Goal: Task Accomplishment & Management: Manage account settings

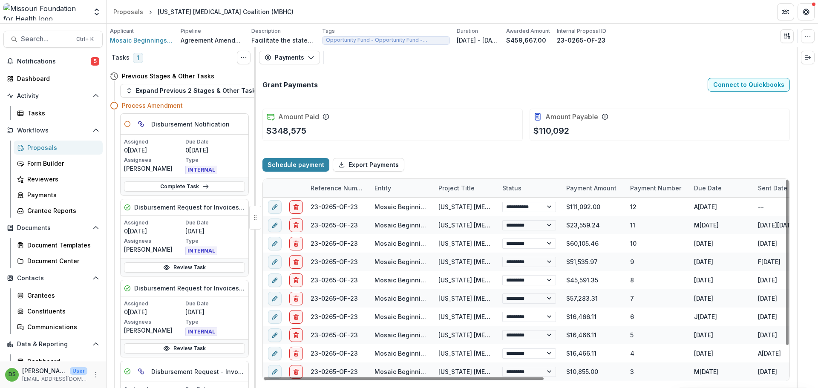
select select "****"
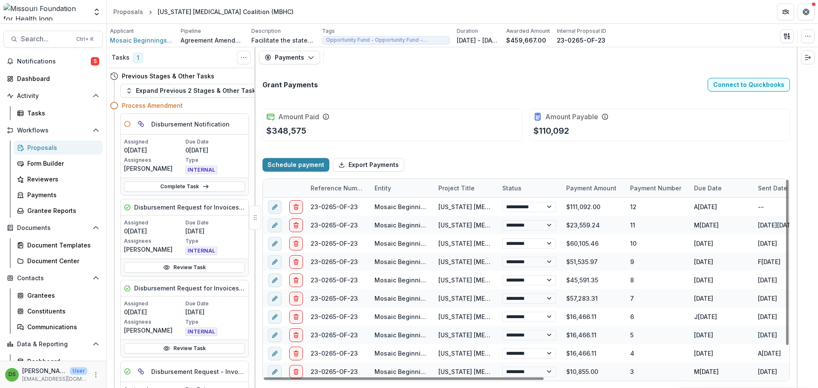
select select "****"
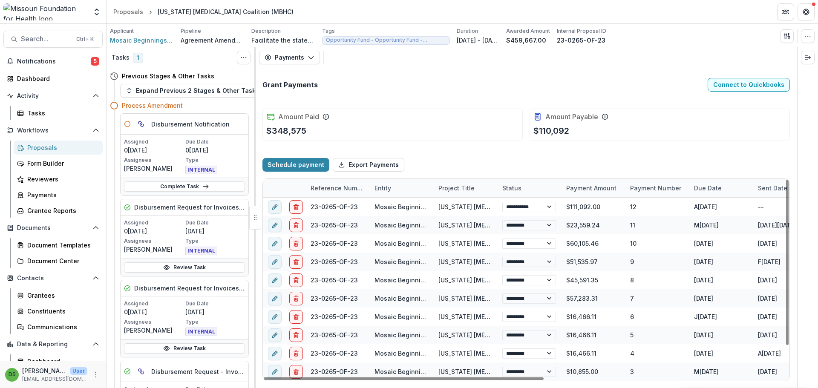
select select "****"
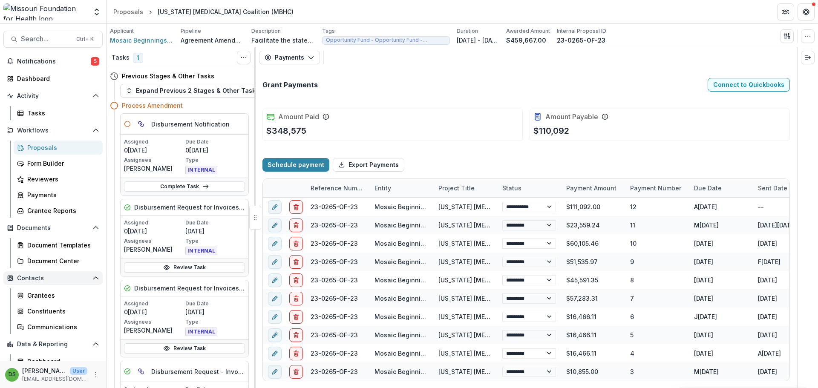
select select "****"
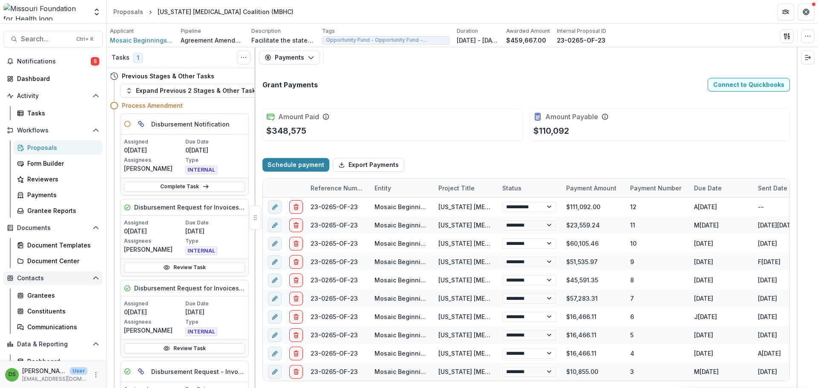
select select "****"
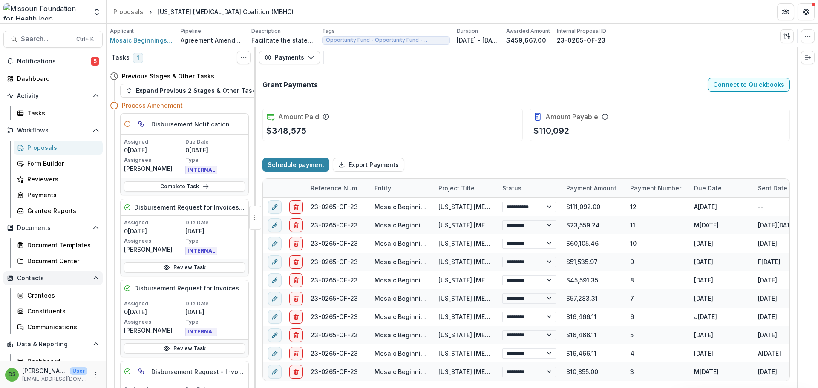
select select "****"
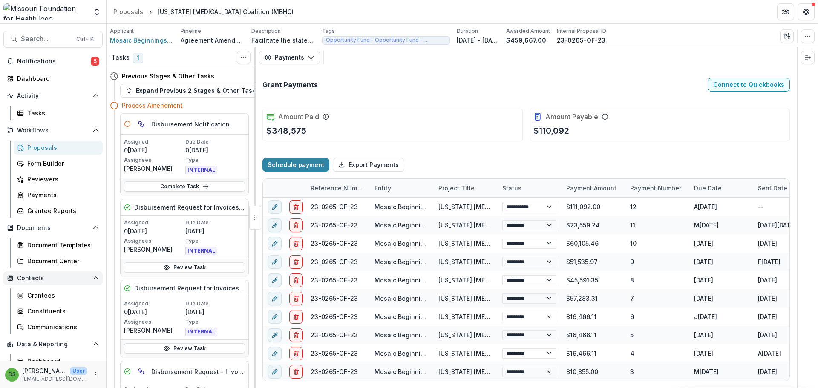
select select "****"
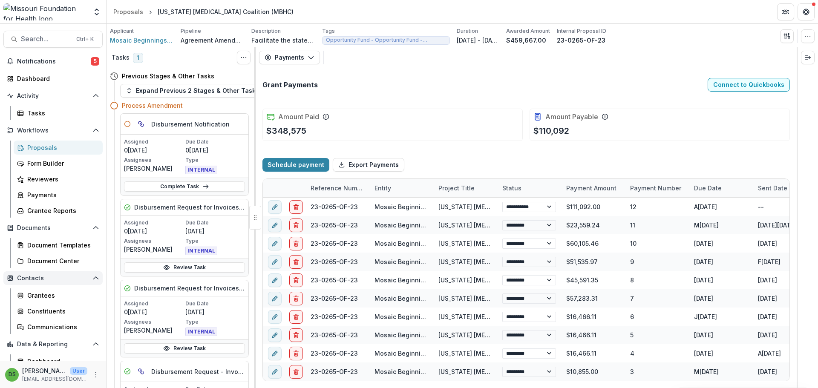
select select "****"
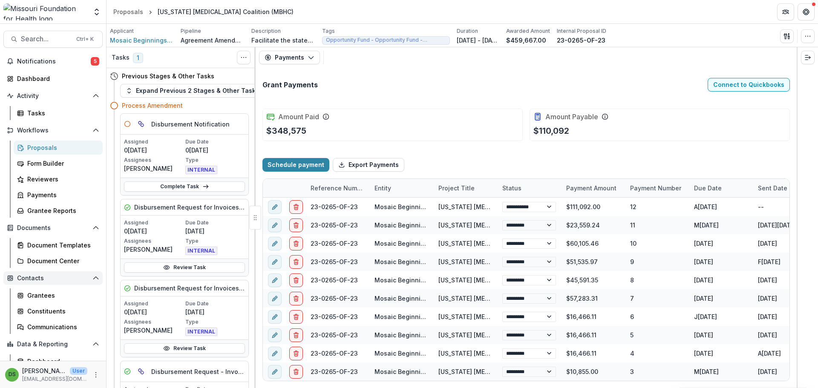
select select "****"
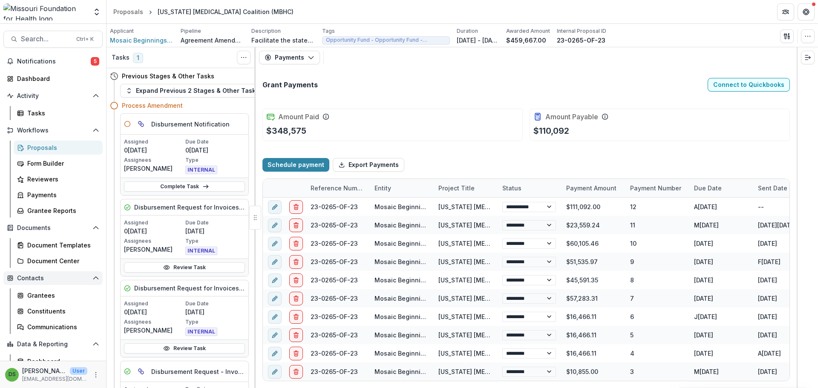
select select "****"
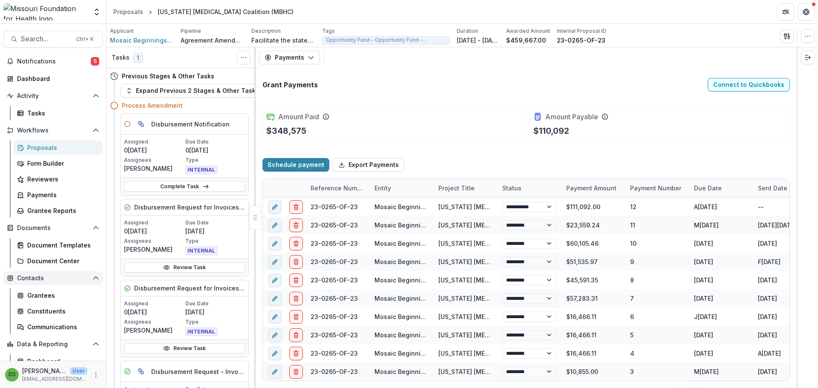
select select "****"
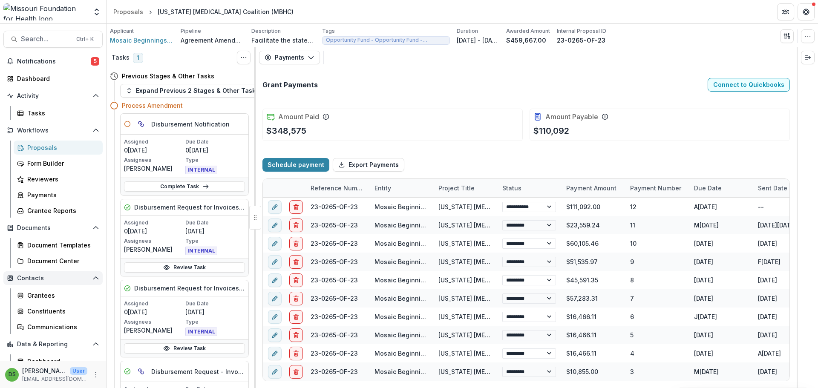
select select "****"
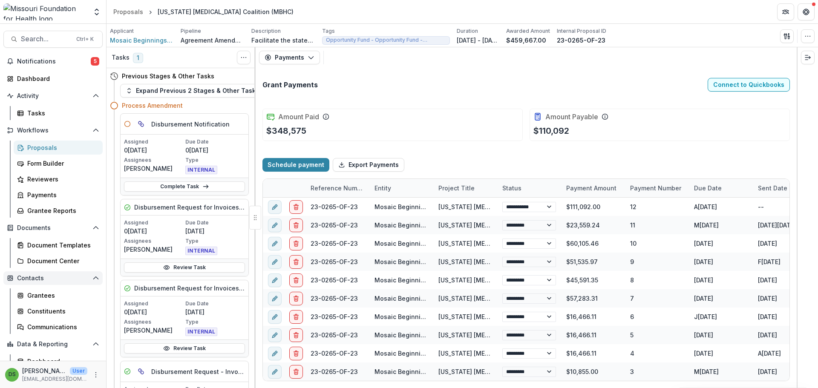
select select "****"
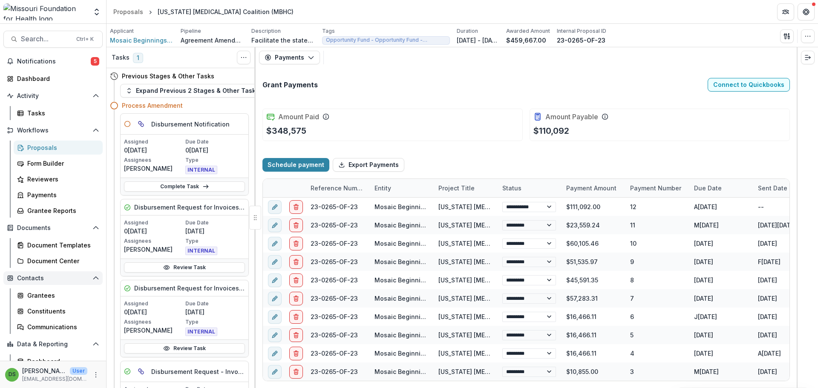
select select "****"
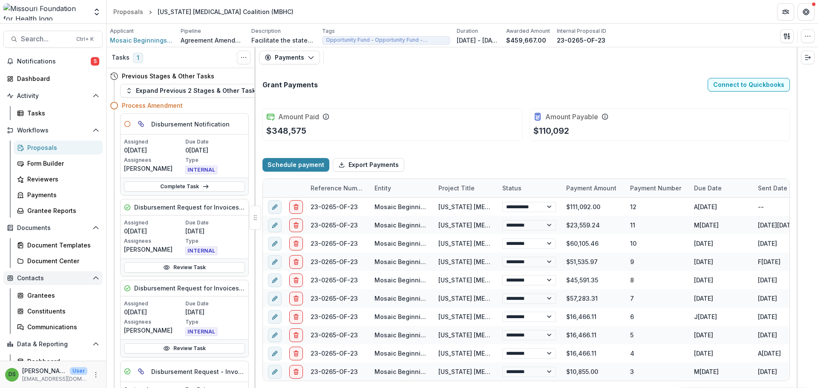
select select "****"
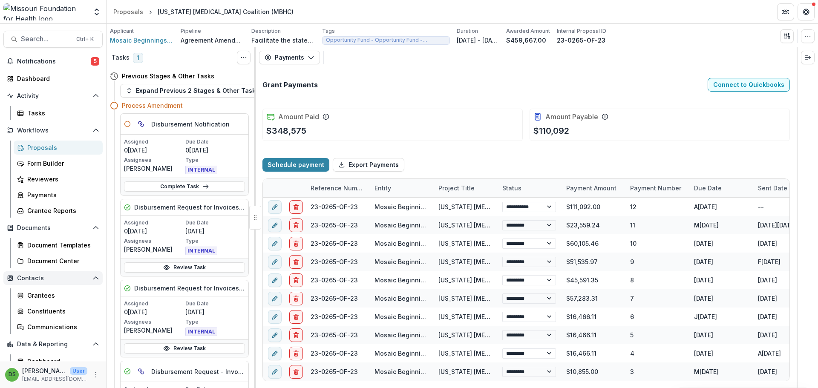
select select "****"
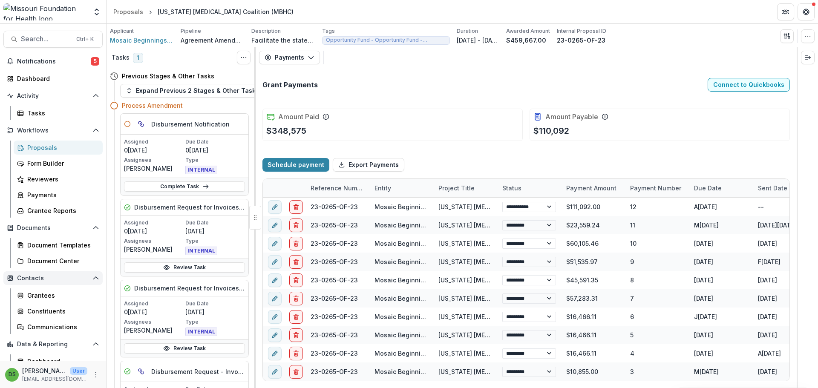
select select "****"
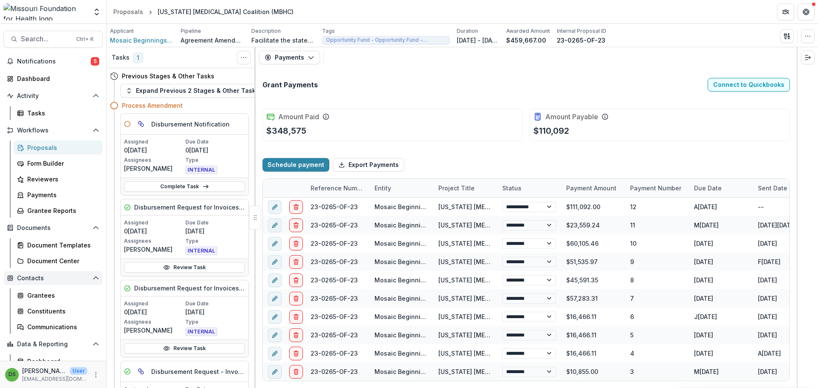
select select "****"
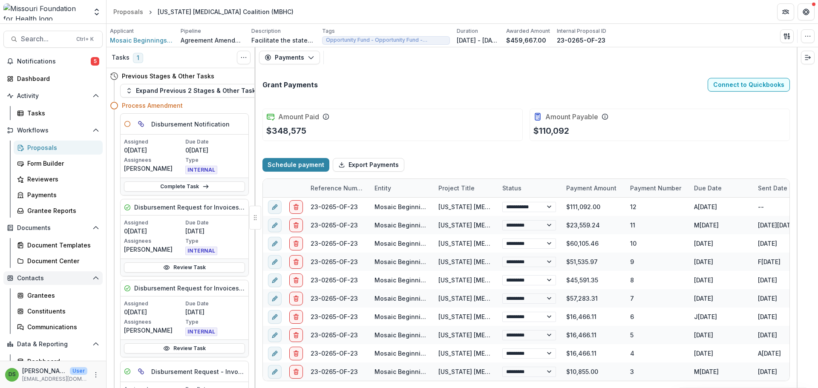
select select "****"
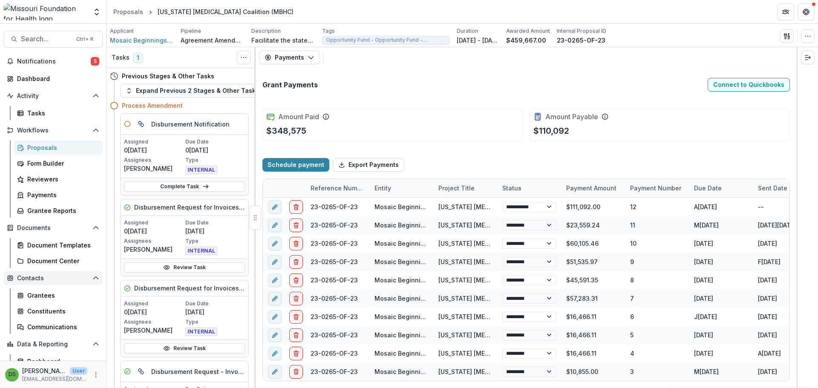
select select "****"
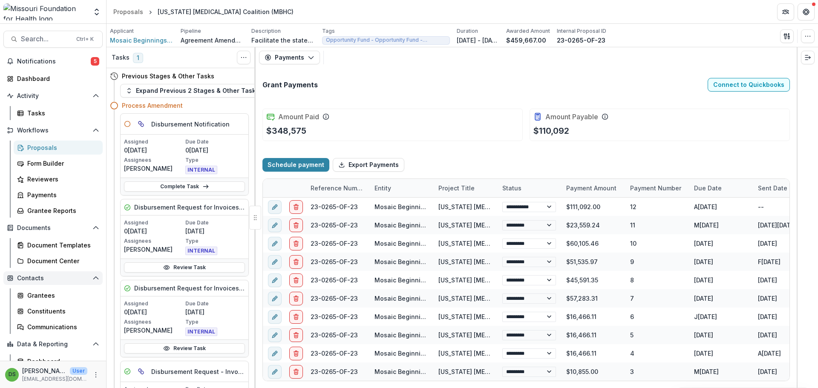
select select "****"
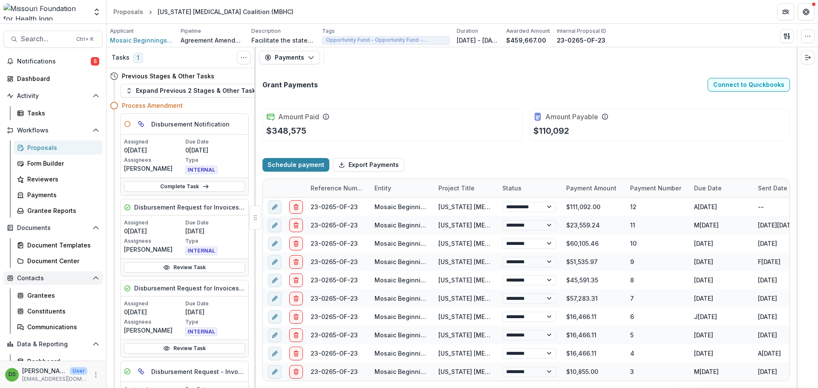
select select "****"
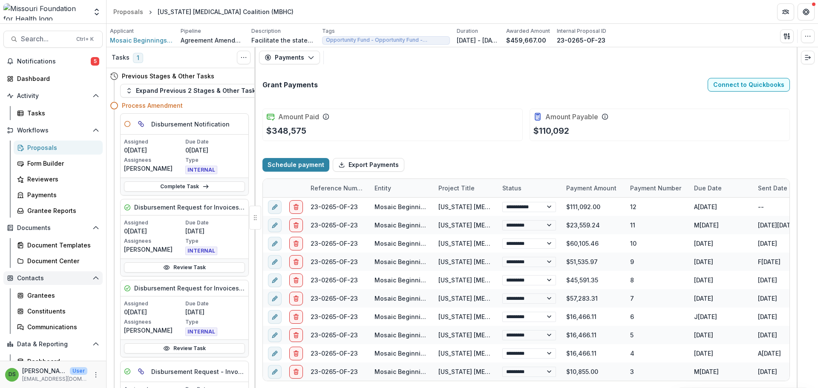
select select "****"
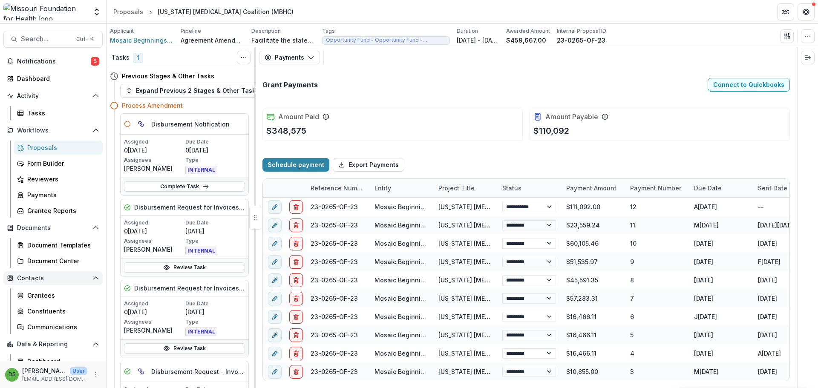
select select "****"
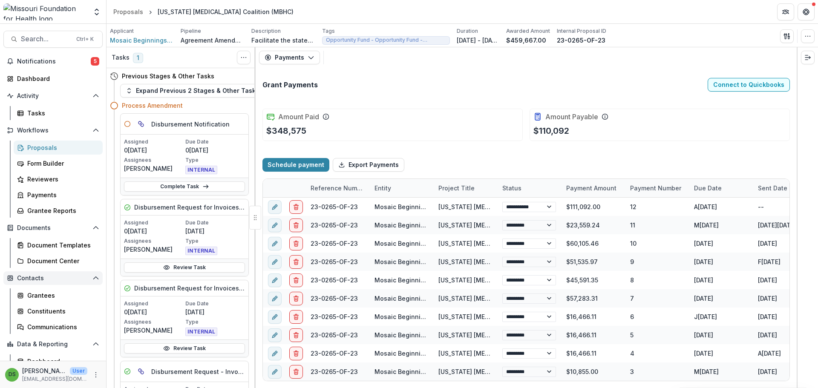
select select "****"
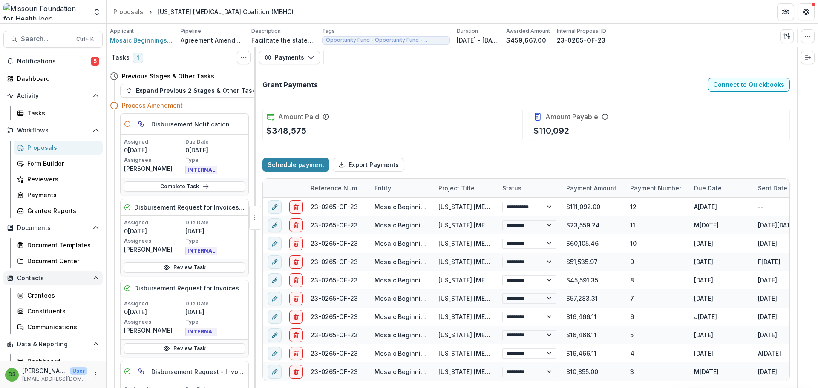
select select "****"
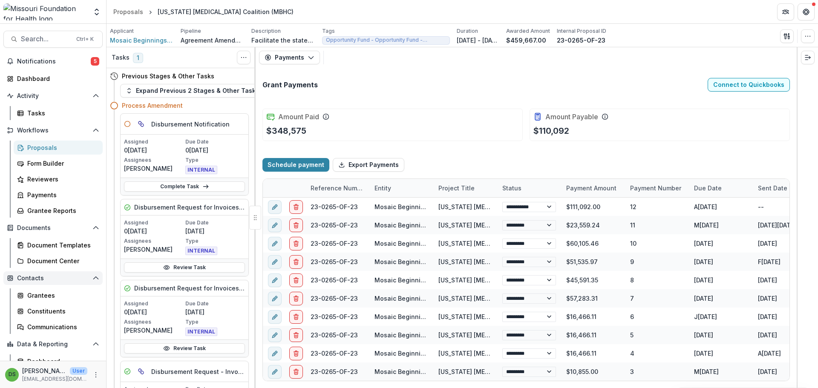
select select "****"
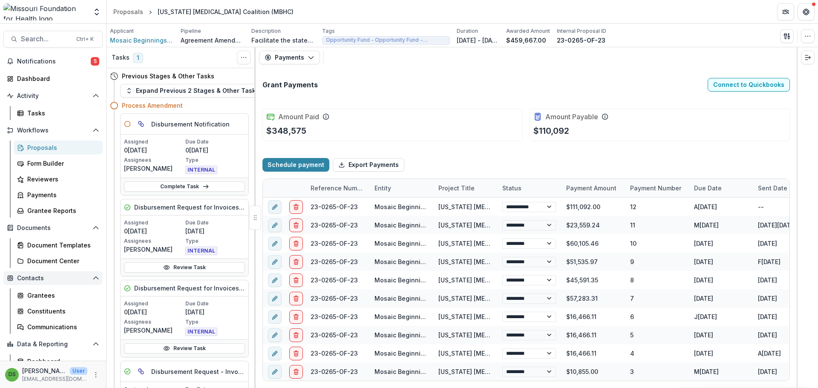
select select "****"
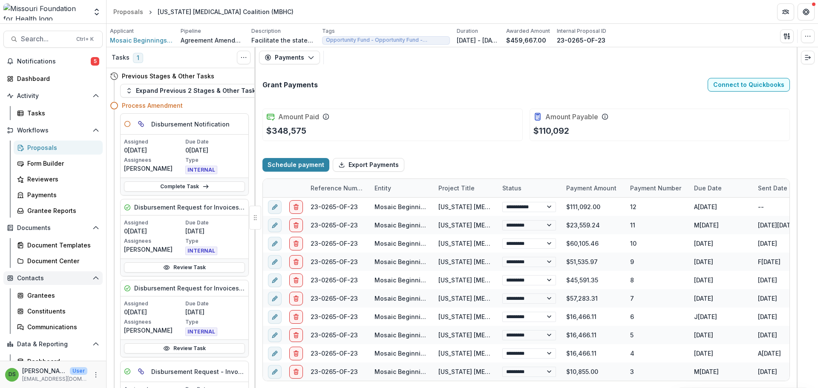
select select "****"
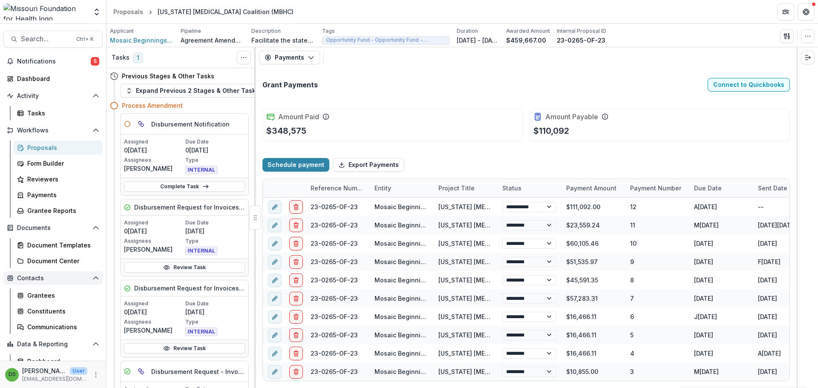
select select "****"
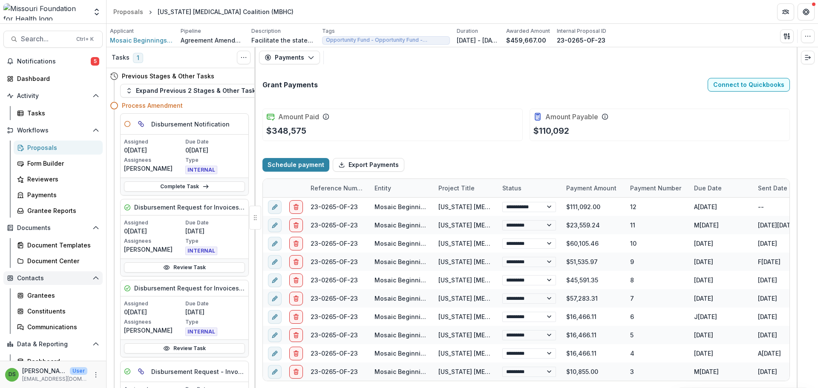
select select "****"
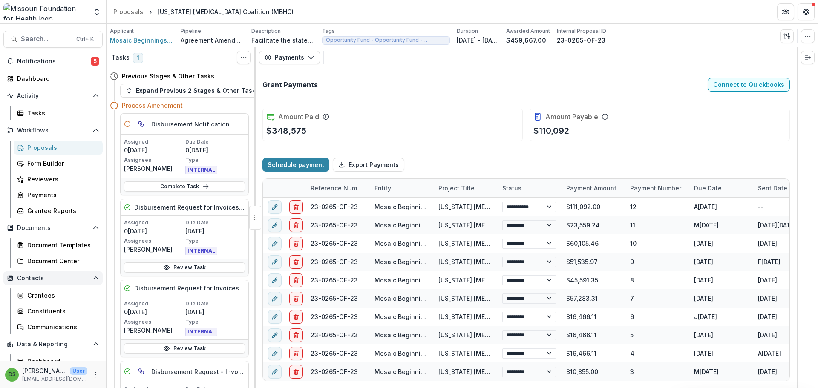
select select "****"
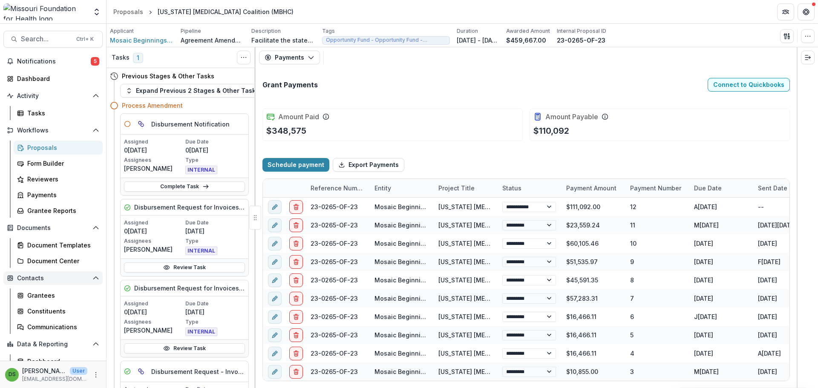
select select "****"
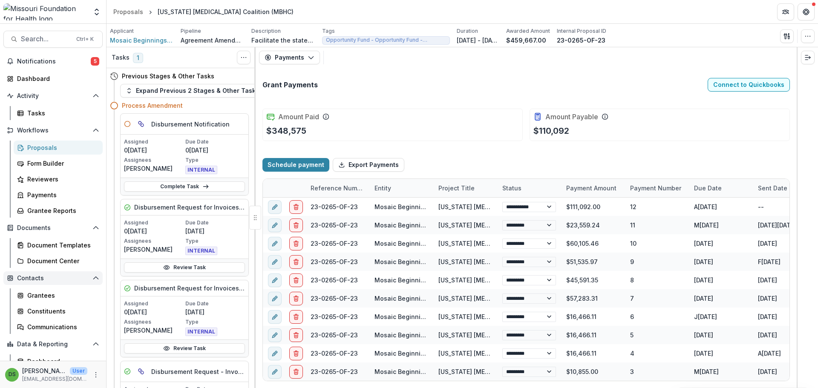
select select "****"
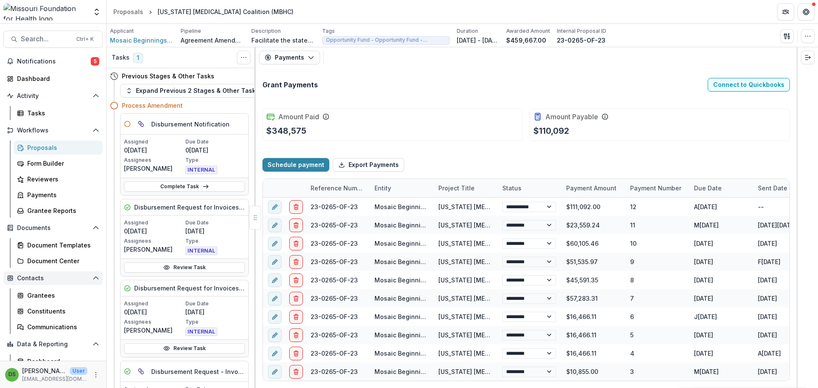
select select "****"
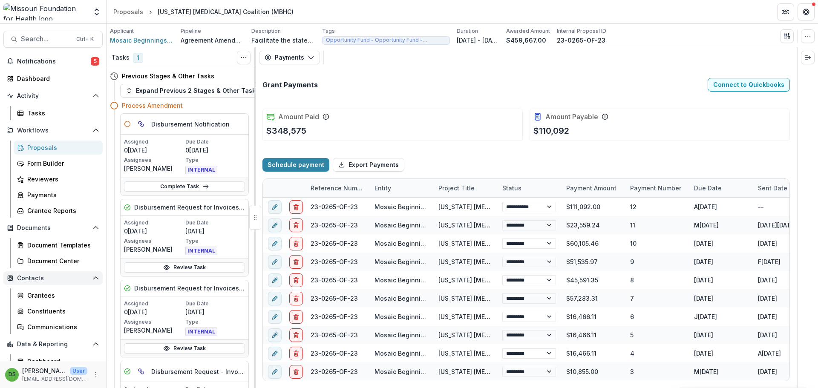
select select "****"
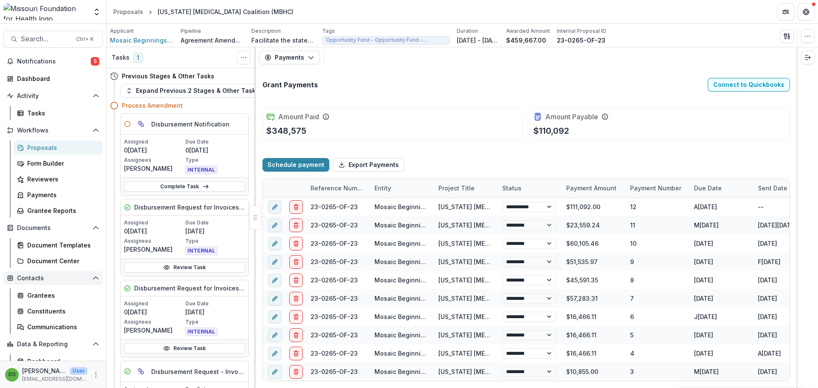
select select "****"
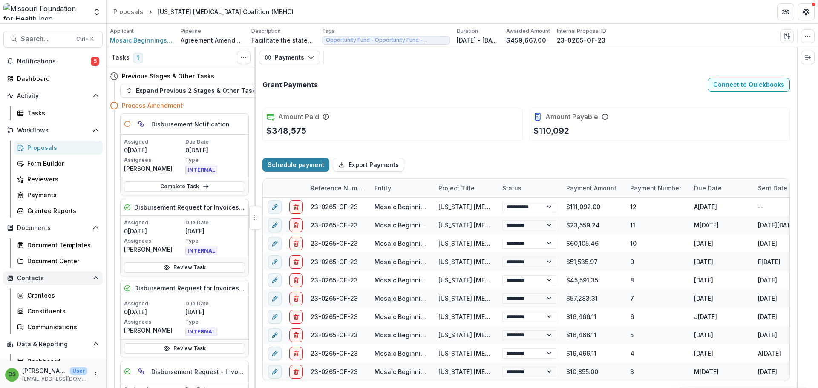
select select "****"
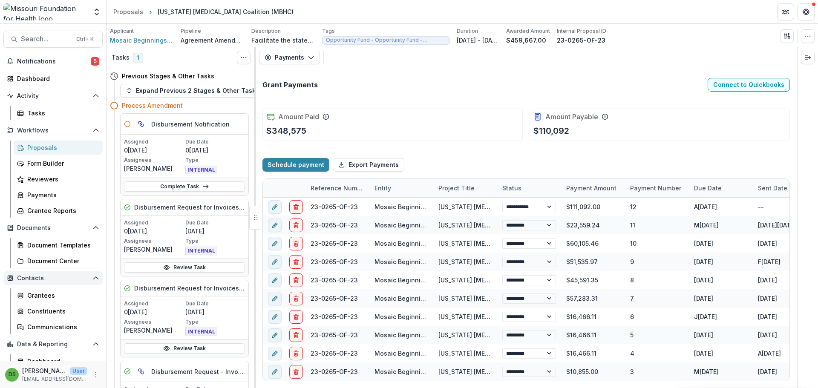
select select "****"
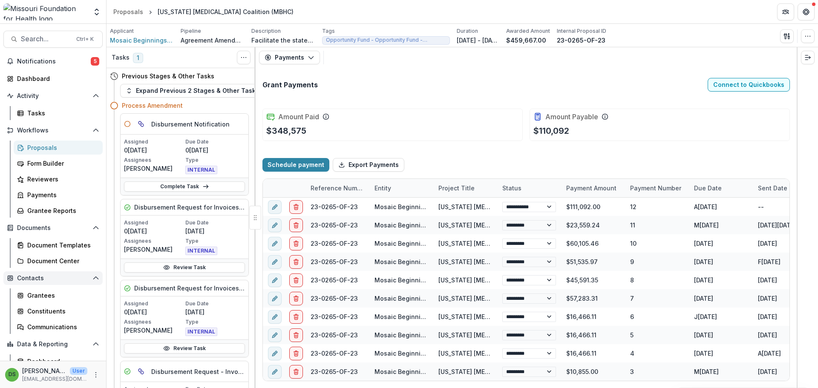
select select "****"
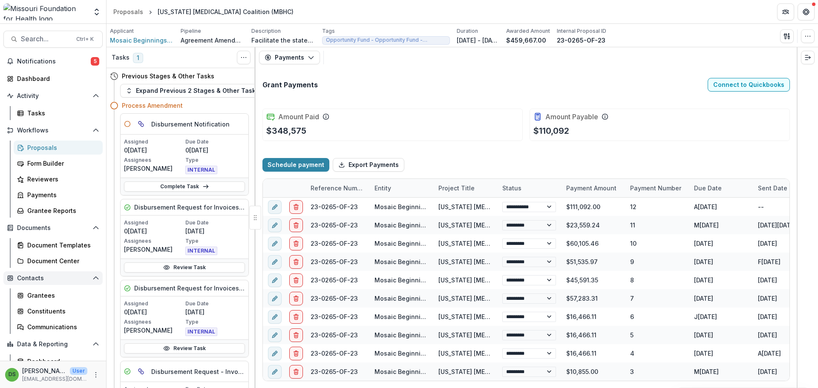
select select "****"
click at [52, 112] on div "Tasks" at bounding box center [61, 113] width 69 height 9
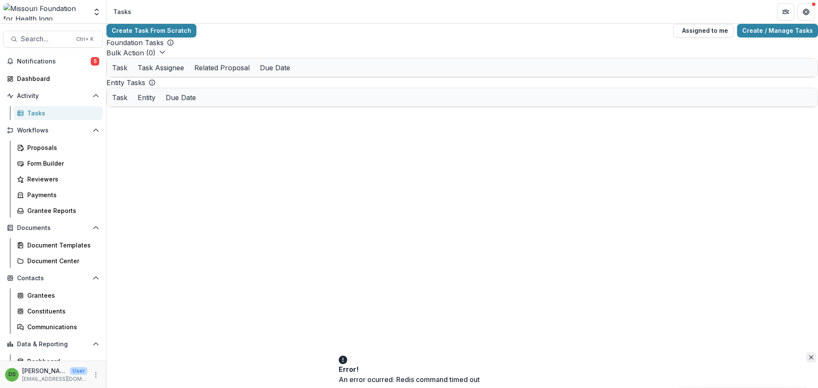
click at [809, 360] on icon "Close" at bounding box center [811, 357] width 4 height 4
click at [34, 60] on span "Notifications" at bounding box center [54, 61] width 74 height 7
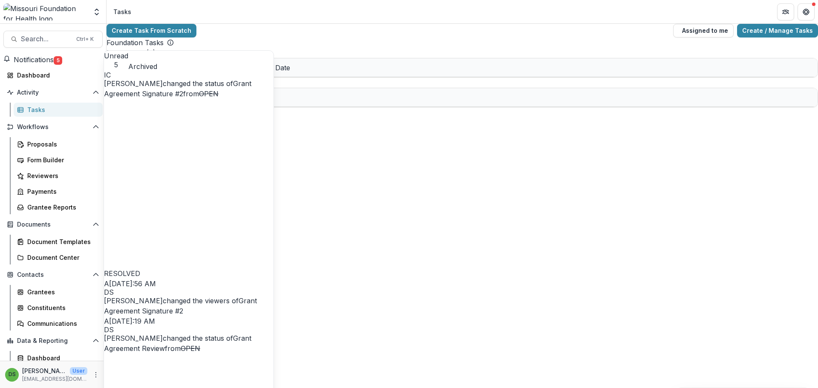
click at [207, 90] on link "Grant Agreement Signature #2" at bounding box center [177, 88] width 147 height 19
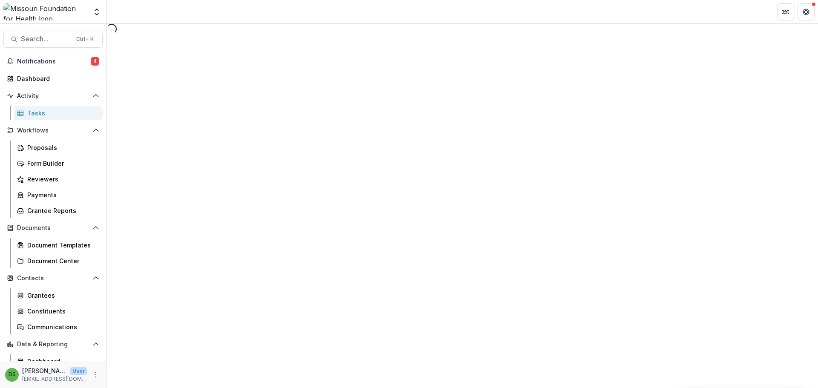
click at [48, 114] on div "Tasks" at bounding box center [61, 113] width 69 height 9
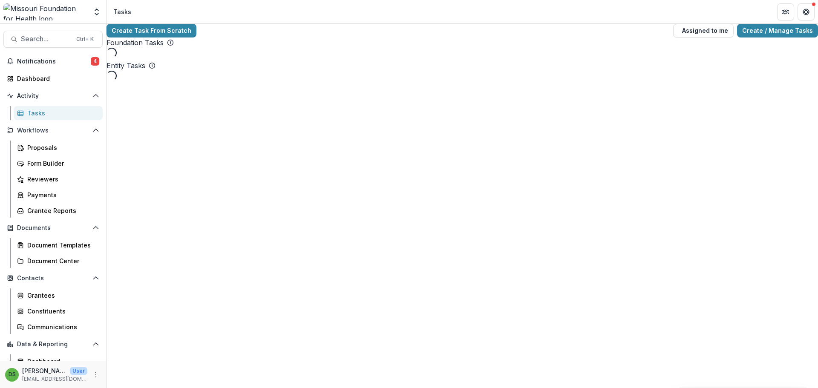
click at [36, 60] on span "Notifications" at bounding box center [54, 61] width 74 height 7
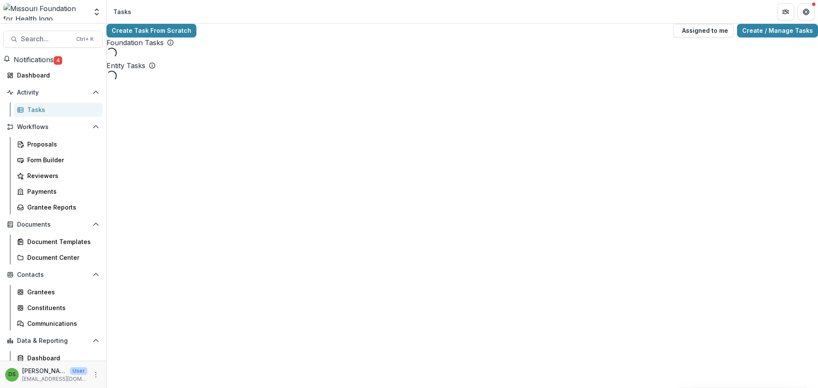
click at [54, 63] on span "Notifications" at bounding box center [34, 59] width 40 height 9
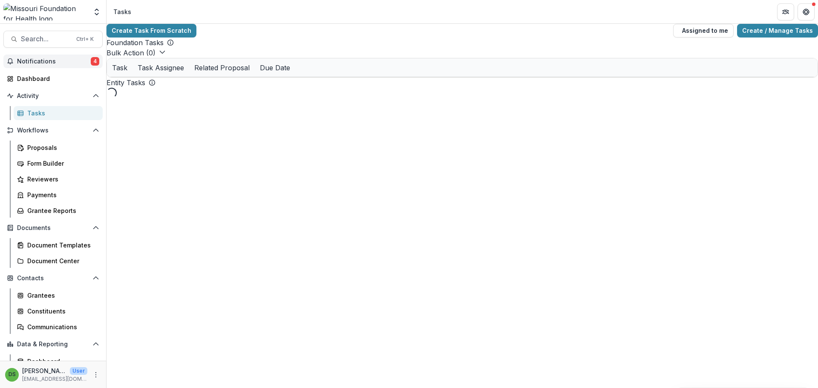
click at [59, 63] on span "Notifications" at bounding box center [54, 61] width 74 height 7
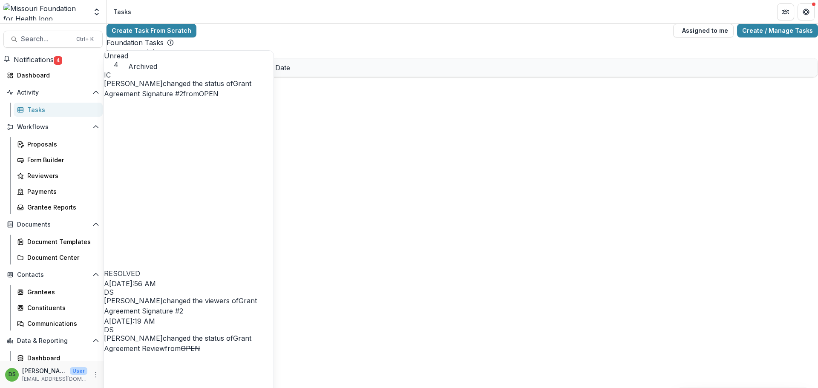
click at [156, 84] on link "Grant Agreement Signature #2" at bounding box center [177, 88] width 147 height 19
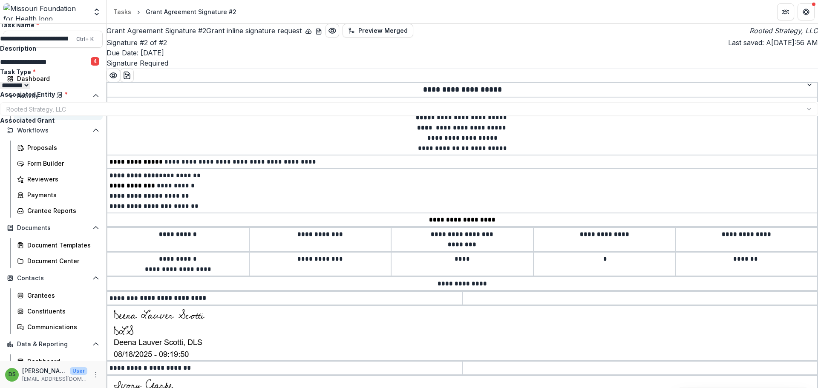
click at [370, 388] on div "**********" at bounding box center [409, 388] width 818 height 0
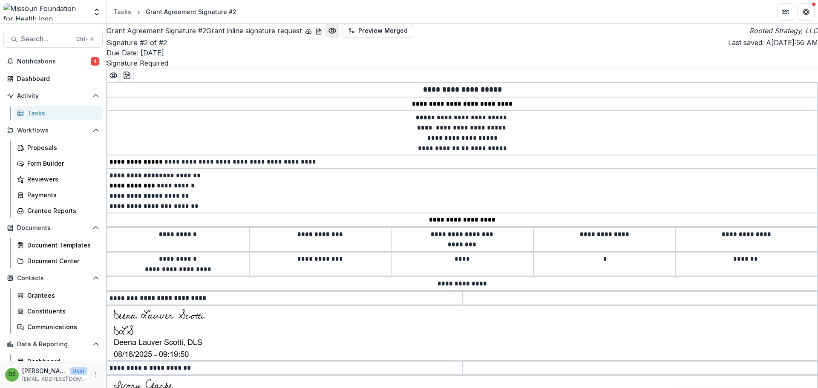
click at [334, 32] on circle "Preview 70a8800f-b2a9-41df-ad54-b05f6bb0c036.pdf" at bounding box center [332, 30] width 3 height 3
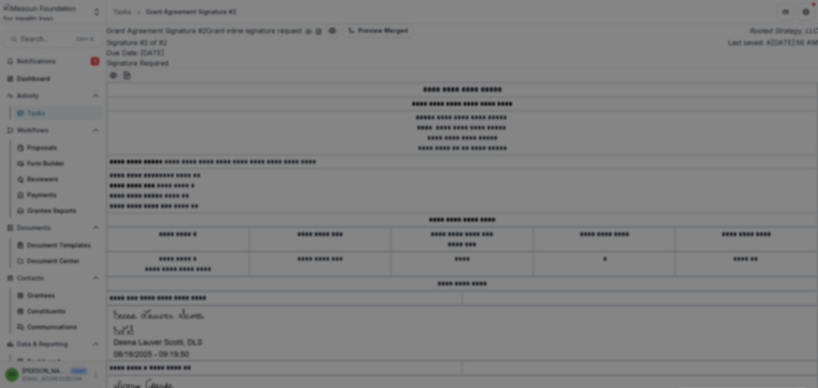
click at [799, 17] on button "Close" at bounding box center [806, 10] width 14 height 14
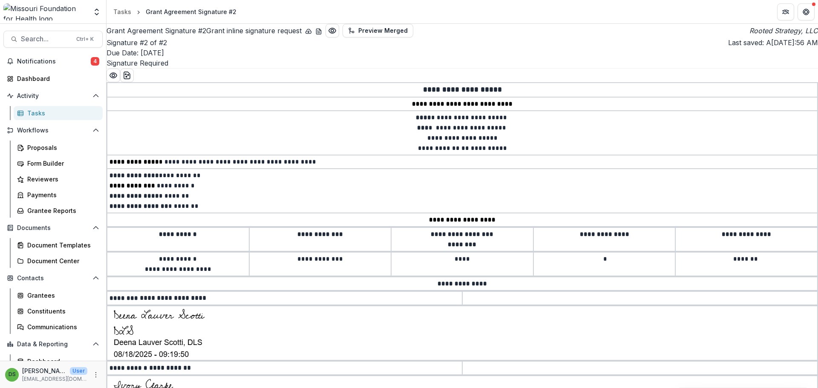
click at [40, 115] on div "Tasks" at bounding box center [61, 113] width 69 height 9
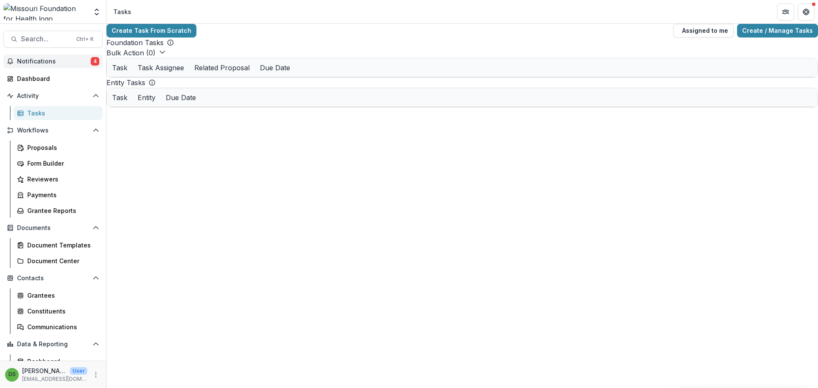
click at [37, 62] on span "Notifications" at bounding box center [54, 61] width 74 height 7
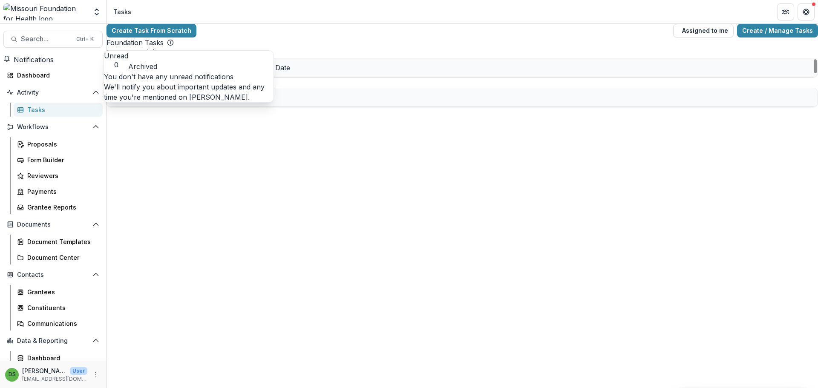
click at [51, 64] on span "Notifications" at bounding box center [34, 59] width 40 height 9
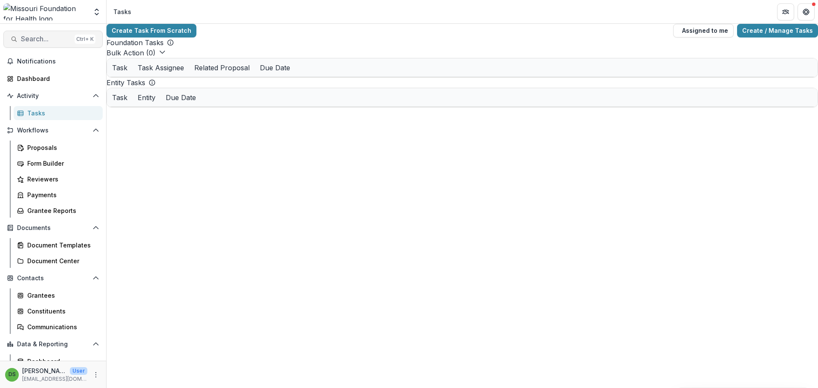
click at [48, 41] on span "Search..." at bounding box center [46, 39] width 50 height 8
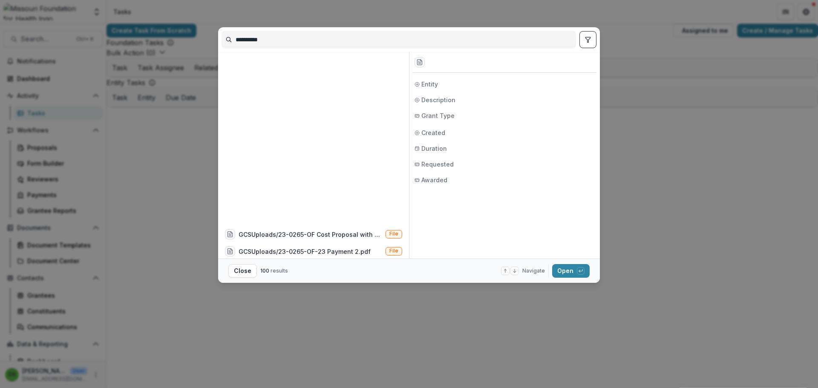
scroll to position [426, 0]
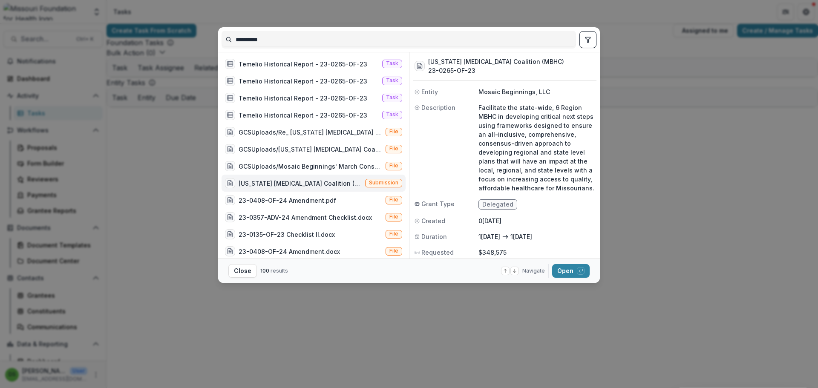
drag, startPoint x: 277, startPoint y: 41, endPoint x: 222, endPoint y: 41, distance: 54.5
click at [222, 41] on input "**********" at bounding box center [399, 40] width 354 height 14
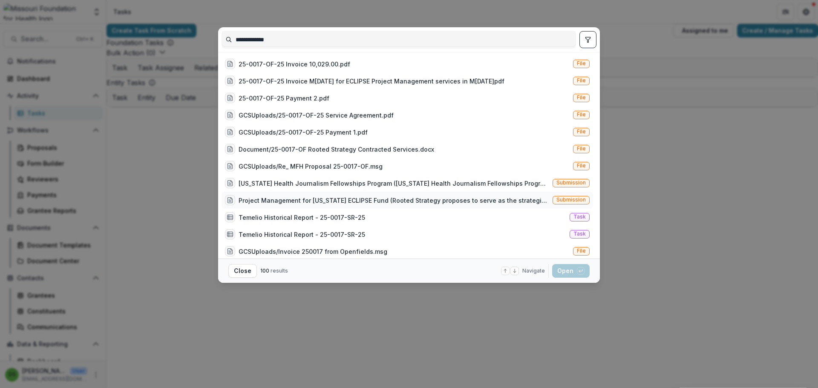
click at [449, 207] on div "Project Management for Missouri ECLIPSE Fund (Rooted Strategy proposes to serve…" at bounding box center [408, 200] width 372 height 17
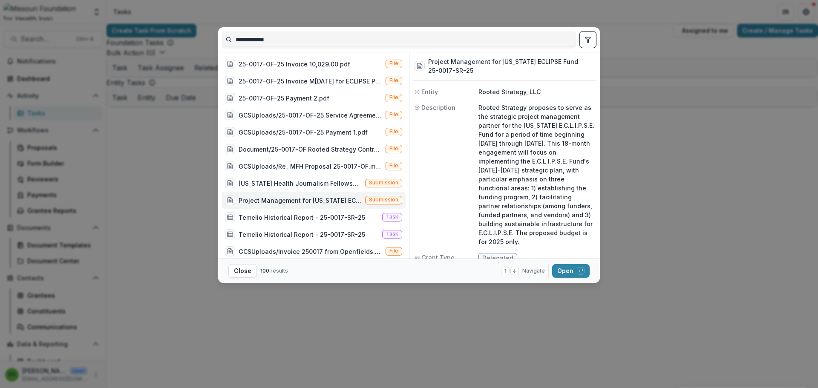
click at [322, 203] on div "Project Management for Missouri ECLIPSE Fund (Rooted Strategy proposes to serve…" at bounding box center [300, 200] width 123 height 9
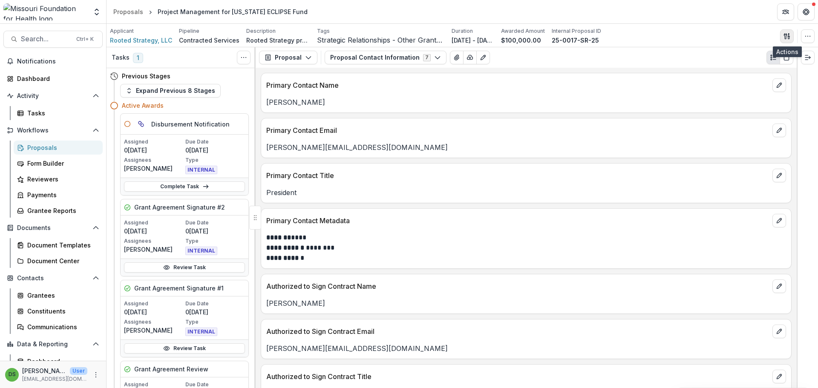
click at [790, 35] on icon "button" at bounding box center [787, 36] width 7 height 7
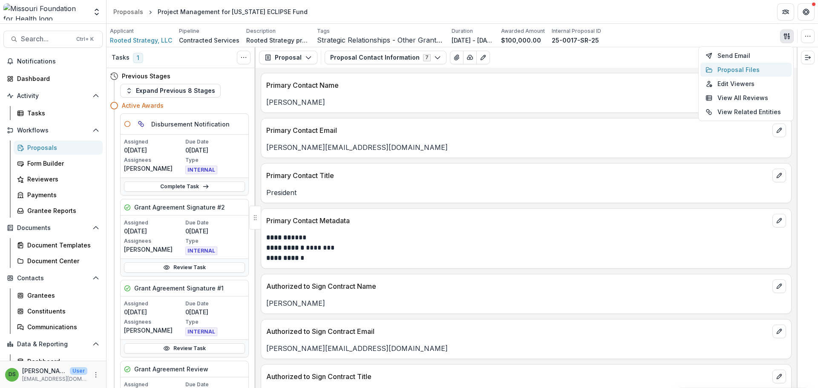
click at [723, 70] on button "Proposal Files" at bounding box center [745, 70] width 91 height 14
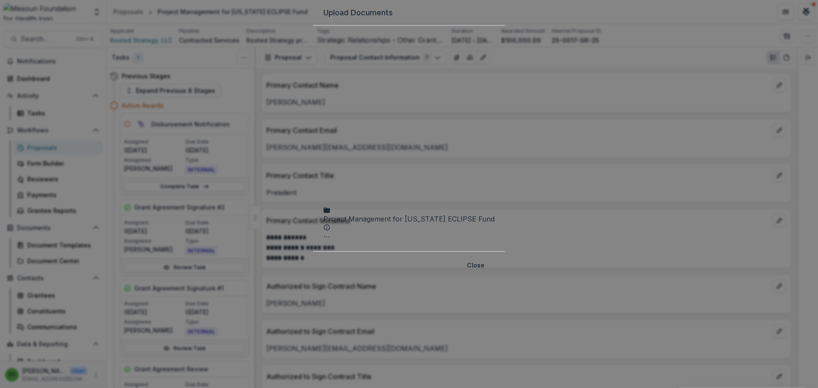
click at [428, 70] on div "Project Management for Missouri ECLIPSE Fund Submission Temelio Proposal Attach…" at bounding box center [408, 138] width 171 height 205
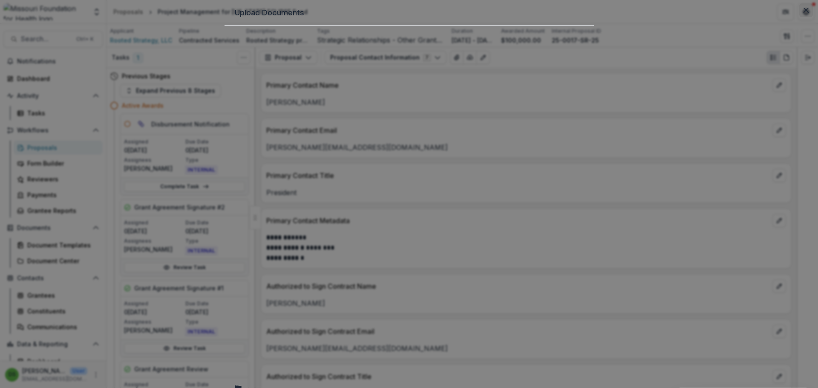
click at [799, 17] on button "Close" at bounding box center [806, 10] width 14 height 14
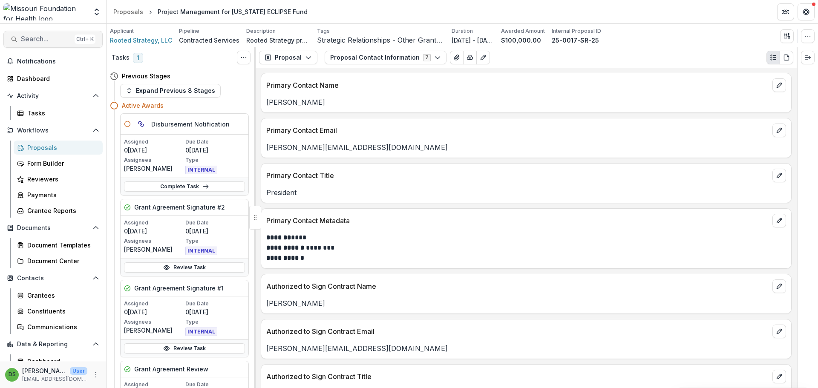
click at [55, 41] on span "Search..." at bounding box center [46, 39] width 50 height 8
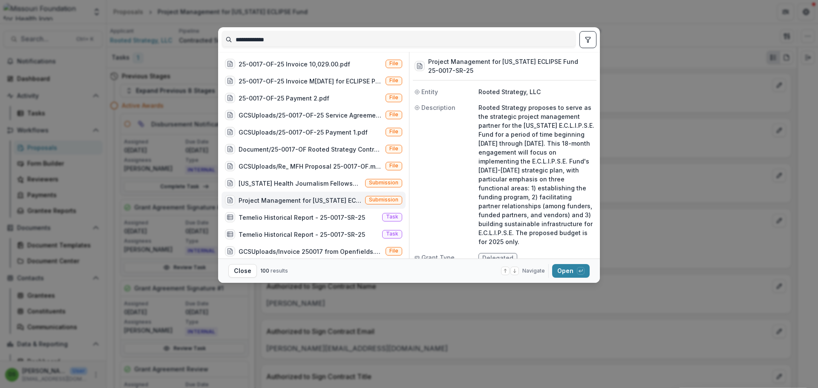
drag, startPoint x: 285, startPoint y: 38, endPoint x: 231, endPoint y: 40, distance: 54.6
click at [231, 40] on input "**********" at bounding box center [399, 40] width 354 height 14
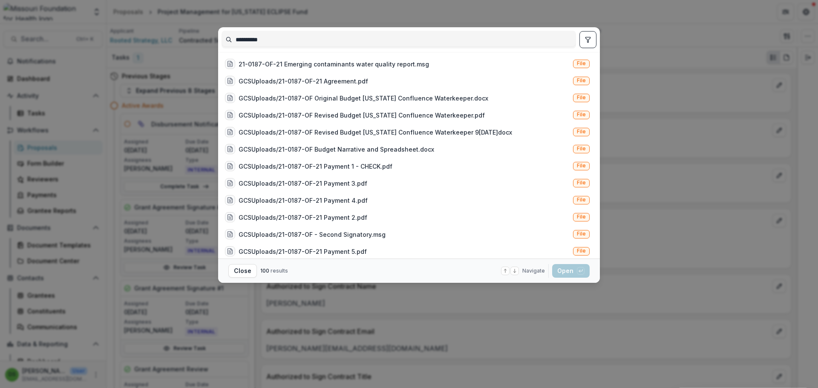
click at [594, 42] on button "toggle filters" at bounding box center [587, 39] width 17 height 17
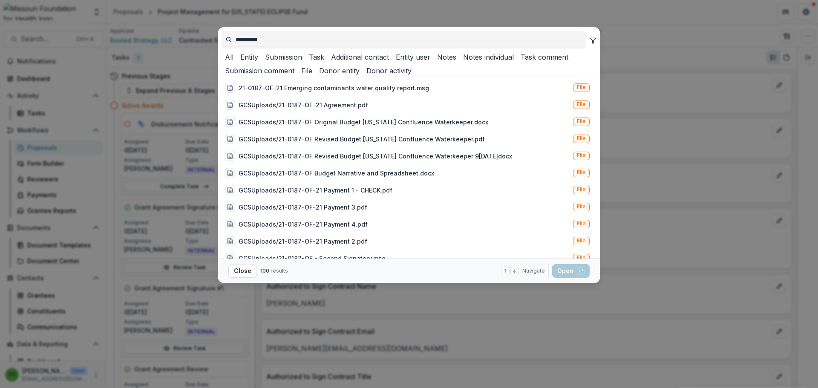
click at [302, 62] on button "Submission" at bounding box center [282, 57] width 40 height 10
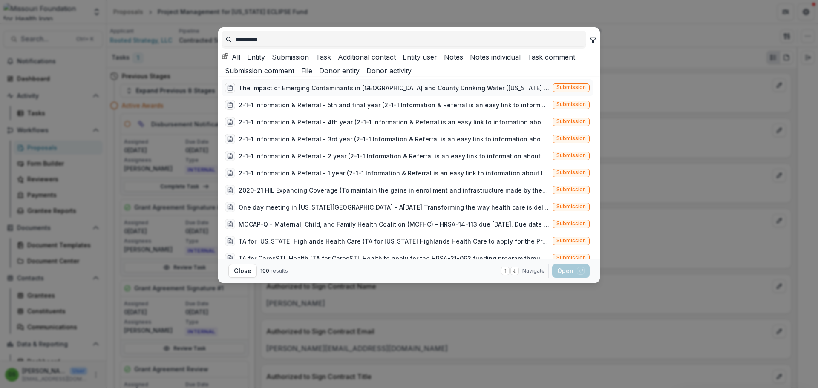
click at [340, 92] on div "The Impact of Emerging Contaminants in St. Louis City and County Drinking Water…" at bounding box center [394, 88] width 311 height 9
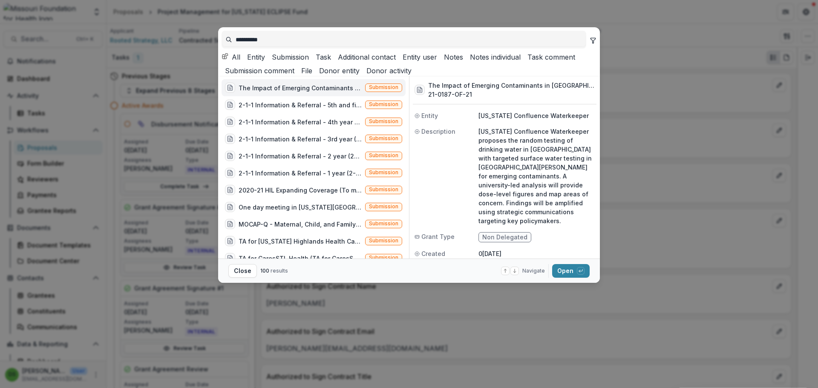
click at [340, 92] on div "The Impact of Emerging Contaminants in St. Louis City and County Drinking Water…" at bounding box center [300, 88] width 123 height 9
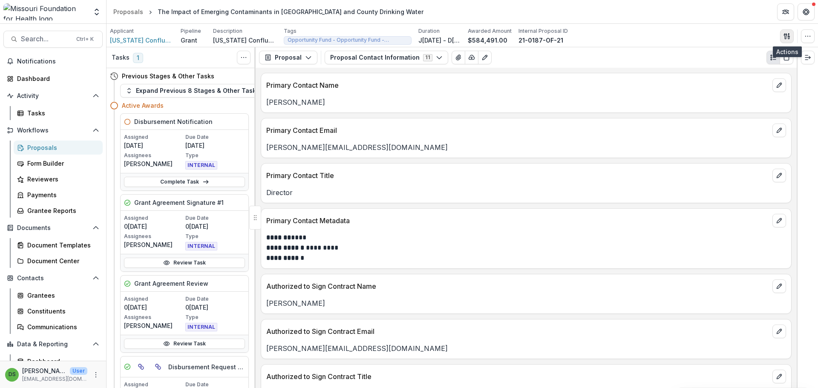
click at [789, 36] on line "button" at bounding box center [789, 35] width 0 height 3
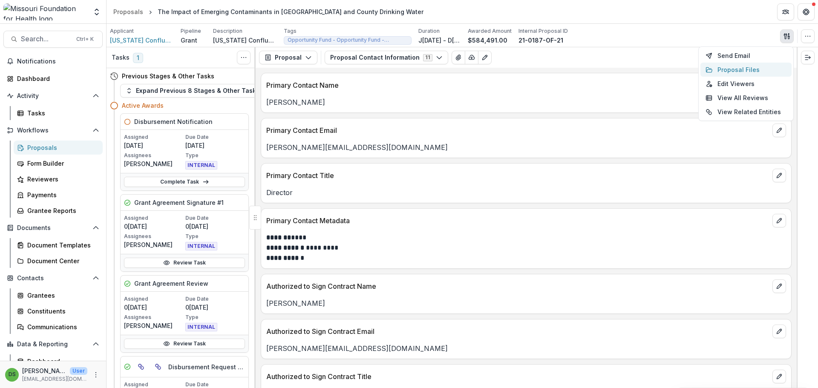
click at [739, 66] on button "Proposal Files" at bounding box center [745, 70] width 91 height 14
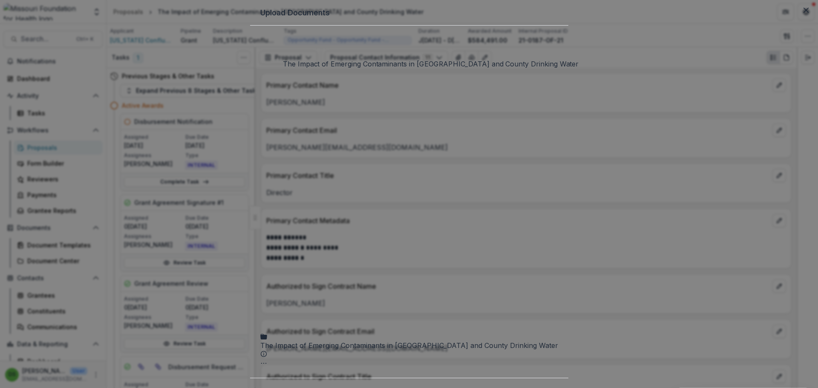
click at [422, 340] on div "The Impact of Emerging Contaminants in St. Louis City and County Drinking Water" at bounding box center [409, 345] width 298 height 10
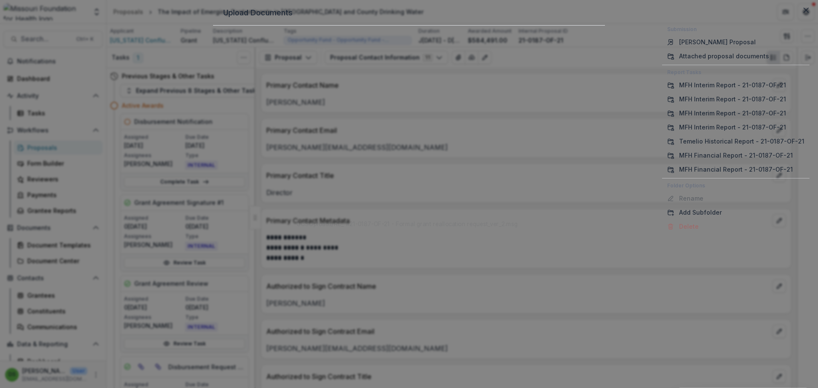
scroll to position [164, 0]
click at [662, 205] on button "Add Subfolder" at bounding box center [735, 212] width 147 height 14
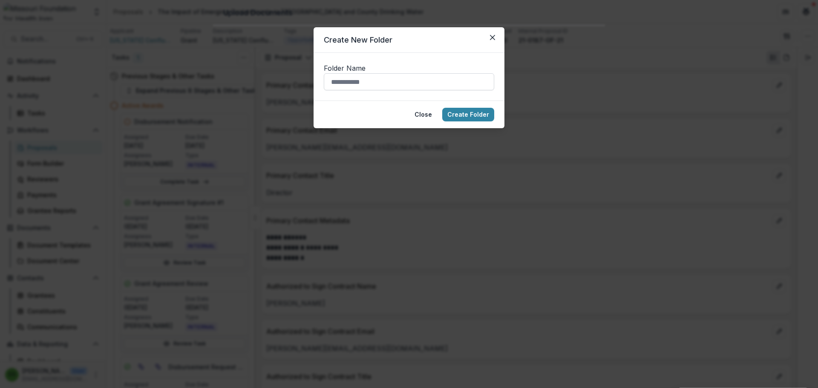
click at [438, 89] on input "Folder Name" at bounding box center [409, 81] width 170 height 17
click at [458, 113] on button "Create Folder" at bounding box center [468, 115] width 52 height 14
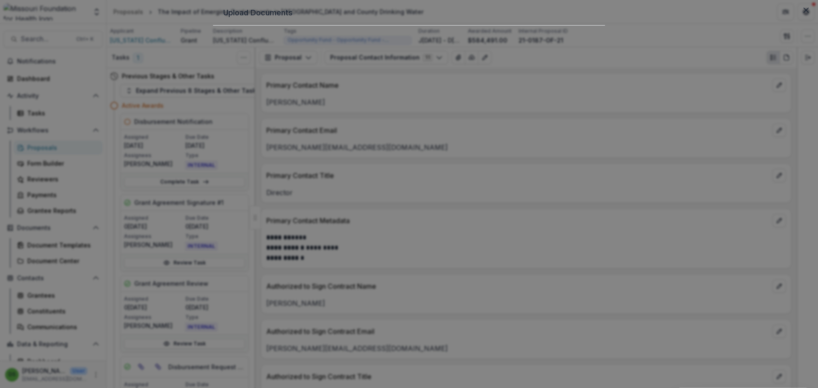
scroll to position [0, 0]
click at [799, 17] on button "Close" at bounding box center [806, 10] width 14 height 14
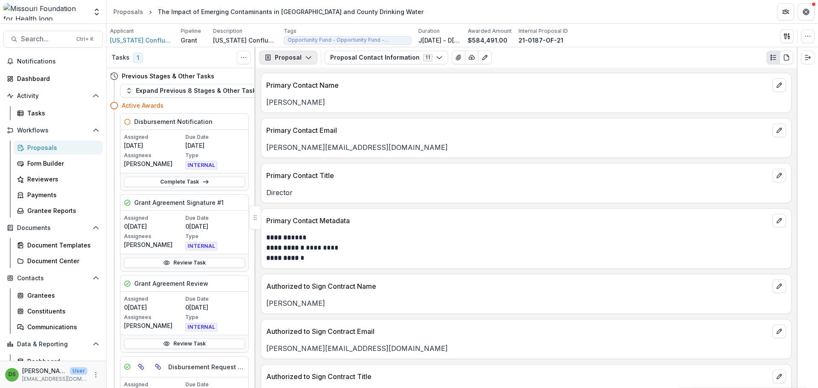
click at [303, 55] on button "Proposal" at bounding box center [288, 58] width 58 height 14
click at [302, 90] on div "Payments" at bounding box center [315, 90] width 78 height 9
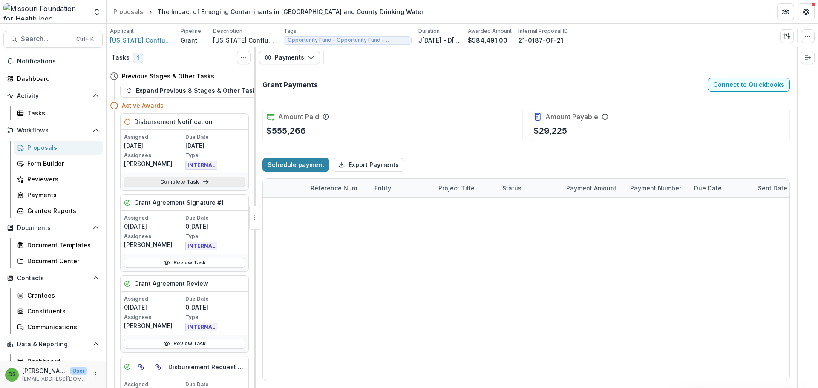
click at [213, 179] on link "Complete Task" at bounding box center [184, 182] width 121 height 10
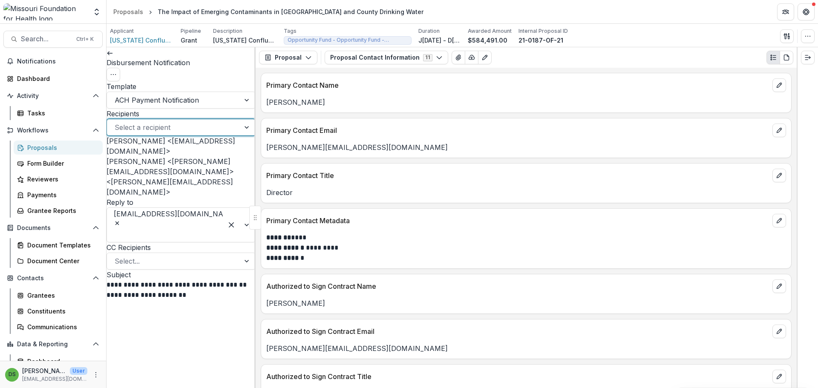
click at [150, 133] on div at bounding box center [174, 127] width 118 height 12
click at [151, 156] on div "Andrew Shaughnessy <andrew@limitlesshorizonsconsulting.com>" at bounding box center [181, 146] width 149 height 20
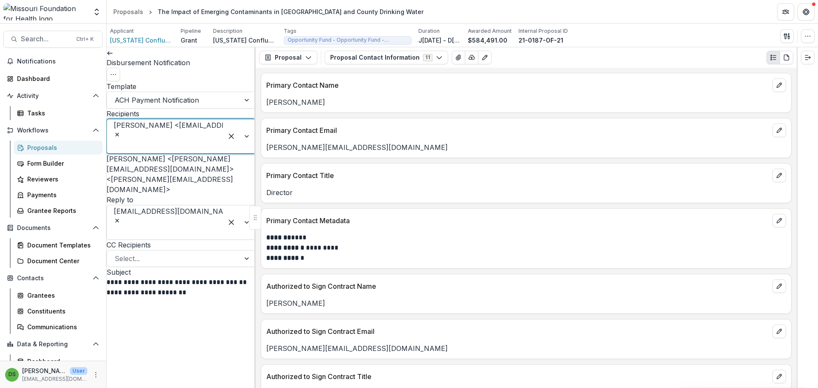
click at [174, 143] on div at bounding box center [165, 147] width 101 height 12
click at [175, 172] on div "Rachel Bartels <rachel@mowaterkeeper.org> <rachel@mowaterkeeper.org>" at bounding box center [181, 174] width 149 height 41
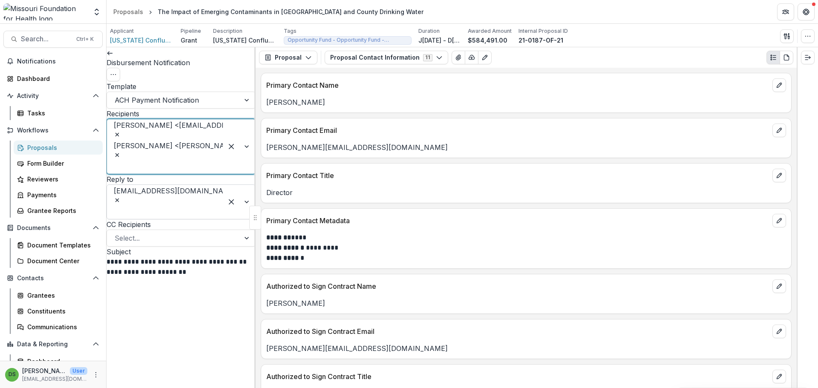
click at [119, 199] on icon "Remove lhuffstutler@mffh.org" at bounding box center [117, 201] width 4 height 4
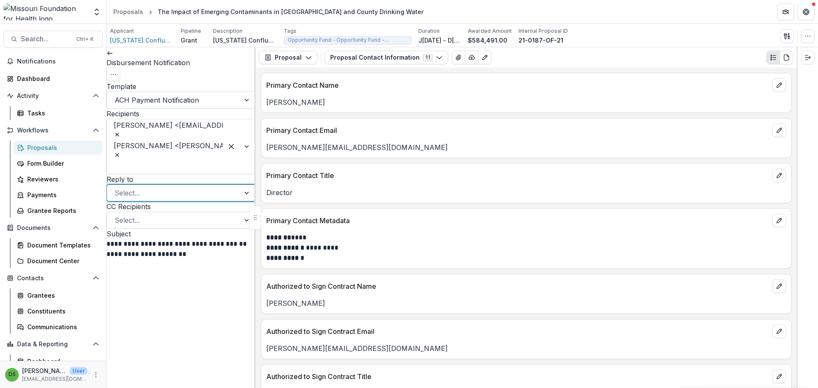
click at [193, 190] on div at bounding box center [174, 193] width 118 height 12
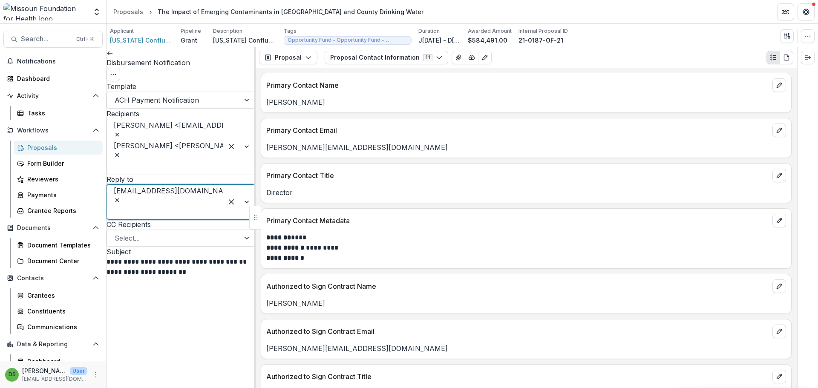
scroll to position [183, 0]
drag, startPoint x: 118, startPoint y: 267, endPoint x: 152, endPoint y: 340, distance: 79.9
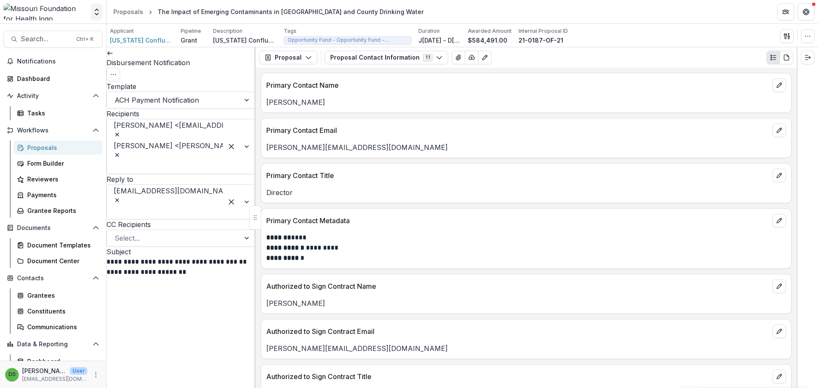
click at [98, 5] on button "Open entity switcher" at bounding box center [97, 11] width 12 height 17
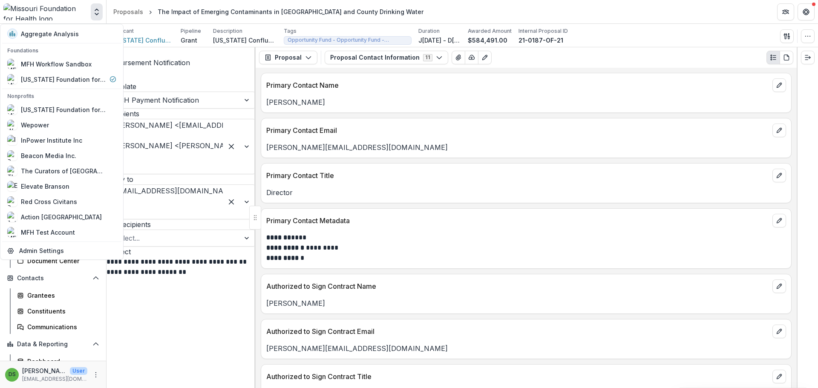
click at [98, 5] on button "Open entity switcher" at bounding box center [97, 11] width 12 height 17
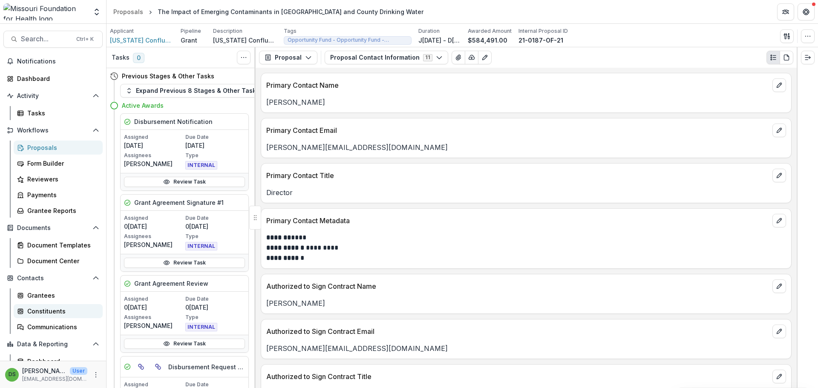
scroll to position [39, 0]
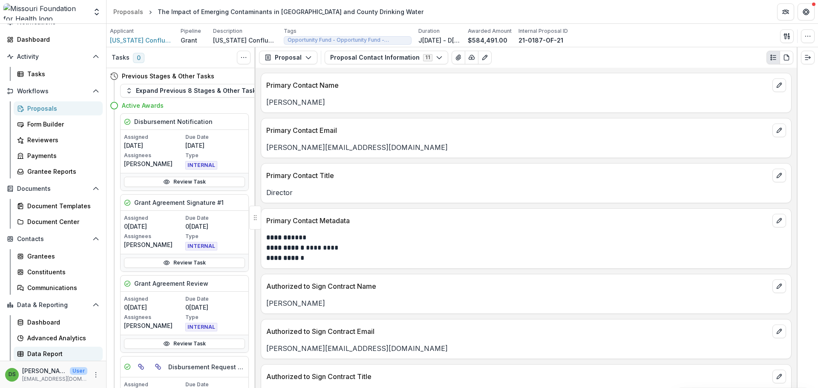
click at [46, 353] on div "Data Report" at bounding box center [61, 353] width 69 height 9
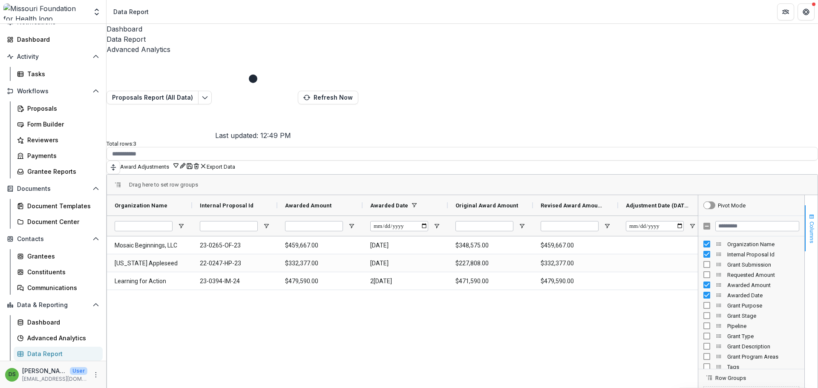
click at [808, 205] on button "Columns" at bounding box center [811, 228] width 13 height 46
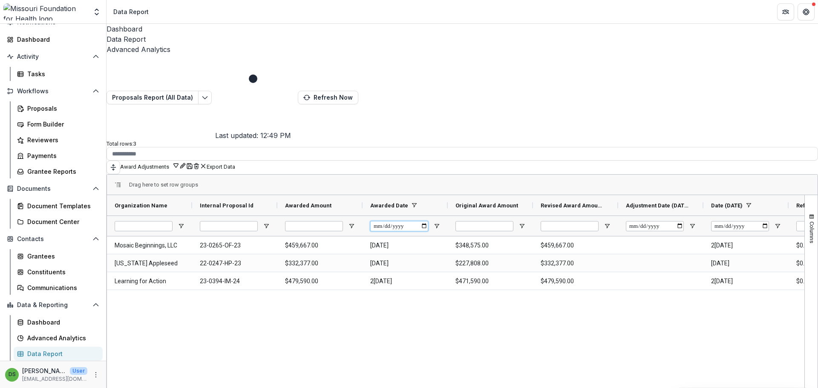
click at [428, 221] on input "**********" at bounding box center [399, 226] width 58 height 10
click at [440, 223] on span "Open Filter Menu" at bounding box center [436, 226] width 7 height 7
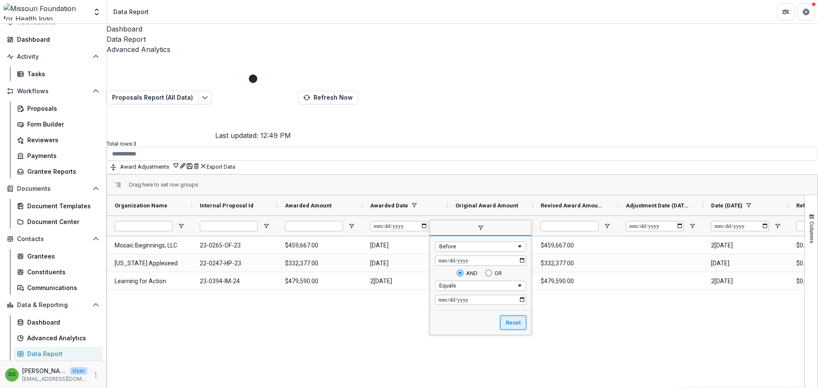
click at [516, 316] on button "Reset" at bounding box center [513, 323] width 26 height 14
click at [519, 236] on div "Mosaic Beginnings, LLC 23-0265-OF-23 $459,667.00 2023-11-16 $348,575.00 $459,66…" at bounding box center [455, 352] width 697 height 233
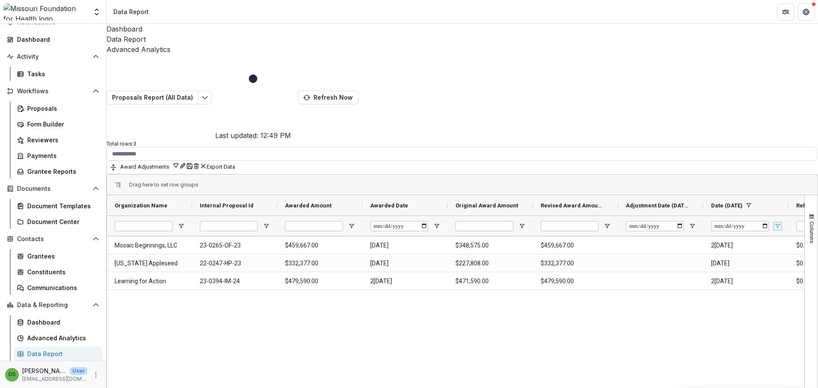
click at [781, 223] on span "Open Filter Menu" at bounding box center [777, 226] width 7 height 7
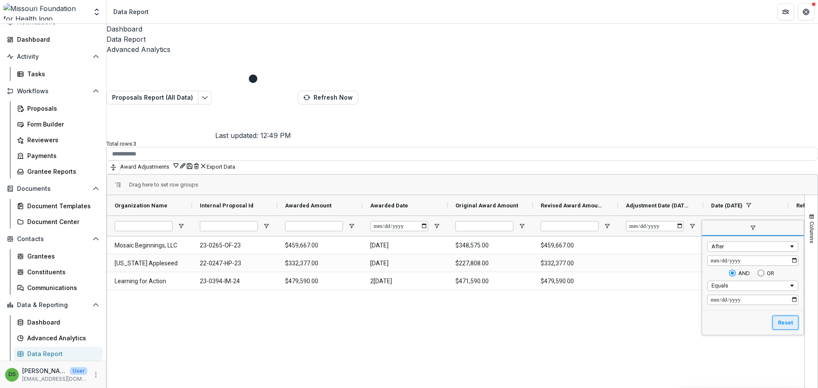
click at [791, 316] on button "Reset" at bounding box center [785, 323] width 26 height 14
click at [778, 236] on div "Mosaic Beginnings, LLC 23-0265-OF-23 $459,667.00 2023-11-16 $348,575.00 $459,66…" at bounding box center [455, 352] width 697 height 233
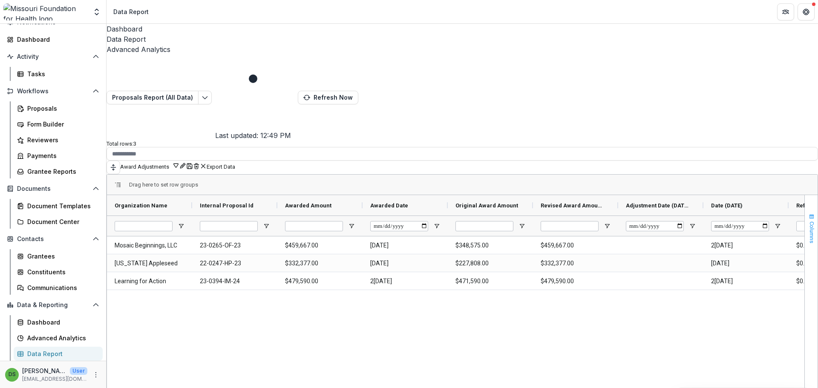
click at [809, 222] on span "Columns" at bounding box center [812, 233] width 6 height 22
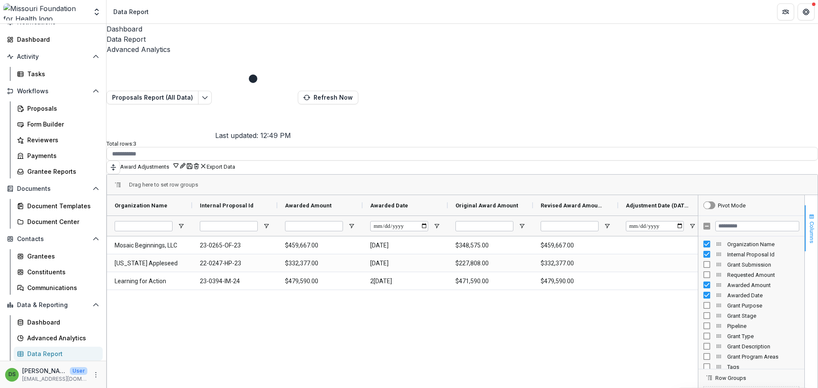
click at [809, 222] on span "Columns" at bounding box center [812, 233] width 6 height 22
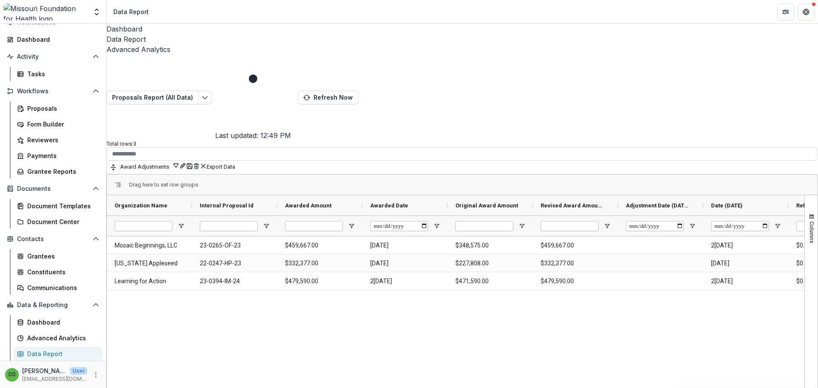
click at [776, 384] on div "Dashboard Data Report Advanced Analytics Proposals Report (All Data) Last updat…" at bounding box center [463, 206] width 712 height 364
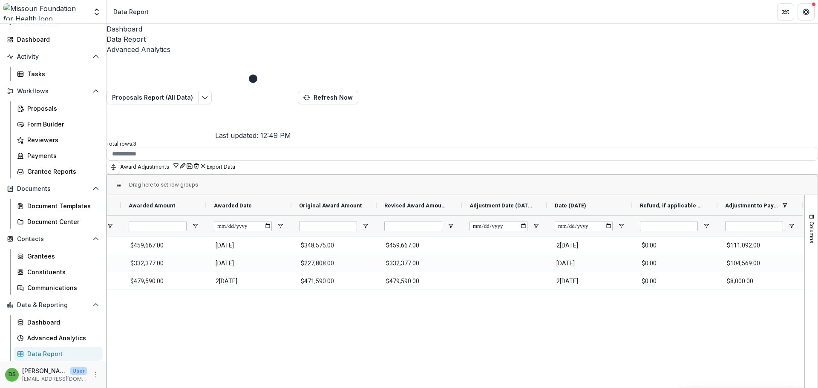
click at [792, 216] on div "*" at bounding box center [760, 226] width 85 height 20
click at [788, 223] on span "Open Filter Menu" at bounding box center [791, 226] width 7 height 7
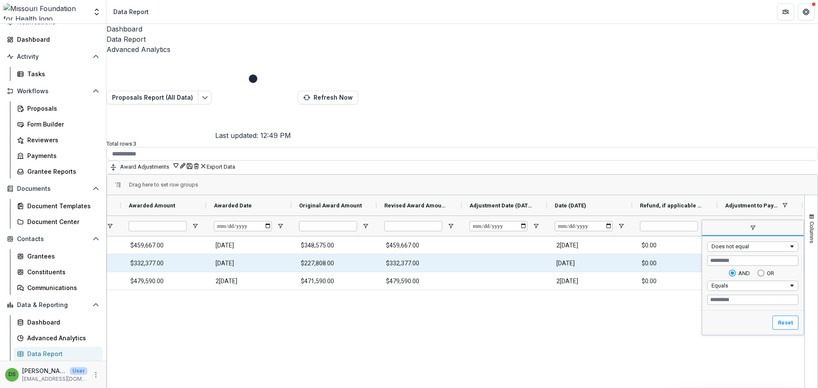
drag, startPoint x: 737, startPoint y: 173, endPoint x: 705, endPoint y: 173, distance: 32.0
click at [705, 174] on div "Drag here to set row groups Drag here to set column labels Organization Name In…" at bounding box center [463, 323] width 712 height 298
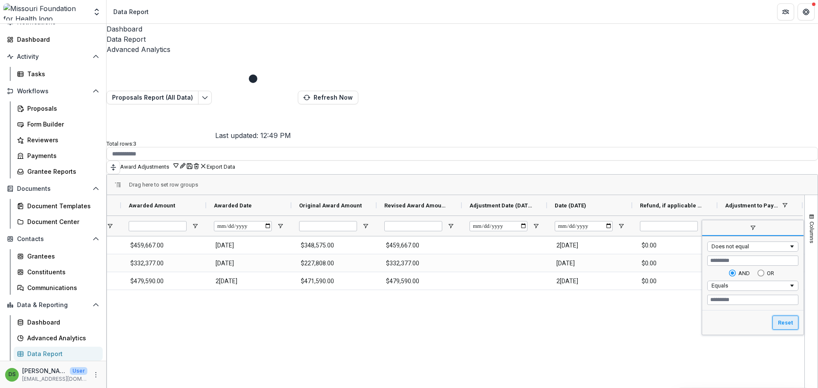
click at [792, 316] on button "Reset" at bounding box center [785, 323] width 26 height 14
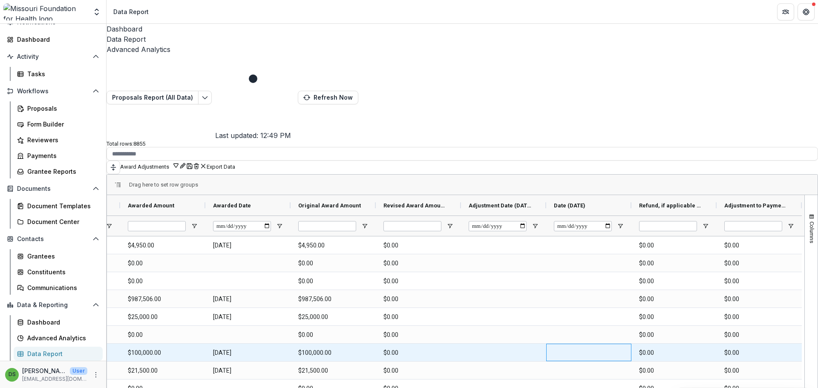
click at [546, 344] on div at bounding box center [588, 352] width 85 height 17
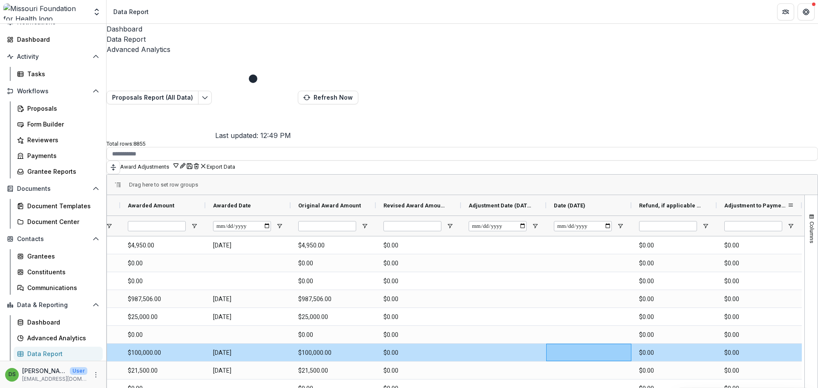
click at [730, 202] on span "Adjustment to Payments (CURRENCY)" at bounding box center [755, 205] width 63 height 6
click at [730, 202] on span "Adjustment to Payments (CURRENCY)" at bounding box center [751, 205] width 54 height 6
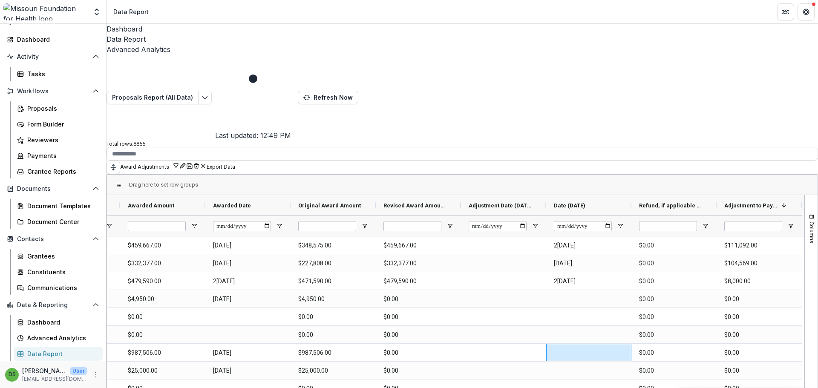
drag, startPoint x: 445, startPoint y: 383, endPoint x: 316, endPoint y: 374, distance: 129.8
click at [316, 374] on div "Drag here to set row groups Drag here to set column labels Organization Name In…" at bounding box center [463, 323] width 712 height 298
click at [404, 386] on div "Dashboard Data Report Advanced Analytics Proposals Report (All Data) Last updat…" at bounding box center [463, 206] width 712 height 364
click at [511, 202] on span "Adjustment Date (DATE)" at bounding box center [500, 205] width 63 height 6
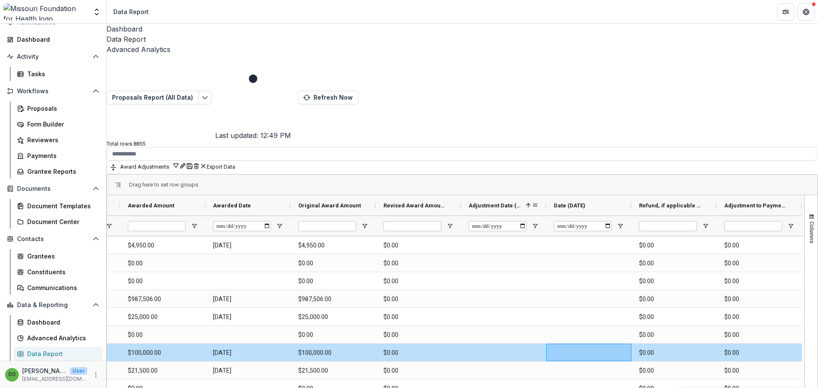
click at [511, 202] on span "Adjustment Date (DATE)" at bounding box center [496, 205] width 54 height 6
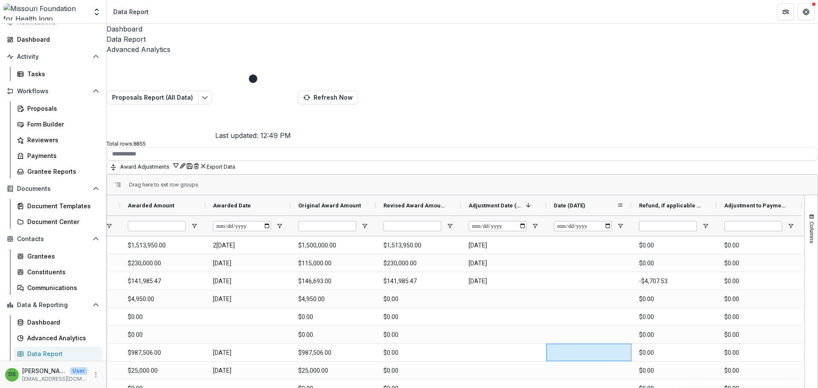
click at [586, 197] on div "Date (DATE)" at bounding box center [585, 205] width 63 height 16
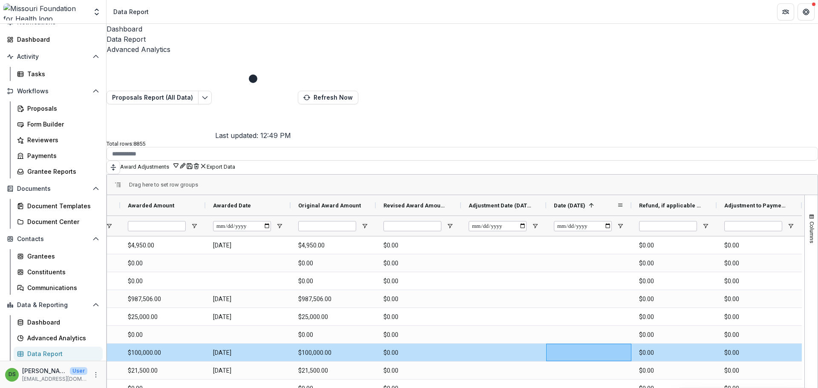
click at [588, 202] on span at bounding box center [591, 205] width 7 height 7
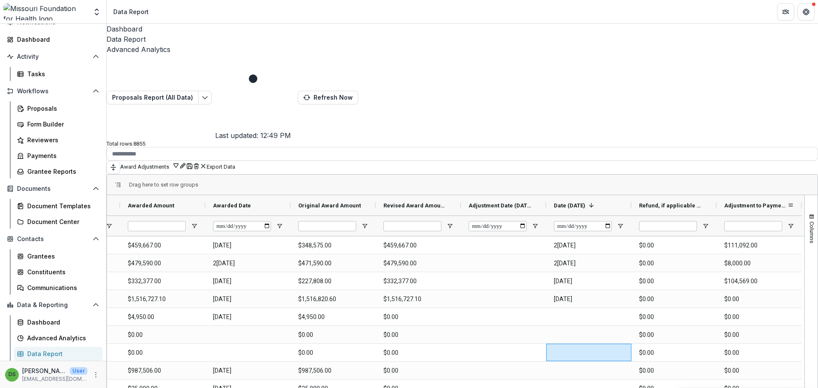
click at [747, 202] on span "Adjustment to Payments (CURRENCY)" at bounding box center [755, 205] width 63 height 6
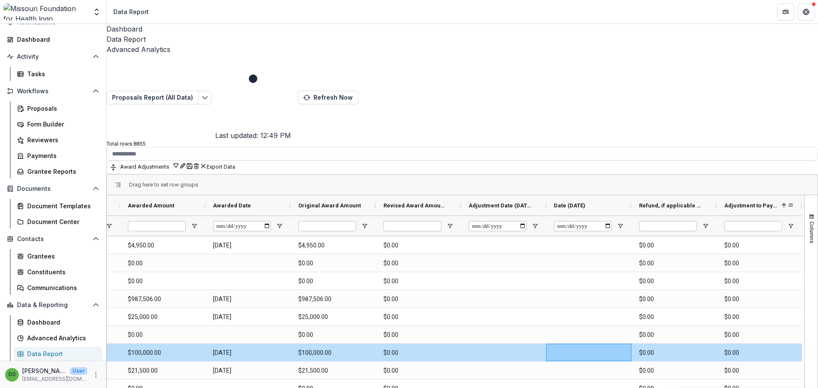
click at [747, 202] on span "Adjustment to Payments (CURRENCY)" at bounding box center [751, 205] width 54 height 6
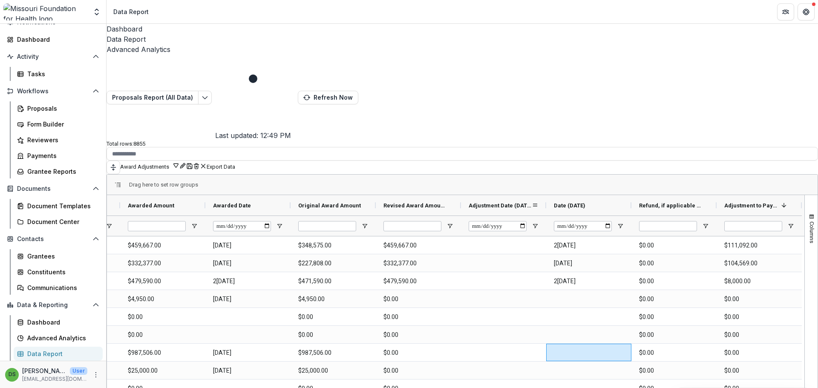
click at [511, 202] on span "Adjustment Date (DATE)" at bounding box center [500, 205] width 63 height 6
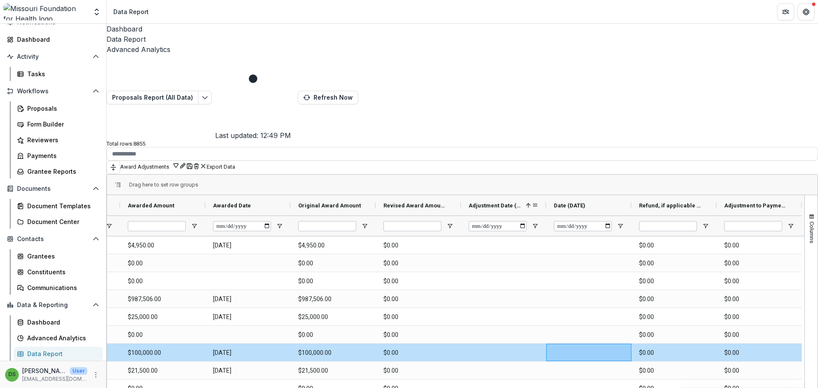
click at [511, 202] on span "Adjustment Date (DATE)" at bounding box center [496, 205] width 54 height 6
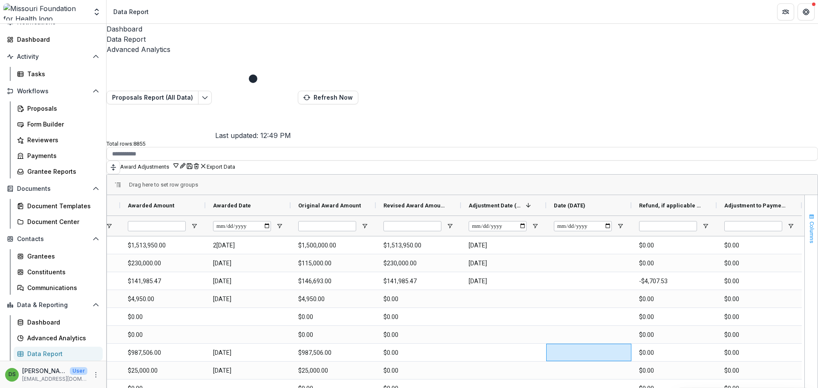
click at [805, 205] on button "Columns" at bounding box center [811, 228] width 13 height 46
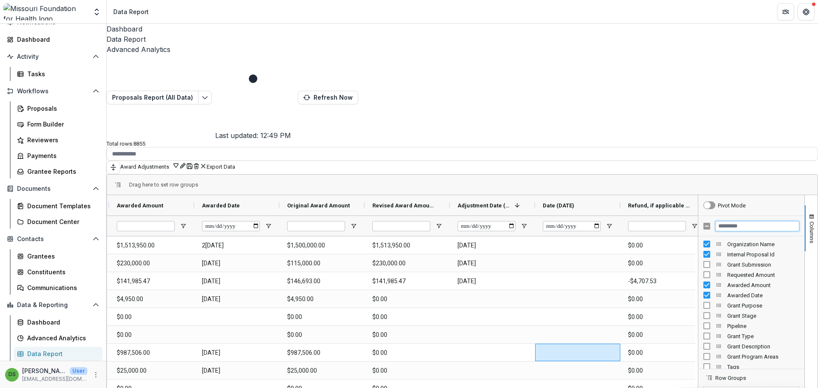
click at [777, 221] on input "Filter Columns Input" at bounding box center [757, 226] width 84 height 10
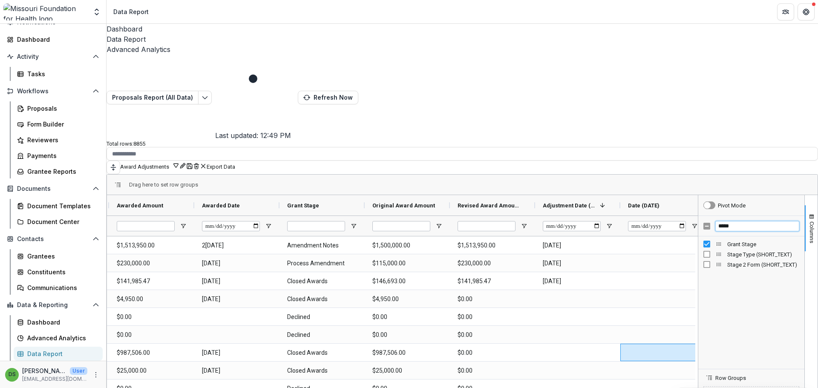
drag, startPoint x: 733, startPoint y: 138, endPoint x: 712, endPoint y: 139, distance: 21.3
click at [715, 221] on input "*****" at bounding box center [757, 226] width 84 height 10
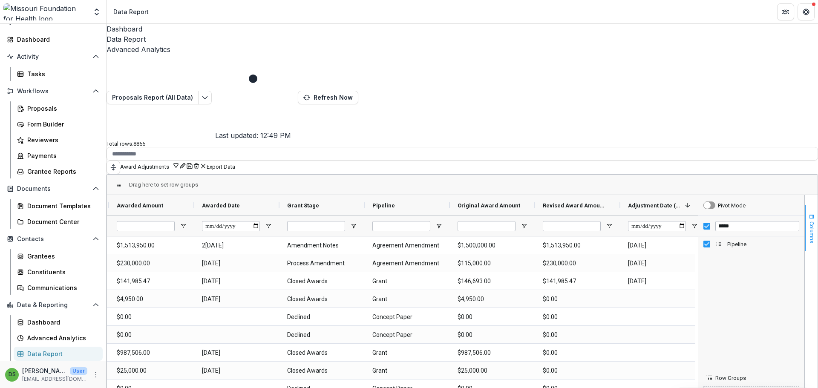
click at [809, 222] on span "Columns" at bounding box center [812, 233] width 6 height 22
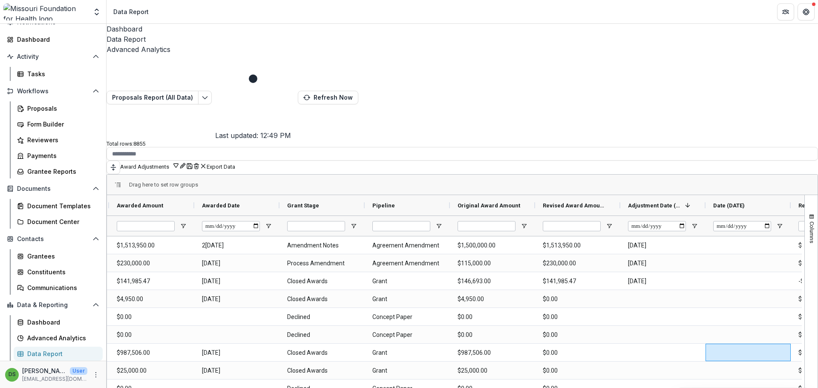
scroll to position [0, 0]
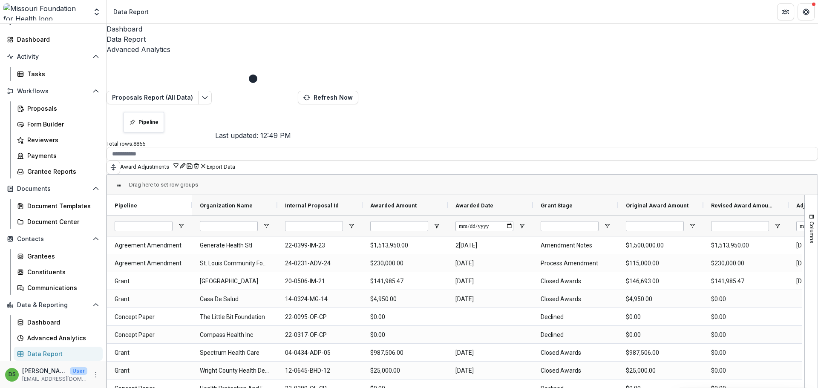
drag, startPoint x: 557, startPoint y: 114, endPoint x: 128, endPoint y: 117, distance: 429.1
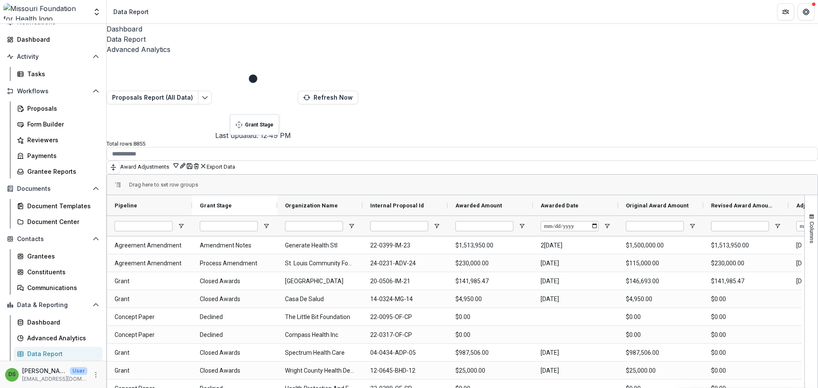
drag, startPoint x: 559, startPoint y: 117, endPoint x: 234, endPoint y: 120, distance: 325.1
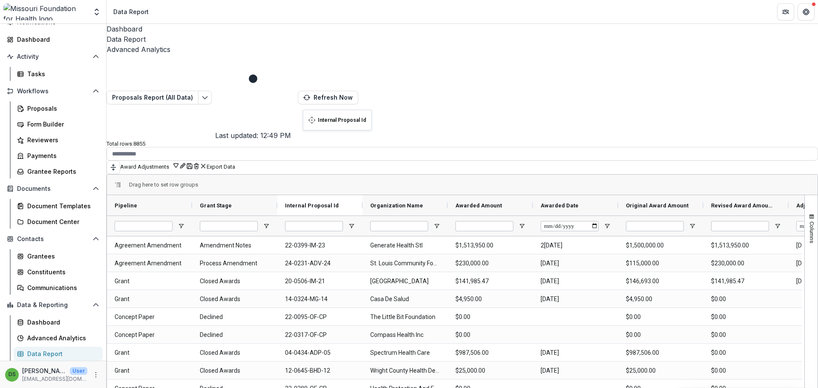
drag, startPoint x: 382, startPoint y: 117, endPoint x: 307, endPoint y: 115, distance: 75.0
click at [193, 163] on icon "Save" at bounding box center [189, 166] width 7 height 7
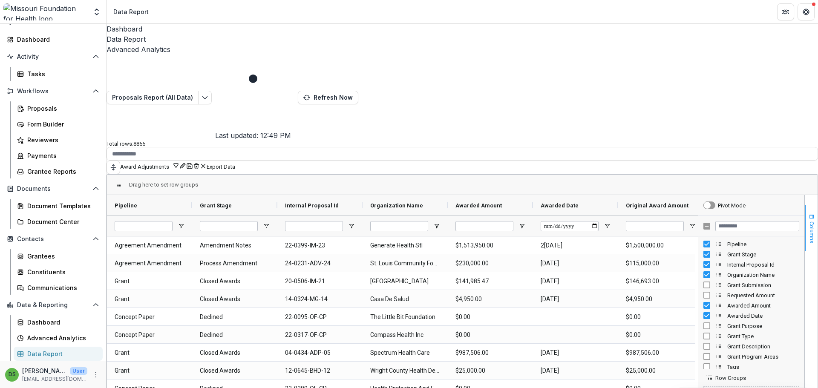
click at [809, 222] on span "Columns" at bounding box center [812, 233] width 6 height 22
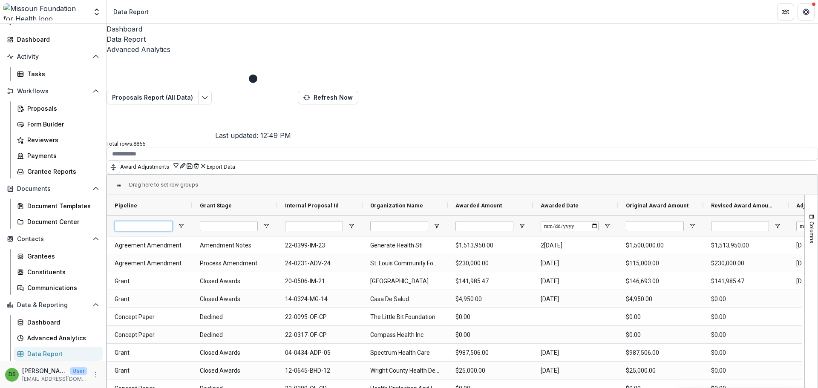
click at [170, 221] on input "Pipeline Filter Input" at bounding box center [144, 226] width 58 height 10
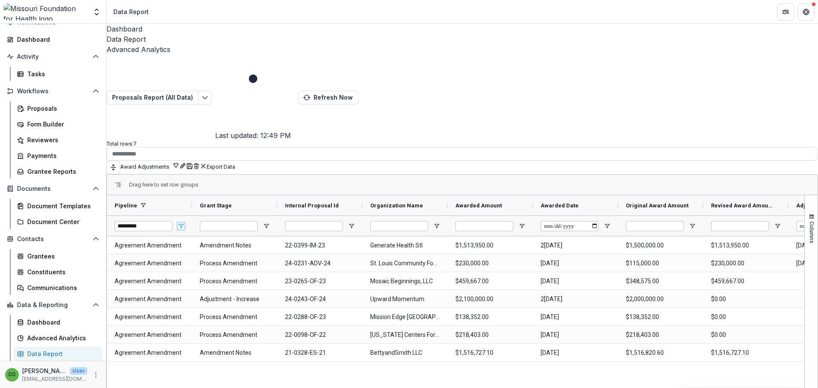
click at [184, 223] on span "Open Filter Menu" at bounding box center [181, 226] width 7 height 7
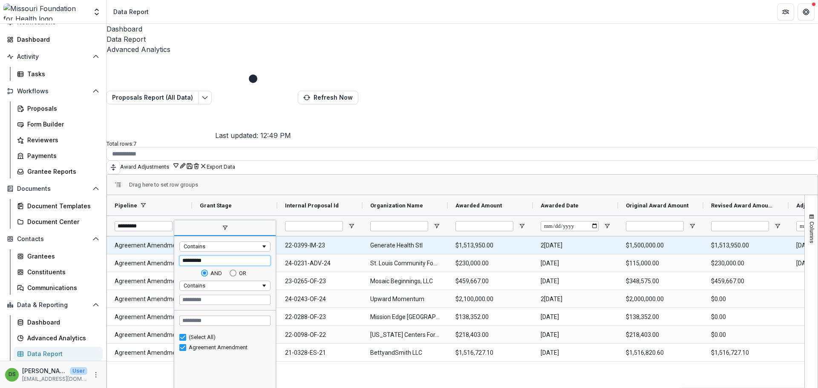
drag, startPoint x: 229, startPoint y: 170, endPoint x: 177, endPoint y: 165, distance: 51.9
click at [177, 174] on div "Drag here to set row groups Drag here to set column labels Pipeline Grant Stage…" at bounding box center [463, 323] width 712 height 298
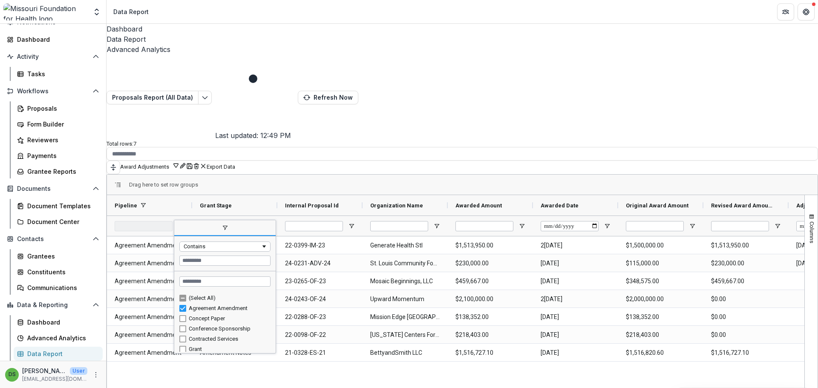
scroll to position [3, 0]
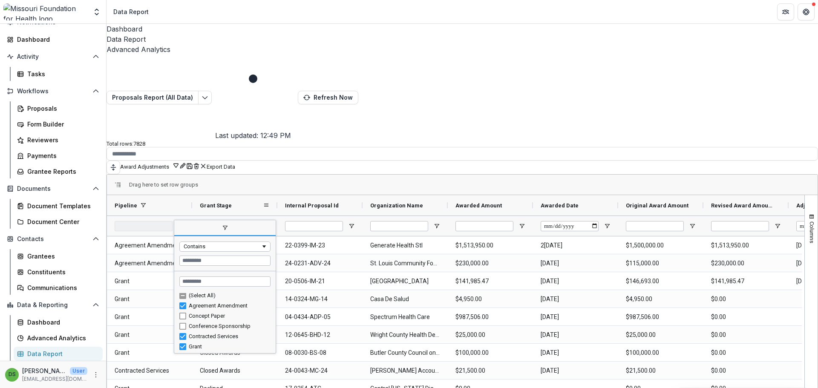
click at [225, 202] on span "Grant Stage" at bounding box center [216, 205] width 32 height 6
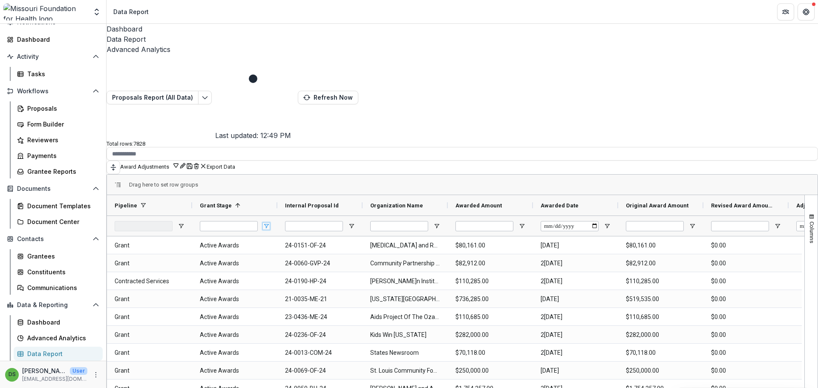
click at [270, 223] on span "Open Filter Menu" at bounding box center [266, 226] width 7 height 7
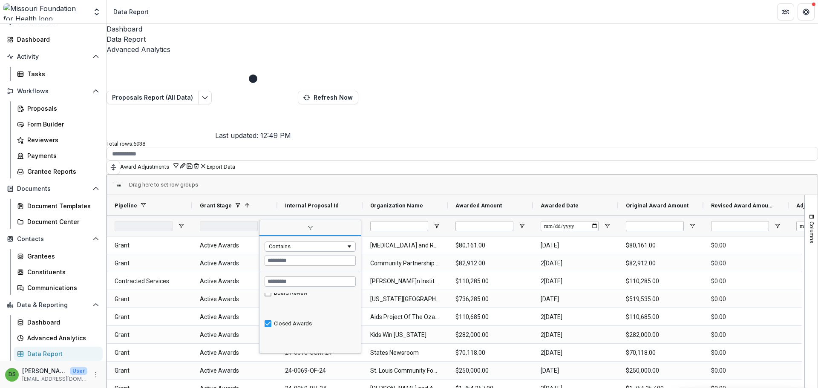
scroll to position [0, 0]
click at [314, 225] on span "filter" at bounding box center [310, 228] width 7 height 7
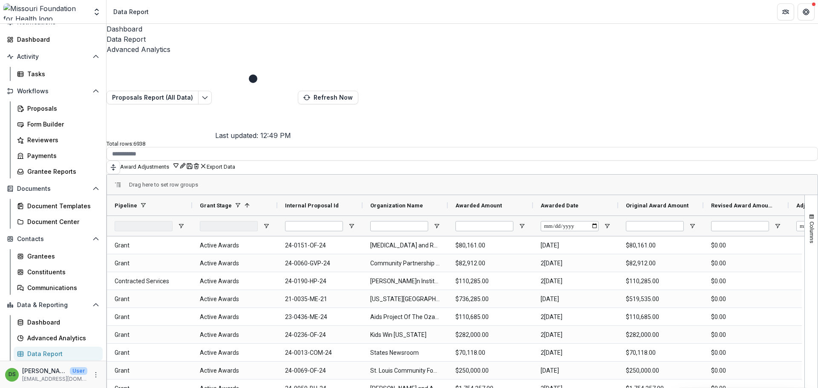
click at [193, 163] on icon "Save" at bounding box center [189, 166] width 7 height 7
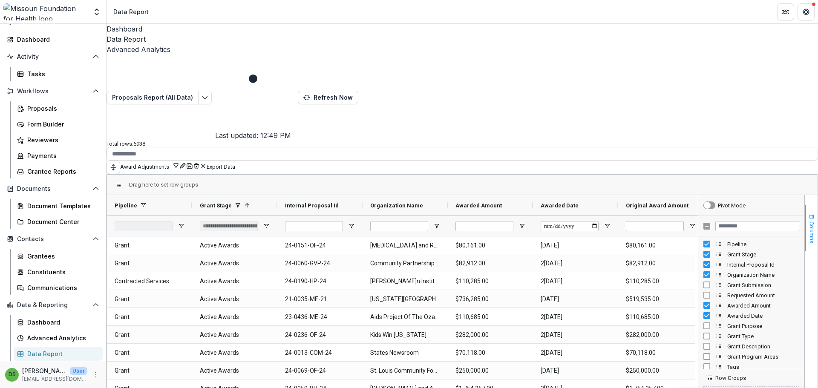
click at [808, 213] on span "button" at bounding box center [811, 216] width 7 height 7
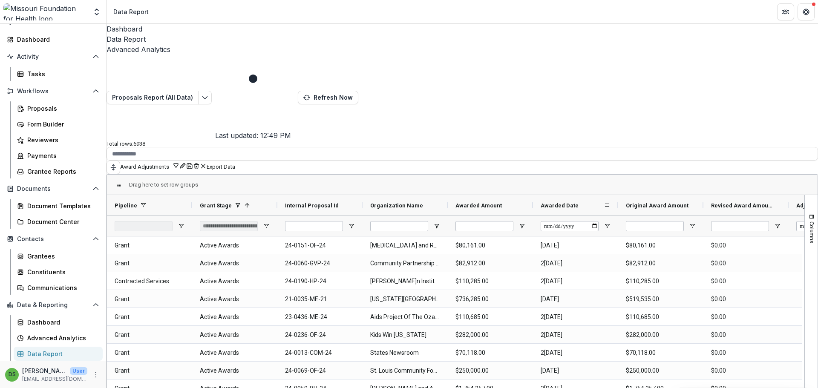
click at [564, 202] on span "Awarded Date" at bounding box center [560, 205] width 38 height 6
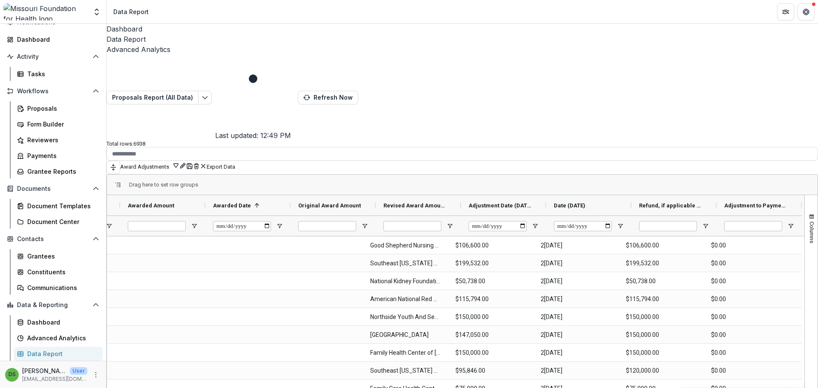
scroll to position [0, 341]
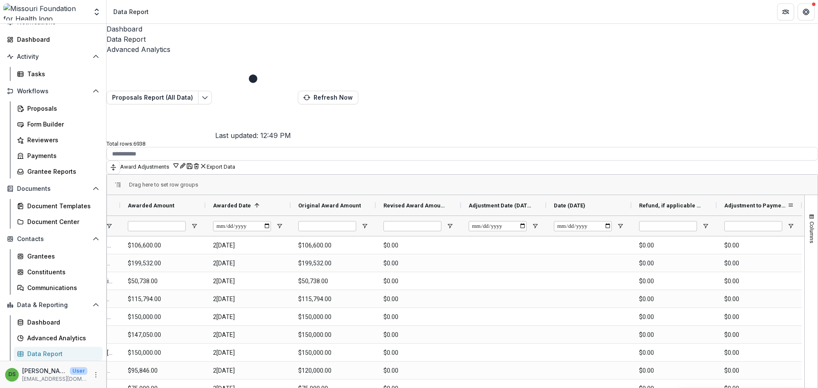
click at [727, 197] on div "Adjustment to Payments (CURRENCY)" at bounding box center [755, 205] width 63 height 16
click at [727, 197] on div "Adjustment to Payments (CURRENCY) 1" at bounding box center [755, 205] width 63 height 16
click at [746, 202] on span "Adjustment to Payments (CURRENCY)" at bounding box center [751, 205] width 54 height 6
click at [746, 202] on span "Adjustment to Payments (CURRENCY)" at bounding box center [755, 205] width 63 height 6
drag, startPoint x: 398, startPoint y: 383, endPoint x: 139, endPoint y: 372, distance: 259.3
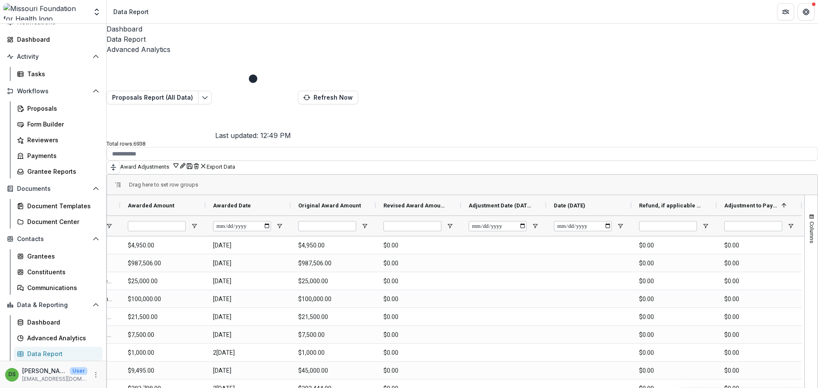
click at [137, 372] on div "Drag here to set row groups Drag here to set column labels Organization Name Aw…" at bounding box center [463, 323] width 712 height 298
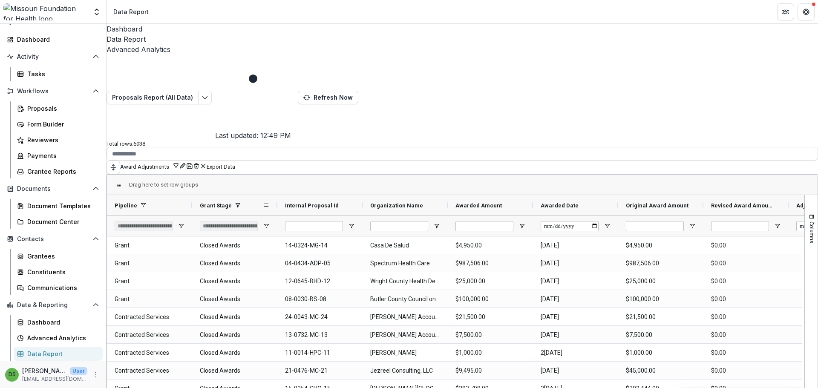
click at [218, 202] on span "Grant Stage" at bounding box center [216, 205] width 32 height 6
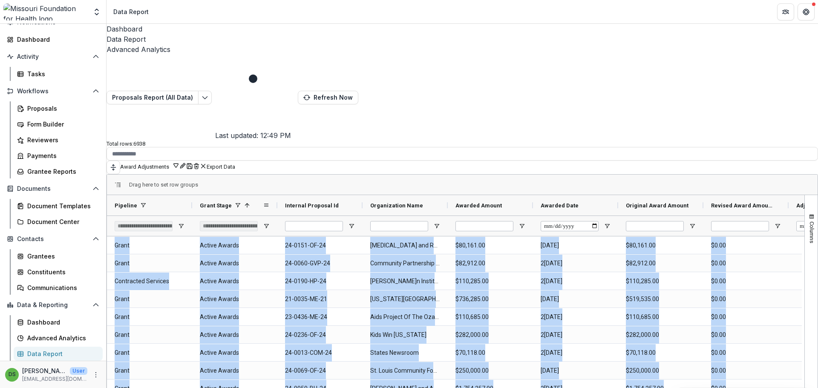
click at [218, 202] on span "Grant Stage" at bounding box center [216, 205] width 32 height 6
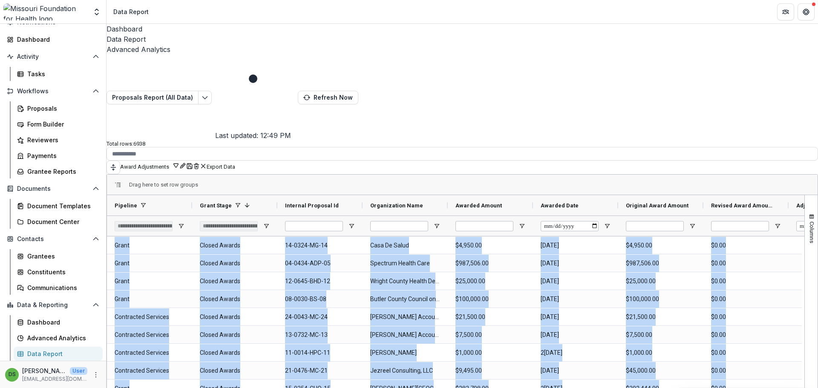
click at [262, 344] on Stage-9118 "Closed Awards" at bounding box center [235, 352] width 70 height 17
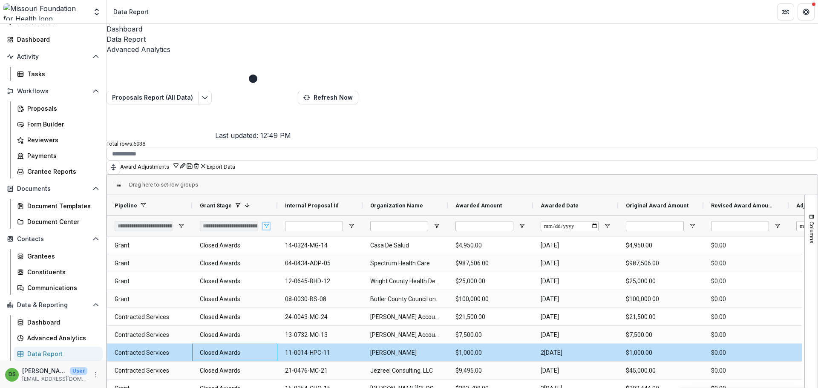
click at [270, 223] on span "Open Filter Menu" at bounding box center [266, 226] width 7 height 7
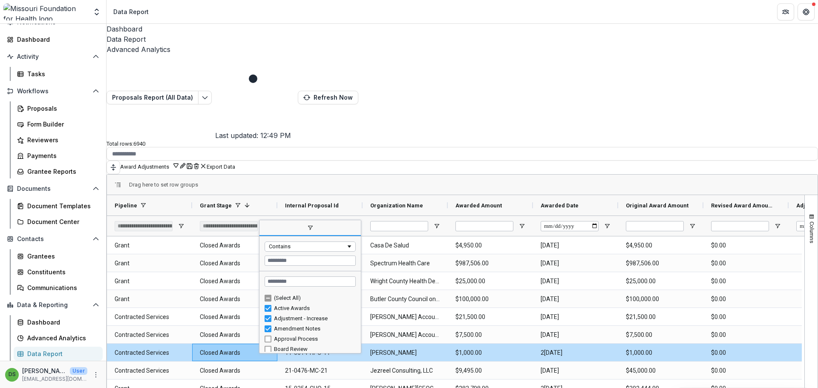
drag, startPoint x: 368, startPoint y: 221, endPoint x: 365, endPoint y: 230, distance: 9.7
click at [361, 230] on div "Contains Loading... No matches. (Select All) Active Awards Adjustment - Increase" at bounding box center [310, 287] width 102 height 134
click at [361, 334] on div "Approval Process" at bounding box center [309, 339] width 101 height 10
click at [311, 336] on div "Approval Process" at bounding box center [313, 339] width 79 height 6
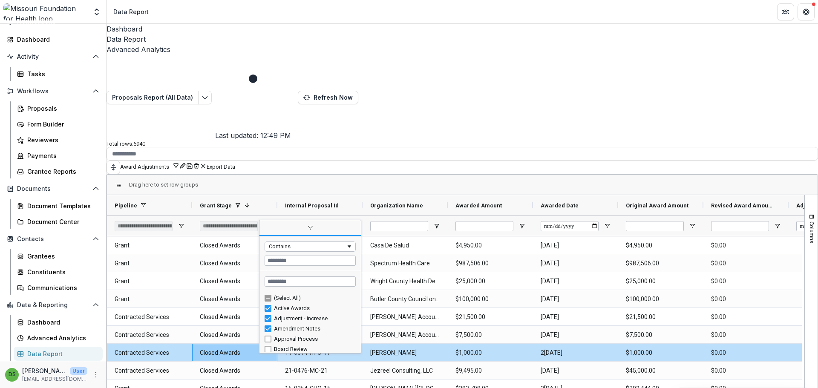
scroll to position [105, 0]
click at [299, 323] on div "Process Amendment" at bounding box center [313, 326] width 79 height 6
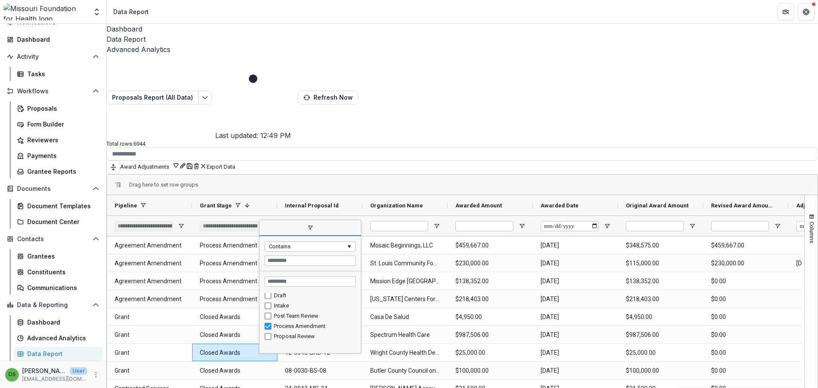
scroll to position [62, 0]
click at [355, 202] on span at bounding box center [351, 205] width 7 height 7
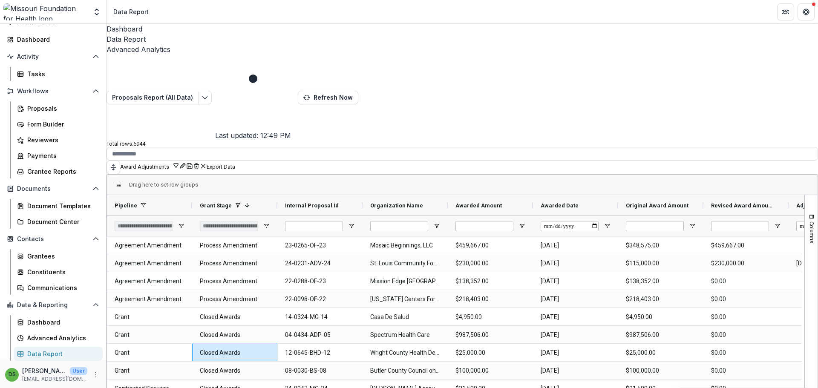
click at [349, 175] on div "Drag here to set row groups" at bounding box center [462, 185] width 711 height 20
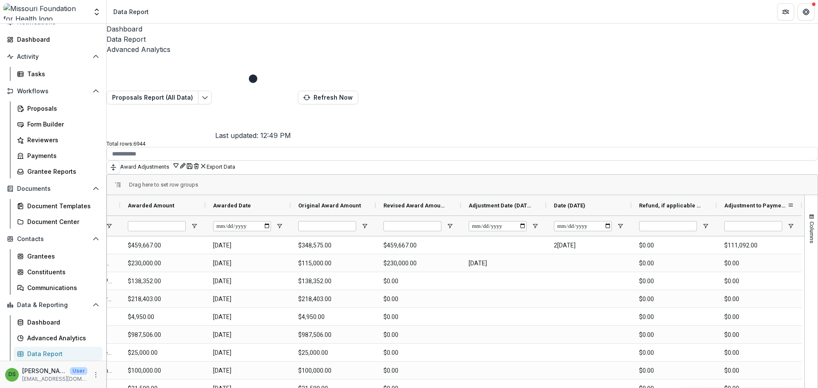
click at [738, 202] on span "Adjustment to Payments (CURRENCY)" at bounding box center [755, 205] width 63 height 6
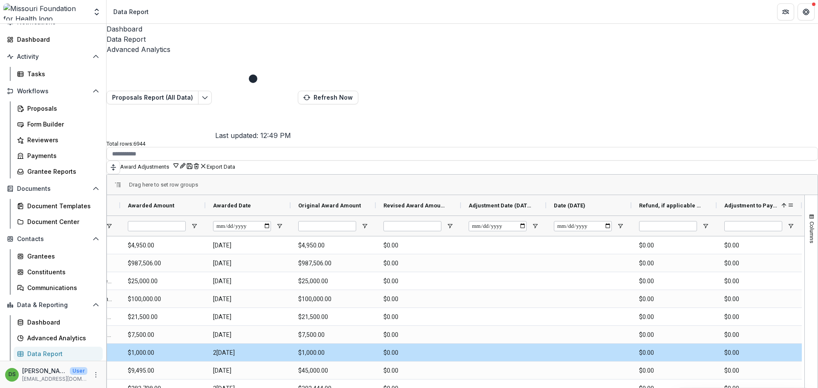
click at [738, 202] on span "Adjustment to Payments (CURRENCY)" at bounding box center [751, 205] width 54 height 6
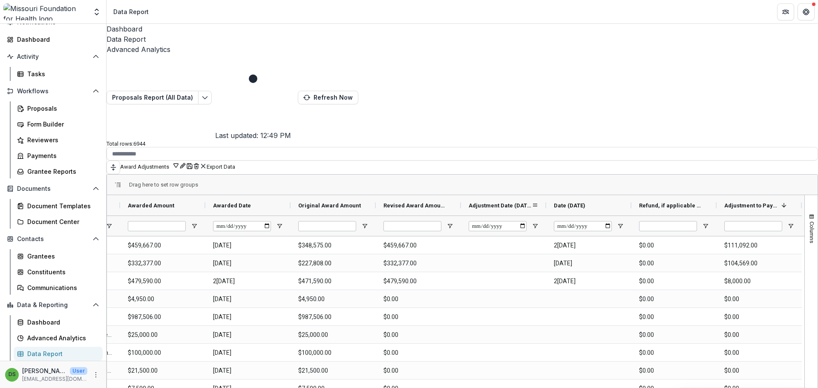
click at [481, 202] on span "Adjustment Date (DATE)" at bounding box center [500, 205] width 63 height 6
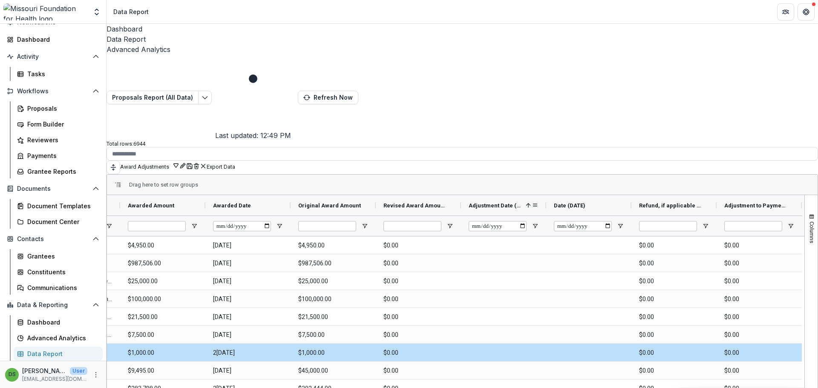
click at [481, 202] on span "Adjustment Date (DATE)" at bounding box center [496, 205] width 54 height 6
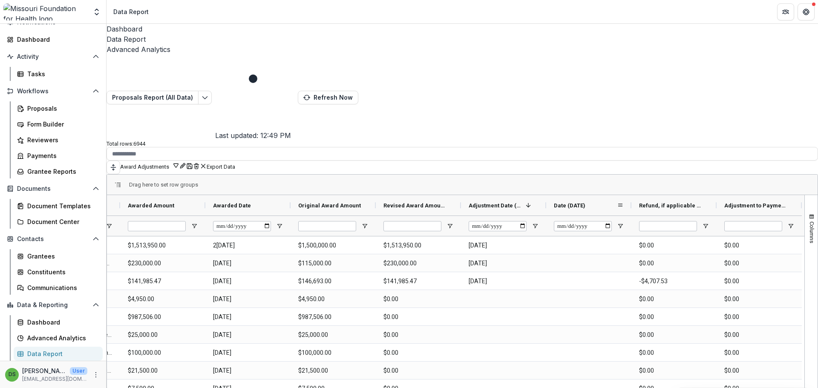
click at [554, 202] on span "Date (DATE)" at bounding box center [570, 205] width 32 height 6
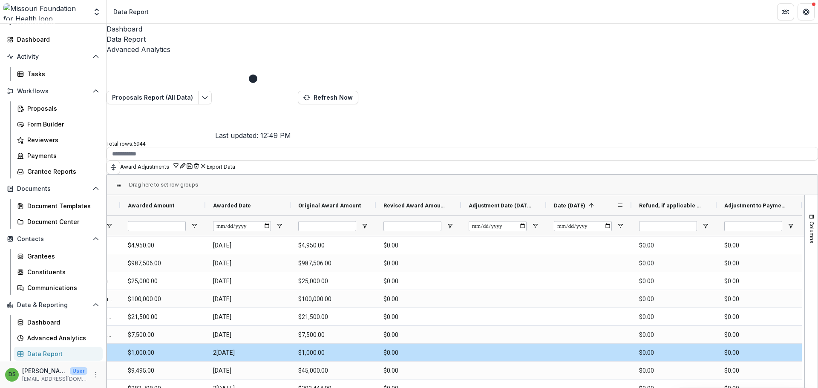
click at [554, 202] on span "Date (DATE)" at bounding box center [570, 205] width 32 height 6
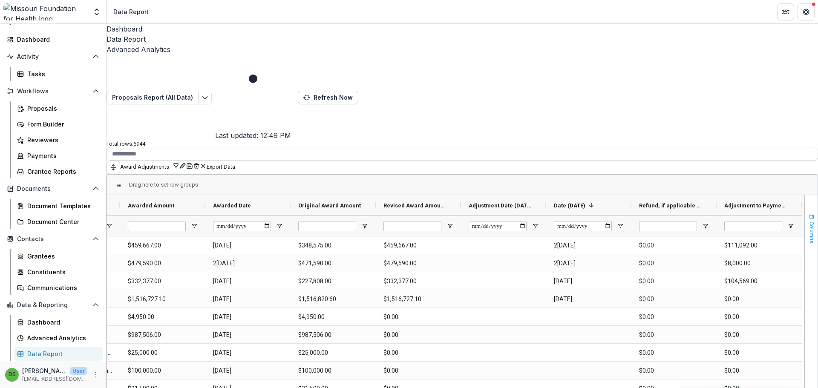
click at [808, 213] on span "button" at bounding box center [811, 216] width 7 height 7
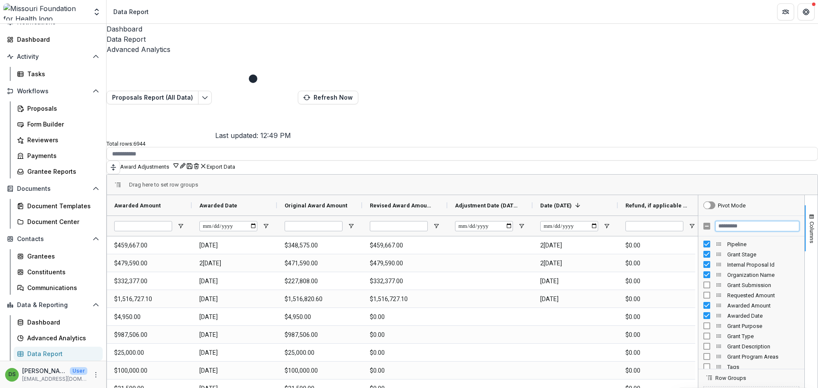
click at [753, 221] on input "Filter Columns Input" at bounding box center [757, 226] width 84 height 10
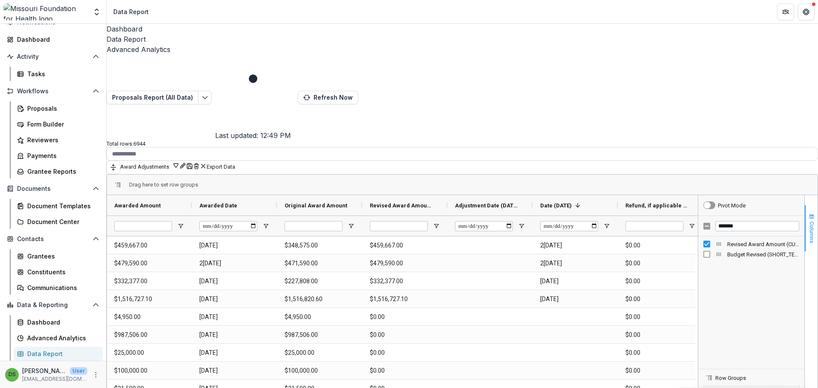
click at [809, 222] on span "Columns" at bounding box center [812, 233] width 6 height 22
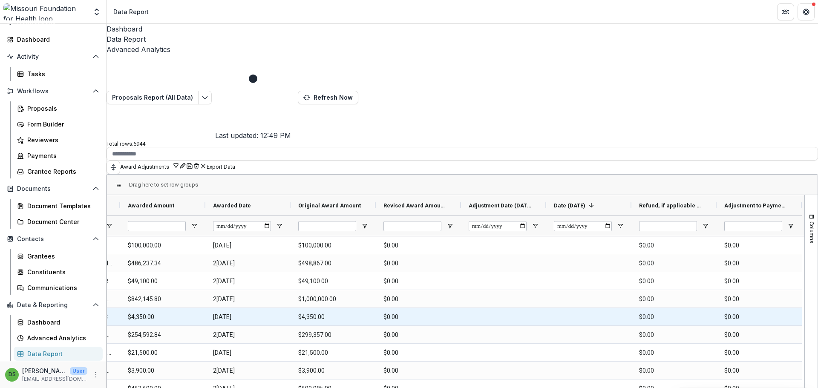
scroll to position [0, 0]
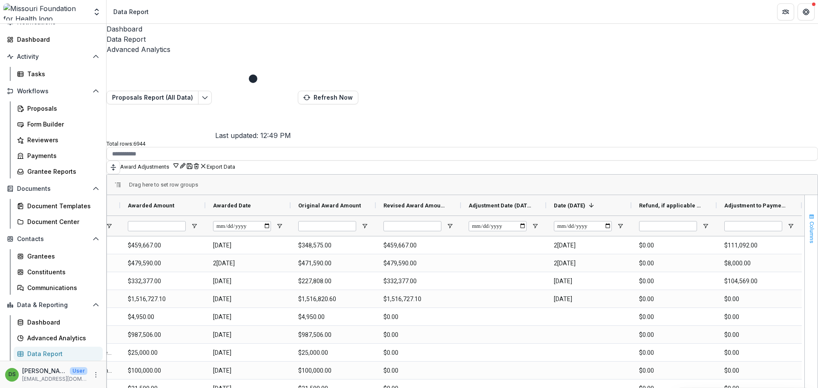
click at [808, 213] on span "button" at bounding box center [811, 216] width 7 height 7
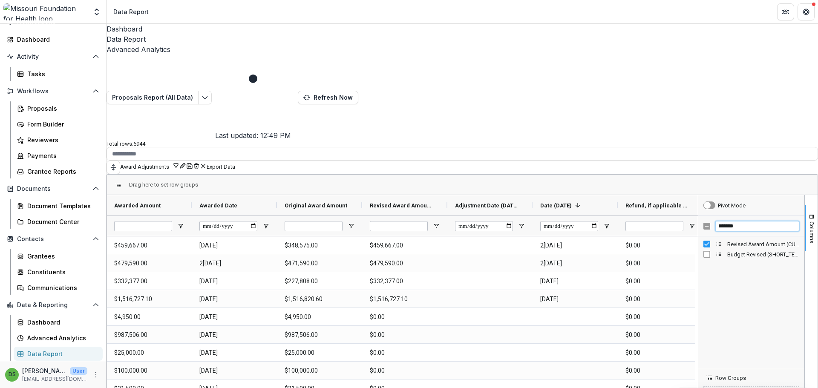
drag, startPoint x: 751, startPoint y: 134, endPoint x: 696, endPoint y: 137, distance: 55.5
click at [698, 216] on div "*******" at bounding box center [751, 226] width 106 height 20
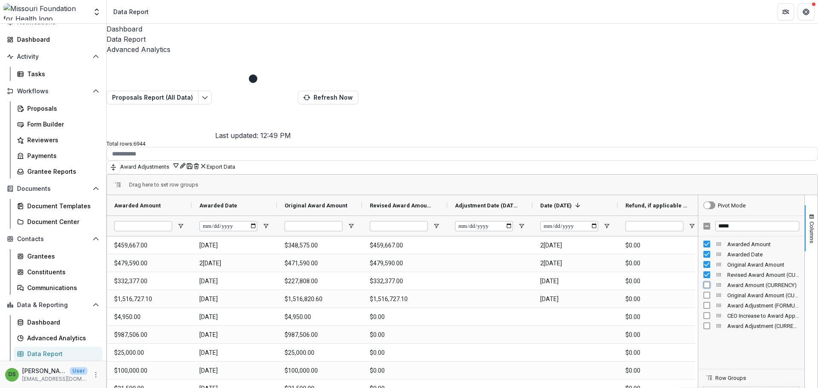
click at [703, 280] on div "Award Amount (CURRENCY)" at bounding box center [751, 285] width 96 height 10
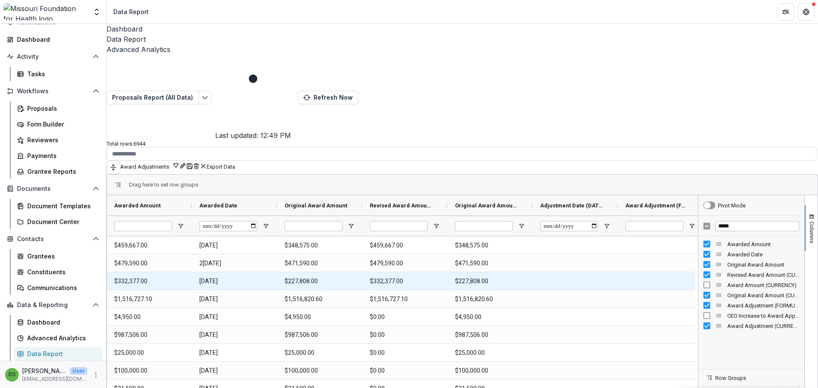
click at [665, 290] on div at bounding box center [660, 298] width 85 height 17
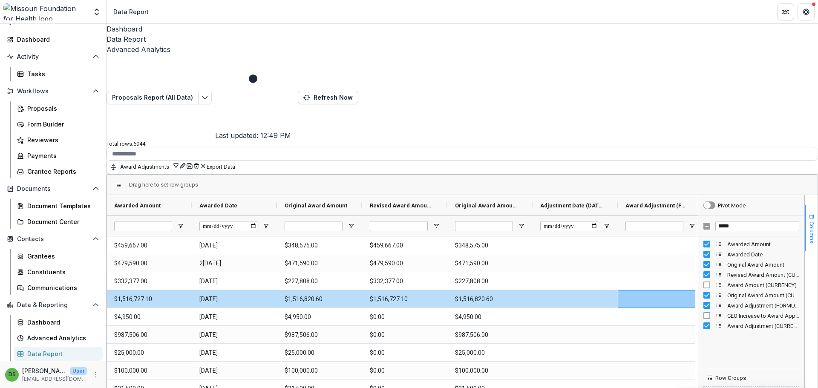
click at [808, 213] on span "button" at bounding box center [811, 216] width 7 height 7
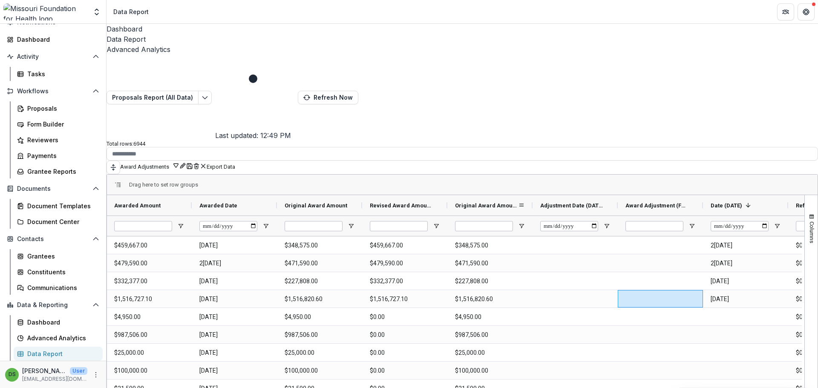
click at [512, 202] on span "Original Award Amount (CURRENCY)" at bounding box center [486, 205] width 63 height 6
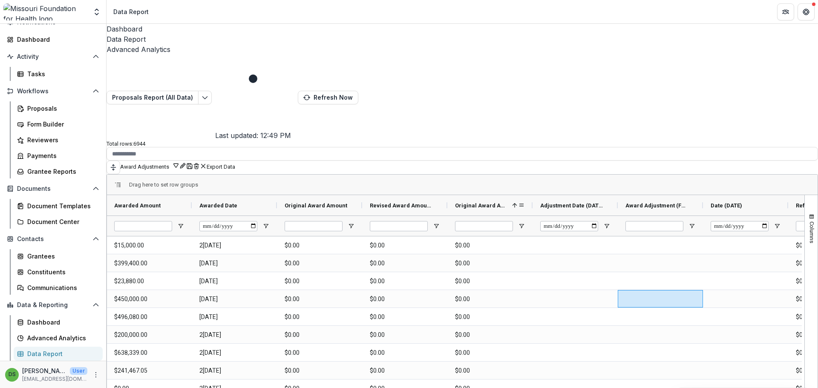
click at [509, 202] on span "Original Award Amount (CURRENCY)" at bounding box center [482, 205] width 54 height 6
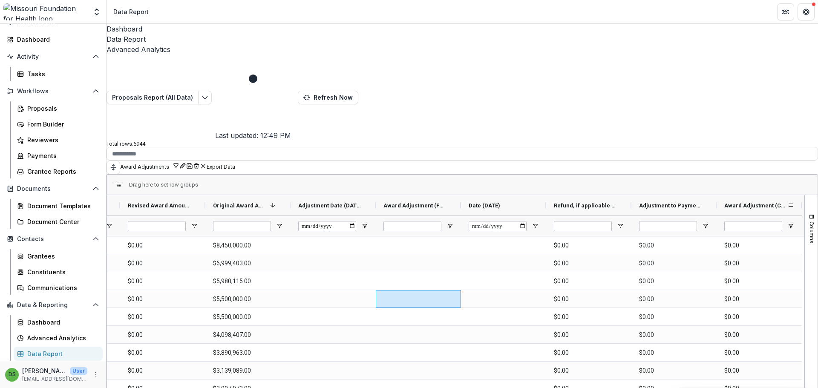
click at [736, 197] on div "Award Adjustment (CURRENCY)" at bounding box center [755, 205] width 63 height 16
click at [678, 202] on span "Adjustment to Payments (CURRENCY)" at bounding box center [670, 205] width 63 height 6
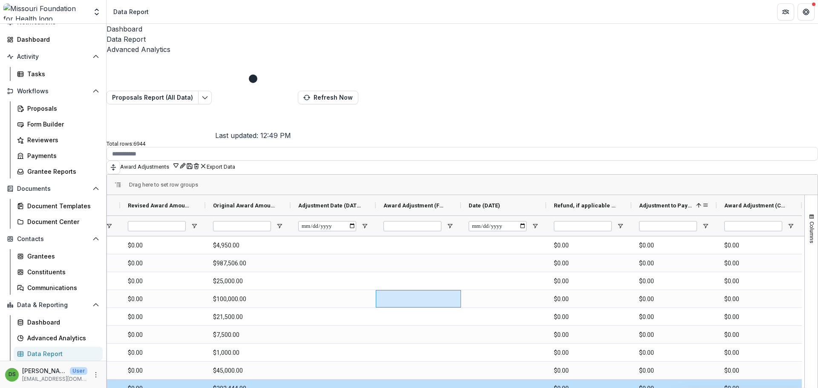
click at [678, 202] on span "Adjustment to Payments (CURRENCY)" at bounding box center [666, 205] width 54 height 6
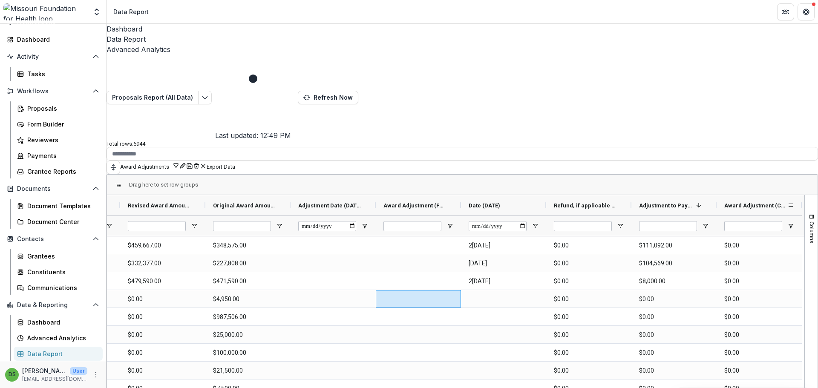
click at [742, 202] on span "Award Adjustment (CURRENCY)" at bounding box center [755, 205] width 63 height 6
click at [742, 202] on span "Award Adjustment (CURRENCY)" at bounding box center [751, 205] width 54 height 6
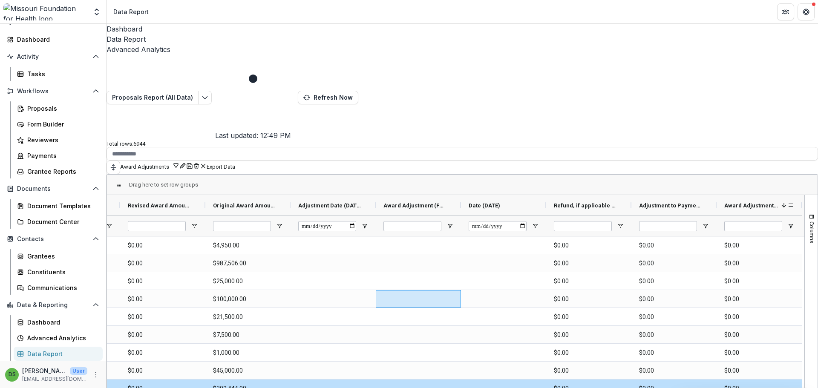
click at [742, 202] on span "Award Adjustment (CURRENCY)" at bounding box center [751, 205] width 54 height 6
click at [742, 202] on span "Award Adjustment (CURRENCY)" at bounding box center [755, 205] width 63 height 6
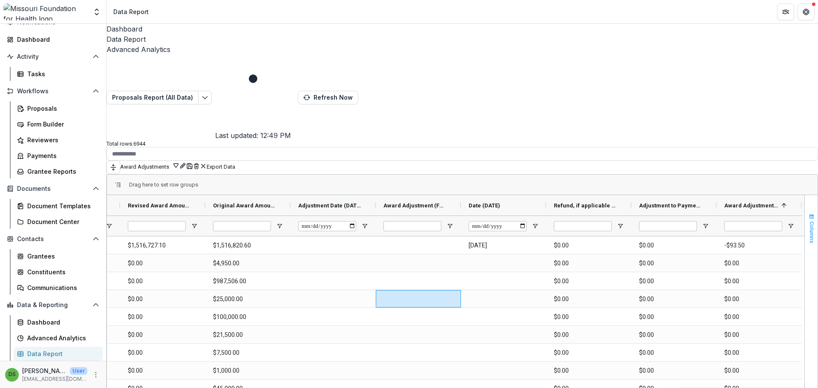
click at [808, 213] on span "button" at bounding box center [811, 216] width 7 height 7
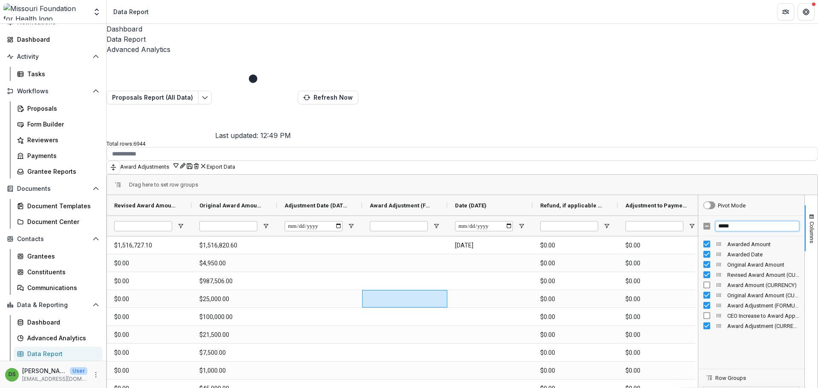
click at [702, 216] on div "*****" at bounding box center [751, 226] width 106 height 20
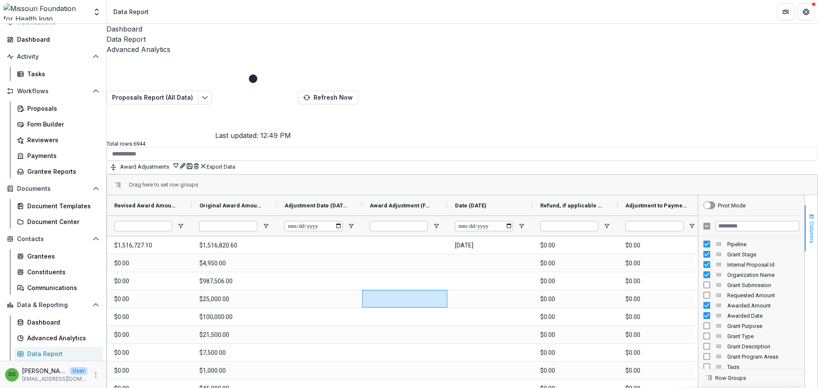
click at [805, 205] on button "Columns" at bounding box center [811, 228] width 13 height 46
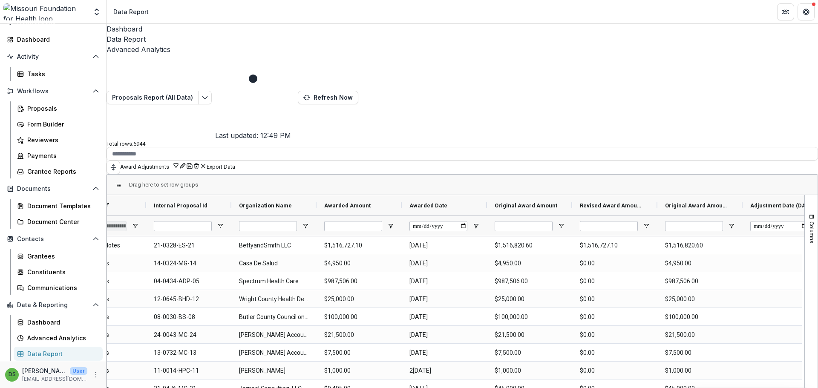
scroll to position [0, 49]
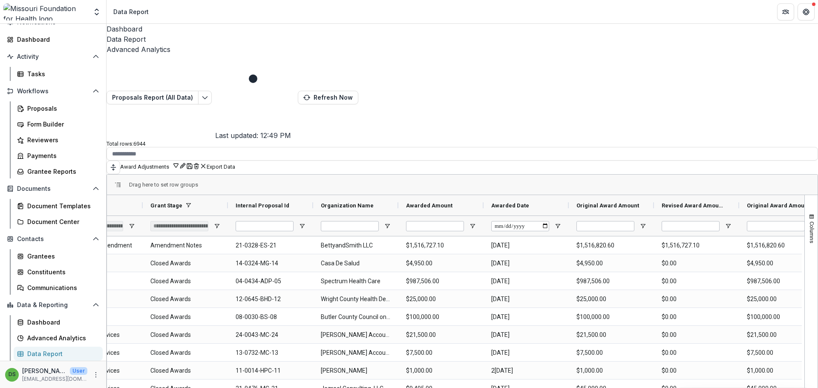
drag, startPoint x: 267, startPoint y: 383, endPoint x: 212, endPoint y: 382, distance: 54.5
click at [212, 382] on div "Drag here to set row groups Drag here to set column labels Pipeline Grant Stage…" at bounding box center [463, 323] width 712 height 298
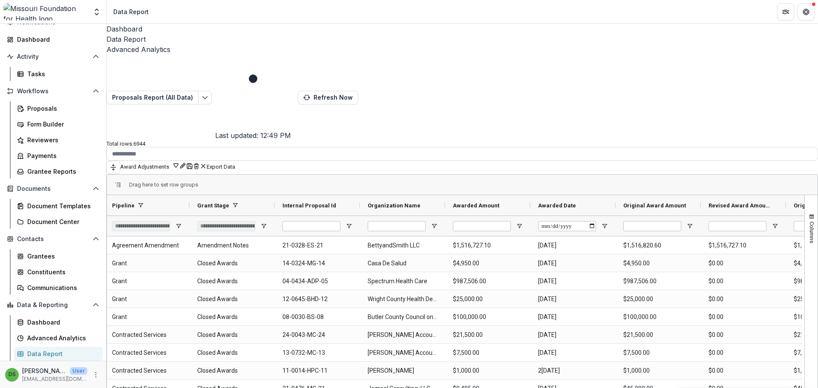
scroll to position [0, 0]
click at [254, 197] on div "Grant Stage" at bounding box center [231, 205] width 63 height 16
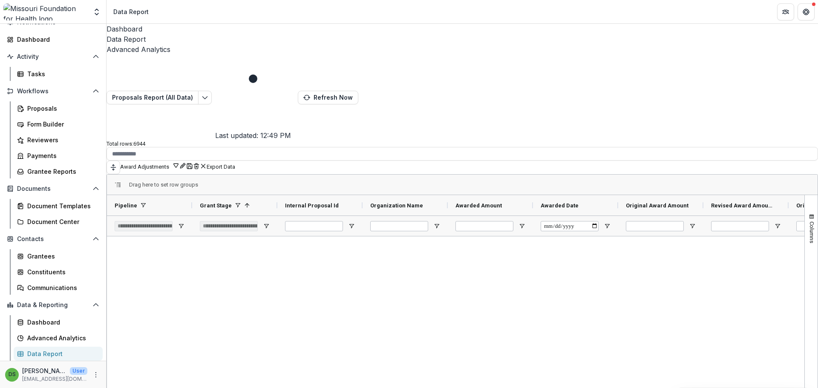
scroll to position [5837, 0]
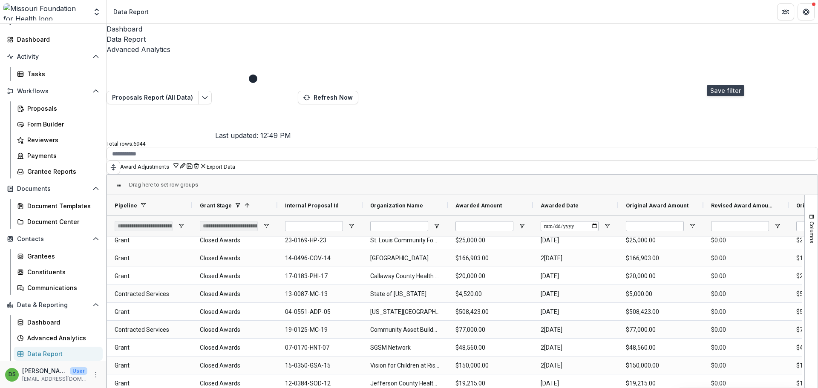
click at [193, 163] on icon "Save" at bounding box center [189, 166] width 7 height 7
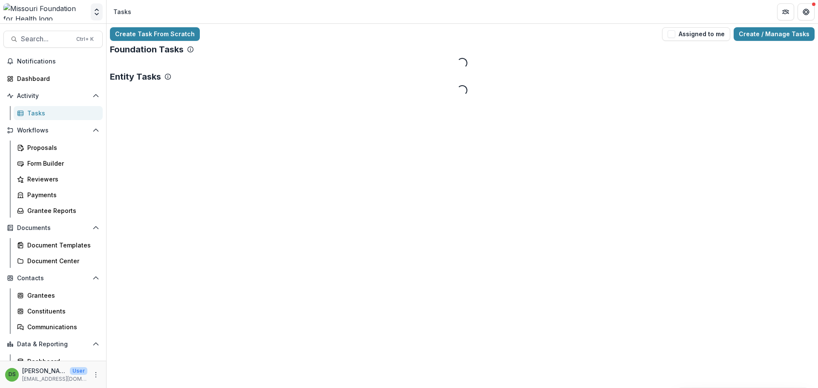
click at [98, 12] on icon "Open entity switcher" at bounding box center [96, 12] width 9 height 9
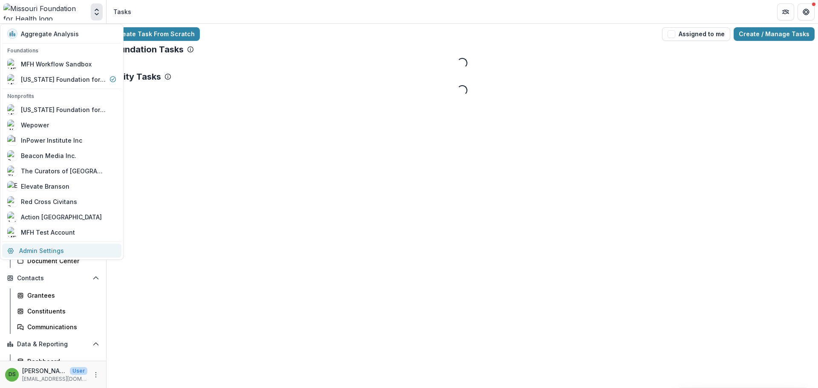
click at [53, 246] on link "Admin Settings" at bounding box center [61, 251] width 119 height 14
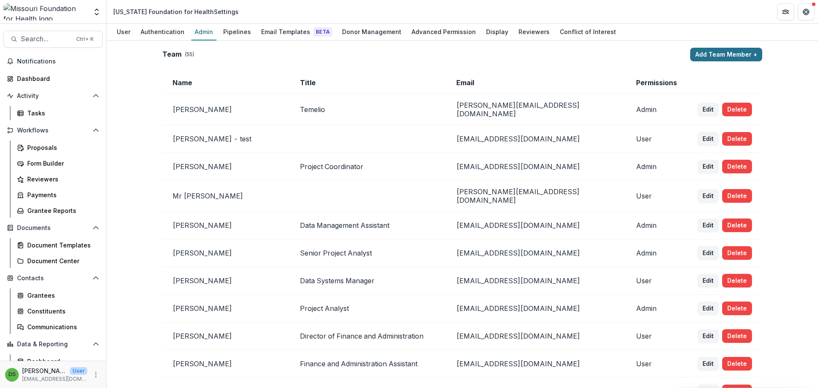
click at [737, 56] on button "Add Team Member +" at bounding box center [726, 55] width 72 height 14
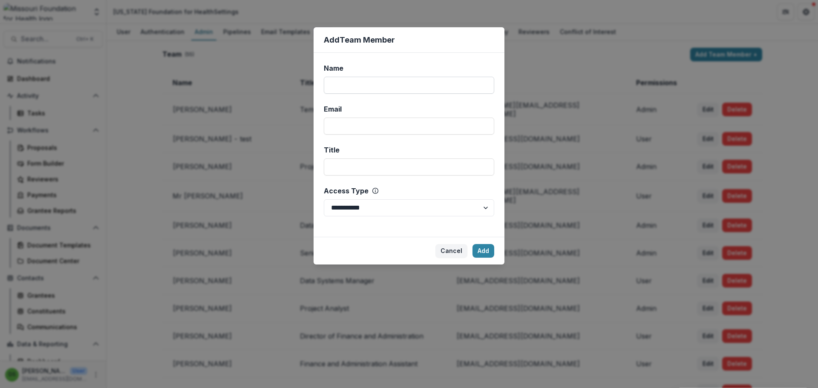
click at [436, 86] on input "Name" at bounding box center [409, 85] width 170 height 17
type input "*"
type input "**********"
click at [480, 209] on select "**********" at bounding box center [409, 207] width 170 height 17
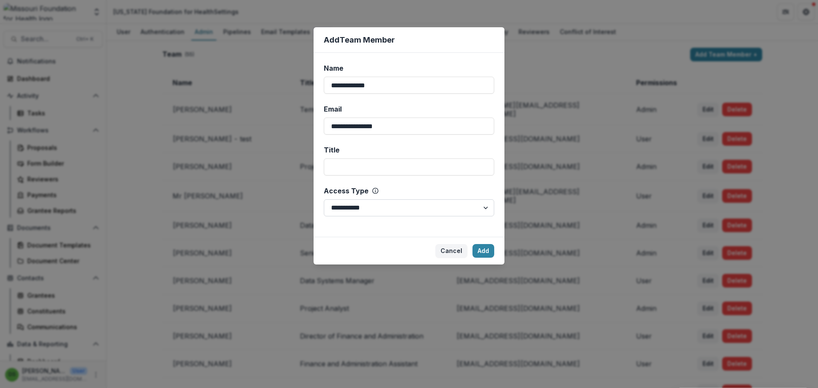
click at [324, 199] on select "**********" at bounding box center [409, 207] width 170 height 17
click at [486, 249] on button "Add" at bounding box center [484, 251] width 22 height 14
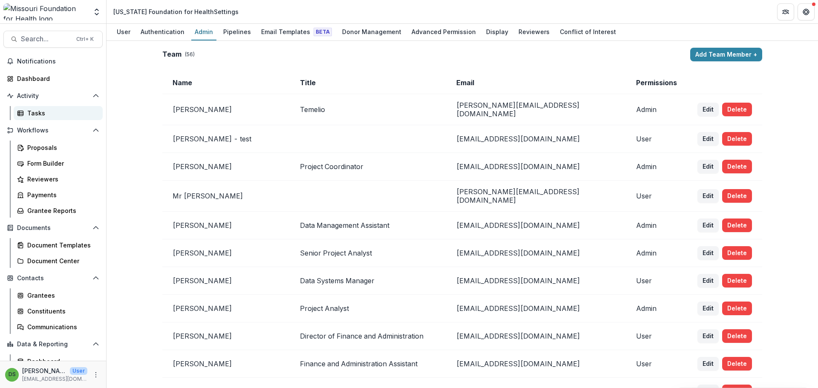
click at [42, 115] on div "Tasks" at bounding box center [61, 113] width 69 height 9
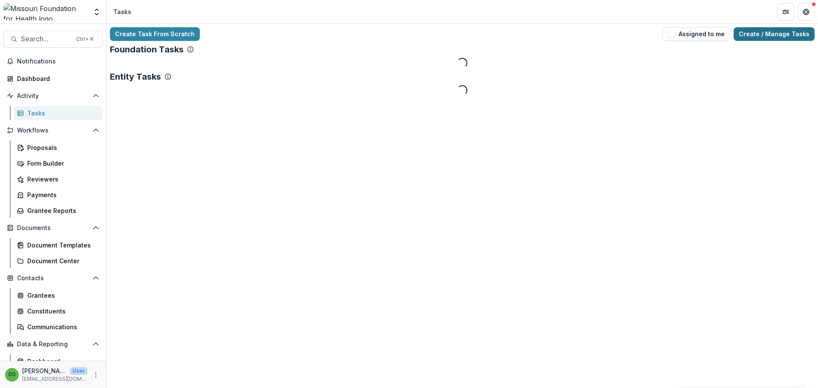
click at [781, 36] on link "Create / Manage Tasks" at bounding box center [774, 34] width 81 height 14
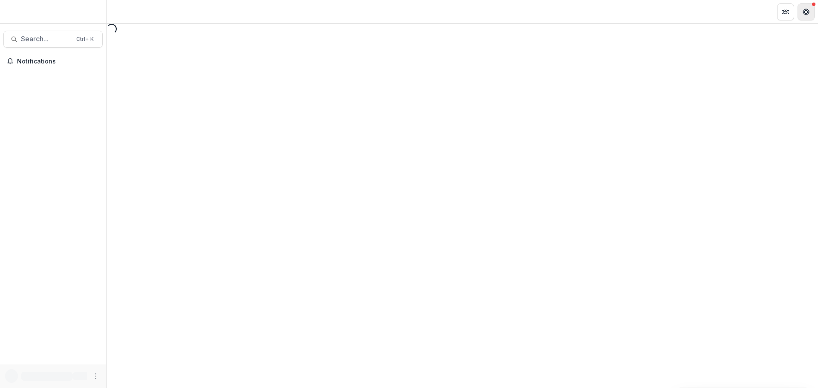
click at [809, 14] on icon "Get Help" at bounding box center [806, 12] width 7 height 7
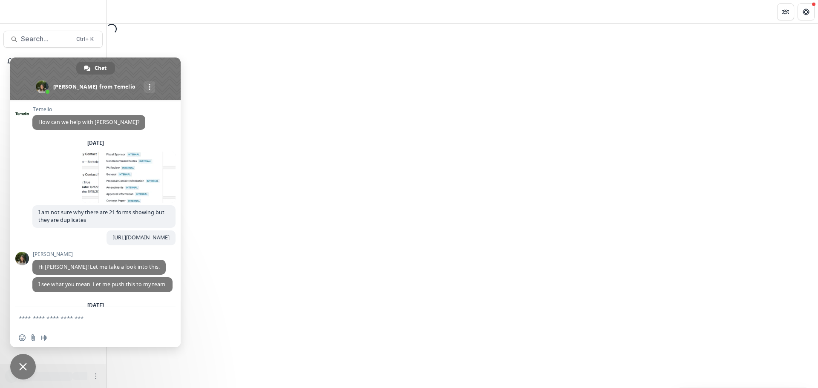
scroll to position [914, 0]
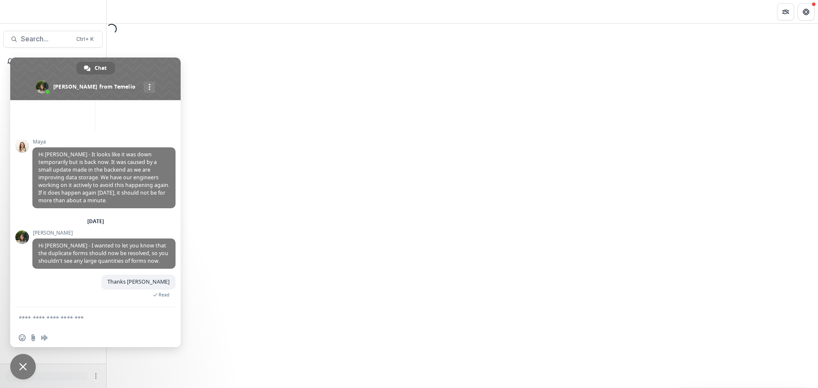
click at [17, 360] on span "Close chat" at bounding box center [23, 367] width 26 height 26
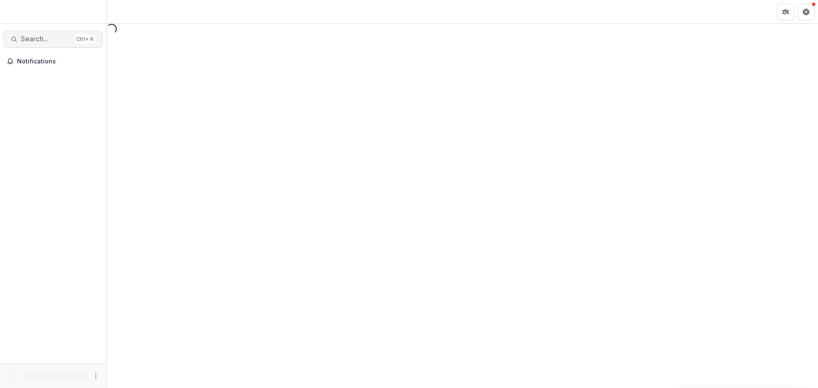
click at [40, 46] on button "Search... Ctrl + K" at bounding box center [52, 39] width 99 height 17
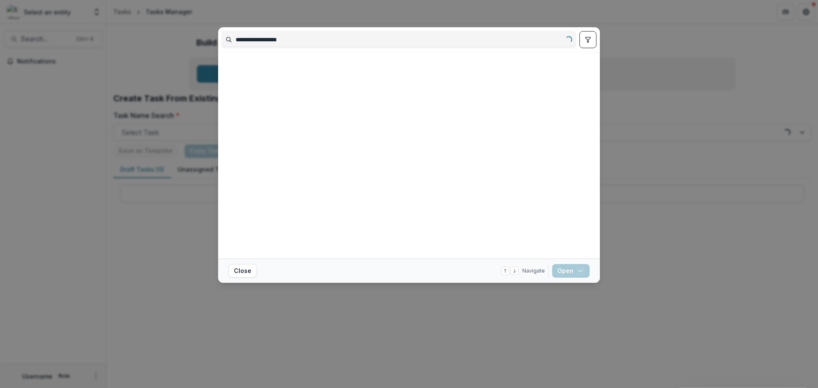
type input "**********"
click at [585, 40] on icon "toggle filters" at bounding box center [588, 39] width 7 height 7
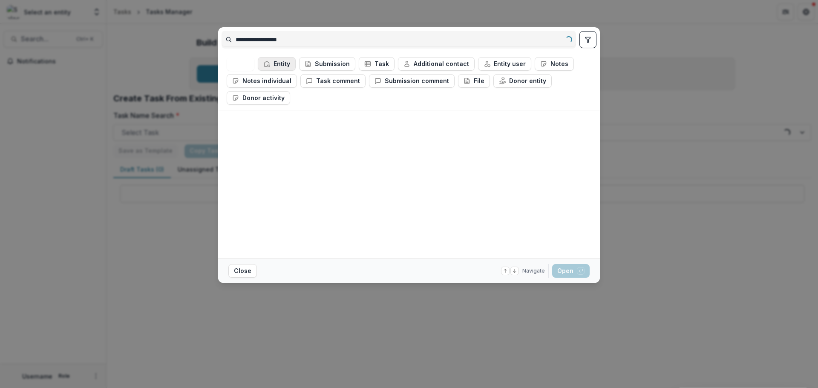
click at [279, 64] on button "Entity" at bounding box center [277, 64] width 38 height 14
click at [249, 266] on button "Close" at bounding box center [242, 271] width 29 height 14
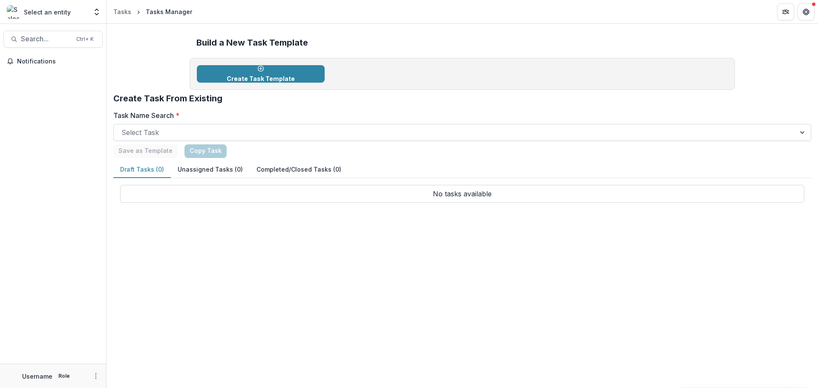
click at [147, 135] on div at bounding box center [454, 133] width 666 height 12
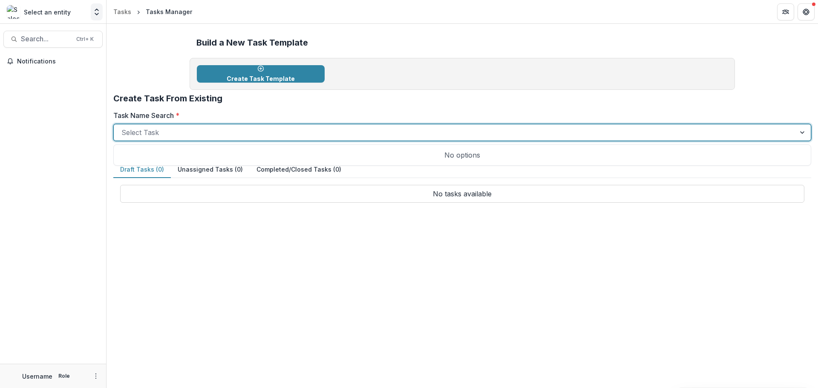
click at [95, 7] on button "Open entity switcher" at bounding box center [97, 11] width 12 height 17
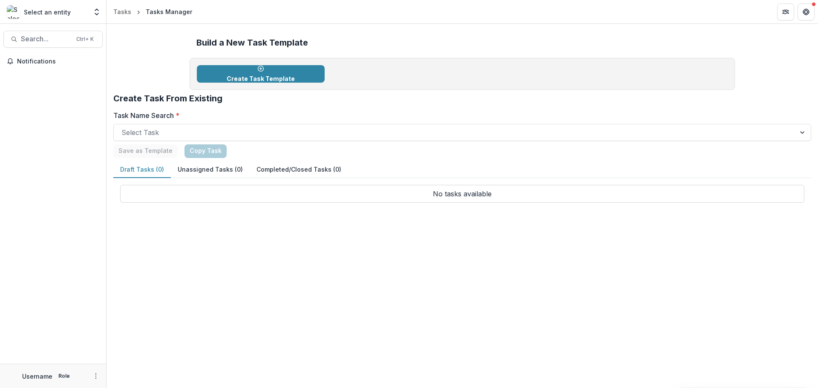
click at [85, 18] on div "Select an entity" at bounding box center [47, 12] width 81 height 14
click at [92, 14] on icon "Open entity switcher" at bounding box center [96, 12] width 9 height 9
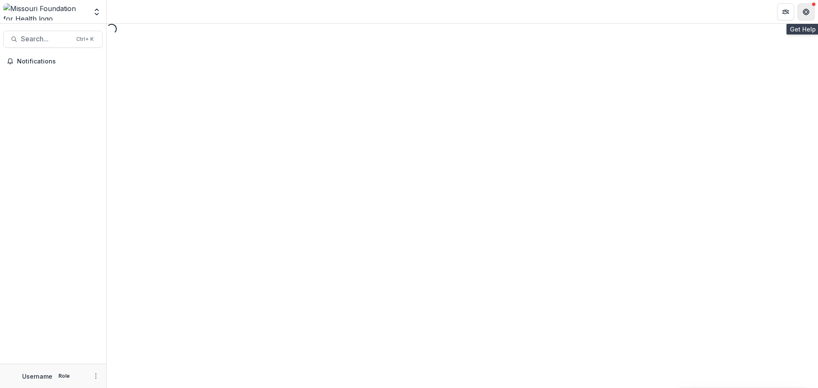
click at [805, 16] on button "Get Help" at bounding box center [806, 11] width 17 height 17
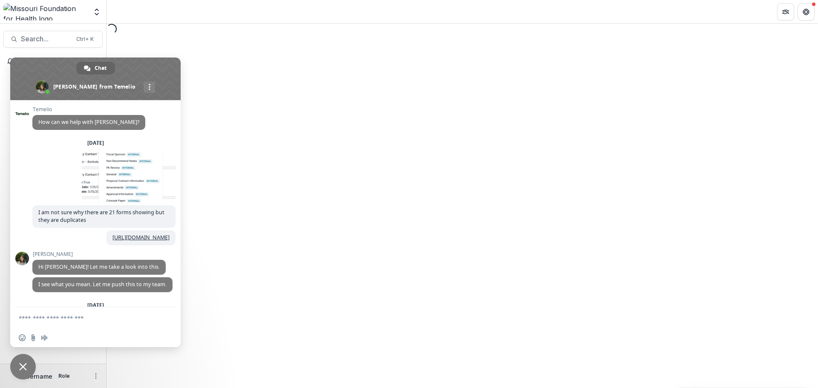
click at [76, 321] on textarea "Compose your message..." at bounding box center [87, 317] width 136 height 21
type textarea "**********"
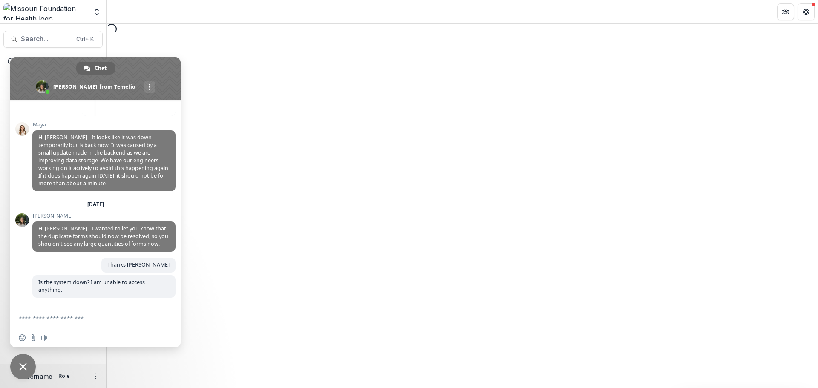
scroll to position [931, 0]
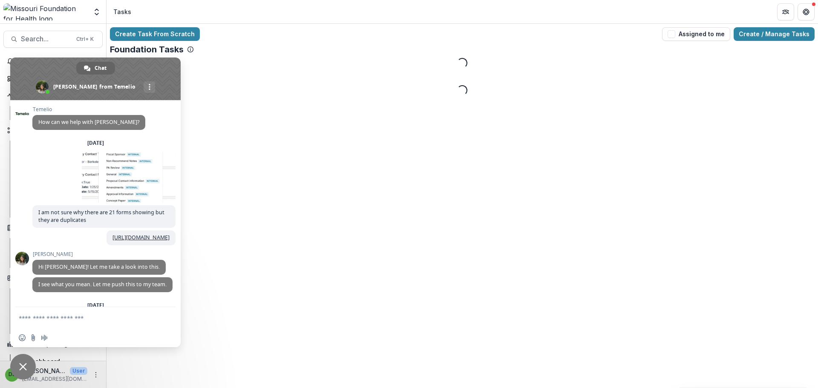
scroll to position [931, 0]
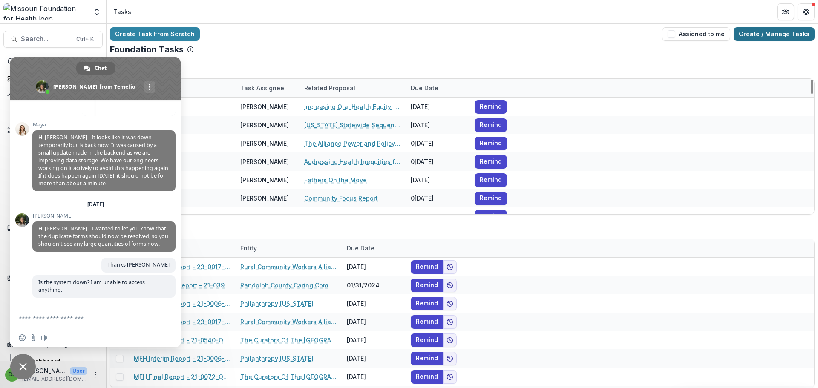
click at [781, 35] on link "Create / Manage Tasks" at bounding box center [774, 34] width 81 height 14
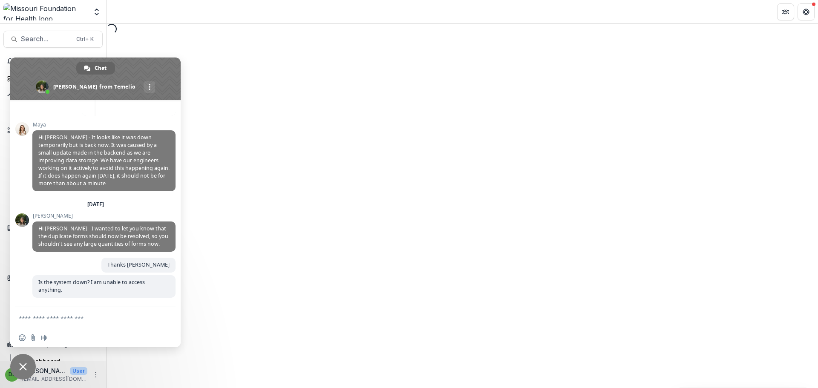
click at [20, 367] on span "Close chat" at bounding box center [23, 367] width 8 height 8
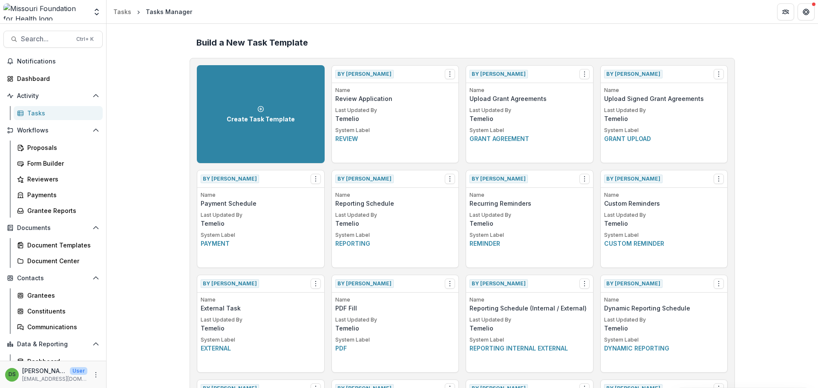
scroll to position [1150, 0]
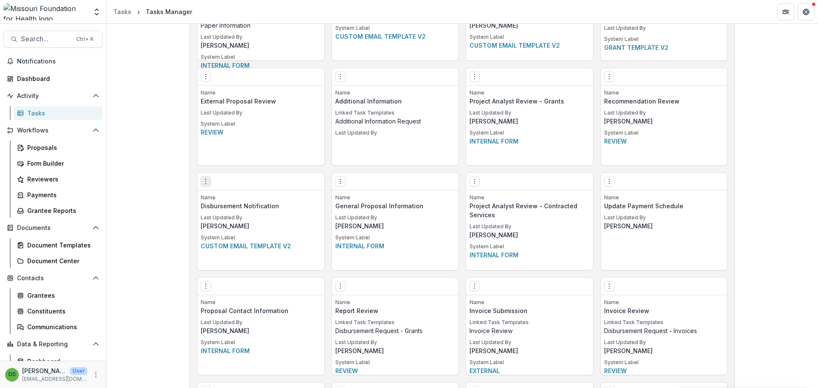
click at [204, 182] on icon "Options" at bounding box center [205, 181] width 7 height 7
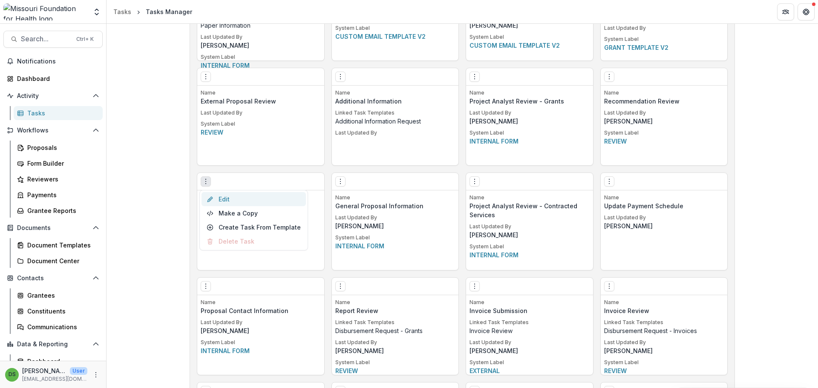
click at [223, 196] on link "Edit" at bounding box center [254, 199] width 104 height 14
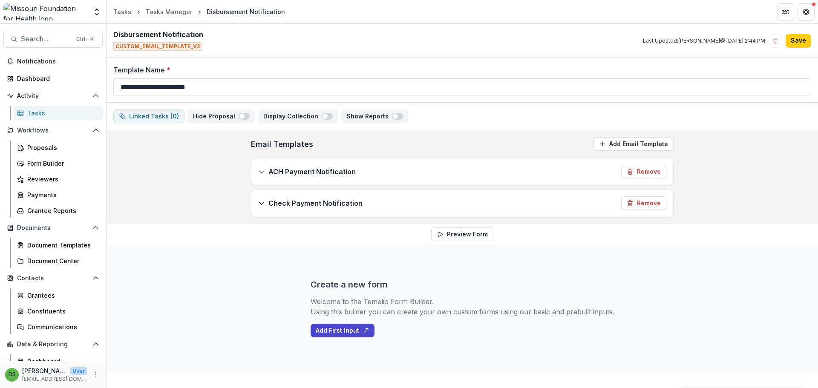
click at [362, 171] on div "ACH Payment Notification Remove" at bounding box center [462, 171] width 422 height 27
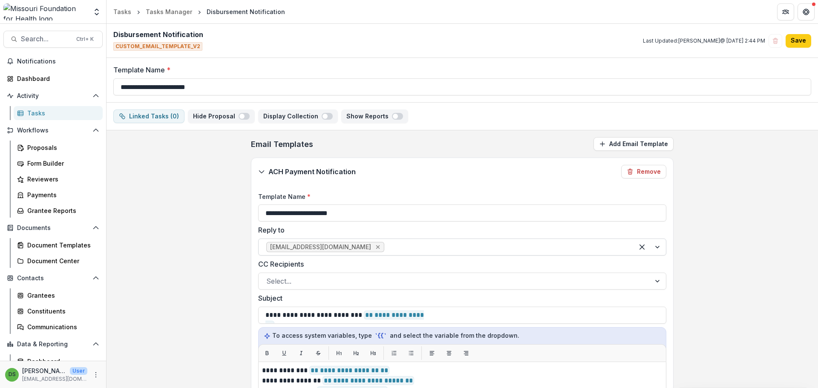
click at [375, 245] on icon "Remove lhuffstutler@mffh.org" at bounding box center [378, 247] width 7 height 7
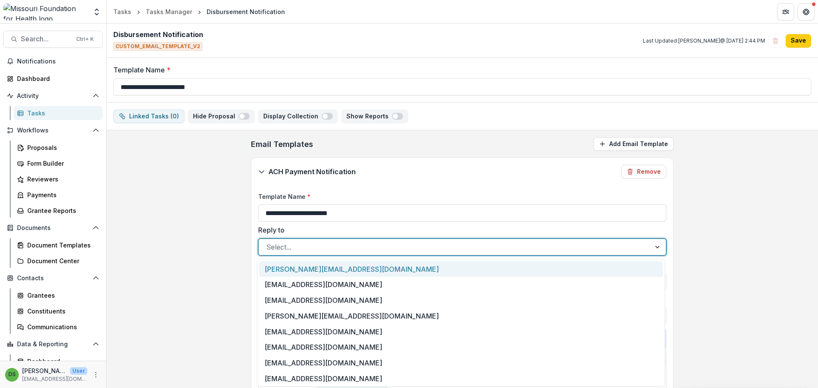
click at [338, 245] on div at bounding box center [454, 247] width 377 height 12
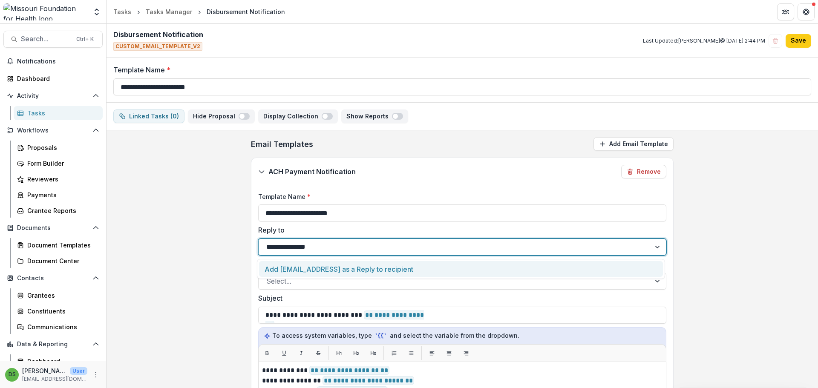
type input "**********"
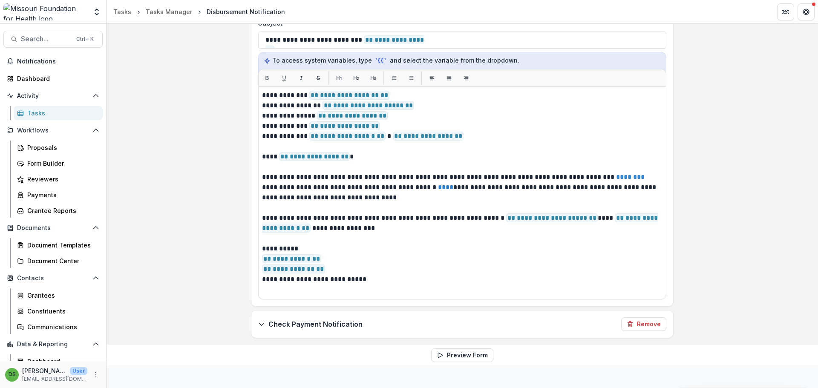
scroll to position [341, 0]
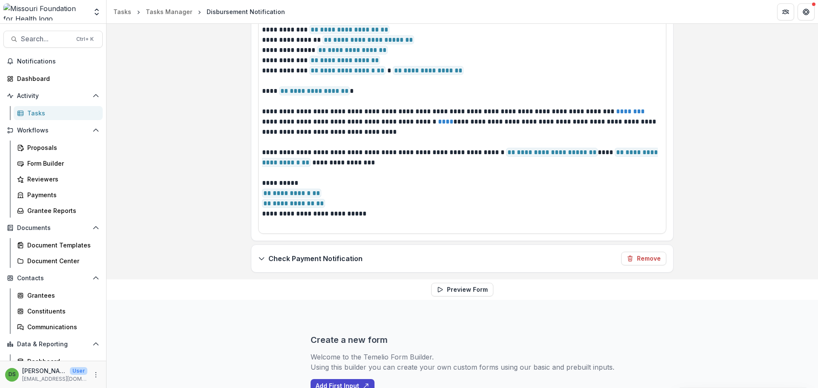
click at [297, 263] on p "Check Payment Notification" at bounding box center [315, 259] width 94 height 10
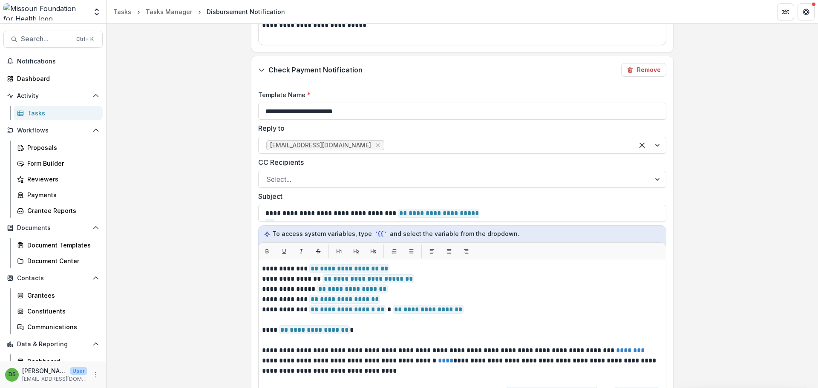
scroll to position [554, 0]
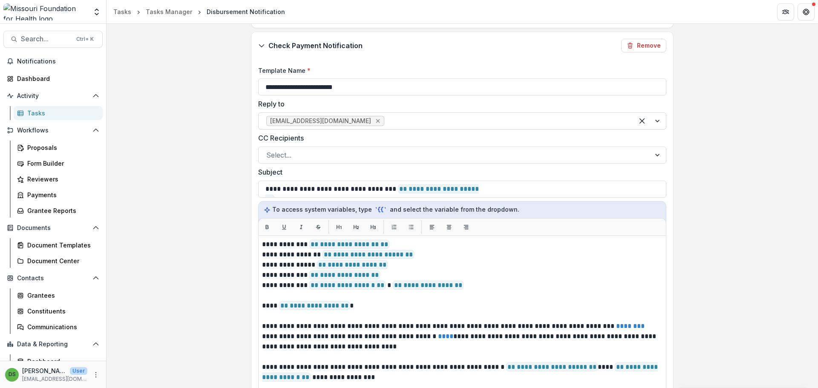
click at [376, 120] on icon "Remove lhuffstutler@mffh.org" at bounding box center [378, 121] width 4 height 4
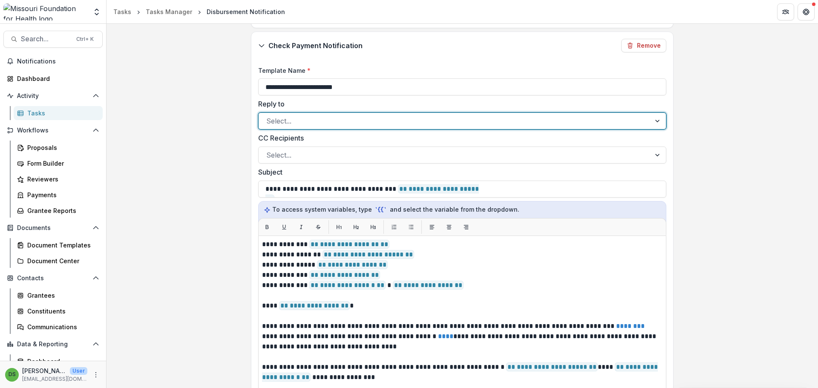
type input "*"
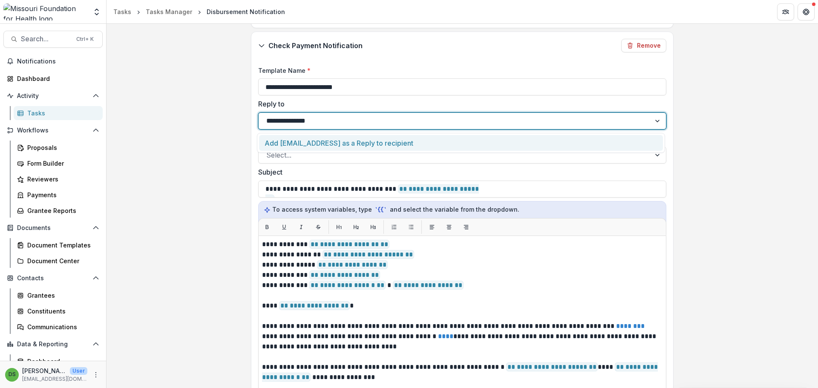
type input "**********"
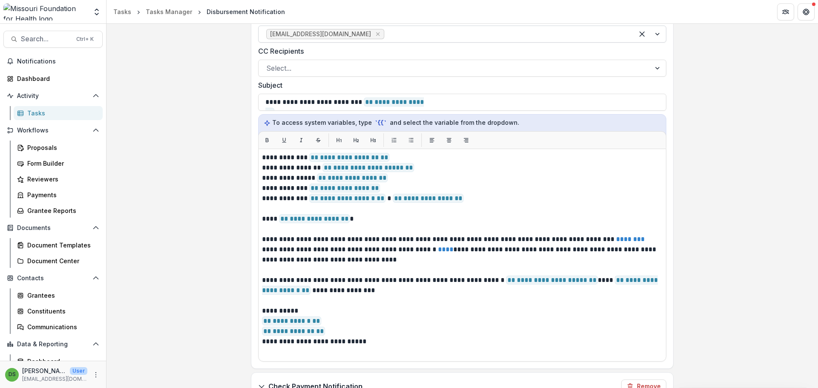
scroll to position [0, 0]
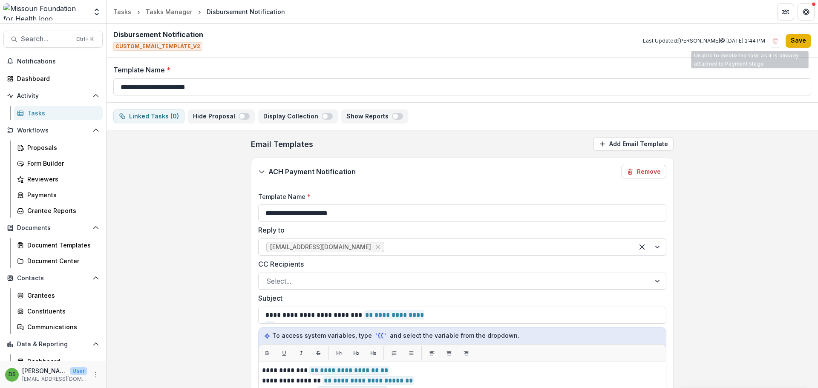
click at [793, 43] on button "Save" at bounding box center [799, 41] width 26 height 14
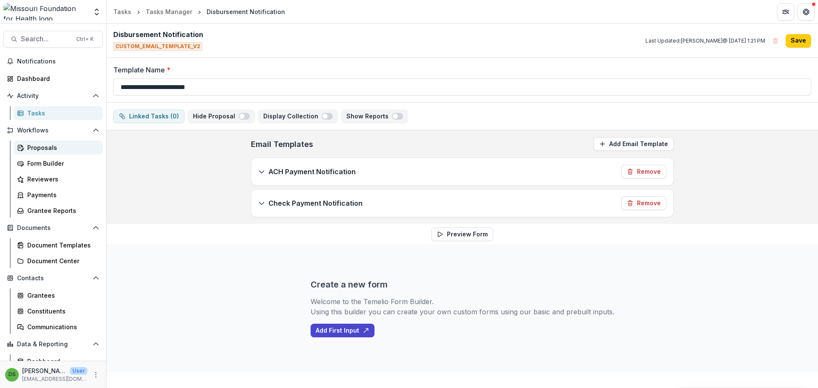
click at [51, 151] on div "Proposals" at bounding box center [61, 147] width 69 height 9
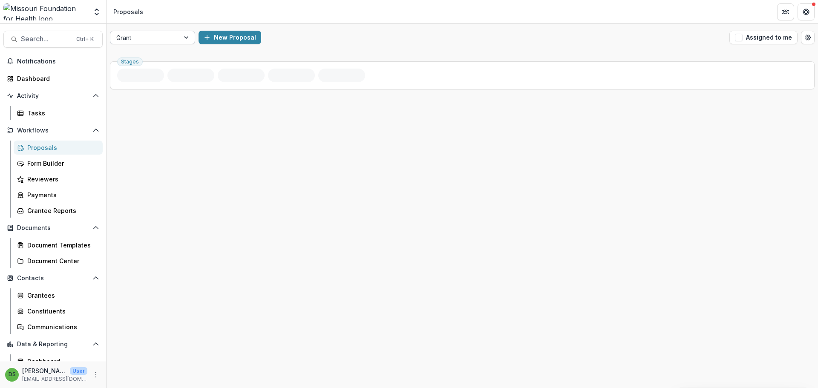
click at [154, 43] on div "Grant" at bounding box center [144, 38] width 69 height 12
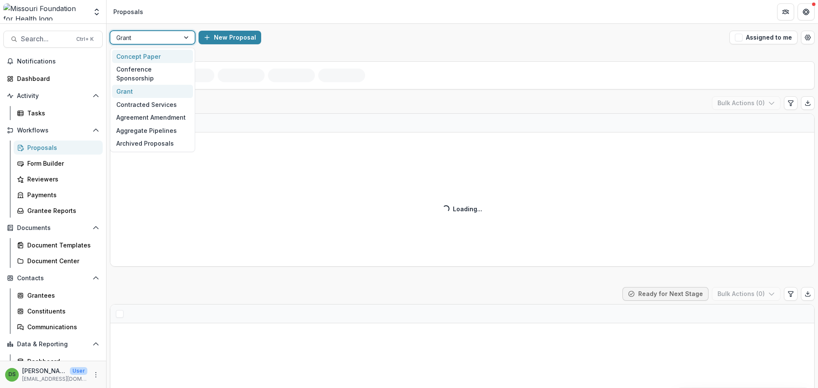
click at [152, 52] on div "Concept Paper" at bounding box center [152, 56] width 81 height 13
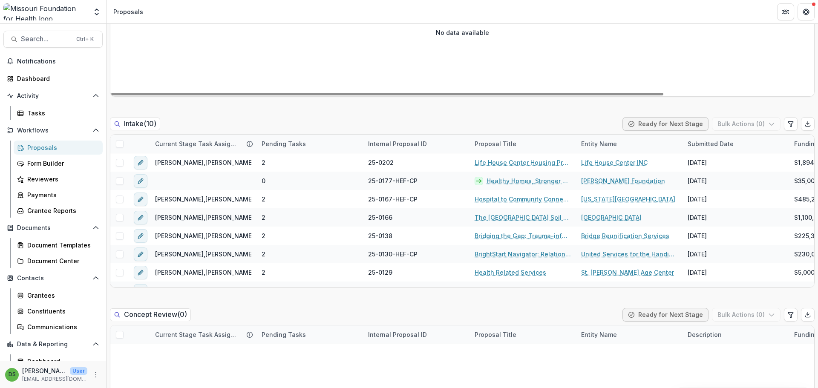
scroll to position [383, 0]
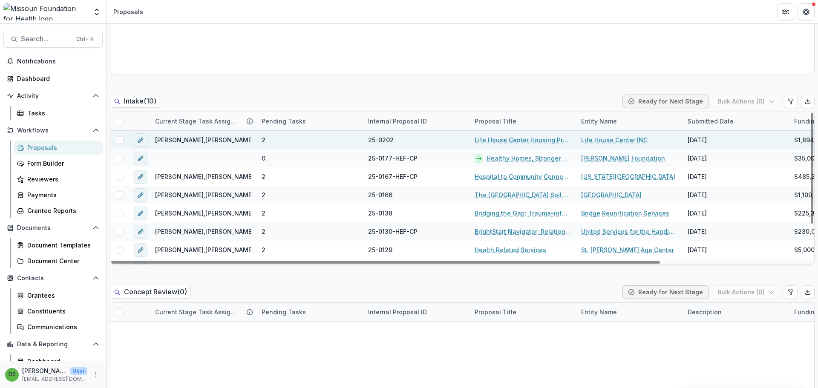
click at [118, 141] on span at bounding box center [120, 140] width 8 height 8
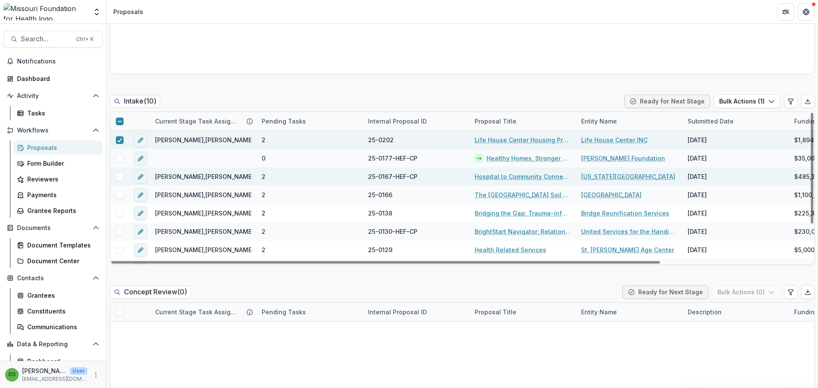
click at [118, 178] on span at bounding box center [120, 177] width 8 height 8
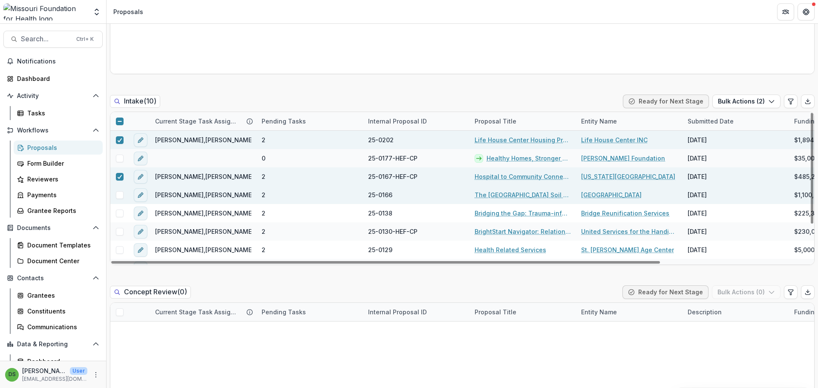
click at [121, 193] on span at bounding box center [120, 195] width 8 height 8
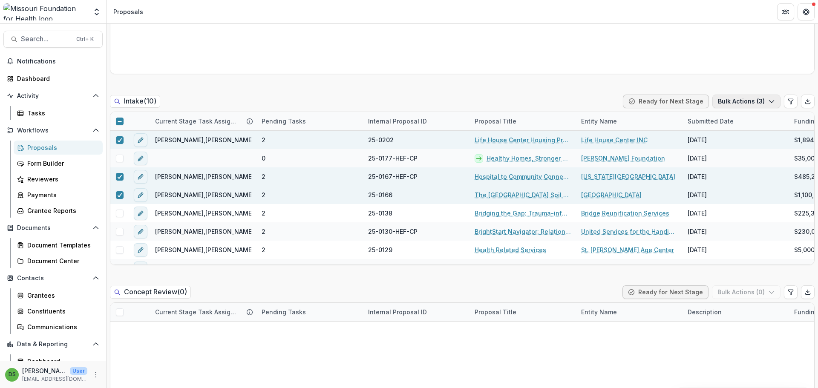
click at [738, 103] on button "Bulk Actions ( 3 )" at bounding box center [746, 102] width 68 height 14
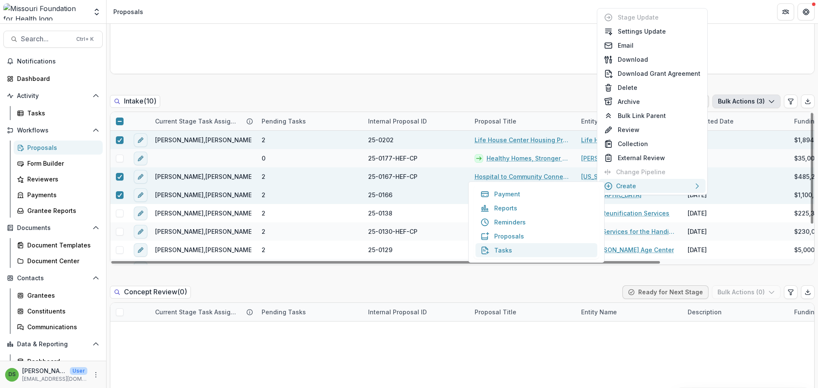
click at [511, 251] on button "Tasks" at bounding box center [537, 250] width 122 height 14
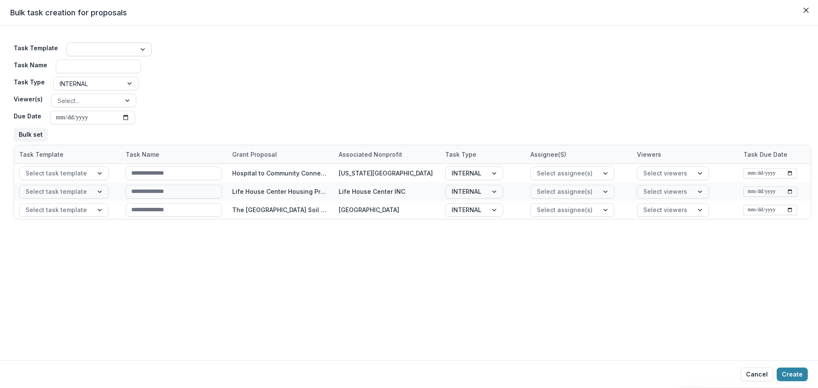
click at [126, 51] on div at bounding box center [101, 49] width 57 height 11
type input "*****"
click at [104, 76] on div "Concept Paper Screening" at bounding box center [106, 73] width 81 height 22
type input "**********"
click at [116, 49] on div at bounding box center [101, 49] width 57 height 11
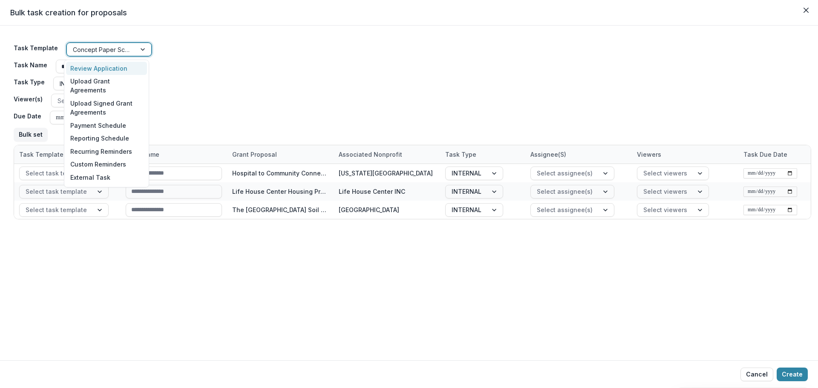
click at [223, 66] on div "**********" at bounding box center [413, 92] width 798 height 106
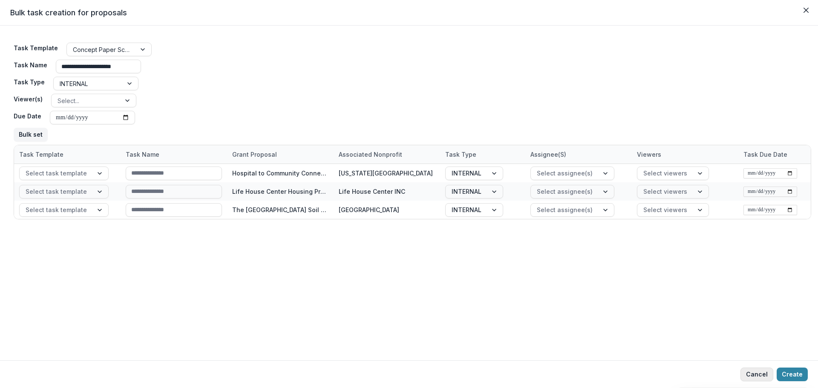
click at [758, 374] on button "Cancel" at bounding box center [757, 375] width 33 height 14
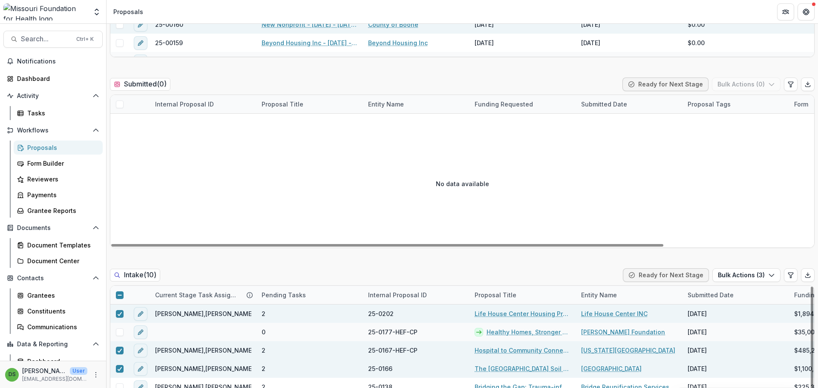
scroll to position [170, 0]
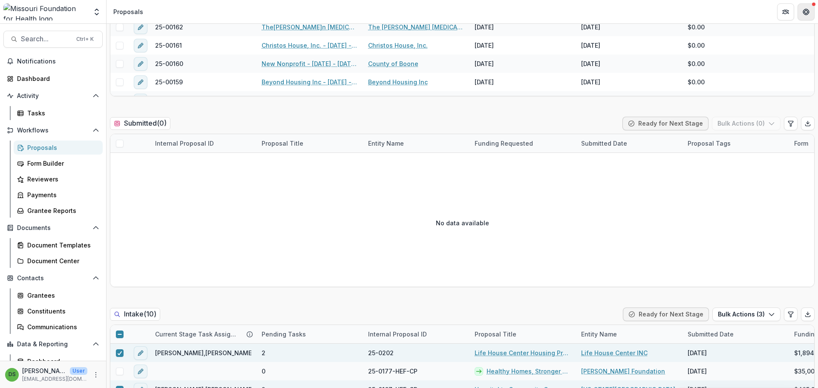
click at [810, 18] on button "Get Help" at bounding box center [806, 11] width 17 height 17
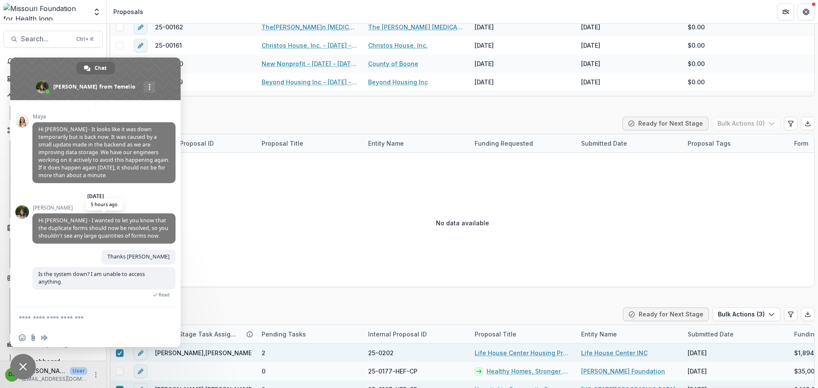
scroll to position [939, 0]
click at [68, 320] on textarea "Compose your message..." at bounding box center [87, 317] width 136 height 21
type textarea "**********"
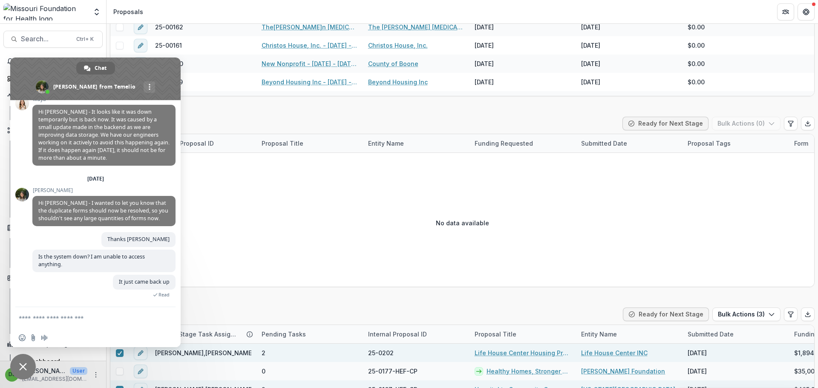
scroll to position [957, 0]
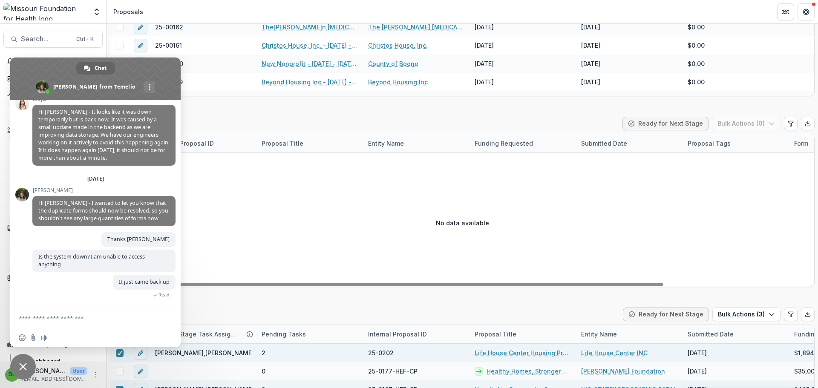
click at [16, 360] on span "Close chat" at bounding box center [23, 367] width 26 height 26
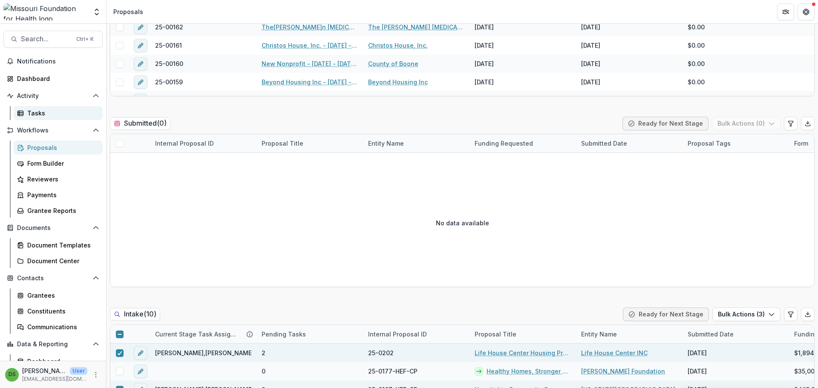
click at [45, 115] on div "Tasks" at bounding box center [61, 113] width 69 height 9
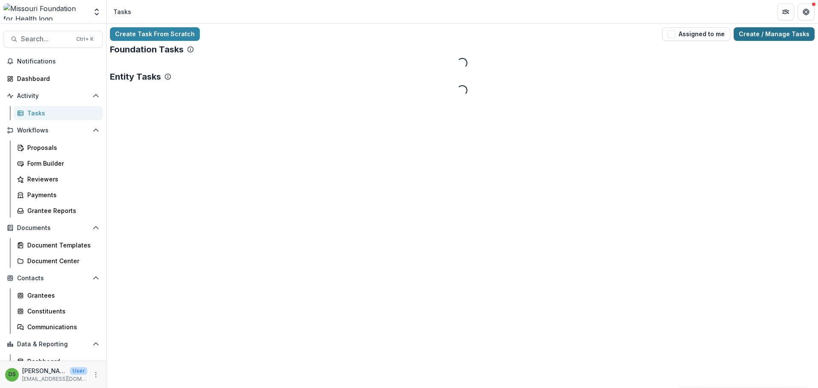
click at [753, 29] on link "Create / Manage Tasks" at bounding box center [774, 34] width 81 height 14
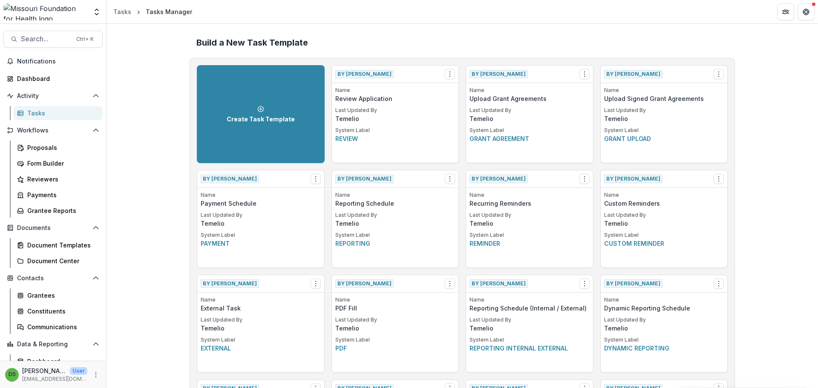
scroll to position [1360, 0]
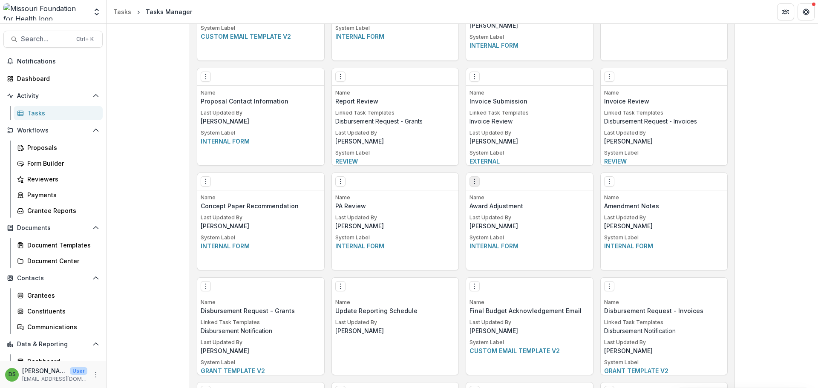
click at [475, 182] on icon "Options" at bounding box center [474, 181] width 7 height 7
click at [96, 19] on link "Edit" at bounding box center [55, 13] width 84 height 11
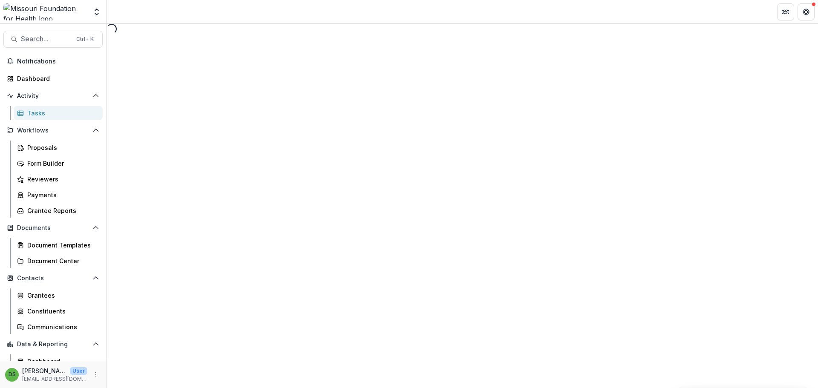
select select "**********"
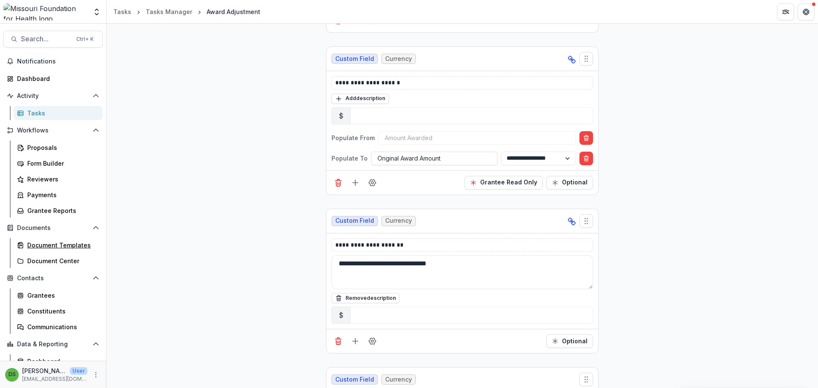
scroll to position [1449, 0]
click at [32, 41] on span "Search..." at bounding box center [46, 39] width 50 height 8
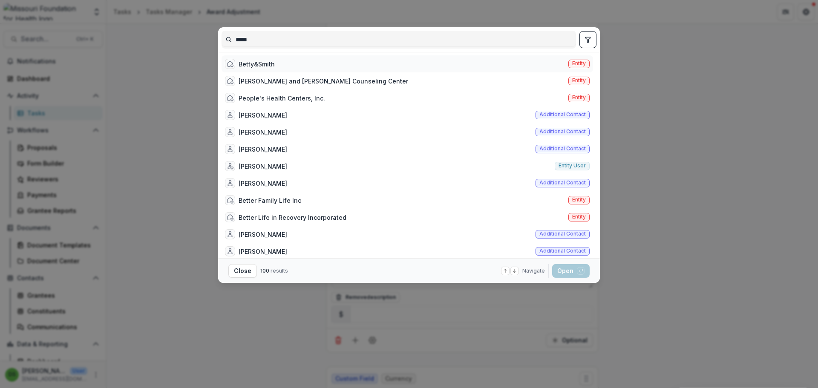
type input "*****"
click at [279, 63] on div "Betty&Smith Entity" at bounding box center [408, 63] width 372 height 17
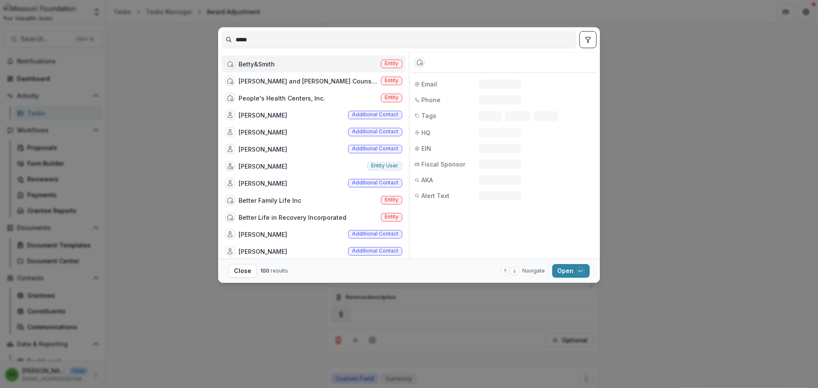
click at [279, 63] on div "Betty&Smith Entity" at bounding box center [314, 63] width 184 height 17
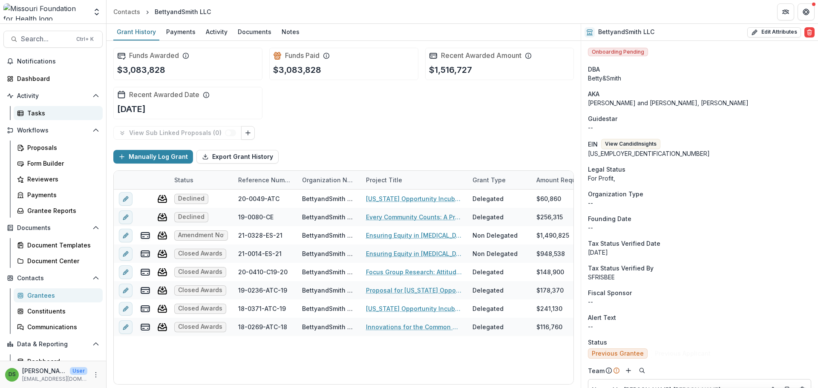
click at [50, 113] on div "Tasks" at bounding box center [61, 113] width 69 height 9
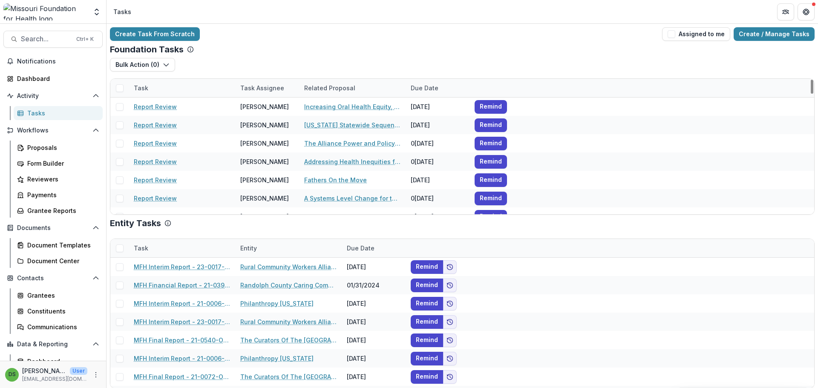
click at [147, 89] on div "Task" at bounding box center [141, 88] width 25 height 9
click at [158, 104] on input at bounding box center [181, 108] width 102 height 14
type input "**********"
click at [294, 40] on div "Create Task From Scratch Assigned to me Create / Manage Tasks" at bounding box center [462, 34] width 705 height 14
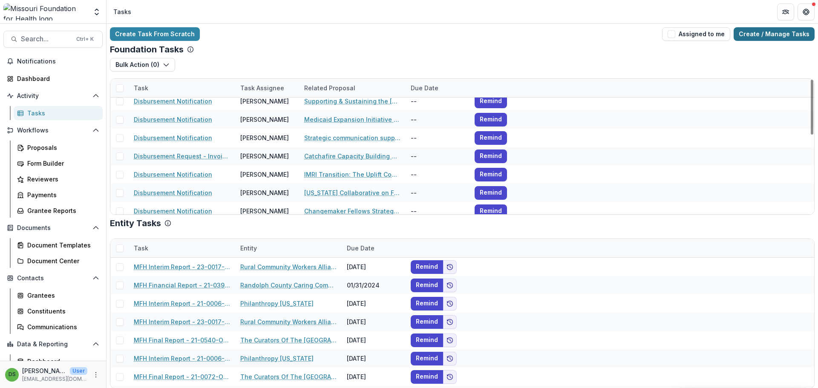
click at [769, 33] on link "Create / Manage Tasks" at bounding box center [774, 34] width 81 height 14
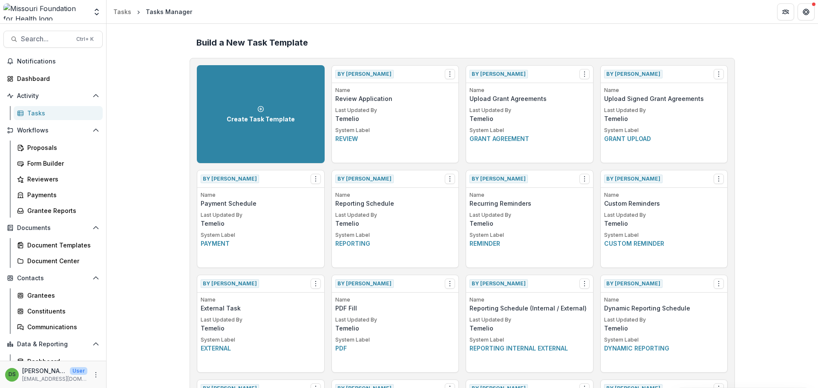
scroll to position [1360, 0]
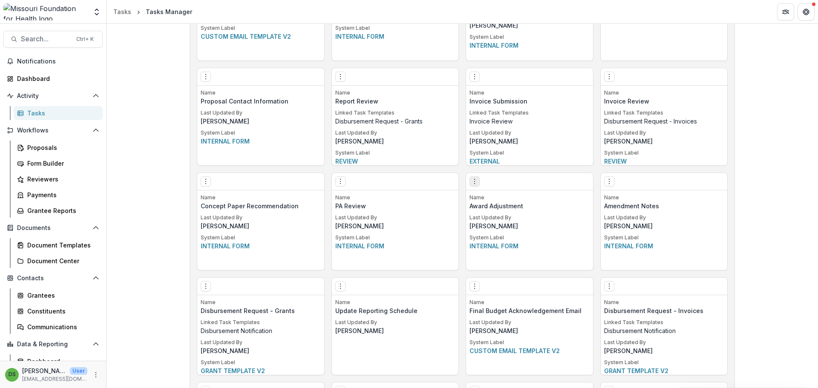
click at [472, 183] on icon "Options" at bounding box center [474, 181] width 7 height 7
click at [486, 200] on link "Edit" at bounding box center [522, 199] width 104 height 14
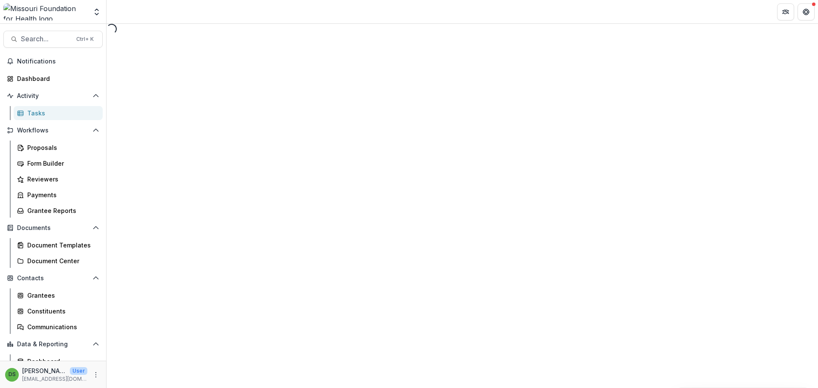
select select "**********"
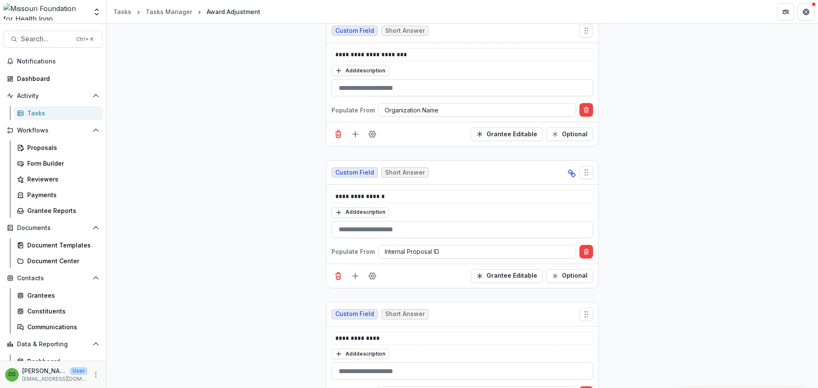
scroll to position [852, 0]
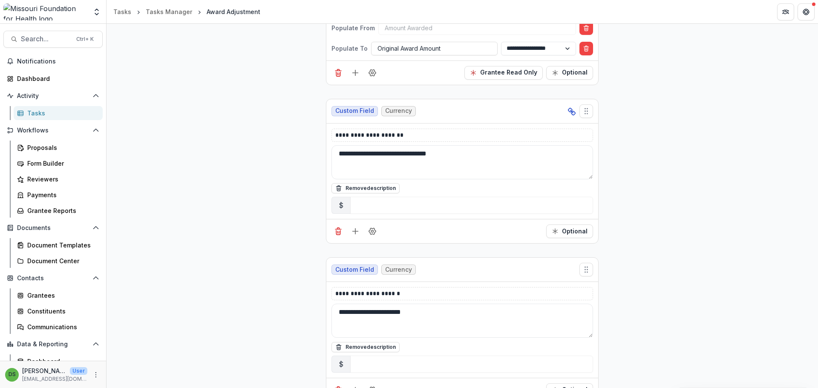
scroll to position [1555, 0]
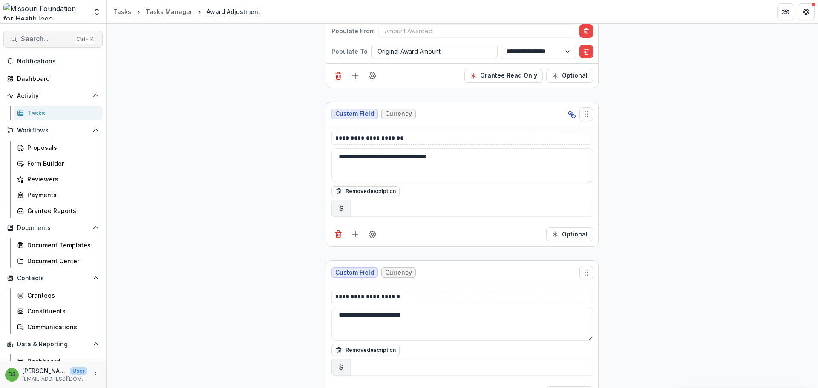
click at [40, 40] on span "Search..." at bounding box center [46, 39] width 50 height 8
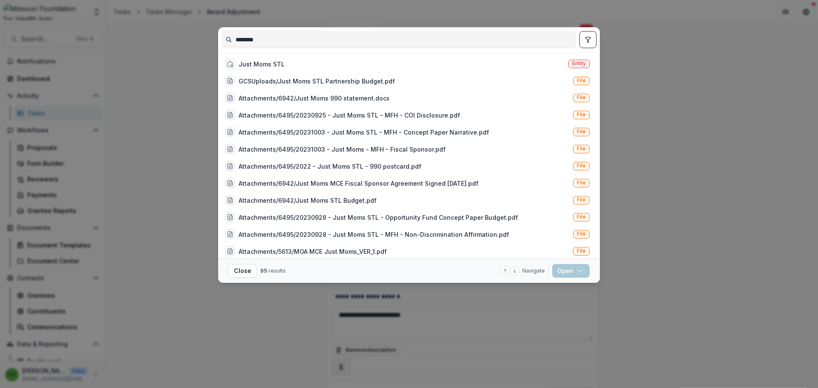
drag, startPoint x: 294, startPoint y: 44, endPoint x: 225, endPoint y: 44, distance: 69.0
click at [225, 44] on input "********" at bounding box center [399, 40] width 354 height 14
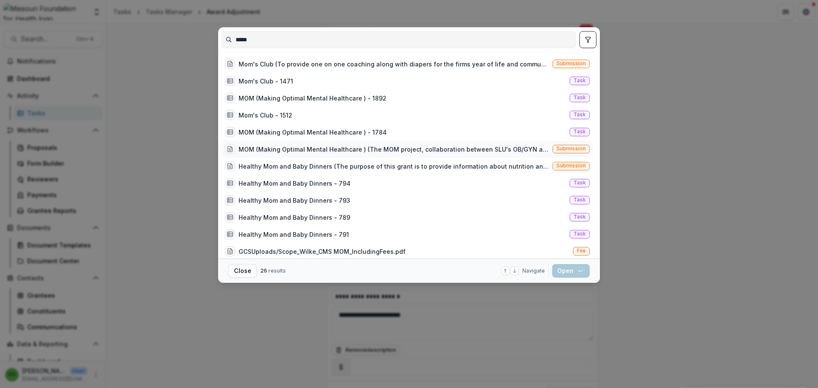
type input "*****"
click at [567, 152] on span "Submission" at bounding box center [571, 149] width 37 height 9
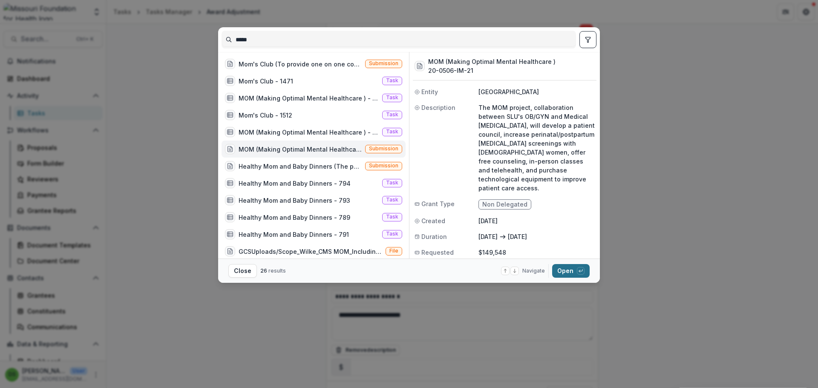
click at [588, 274] on button "Open with enter key" at bounding box center [570, 271] width 37 height 14
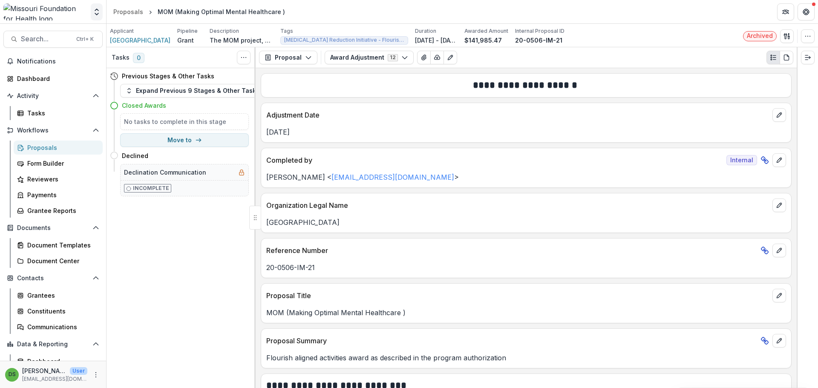
click at [98, 13] on polyline "Open entity switcher" at bounding box center [96, 14] width 3 height 2
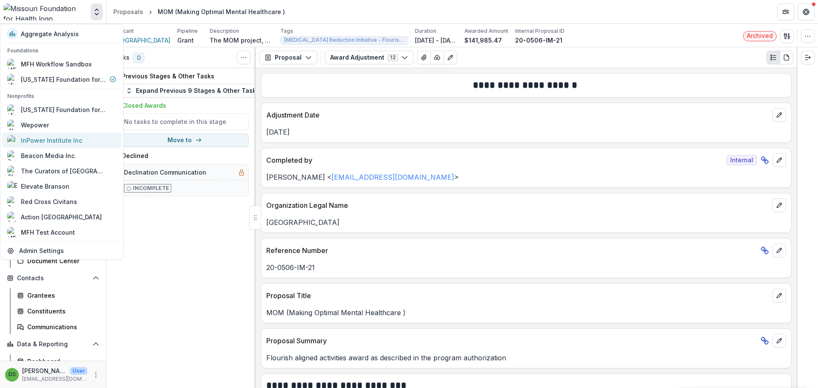
click at [49, 142] on div "InPower Institute Inc" at bounding box center [51, 140] width 61 height 9
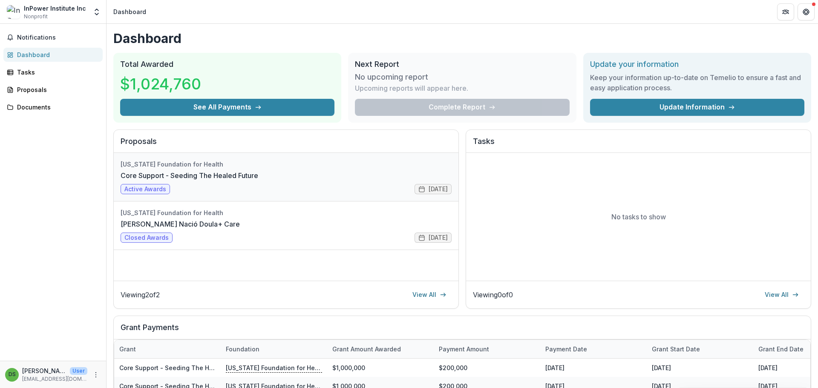
click at [178, 179] on link "Core Support - Seeding The Healed Future" at bounding box center [190, 175] width 138 height 10
click at [42, 72] on div "Tasks" at bounding box center [56, 72] width 79 height 9
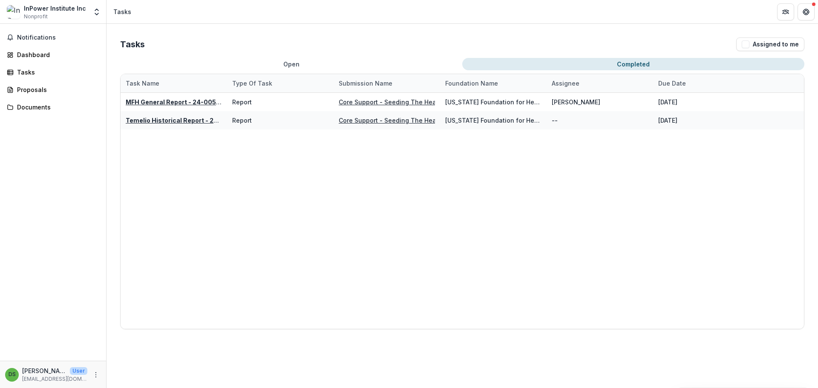
click at [547, 64] on button "Completed" at bounding box center [633, 64] width 342 height 12
click at [291, 62] on button "Open" at bounding box center [291, 64] width 342 height 12
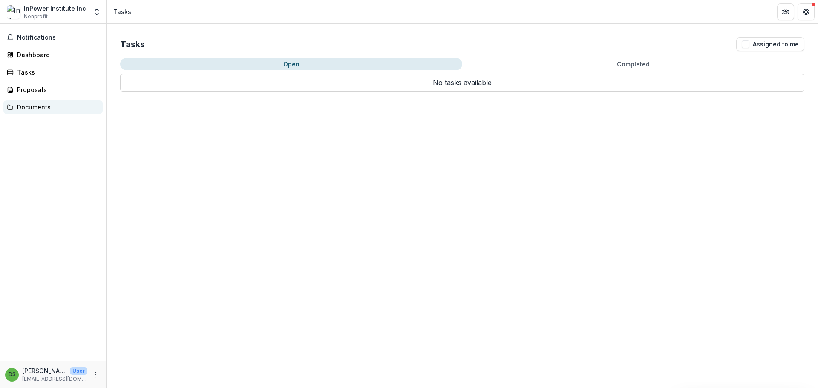
click at [27, 110] on div "Documents" at bounding box center [56, 107] width 79 height 9
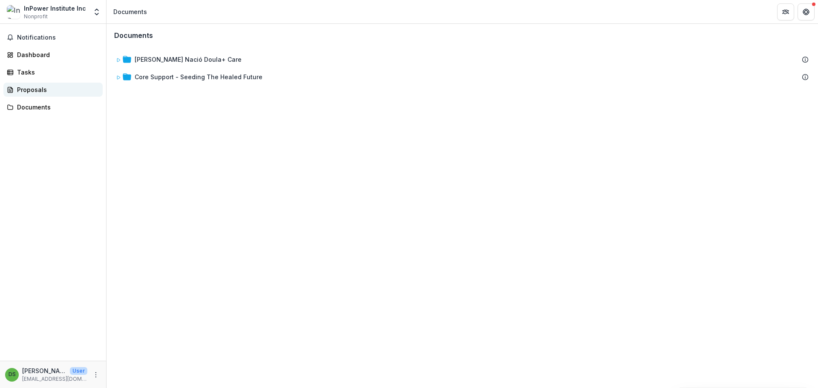
click at [39, 89] on div "Proposals" at bounding box center [56, 89] width 79 height 9
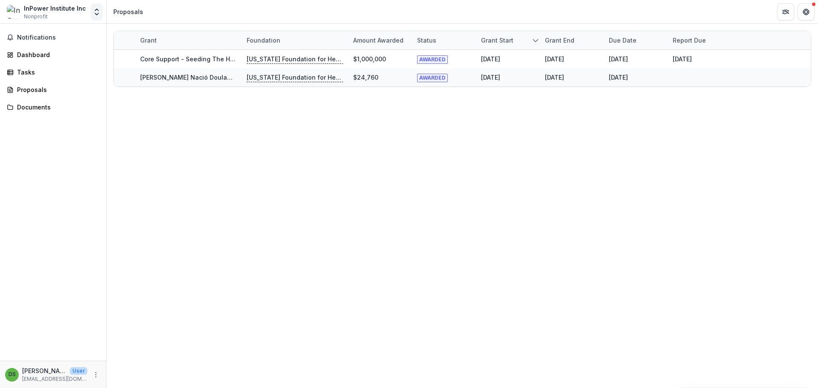
click at [96, 14] on polyline "Open entity switcher" at bounding box center [96, 14] width 3 height 2
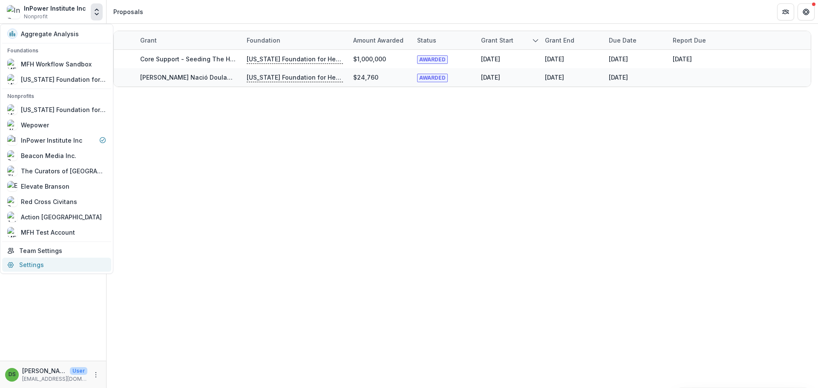
click at [37, 267] on link "Settings" at bounding box center [56, 265] width 109 height 14
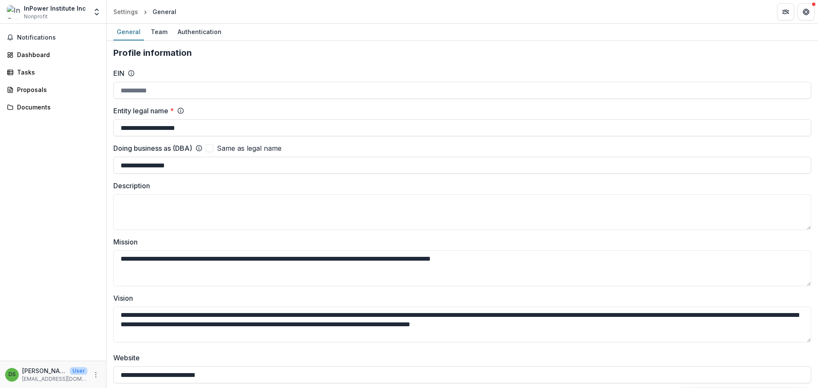
type input "**********"
click at [95, 11] on polyline "Open entity switcher" at bounding box center [96, 10] width 3 height 2
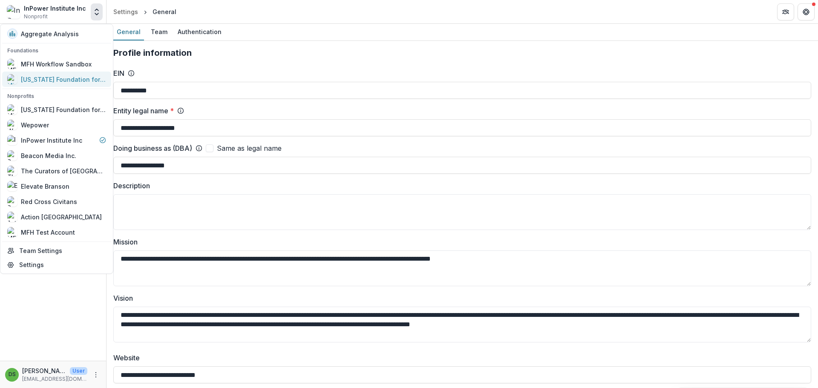
click at [55, 78] on div "[US_STATE] Foundation for Health" at bounding box center [63, 79] width 85 height 9
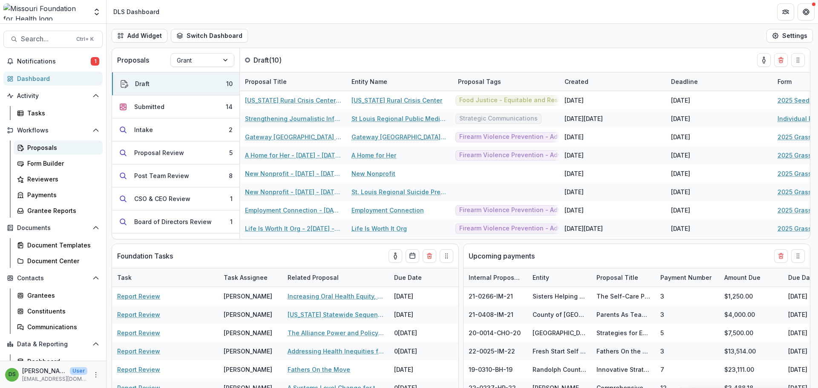
click at [47, 147] on div "Proposals" at bounding box center [61, 147] width 69 height 9
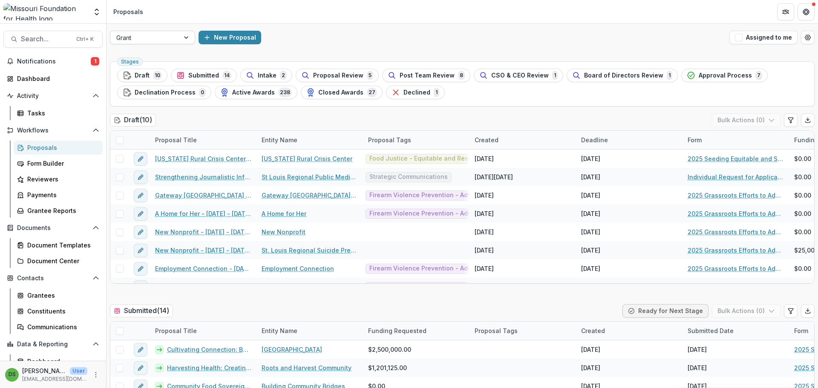
click at [178, 40] on div "Grant" at bounding box center [144, 38] width 69 height 12
click at [97, 11] on icon "Open entity switcher" at bounding box center [96, 12] width 9 height 9
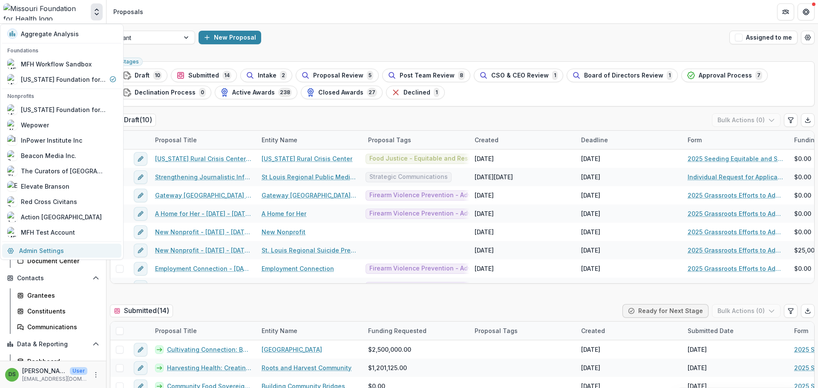
click at [70, 250] on link "Admin Settings" at bounding box center [61, 251] width 119 height 14
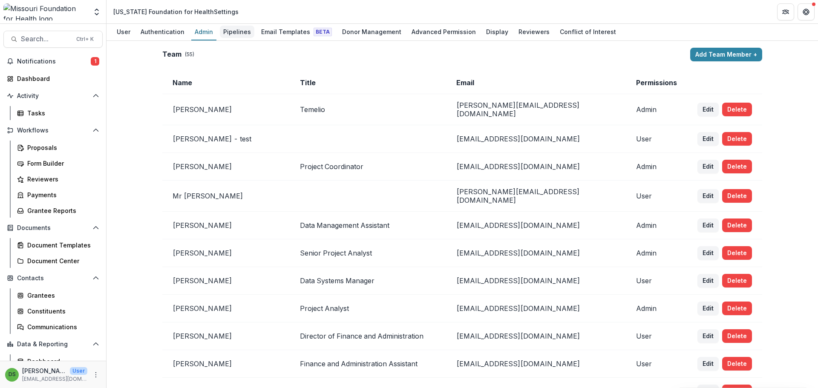
click at [233, 35] on div "Pipelines" at bounding box center [237, 32] width 35 height 12
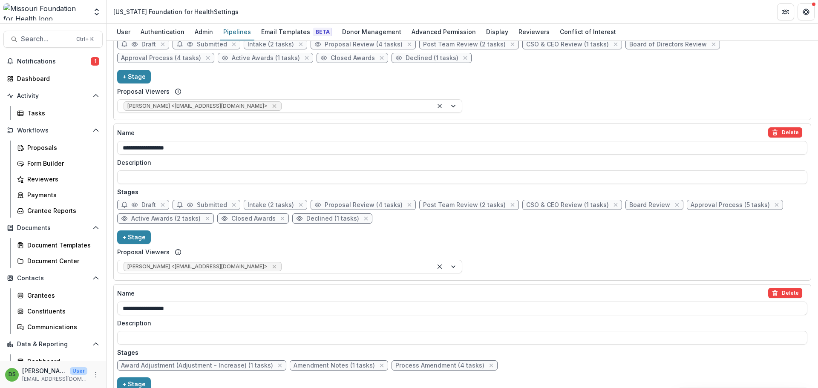
scroll to position [462, 0]
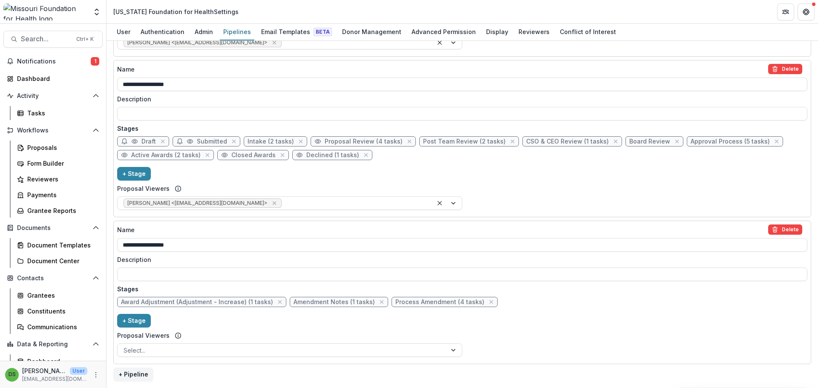
click at [457, 141] on span "Post Team Review (2 tasks)" at bounding box center [464, 141] width 83 height 7
select select "******"
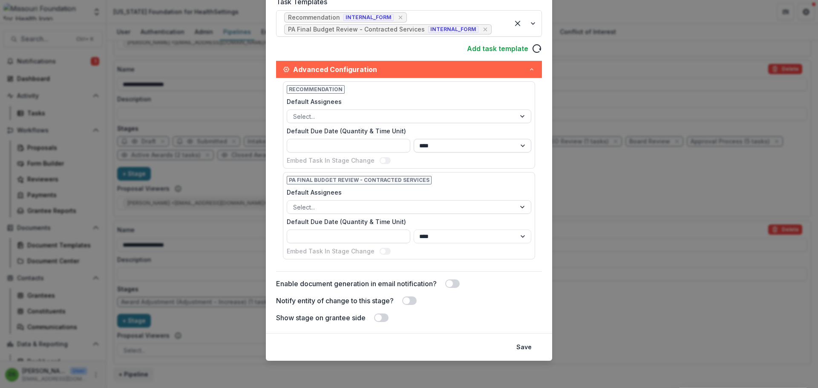
scroll to position [0, 0]
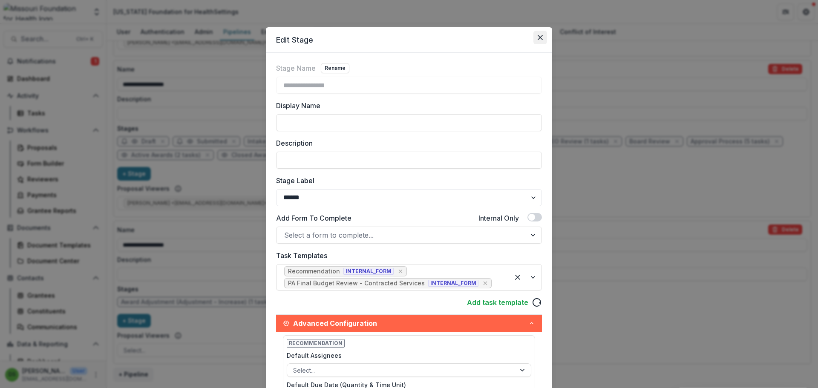
click at [536, 39] on button "Close" at bounding box center [540, 38] width 14 height 14
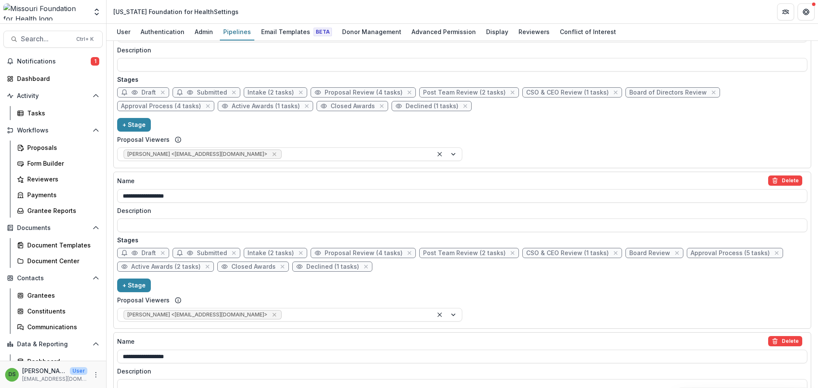
scroll to position [334, 0]
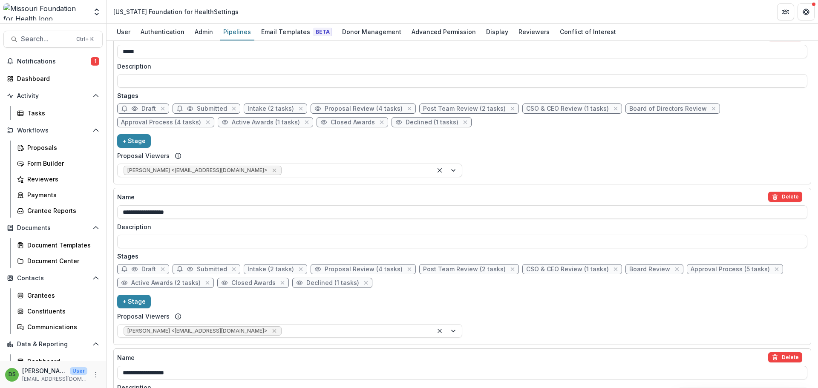
click at [201, 119] on span "Approval Process (4 tasks)" at bounding box center [161, 122] width 80 height 7
select select "********"
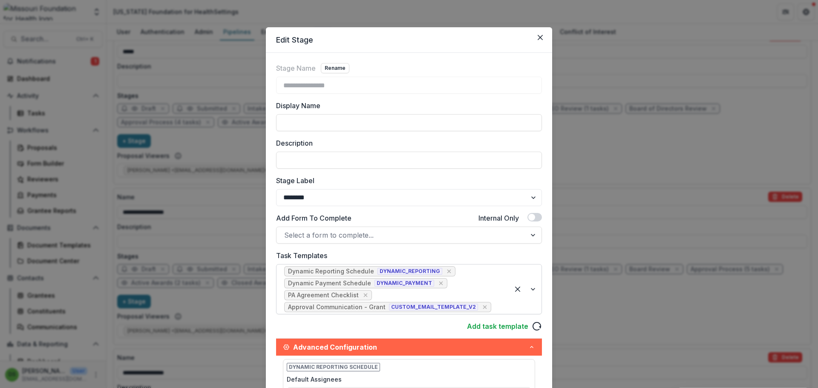
click at [467, 276] on div "Dynamic Reporting Schedule DYNAMIC_REPORTING Dynamic Payment Schedule DYNAMIC_P…" at bounding box center [393, 289] width 233 height 49
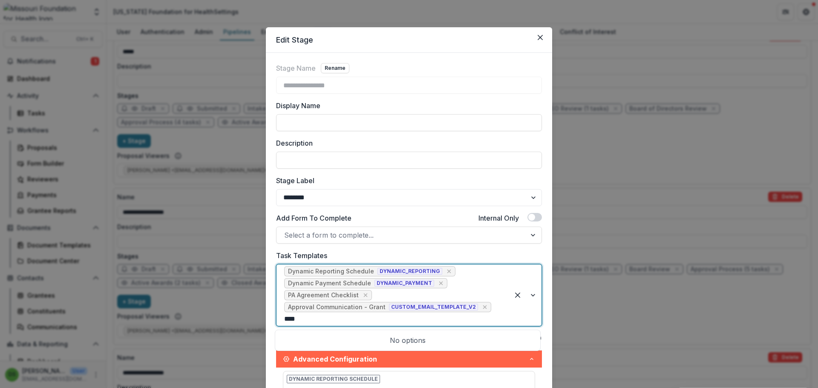
type input "*****"
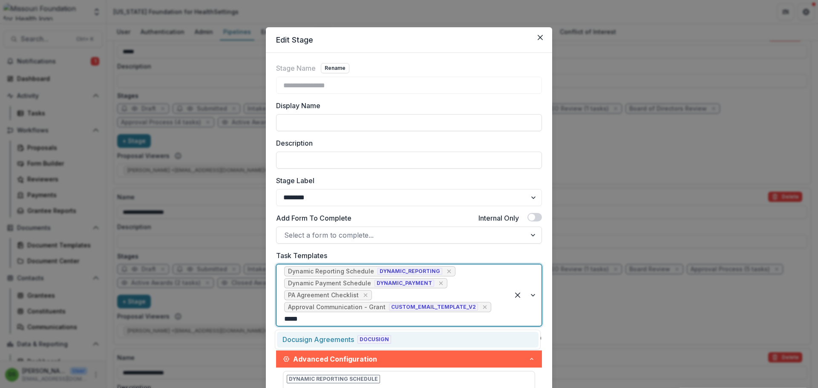
click at [342, 339] on div "Docusign Agreements" at bounding box center [318, 339] width 72 height 10
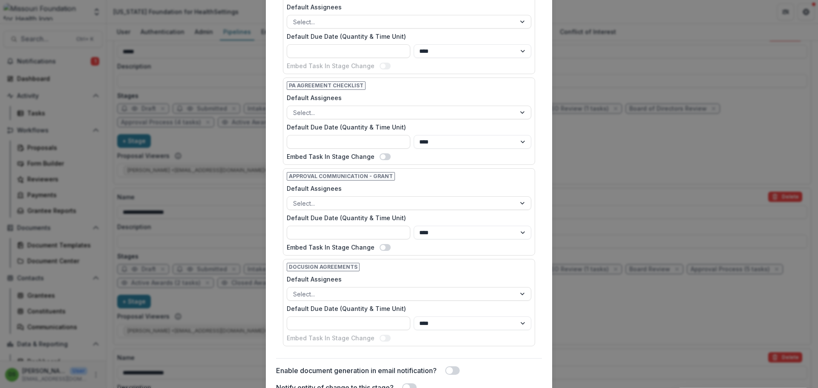
scroll to position [550, 0]
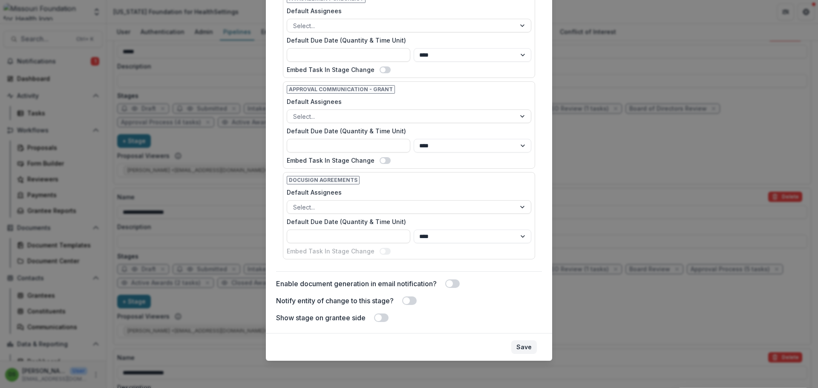
click at [522, 346] on button "Save" at bounding box center [524, 347] width 26 height 14
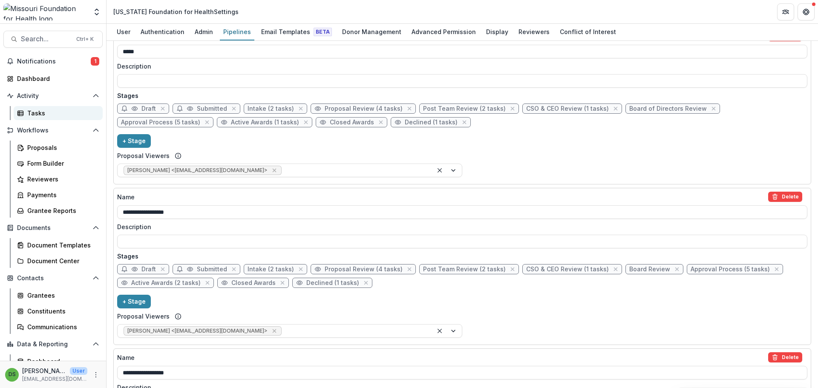
click at [31, 115] on div "Tasks" at bounding box center [61, 113] width 69 height 9
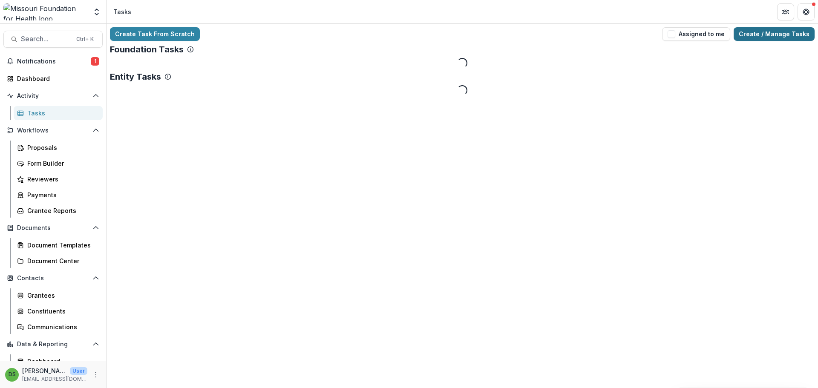
click at [751, 35] on link "Create / Manage Tasks" at bounding box center [774, 34] width 81 height 14
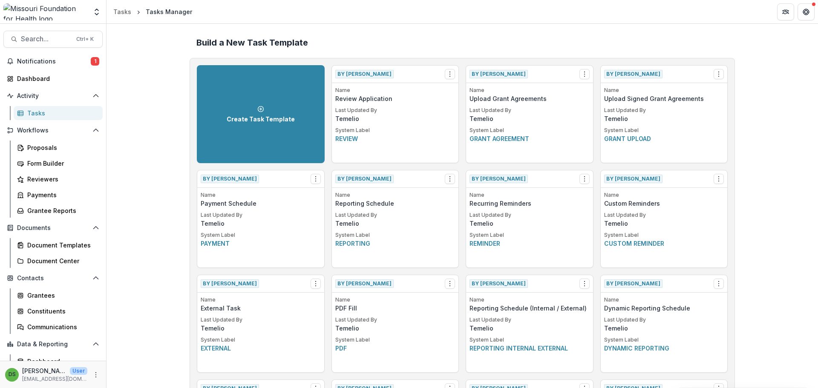
scroll to position [1360, 0]
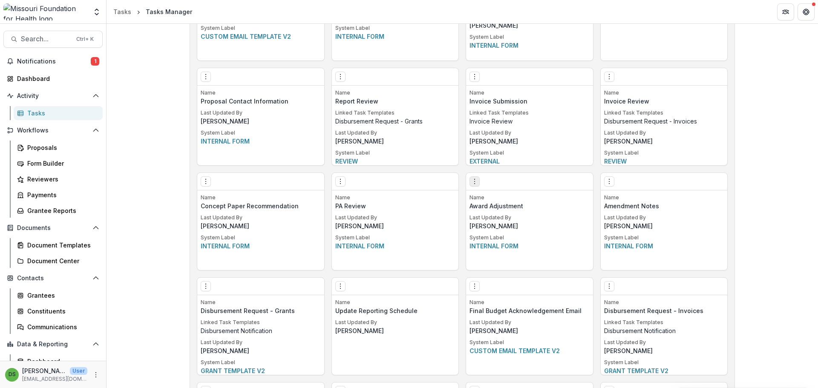
click at [472, 182] on icon "Options" at bounding box center [474, 181] width 7 height 7
click at [482, 197] on link "Edit" at bounding box center [522, 199] width 104 height 14
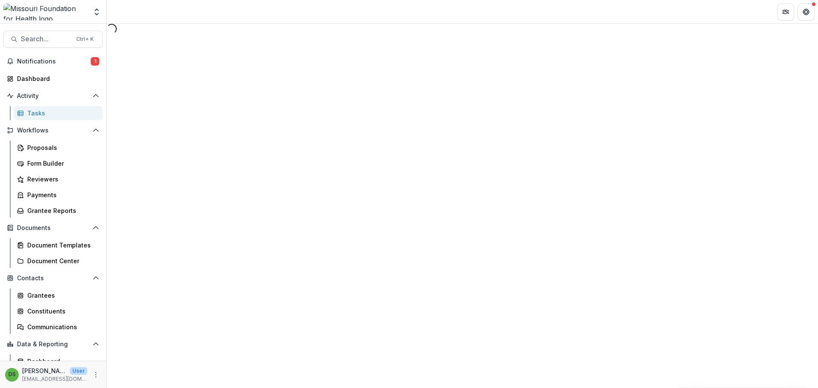
select select "**********"
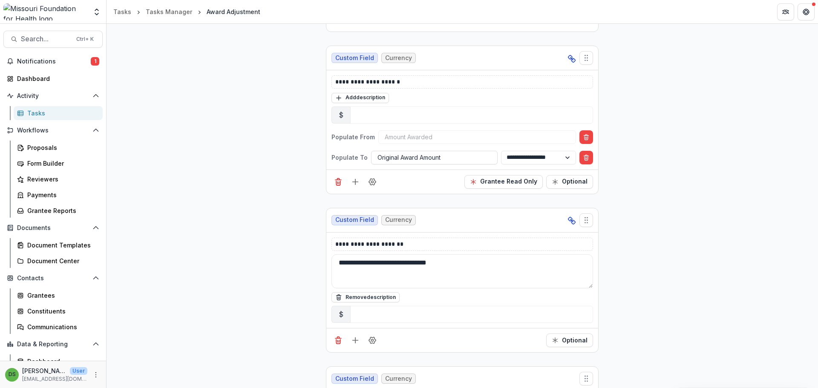
scroll to position [1619, 0]
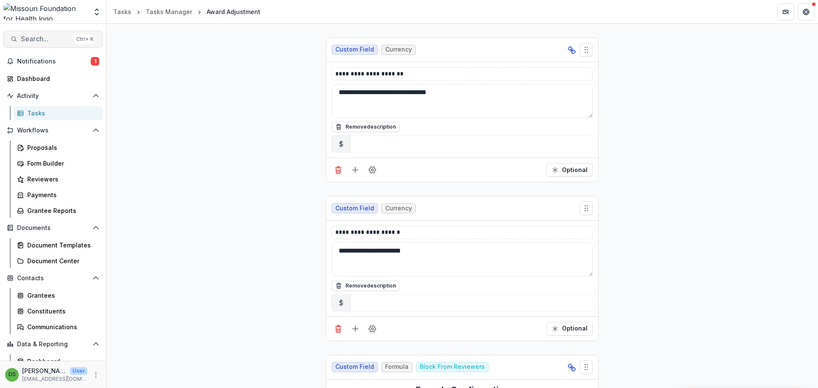
click at [50, 38] on span "Search..." at bounding box center [46, 39] width 50 height 8
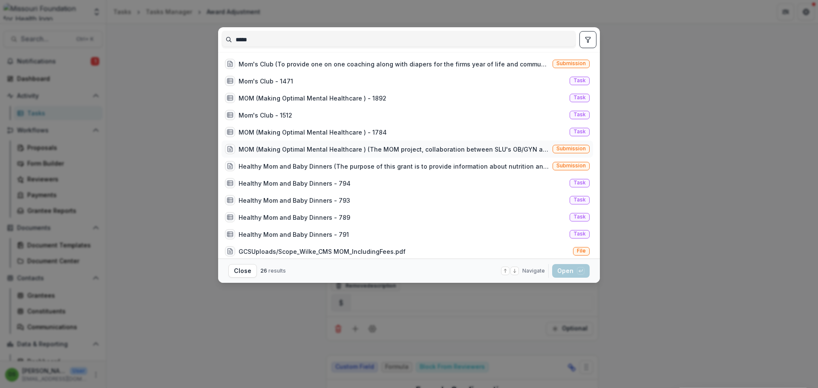
type input "*****"
click at [331, 149] on div "MOM (Making Optimal Mental Healthcare ) (The MOM project, collaboration between…" at bounding box center [394, 149] width 311 height 9
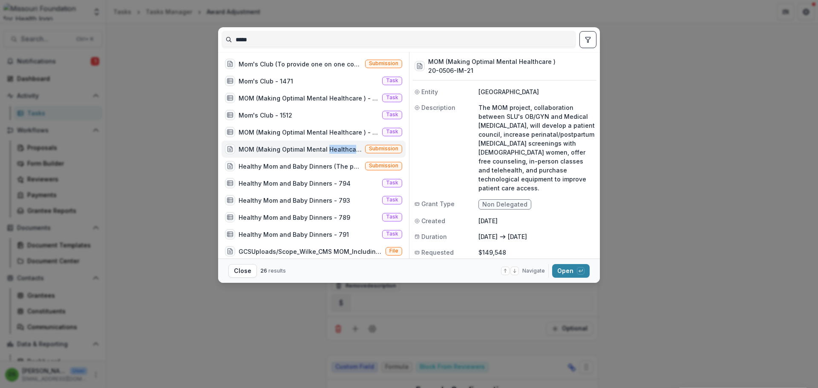
click at [331, 149] on div "MOM (Making Optimal Mental Healthcare ) (The MOM project, collaboration between…" at bounding box center [300, 149] width 123 height 9
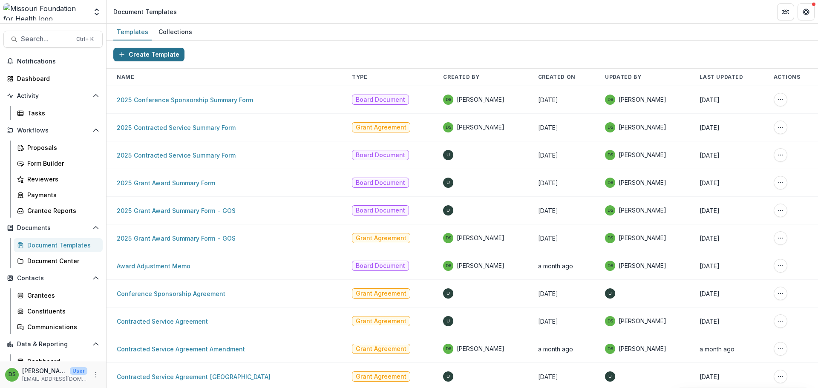
click at [164, 57] on button "Create Template" at bounding box center [148, 55] width 71 height 14
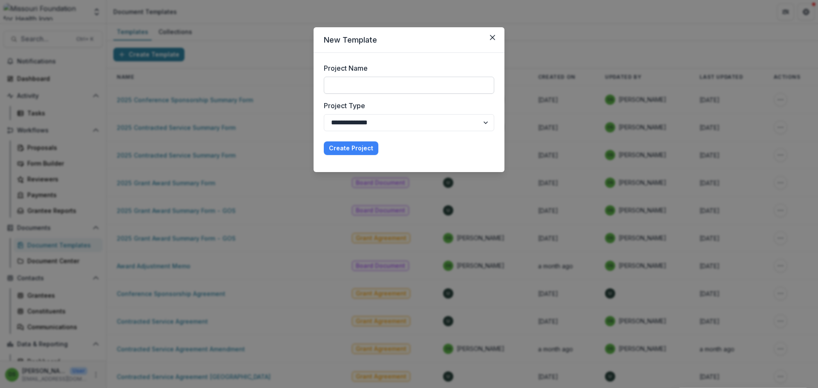
click at [372, 86] on input "Project Name" at bounding box center [409, 85] width 170 height 17
type input "**********"
click at [370, 127] on select "**********" at bounding box center [409, 122] width 170 height 17
select select "**********"
click at [324, 114] on select "**********" at bounding box center [409, 122] width 170 height 17
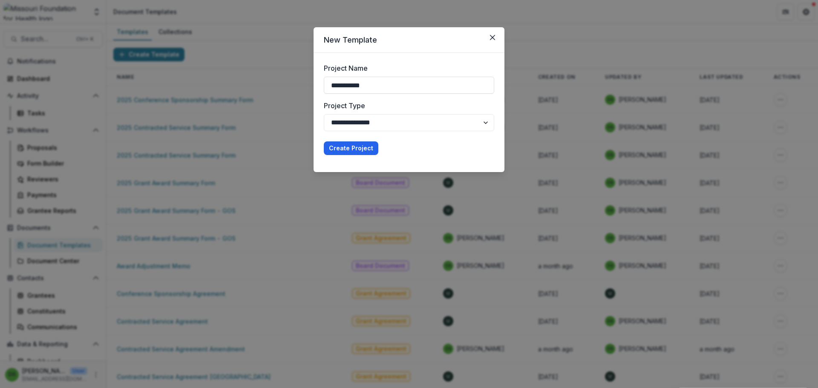
click at [357, 146] on button "Create Project" at bounding box center [351, 148] width 55 height 14
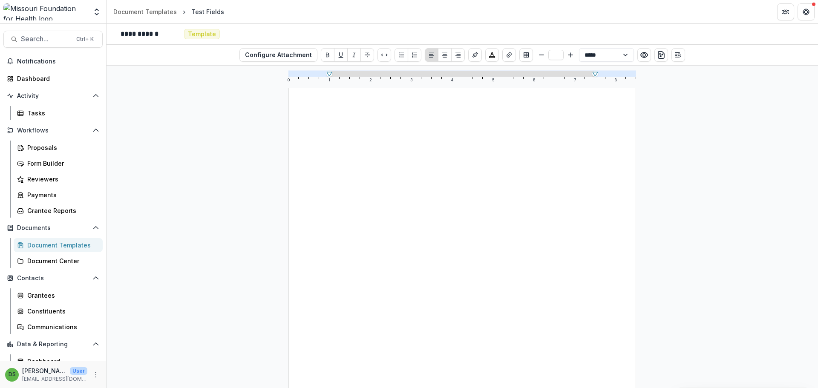
click at [423, 185] on div at bounding box center [462, 312] width 265 height 367
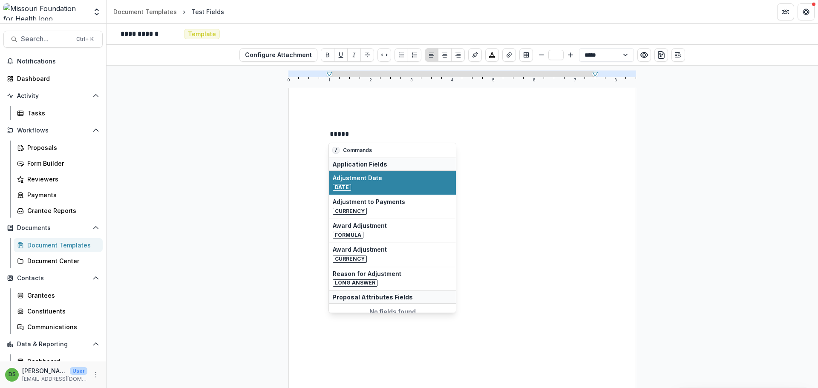
click at [503, 307] on div "*****" at bounding box center [462, 312] width 265 height 367
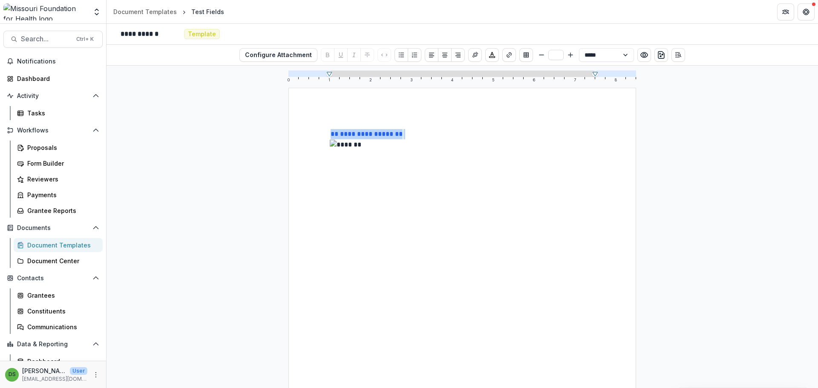
click at [422, 134] on p "**********" at bounding box center [462, 134] width 265 height 11
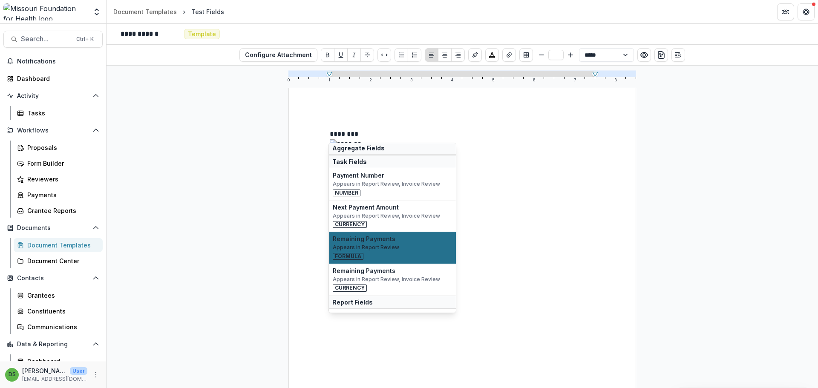
scroll to position [694, 0]
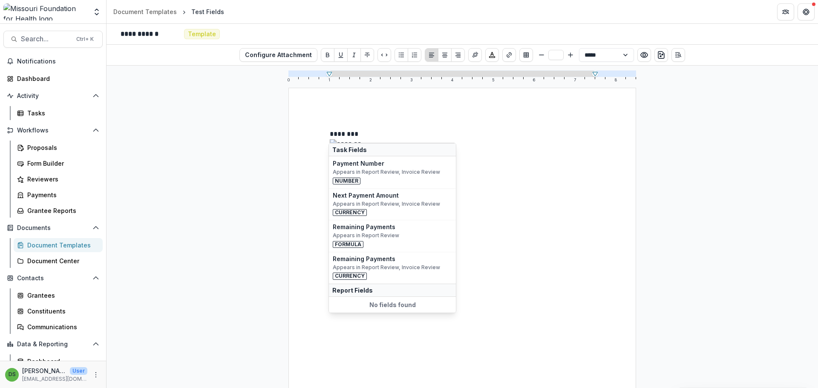
click at [501, 227] on div at bounding box center [462, 234] width 265 height 190
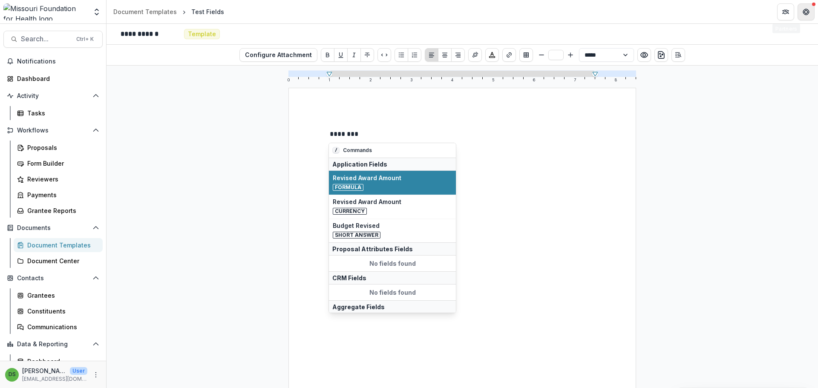
click at [809, 14] on icon "Get Help" at bounding box center [806, 12] width 7 height 7
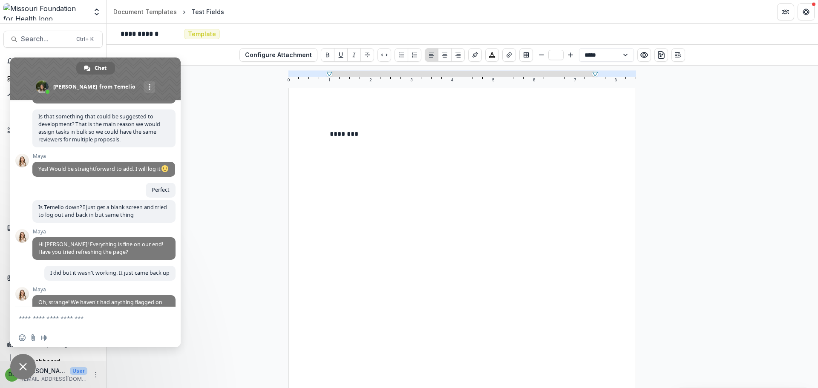
scroll to position [614, 0]
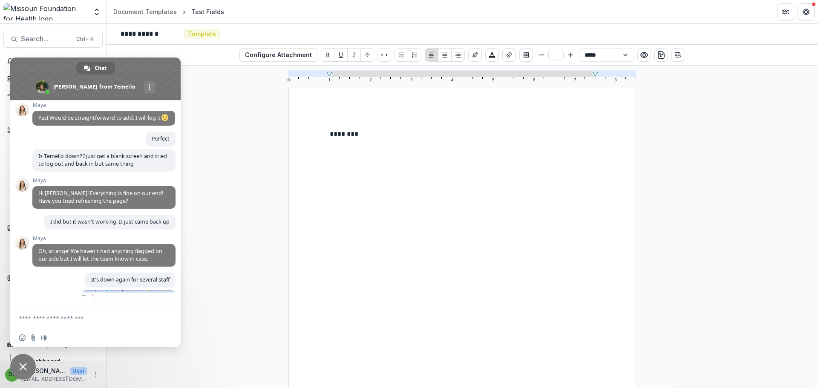
click at [18, 362] on span "Close chat" at bounding box center [23, 367] width 26 height 26
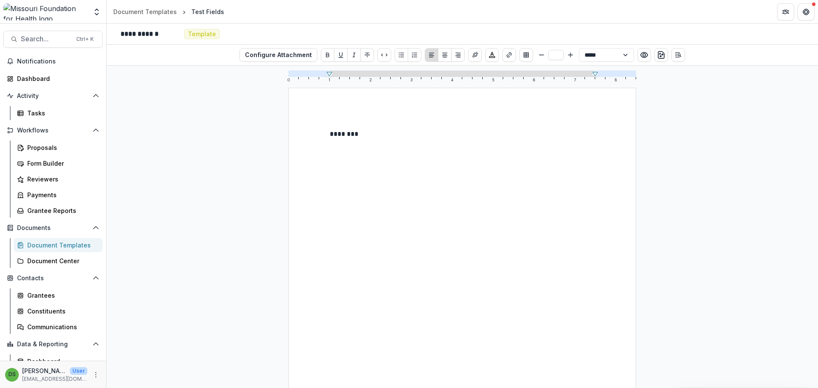
click at [410, 134] on p "********" at bounding box center [462, 134] width 265 height 10
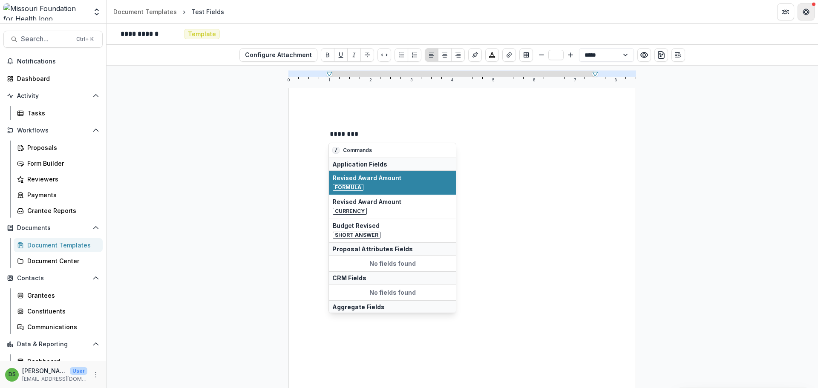
click at [804, 9] on icon "Get Help" at bounding box center [805, 10] width 2 height 2
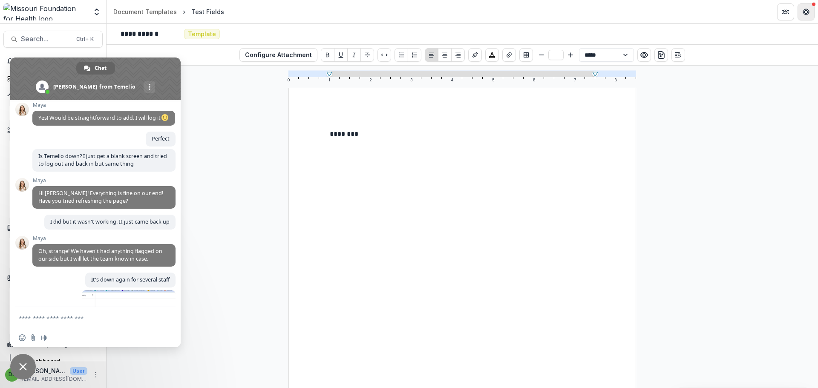
scroll to position [994, 0]
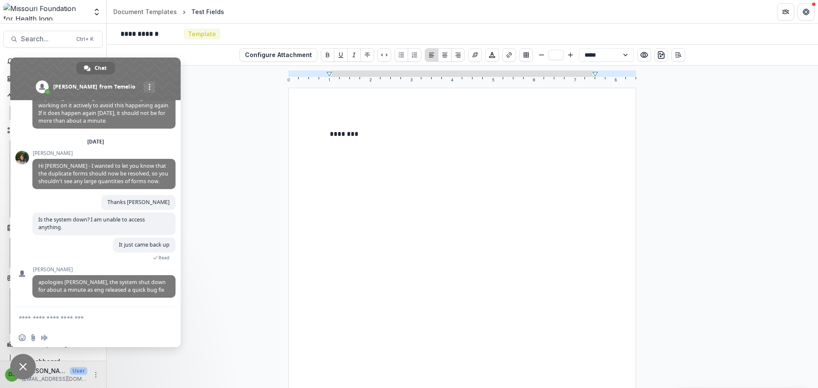
click at [53, 319] on textarea "Compose your message..." at bounding box center [87, 317] width 136 height 21
type textarea "**********"
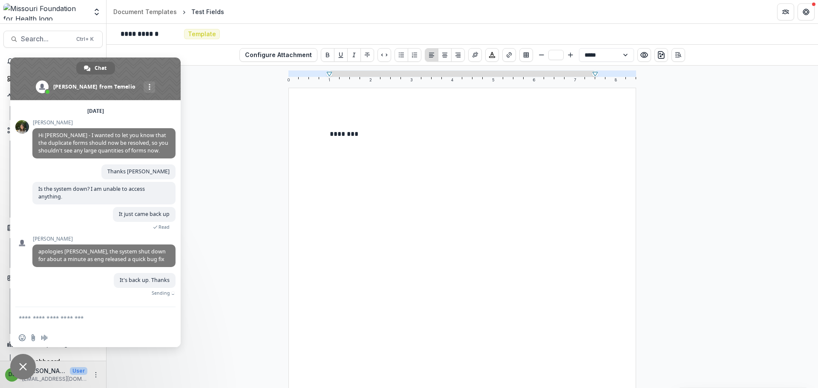
scroll to position [1014, 0]
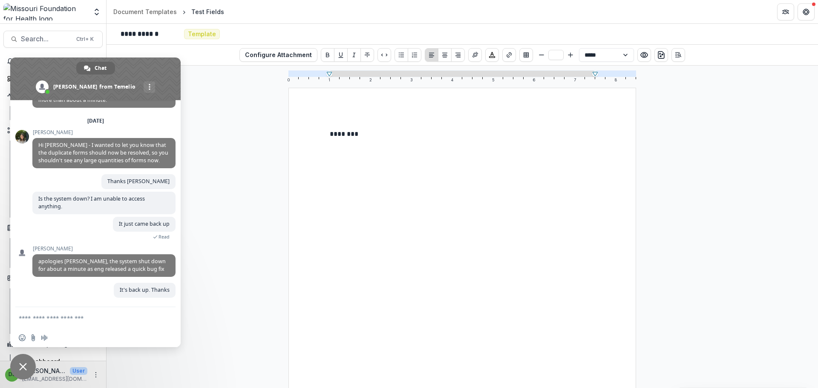
drag, startPoint x: 23, startPoint y: 368, endPoint x: 23, endPoint y: 353, distance: 14.5
click at [23, 368] on span "Close chat" at bounding box center [23, 367] width 8 height 8
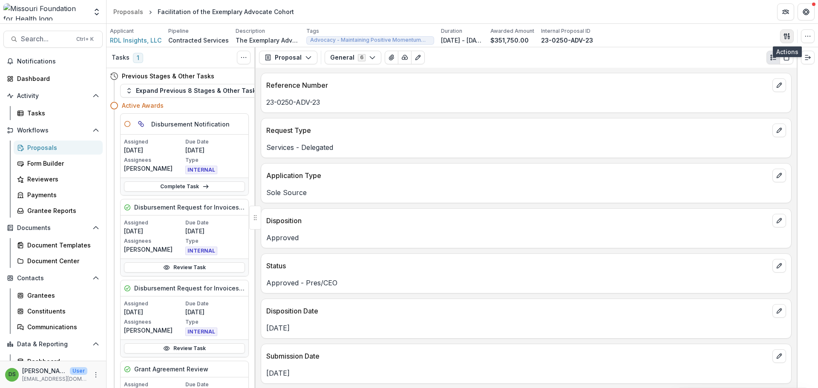
click at [786, 35] on icon "button" at bounding box center [785, 36] width 3 height 6
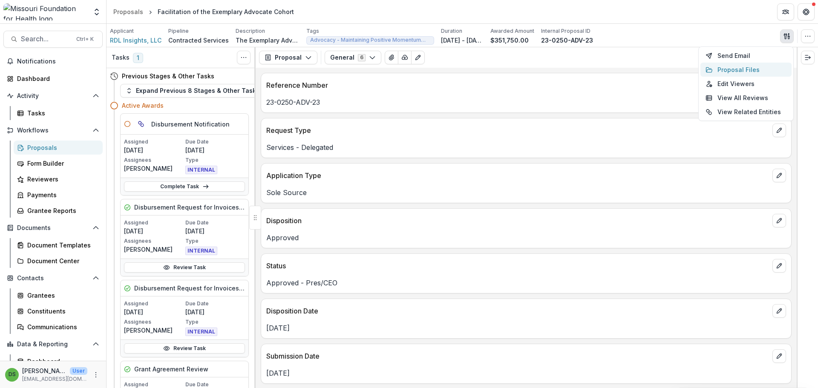
click at [718, 71] on button "Proposal Files" at bounding box center [745, 70] width 91 height 14
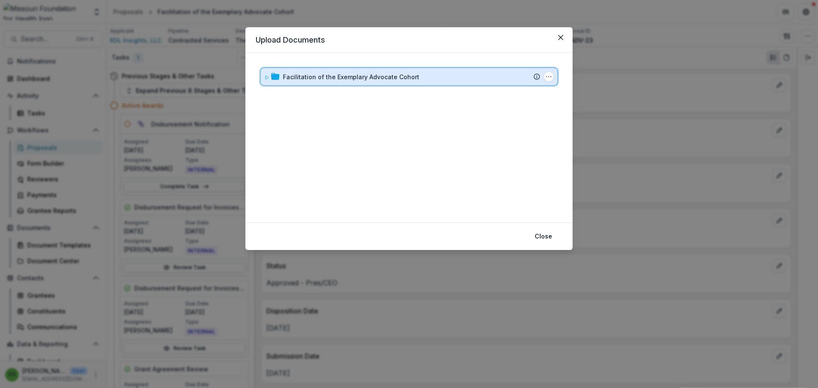
click at [440, 82] on div "Facilitation of the Exemplary Advocate Cohort Submission Temelio Proposal Attac…" at bounding box center [409, 76] width 297 height 17
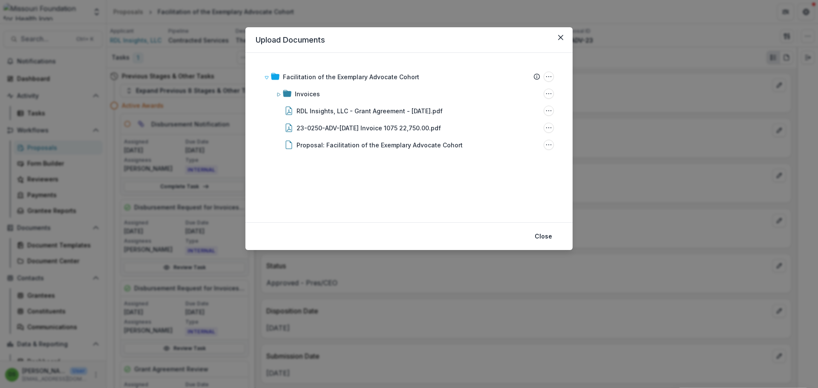
click at [476, 9] on div "Upload Documents Facilitation of the Exemplary Advocate Cohort Submission Temel…" at bounding box center [409, 194] width 818 height 388
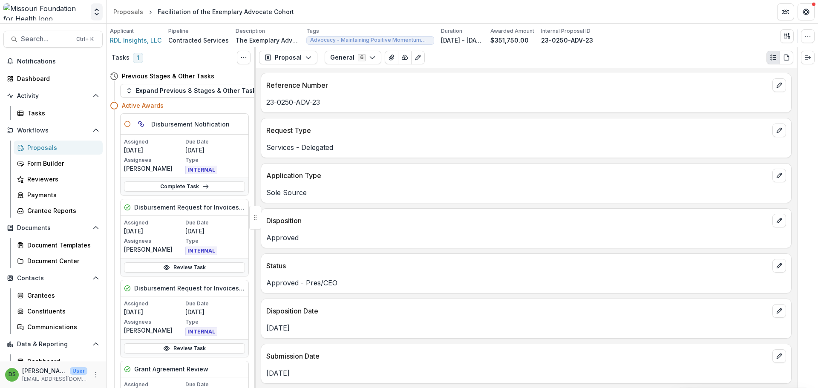
click at [96, 8] on icon "Open entity switcher" at bounding box center [96, 12] width 9 height 9
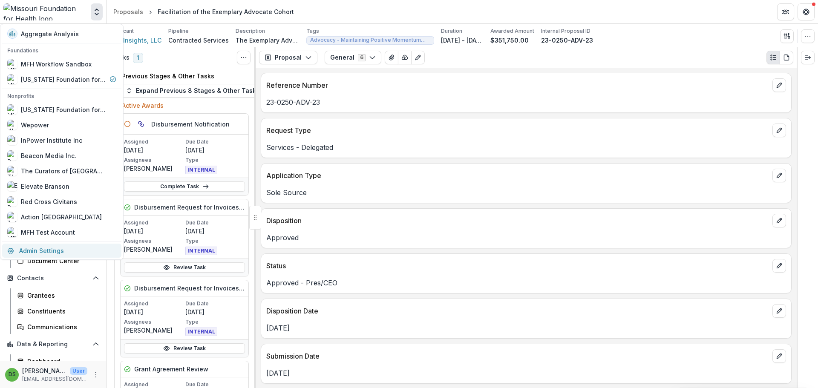
click at [48, 249] on link "Admin Settings" at bounding box center [61, 251] width 119 height 14
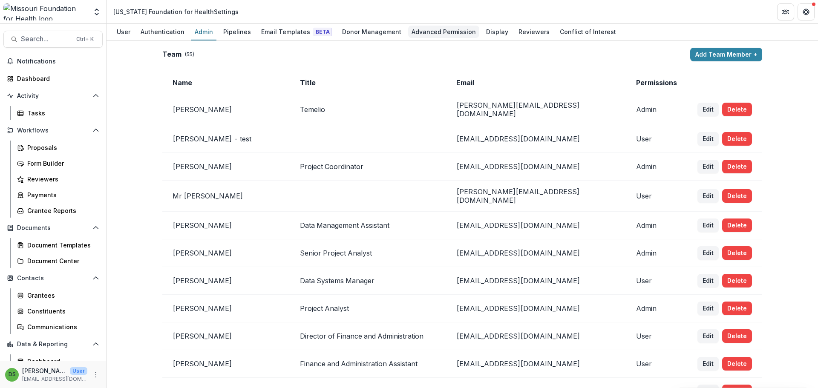
click at [452, 29] on div "Advanced Permission" at bounding box center [443, 32] width 71 height 12
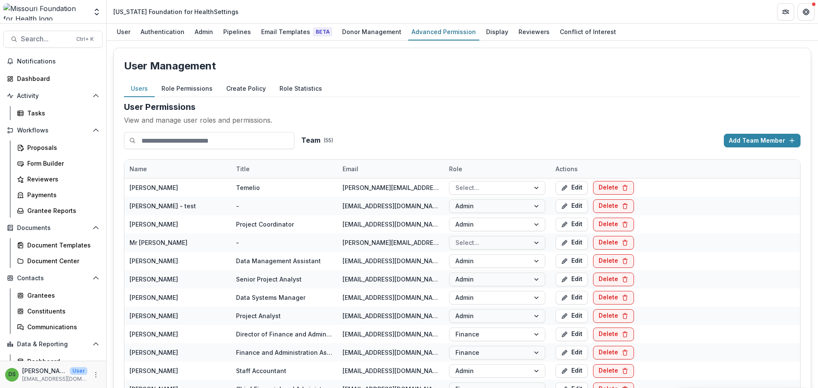
click at [204, 89] on button "Role Permissions" at bounding box center [187, 89] width 65 height 17
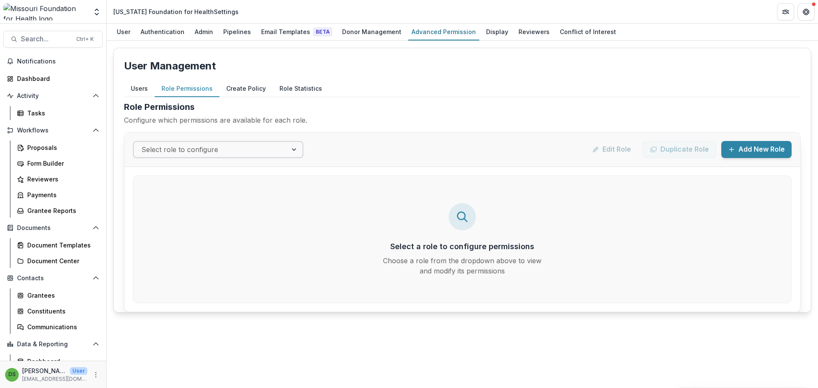
click at [219, 147] on div at bounding box center [210, 150] width 138 height 12
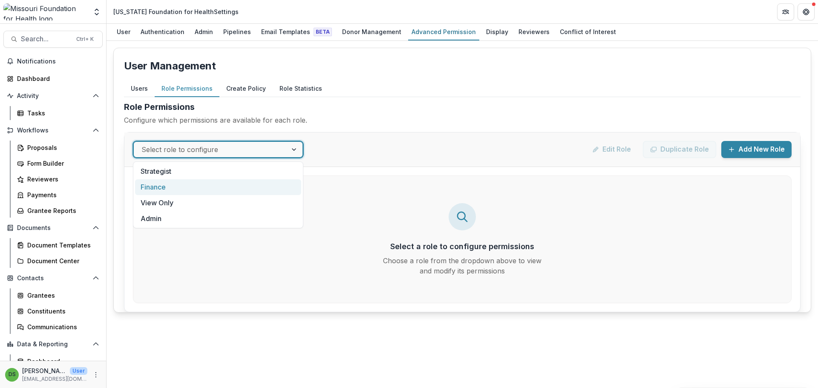
click at [197, 186] on div "Finance" at bounding box center [218, 187] width 166 height 16
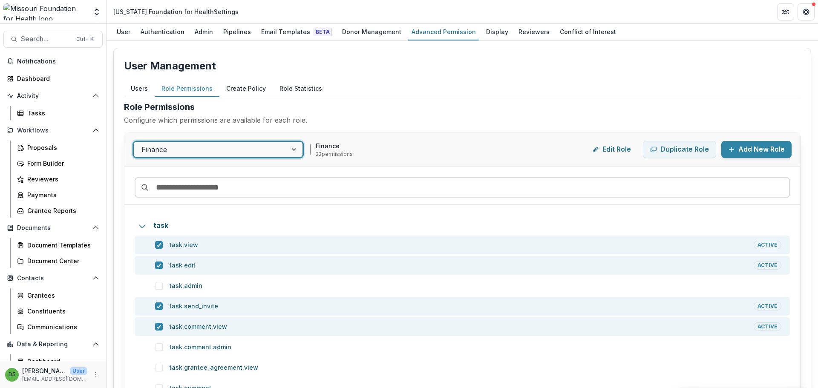
click at [146, 89] on button "Users" at bounding box center [139, 89] width 31 height 17
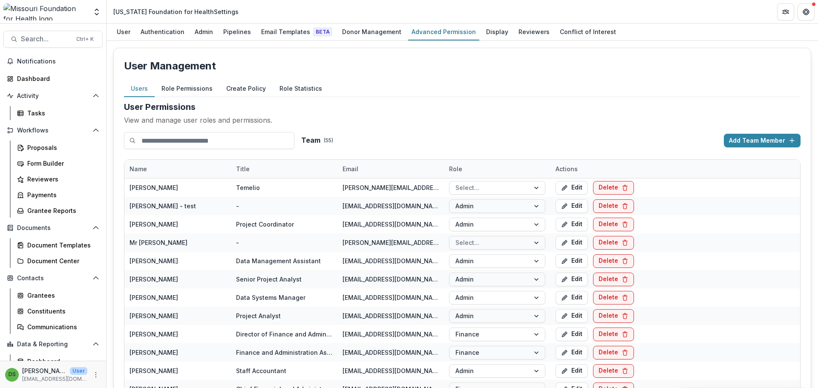
click at [147, 169] on div "Name" at bounding box center [138, 168] width 28 height 9
click at [183, 203] on span "Sort Ascending" at bounding box center [163, 205] width 45 height 7
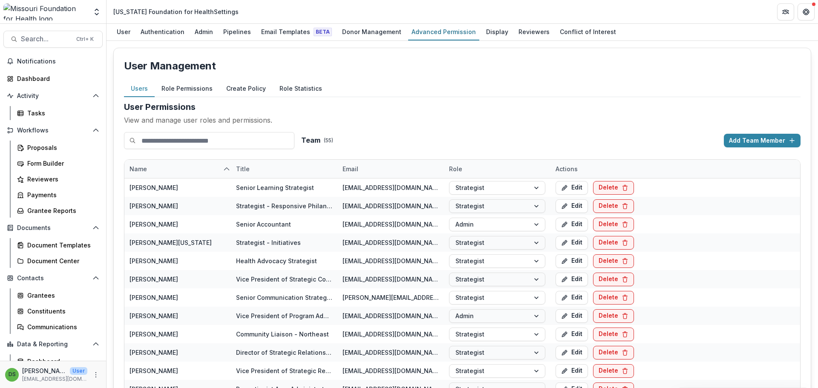
click at [191, 89] on button "Role Permissions" at bounding box center [187, 89] width 65 height 17
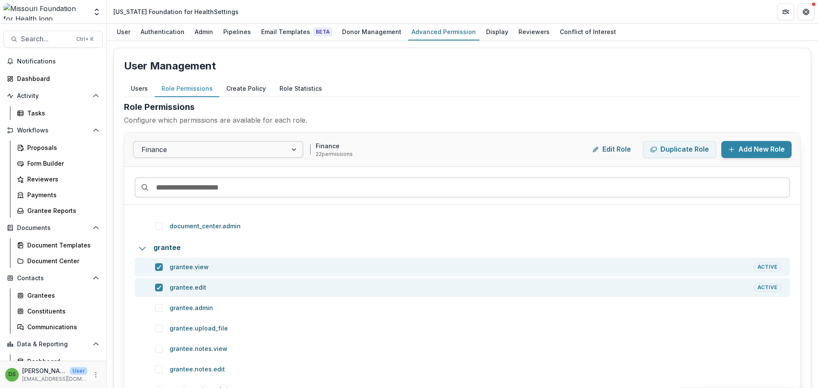
scroll to position [937, 0]
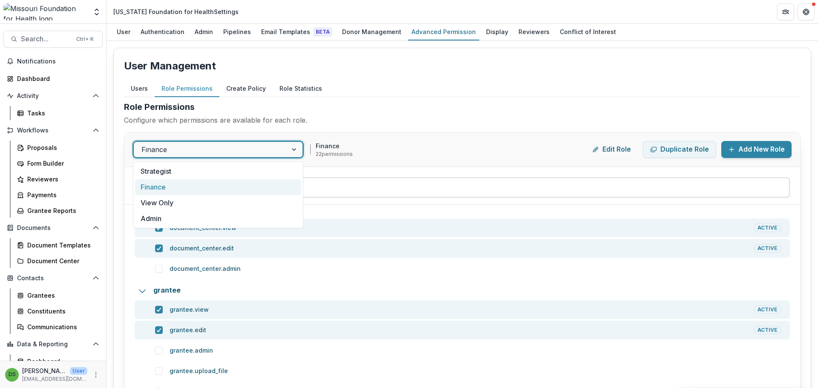
click at [168, 150] on div at bounding box center [210, 150] width 138 height 12
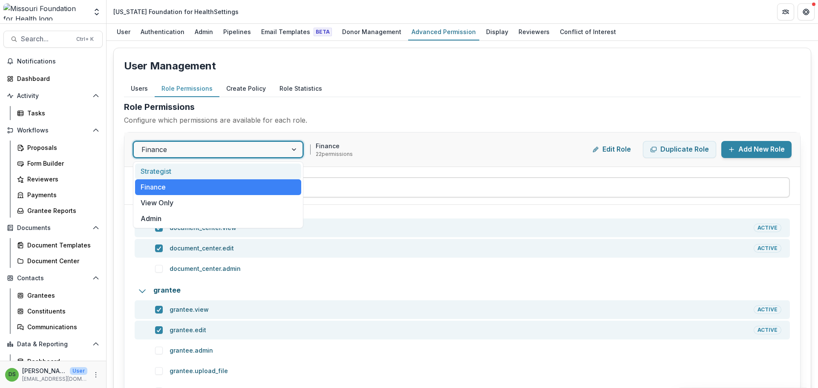
click at [174, 171] on div "Strategist" at bounding box center [218, 172] width 166 height 16
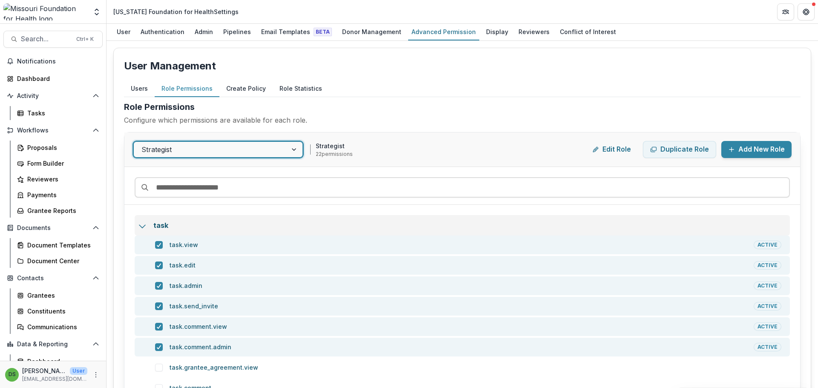
click at [159, 228] on p "task" at bounding box center [467, 225] width 628 height 9
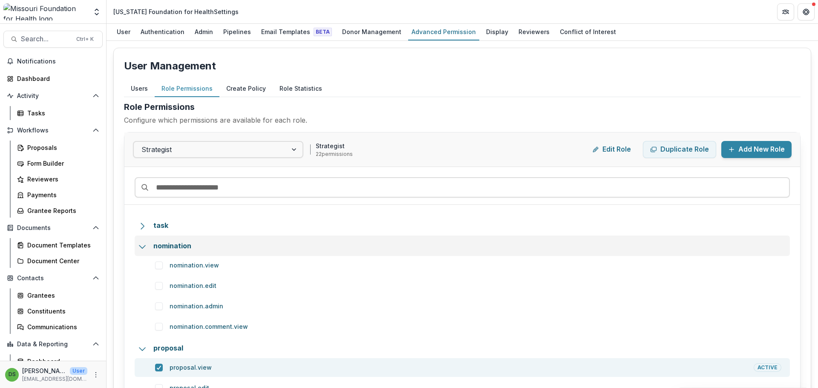
click at [162, 247] on p "nomination" at bounding box center [467, 245] width 628 height 9
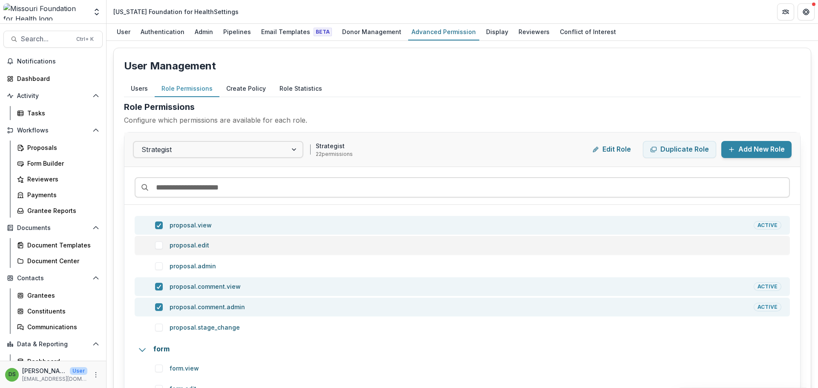
scroll to position [0, 0]
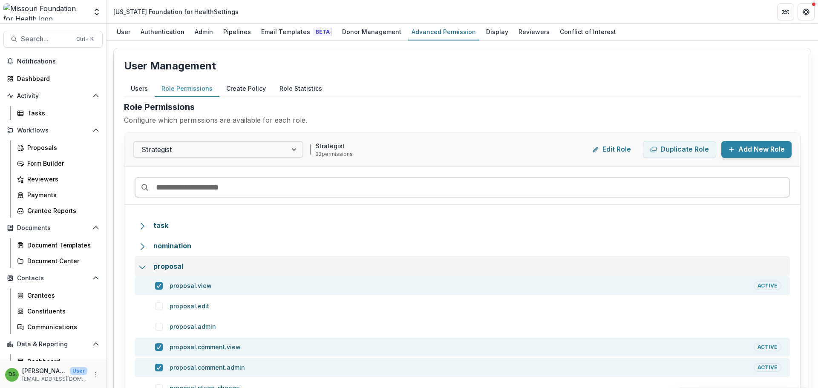
click at [171, 268] on p "proposal" at bounding box center [467, 266] width 628 height 9
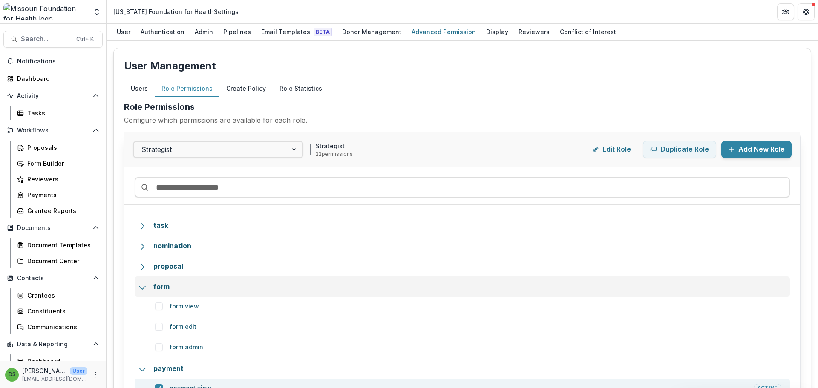
click at [176, 287] on p "form" at bounding box center [467, 286] width 628 height 9
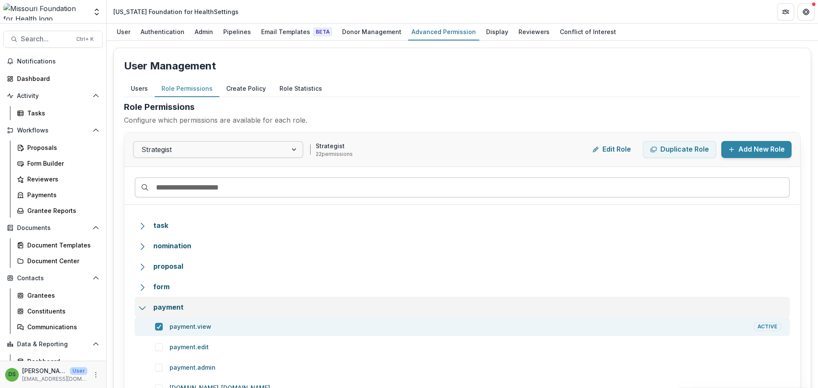
click at [184, 308] on p "payment" at bounding box center [467, 307] width 628 height 9
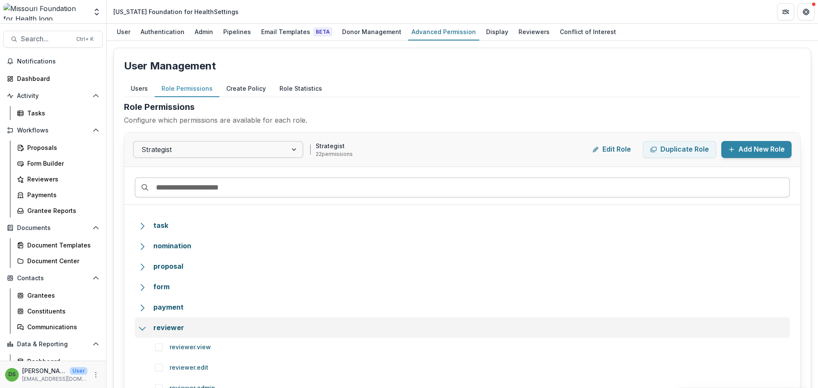
click at [188, 325] on p "reviewer" at bounding box center [467, 327] width 628 height 9
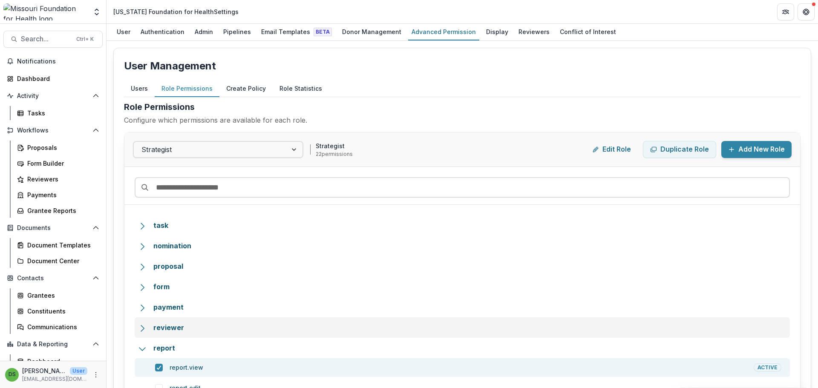
scroll to position [128, 0]
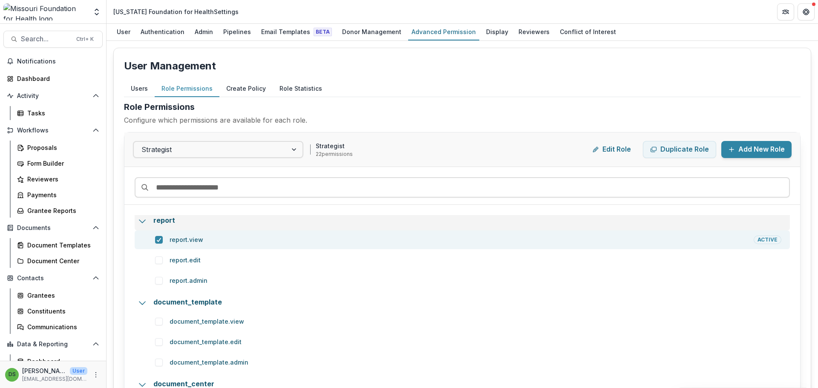
click at [167, 222] on p "report" at bounding box center [467, 220] width 628 height 9
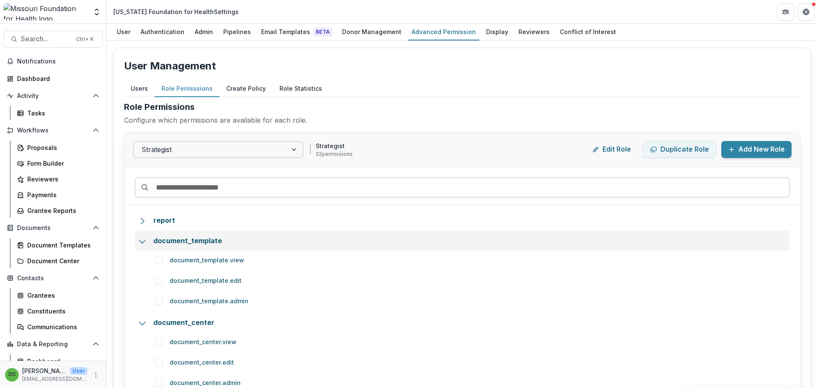
click at [196, 242] on p "document_template" at bounding box center [467, 240] width 628 height 9
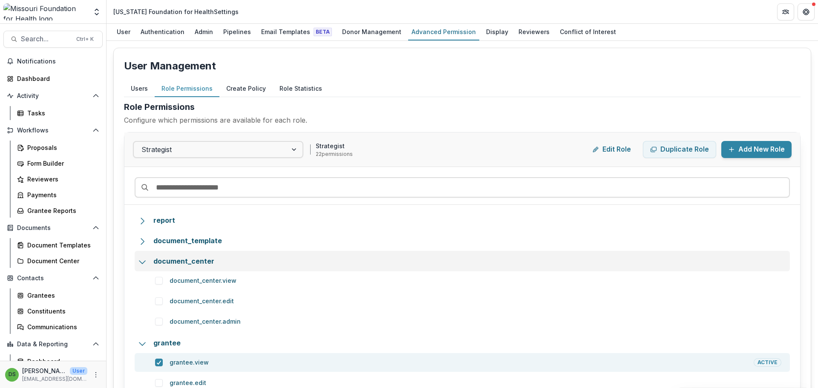
click at [192, 264] on p "document_center" at bounding box center [467, 260] width 628 height 9
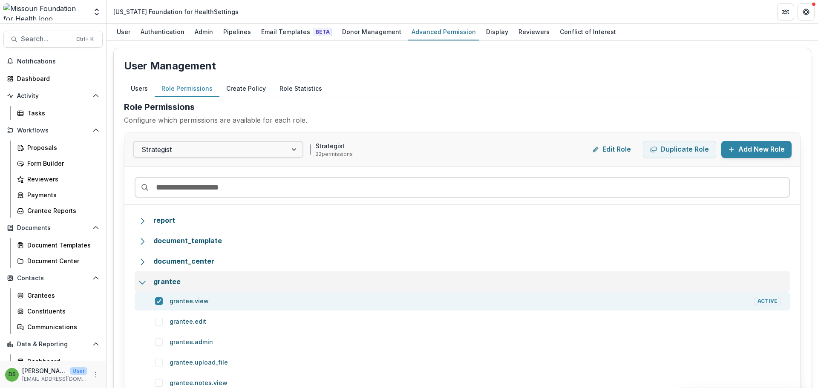
click at [192, 281] on p "grantee" at bounding box center [467, 281] width 628 height 9
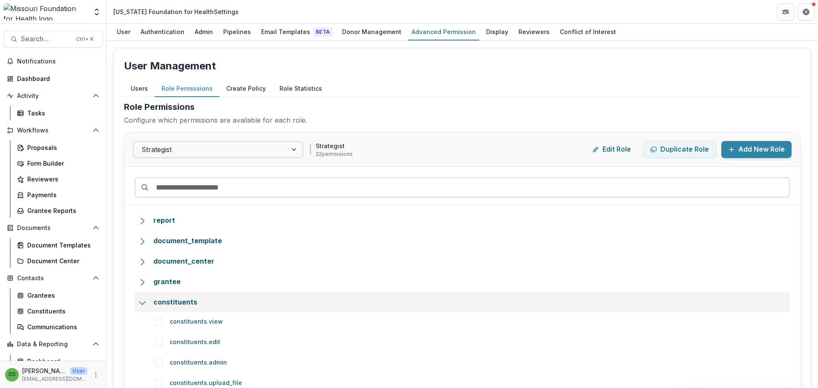
click at [198, 303] on p "constituents" at bounding box center [467, 301] width 628 height 9
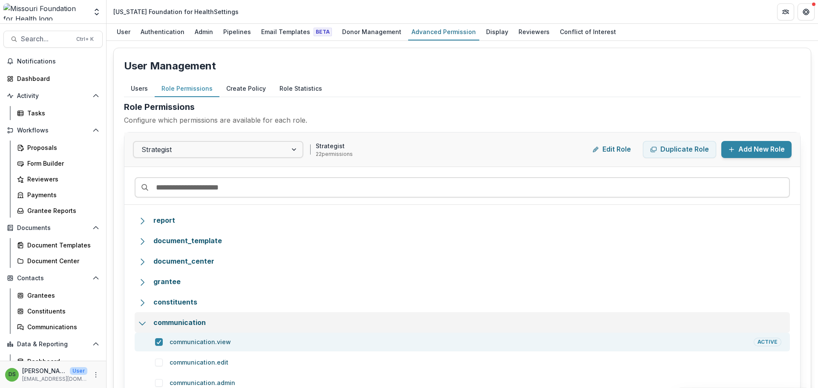
click at [203, 322] on p "communication" at bounding box center [467, 322] width 628 height 9
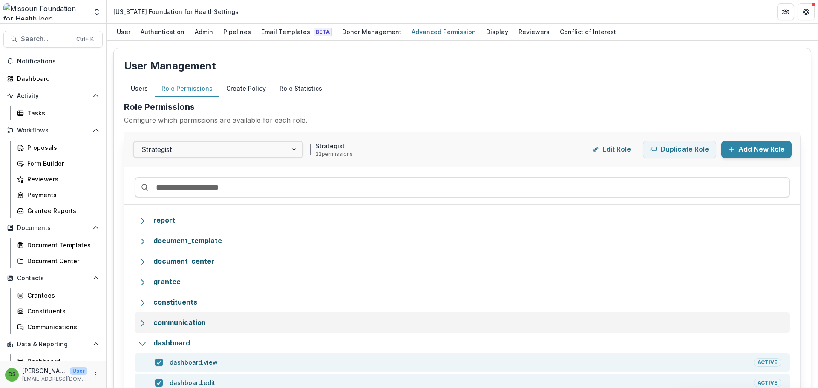
scroll to position [213, 0]
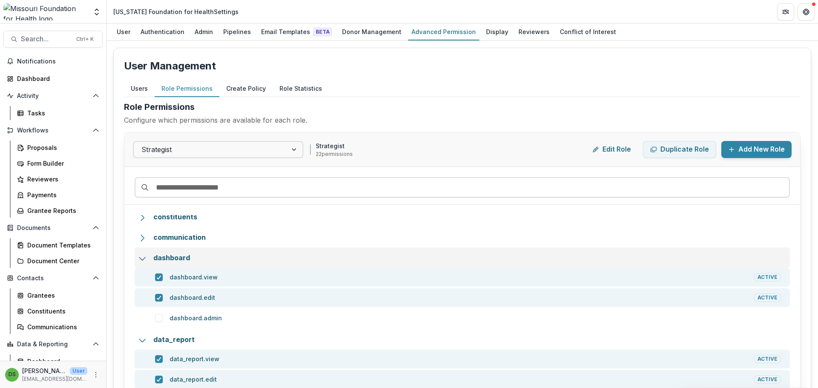
click at [172, 259] on p "dashboard" at bounding box center [467, 257] width 628 height 9
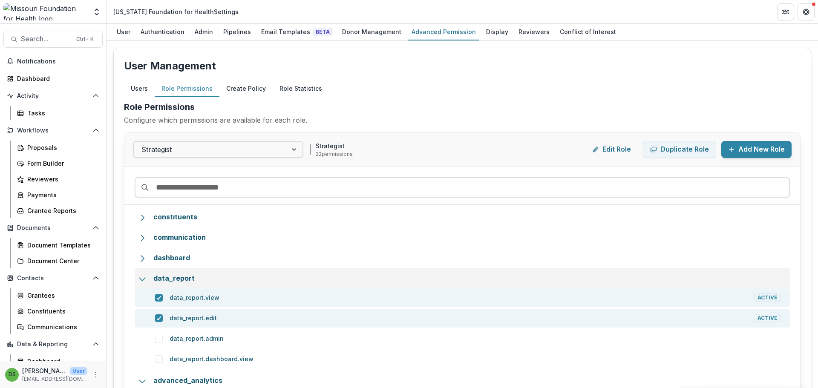
click at [174, 279] on p "data_report" at bounding box center [467, 278] width 628 height 9
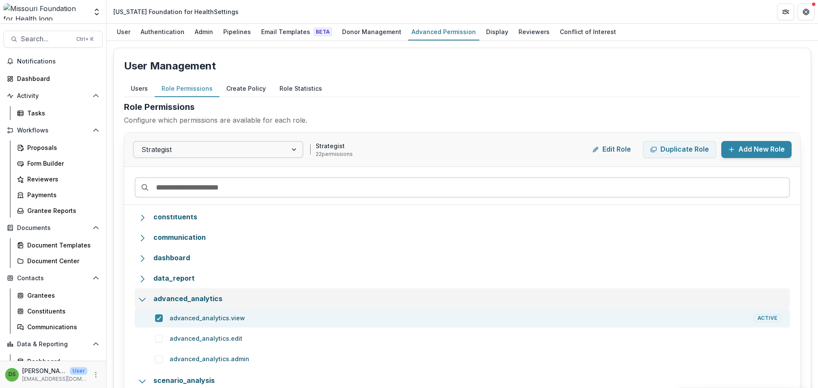
click at [182, 299] on p "advanced_analytics" at bounding box center [467, 298] width 628 height 9
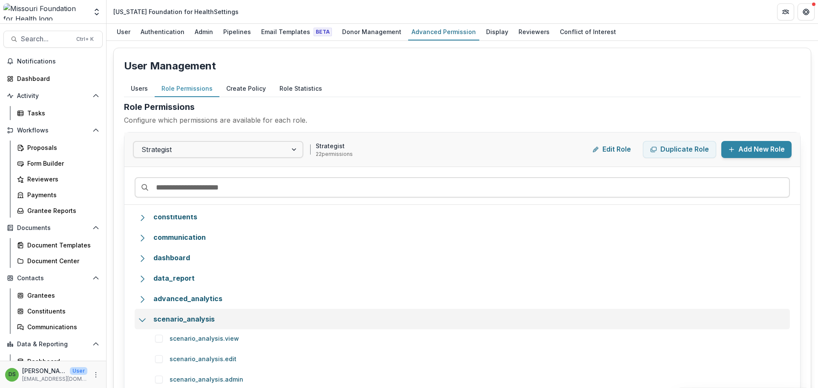
click at [189, 317] on p "scenario_analysis" at bounding box center [467, 318] width 628 height 9
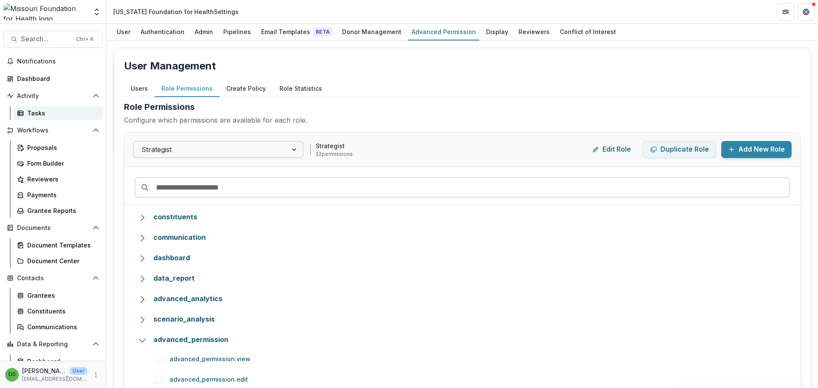
click at [42, 111] on div "Tasks" at bounding box center [61, 113] width 69 height 9
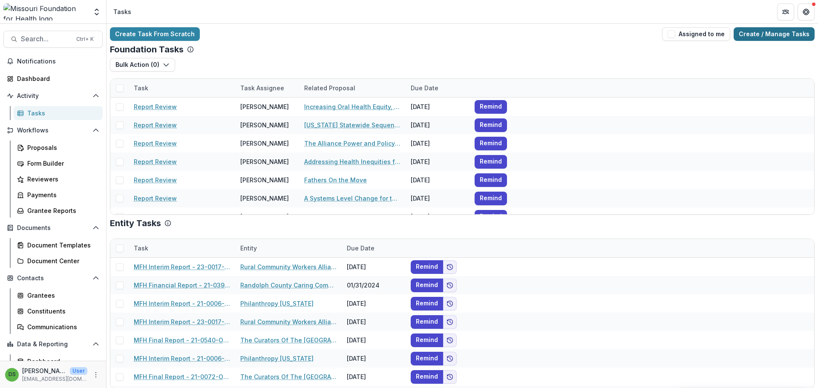
click at [767, 37] on link "Create / Manage Tasks" at bounding box center [774, 34] width 81 height 14
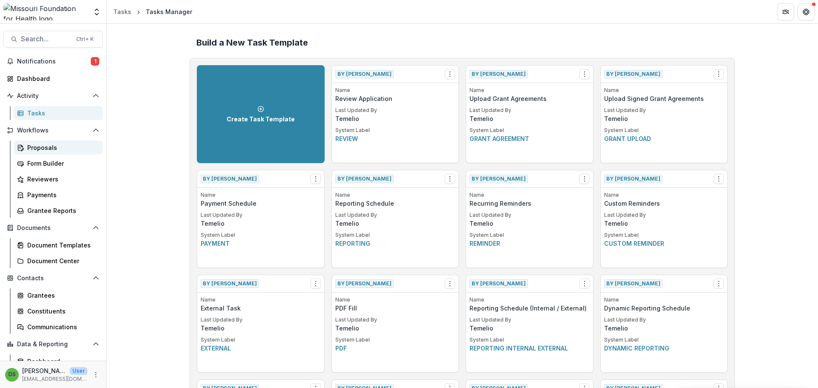
click at [42, 145] on div "Proposals" at bounding box center [61, 147] width 69 height 9
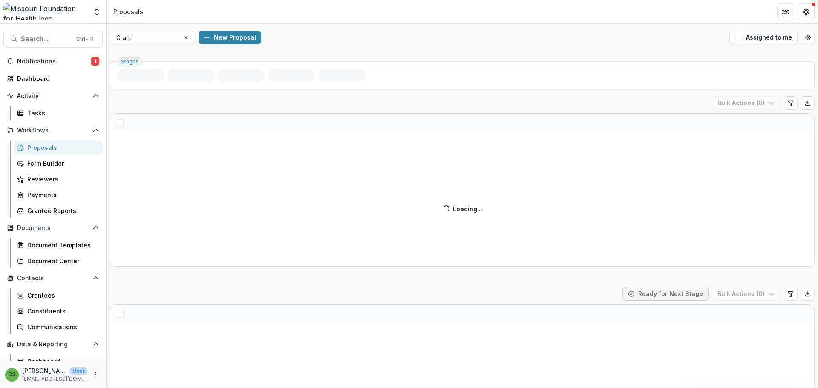
drag, startPoint x: 465, startPoint y: 10, endPoint x: 414, endPoint y: 14, distance: 51.3
click at [414, 14] on header "Proposals" at bounding box center [463, 11] width 712 height 23
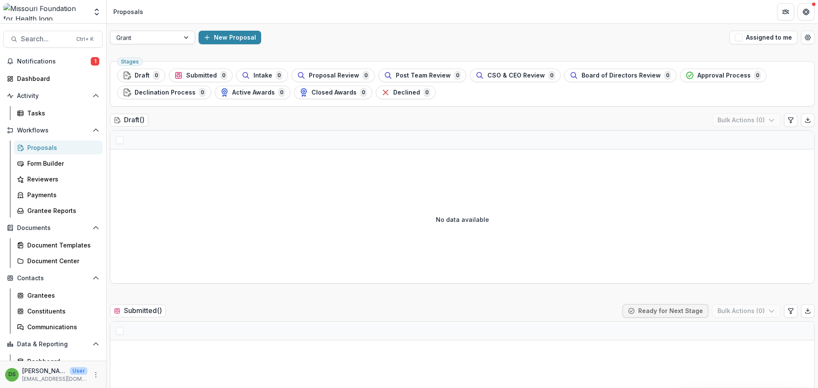
click at [160, 38] on div at bounding box center [144, 37] width 57 height 11
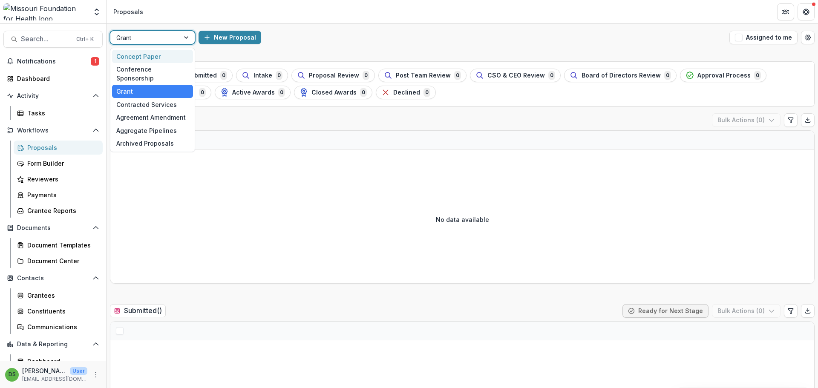
click at [160, 56] on div "Concept Paper" at bounding box center [152, 56] width 81 height 13
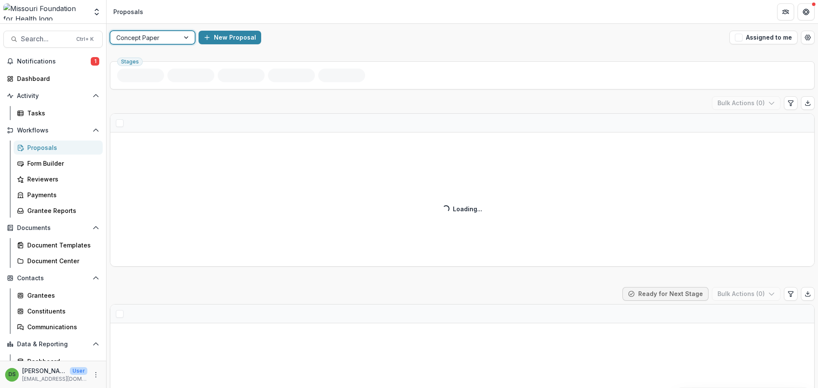
click at [191, 14] on header "Proposals" at bounding box center [463, 11] width 712 height 23
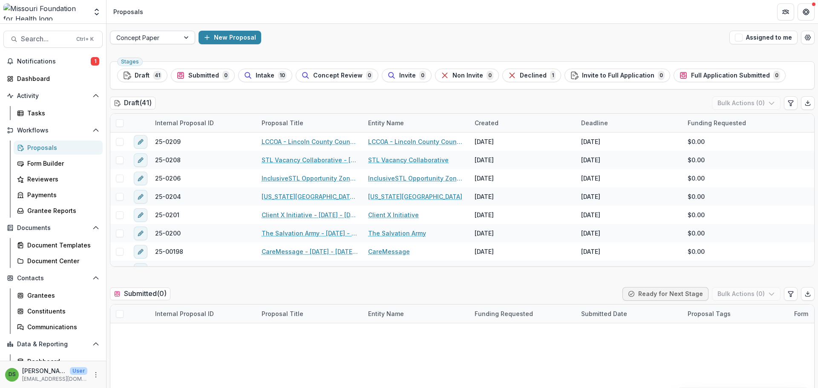
click at [176, 40] on div "Concept Paper" at bounding box center [144, 38] width 69 height 12
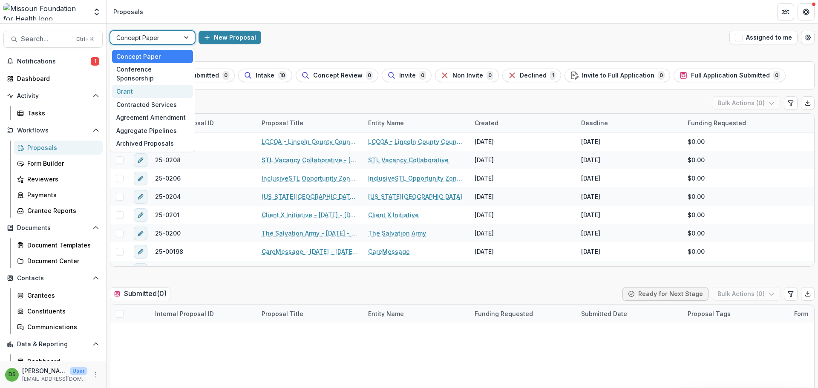
click at [170, 85] on div "Grant" at bounding box center [152, 91] width 81 height 13
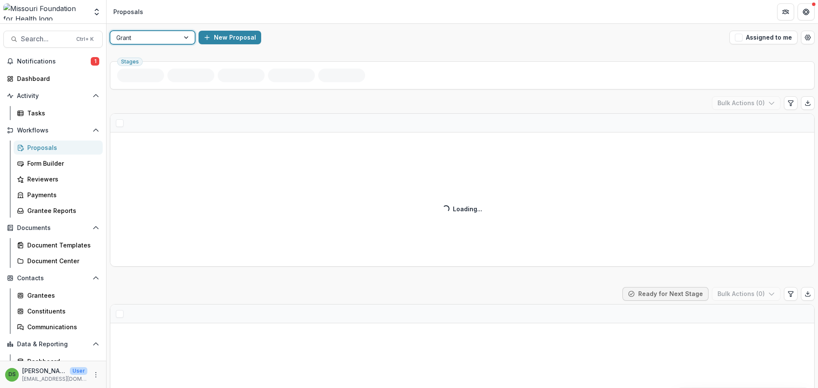
click at [298, 9] on header "Proposals" at bounding box center [463, 11] width 712 height 23
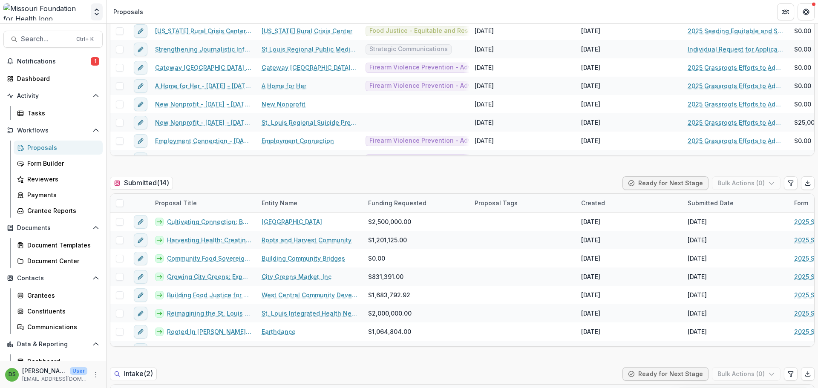
click at [93, 8] on icon "Open entity switcher" at bounding box center [96, 12] width 9 height 9
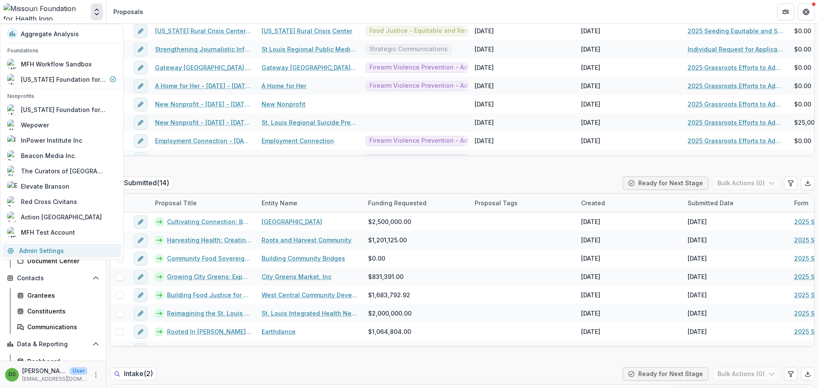
click at [55, 253] on link "Admin Settings" at bounding box center [61, 251] width 119 height 14
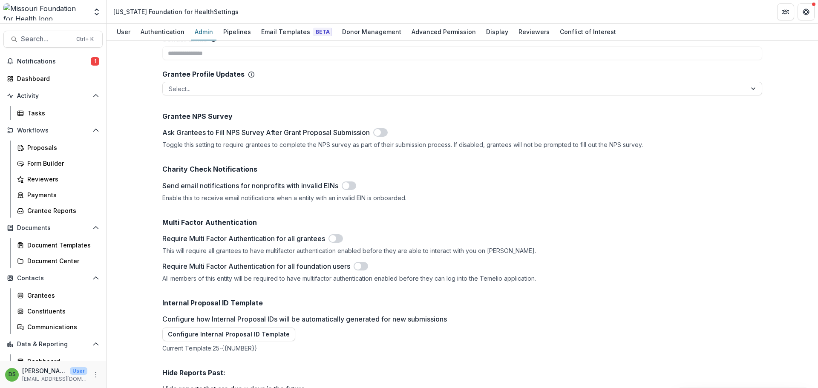
scroll to position [2947, 0]
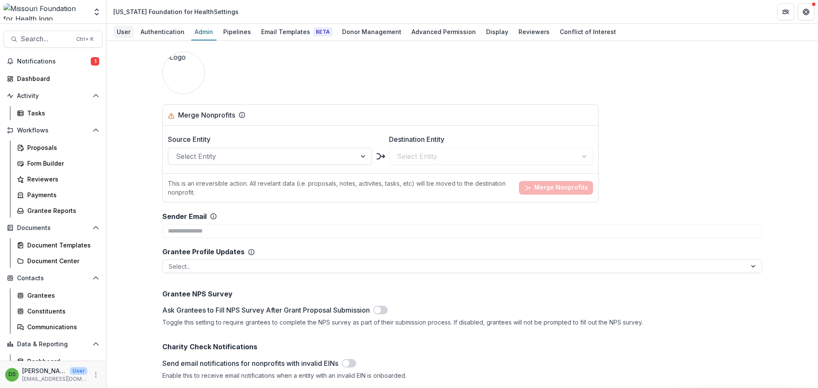
click at [119, 31] on div "User" at bounding box center [123, 32] width 20 height 12
select select "****"
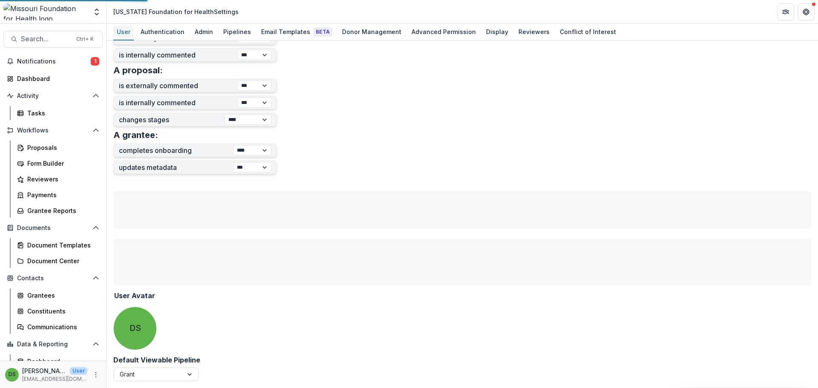
scroll to position [313, 0]
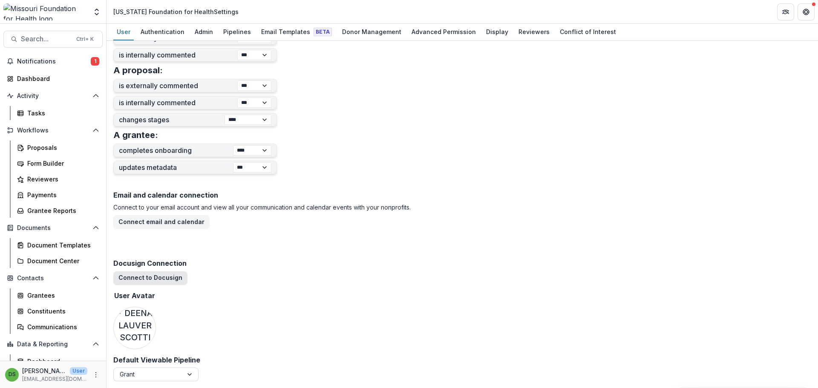
click at [136, 277] on button "Connect to Docusign" at bounding box center [150, 278] width 74 height 14
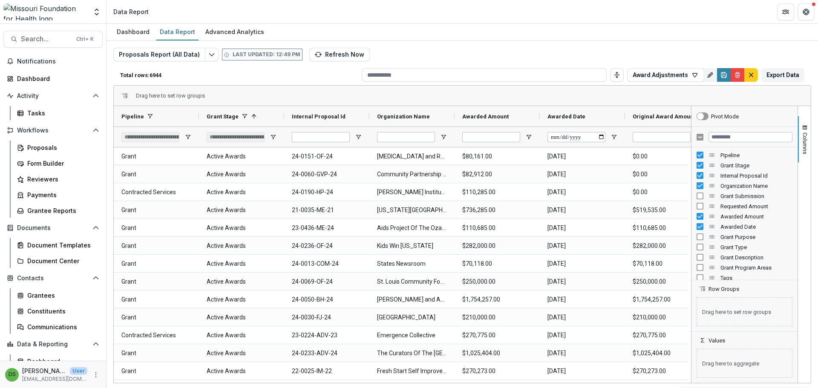
scroll to position [39, 0]
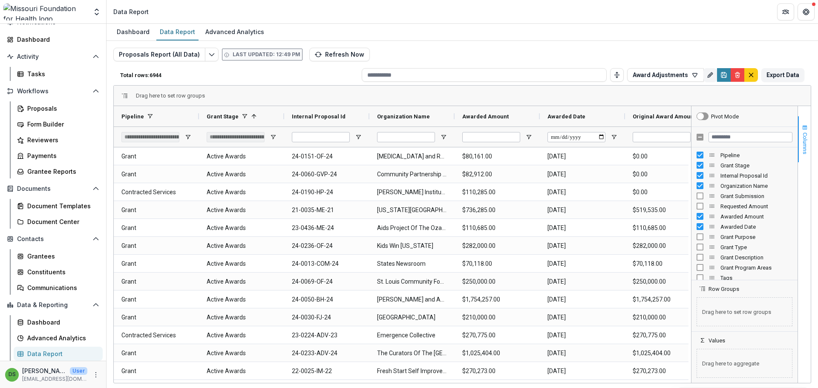
click at [802, 127] on span "button" at bounding box center [804, 127] width 7 height 7
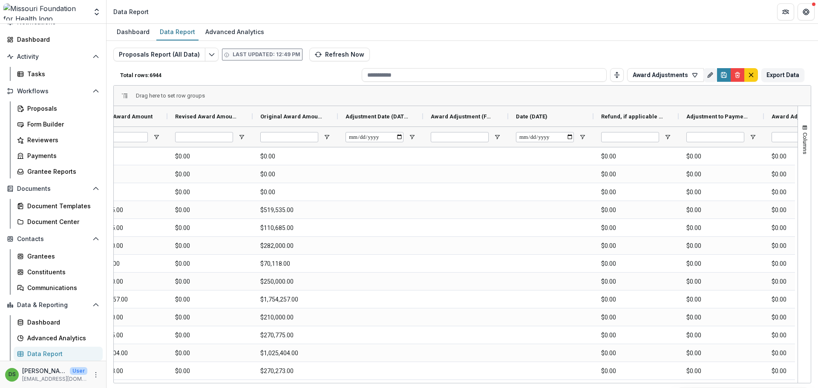
scroll to position [0, 597]
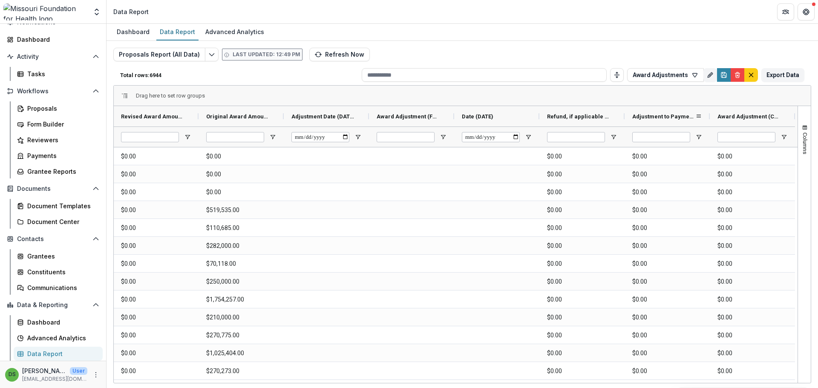
click at [680, 117] on span "Adjustment to Payments (CURRENCY)" at bounding box center [663, 116] width 63 height 6
click at [680, 117] on span "Adjustment to Payments (CURRENCY)" at bounding box center [659, 116] width 54 height 6
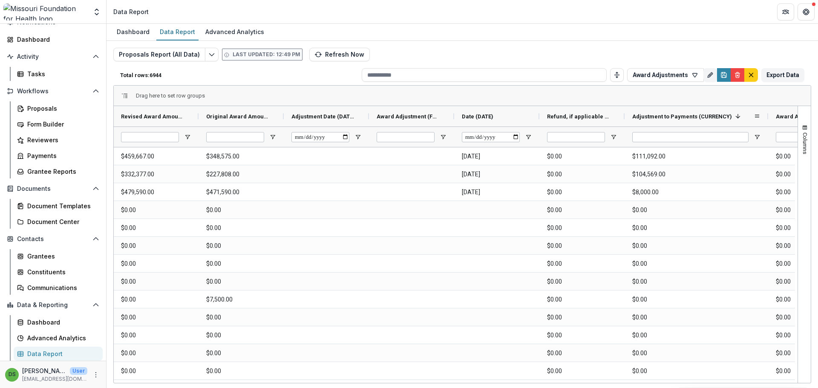
drag, startPoint x: 709, startPoint y: 120, endPoint x: 768, endPoint y: 119, distance: 58.4
click at [768, 119] on div at bounding box center [768, 116] width 3 height 20
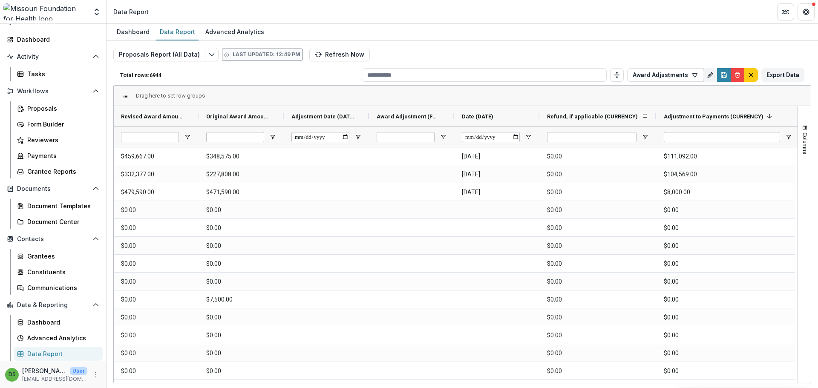
drag, startPoint x: 625, startPoint y: 115, endPoint x: 656, endPoint y: 113, distance: 31.6
click at [656, 113] on div at bounding box center [655, 116] width 3 height 20
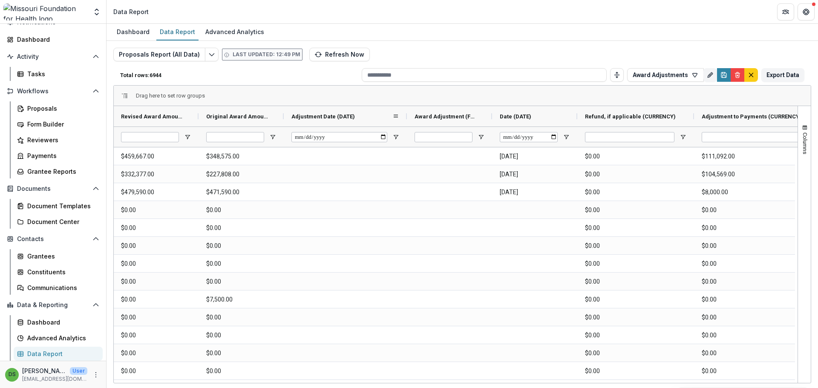
drag, startPoint x: 370, startPoint y: 115, endPoint x: 408, endPoint y: 110, distance: 38.3
click at [408, 110] on div at bounding box center [406, 116] width 3 height 20
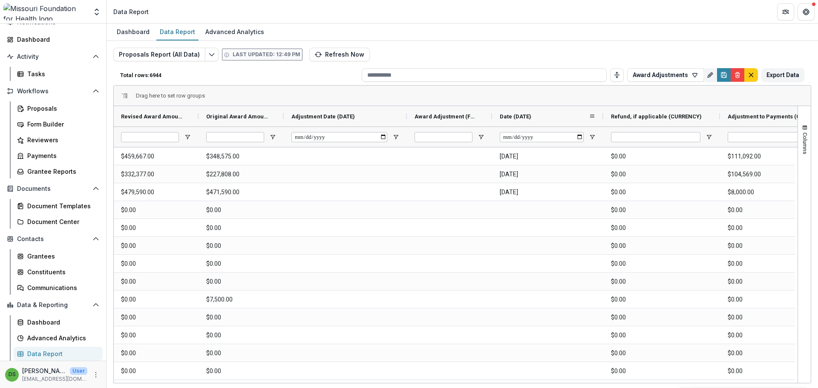
drag, startPoint x: 577, startPoint y: 116, endPoint x: 603, endPoint y: 115, distance: 26.0
click at [603, 115] on div at bounding box center [603, 116] width 3 height 20
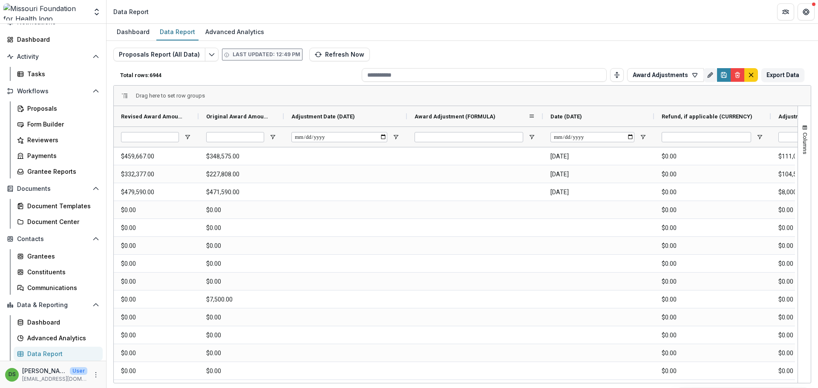
drag, startPoint x: 492, startPoint y: 116, endPoint x: 543, endPoint y: 115, distance: 50.7
click at [543, 115] on div at bounding box center [542, 116] width 3 height 20
click at [460, 114] on span "Award Adjustment (FORMULA)" at bounding box center [455, 116] width 81 height 6
drag, startPoint x: 468, startPoint y: 386, endPoint x: 528, endPoint y: 390, distance: 60.2
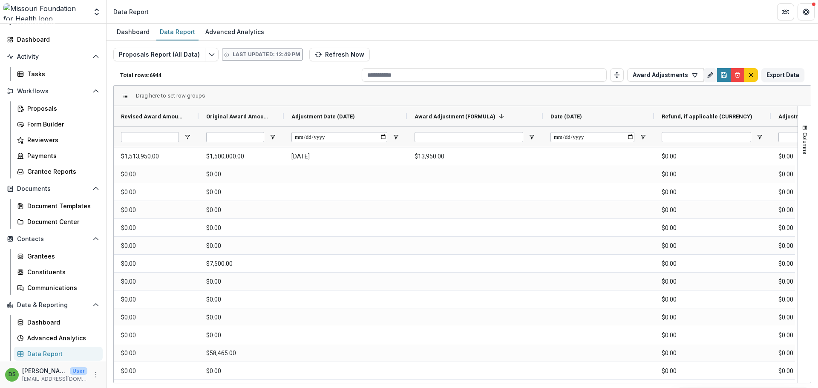
click at [528, 388] on html "Skip to content Aggregate Analysis Foundations MFH Workflow Sandbox Missouri Fo…" at bounding box center [409, 194] width 818 height 388
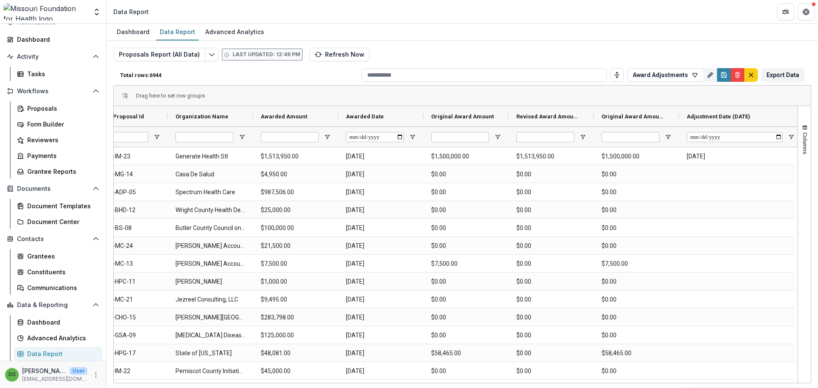
scroll to position [0, 163]
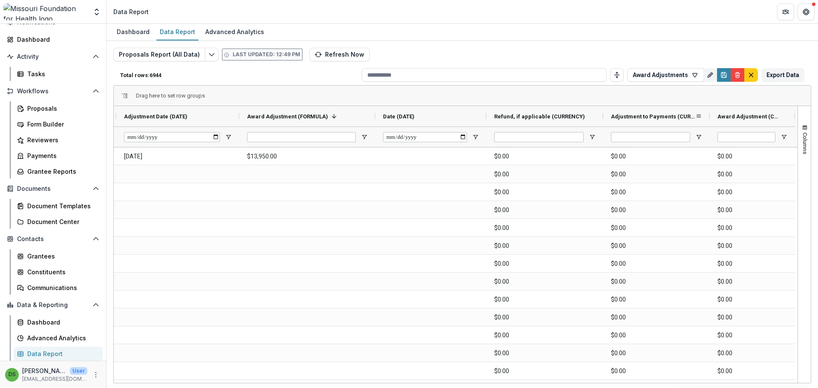
drag, startPoint x: 709, startPoint y: 115, endPoint x: 672, endPoint y: 120, distance: 37.4
click at [672, 120] on div "Adjustment to Payments (CURRENCY)" at bounding box center [656, 116] width 107 height 20
drag, startPoint x: 795, startPoint y: 118, endPoint x: 805, endPoint y: 115, distance: 10.4
click at [805, 115] on div "Revised Award Amount (CURRENCY) Original Award Amount (CURRENCY) Adjustment Dat…" at bounding box center [462, 244] width 697 height 277
click at [761, 116] on span "Award Adjustment (CURRENCY)" at bounding box center [754, 116] width 73 height 6
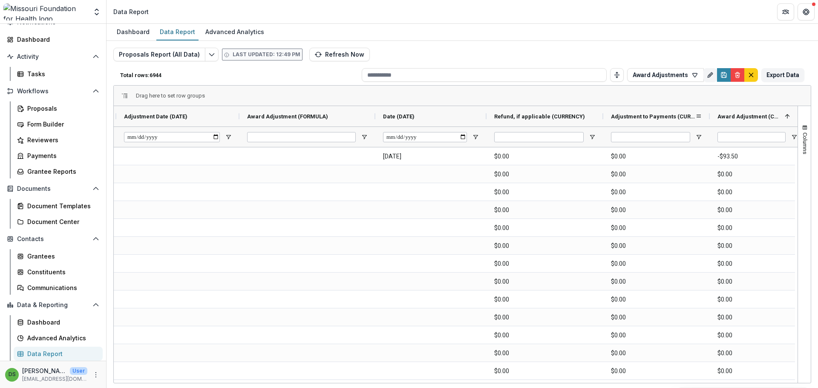
click at [651, 115] on span "Adjustment to Payments (CURRENCY)" at bounding box center [653, 116] width 84 height 6
click at [644, 118] on span "Adjustment to Payments (CURRENCY)" at bounding box center [648, 116] width 75 height 6
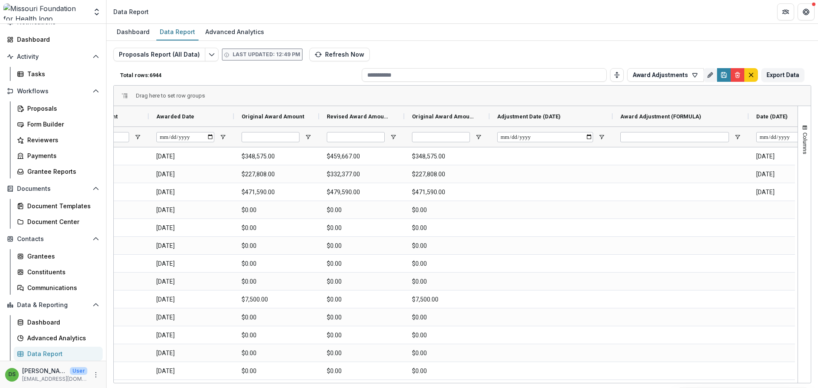
scroll to position [0, 392]
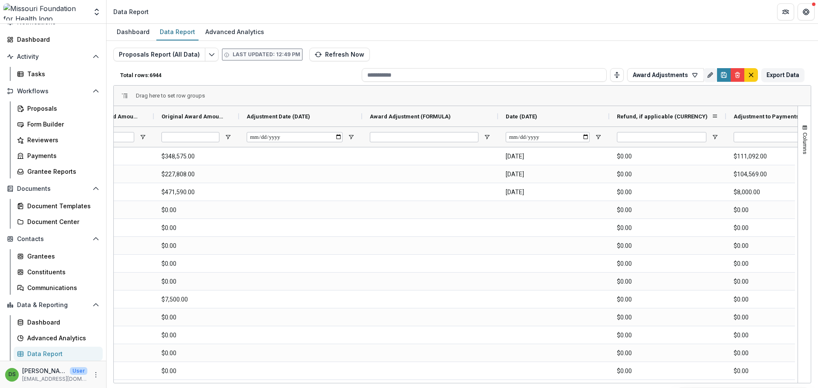
click at [700, 120] on span "Refund, if applicable (CURRENCY)" at bounding box center [662, 116] width 91 height 6
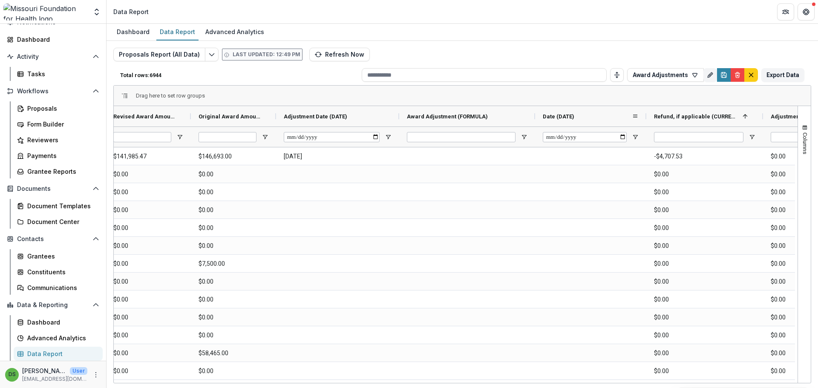
click at [560, 115] on span "Date (DATE)" at bounding box center [559, 116] width 32 height 6
click at [470, 116] on span "Award Adjustment (FORMULA)" at bounding box center [447, 116] width 81 height 6
click at [382, 123] on div "Adjustment Date (DATE)" at bounding box center [334, 116] width 101 height 16
click at [309, 119] on span "Adjustment Date (DATE)" at bounding box center [315, 116] width 63 height 6
click at [568, 117] on span "Date (DATE)" at bounding box center [559, 116] width 32 height 6
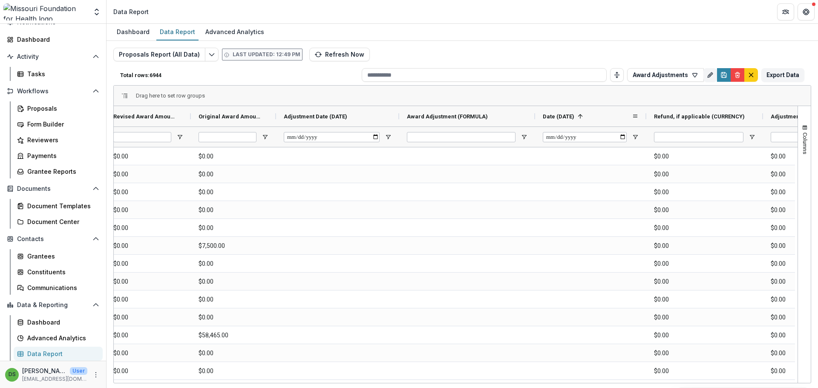
click at [568, 117] on span "Date (DATE)" at bounding box center [559, 116] width 32 height 6
click at [301, 116] on span "Adjustment Date (DATE)" at bounding box center [315, 116] width 63 height 6
click at [319, 118] on span "Adjustment Date (DATE)" at bounding box center [315, 116] width 63 height 6
click at [570, 119] on span "Date (DATE)" at bounding box center [559, 116] width 32 height 6
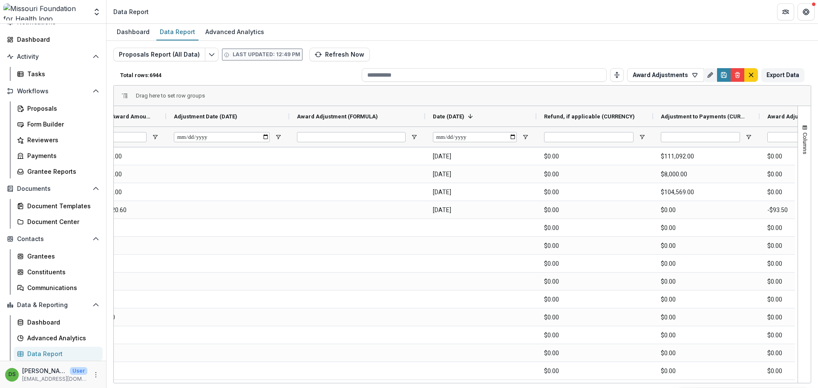
scroll to position [0, 775]
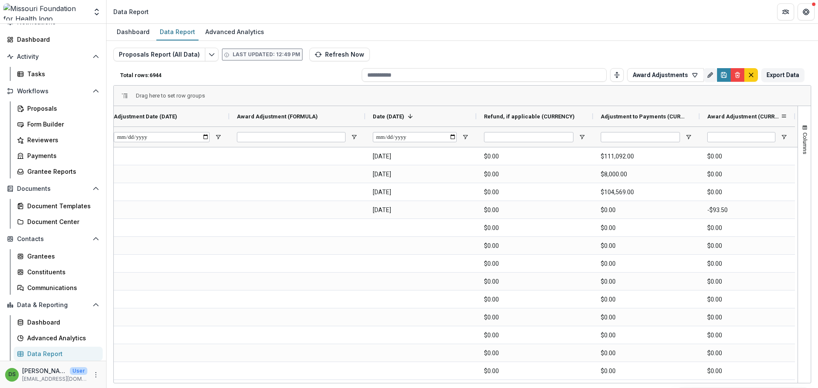
click at [729, 122] on div "Award Adjustment (CURRENCY)" at bounding box center [743, 116] width 73 height 16
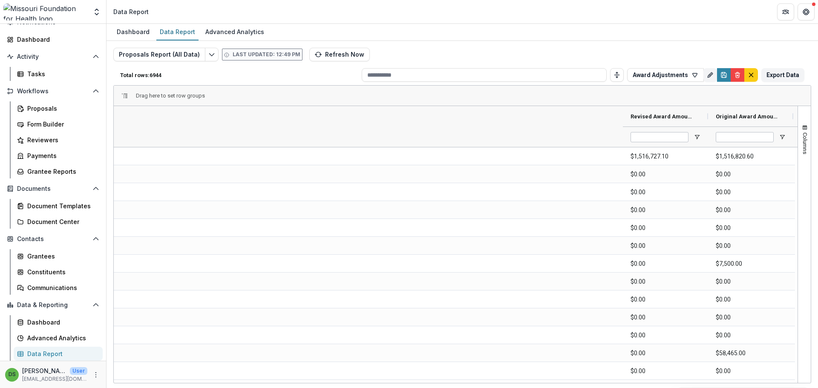
scroll to position [0, 683]
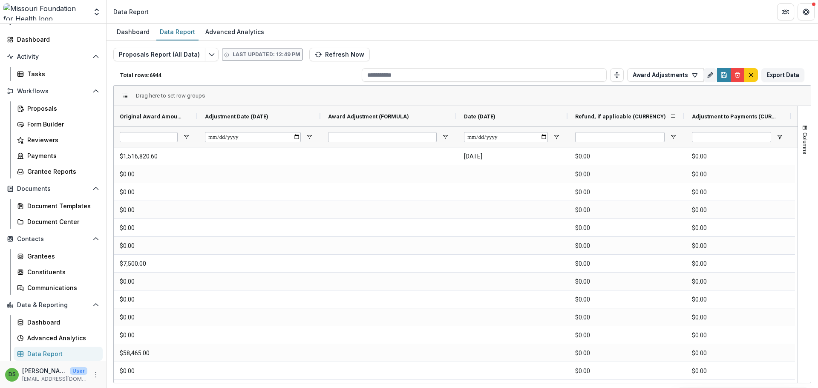
click at [625, 117] on span "Refund, if applicable (CURRENCY)" at bounding box center [620, 116] width 91 height 6
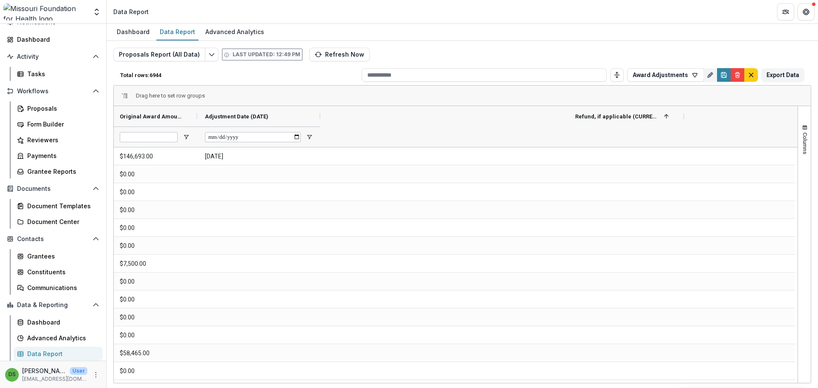
scroll to position [0, 87]
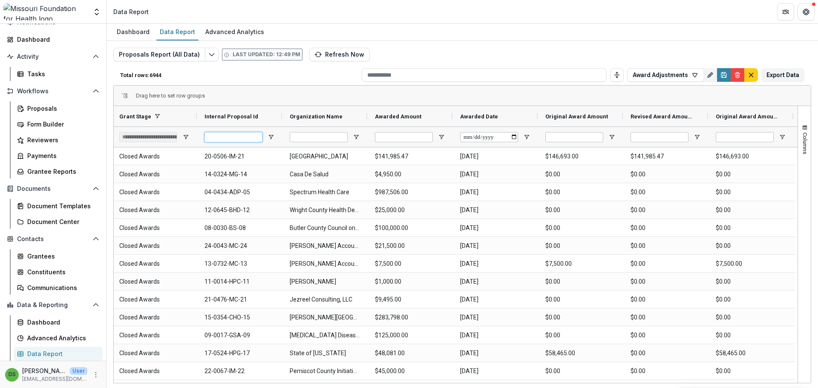
click at [248, 135] on input "Internal Proposal Id Filter Input" at bounding box center [234, 137] width 58 height 10
type input "*******"
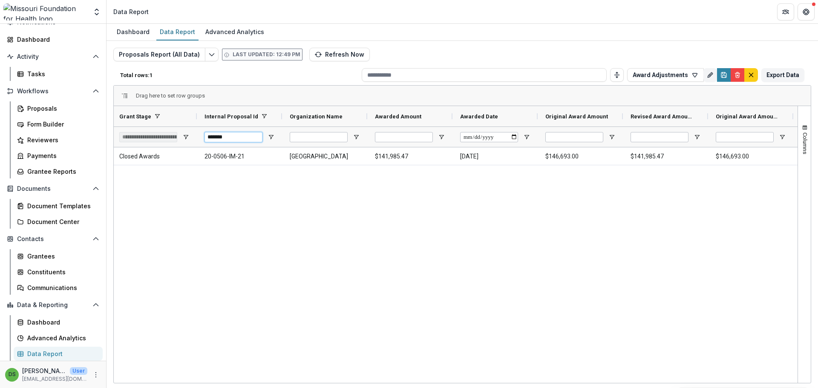
type input "*********"
type input "**********"
type input "*******"
click at [769, 76] on button "Export Data" at bounding box center [782, 75] width 43 height 14
click at [69, 204] on div "Document Templates" at bounding box center [61, 206] width 69 height 9
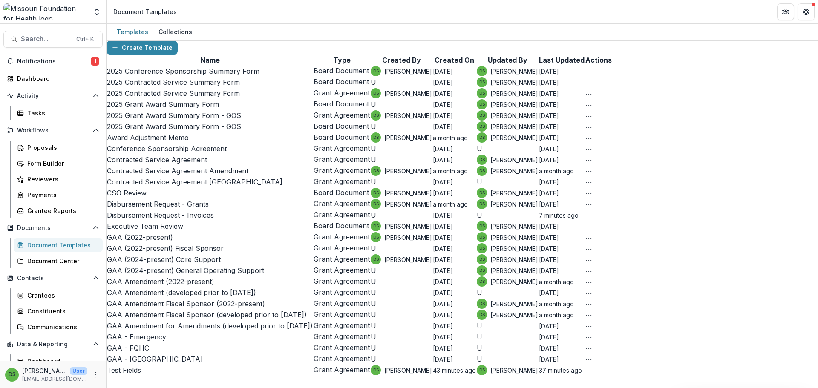
scroll to position [213, 0]
click at [592, 220] on button "More Action" at bounding box center [588, 215] width 7 height 10
click at [180, 219] on link "Disbursement Request - Invoices" at bounding box center [160, 215] width 107 height 9
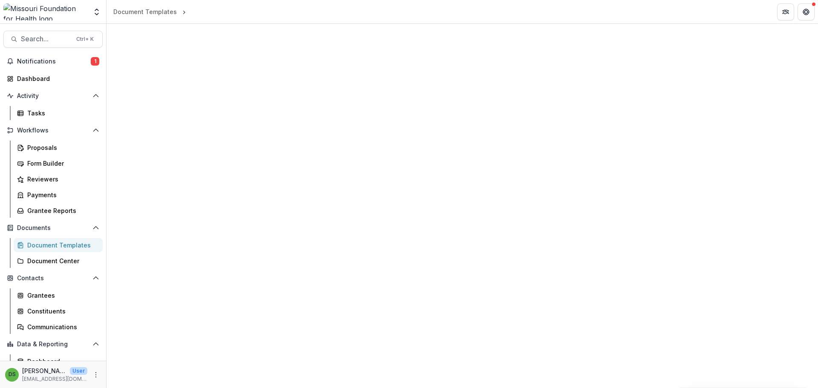
select select "**********"
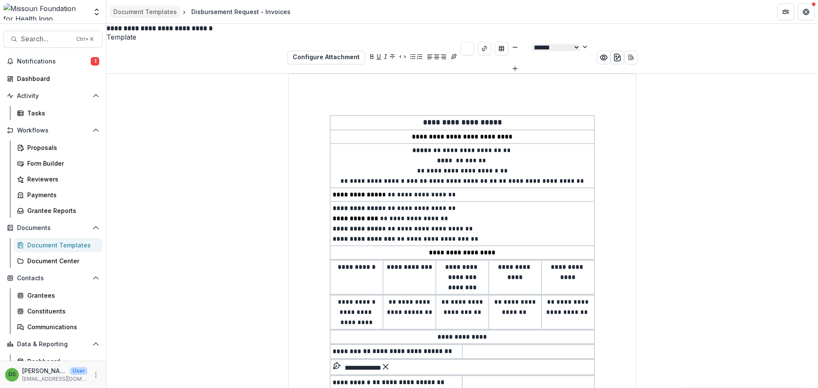
click at [147, 13] on div "Document Templates" at bounding box center [144, 11] width 63 height 9
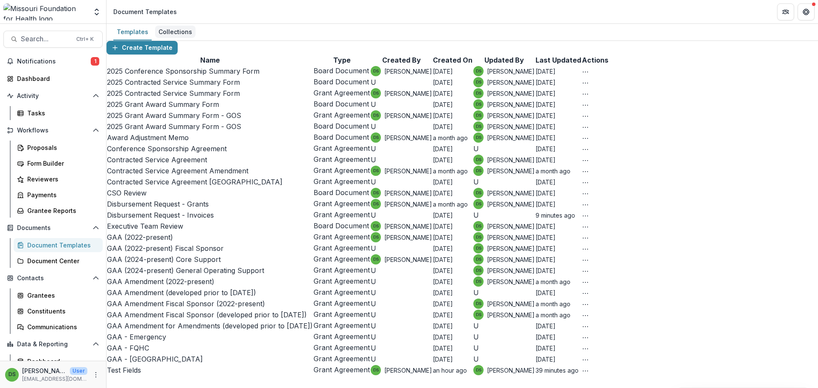
click at [180, 28] on div "Collections" at bounding box center [175, 32] width 40 height 12
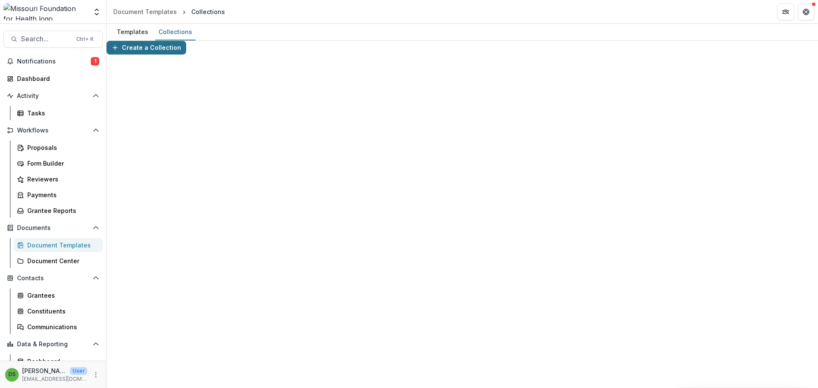
click at [160, 51] on button "Create a Collection" at bounding box center [147, 48] width 80 height 14
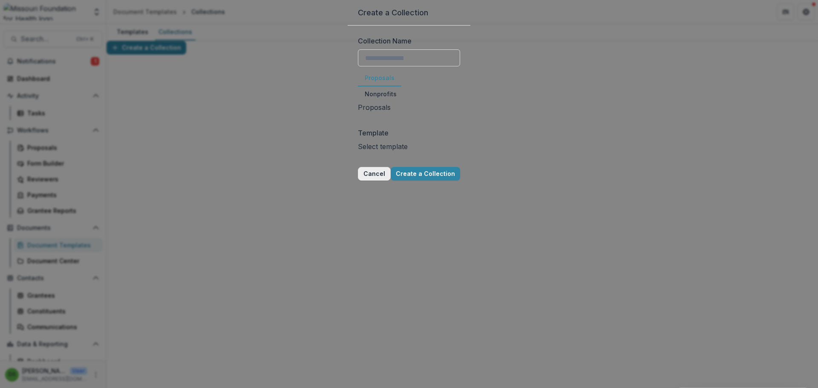
click at [358, 181] on button "Cancel" at bounding box center [374, 174] width 33 height 14
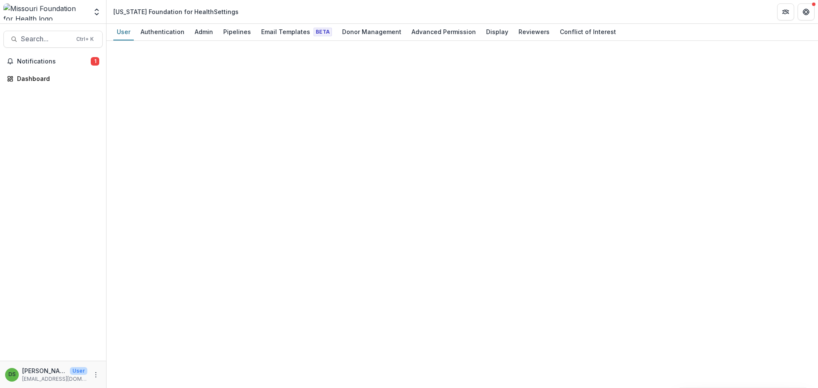
select select "****"
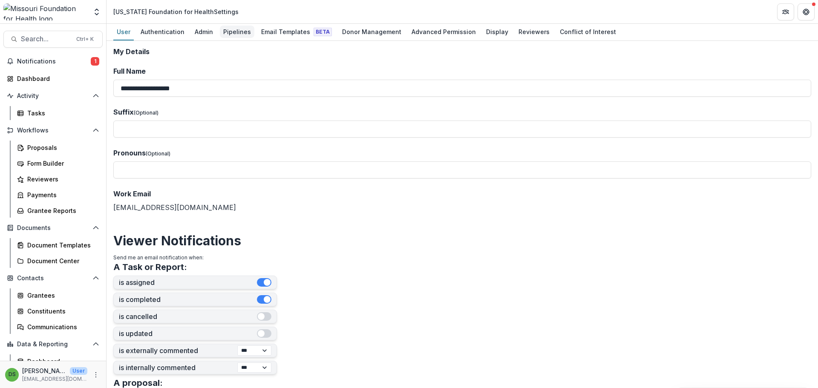
click at [235, 28] on div "Pipelines" at bounding box center [237, 32] width 35 height 12
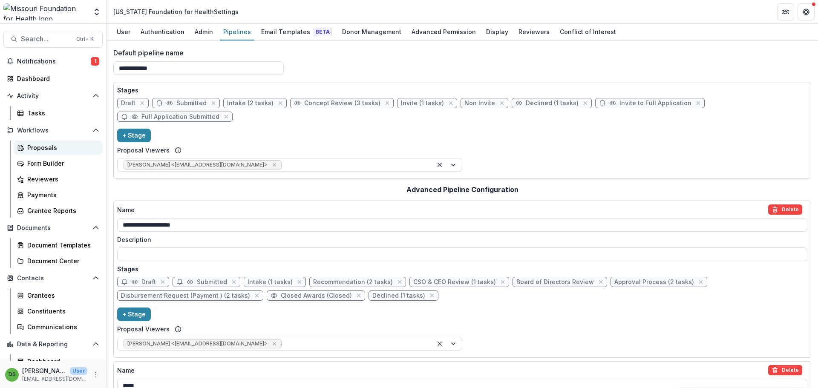
click at [32, 152] on link "Proposals" at bounding box center [58, 148] width 89 height 14
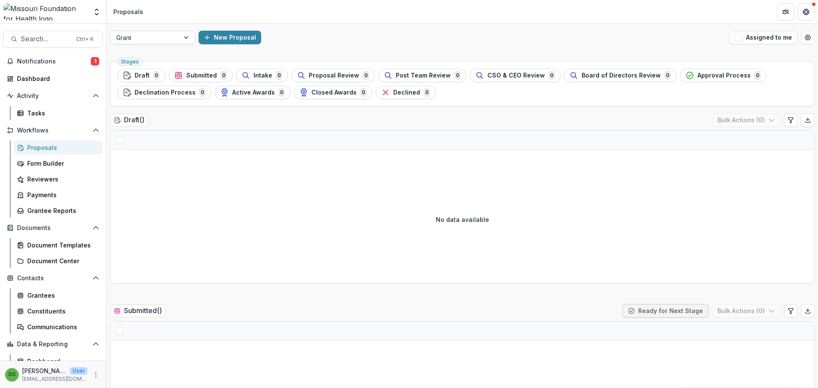
click at [178, 38] on div "Grant" at bounding box center [144, 38] width 69 height 12
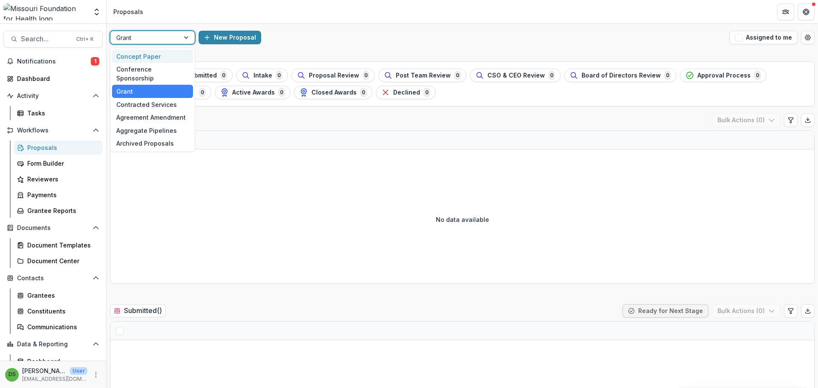
click at [159, 54] on div "Concept Paper" at bounding box center [152, 56] width 81 height 13
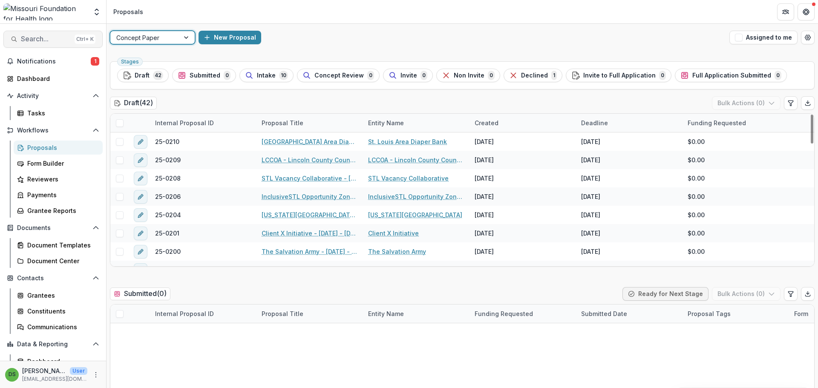
click at [37, 36] on span "Search..." at bounding box center [46, 39] width 50 height 8
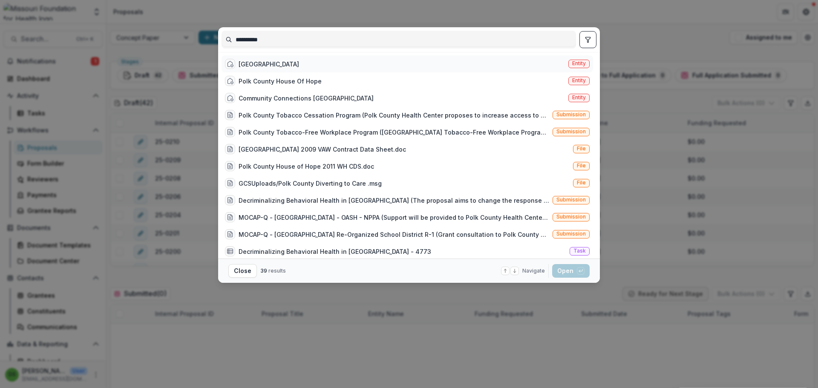
type input "**********"
click at [293, 57] on div "Polk County Health Center Entity" at bounding box center [408, 63] width 372 height 17
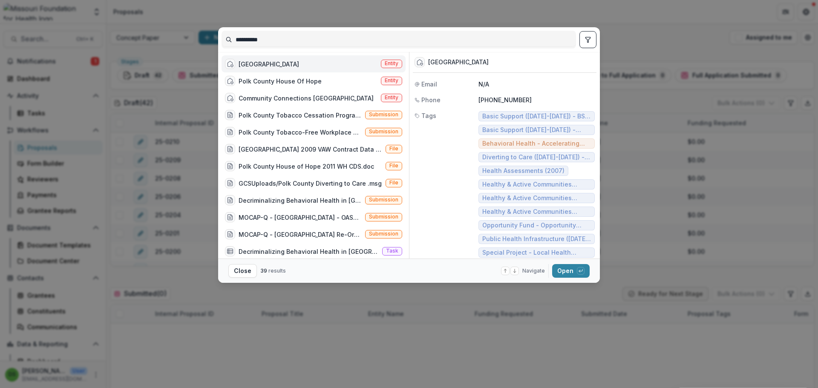
click at [293, 61] on div "[GEOGRAPHIC_DATA]" at bounding box center [269, 64] width 61 height 9
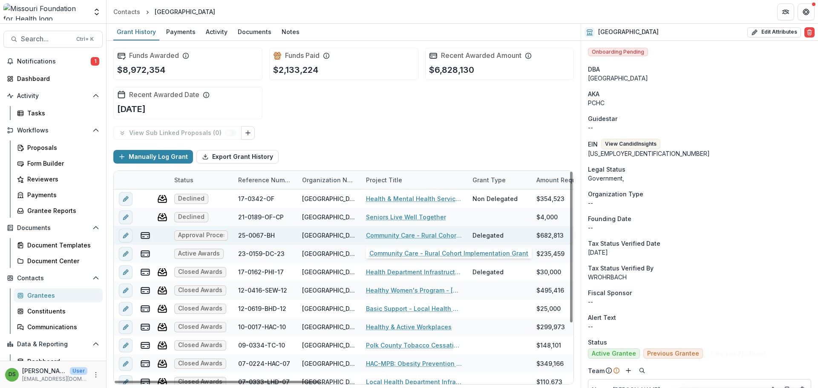
click at [389, 235] on link "Community Care - Rural Cohort Implementation Grant" at bounding box center [414, 235] width 96 height 9
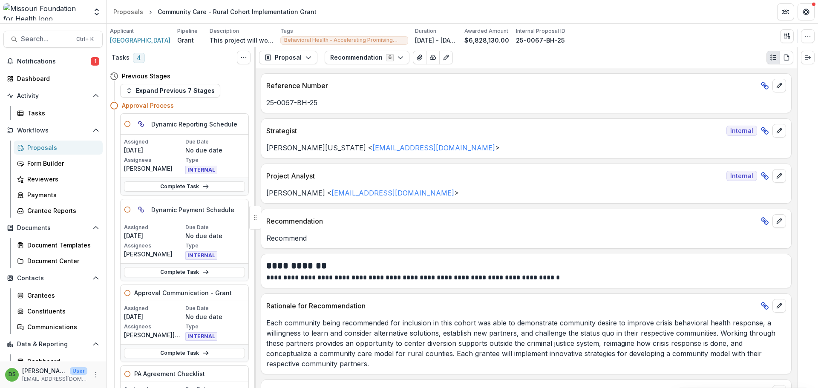
click at [411, 114] on div "**********" at bounding box center [526, 228] width 541 height 320
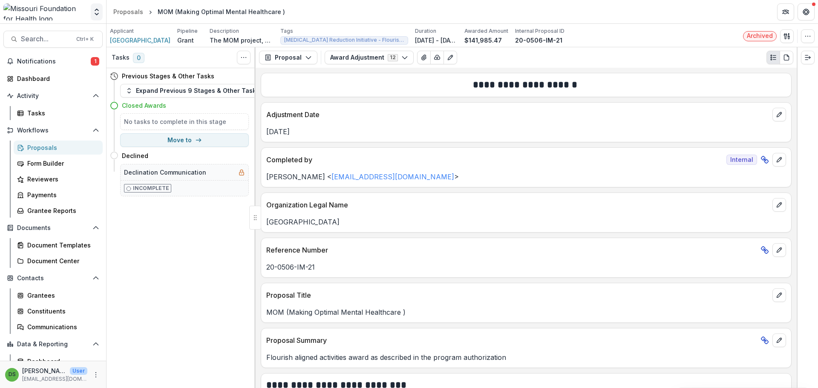
click at [93, 7] on button "Open entity switcher" at bounding box center [97, 11] width 12 height 17
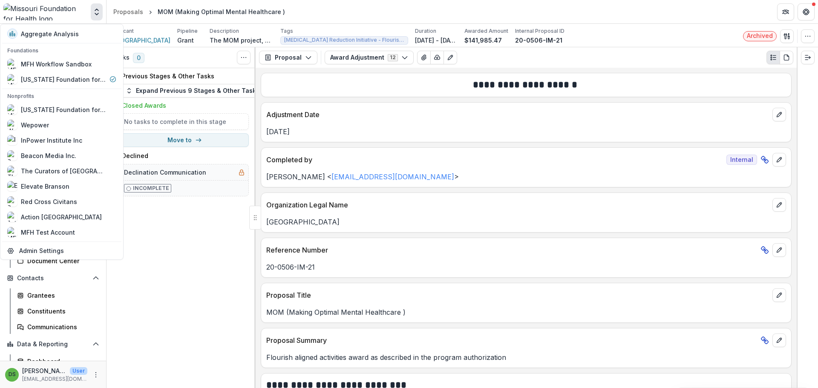
click at [193, 315] on div "Tasks 0 Show Cancelled Tasks Previous Stages & Other Tasks Expand Previous 9 St…" at bounding box center [181, 217] width 149 height 341
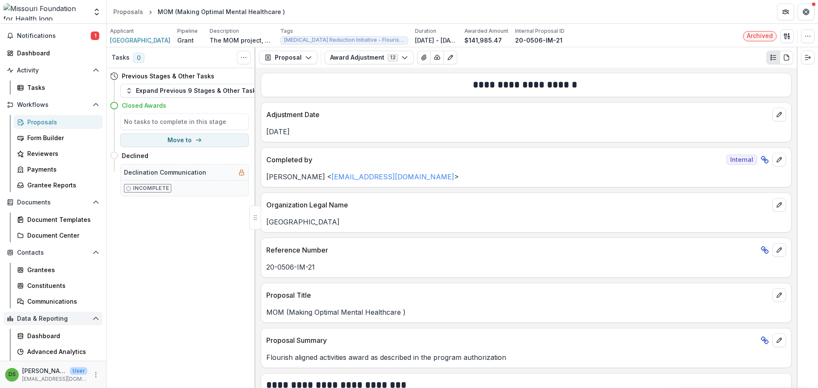
scroll to position [39, 0]
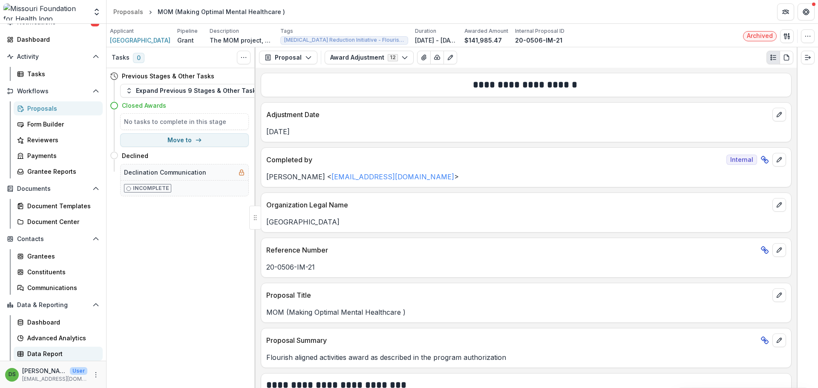
click at [57, 354] on div "Data Report" at bounding box center [61, 353] width 69 height 9
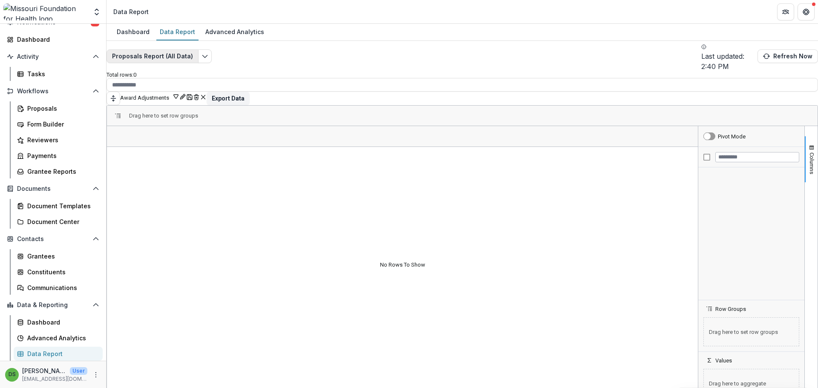
click at [167, 50] on button "Proposals Report (All Data)" at bounding box center [153, 56] width 92 height 14
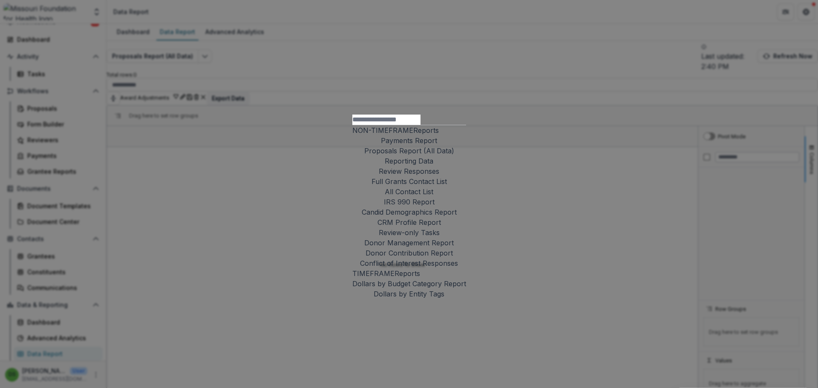
click at [379, 166] on button "Review Responses" at bounding box center [409, 171] width 61 height 10
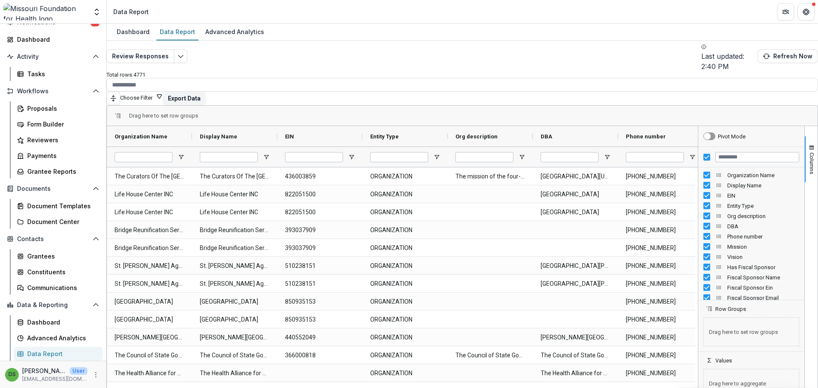
click at [163, 93] on button "Choose Filter" at bounding box center [141, 97] width 43 height 8
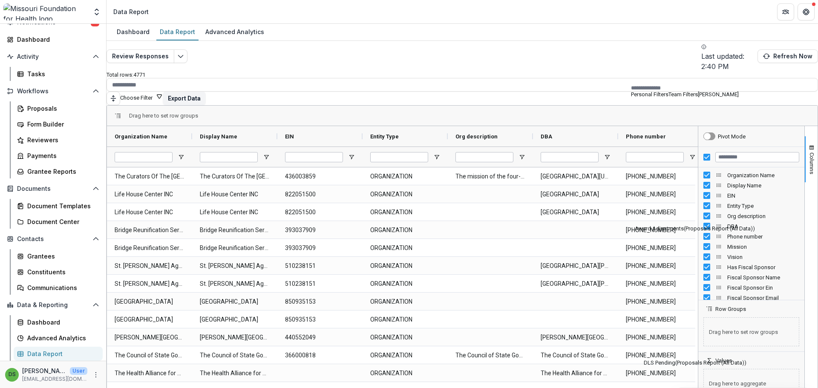
click at [677, 98] on button "Team Filters" at bounding box center [683, 94] width 29 height 6
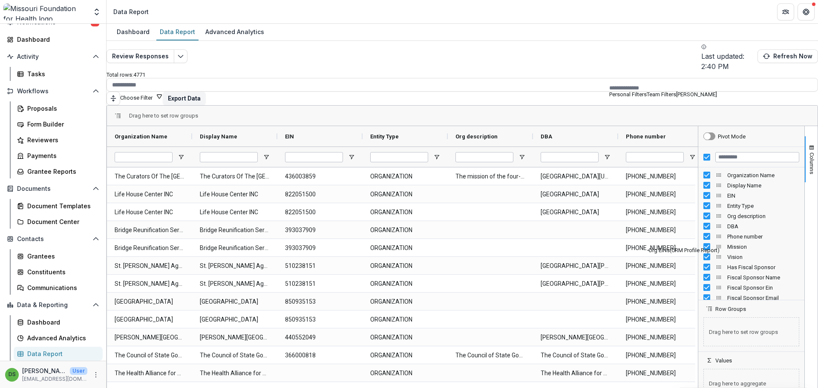
scroll to position [331, 0]
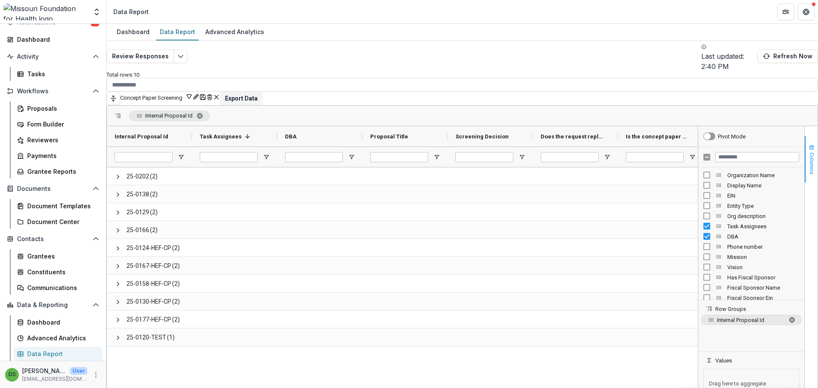
click at [808, 144] on span "button" at bounding box center [811, 147] width 7 height 7
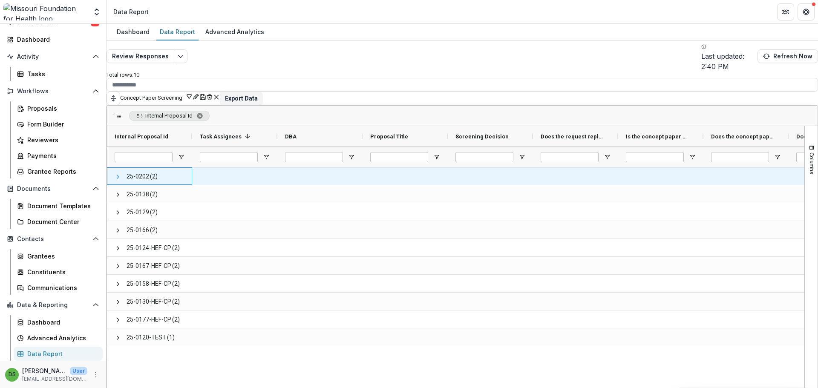
click at [121, 173] on span at bounding box center [118, 176] width 7 height 7
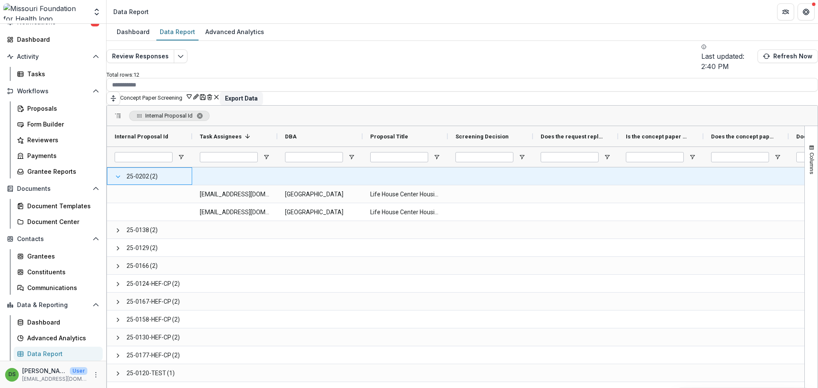
click at [121, 173] on span at bounding box center [118, 176] width 7 height 7
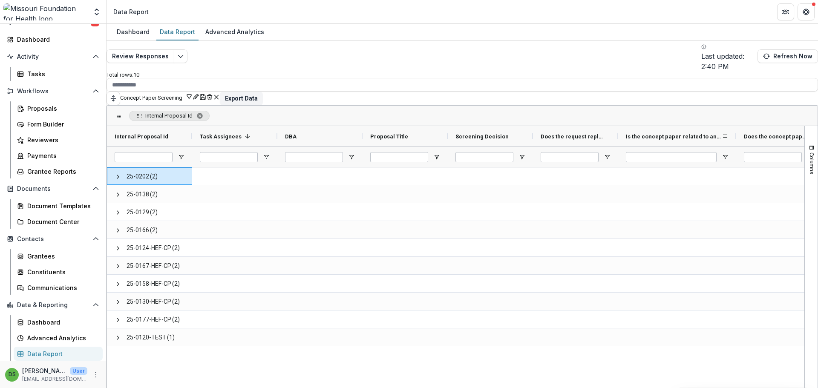
drag, startPoint x: 709, startPoint y: 118, endPoint x: 728, endPoint y: 121, distance: 19.5
click at [735, 126] on div at bounding box center [736, 136] width 3 height 20
drag, startPoint x: 682, startPoint y: 114, endPoint x: 580, endPoint y: 113, distance: 101.8
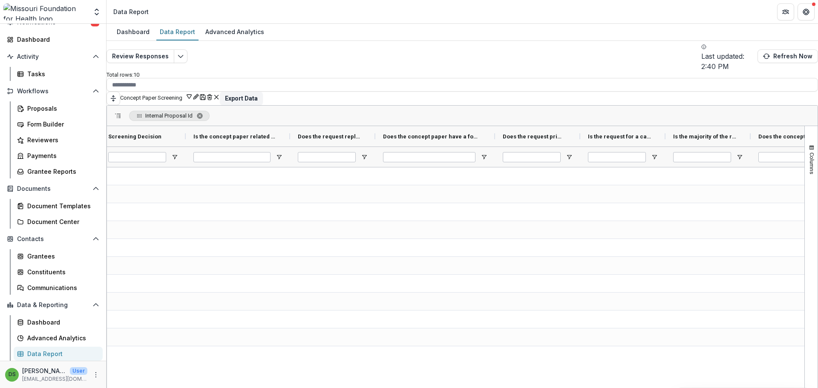
drag, startPoint x: 466, startPoint y: 116, endPoint x: 498, endPoint y: 129, distance: 34.4
click at [498, 129] on div "Proposal Title Screening Decision Is the concept paper related to an SI broadly?" at bounding box center [383, 146] width 1247 height 41
drag, startPoint x: 445, startPoint y: 118, endPoint x: 360, endPoint y: 117, distance: 84.4
drag, startPoint x: 670, startPoint y: 118, endPoint x: 677, endPoint y: 118, distance: 7.3
click at [672, 126] on div at bounding box center [670, 136] width 3 height 20
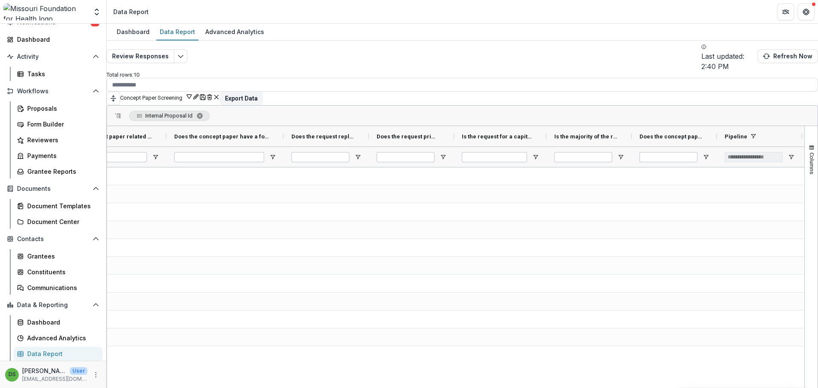
scroll to position [0, 528]
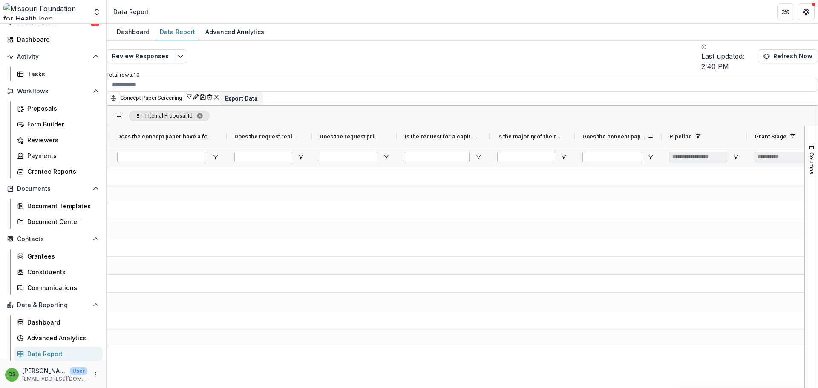
drag, startPoint x: 667, startPoint y: 116, endPoint x: 669, endPoint y: 111, distance: 5.4
click at [663, 126] on div at bounding box center [661, 136] width 3 height 20
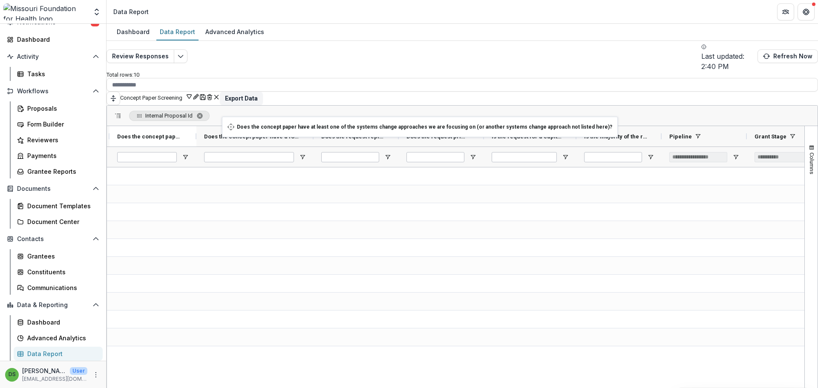
drag, startPoint x: 638, startPoint y: 118, endPoint x: 226, endPoint y: 122, distance: 412.0
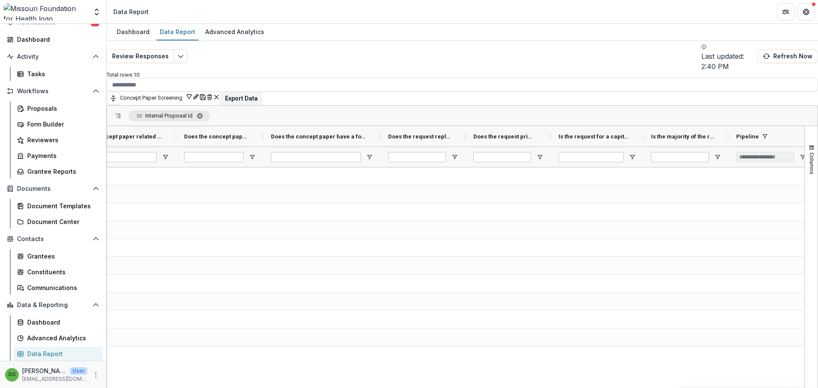
scroll to position [0, 418]
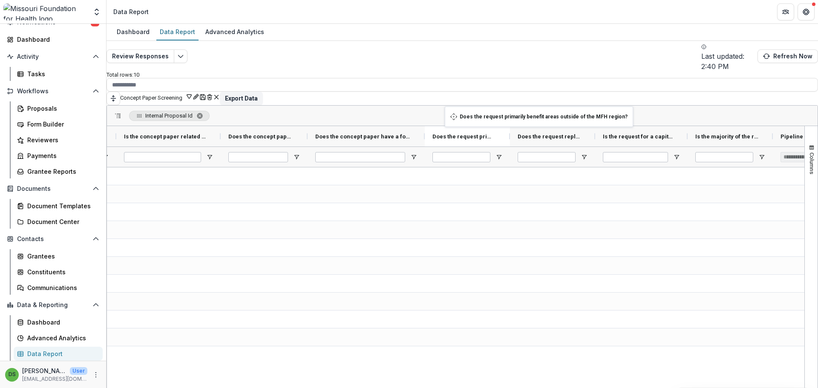
drag, startPoint x: 575, startPoint y: 116, endPoint x: 449, endPoint y: 112, distance: 126.2
drag, startPoint x: 732, startPoint y: 115, endPoint x: 515, endPoint y: 111, distance: 217.3
drag, startPoint x: 552, startPoint y: 114, endPoint x: 462, endPoint y: 114, distance: 90.3
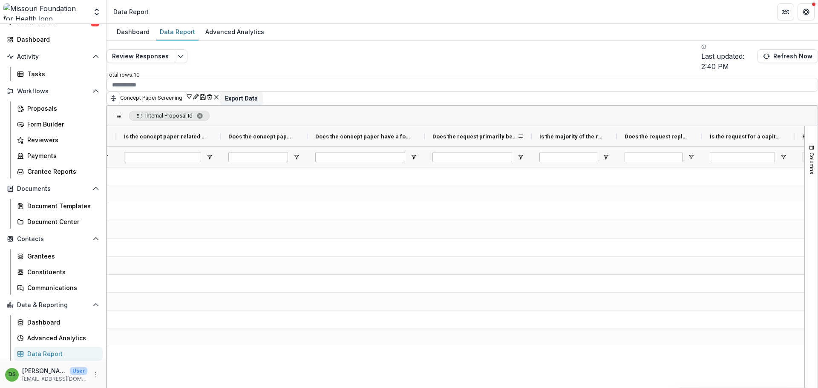
drag, startPoint x: 517, startPoint y: 118, endPoint x: 539, endPoint y: 124, distance: 22.8
click at [533, 126] on div at bounding box center [531, 136] width 3 height 20
drag, startPoint x: 623, startPoint y: 116, endPoint x: 644, endPoint y: 118, distance: 21.0
click at [640, 126] on div at bounding box center [637, 136] width 3 height 20
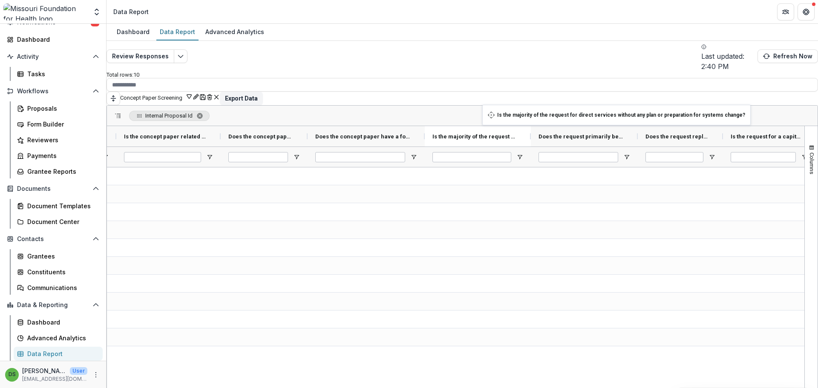
drag, startPoint x: 602, startPoint y: 118, endPoint x: 487, endPoint y: 110, distance: 116.2
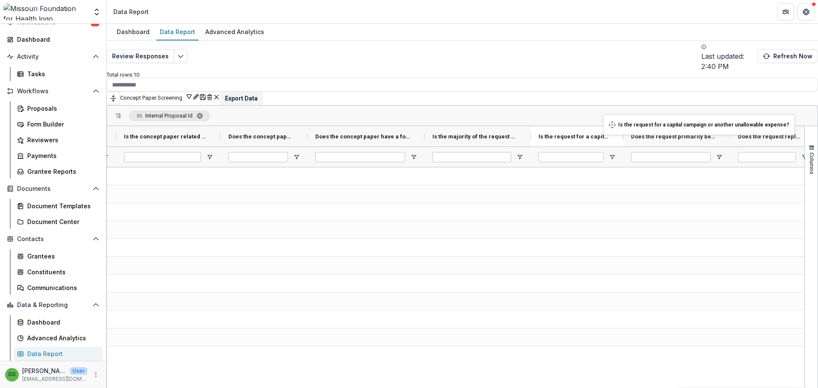
drag, startPoint x: 761, startPoint y: 118, endPoint x: 608, endPoint y: 120, distance: 153.8
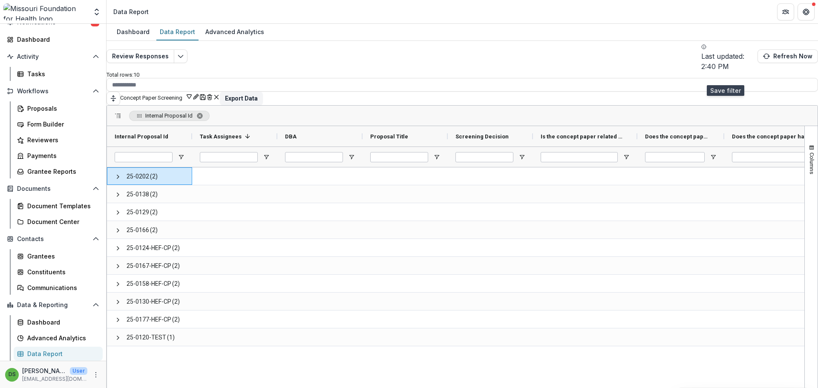
click at [206, 94] on icon "Save" at bounding box center [202, 97] width 7 height 7
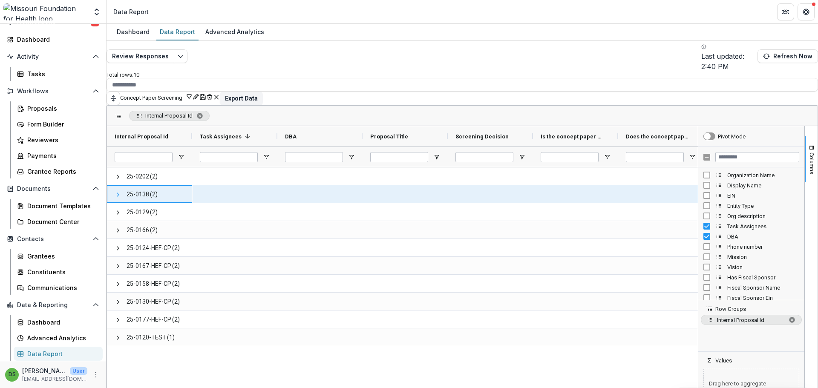
click at [121, 191] on span at bounding box center [118, 194] width 7 height 7
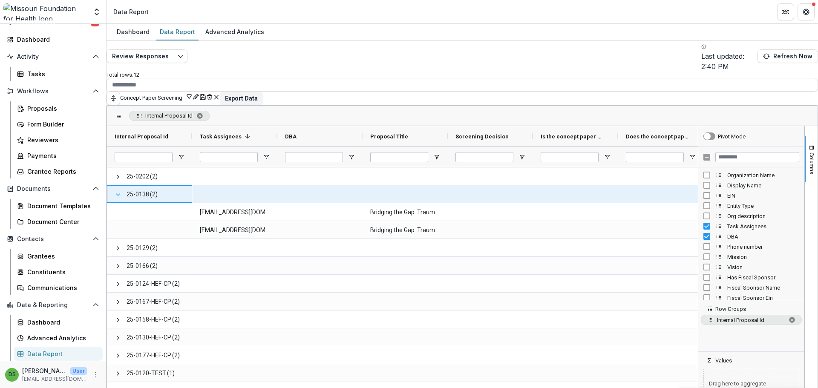
click at [121, 191] on span at bounding box center [118, 194] width 7 height 7
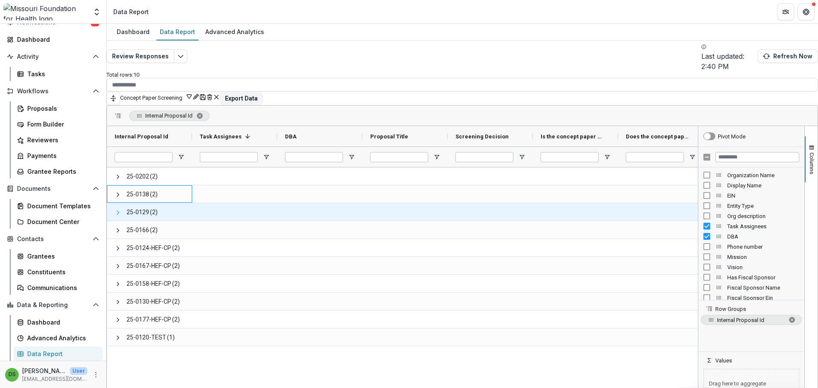
click at [121, 209] on span at bounding box center [118, 212] width 7 height 7
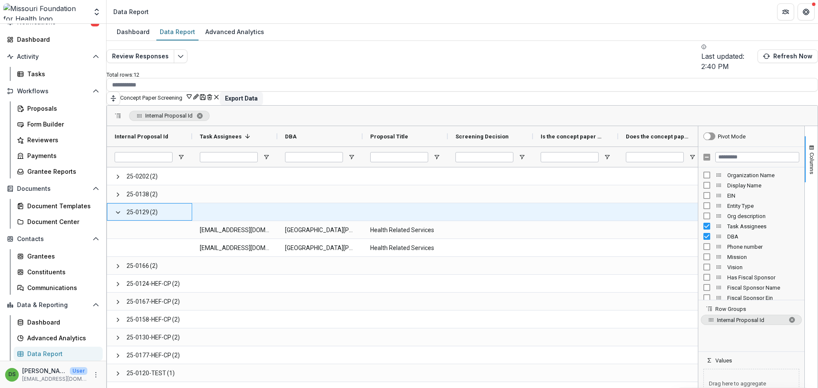
click at [121, 209] on span at bounding box center [118, 212] width 7 height 7
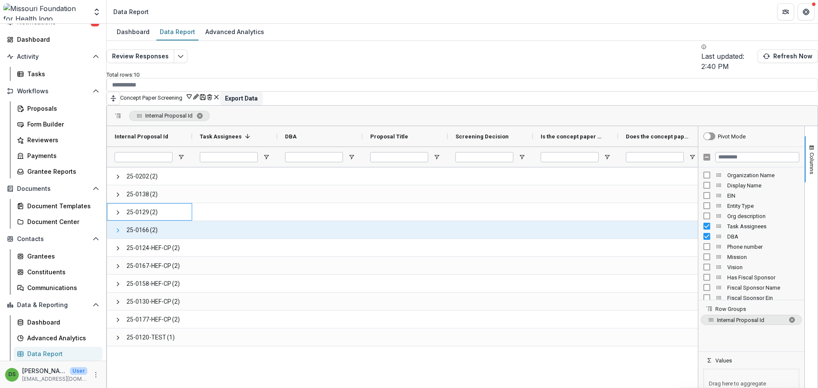
click at [121, 227] on span at bounding box center [118, 230] width 7 height 7
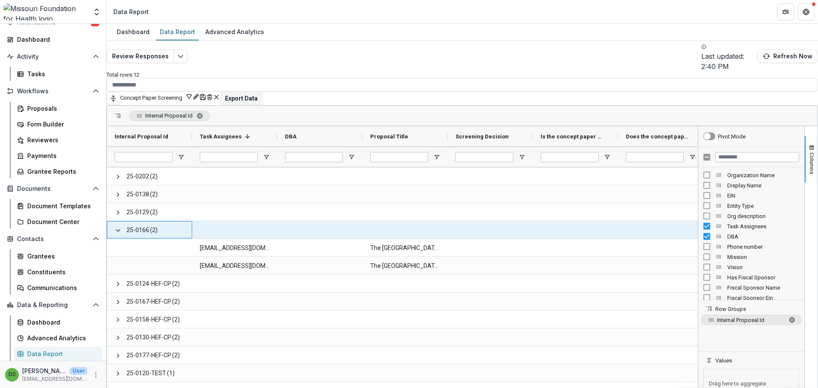
click at [121, 227] on span at bounding box center [118, 230] width 7 height 7
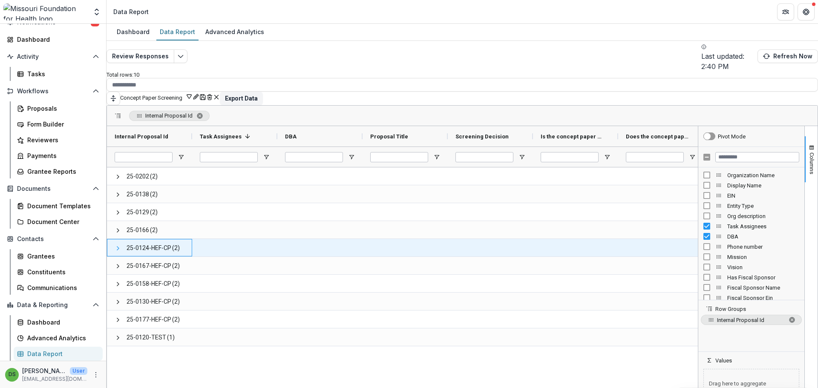
click at [121, 245] on span at bounding box center [118, 248] width 7 height 7
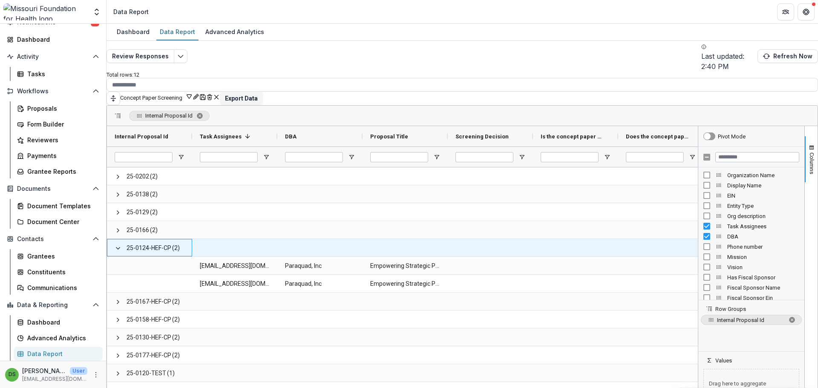
click at [121, 245] on span at bounding box center [118, 248] width 7 height 7
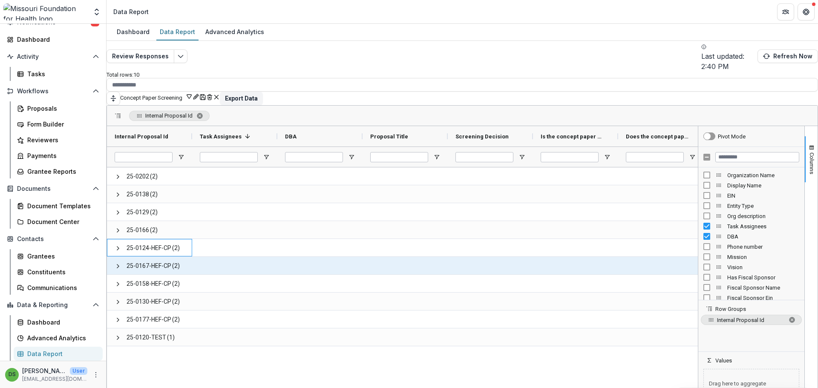
click at [121, 257] on span at bounding box center [118, 265] width 7 height 17
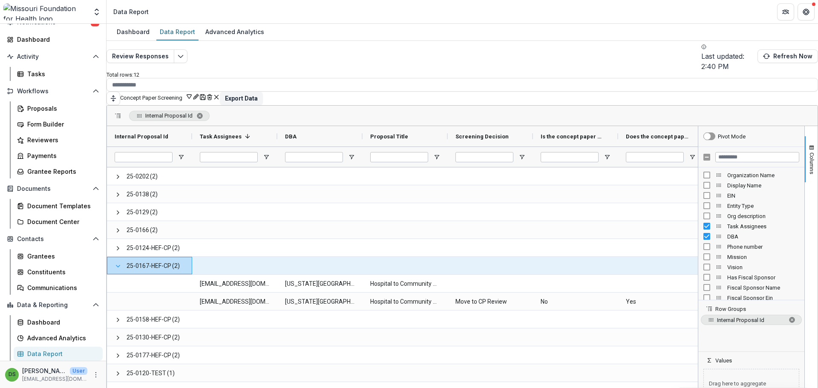
click at [121, 263] on span at bounding box center [118, 266] width 7 height 7
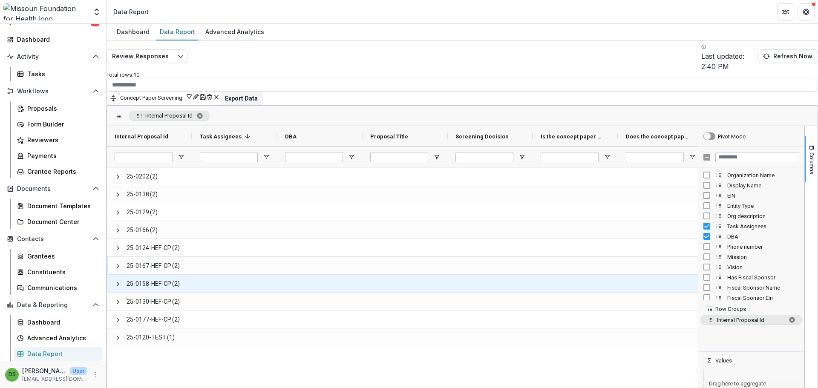
click at [121, 275] on div "25-0158-HEF-CP (2)" at bounding box center [149, 283] width 85 height 17
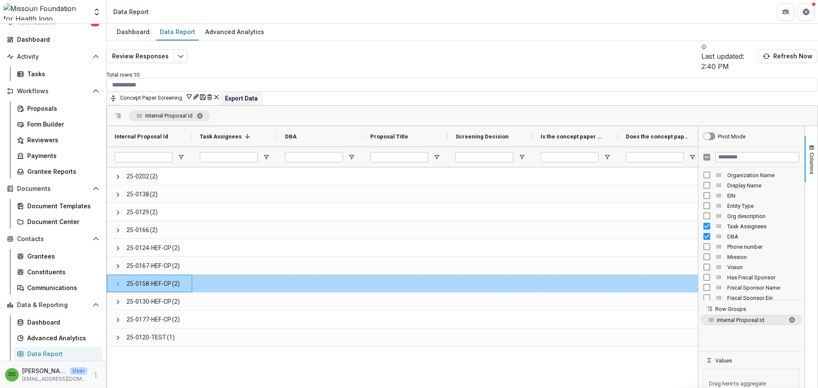
click at [121, 281] on span at bounding box center [118, 284] width 7 height 7
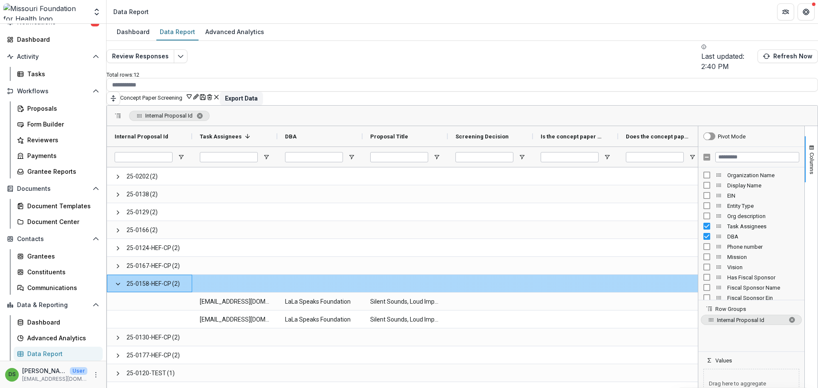
click at [121, 281] on span at bounding box center [118, 284] width 7 height 7
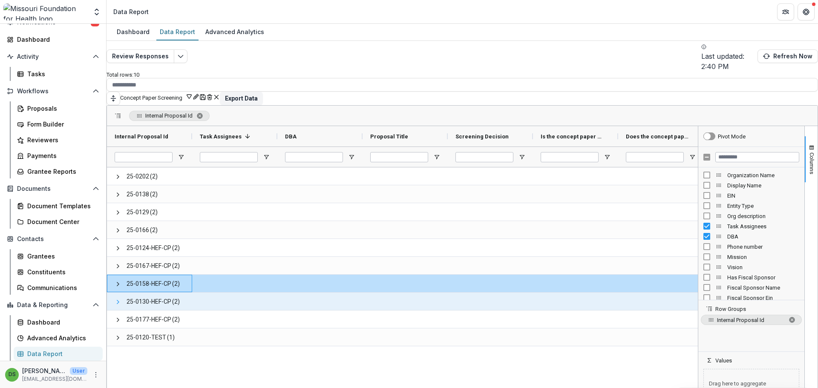
click at [121, 299] on span at bounding box center [118, 302] width 7 height 7
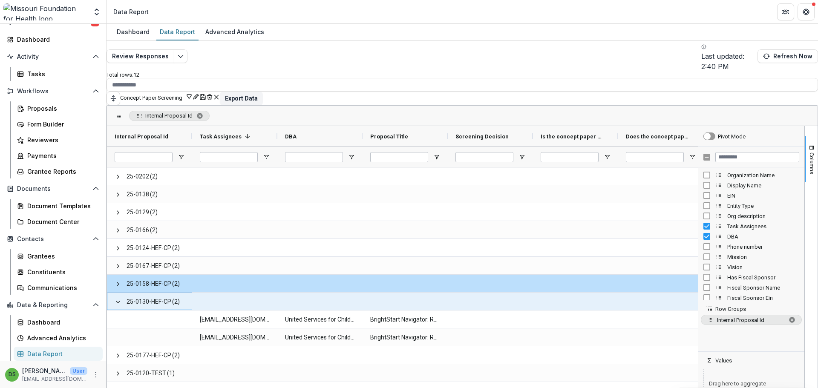
click at [121, 299] on span at bounding box center [118, 302] width 7 height 7
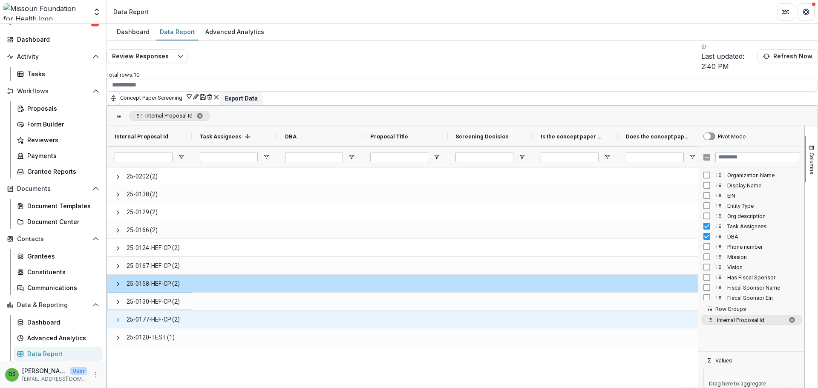
click at [121, 317] on span at bounding box center [118, 320] width 7 height 7
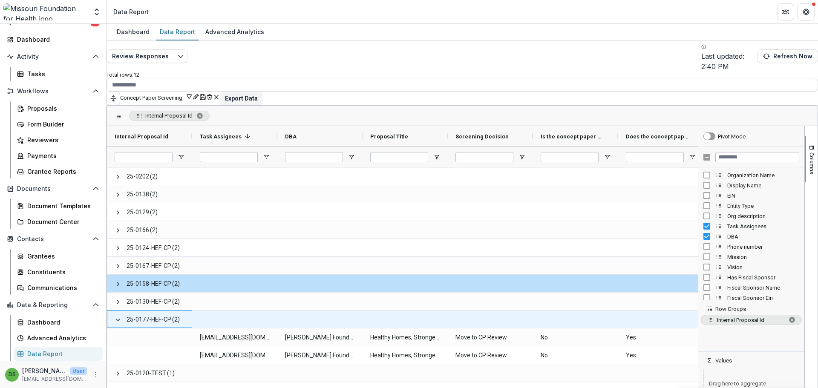
click at [121, 317] on span at bounding box center [118, 320] width 7 height 7
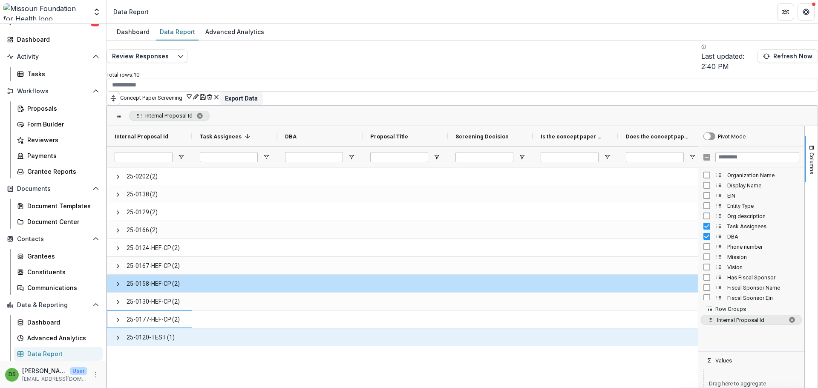
click at [119, 329] on div "25-0120-TEST (1)" at bounding box center [149, 337] width 85 height 17
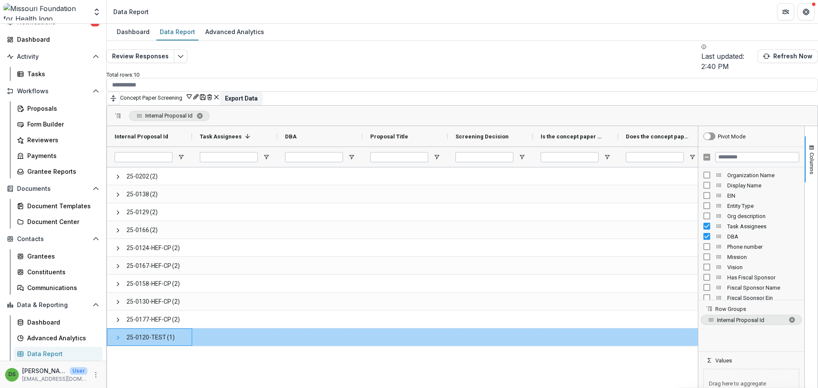
click at [121, 334] on span at bounding box center [118, 337] width 7 height 7
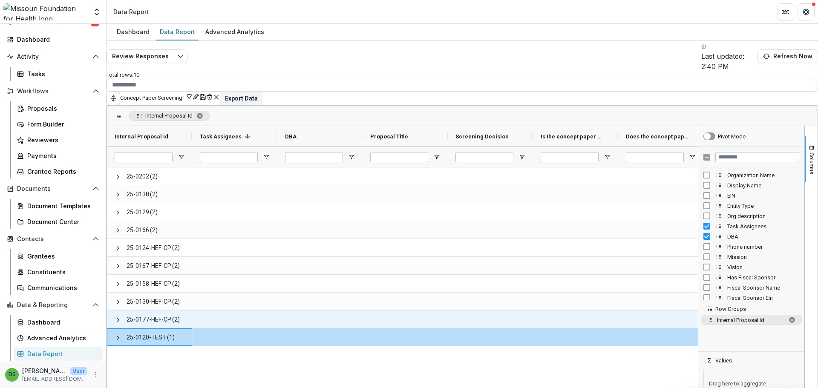
click at [121, 317] on span at bounding box center [118, 320] width 7 height 7
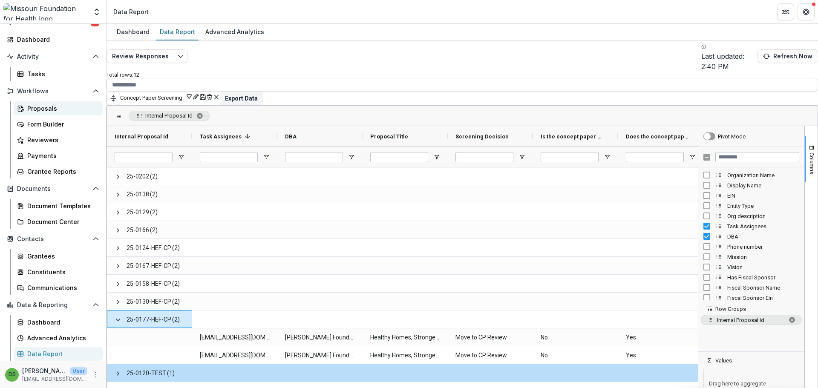
click at [41, 107] on div "Proposals" at bounding box center [61, 108] width 69 height 9
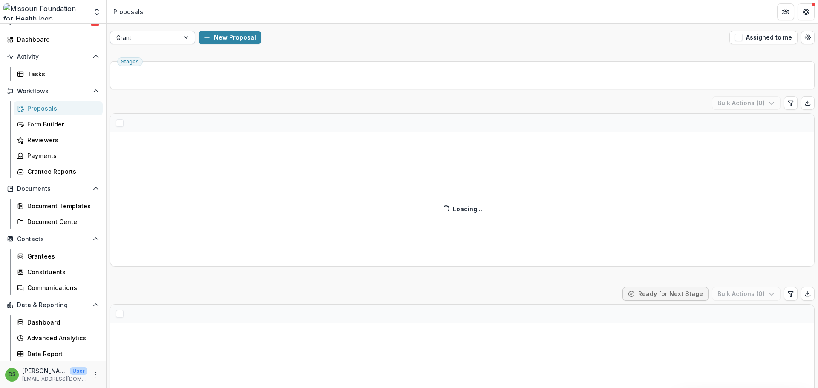
click at [162, 33] on div at bounding box center [144, 37] width 57 height 11
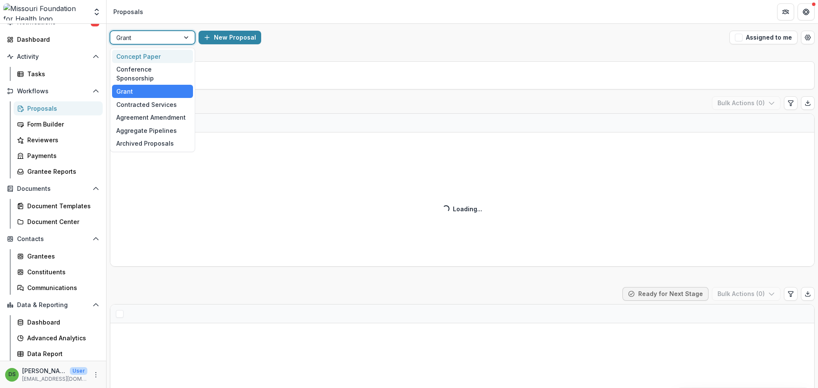
click at [154, 56] on div "Concept Paper" at bounding box center [152, 56] width 81 height 13
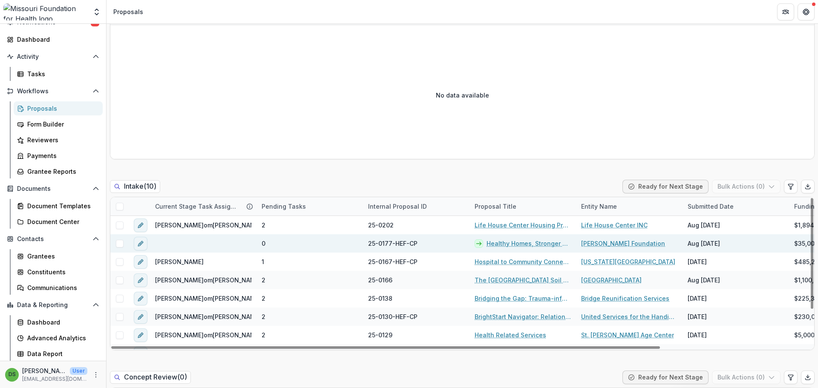
click at [523, 245] on link "Healthy Homes, Stronger Families" at bounding box center [529, 243] width 84 height 9
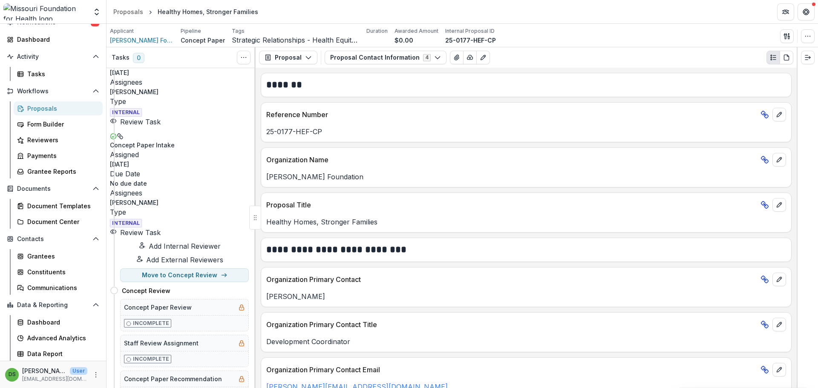
scroll to position [453, 0]
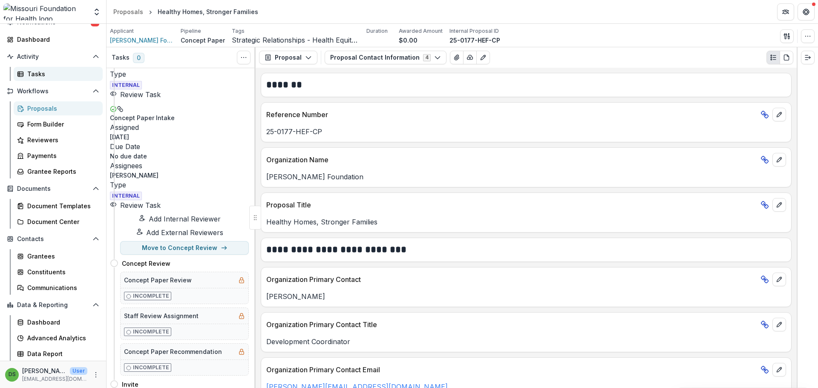
click at [46, 74] on div "Tasks" at bounding box center [61, 73] width 69 height 9
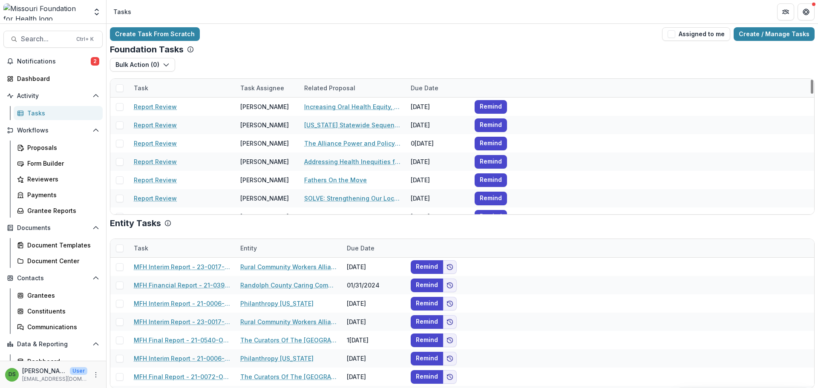
click at [141, 89] on div "Task" at bounding box center [141, 88] width 25 height 9
click at [149, 106] on input at bounding box center [181, 108] width 102 height 14
type input "****"
click at [277, 37] on div "Create Task From Scratch Assigned to me Create / Manage Tasks" at bounding box center [462, 34] width 705 height 14
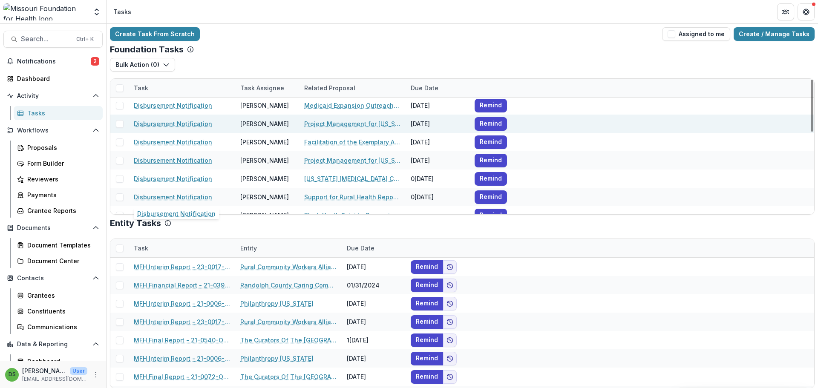
scroll to position [43, 0]
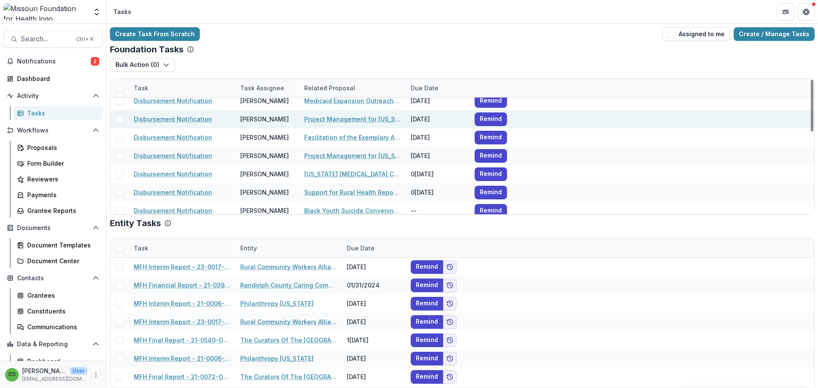
click at [120, 121] on span at bounding box center [120, 119] width 8 height 8
click at [158, 61] on button "Bulk Action ( 1 )" at bounding box center [141, 65] width 63 height 14
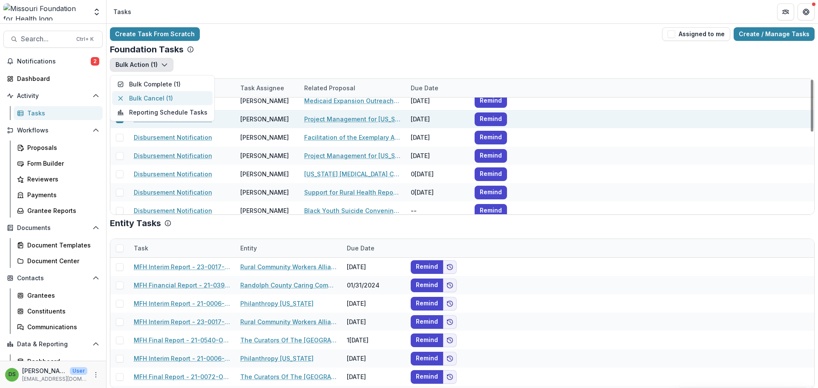
click at [173, 98] on button "Bulk Cancel ( 1 )" at bounding box center [162, 98] width 101 height 14
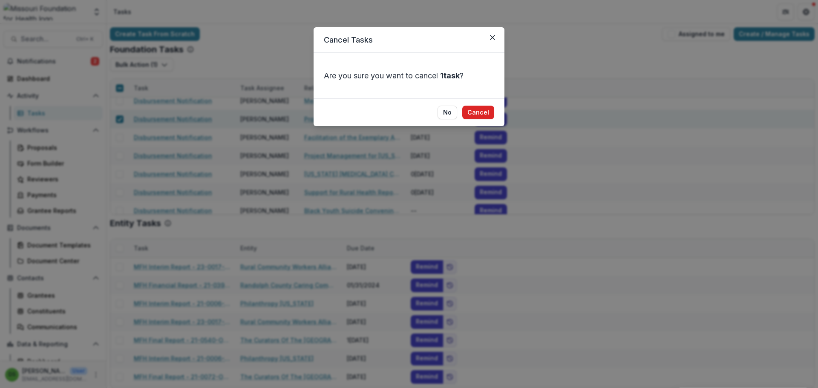
click at [474, 111] on button "Cancel" at bounding box center [478, 113] width 32 height 14
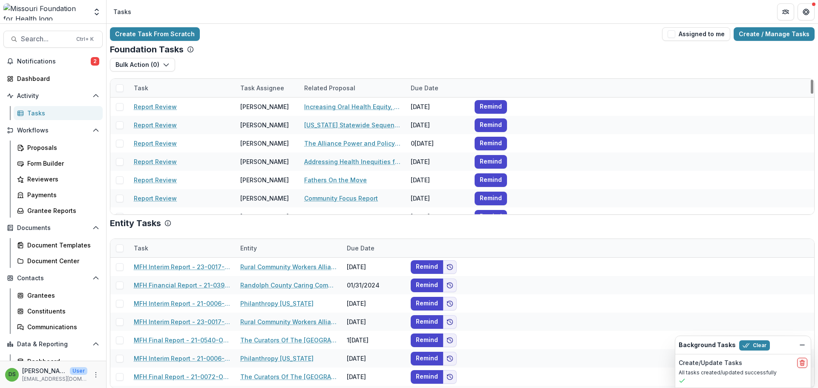
drag, startPoint x: 156, startPoint y: 148, endPoint x: 257, endPoint y: 92, distance: 116.1
click at [257, 92] on div "Task Assignee" at bounding box center [262, 88] width 54 height 9
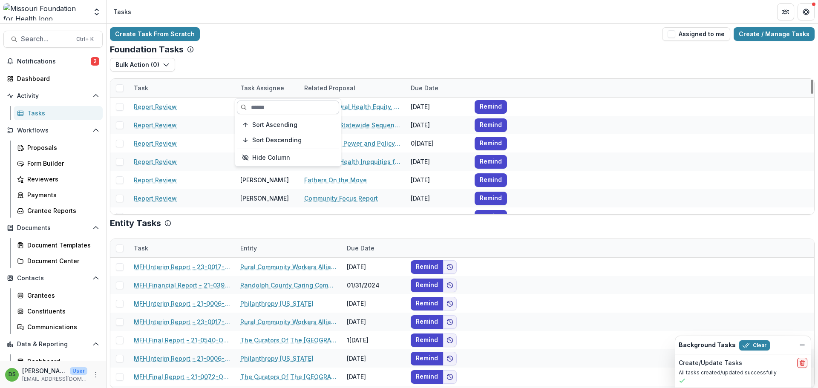
click at [264, 104] on input at bounding box center [288, 108] width 102 height 14
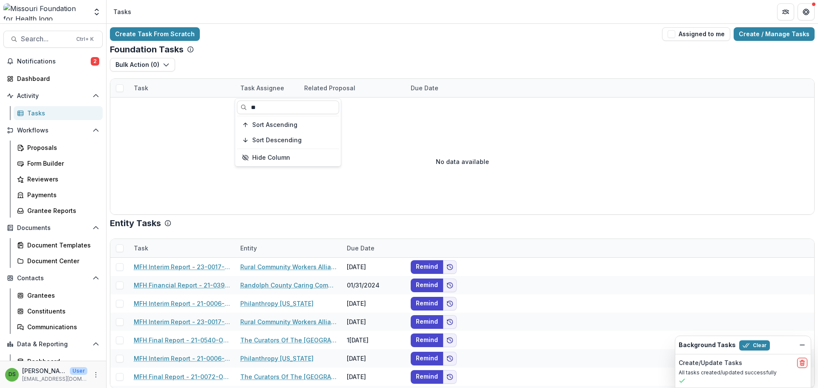
type input "*"
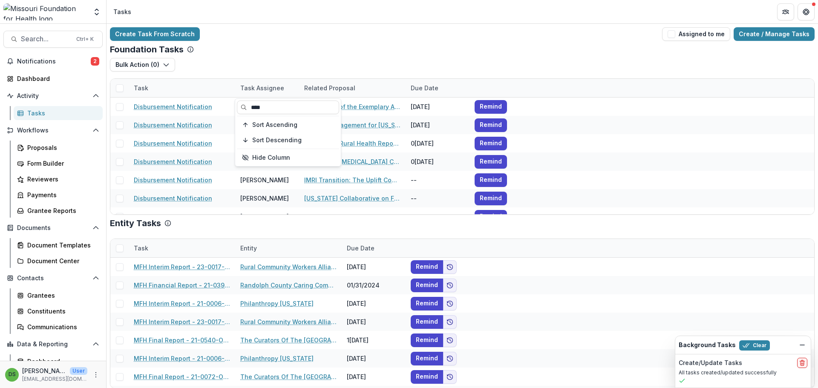
type input "****"
click at [275, 44] on div "Foundation Tasks" at bounding box center [462, 49] width 705 height 10
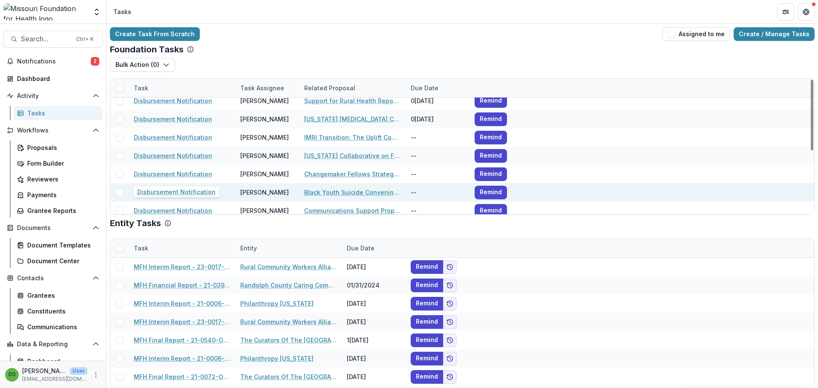
drag, startPoint x: 166, startPoint y: 175, endPoint x: 152, endPoint y: 195, distance: 24.7
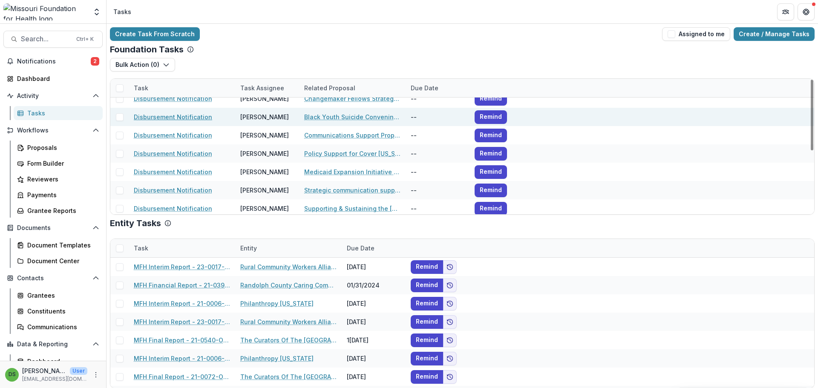
scroll to position [121, 0]
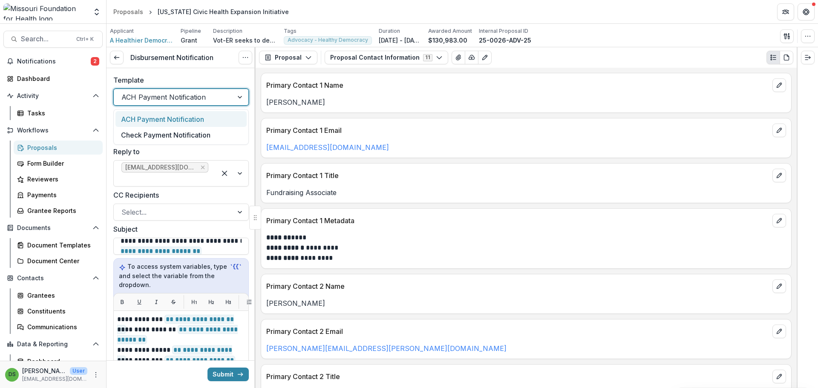
click at [198, 104] on div "ACH Payment Notification" at bounding box center [180, 97] width 135 height 17
click at [190, 135] on div "Check Payment Notification" at bounding box center [180, 135] width 131 height 16
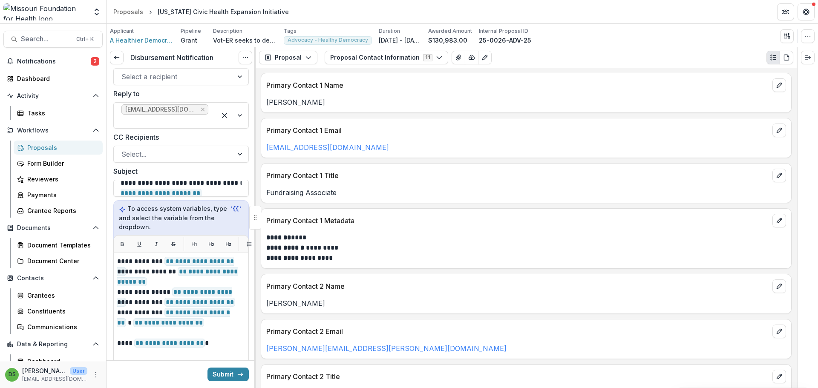
scroll to position [43, 0]
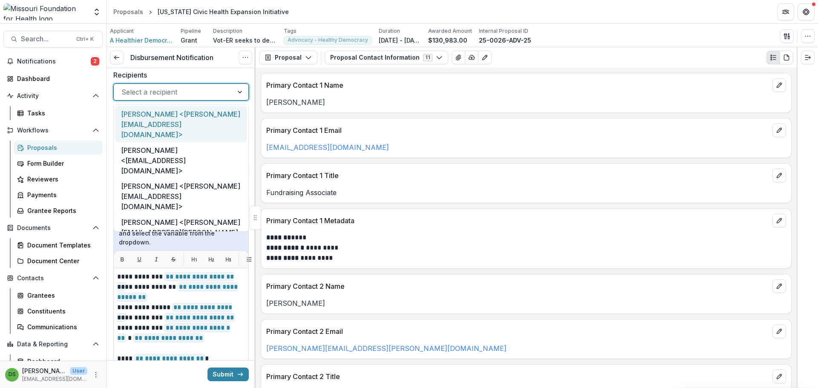
click at [164, 92] on div at bounding box center [173, 92] width 104 height 12
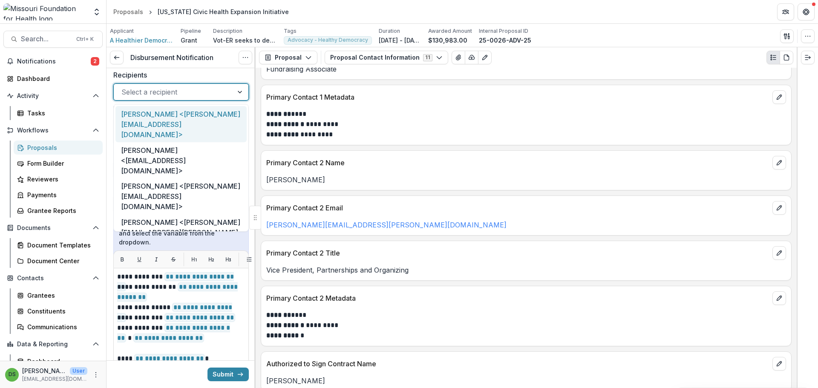
scroll to position [288, 0]
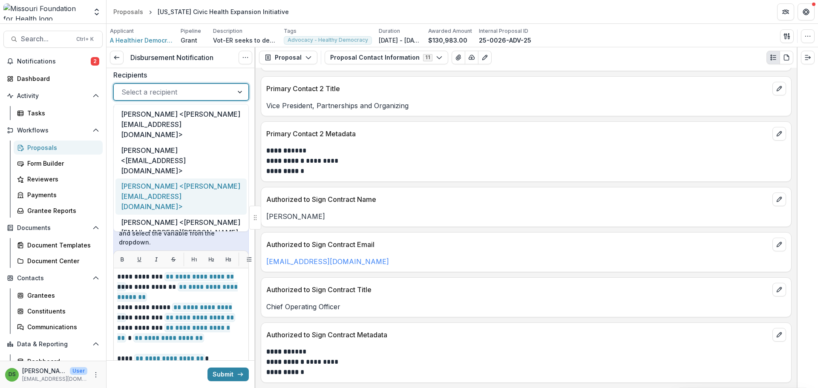
click at [162, 179] on div "[PERSON_NAME] <[PERSON_NAME][EMAIL_ADDRESS][DOMAIN_NAME]>" at bounding box center [180, 197] width 131 height 36
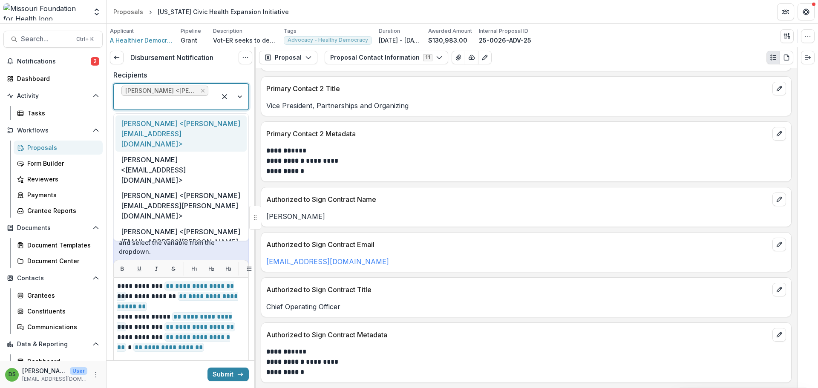
click at [171, 107] on div at bounding box center [164, 103] width 87 height 12
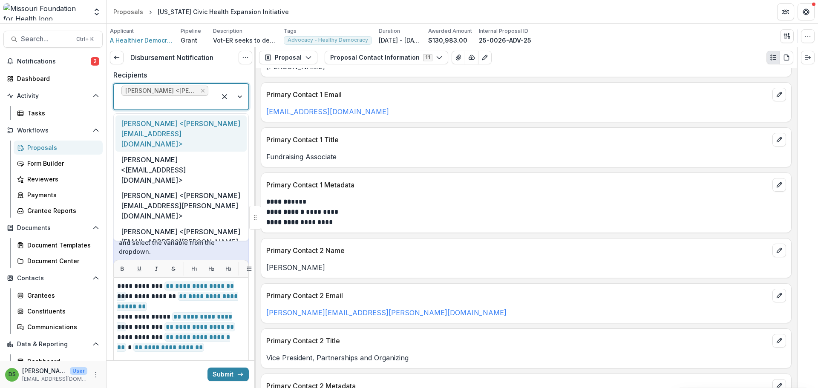
scroll to position [0, 0]
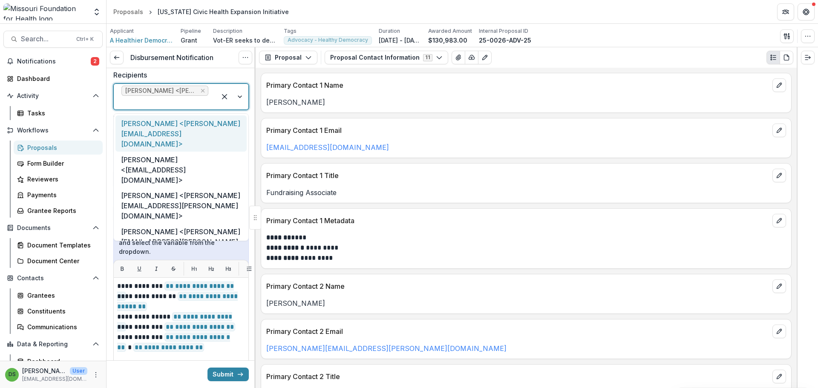
click at [205, 102] on div at bounding box center [164, 103] width 87 height 12
click at [190, 108] on div at bounding box center [164, 103] width 87 height 12
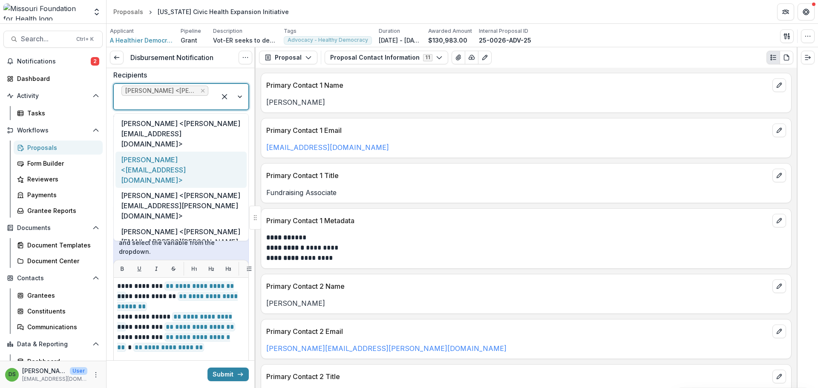
click at [164, 152] on div "[PERSON_NAME] <[EMAIL_ADDRESS][DOMAIN_NAME]>" at bounding box center [180, 170] width 131 height 36
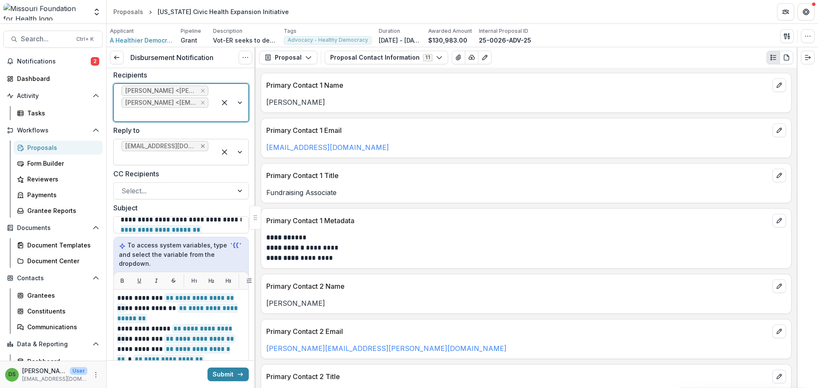
click at [199, 149] on icon "Remove lhuffstutler@mffh.org" at bounding box center [202, 146] width 7 height 7
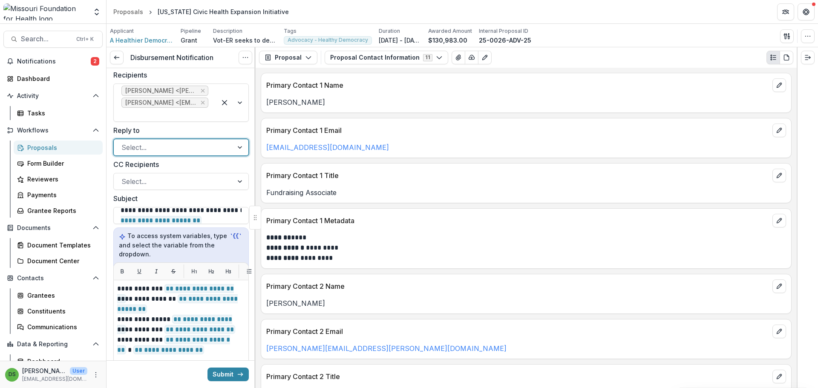
click at [187, 148] on div at bounding box center [173, 147] width 104 height 12
type input "**********"
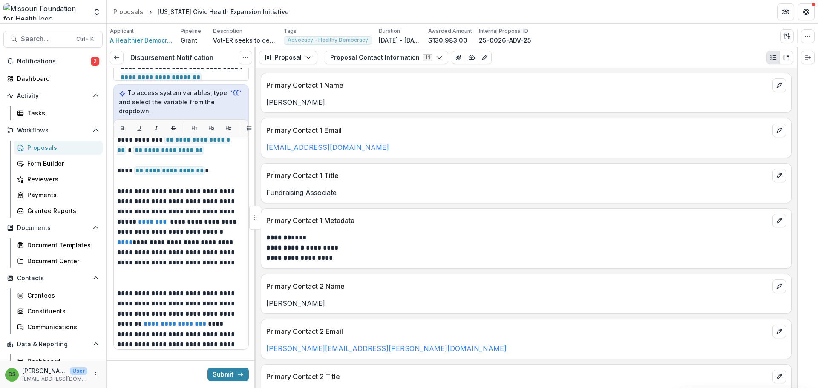
scroll to position [170, 0]
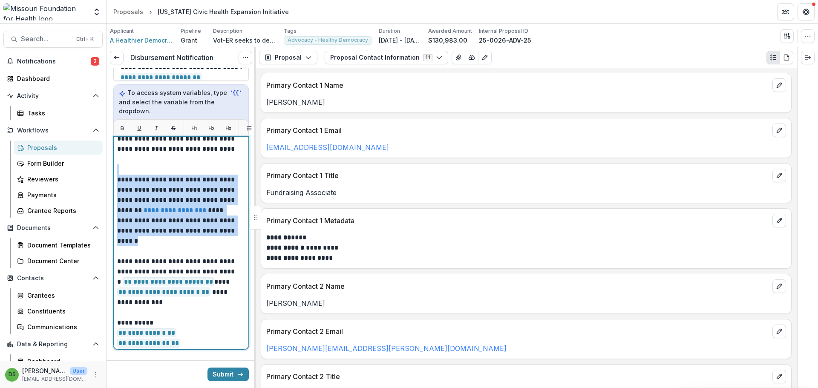
drag, startPoint x: 145, startPoint y: 234, endPoint x: 112, endPoint y: 161, distance: 80.1
click at [112, 161] on div "**********" at bounding box center [181, 133] width 149 height 432
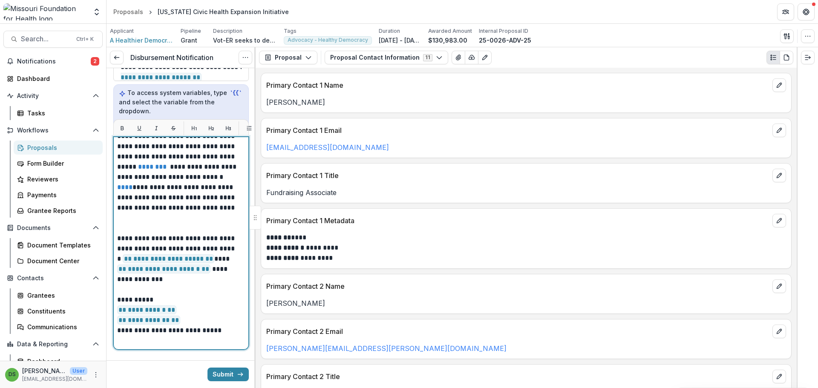
scroll to position [0, 0]
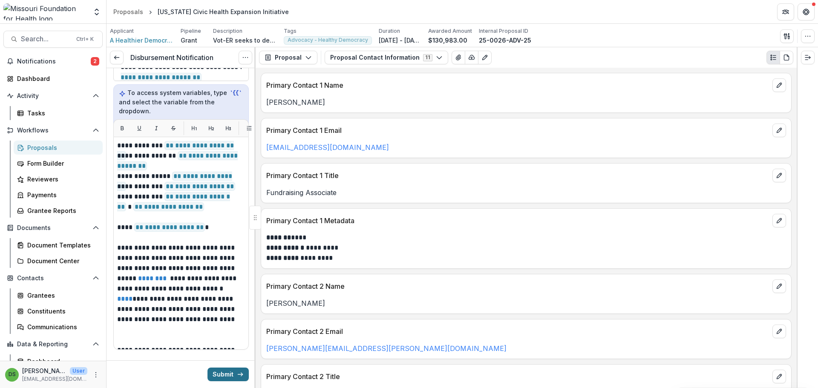
click at [224, 368] on button "Submit" at bounding box center [227, 375] width 41 height 14
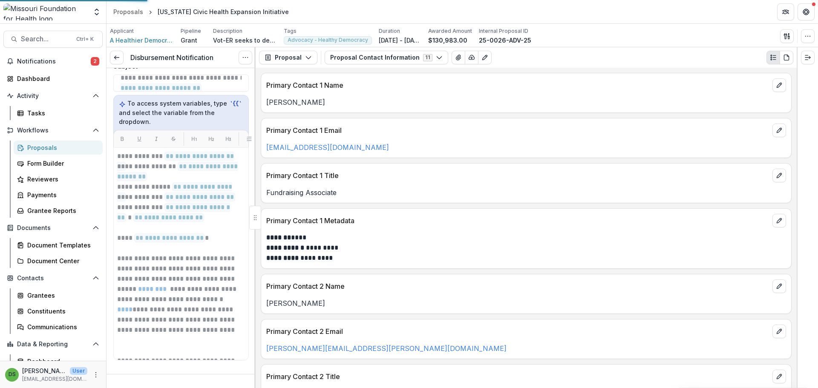
scroll to position [182, 0]
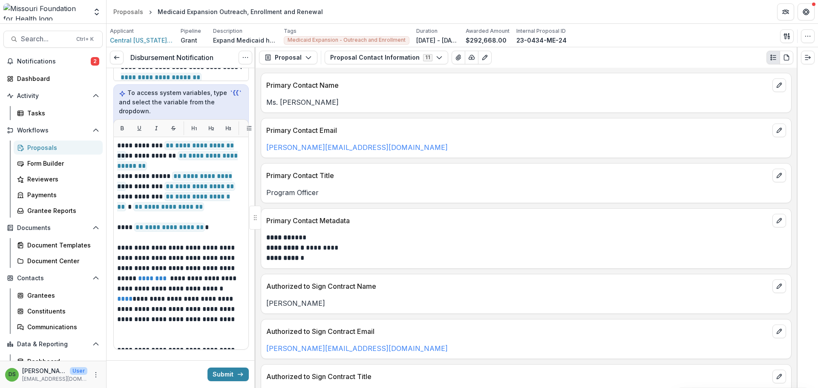
scroll to position [164, 0]
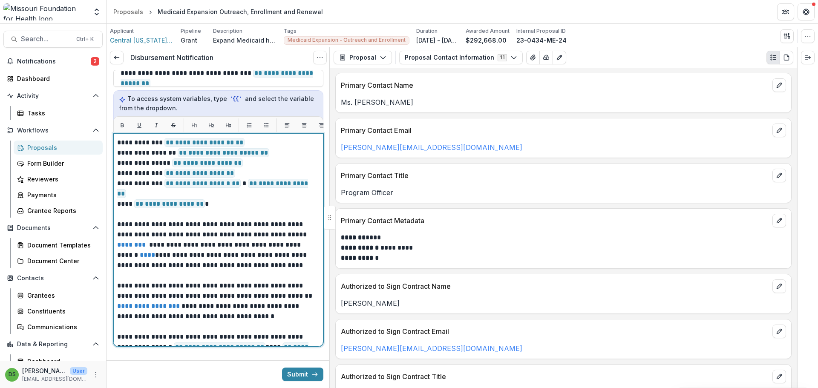
click at [117, 281] on p "**********" at bounding box center [215, 301] width 197 height 41
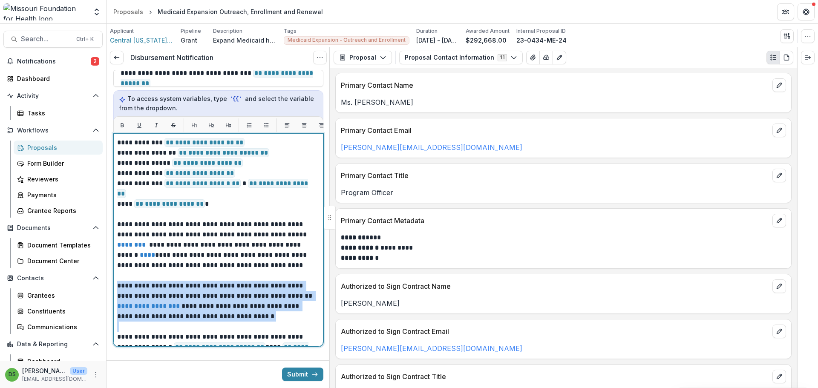
drag, startPoint x: 117, startPoint y: 281, endPoint x: 303, endPoint y: 320, distance: 189.9
click at [303, 320] on div "**********" at bounding box center [218, 276] width 202 height 276
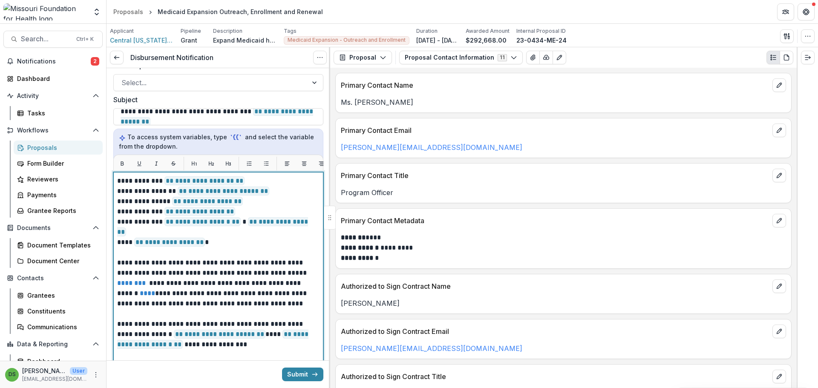
scroll to position [78, 0]
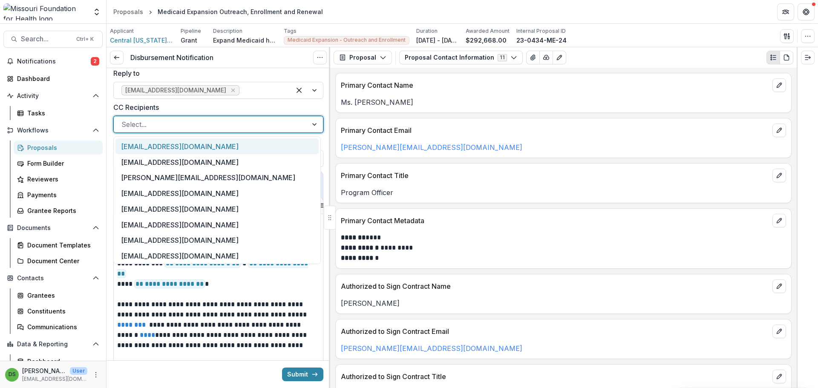
click at [195, 120] on div at bounding box center [210, 124] width 179 height 12
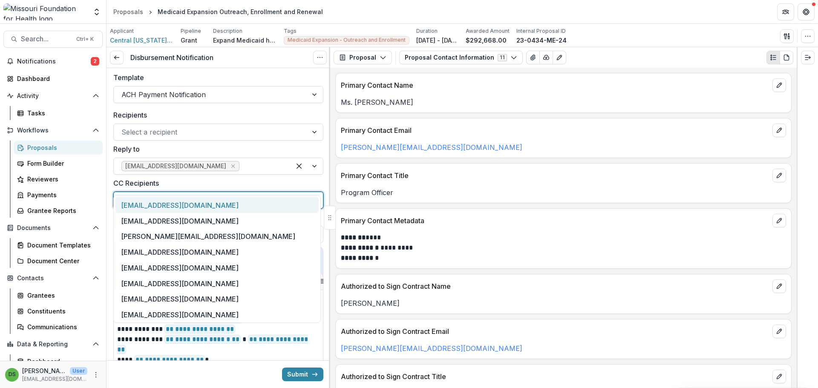
scroll to position [0, 0]
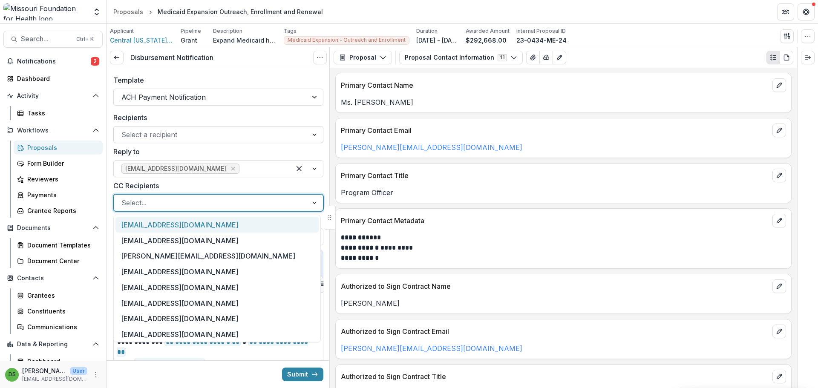
click at [190, 136] on div at bounding box center [210, 135] width 179 height 12
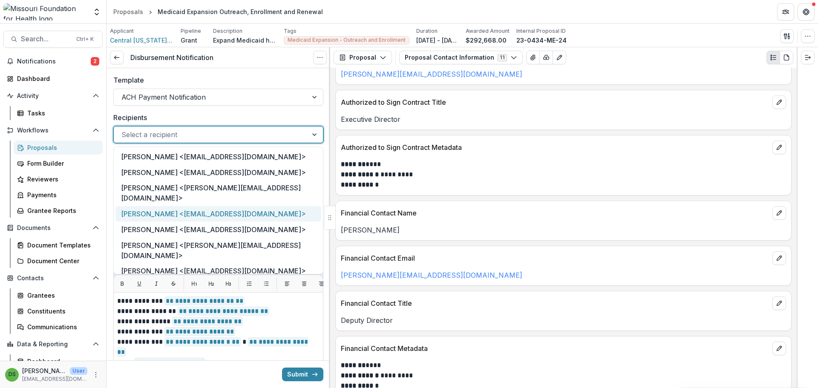
scroll to position [288, 0]
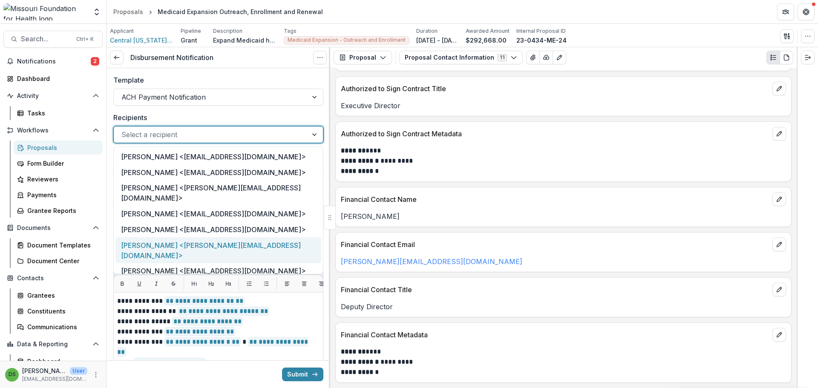
click at [164, 237] on div "[PERSON_NAME] <[PERSON_NAME][EMAIL_ADDRESS][DOMAIN_NAME]>" at bounding box center [218, 250] width 206 height 26
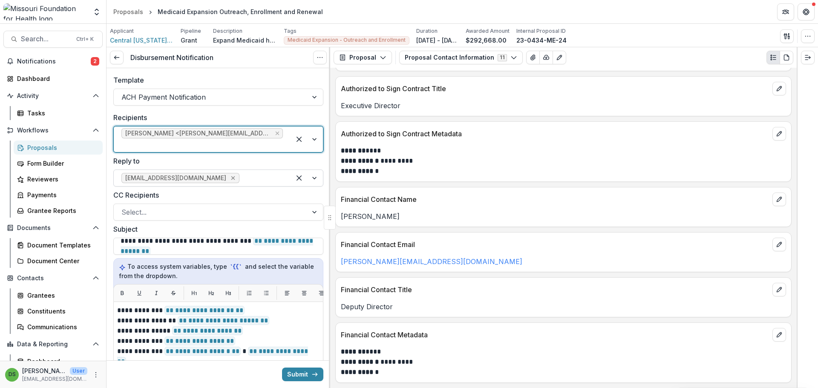
click at [231, 176] on icon "Remove lhuffstutler@mffh.org" at bounding box center [233, 178] width 4 height 4
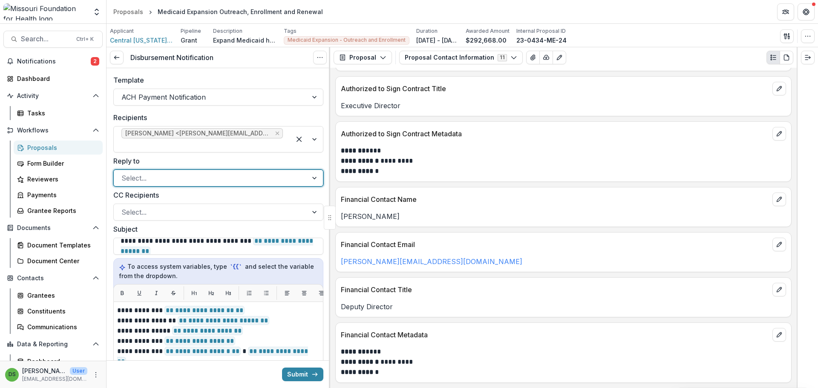
click at [187, 172] on div at bounding box center [210, 178] width 179 height 12
type input "**********"
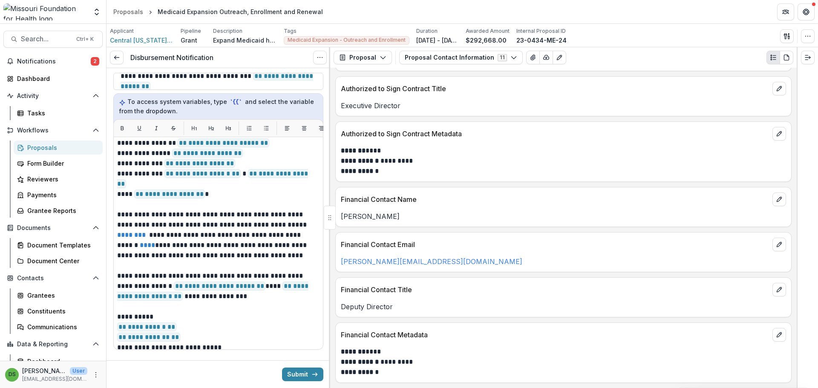
scroll to position [20, 0]
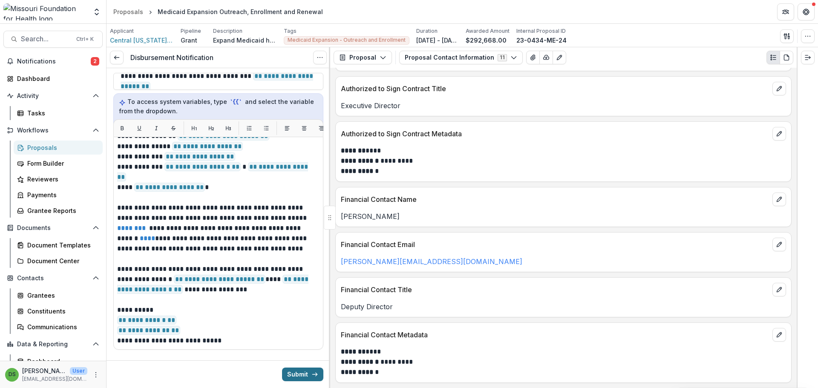
click at [299, 368] on button "Submit" at bounding box center [302, 375] width 41 height 14
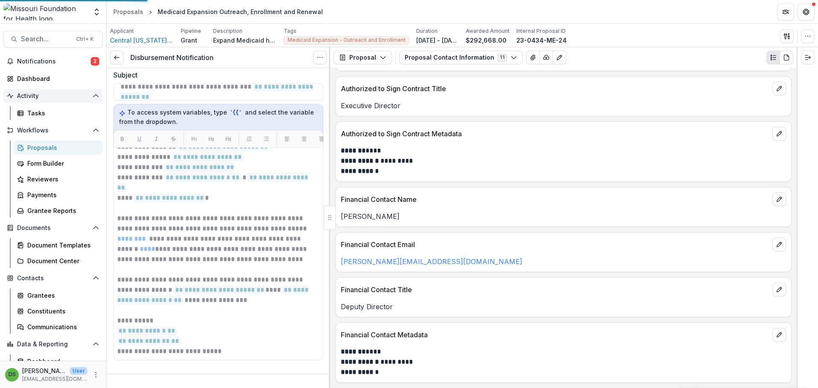
scroll to position [151, 0]
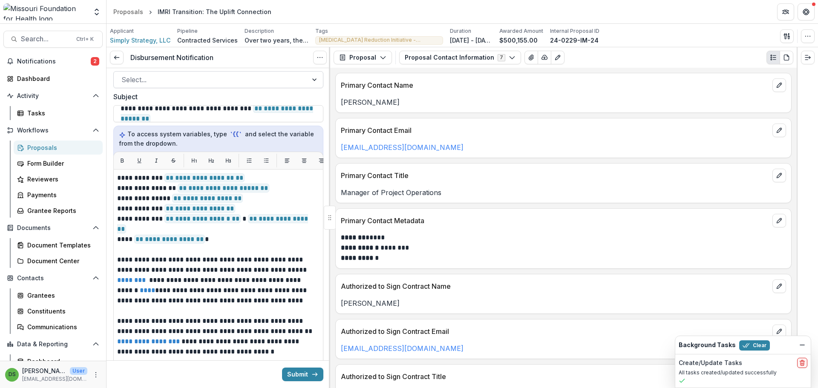
scroll to position [165, 0]
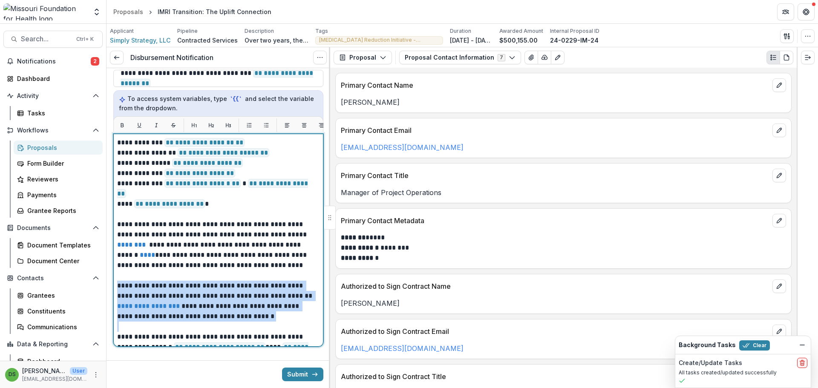
drag, startPoint x: 117, startPoint y: 281, endPoint x: 285, endPoint y: 322, distance: 172.9
click at [285, 322] on div "**********" at bounding box center [218, 276] width 202 height 276
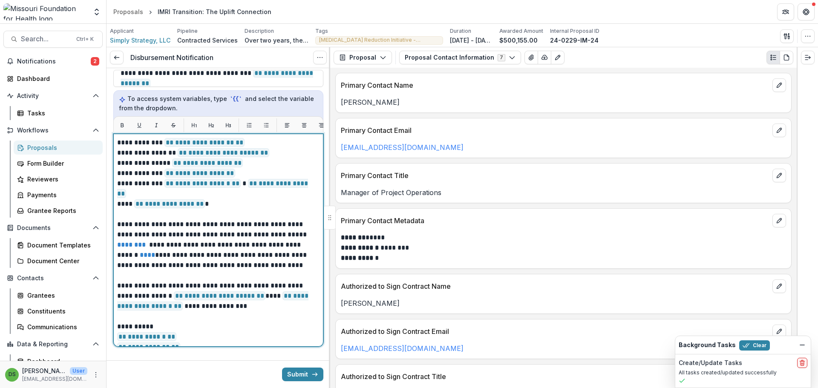
scroll to position [0, 0]
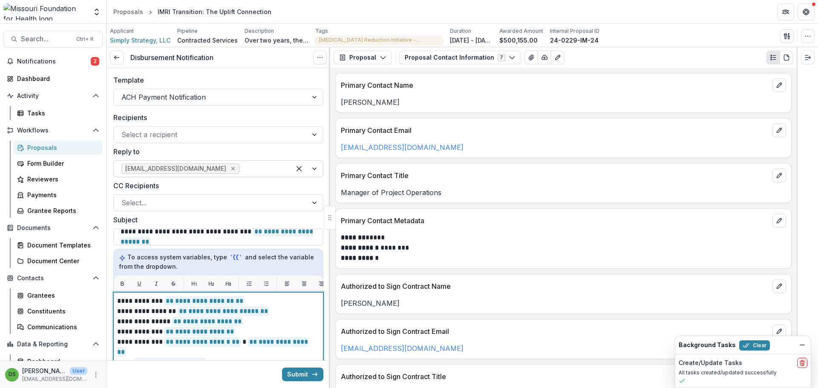
click at [231, 170] on icon "Remove lhuffstutler@mffh.org" at bounding box center [233, 169] width 4 height 4
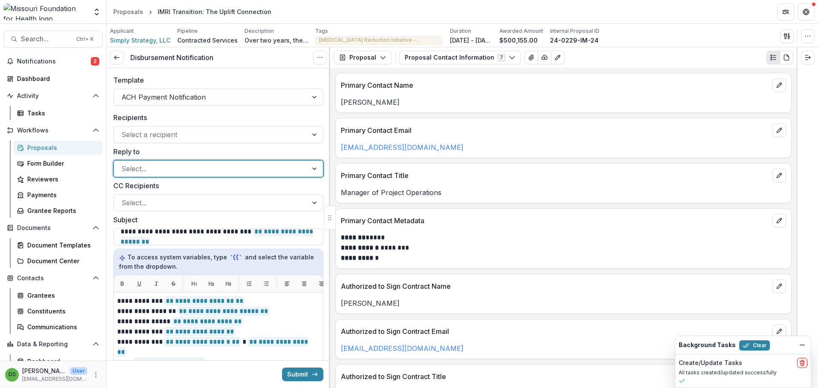
click at [198, 173] on div at bounding box center [210, 169] width 179 height 12
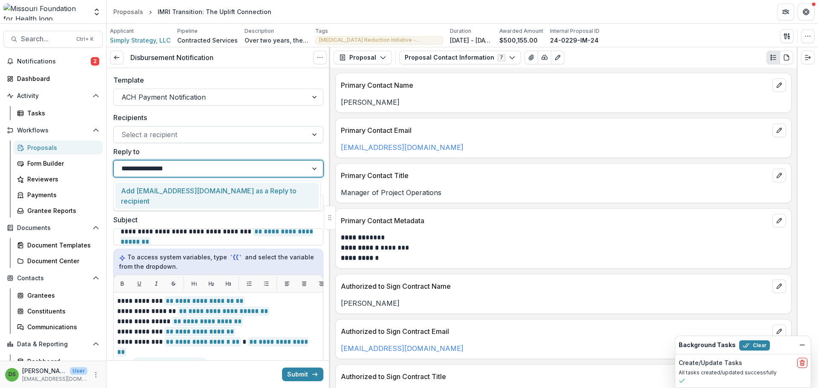
type input "**********"
click at [196, 141] on div "Select a recipient" at bounding box center [211, 135] width 194 height 14
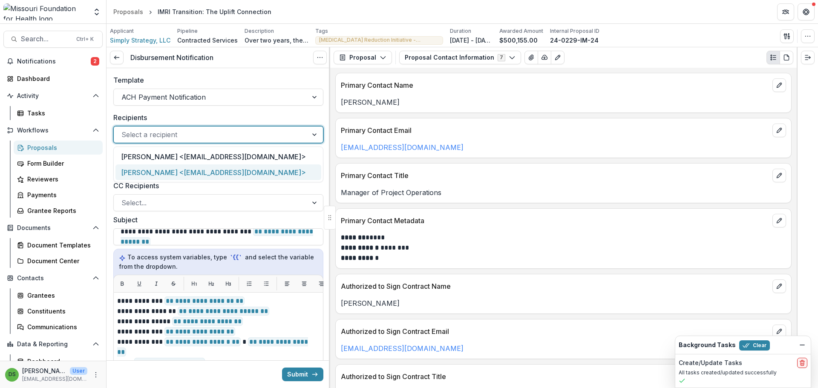
scroll to position [87, 0]
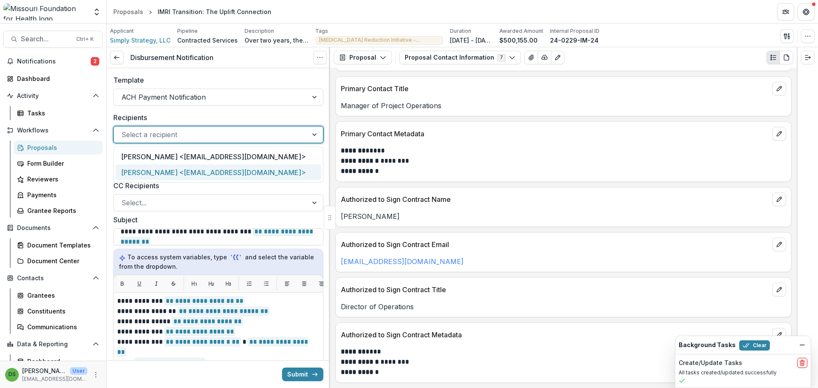
click at [461, 194] on p "Authorized to Sign Contract Name" at bounding box center [555, 199] width 428 height 10
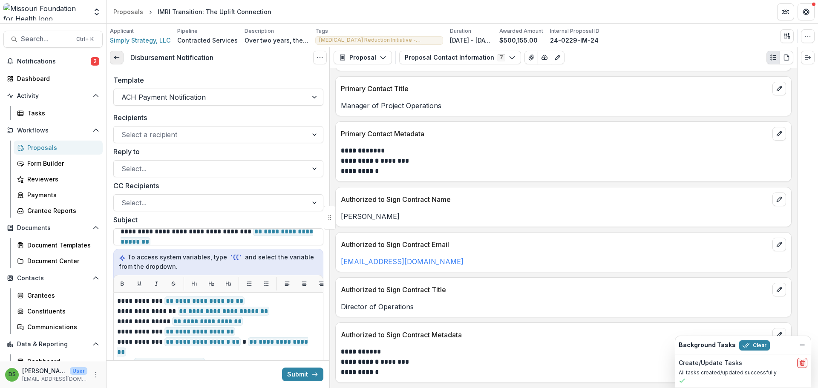
click at [121, 59] on link at bounding box center [117, 58] width 14 height 14
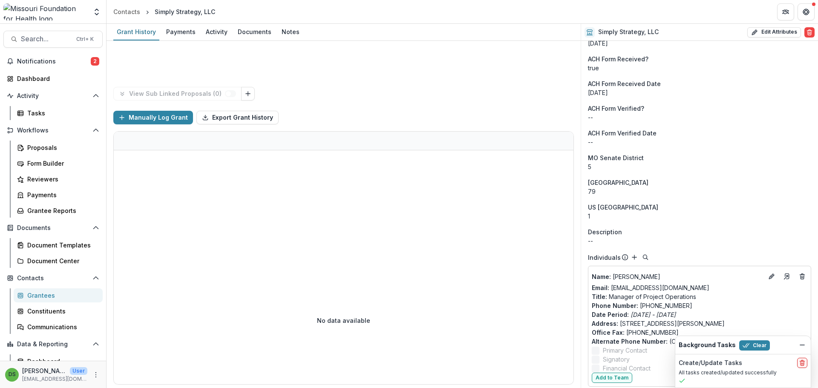
scroll to position [921, 0]
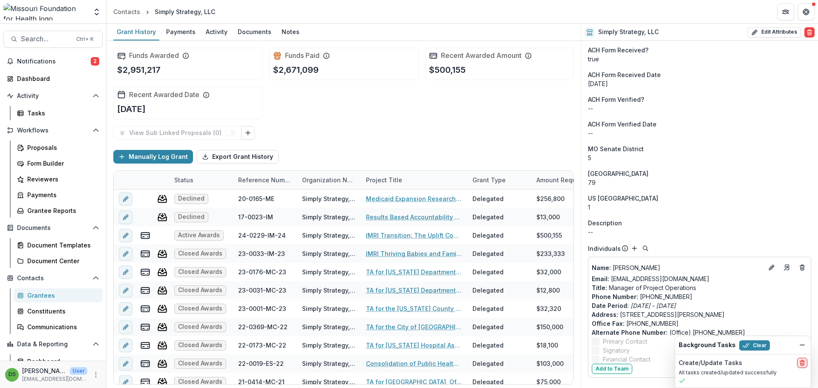
click at [805, 360] on icon "delete" at bounding box center [802, 363] width 7 height 7
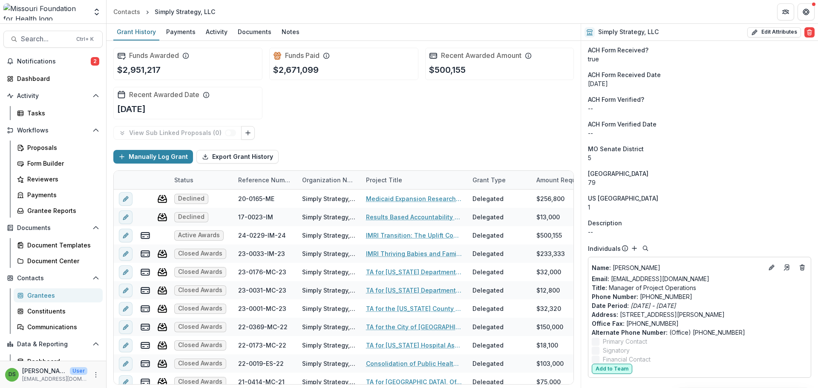
click at [615, 369] on button "Add to Team" at bounding box center [612, 369] width 40 height 10
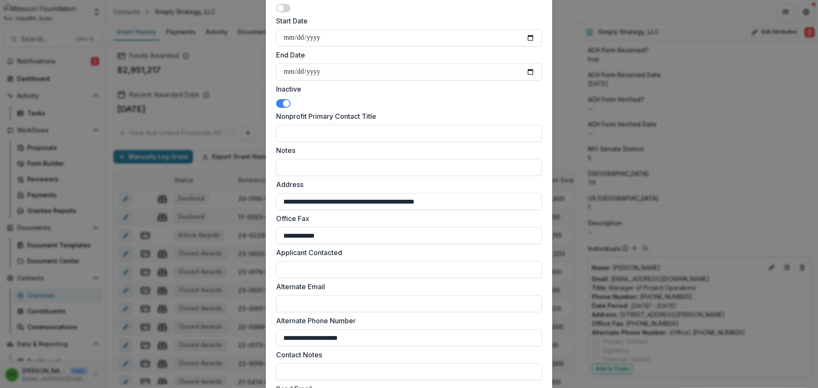
scroll to position [276, 0]
click at [278, 105] on span at bounding box center [283, 104] width 14 height 9
drag, startPoint x: 407, startPoint y: 67, endPoint x: 288, endPoint y: 69, distance: 118.5
click at [288, 69] on input "**********" at bounding box center [409, 72] width 266 height 17
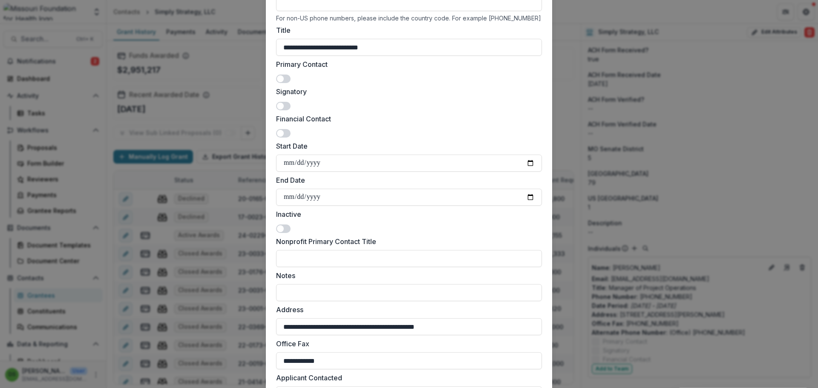
scroll to position [105, 0]
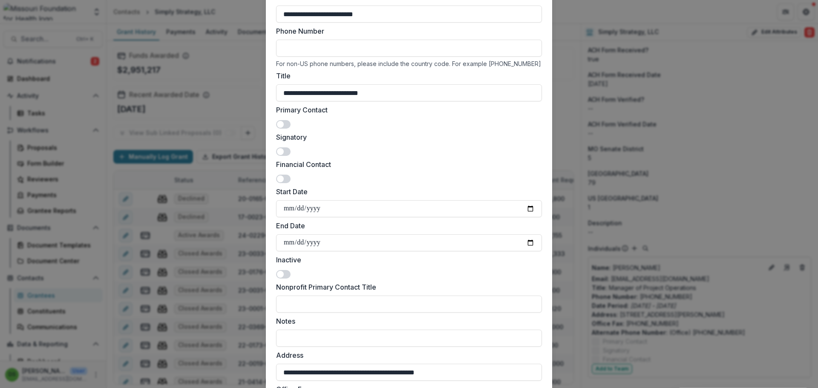
click at [283, 179] on span at bounding box center [283, 179] width 14 height 9
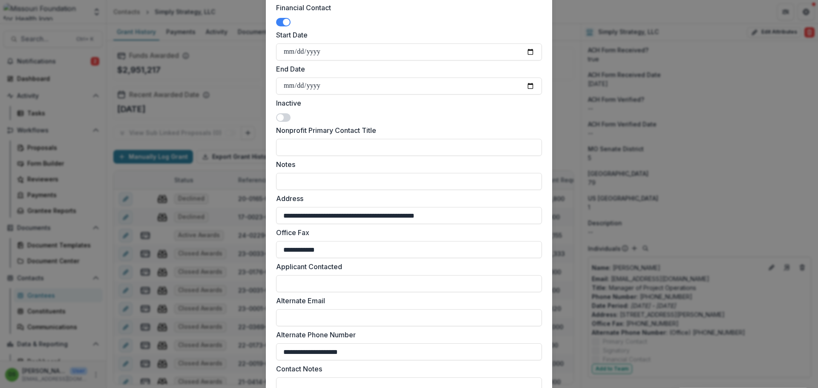
scroll to position [361, 0]
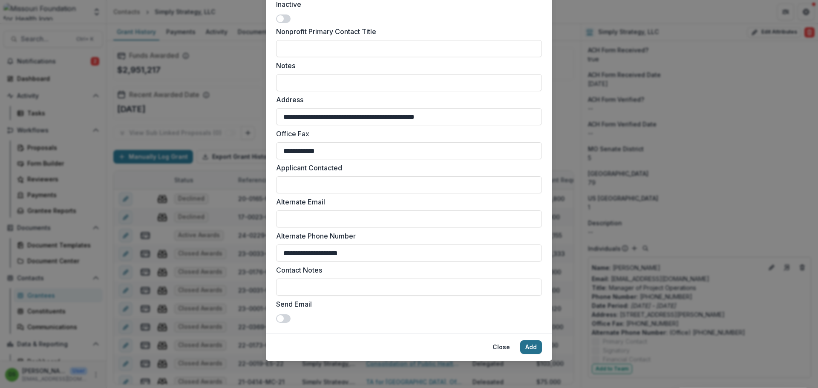
click at [530, 349] on button "Add" at bounding box center [531, 347] width 22 height 14
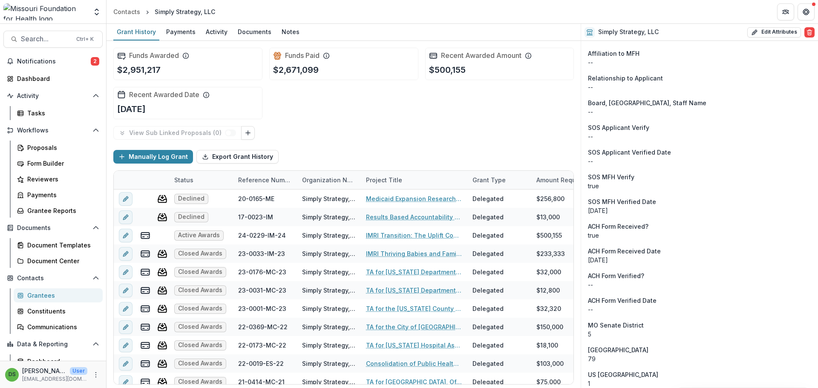
scroll to position [921, 0]
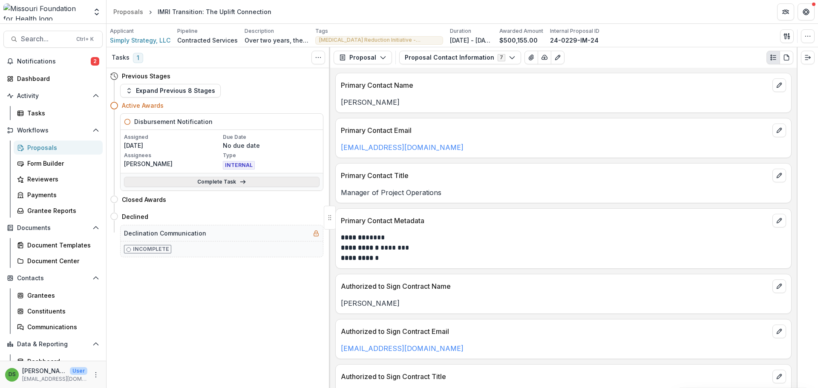
click at [190, 183] on link "Complete Task" at bounding box center [222, 182] width 196 height 10
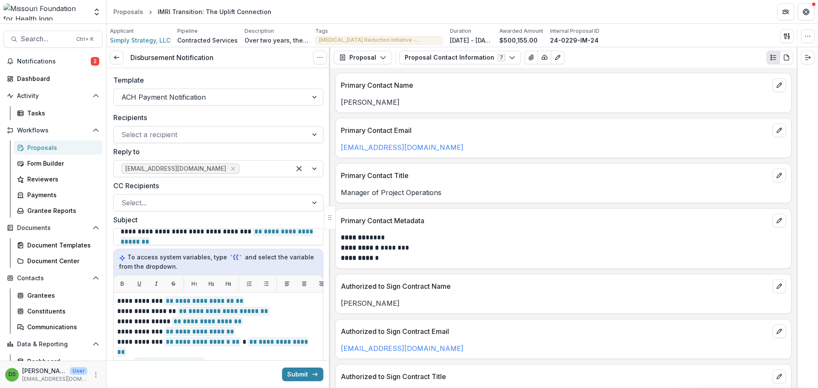
click at [201, 138] on div at bounding box center [210, 135] width 179 height 12
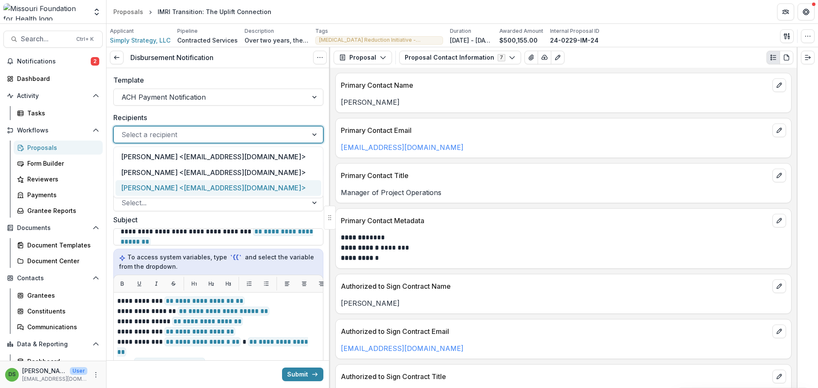
click at [195, 188] on div "[PERSON_NAME] <[EMAIL_ADDRESS][DOMAIN_NAME]>" at bounding box center [218, 188] width 206 height 16
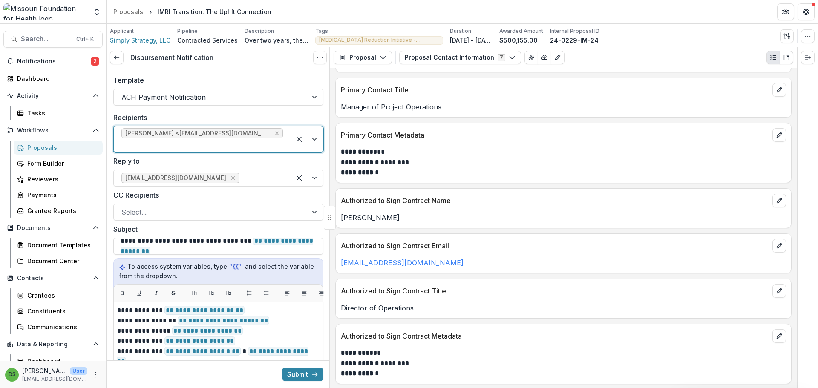
scroll to position [87, 0]
click at [230, 178] on icon "Remove lhuffstutler@mffh.org" at bounding box center [233, 178] width 7 height 7
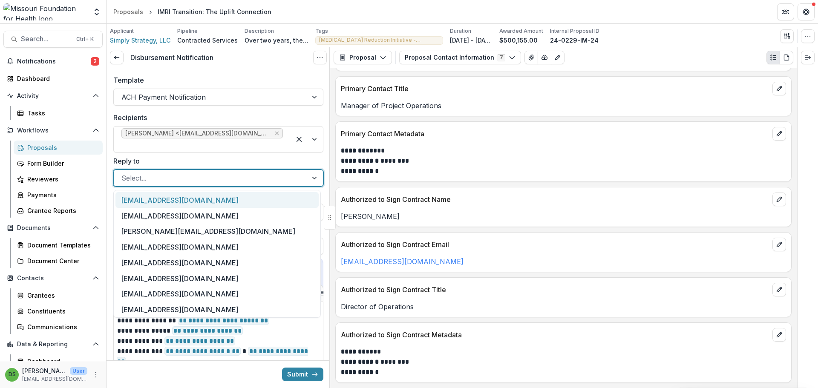
click at [201, 178] on div at bounding box center [210, 178] width 179 height 12
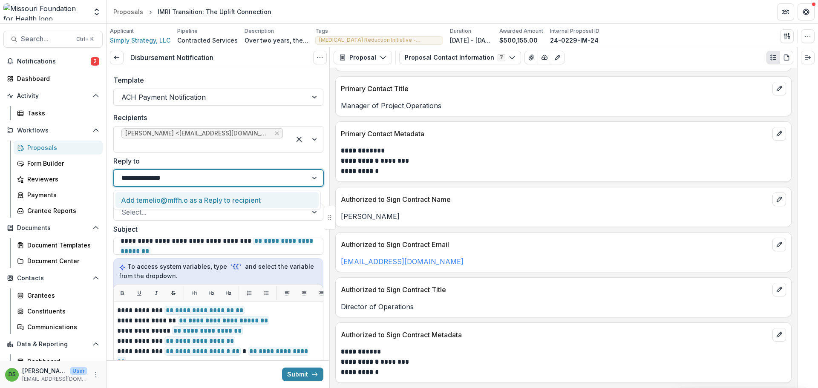
type input "**********"
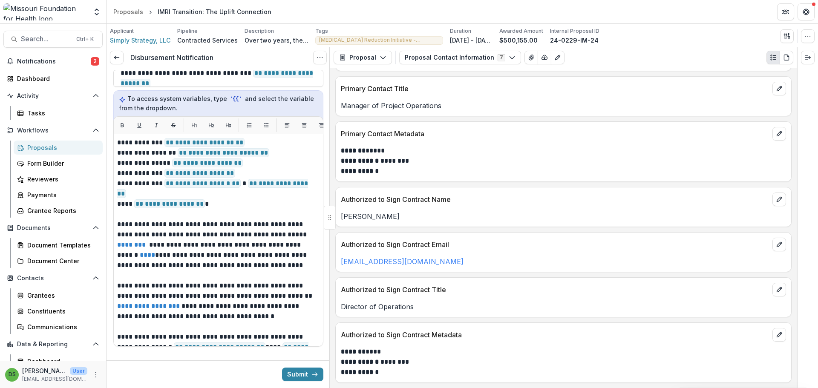
scroll to position [71, 0]
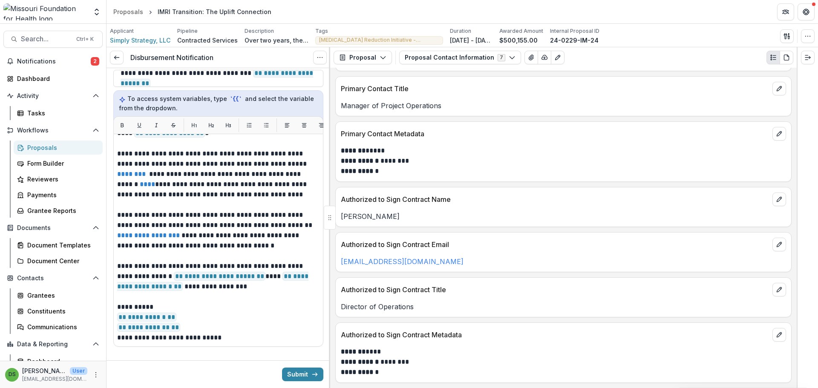
drag, startPoint x: 117, startPoint y: 210, endPoint x: 277, endPoint y: 246, distance: 164.7
click at [277, 246] on div "**********" at bounding box center [218, 240] width 210 height 213
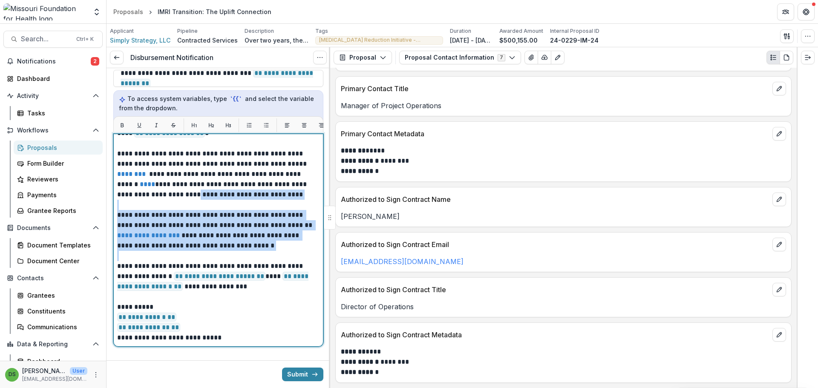
drag, startPoint x: 277, startPoint y: 246, endPoint x: 146, endPoint y: 190, distance: 142.8
click at [146, 190] on div "**********" at bounding box center [218, 205] width 202 height 276
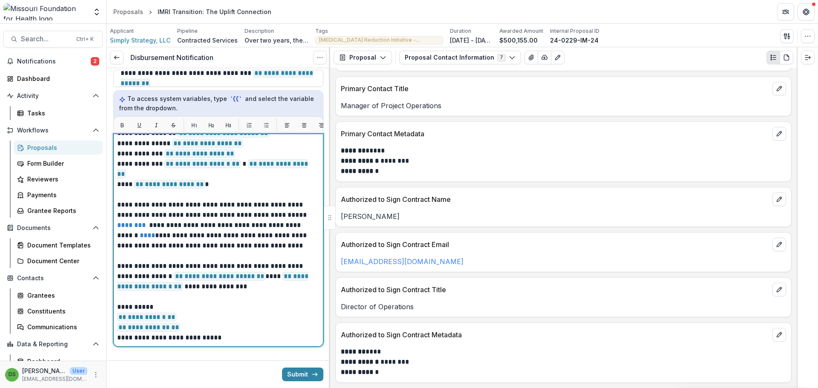
scroll to position [20, 0]
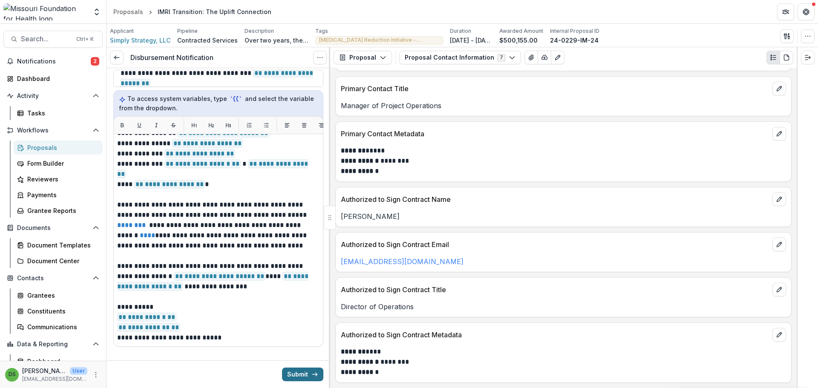
click at [307, 368] on button "Submit" at bounding box center [302, 375] width 41 height 14
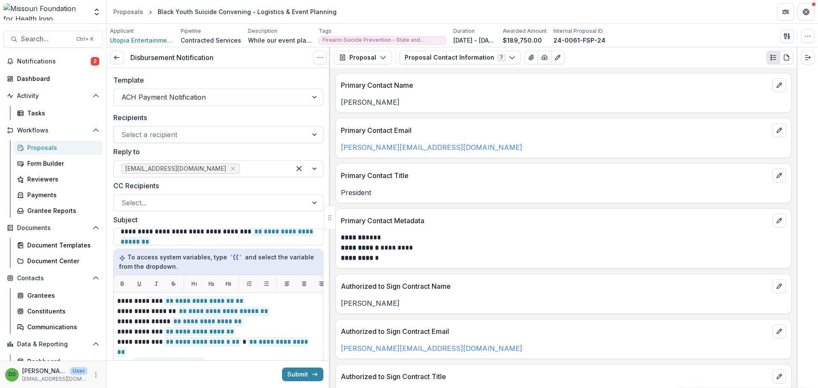
click at [187, 135] on div at bounding box center [210, 135] width 179 height 12
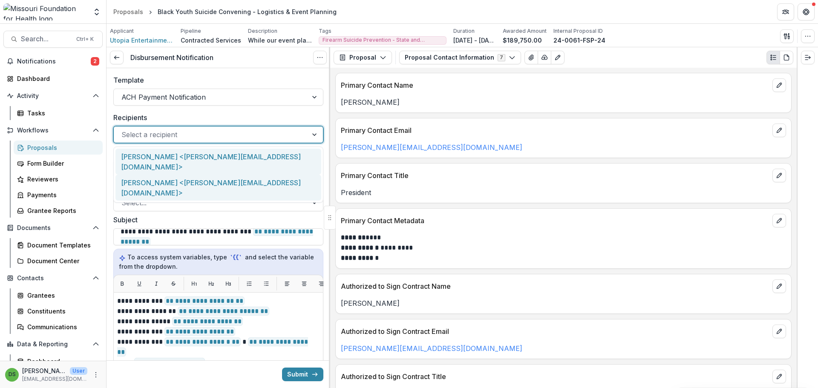
click at [184, 175] on div "[PERSON_NAME] <[PERSON_NAME][EMAIL_ADDRESS][DOMAIN_NAME]>" at bounding box center [218, 188] width 206 height 26
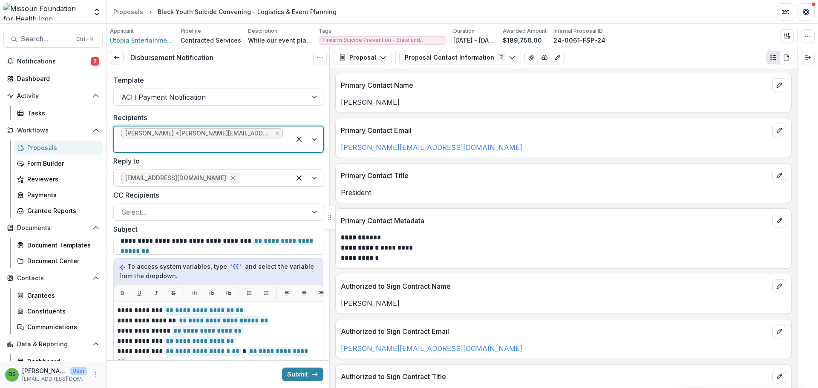
click at [230, 175] on icon "Remove lhuffstutler@mffh.org" at bounding box center [233, 178] width 7 height 7
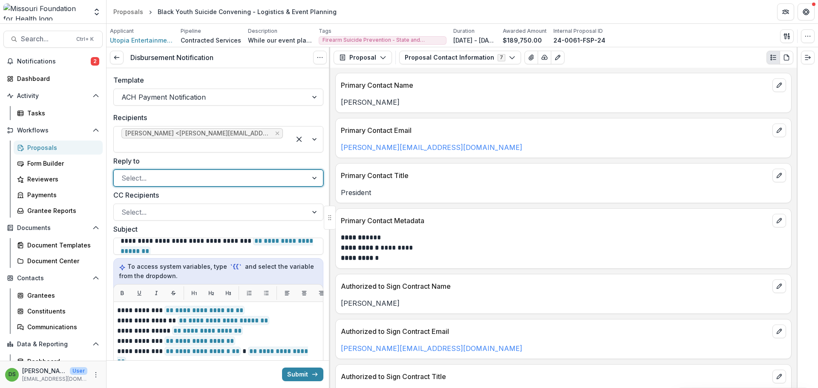
click at [195, 172] on div at bounding box center [210, 178] width 179 height 12
type input "**********"
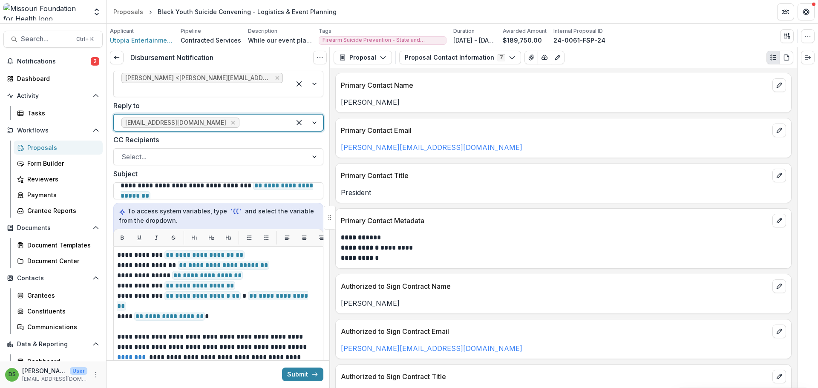
scroll to position [165, 0]
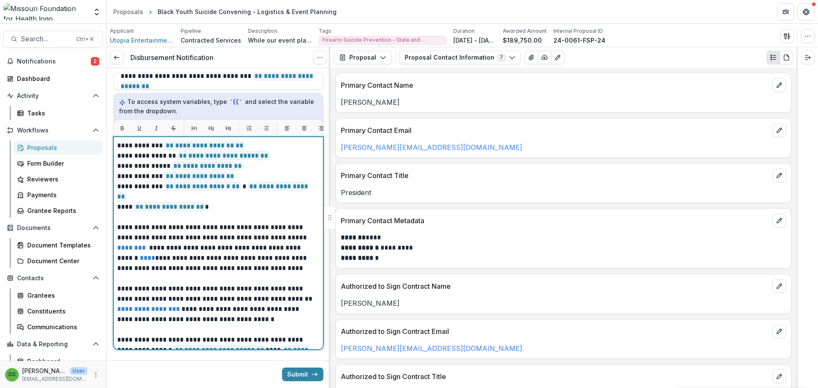
click at [118, 284] on p "**********" at bounding box center [215, 304] width 197 height 41
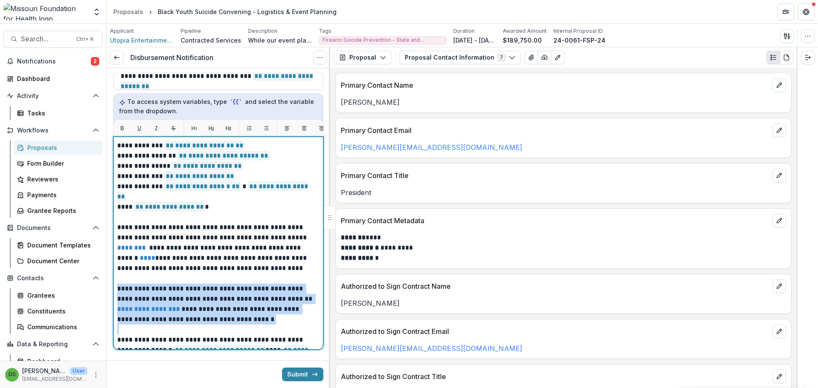
drag, startPoint x: 118, startPoint y: 278, endPoint x: 267, endPoint y: 317, distance: 154.7
click at [267, 317] on div "**********" at bounding box center [218, 279] width 202 height 276
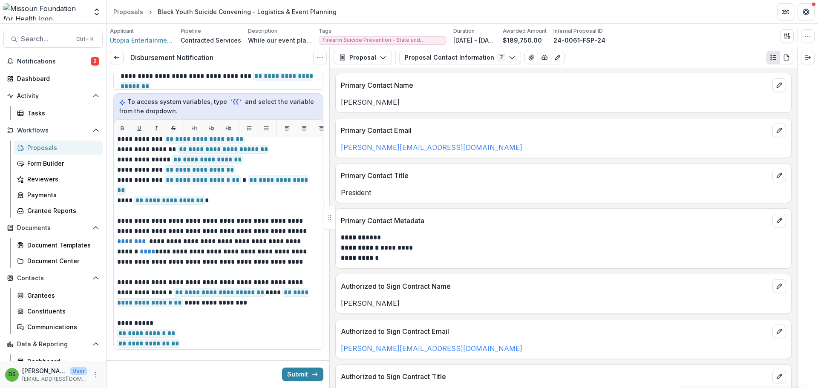
scroll to position [0, 0]
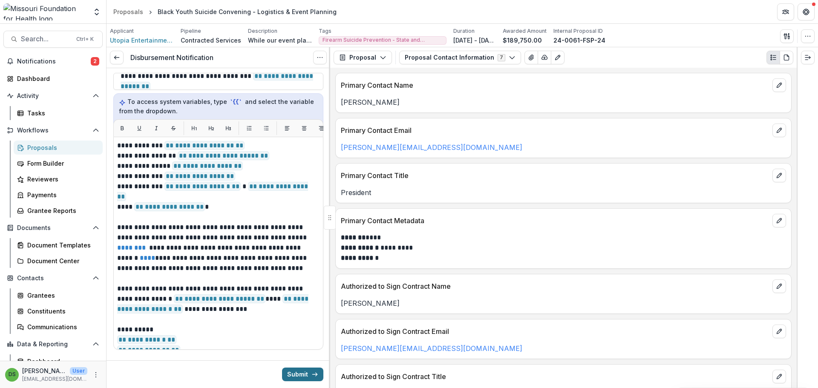
click at [302, 368] on button "Submit" at bounding box center [302, 375] width 41 height 14
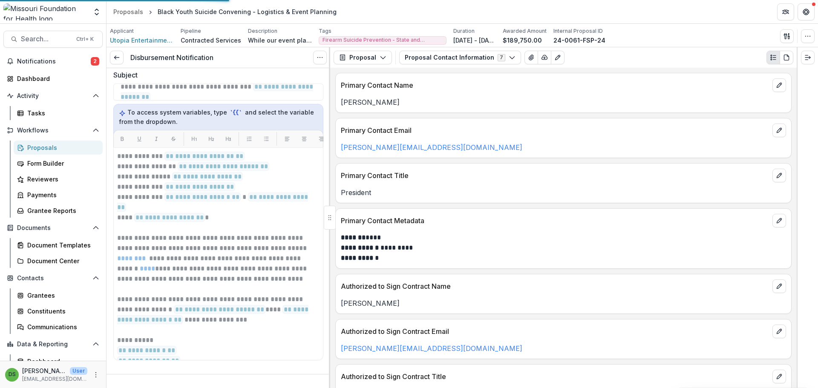
scroll to position [151, 0]
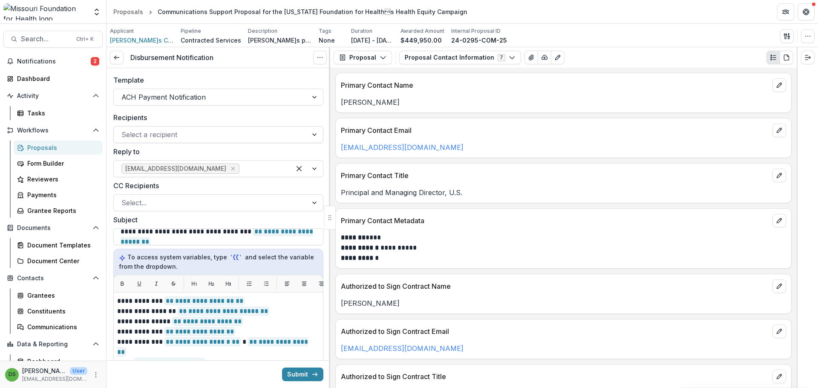
click at [188, 132] on div at bounding box center [210, 135] width 179 height 12
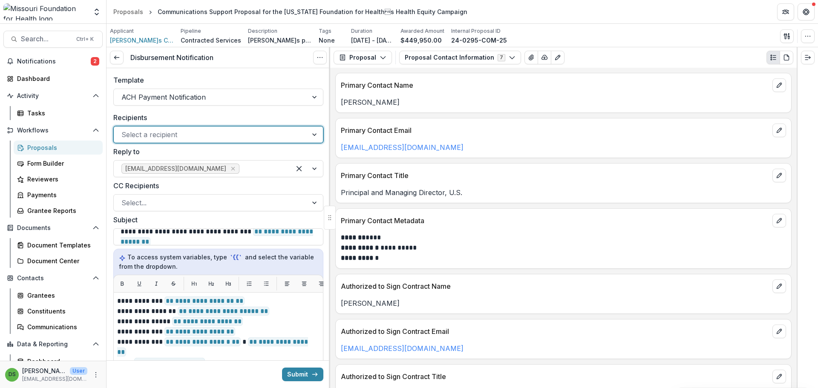
click at [189, 135] on div at bounding box center [210, 135] width 179 height 12
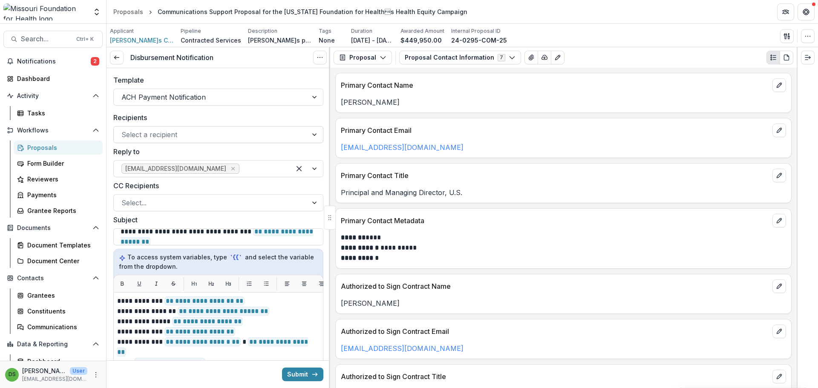
click at [185, 135] on div at bounding box center [210, 135] width 179 height 12
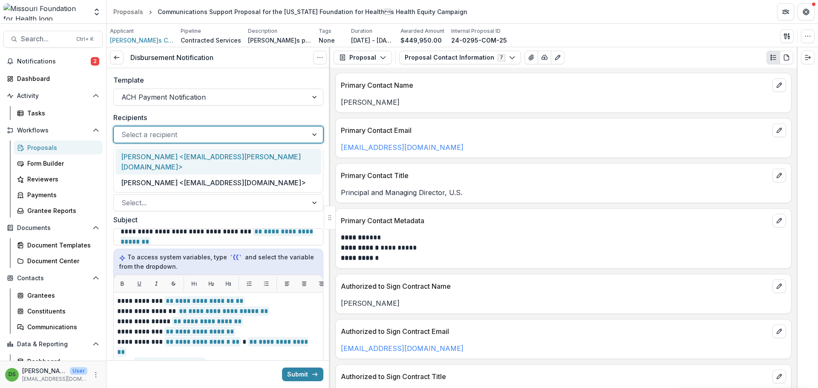
scroll to position [87, 0]
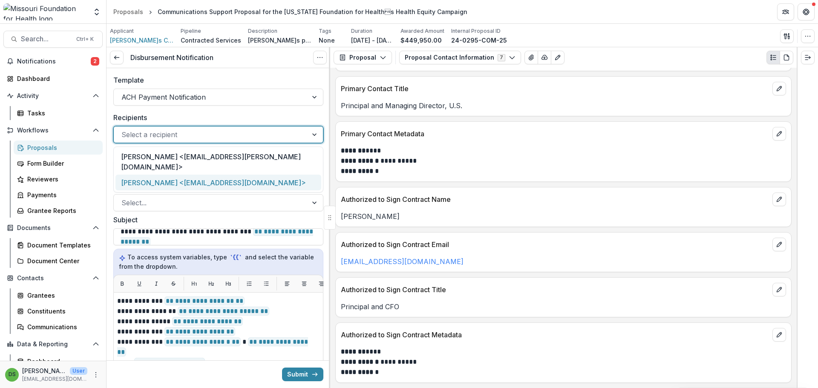
click at [186, 175] on div "[PERSON_NAME] <[EMAIL_ADDRESS][DOMAIN_NAME]>" at bounding box center [218, 183] width 206 height 16
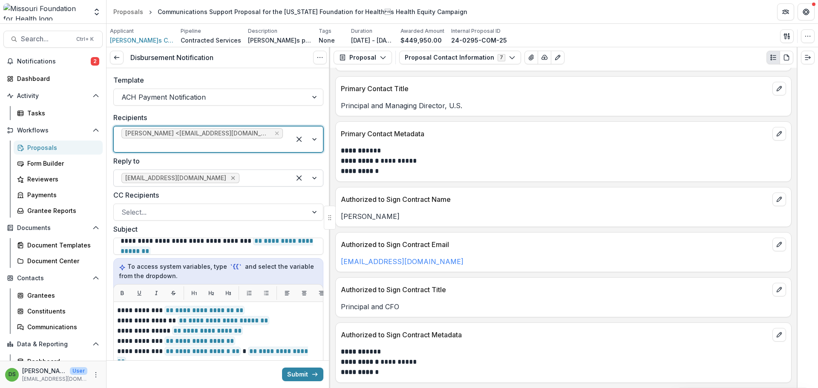
click at [230, 175] on icon "Remove lhuffstutler@mffh.org" at bounding box center [233, 178] width 7 height 7
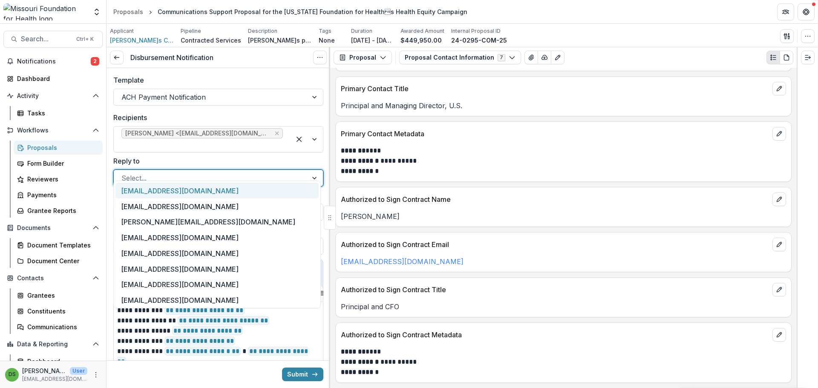
click at [202, 172] on div at bounding box center [210, 178] width 179 height 12
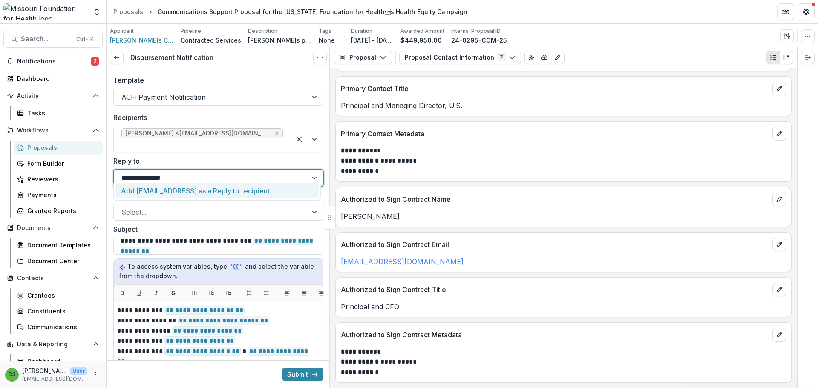
type input "**********"
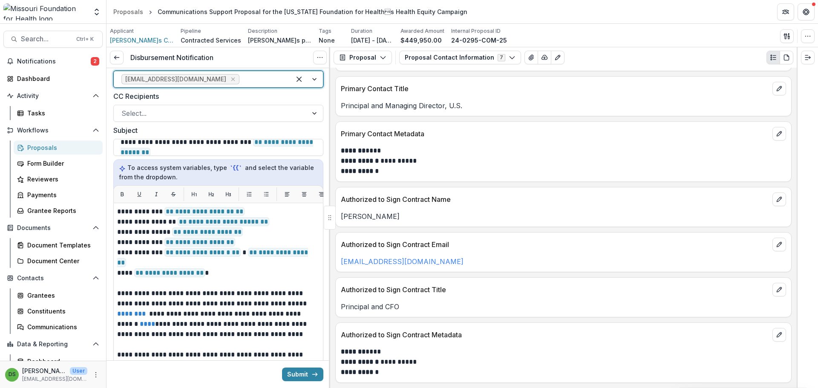
scroll to position [165, 0]
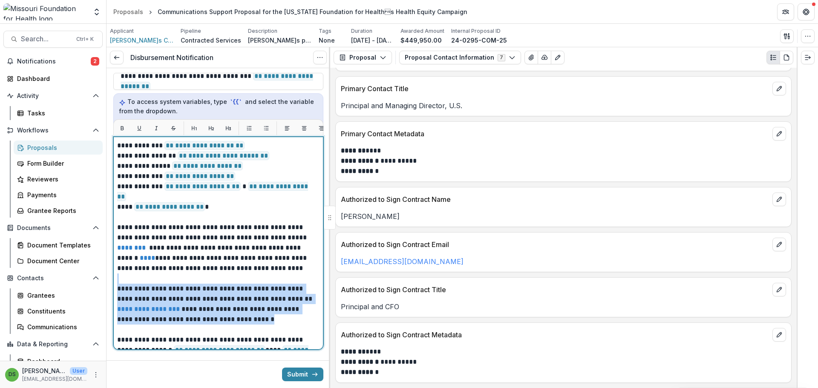
drag, startPoint x: 270, startPoint y: 308, endPoint x: 112, endPoint y: 268, distance: 163.0
click at [112, 268] on div "**********" at bounding box center [219, 149] width 224 height 402
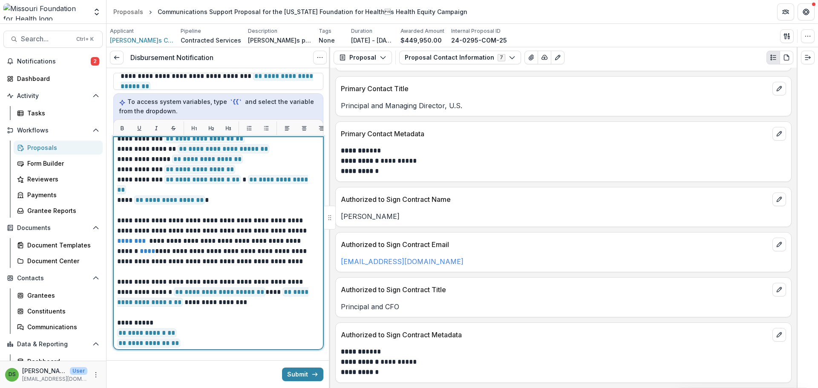
scroll to position [0, 0]
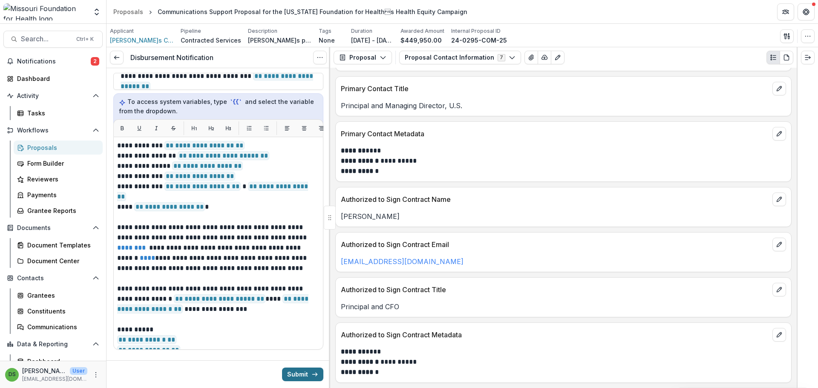
click at [311, 371] on icon "submit" at bounding box center [314, 374] width 7 height 7
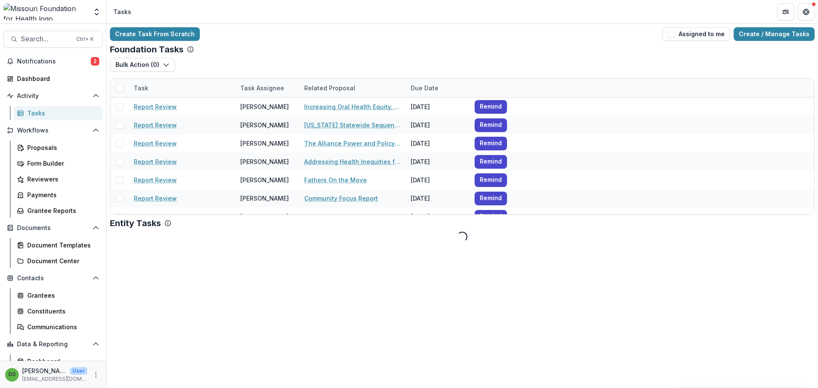
click at [256, 87] on div "Task Assignee" at bounding box center [262, 88] width 54 height 9
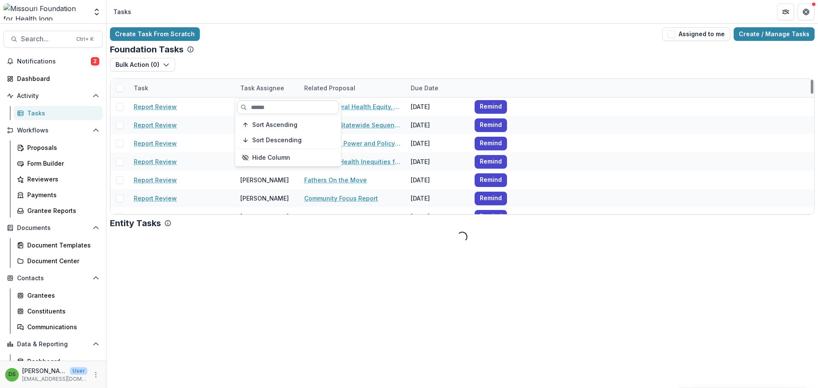
click at [259, 106] on input at bounding box center [288, 108] width 102 height 14
type input "****"
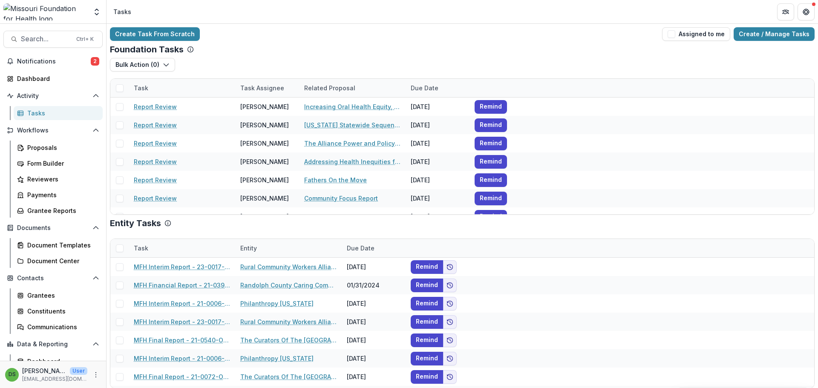
click at [299, 45] on div "Foundation Tasks" at bounding box center [462, 49] width 705 height 10
click at [262, 86] on div "Task Assignee" at bounding box center [262, 88] width 54 height 9
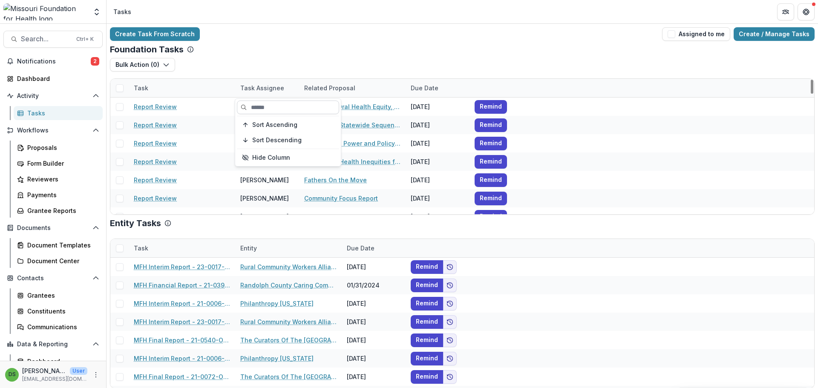
click at [280, 110] on input at bounding box center [288, 108] width 102 height 14
type input "****"
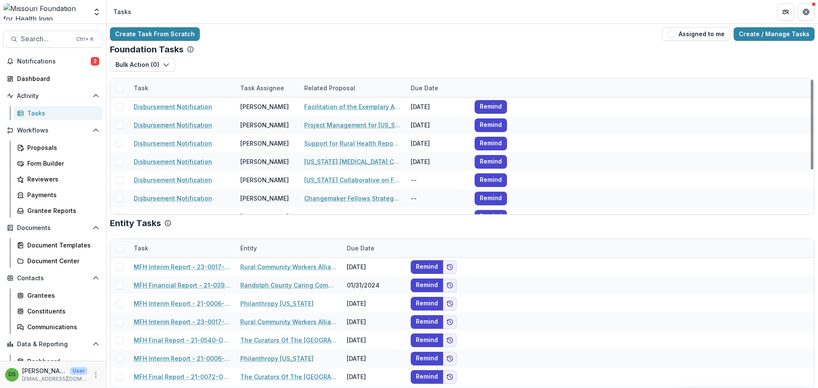
click at [305, 48] on div "Foundation Tasks" at bounding box center [462, 49] width 705 height 10
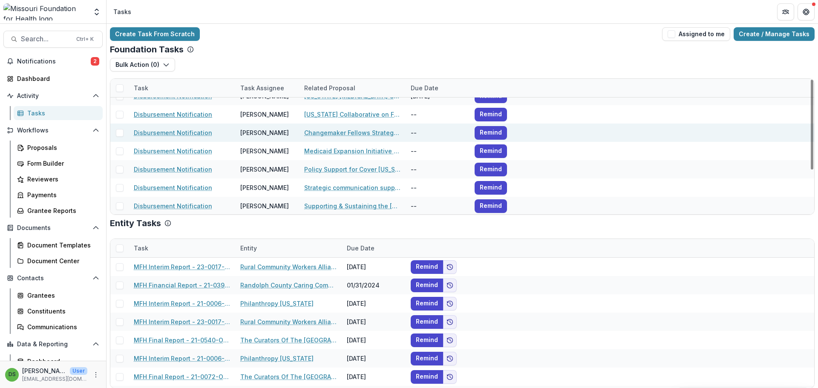
scroll to position [66, 0]
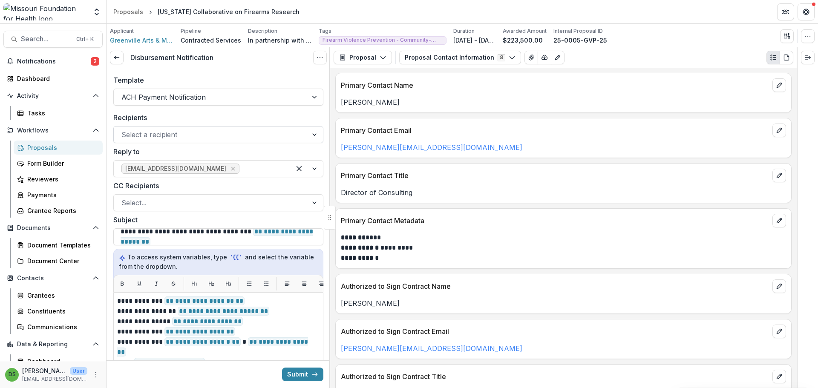
click at [168, 135] on div at bounding box center [210, 135] width 179 height 12
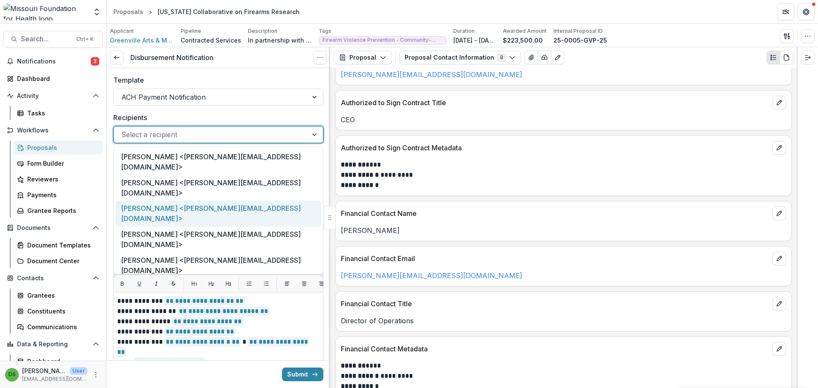
scroll to position [288, 0]
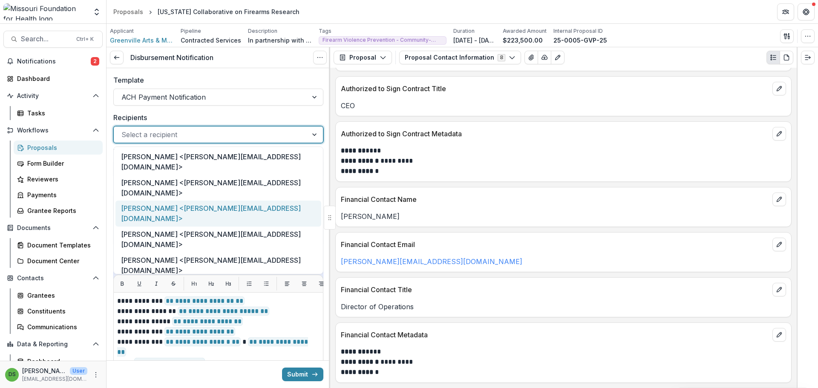
click at [168, 201] on div "[PERSON_NAME] <[PERSON_NAME][EMAIL_ADDRESS][DOMAIN_NAME]>" at bounding box center [218, 214] width 206 height 26
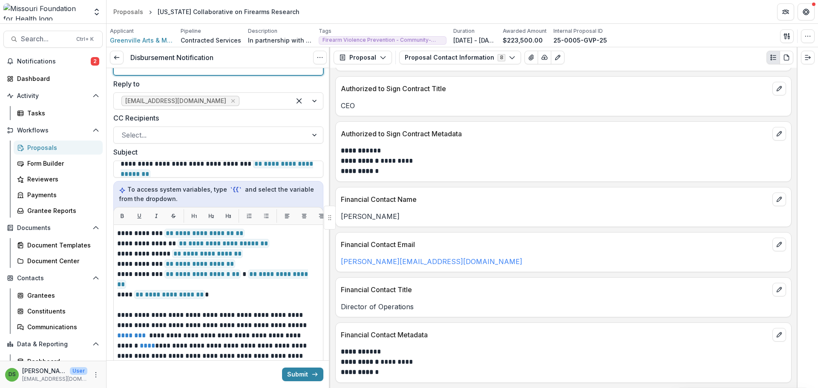
scroll to position [85, 0]
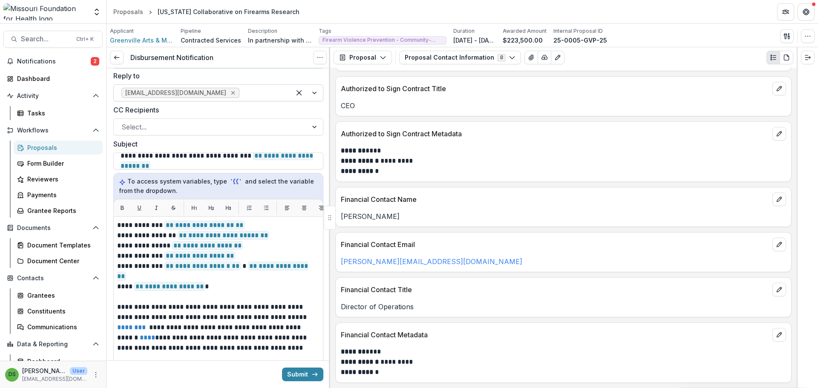
click at [230, 89] on icon "Remove lhuffstutler@mffh.org" at bounding box center [233, 92] width 7 height 7
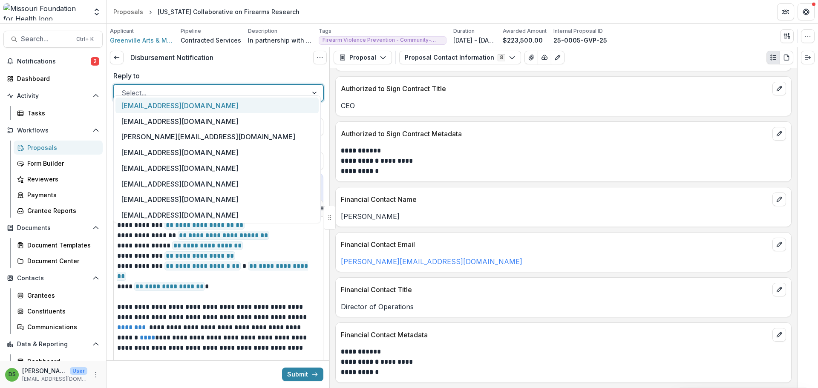
click at [196, 87] on div at bounding box center [210, 93] width 179 height 12
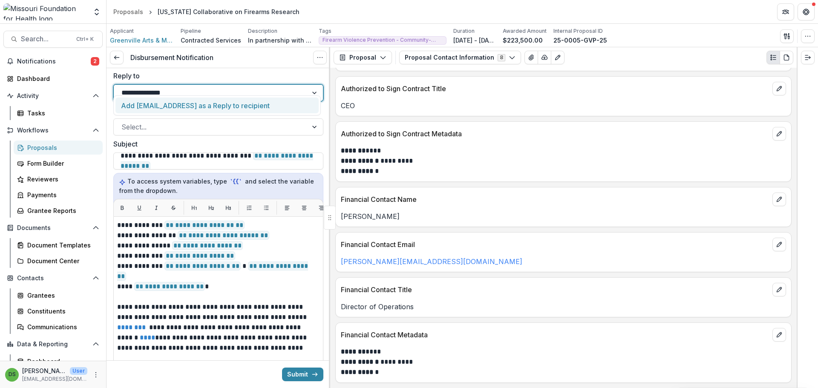
type input "**********"
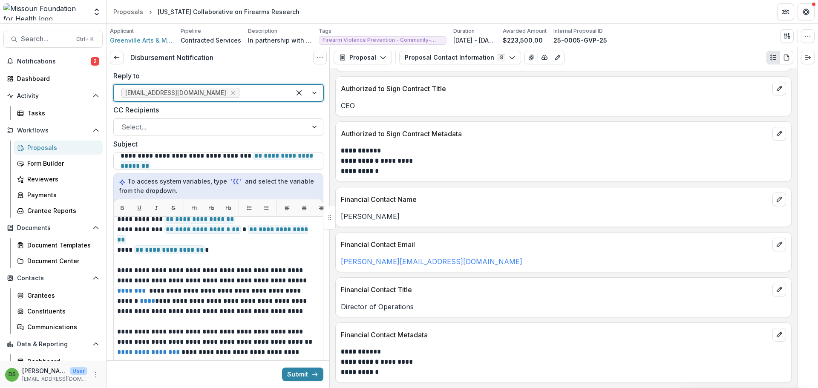
scroll to position [71, 0]
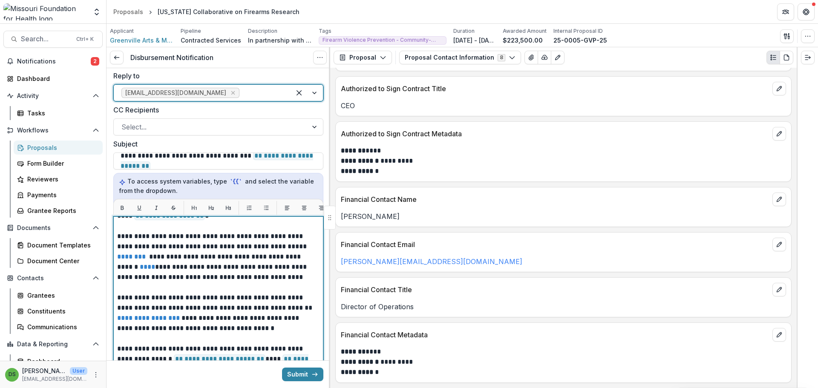
click at [118, 293] on p "**********" at bounding box center [215, 313] width 197 height 41
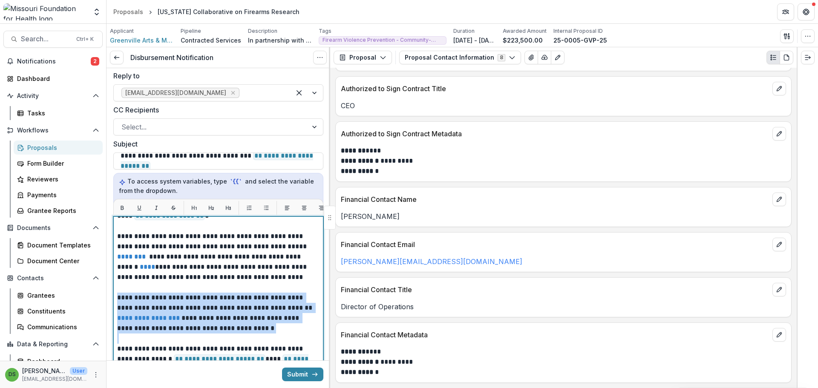
drag, startPoint x: 118, startPoint y: 287, endPoint x: 282, endPoint y: 331, distance: 170.1
click at [282, 331] on div "**********" at bounding box center [218, 288] width 202 height 276
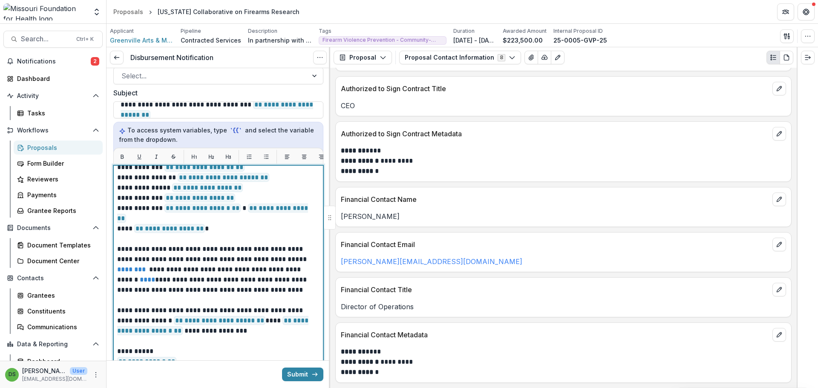
scroll to position [0, 0]
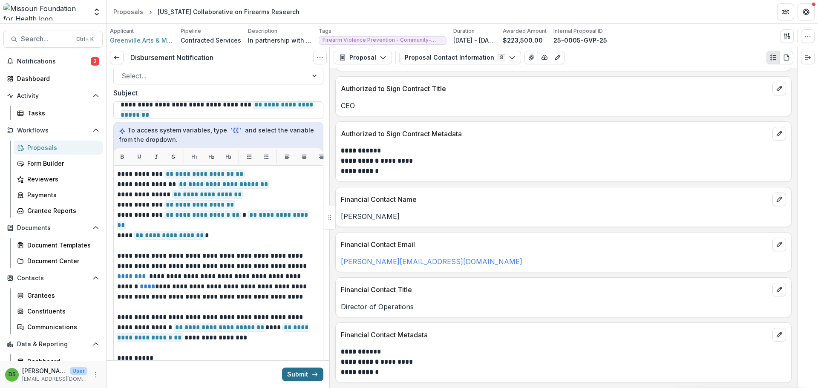
click at [301, 368] on button "Submit" at bounding box center [302, 375] width 41 height 14
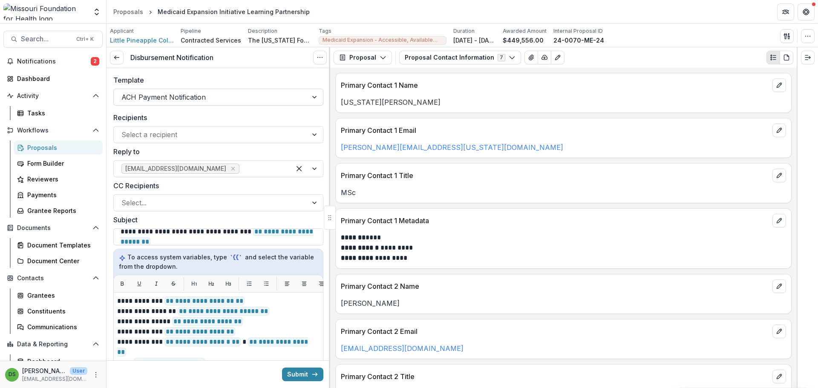
click at [179, 95] on div at bounding box center [210, 97] width 179 height 12
click at [230, 167] on icon "Remove lhuffstutler@mffh.org" at bounding box center [233, 168] width 7 height 7
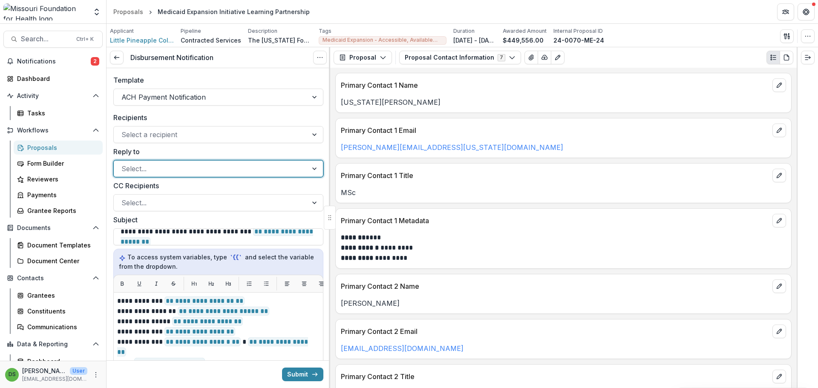
click at [193, 167] on div at bounding box center [210, 169] width 179 height 12
type input "**********"
click at [176, 134] on div at bounding box center [210, 135] width 179 height 12
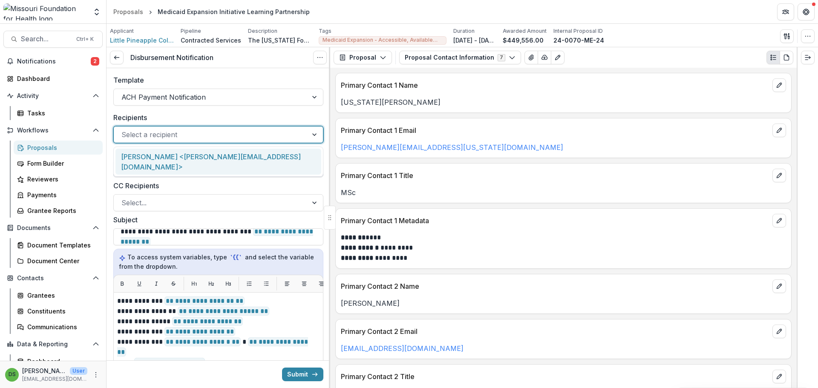
click at [182, 156] on div "[PERSON_NAME] <[PERSON_NAME][EMAIL_ADDRESS][DOMAIN_NAME]>" at bounding box center [218, 162] width 206 height 26
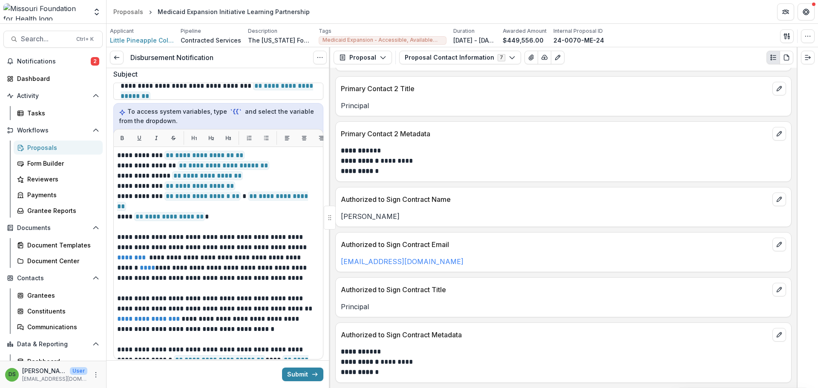
scroll to position [174, 0]
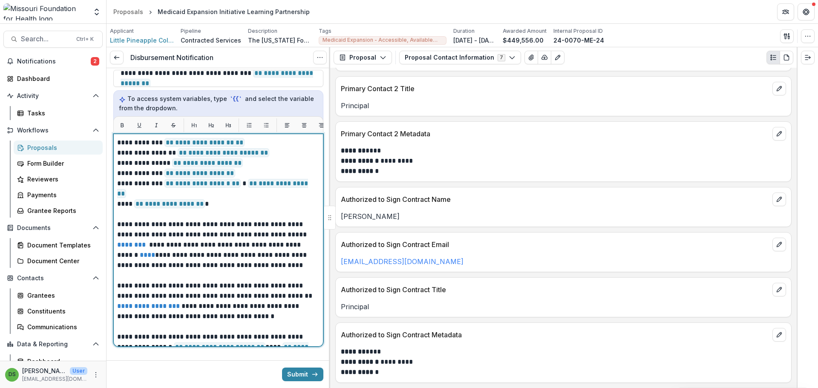
click at [143, 271] on p at bounding box center [218, 276] width 202 height 10
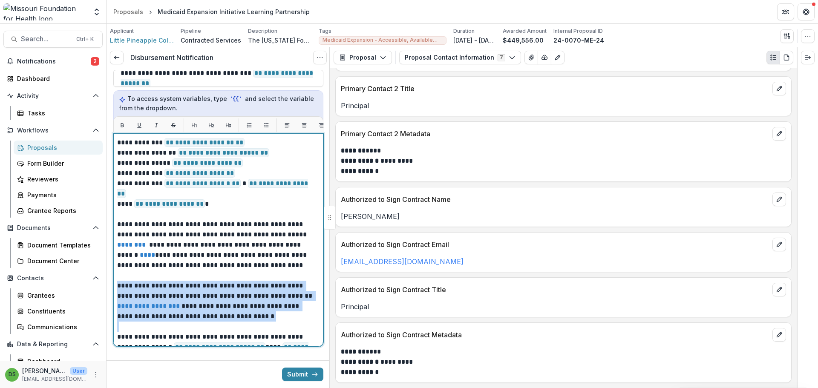
drag, startPoint x: 118, startPoint y: 281, endPoint x: 298, endPoint y: 321, distance: 185.1
click at [298, 321] on div "**********" at bounding box center [218, 276] width 202 height 276
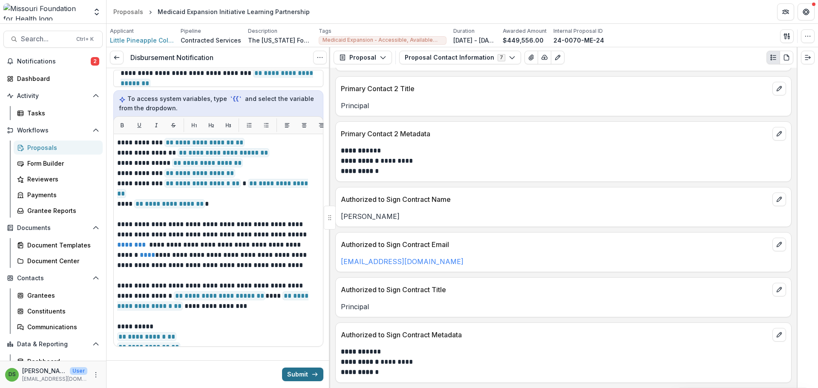
click at [302, 368] on button "Submit" at bounding box center [302, 375] width 41 height 14
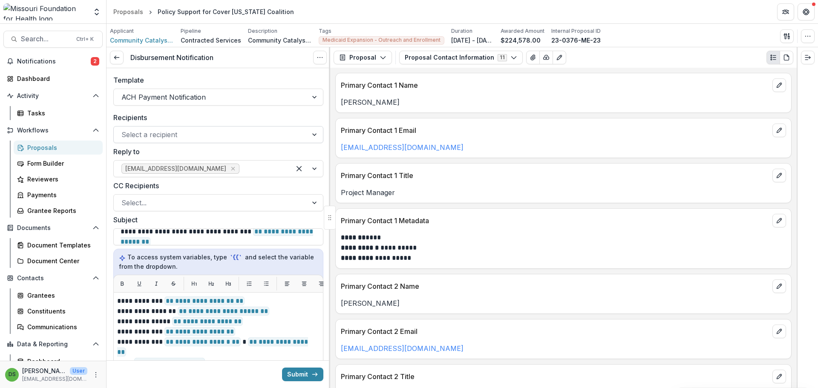
click at [210, 139] on div at bounding box center [210, 135] width 179 height 12
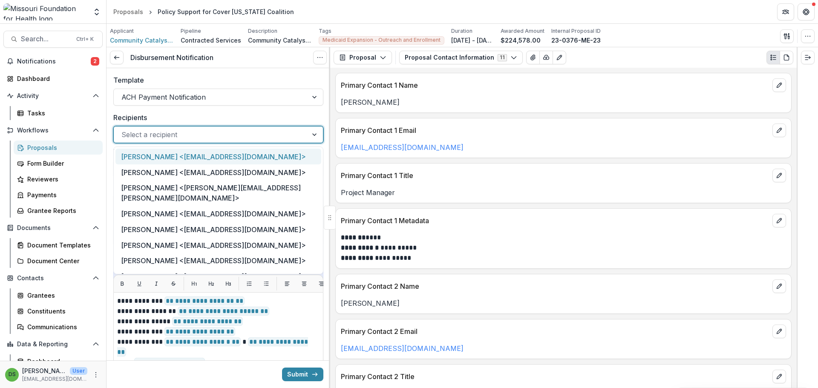
click at [165, 154] on div "Carrie Rogers <crogers@communitycatalyst.org>" at bounding box center [218, 157] width 206 height 16
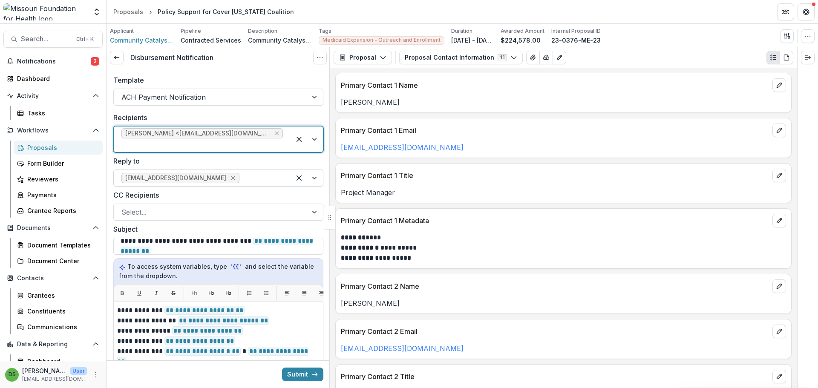
click at [230, 181] on icon "Remove lhuffstutler@mffh.org" at bounding box center [233, 178] width 7 height 7
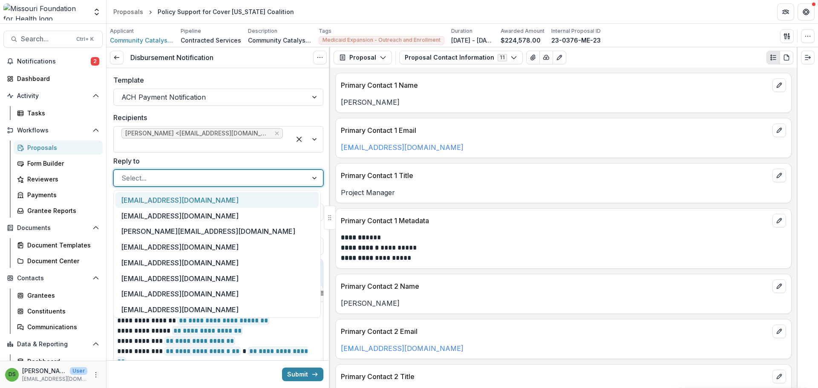
click at [195, 181] on div at bounding box center [210, 178] width 179 height 12
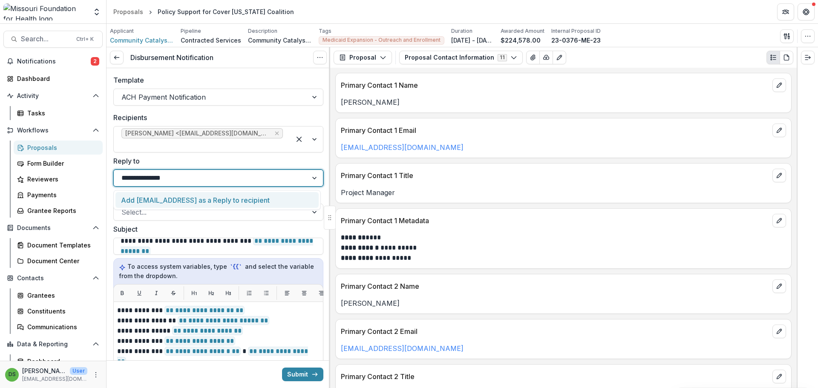
type input "**********"
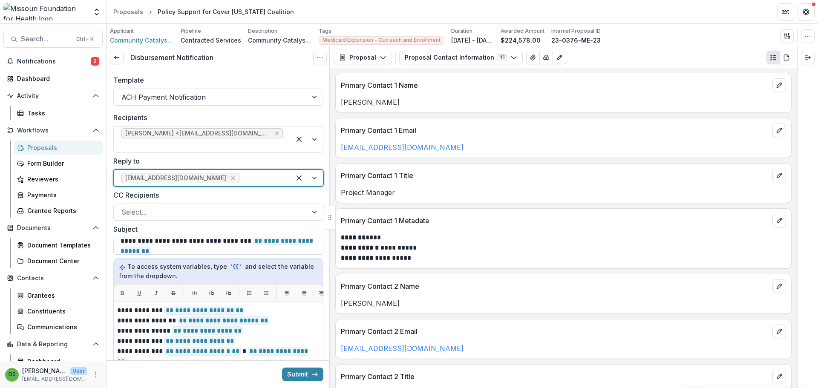
scroll to position [174, 0]
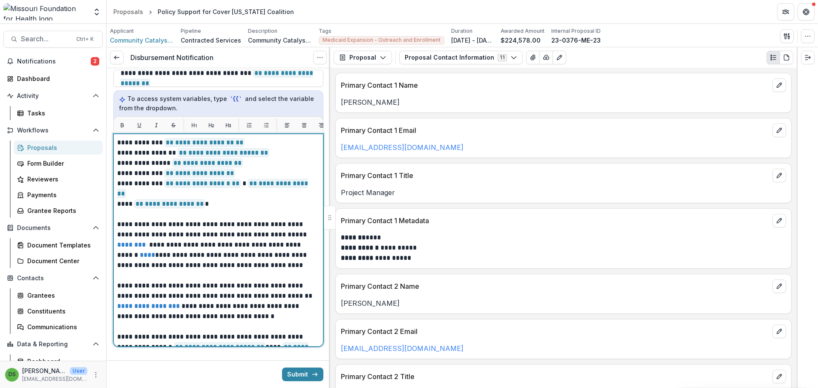
click at [141, 281] on p "**********" at bounding box center [215, 301] width 197 height 41
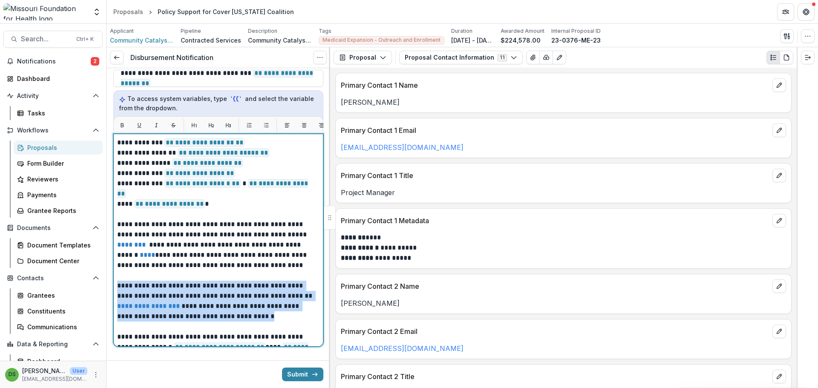
drag, startPoint x: 117, startPoint y: 281, endPoint x: 287, endPoint y: 312, distance: 172.8
click at [287, 312] on p "**********" at bounding box center [215, 301] width 197 height 41
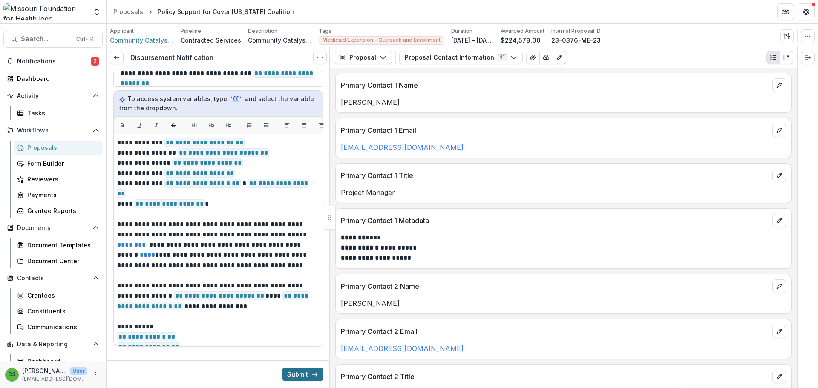
click at [302, 373] on button "Submit" at bounding box center [302, 375] width 41 height 14
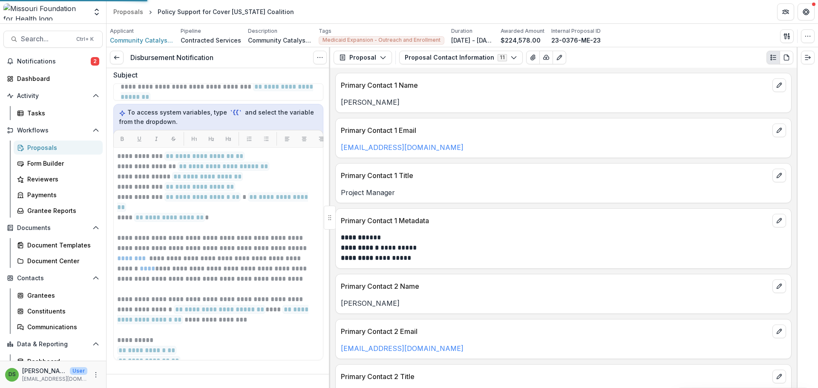
scroll to position [151, 0]
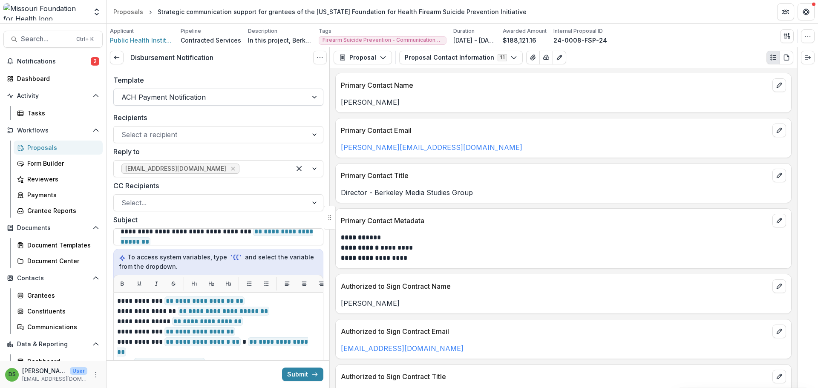
click at [193, 99] on div at bounding box center [210, 97] width 179 height 12
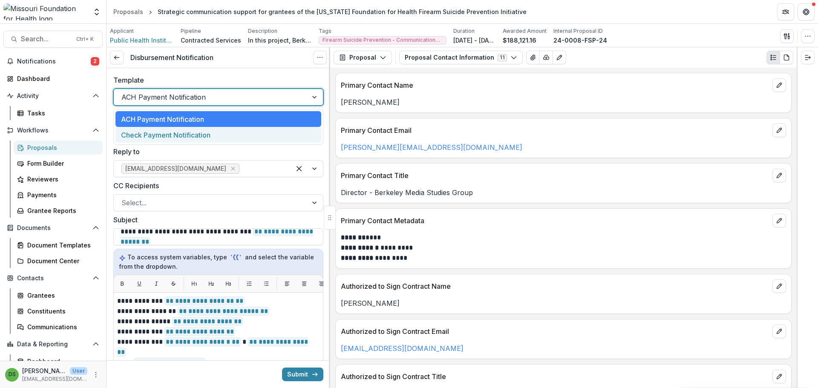
click at [191, 132] on div "Check Payment Notification" at bounding box center [218, 135] width 206 height 16
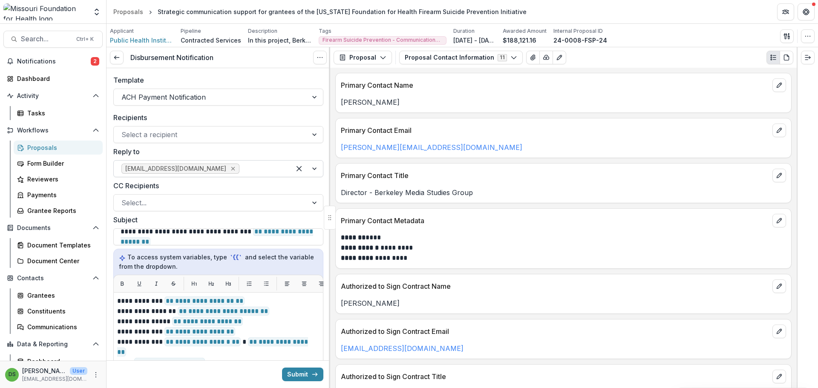
click at [230, 170] on icon "Remove lhuffstutler@mffh.org" at bounding box center [233, 168] width 7 height 7
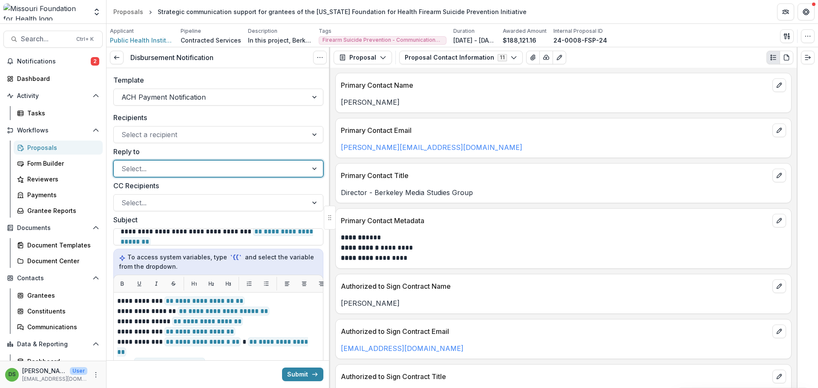
click at [193, 170] on div at bounding box center [210, 169] width 179 height 12
type input "**********"
click at [168, 135] on div at bounding box center [210, 135] width 179 height 12
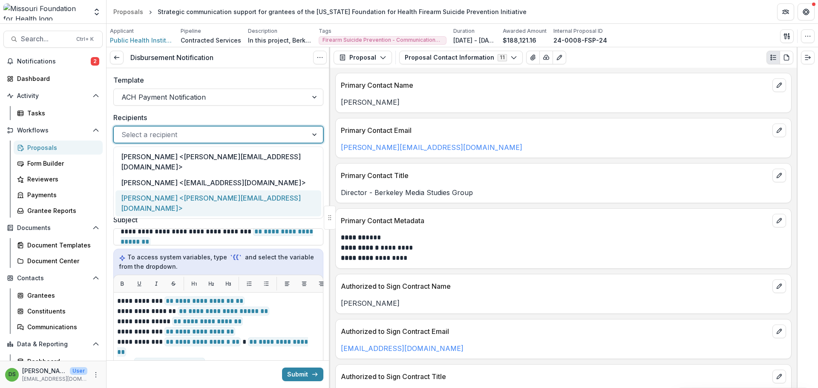
click at [168, 190] on div "[PERSON_NAME] <[PERSON_NAME][EMAIL_ADDRESS][DOMAIN_NAME]>" at bounding box center [218, 203] width 206 height 26
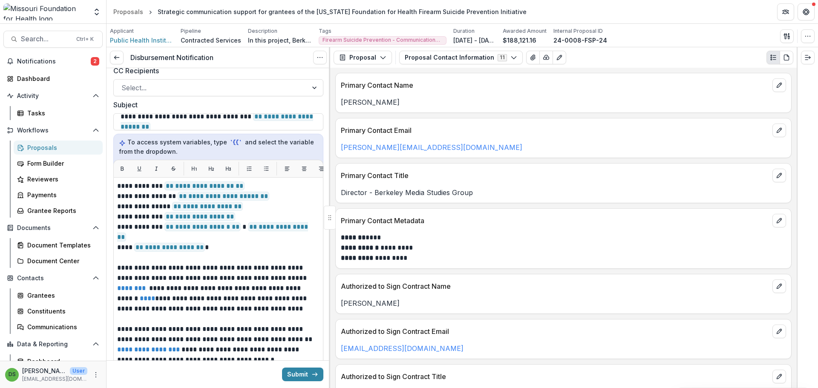
scroll to position [165, 0]
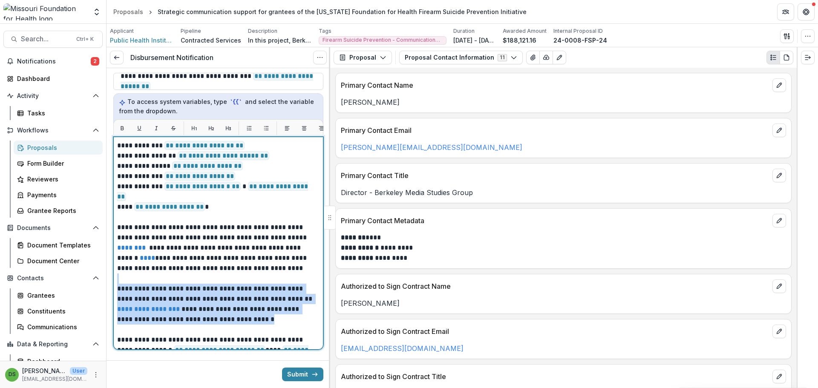
drag, startPoint x: 256, startPoint y: 313, endPoint x: 118, endPoint y: 267, distance: 145.5
click at [118, 267] on div "**********" at bounding box center [218, 284] width 202 height 286
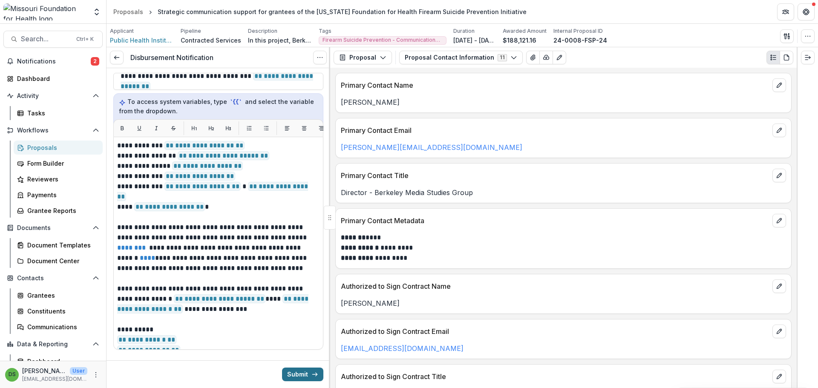
click at [300, 369] on button "Submit" at bounding box center [302, 375] width 41 height 14
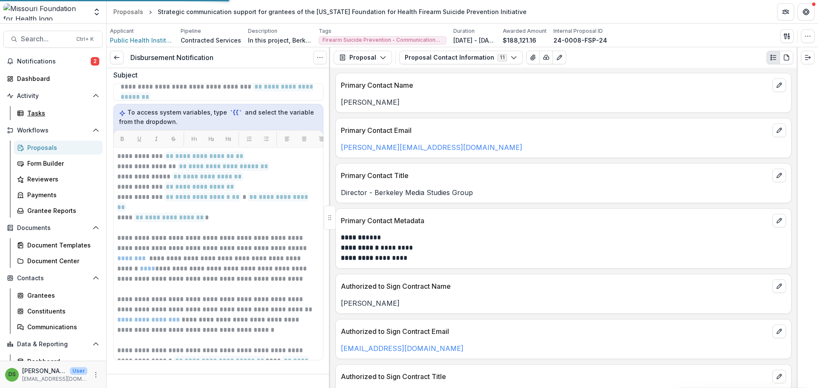
scroll to position [151, 0]
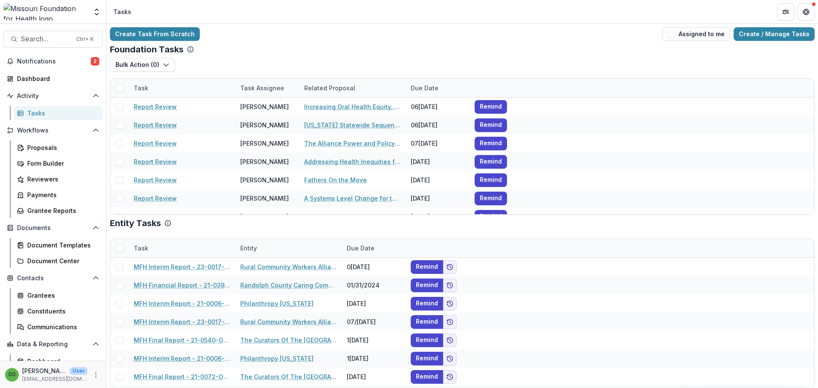
drag, startPoint x: 774, startPoint y: 30, endPoint x: 759, endPoint y: 27, distance: 15.6
click at [774, 30] on link "Create / Manage Tasks" at bounding box center [774, 34] width 81 height 14
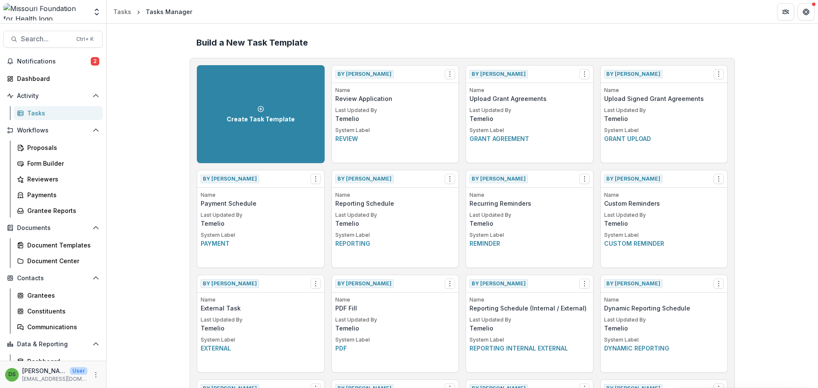
scroll to position [1150, 0]
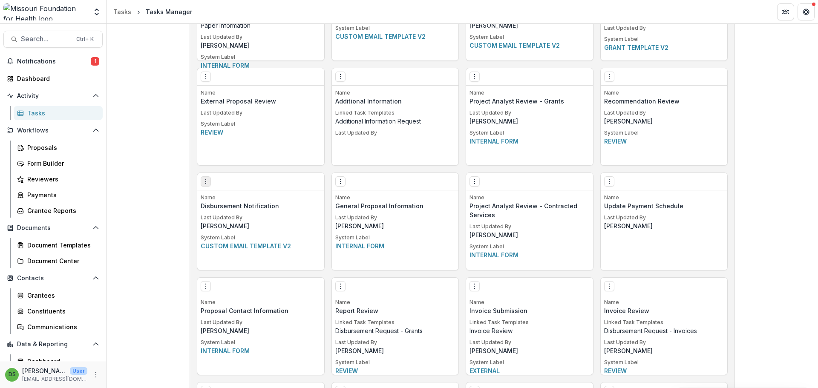
click at [206, 185] on button "Options" at bounding box center [206, 181] width 10 height 10
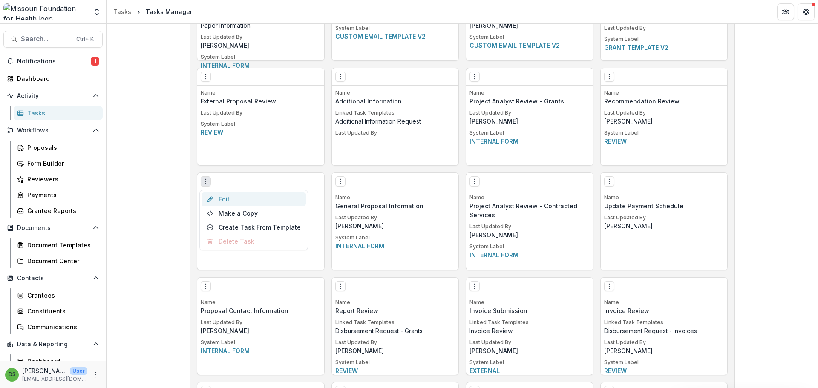
click at [225, 193] on link "Edit" at bounding box center [254, 199] width 104 height 14
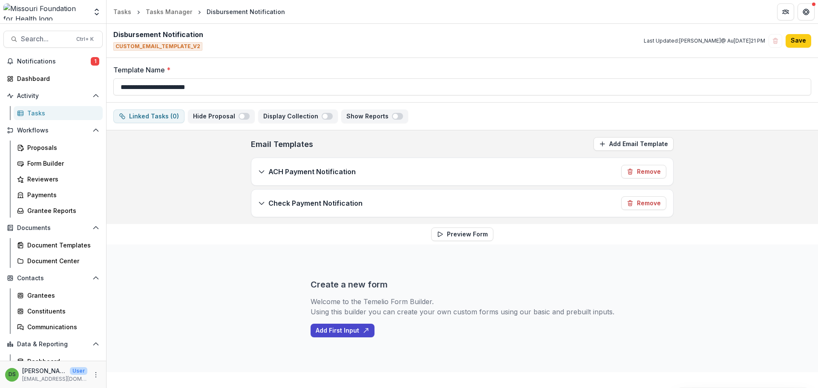
click at [478, 174] on div "ACH Payment Notification Remove" at bounding box center [462, 171] width 422 height 27
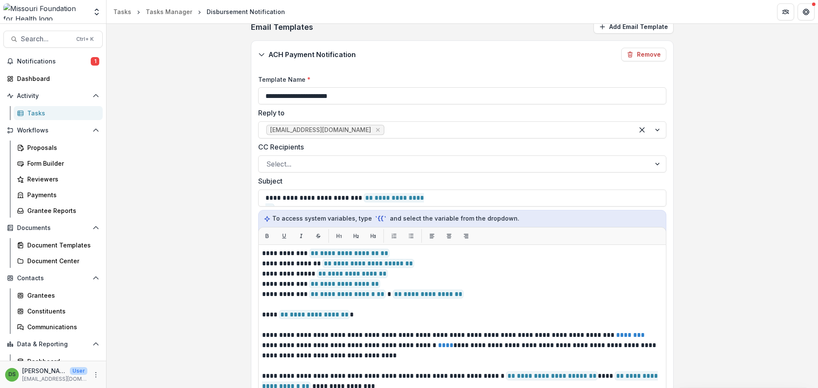
scroll to position [128, 0]
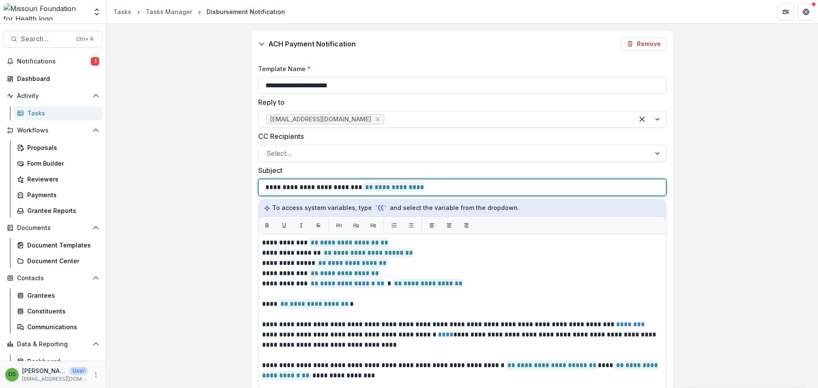
click at [363, 190] on p "**********" at bounding box center [347, 187] width 165 height 10
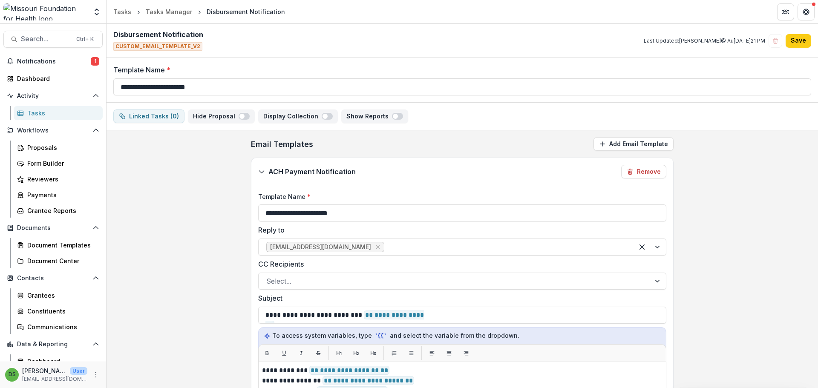
click at [378, 168] on div "ACH Payment Notification Remove" at bounding box center [462, 171] width 422 height 27
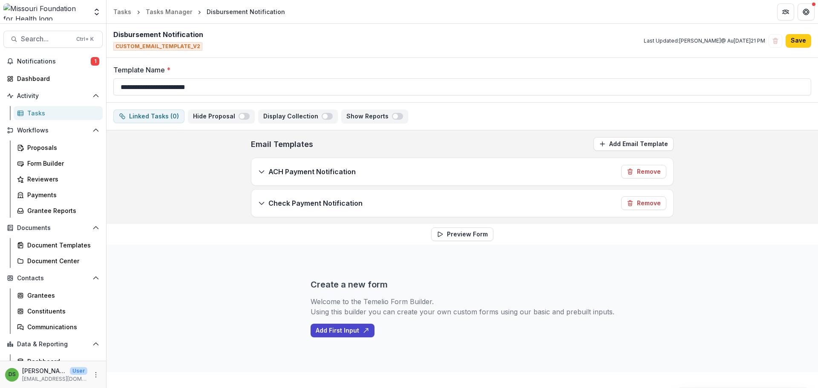
click at [357, 202] on p "Check Payment Notification" at bounding box center [315, 203] width 94 height 10
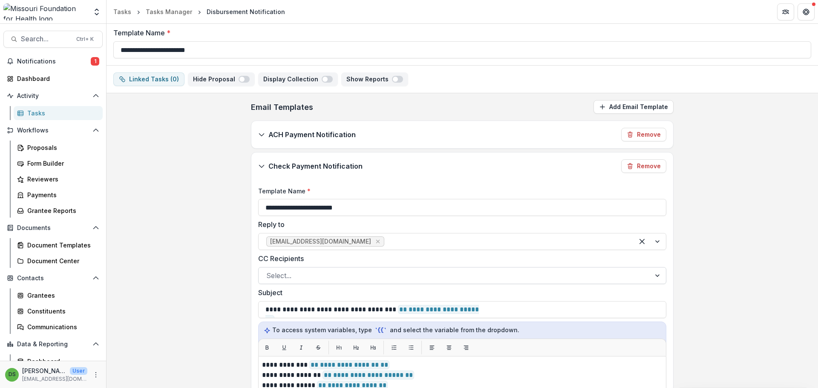
scroll to position [85, 0]
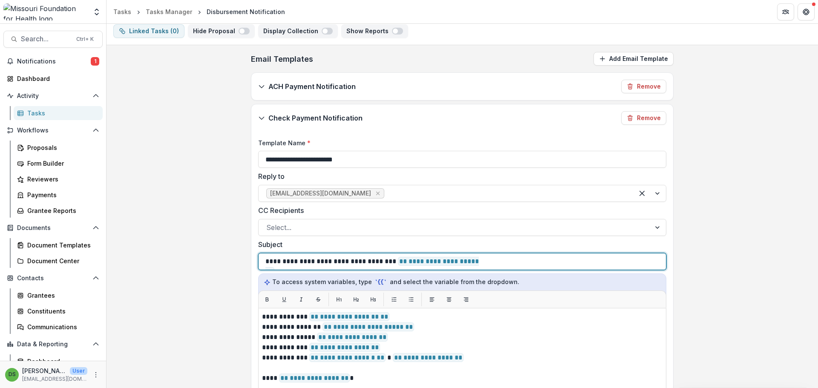
click at [380, 263] on p "**********" at bounding box center [375, 261] width 221 height 10
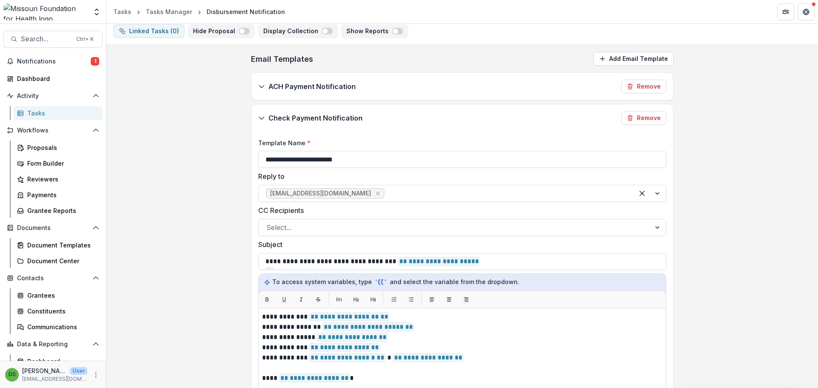
click at [337, 77] on div "ACH Payment Notification Remove" at bounding box center [462, 86] width 422 height 27
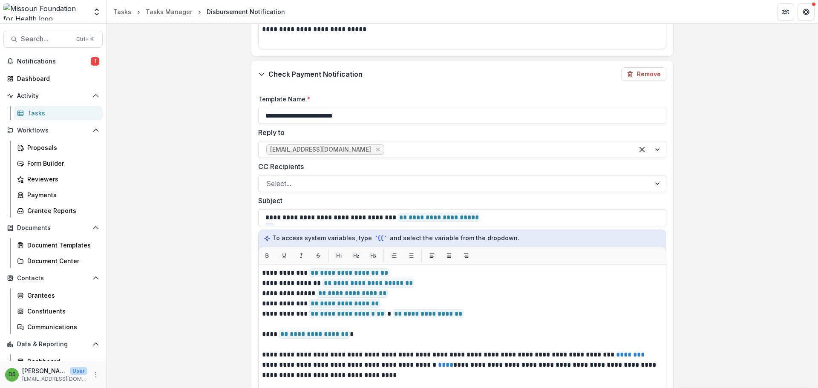
scroll to position [597, 0]
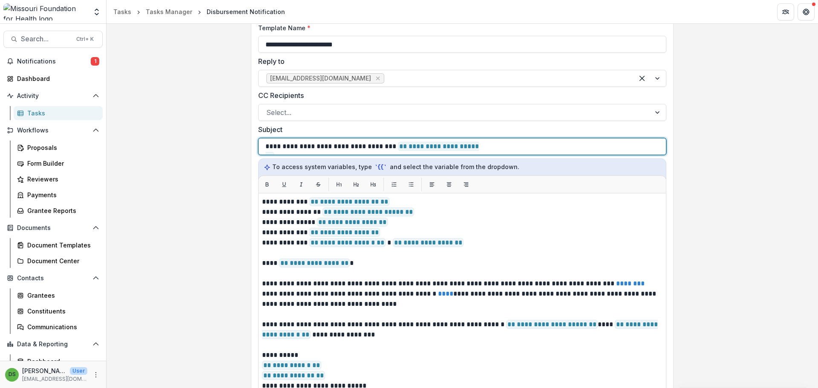
click at [496, 150] on div "**********" at bounding box center [462, 146] width 394 height 16
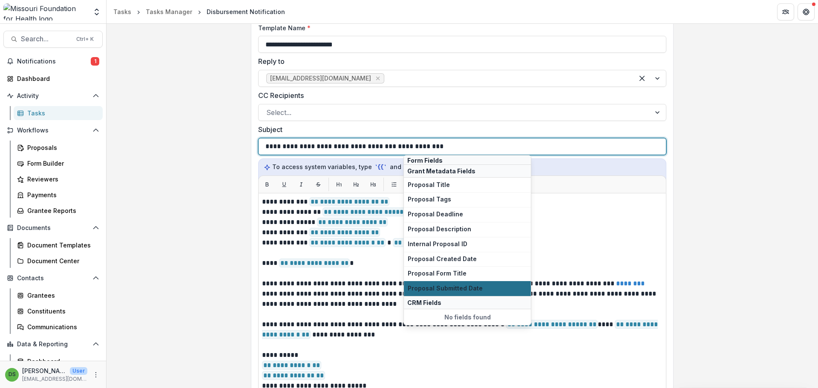
scroll to position [412, 0]
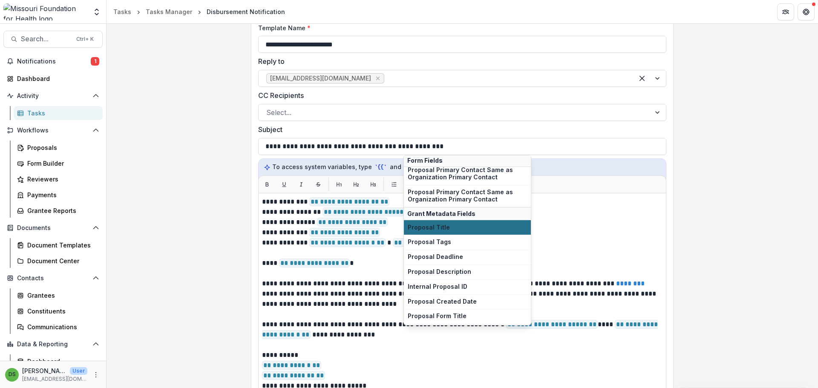
click at [439, 225] on span "Proposal Title" at bounding box center [467, 227] width 119 height 7
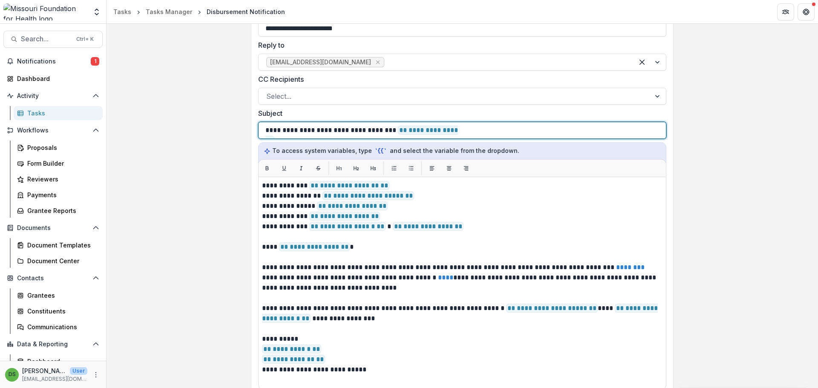
scroll to position [613, 0]
drag, startPoint x: 349, startPoint y: 131, endPoint x: 403, endPoint y: 128, distance: 54.6
click at [403, 128] on p "**********" at bounding box center [366, 130] width 203 height 10
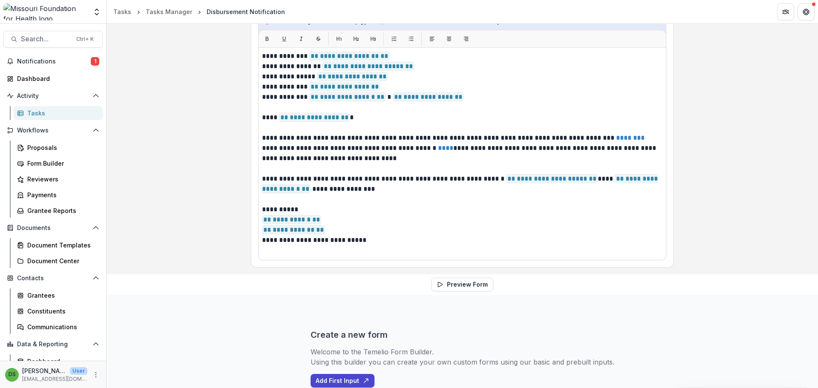
scroll to position [692, 0]
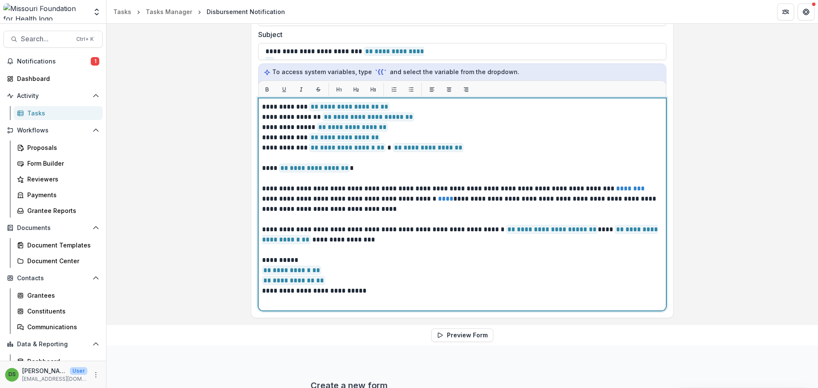
click at [439, 210] on p "**********" at bounding box center [462, 199] width 401 height 31
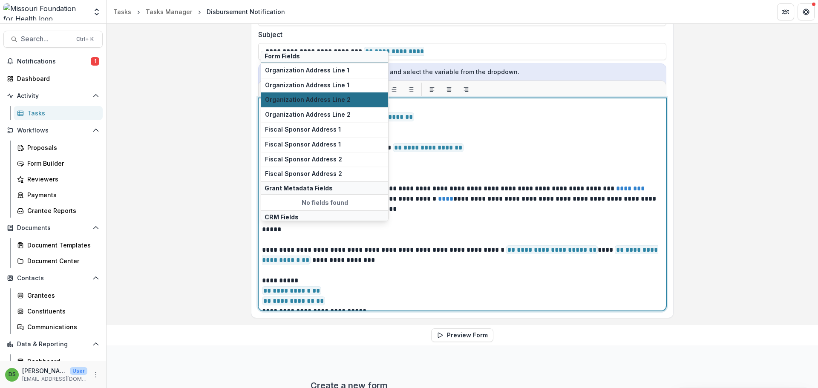
scroll to position [210, 0]
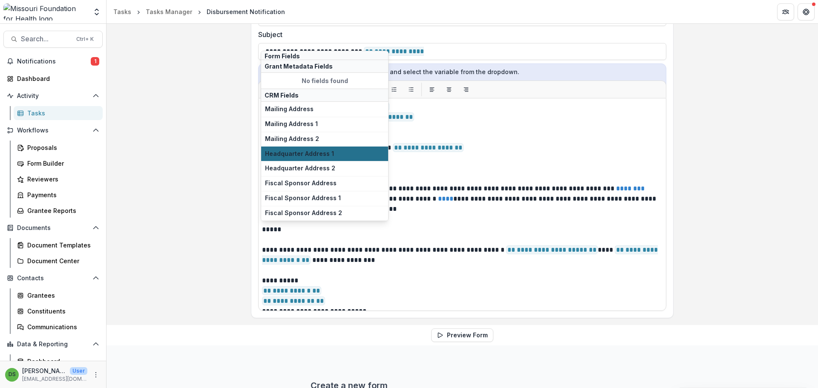
click at [300, 153] on span "Headquarter Address 1" at bounding box center [324, 153] width 119 height 7
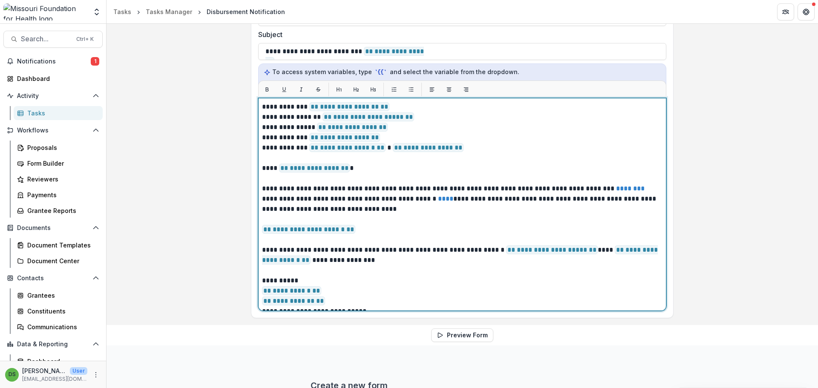
click at [472, 189] on p "**********" at bounding box center [461, 199] width 398 height 31
click at [640, 188] on p "**********" at bounding box center [461, 199] width 398 height 31
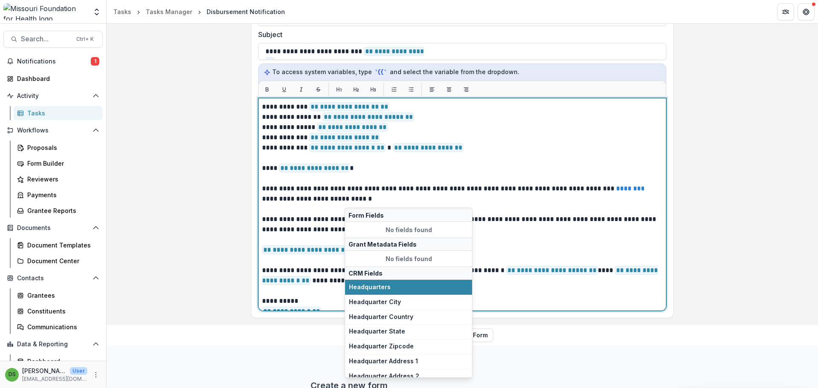
scroll to position [78, 0]
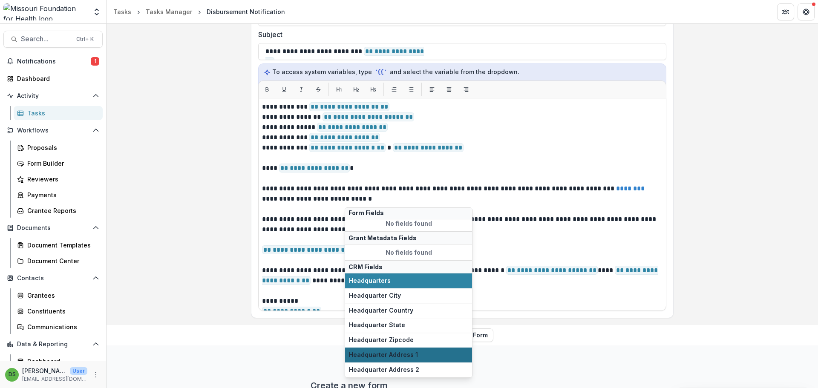
click at [374, 356] on span "Headquarter Address 1" at bounding box center [408, 355] width 119 height 7
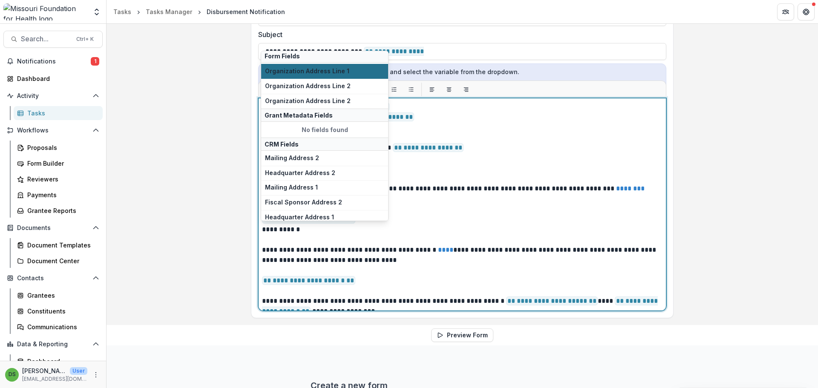
scroll to position [121, 0]
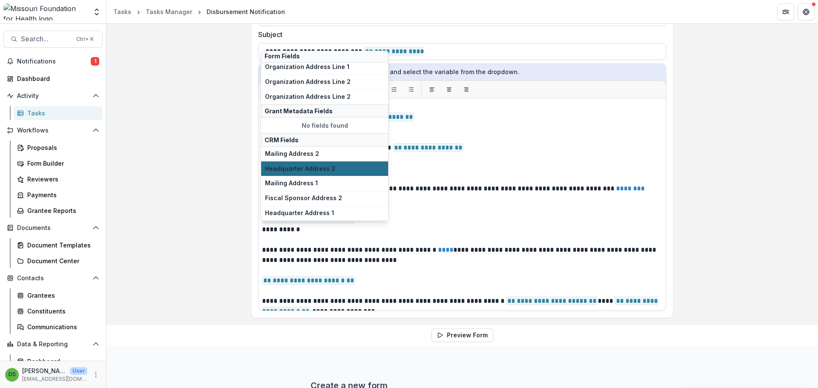
click at [326, 169] on span "Headquarter Address 2" at bounding box center [324, 168] width 119 height 7
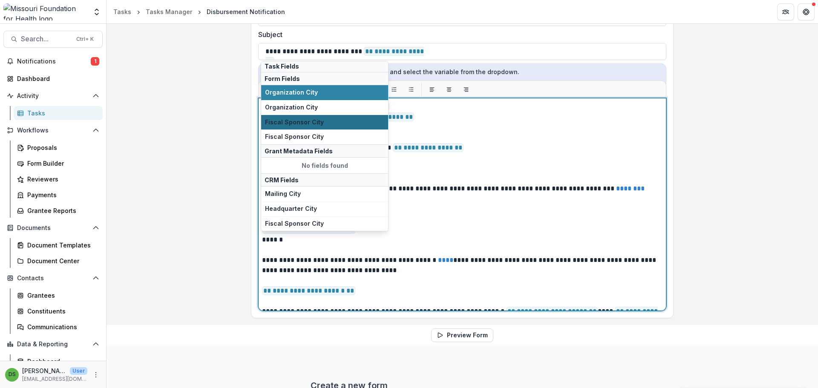
scroll to position [62, 0]
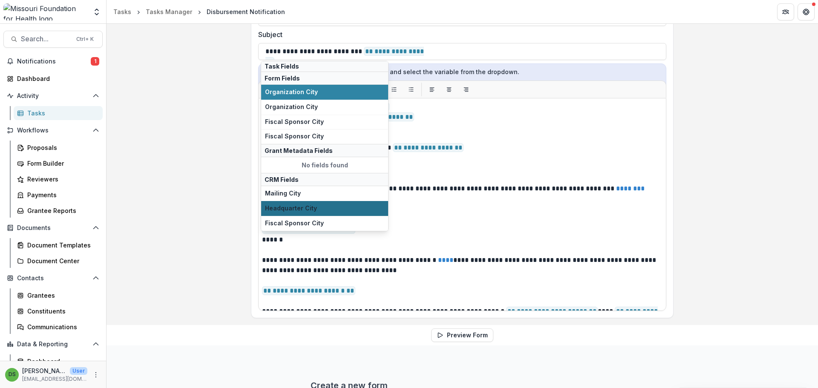
click at [295, 206] on span "Headquarter City" at bounding box center [324, 208] width 119 height 7
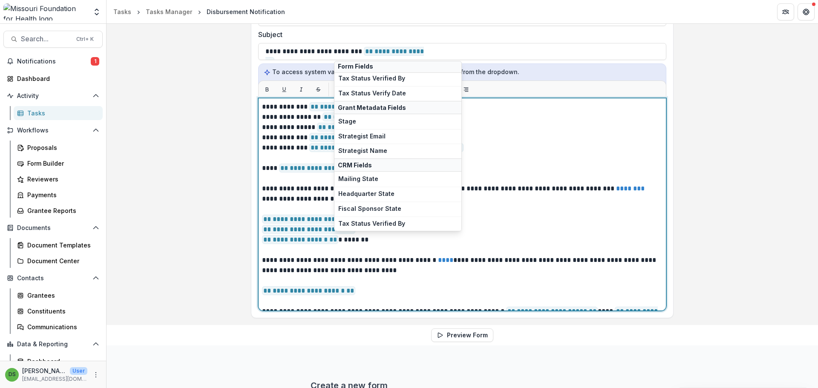
scroll to position [343, 0]
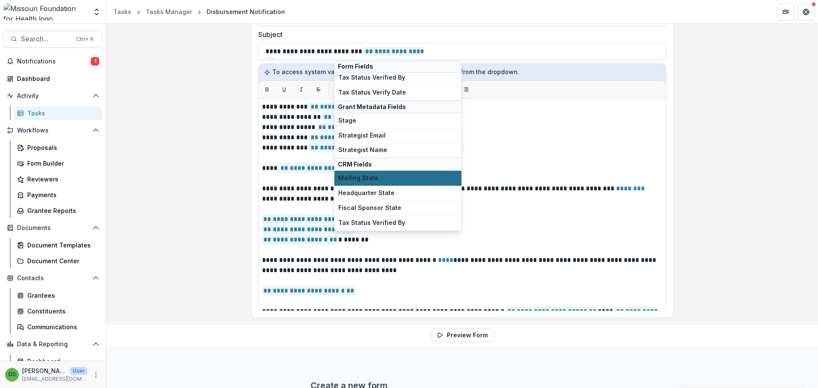
click at [360, 171] on button "Mailing State" at bounding box center [397, 178] width 127 height 15
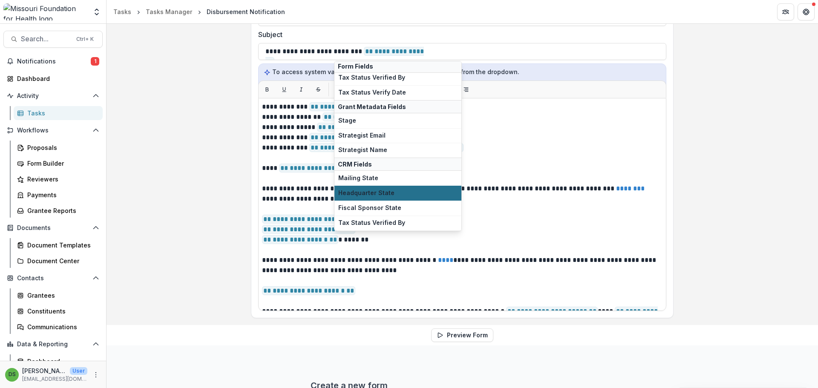
click at [391, 190] on span "Headquarter State" at bounding box center [397, 193] width 119 height 7
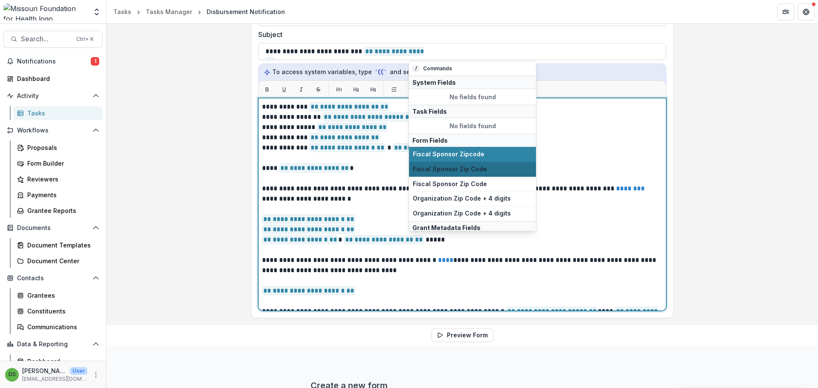
scroll to position [77, 0]
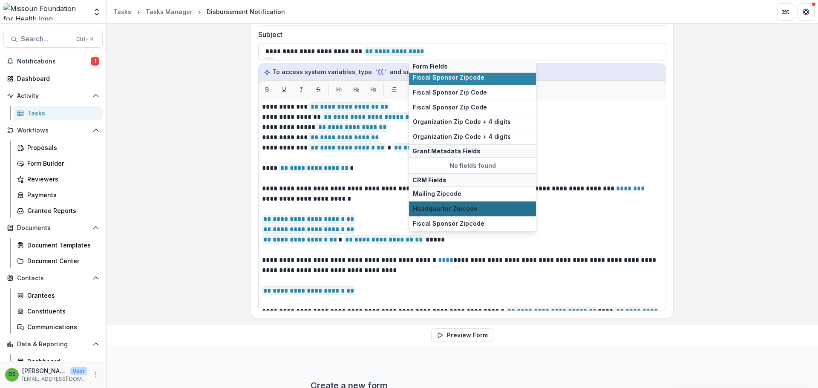
click at [449, 207] on span "Headquarter Zipcode" at bounding box center [472, 208] width 119 height 7
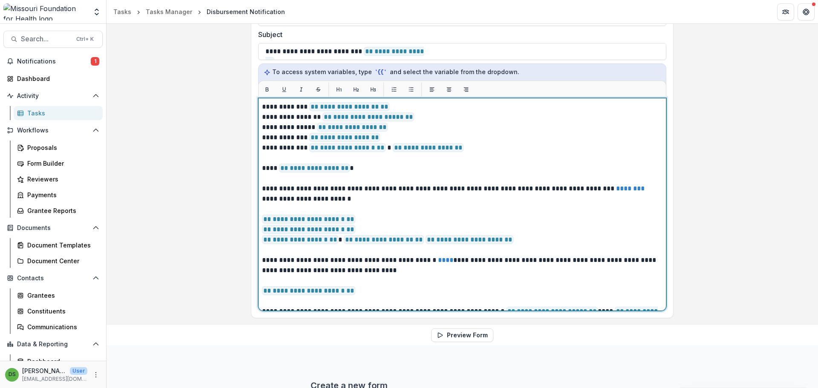
click at [494, 242] on p "**********" at bounding box center [461, 240] width 398 height 10
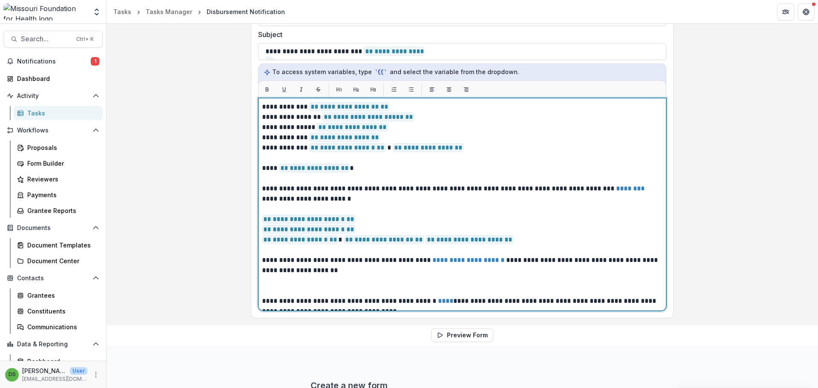
drag, startPoint x: 422, startPoint y: 260, endPoint x: 354, endPoint y: 266, distance: 68.0
click at [354, 266] on p "**********" at bounding box center [461, 265] width 398 height 20
click at [268, 259] on p "**********" at bounding box center [461, 265] width 398 height 20
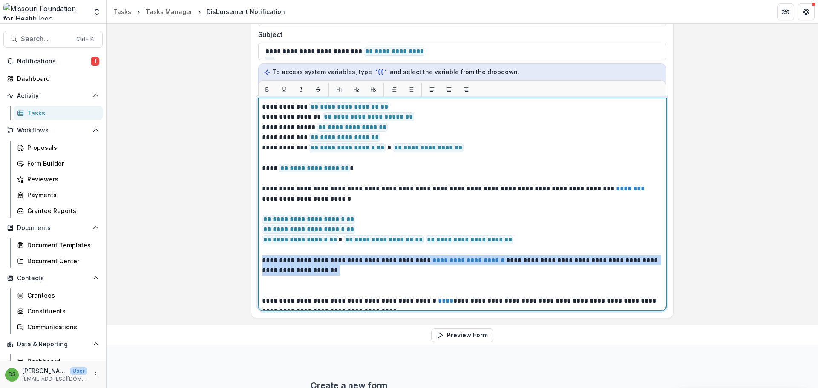
drag, startPoint x: 262, startPoint y: 260, endPoint x: 315, endPoint y: 269, distance: 54.4
click at [315, 269] on p "**********" at bounding box center [461, 265] width 398 height 20
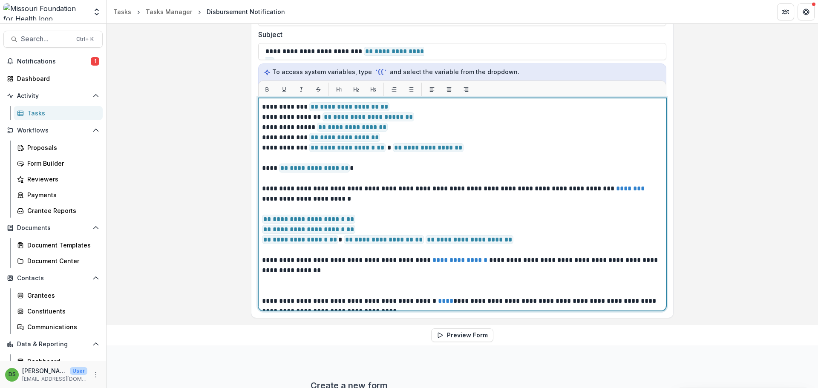
click at [331, 288] on p at bounding box center [461, 291] width 398 height 10
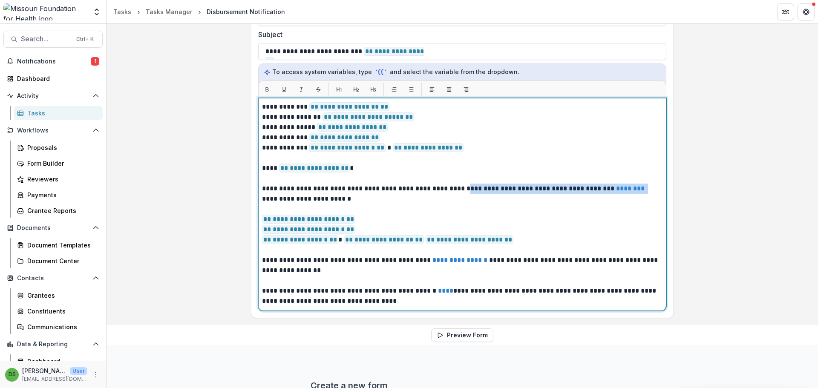
drag, startPoint x: 472, startPoint y: 188, endPoint x: 643, endPoint y: 189, distance: 170.9
click at [643, 189] on p "**********" at bounding box center [461, 194] width 398 height 20
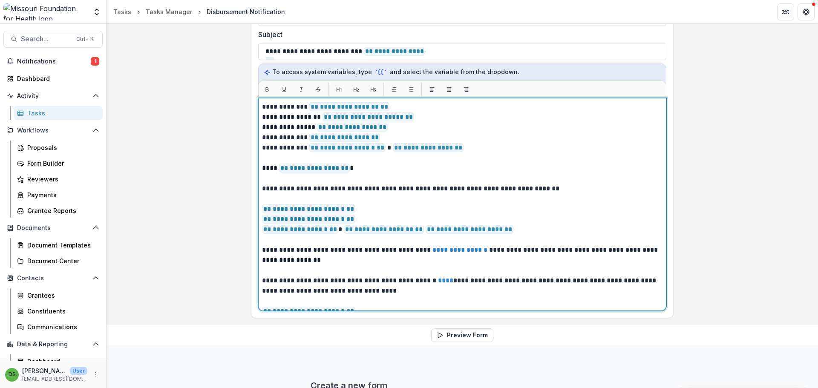
click at [262, 280] on p "**********" at bounding box center [461, 286] width 398 height 20
click at [568, 188] on p "**********" at bounding box center [461, 189] width 398 height 10
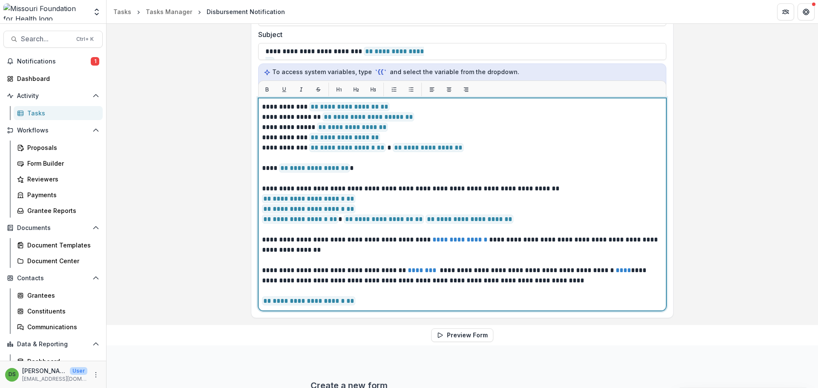
click at [529, 236] on p "**********" at bounding box center [461, 245] width 398 height 20
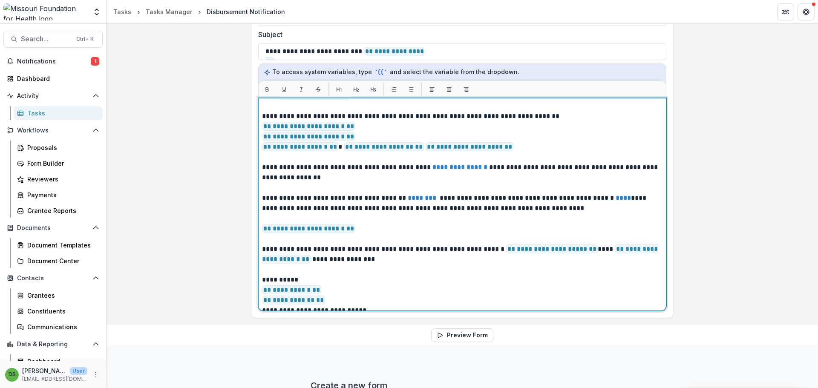
scroll to position [91, 0]
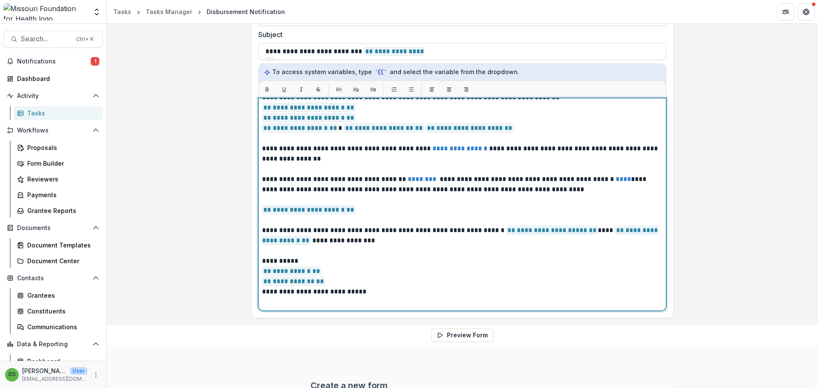
click at [415, 208] on p "**********" at bounding box center [461, 210] width 398 height 10
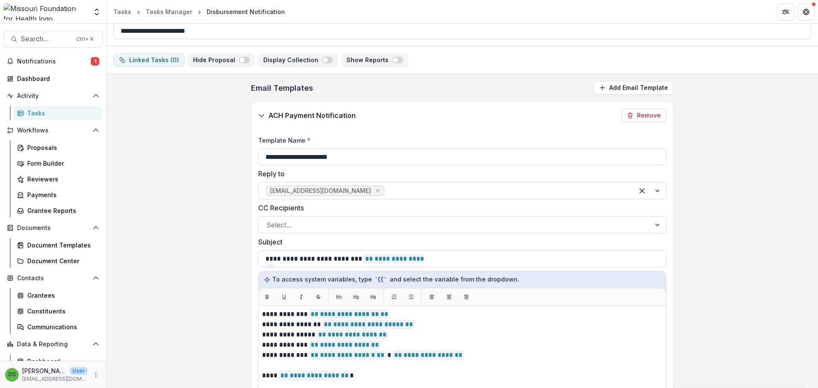
scroll to position [0, 0]
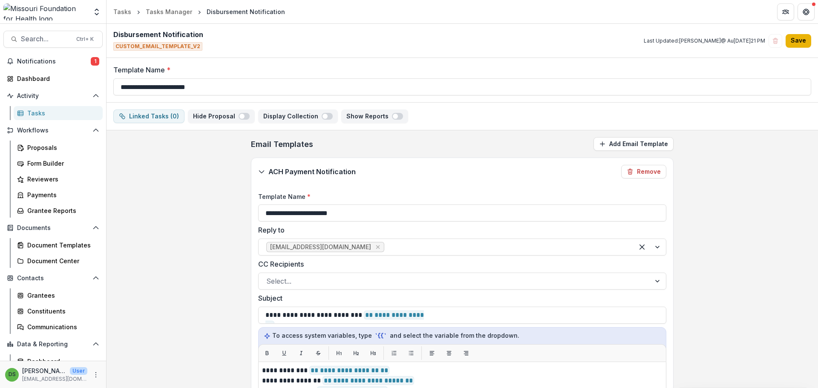
click at [802, 44] on button "Save" at bounding box center [799, 41] width 26 height 14
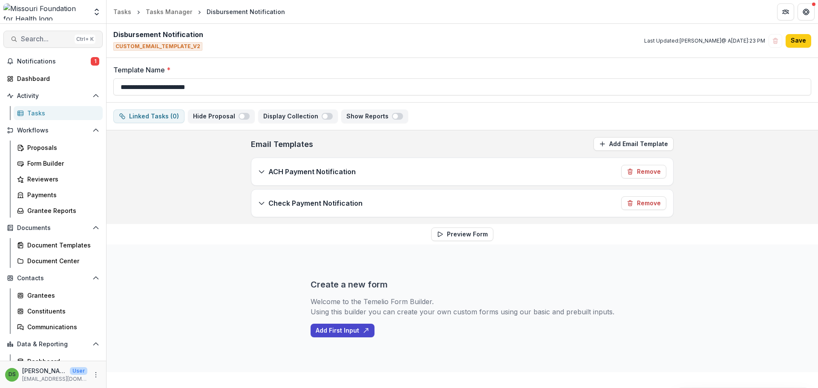
click at [49, 40] on span "Search..." at bounding box center [46, 39] width 50 height 8
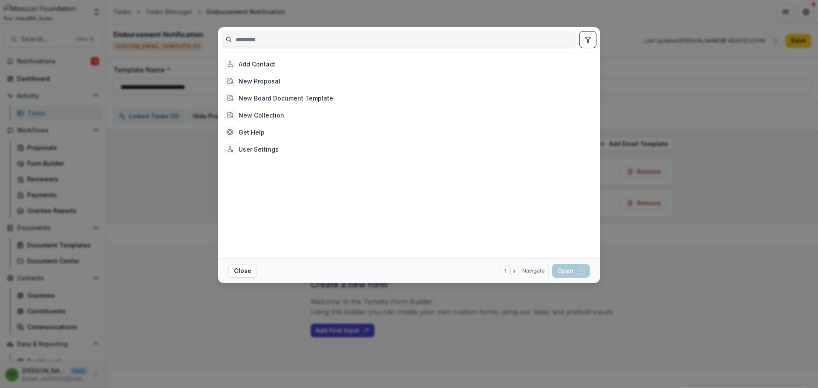
click at [297, 43] on input at bounding box center [399, 40] width 354 height 14
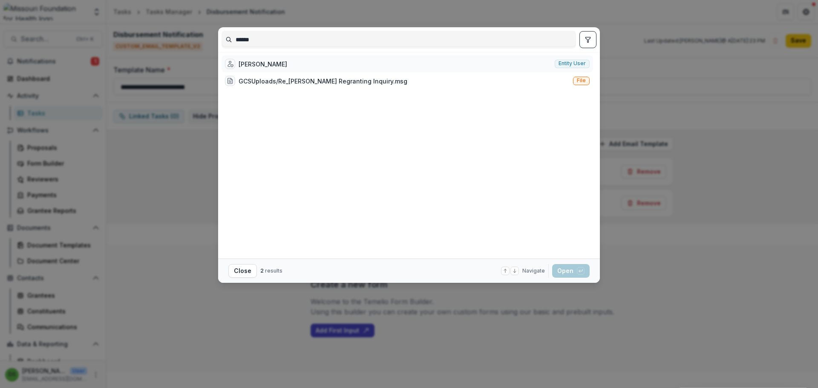
type input "******"
click at [277, 61] on div "Hisako Matsuo" at bounding box center [263, 64] width 49 height 9
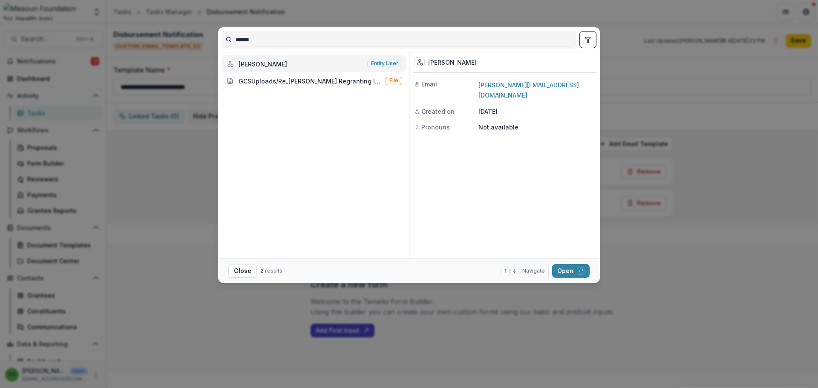
click at [274, 65] on div "Hisako Matsuo" at bounding box center [263, 64] width 49 height 9
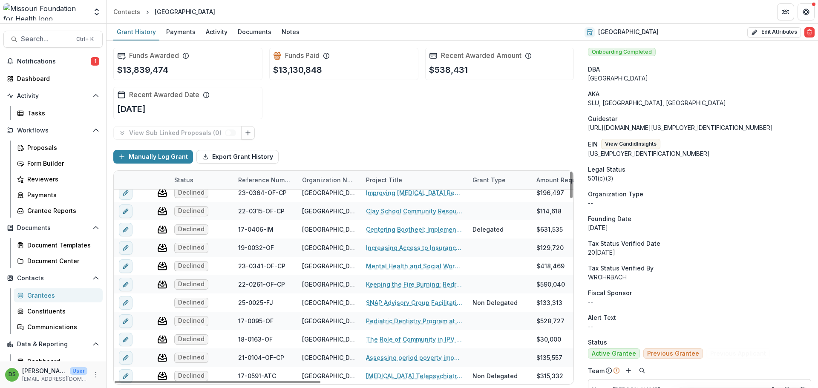
scroll to position [128, 0]
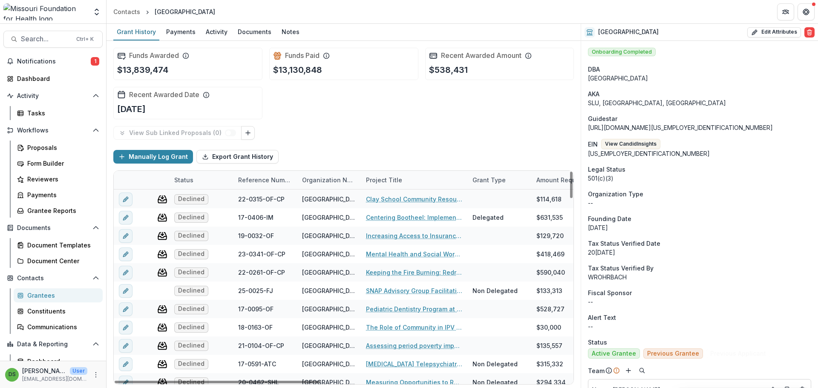
click at [263, 183] on div "Reference Number" at bounding box center [265, 180] width 64 height 9
click at [271, 229] on span "Sort Descending" at bounding box center [274, 232] width 49 height 7
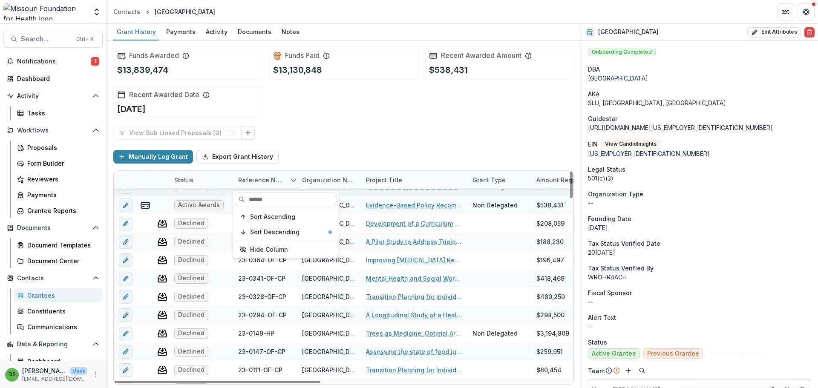
scroll to position [0, 0]
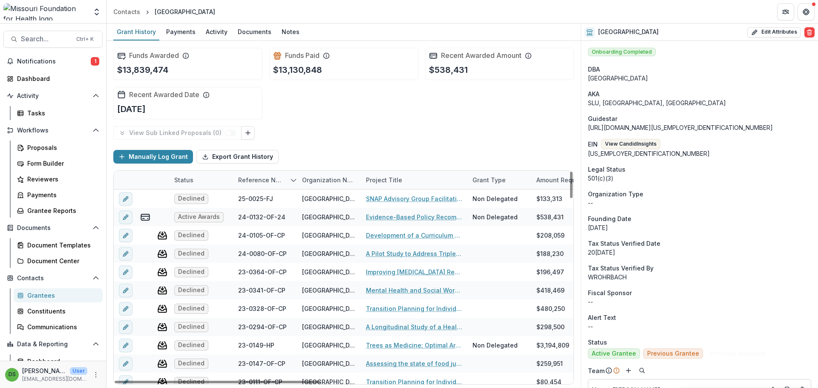
click at [386, 138] on div "View Sub Linked Proposals ( 0 )" at bounding box center [343, 133] width 461 height 14
click at [402, 216] on link "Evidence-Based Policy Recommendations for Infant and Maternal Health Promotion:…" at bounding box center [414, 217] width 96 height 9
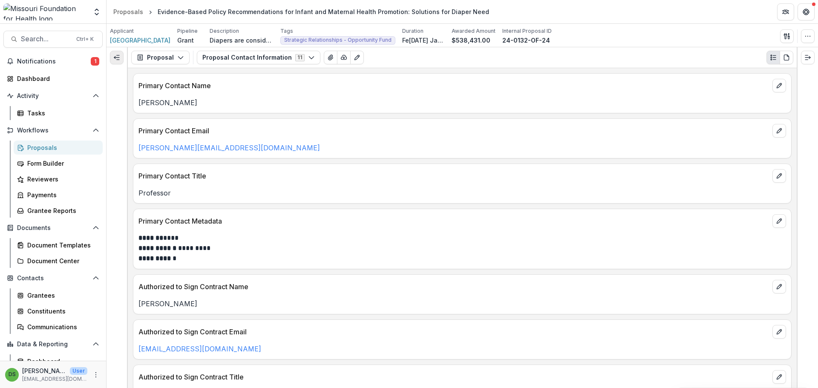
click at [119, 51] on button "Expand left" at bounding box center [117, 58] width 14 height 14
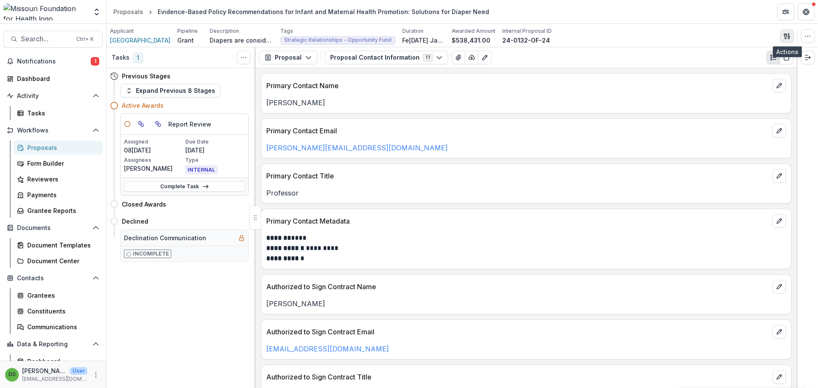
click at [783, 37] on button "button" at bounding box center [787, 36] width 14 height 14
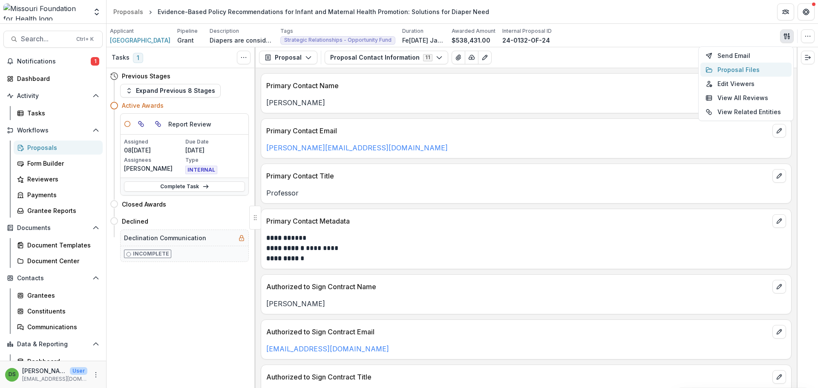
click at [737, 68] on button "Proposal Files" at bounding box center [745, 70] width 91 height 14
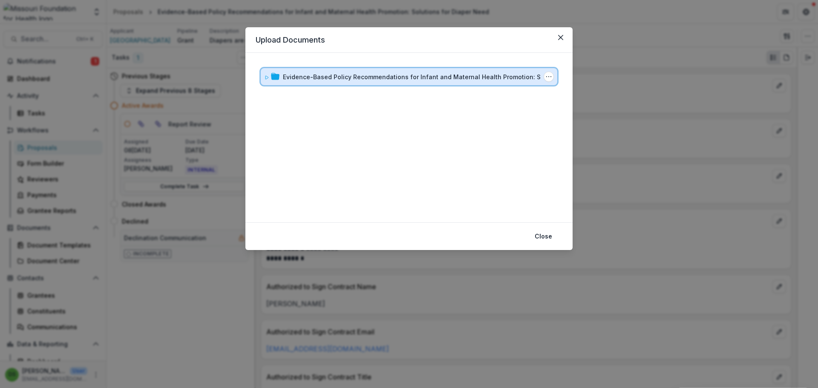
click at [454, 82] on div "Evidence-Based Policy Recommendations for Infant and Maternal Health Promotion:…" at bounding box center [409, 76] width 297 height 17
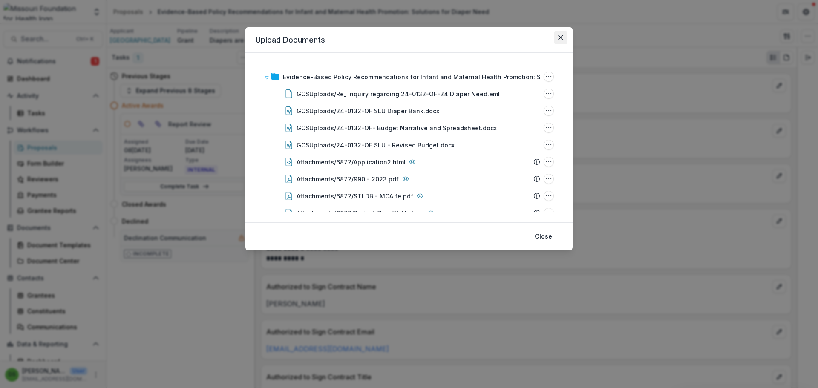
click at [559, 34] on button "Close" at bounding box center [561, 38] width 14 height 14
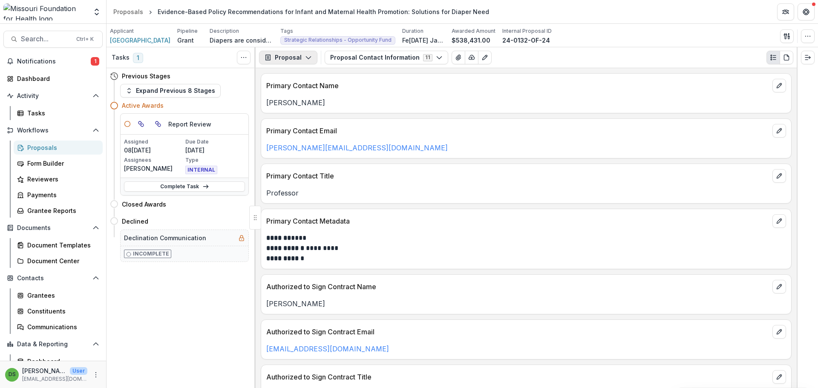
click at [291, 56] on button "Proposal" at bounding box center [288, 58] width 58 height 14
click at [370, 46] on div "Applicant Saint Louis University Pipeline Grant Description Diapers are conside…" at bounding box center [463, 35] width 712 height 23
click at [373, 57] on button "Proposal Contact Information 11" at bounding box center [387, 58] width 124 height 14
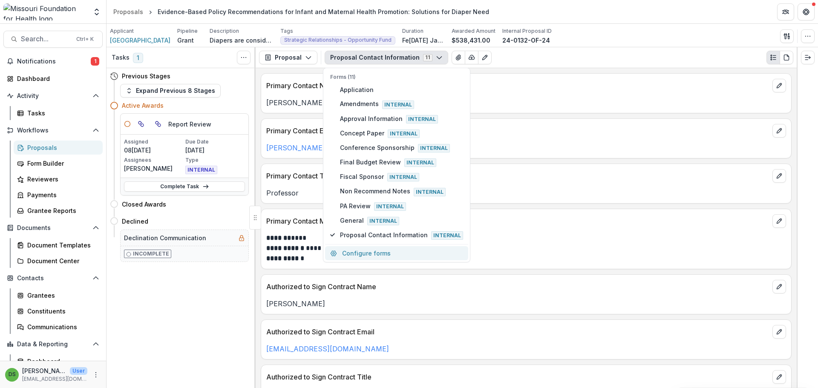
click at [378, 254] on button "Configure forms" at bounding box center [396, 253] width 143 height 14
select select "****"
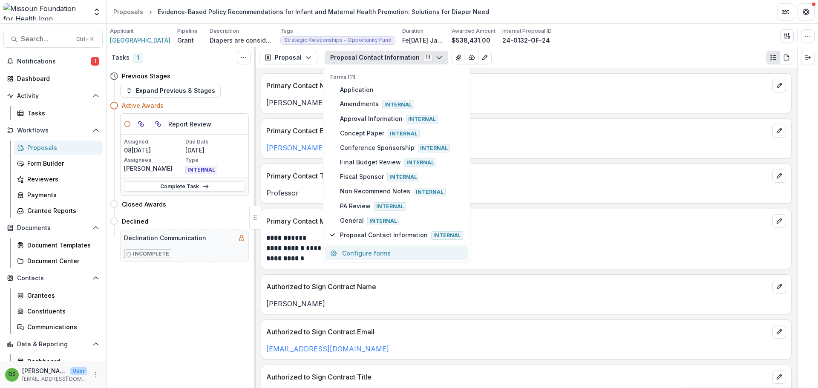
select select "****"
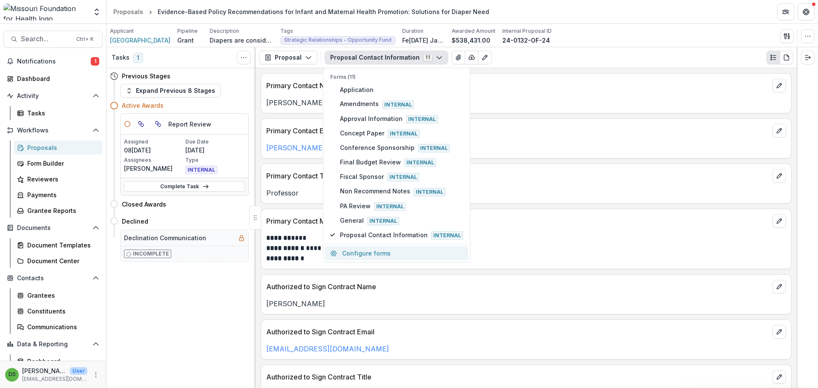
select select "****"
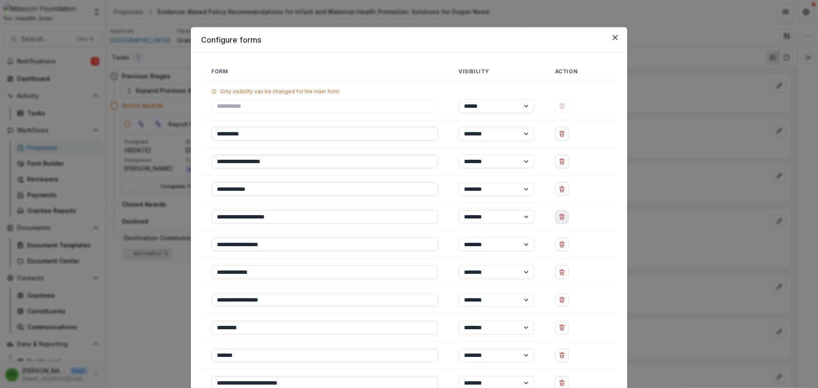
click at [562, 218] on line "Delete Conference Sponsorship" at bounding box center [562, 218] width 0 height 2
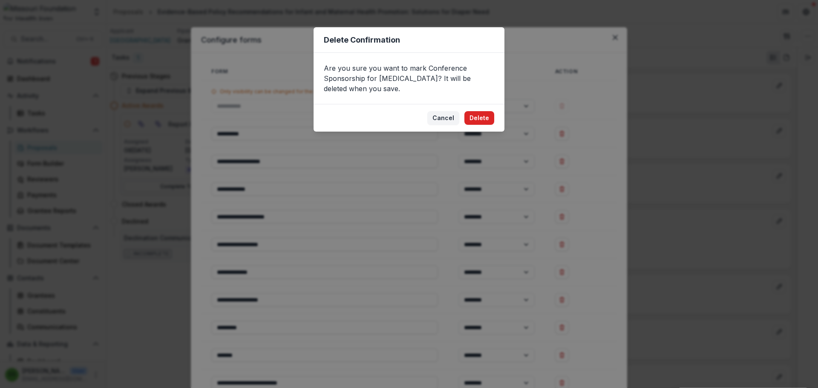
click at [485, 116] on button "Delete" at bounding box center [479, 118] width 30 height 14
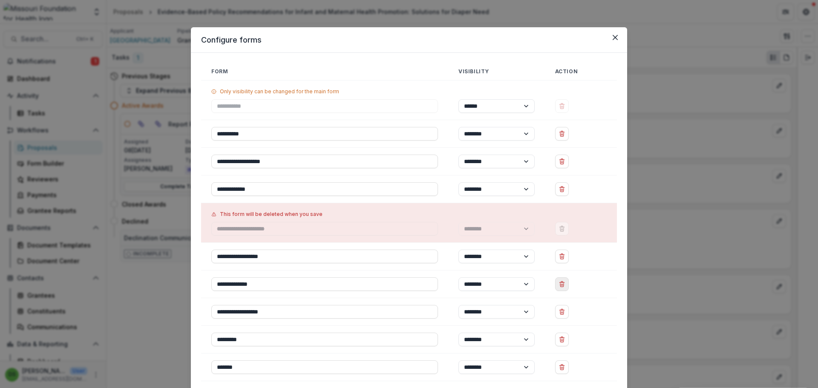
click at [561, 287] on icon "Delete Fiscal Sponsor" at bounding box center [562, 284] width 7 height 7
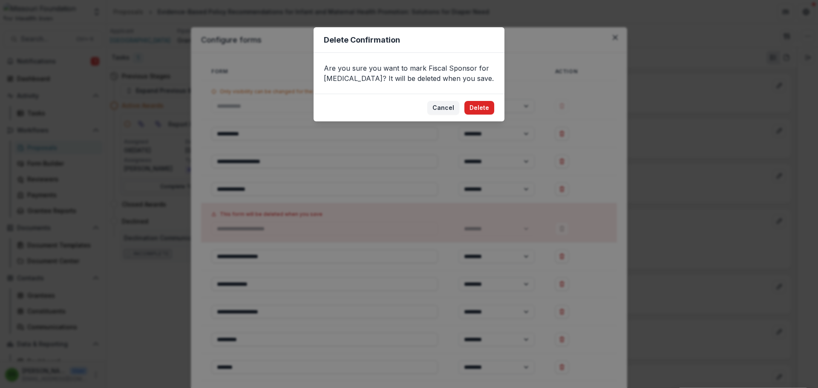
click at [486, 105] on button "Delete" at bounding box center [479, 108] width 30 height 14
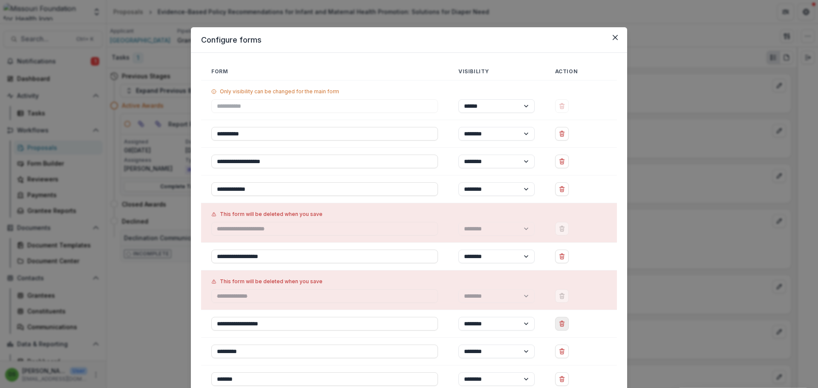
click at [560, 326] on icon "Delete Non Recommend Notes" at bounding box center [561, 324] width 3 height 3
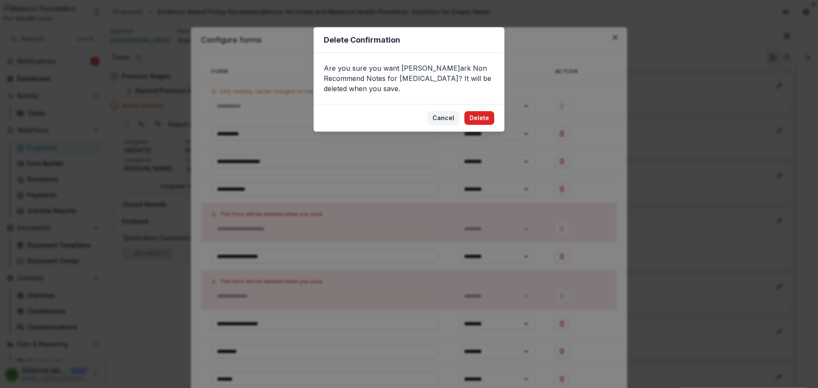
click at [477, 111] on button "Delete" at bounding box center [479, 118] width 30 height 14
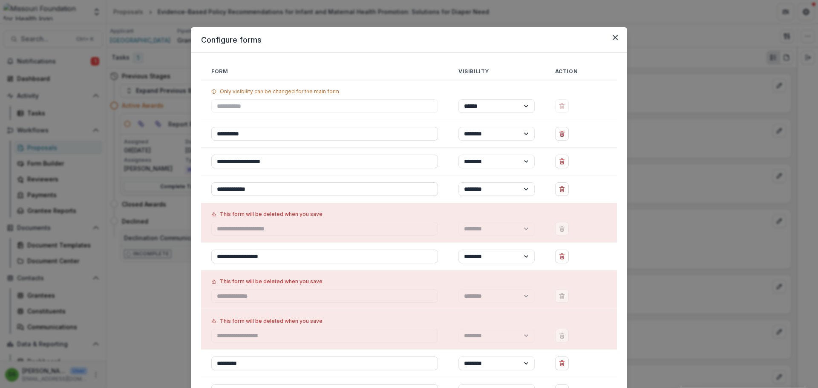
scroll to position [110, 0]
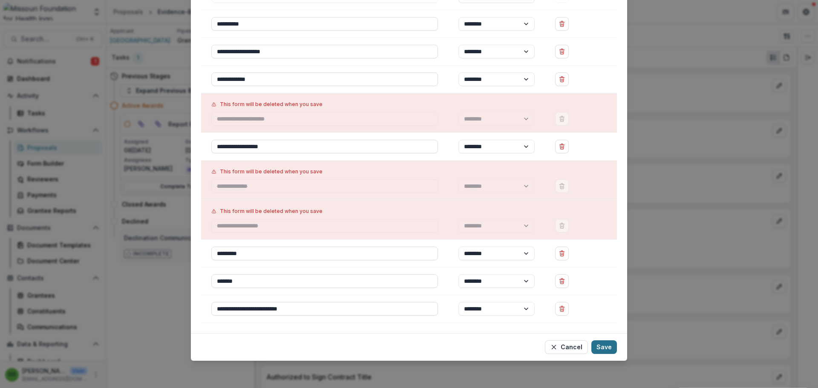
click at [603, 352] on button "Save" at bounding box center [604, 347] width 26 height 14
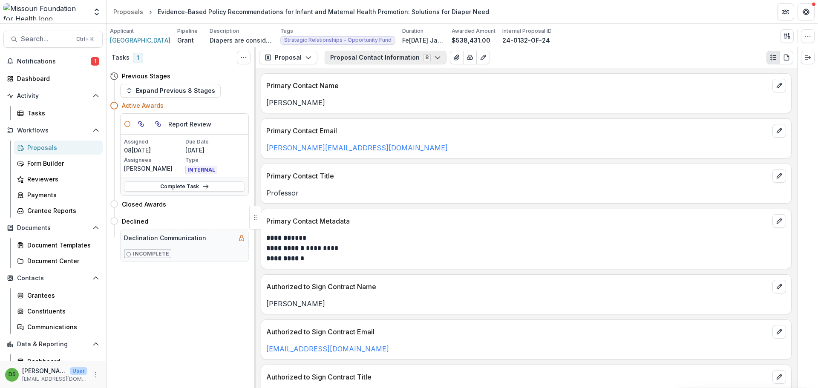
click at [369, 58] on button "Proposal Contact Information 8" at bounding box center [386, 58] width 122 height 14
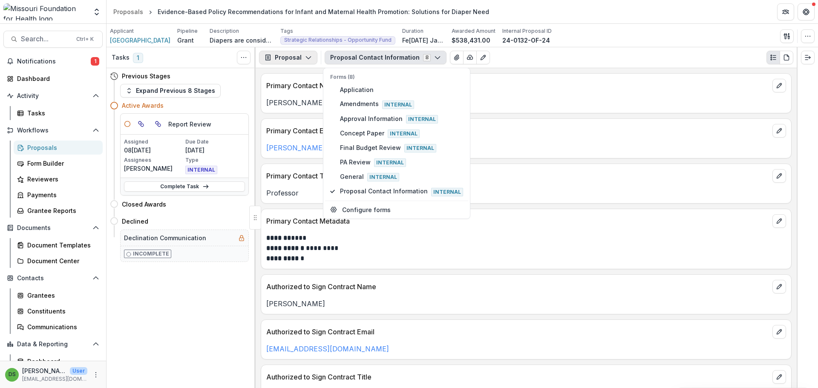
click at [297, 59] on button "Proposal" at bounding box center [288, 58] width 58 height 14
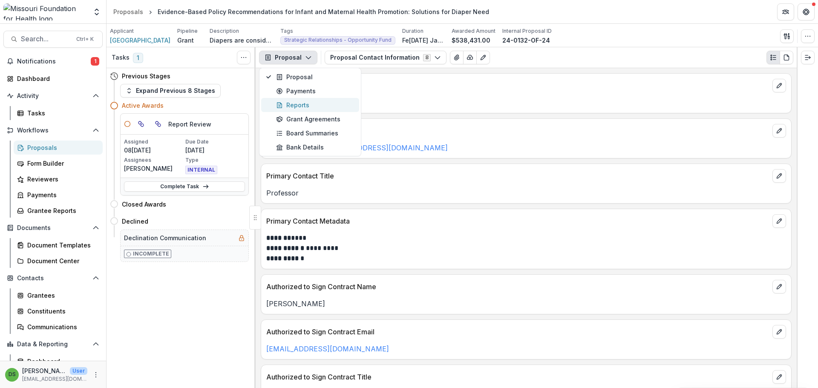
click at [300, 104] on div "Reports" at bounding box center [315, 105] width 78 height 9
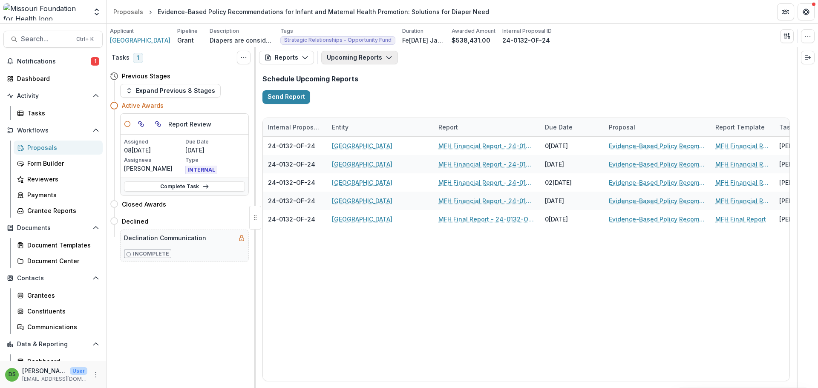
click at [391, 59] on button "Upcoming Reports" at bounding box center [359, 58] width 77 height 14
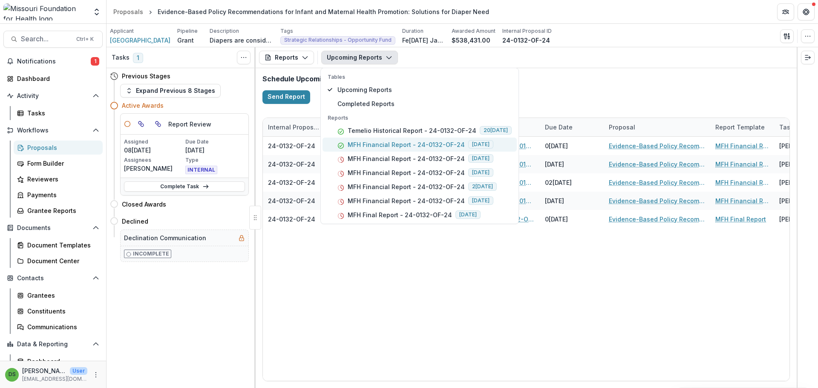
click at [389, 148] on p "MFH Financial Report - 24-0132-OF-24" at bounding box center [406, 144] width 117 height 9
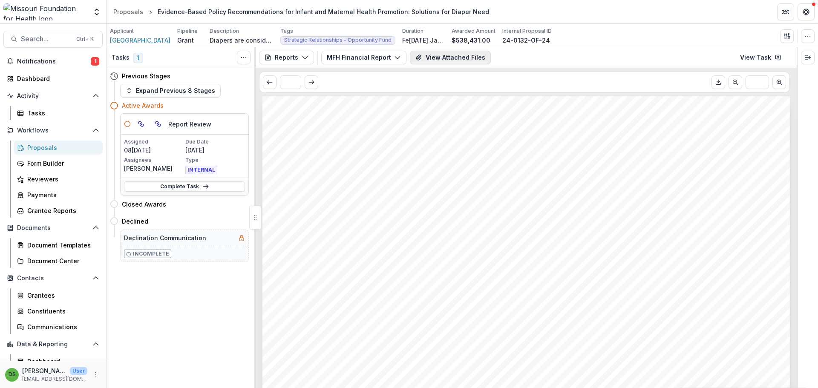
click at [445, 59] on button "View Attached Files" at bounding box center [450, 58] width 81 height 14
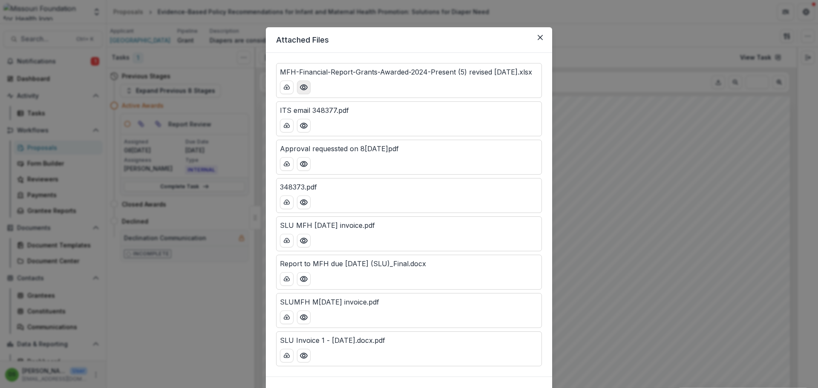
click at [303, 92] on icon "Preview MFH-Financial-Report-Grants-Awarded-2024-Present (5) revised 8-13-2025.…" at bounding box center [304, 87] width 9 height 9
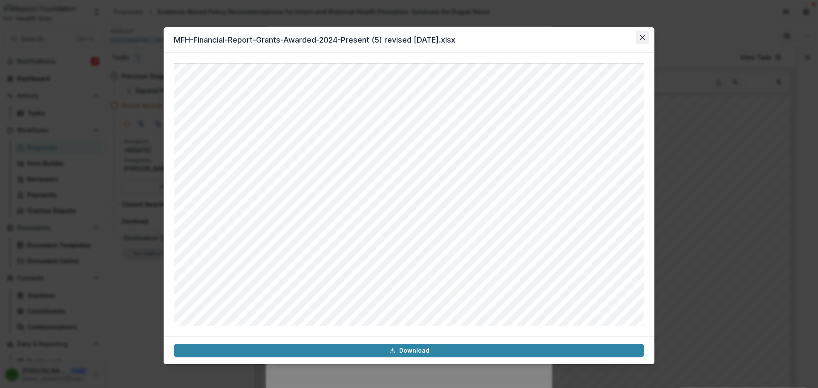
click at [643, 36] on icon "Close" at bounding box center [642, 37] width 5 height 5
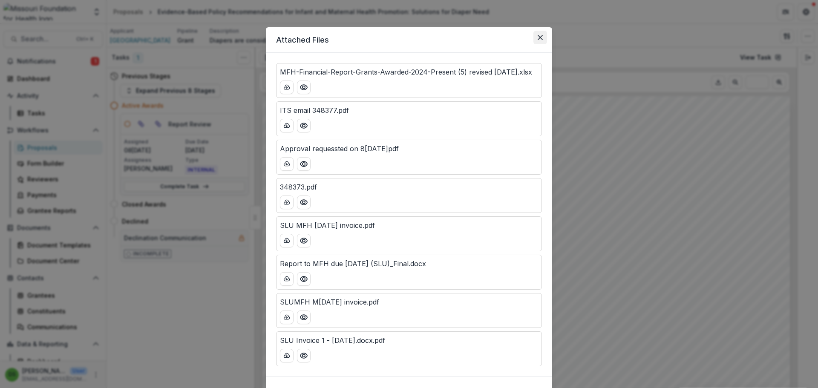
click at [539, 38] on icon "Close" at bounding box center [540, 37] width 5 height 5
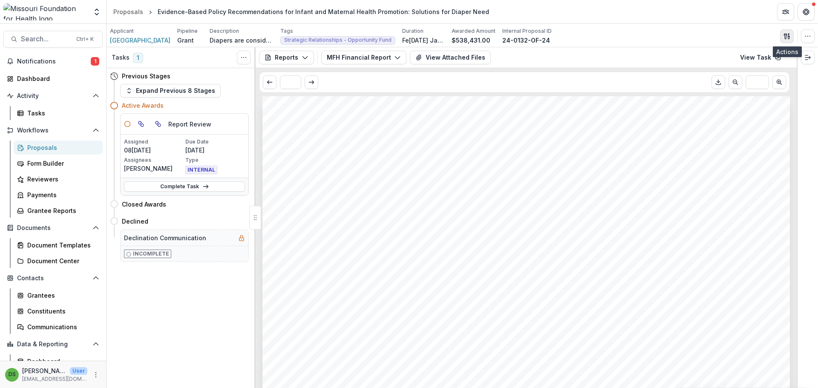
click at [788, 35] on icon "button" at bounding box center [787, 36] width 7 height 7
click at [723, 71] on button "Proposal Files" at bounding box center [745, 70] width 91 height 14
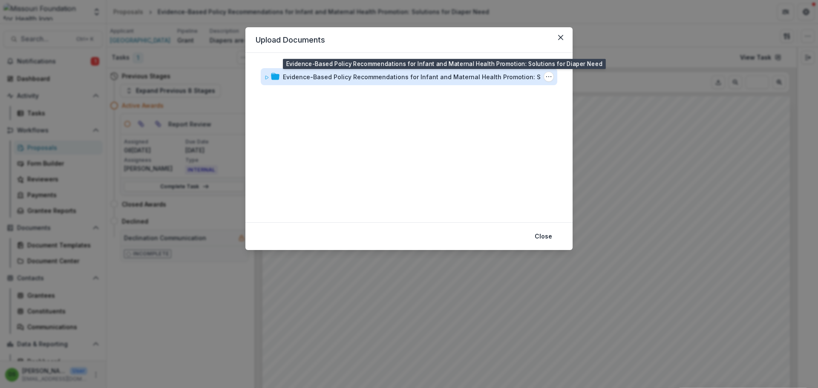
click at [396, 75] on div "Evidence-Based Policy Recommendations for Infant and Maternal Health Promotion:…" at bounding box center [423, 76] width 281 height 9
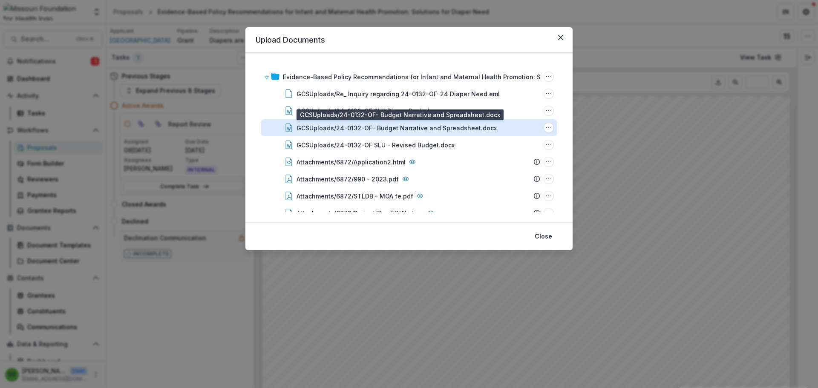
click at [390, 131] on div "GCSUploads/24-0132-OF- Budget Narrative and Spreadsheet.docx" at bounding box center [397, 128] width 200 height 9
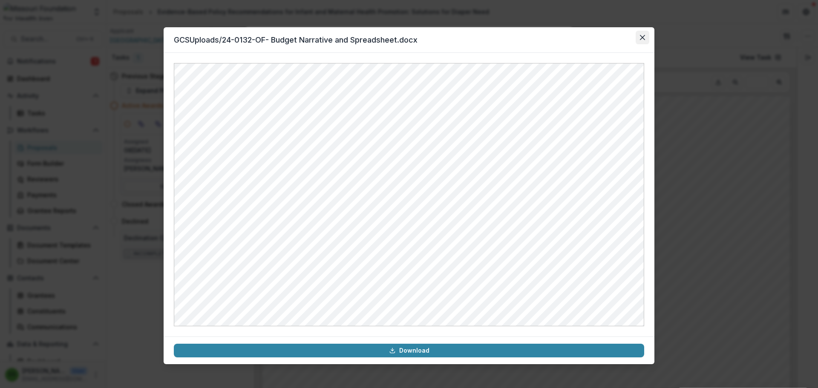
click at [640, 38] on icon "Close" at bounding box center [642, 37] width 5 height 5
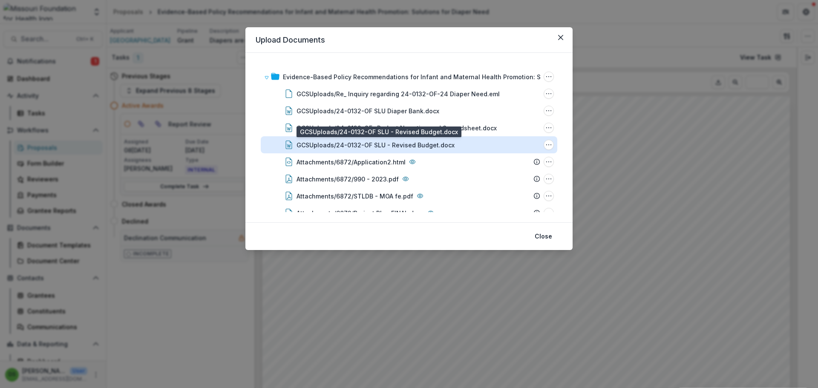
click at [407, 142] on div "GCSUploads/24-0132-OF SLU - Revised Budget.docx" at bounding box center [376, 145] width 158 height 9
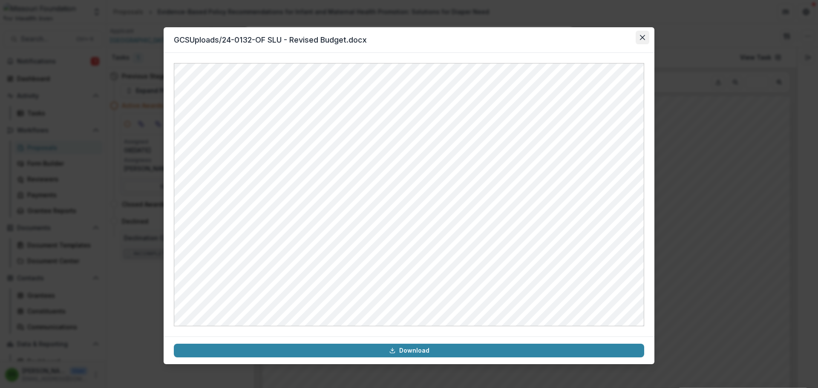
click at [644, 38] on icon "Close" at bounding box center [642, 37] width 5 height 5
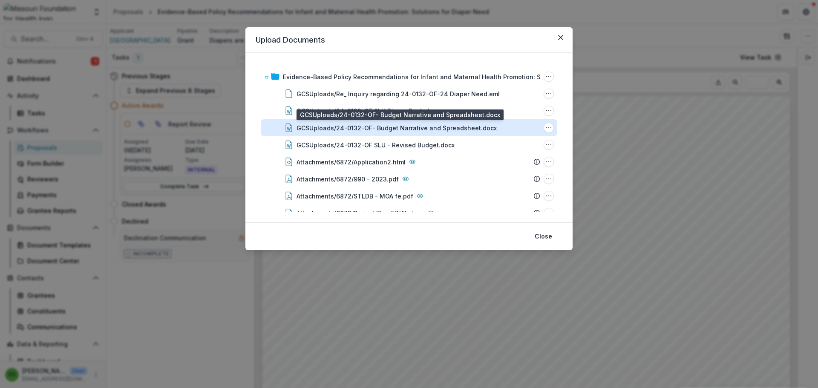
click at [389, 127] on div "GCSUploads/24-0132-OF- Budget Narrative and Spreadsheet.docx" at bounding box center [397, 128] width 200 height 9
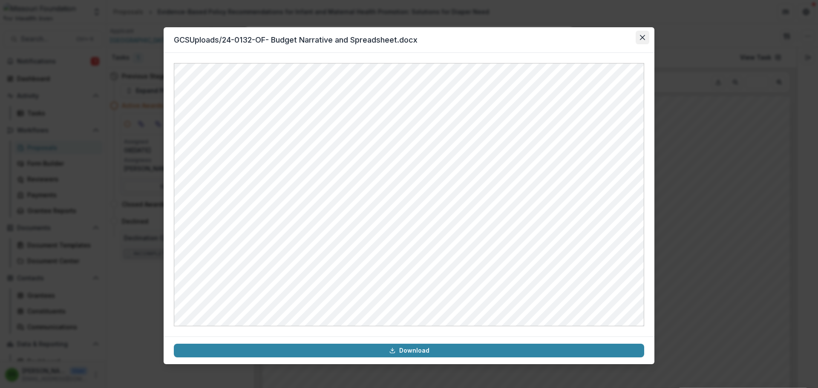
click at [643, 40] on button "Close" at bounding box center [643, 38] width 14 height 14
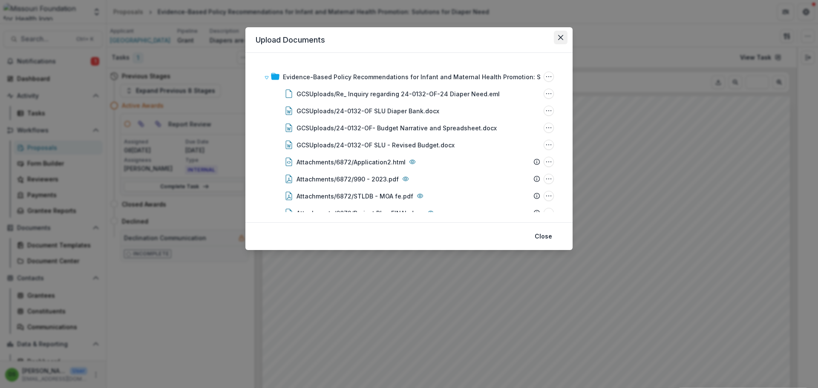
click at [562, 40] on button "Close" at bounding box center [561, 38] width 14 height 14
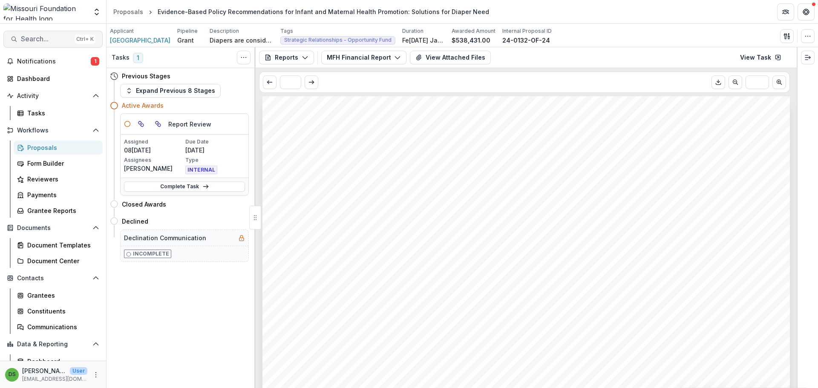
click at [54, 38] on span "Search..." at bounding box center [46, 39] width 50 height 8
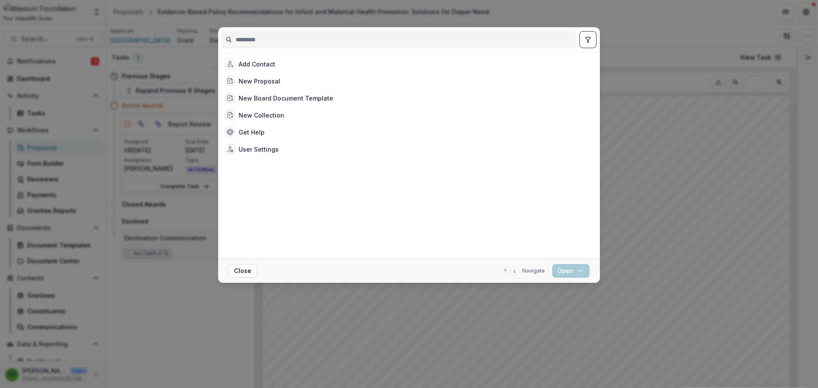
click at [251, 42] on input at bounding box center [399, 40] width 354 height 14
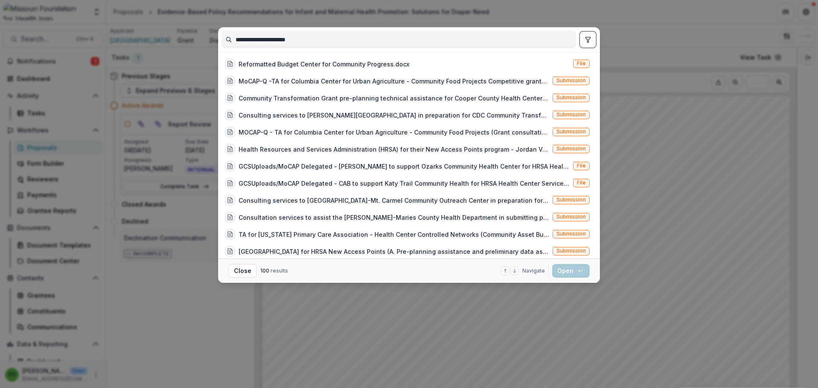
type input "**********"
click at [585, 47] on button "toggle filters" at bounding box center [587, 39] width 17 height 17
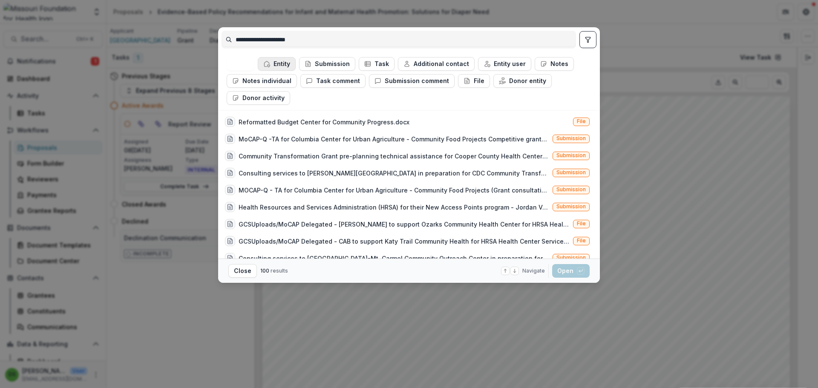
click at [269, 63] on icon "button" at bounding box center [266, 64] width 7 height 7
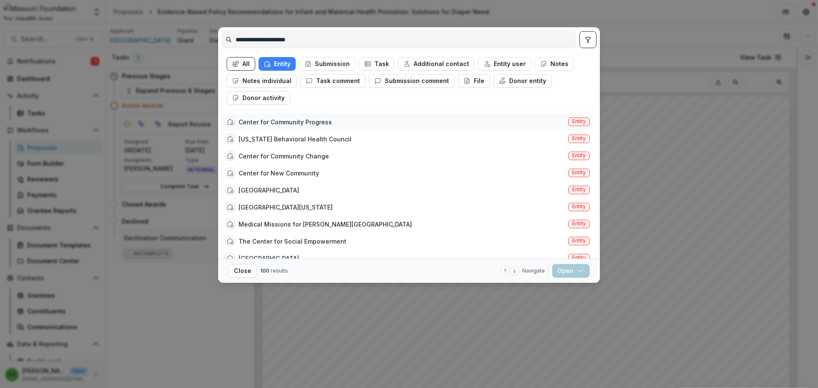
click at [292, 121] on div "Center for Community Progress" at bounding box center [285, 122] width 93 height 9
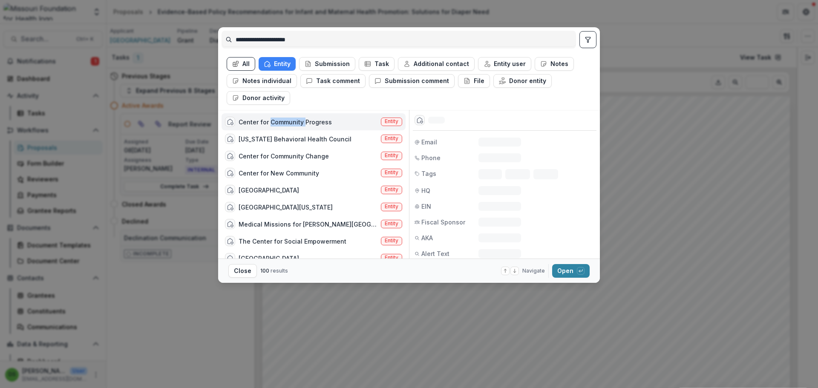
click at [292, 121] on div "Center for Community Progress" at bounding box center [285, 122] width 93 height 9
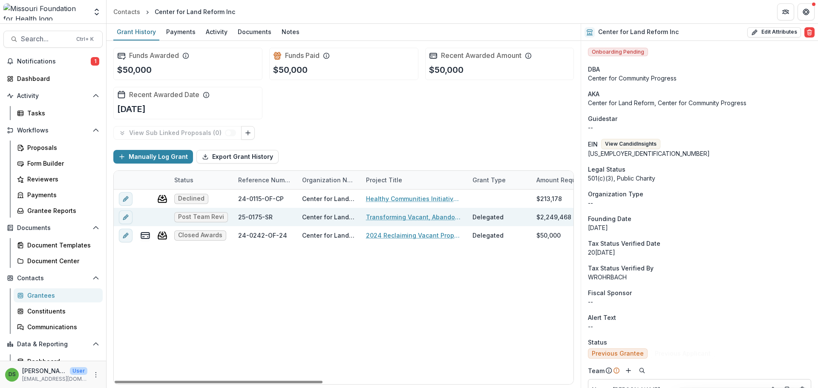
click at [414, 219] on link "Transforming Vacant, Abandoned, and Deteriorated (VAD) Properties through Court…" at bounding box center [414, 217] width 96 height 9
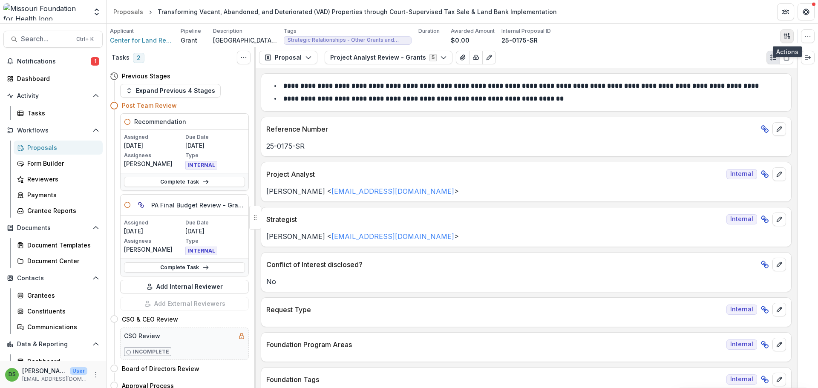
click at [786, 33] on icon "button" at bounding box center [787, 36] width 7 height 7
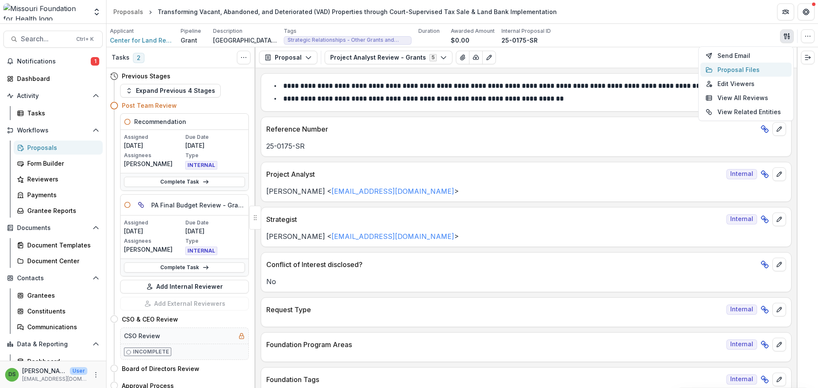
click at [724, 72] on button "Proposal Files" at bounding box center [745, 70] width 91 height 14
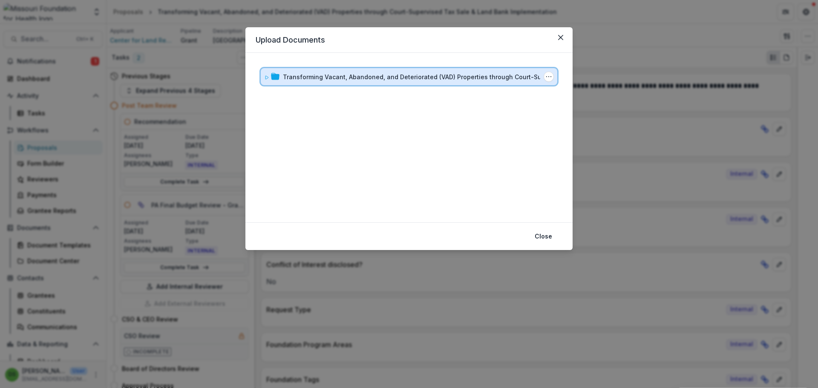
click at [472, 83] on div "Transforming Vacant, Abandoned, and Deteriorated (VAD) Properties through Court…" at bounding box center [409, 76] width 297 height 17
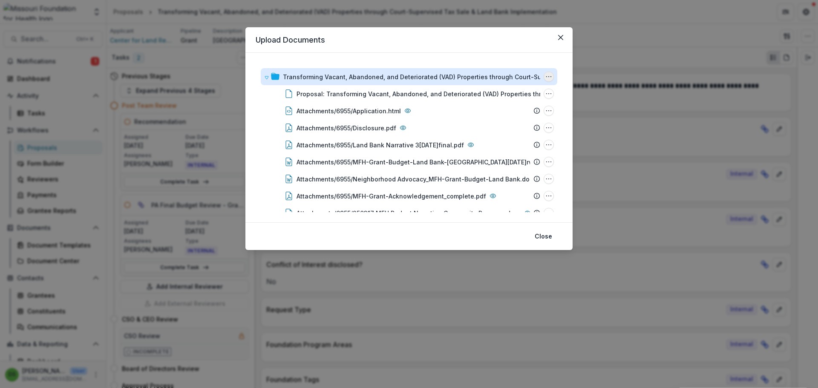
click at [544, 78] on button "Transforming Vacant, Abandoned, and Deteriorated (VAD) Properties through Court…" at bounding box center [549, 77] width 10 height 10
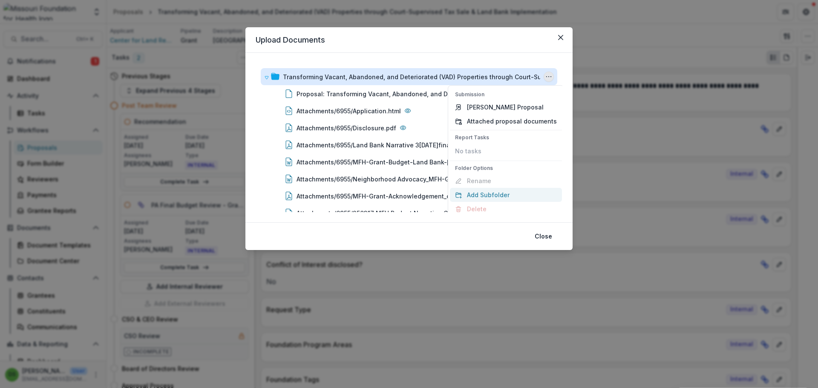
scroll to position [6, 0]
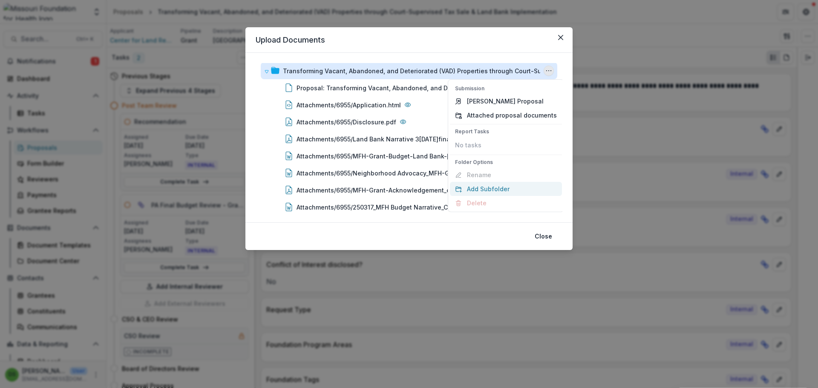
click at [489, 187] on button "Add Subfolder" at bounding box center [506, 189] width 112 height 14
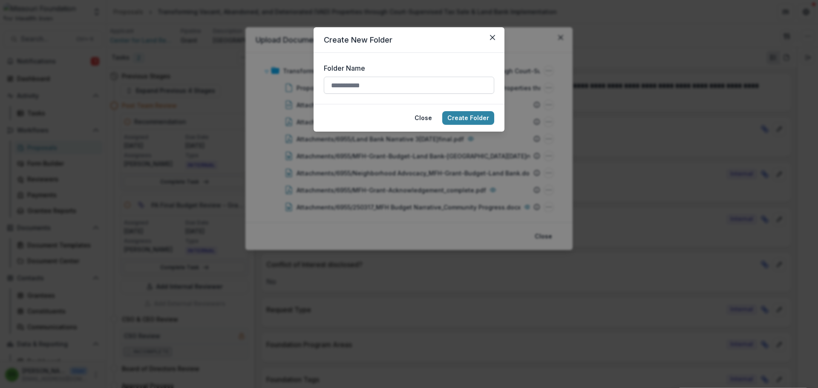
click at [456, 86] on input "Folder Name" at bounding box center [409, 85] width 170 height 17
type input "******"
click at [469, 121] on button "Create Folder" at bounding box center [468, 118] width 52 height 14
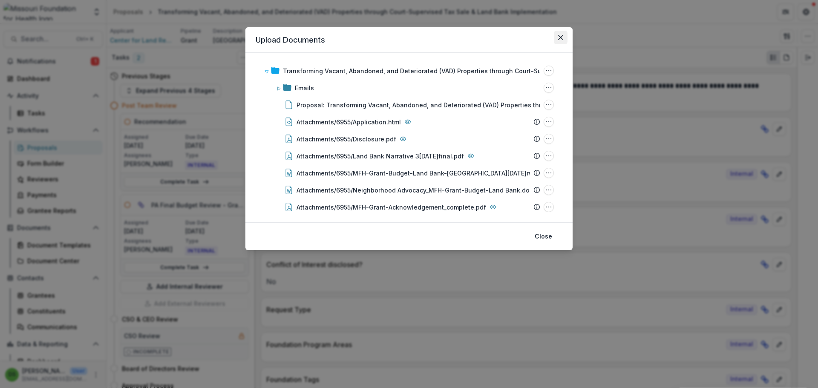
click at [559, 40] on button "Close" at bounding box center [561, 38] width 14 height 14
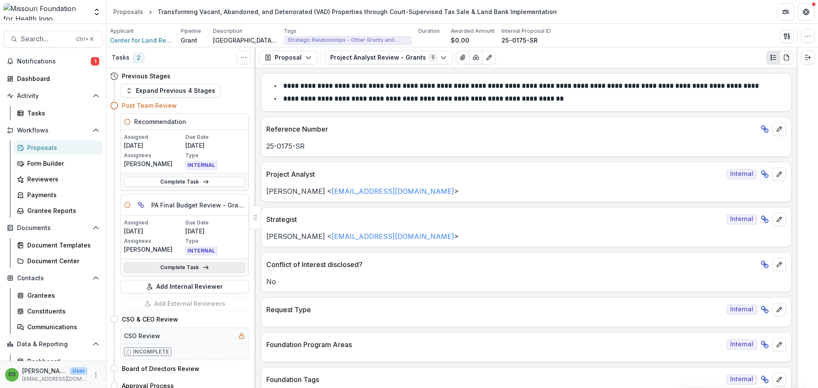
click at [226, 264] on link "Complete Task" at bounding box center [184, 267] width 121 height 10
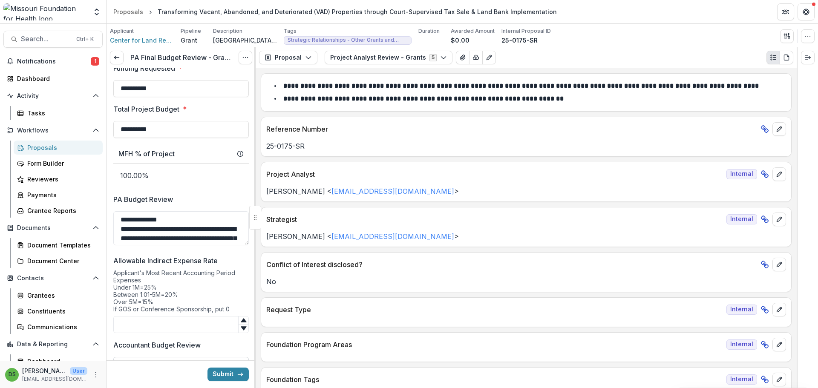
scroll to position [805, 0]
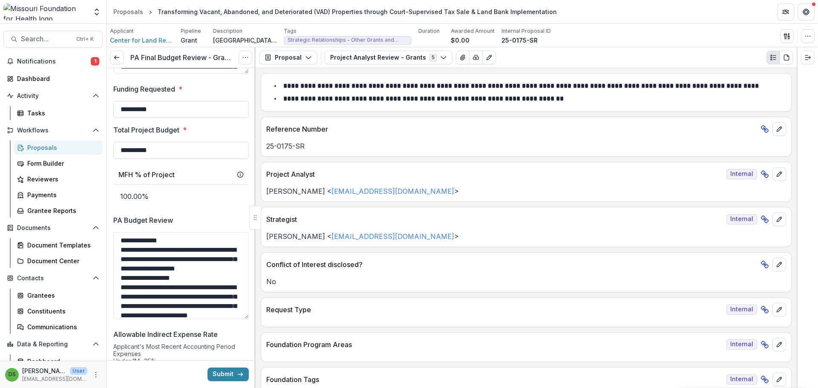
drag, startPoint x: 245, startPoint y: 265, endPoint x: 241, endPoint y: 328, distance: 62.4
click at [241, 319] on textarea "PA Budget Review" at bounding box center [180, 275] width 135 height 87
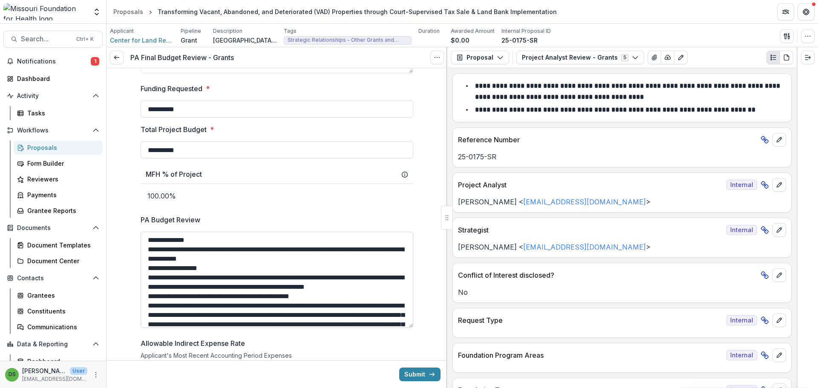
drag, startPoint x: 147, startPoint y: 248, endPoint x: 204, endPoint y: 296, distance: 74.4
click at [204, 296] on textarea "PA Budget Review" at bounding box center [277, 280] width 273 height 96
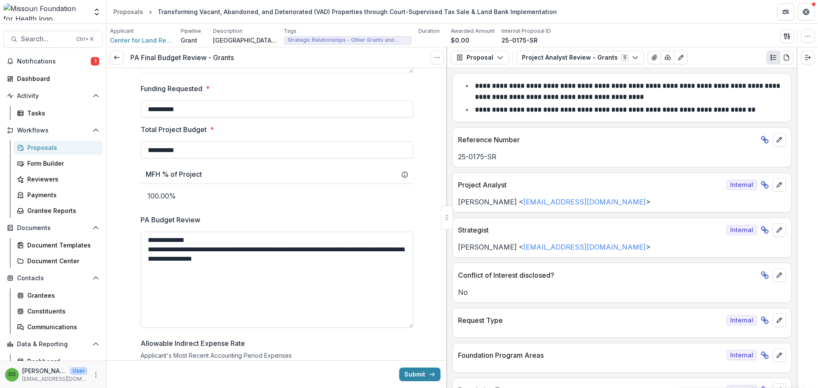
scroll to position [0, 0]
click at [354, 250] on textarea "**********" at bounding box center [277, 280] width 273 height 96
type textarea "**********"
drag, startPoint x: 191, startPoint y: 106, endPoint x: 102, endPoint y: 108, distance: 88.6
click at [102, 108] on main "Search... Ctrl + K Notifications 1 Dashboard Activity Tasks Workflows Proposals…" at bounding box center [409, 206] width 818 height 364
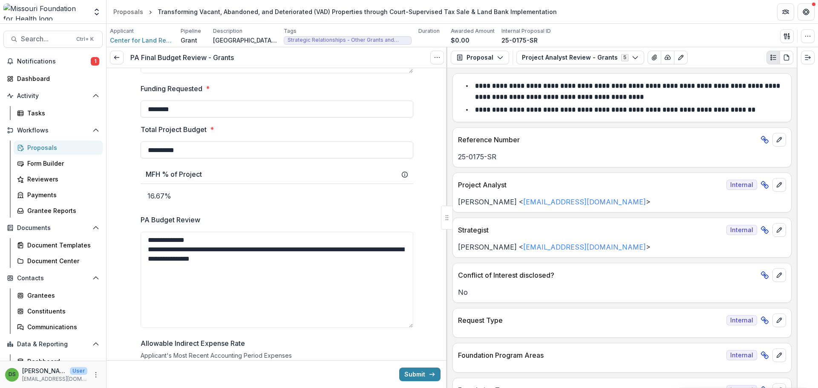
type input "********"
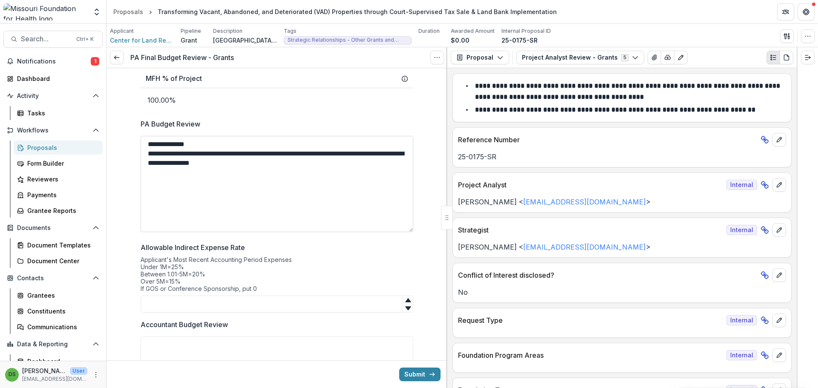
scroll to position [925, 0]
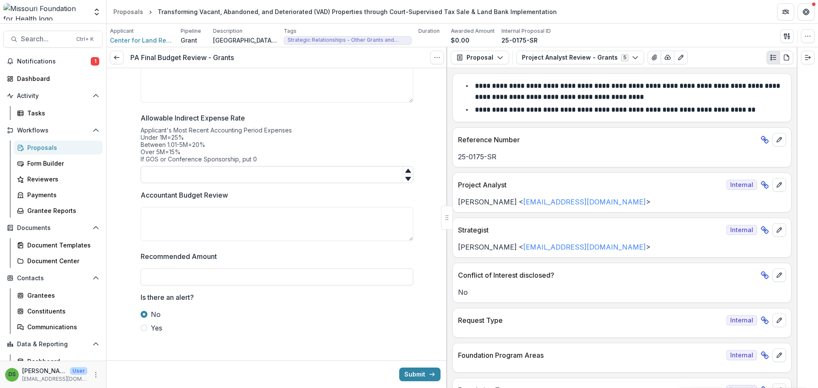
click at [245, 176] on input "Allowable Indirect Expense Rate" at bounding box center [277, 174] width 273 height 17
click at [170, 171] on input "**" at bounding box center [277, 174] width 273 height 17
type input "**"
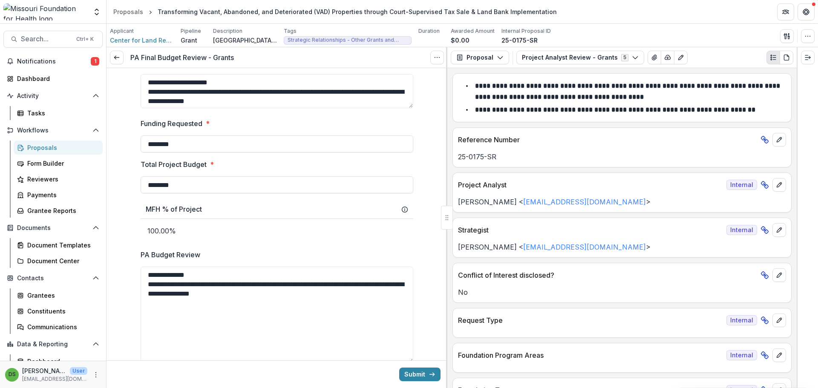
scroll to position [669, 0]
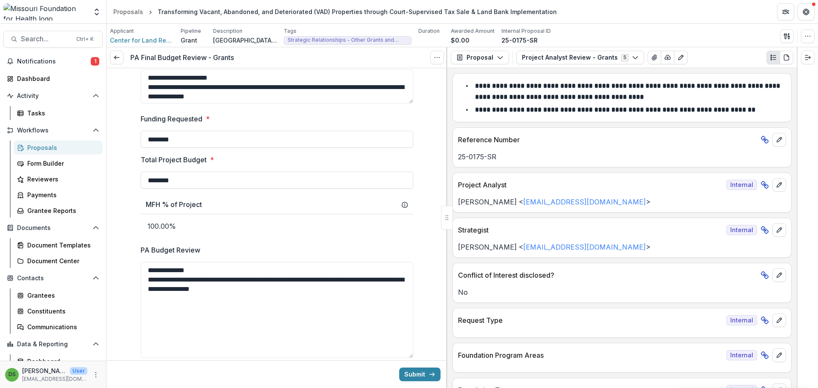
drag, startPoint x: 206, startPoint y: 144, endPoint x: 123, endPoint y: 143, distance: 82.7
click at [123, 143] on div "**********" at bounding box center [277, 1] width 341 height 1204
type input "********"
click at [193, 182] on input "********" at bounding box center [277, 180] width 273 height 17
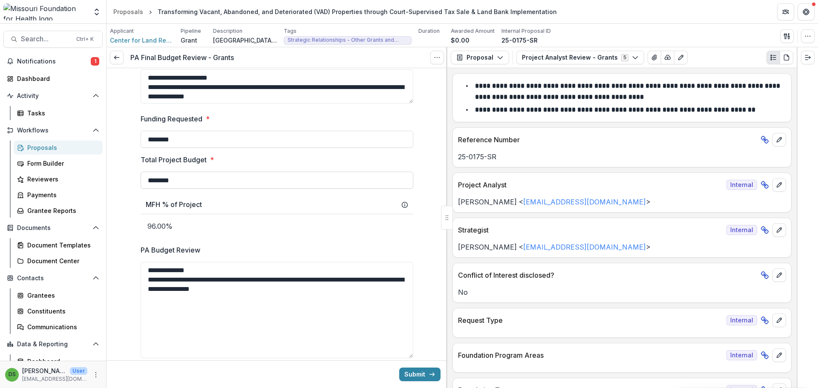
click at [193, 182] on input "********" at bounding box center [277, 180] width 273 height 17
type input "********"
click at [317, 294] on textarea "**********" at bounding box center [277, 310] width 273 height 96
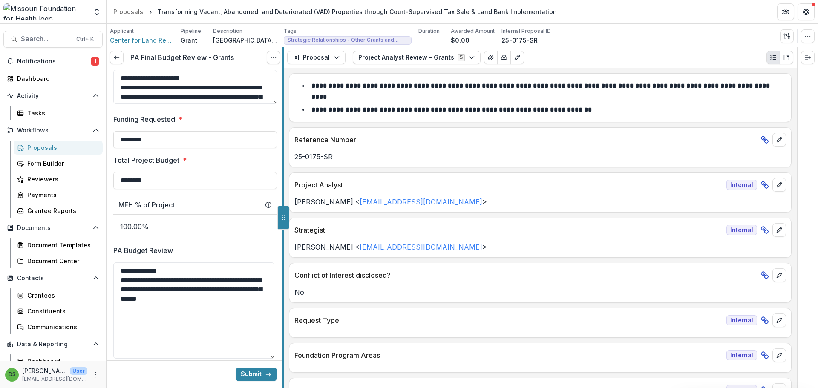
scroll to position [731, 0]
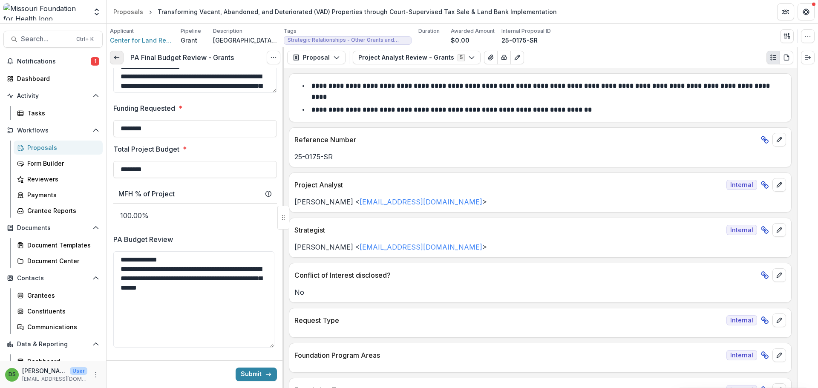
click at [120, 62] on link at bounding box center [117, 58] width 14 height 14
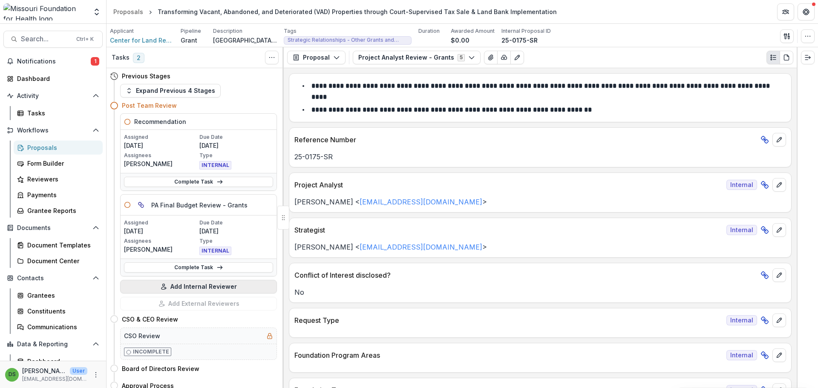
click at [199, 288] on button "Add Internal Reviewer" at bounding box center [198, 287] width 157 height 14
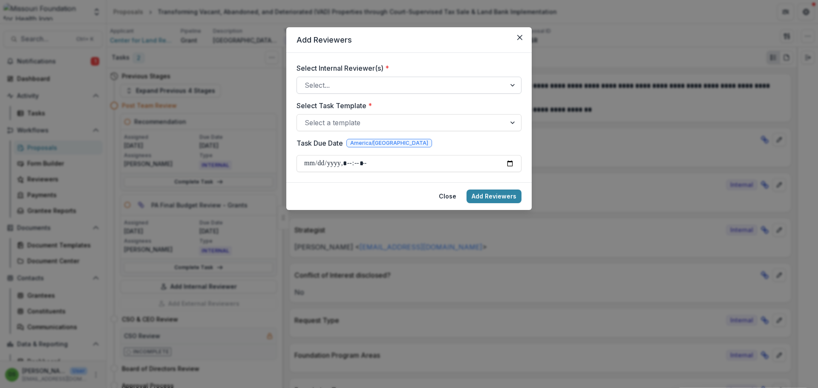
click at [335, 86] on div at bounding box center [401, 85] width 193 height 12
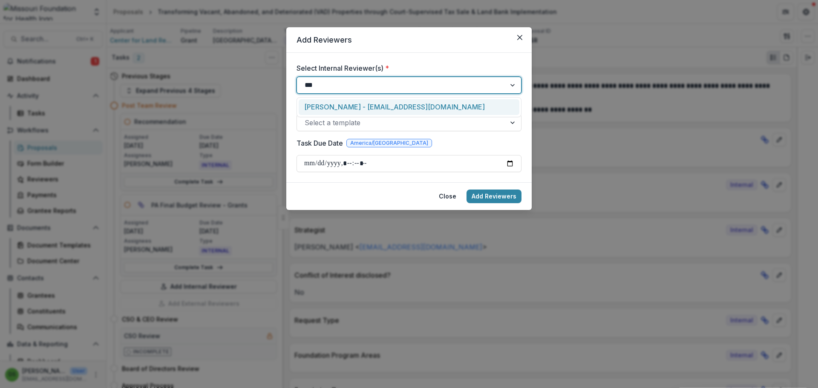
type input "****"
click at [338, 105] on div "Brandy Boyer - bboyer@mffh.org" at bounding box center [409, 107] width 221 height 16
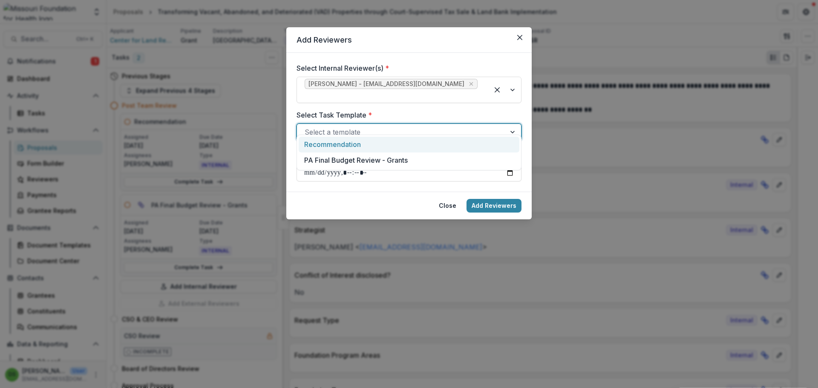
click at [337, 126] on div at bounding box center [401, 132] width 193 height 12
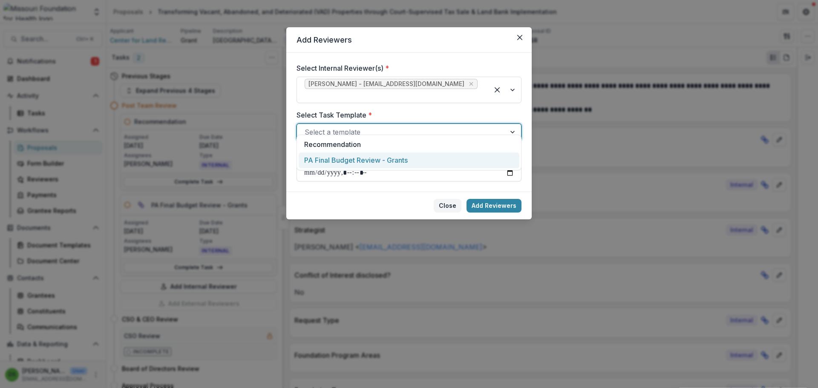
click at [447, 199] on button "Close" at bounding box center [448, 206] width 28 height 14
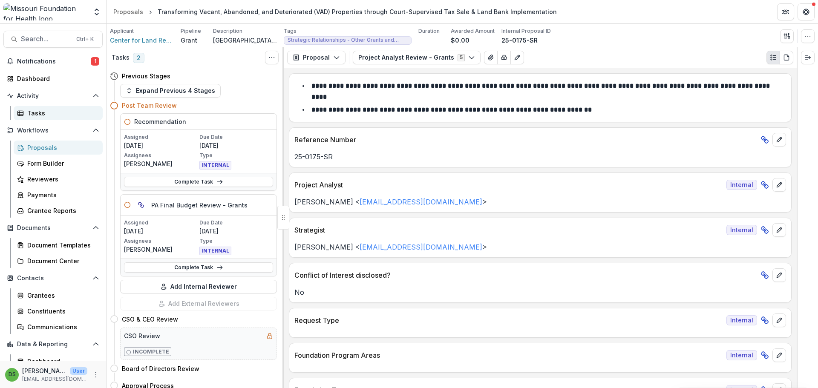
click at [44, 113] on div "Tasks" at bounding box center [61, 113] width 69 height 9
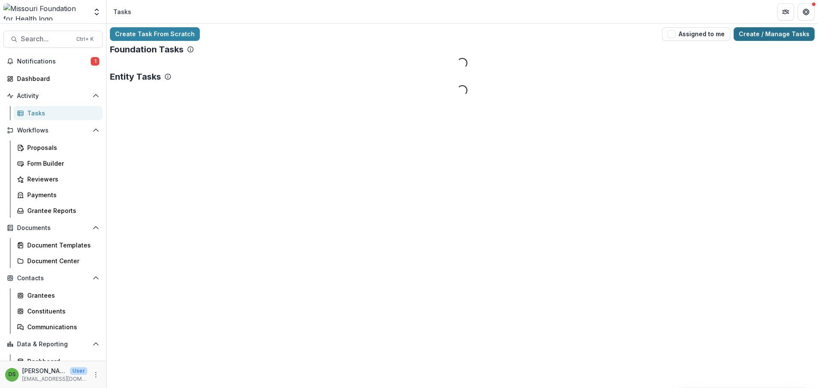
click at [764, 32] on link "Create / Manage Tasks" at bounding box center [774, 34] width 81 height 14
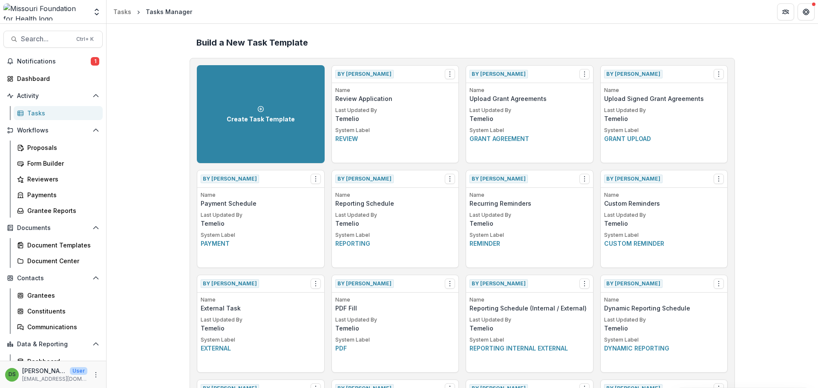
click at [608, 42] on h2 "Build a New Task Template" at bounding box center [462, 42] width 532 height 10
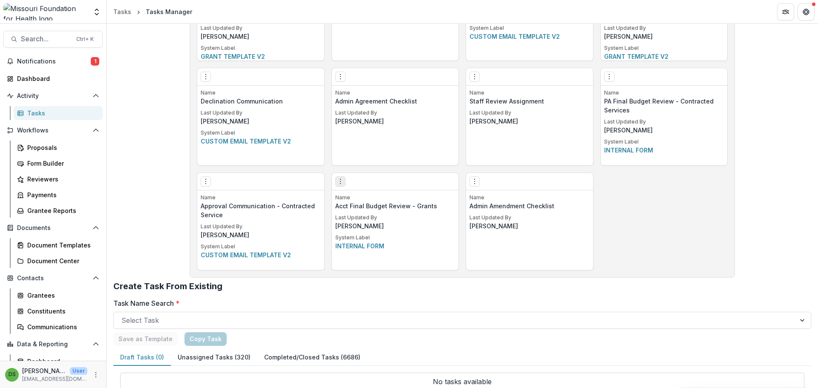
click at [338, 186] on button "Options" at bounding box center [340, 181] width 10 height 10
click at [360, 228] on link "Create Task From Template" at bounding box center [388, 227] width 104 height 14
select select "********"
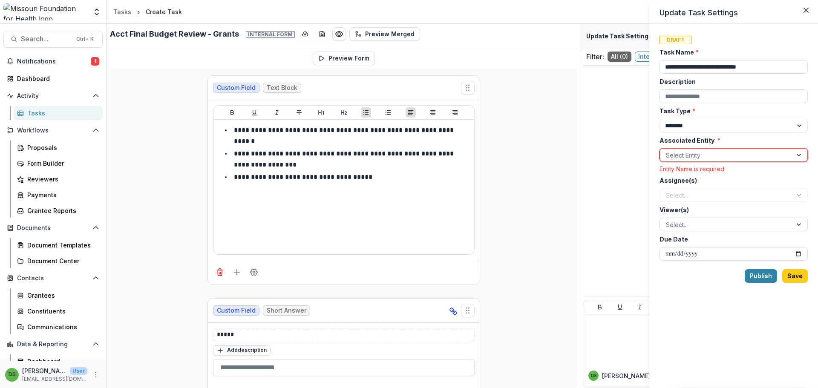
click at [696, 158] on div at bounding box center [726, 155] width 120 height 11
type input "**********"
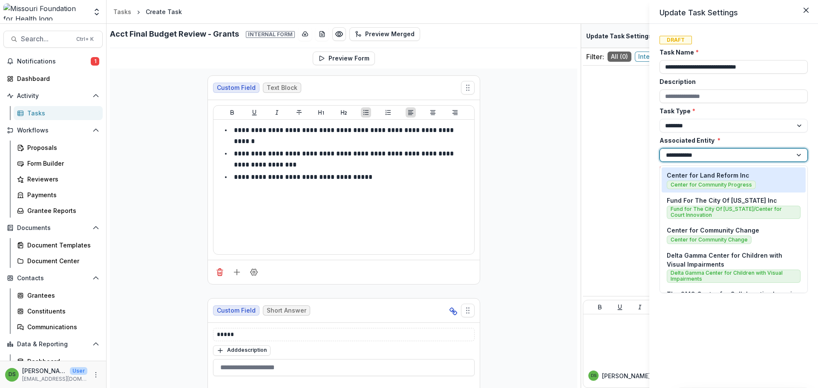
click at [693, 171] on p "Center for Land Reform Inc" at bounding box center [708, 175] width 83 height 9
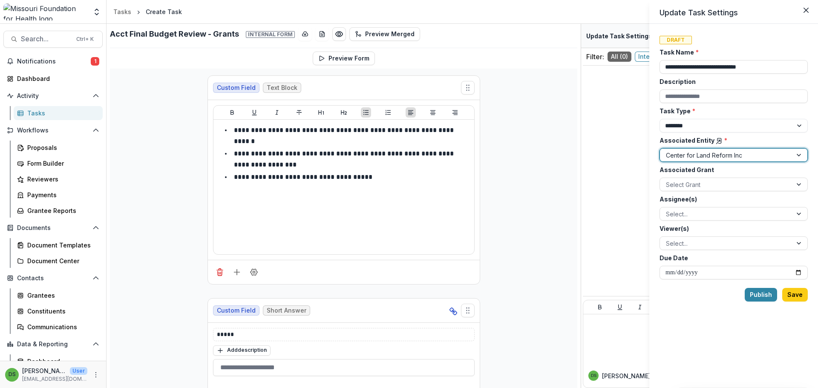
click at [692, 180] on div at bounding box center [726, 184] width 120 height 11
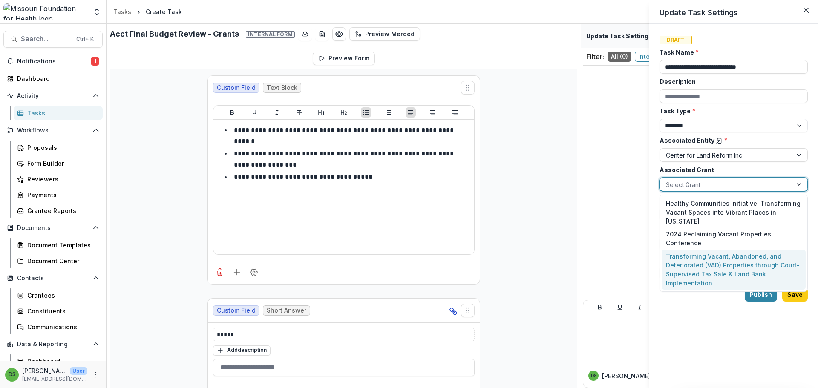
click at [694, 254] on div "Transforming Vacant, Abandoned, and Deteriorated (VAD) Properties through Court…" at bounding box center [734, 270] width 144 height 40
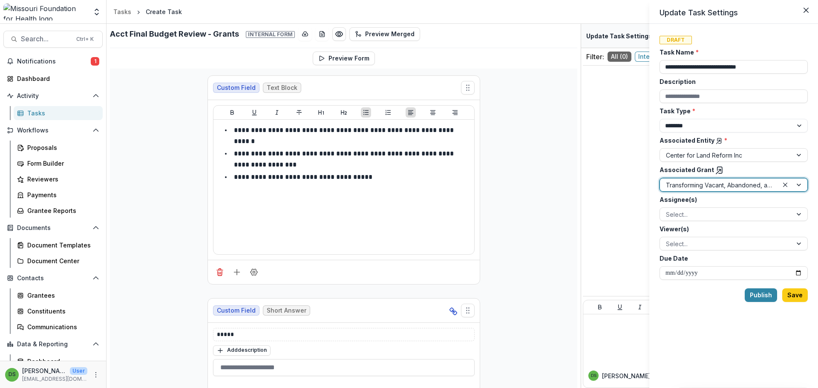
click at [695, 184] on div at bounding box center [719, 185] width 107 height 11
click at [696, 213] on div at bounding box center [726, 214] width 120 height 11
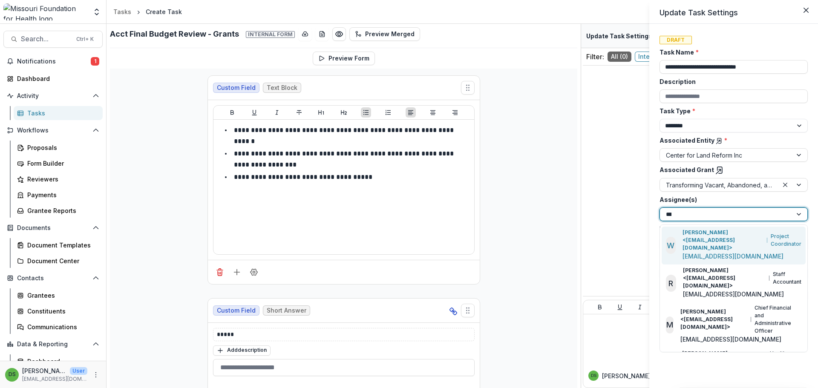
type input "****"
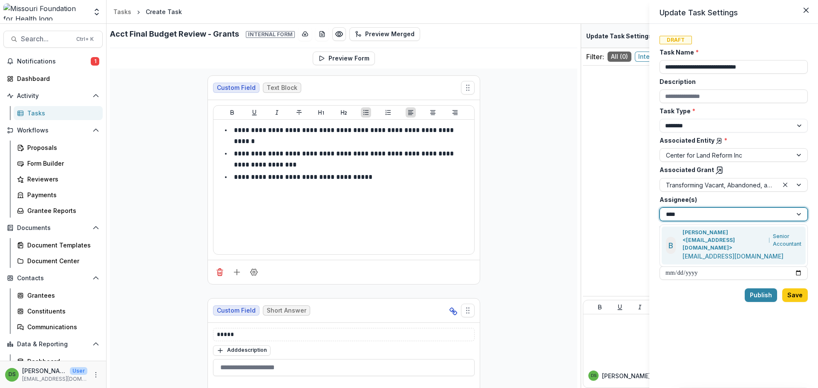
click at [711, 240] on p "Brandy Boyer <bboyer@mffh.org>" at bounding box center [724, 240] width 83 height 23
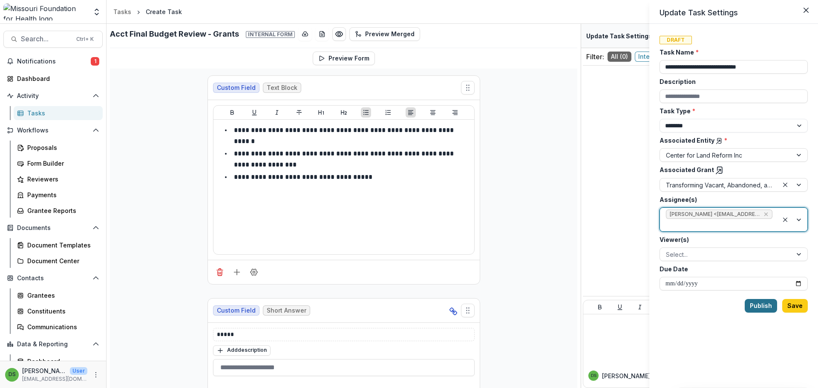
click at [764, 308] on button "Publish" at bounding box center [761, 306] width 32 height 14
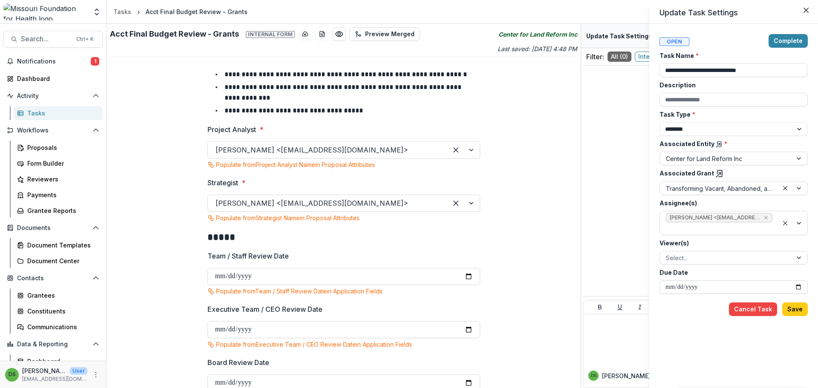
click at [670, 291] on input "Due Date" at bounding box center [734, 287] width 148 height 14
type input "**********"
click at [793, 308] on button "Save" at bounding box center [795, 310] width 26 height 14
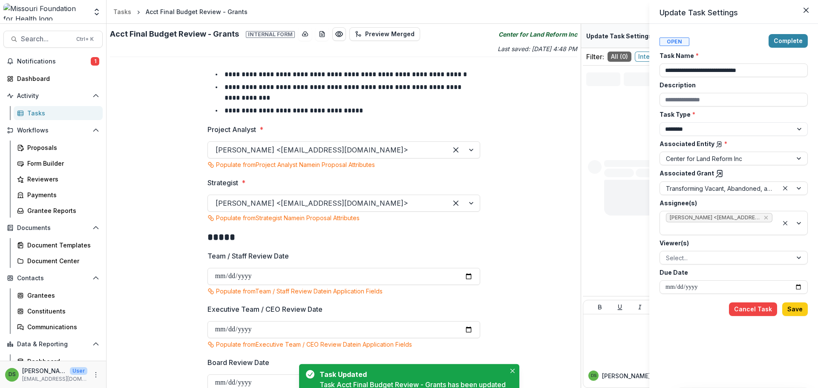
type input "**********"
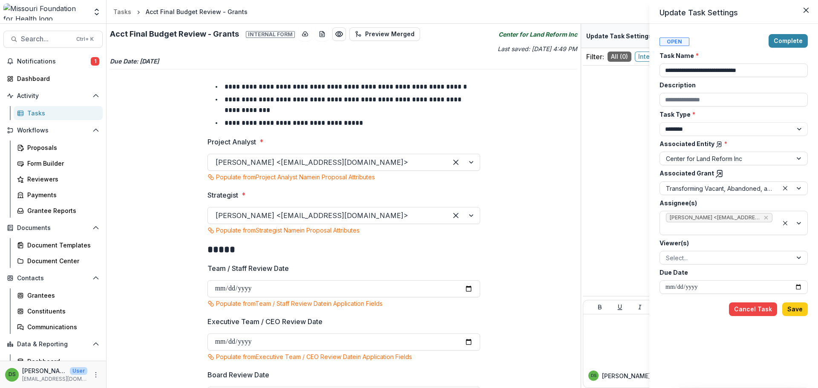
click at [32, 35] on div "**********" at bounding box center [409, 194] width 818 height 388
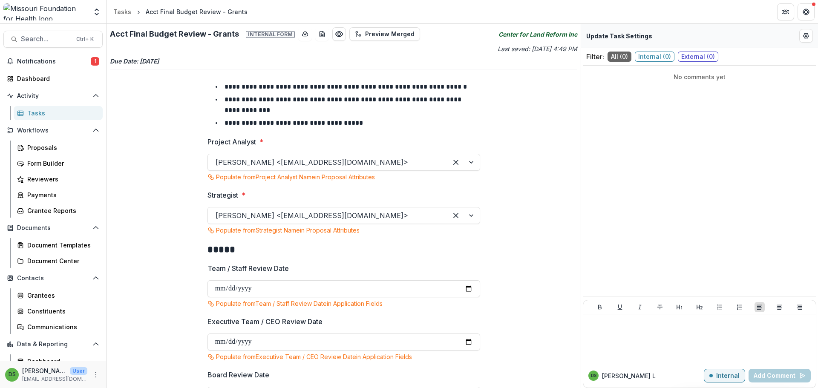
click at [32, 35] on span "Search..." at bounding box center [46, 39] width 50 height 8
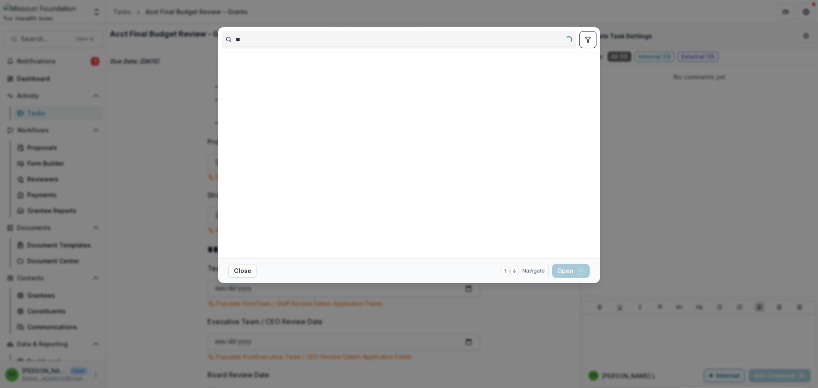
type input "*"
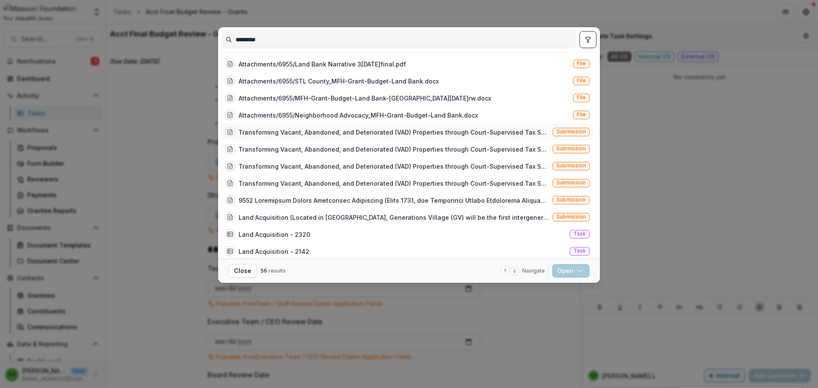
type input "*********"
click at [433, 126] on div "Transforming Vacant, Abandoned, and Deteriorated (VAD) Properties through Court…" at bounding box center [408, 132] width 372 height 17
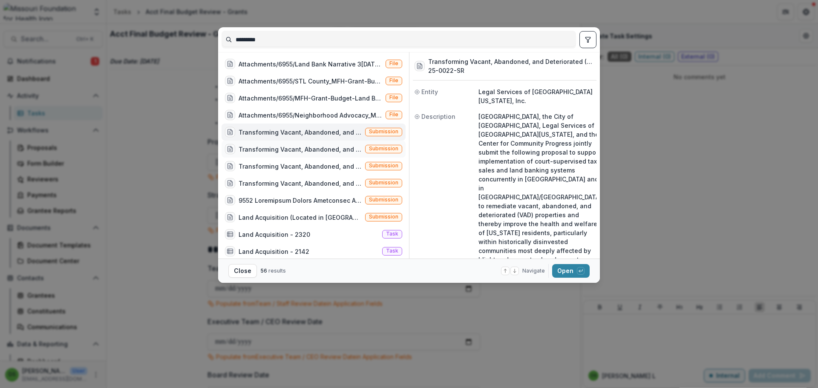
click at [339, 146] on div "Transforming Vacant, Abandoned, and Deteriorated (VAD) Properties through Court…" at bounding box center [300, 149] width 123 height 9
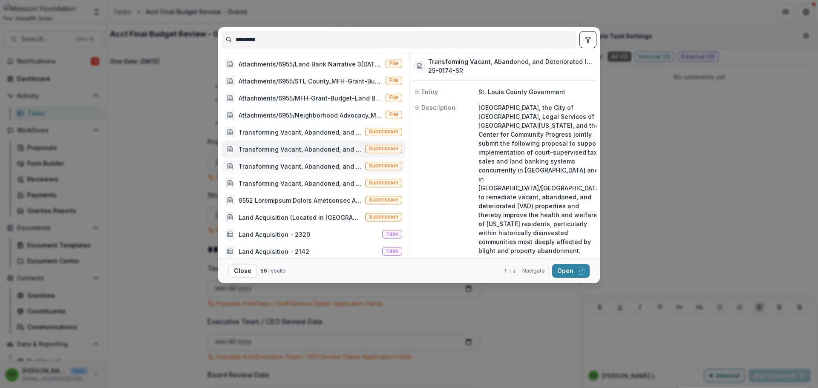
click at [340, 167] on div "Transforming Vacant, Abandoned, and Deteriorated (VAD) Properties through Court…" at bounding box center [300, 166] width 123 height 9
click at [336, 187] on div "Transforming Vacant, Abandoned, and Deteriorated (VAD) Properties through Court…" at bounding box center [300, 183] width 123 height 9
click at [337, 188] on div "Transforming Vacant, Abandoned, and Deteriorated (VAD) Properties through Court…" at bounding box center [314, 183] width 184 height 17
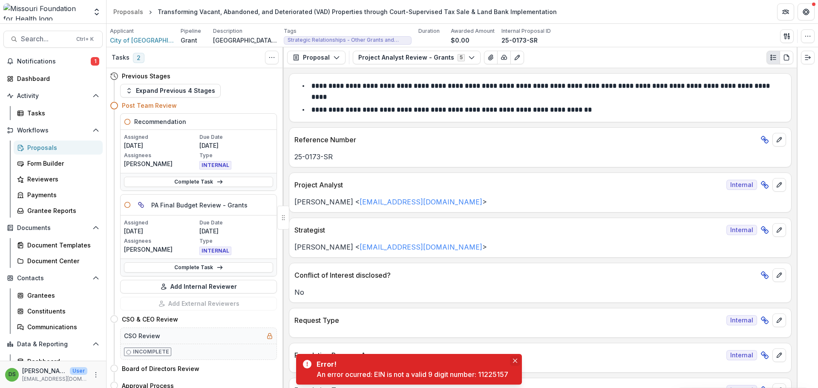
click at [515, 362] on icon "Close" at bounding box center [515, 361] width 4 height 4
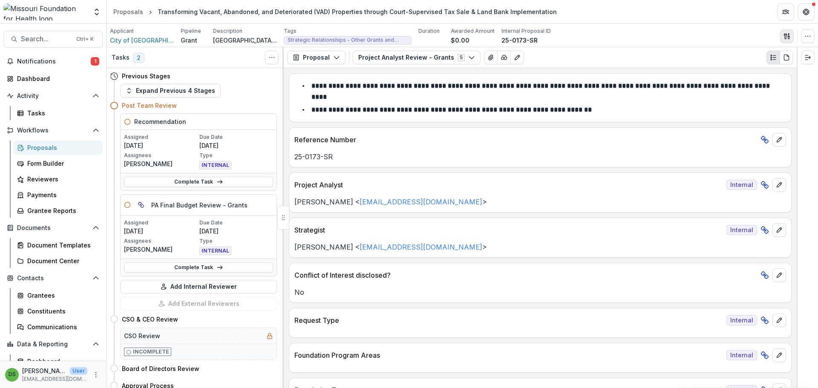
click at [787, 37] on icon "button" at bounding box center [787, 36] width 7 height 7
click at [755, 67] on button "Proposal Files" at bounding box center [745, 70] width 91 height 14
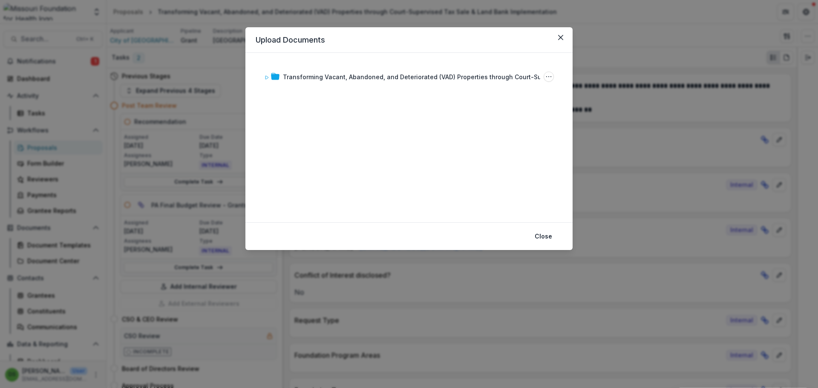
click at [444, 85] on div "Transforming Vacant, Abandoned, and Deteriorated (VAD) Properties through Court…" at bounding box center [409, 137] width 307 height 149
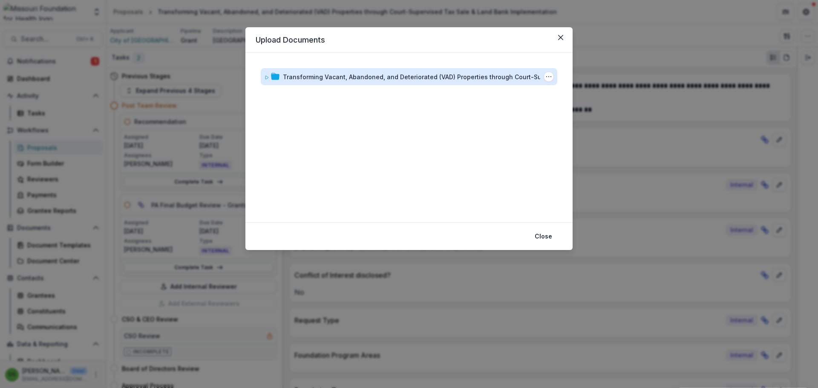
click at [444, 75] on div "Transforming Vacant, Abandoned, and Deteriorated (VAD) Properties through Court…" at bounding box center [423, 76] width 281 height 9
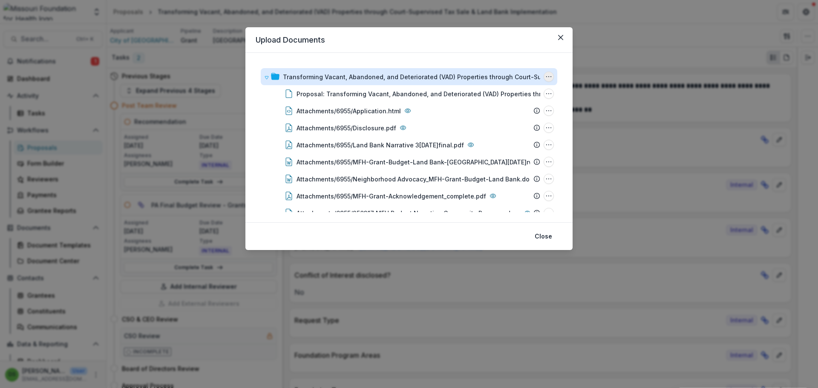
click at [549, 78] on icon "Transforming Vacant, Abandoned, and Deteriorated (VAD) Properties through Court…" at bounding box center [548, 76] width 7 height 7
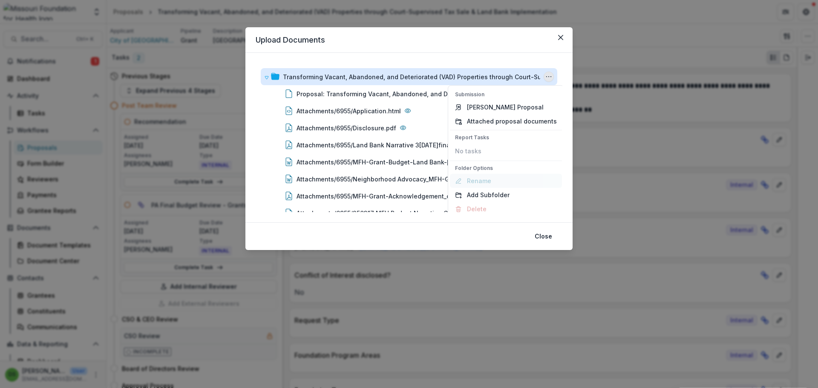
scroll to position [6, 0]
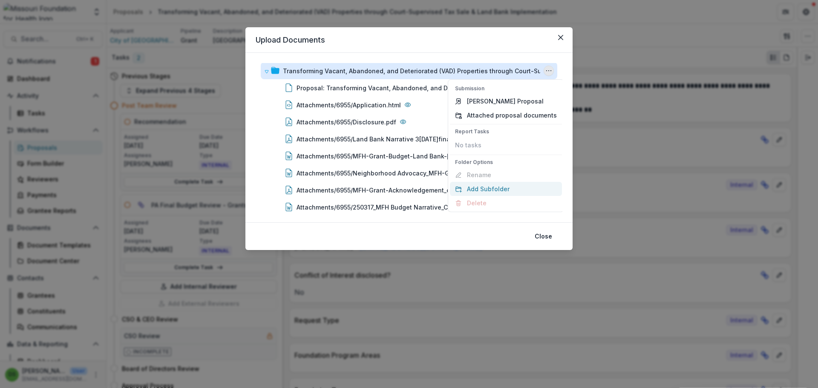
click at [489, 186] on button "Add Subfolder" at bounding box center [506, 189] width 112 height 14
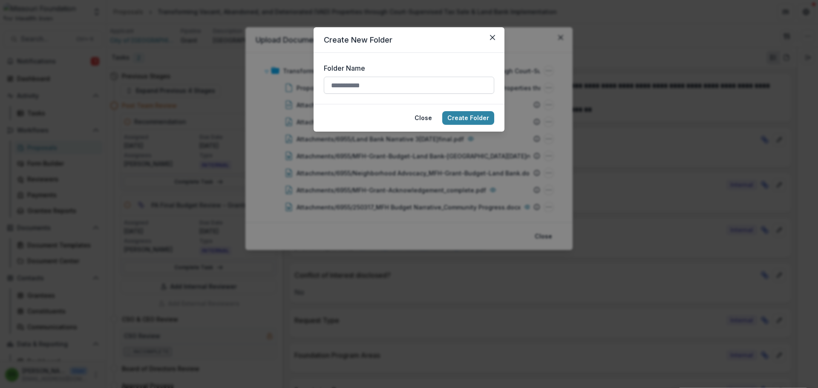
click at [442, 89] on input "Folder Name" at bounding box center [409, 85] width 170 height 17
type input "******"
click at [470, 121] on button "Create Folder" at bounding box center [468, 118] width 52 height 14
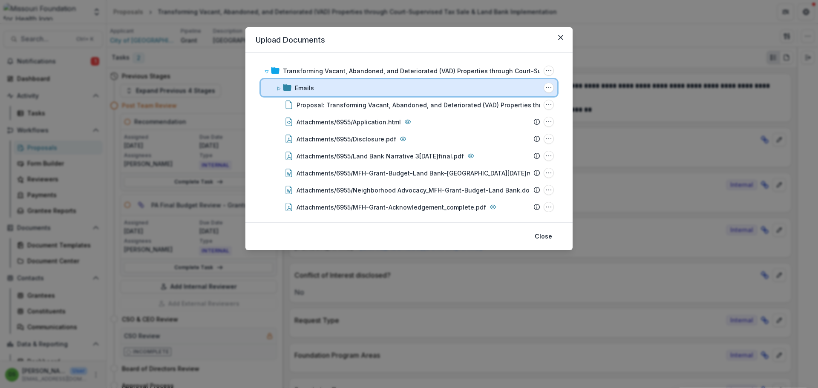
click at [325, 86] on div "Emails" at bounding box center [417, 88] width 245 height 9
click at [324, 86] on div "Emails" at bounding box center [417, 88] width 245 height 9
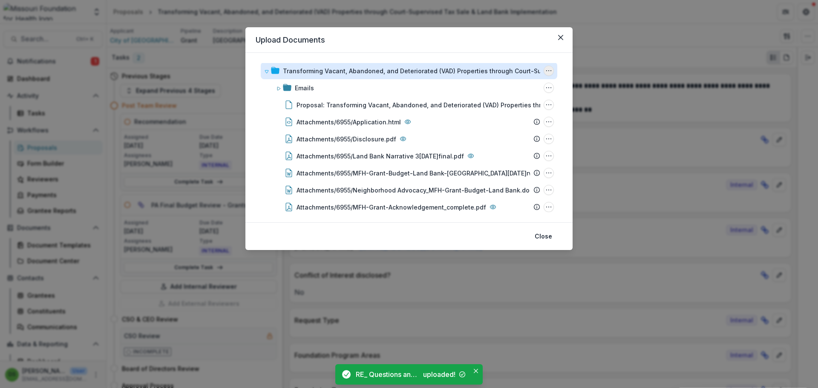
click at [549, 71] on circle "Transforming Vacant, Abandoned, and Deteriorated (VAD) Properties through Court…" at bounding box center [549, 71] width 0 height 0
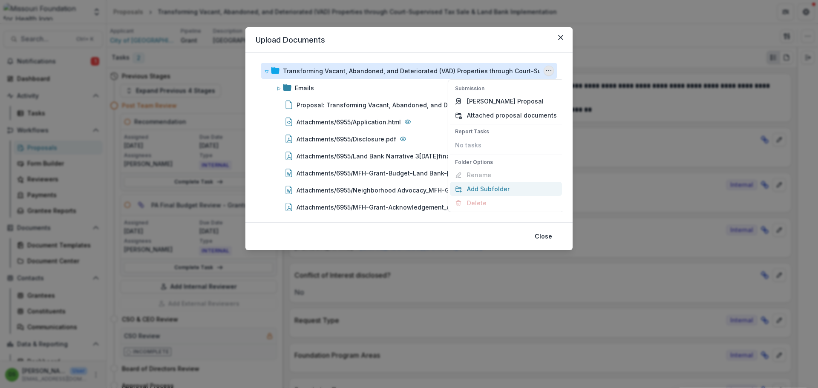
click at [474, 193] on button "Add Subfolder" at bounding box center [506, 189] width 112 height 14
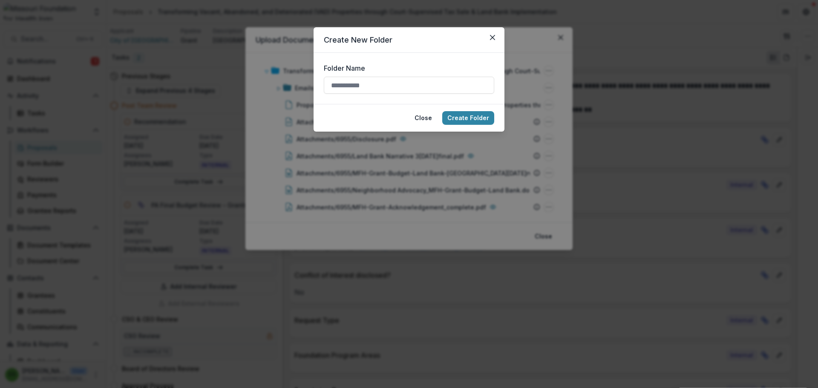
click at [404, 76] on div "Folder Name" at bounding box center [409, 78] width 170 height 31
click at [408, 89] on input "Folder Name" at bounding box center [409, 85] width 170 height 17
type input "**********"
click at [461, 120] on button "Create Folder" at bounding box center [468, 118] width 52 height 14
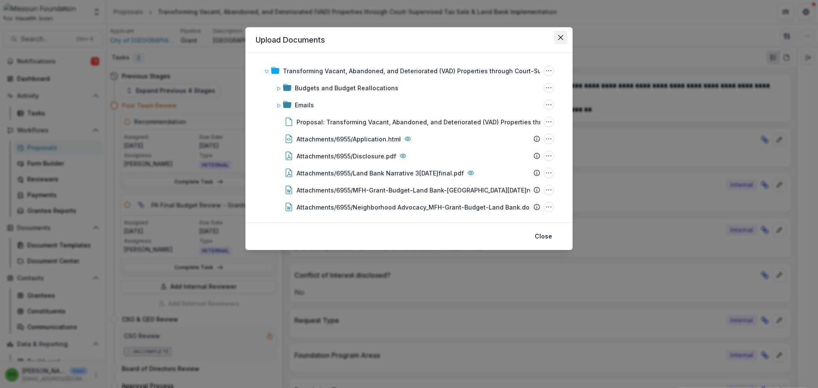
click at [561, 33] on button "Close" at bounding box center [561, 38] width 14 height 14
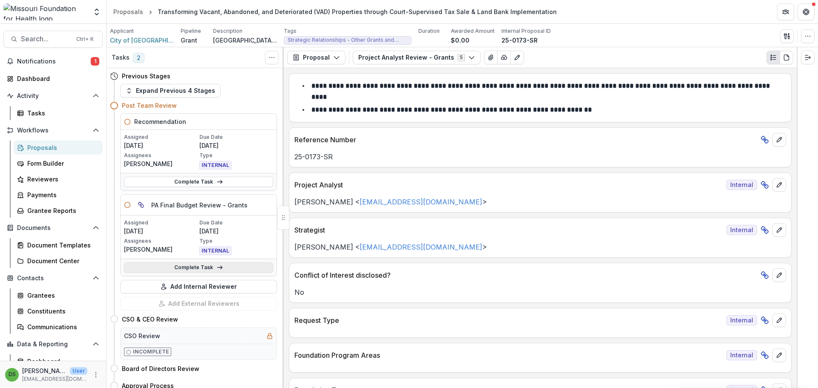
click at [186, 268] on link "Complete Task" at bounding box center [198, 267] width 149 height 10
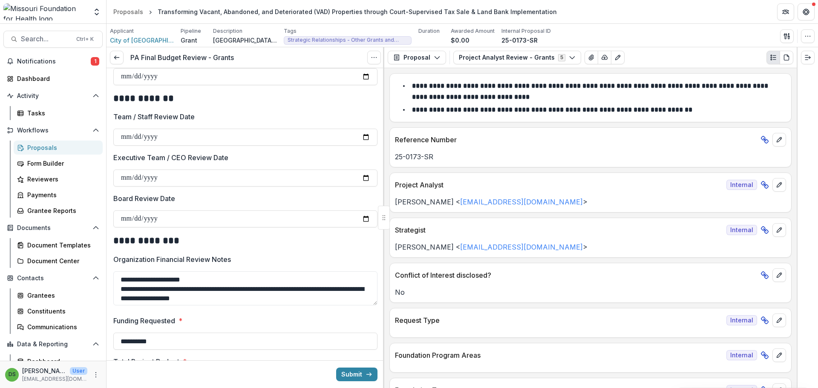
scroll to position [682, 0]
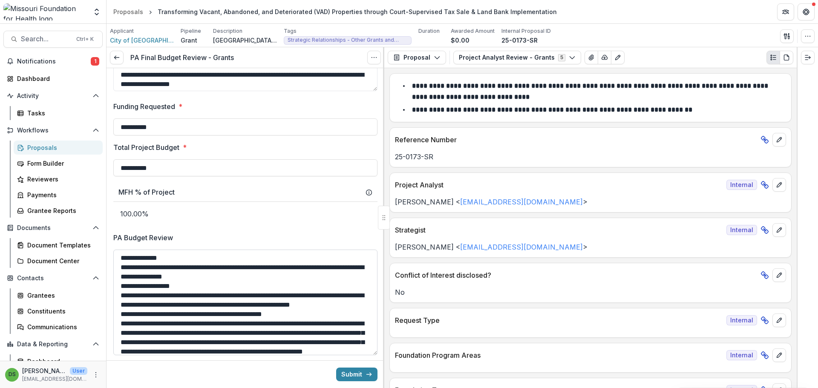
drag, startPoint x: 372, startPoint y: 282, endPoint x: 366, endPoint y: 358, distance: 76.1
click at [366, 355] on textarea "PA Budget Review" at bounding box center [245, 303] width 264 height 106
drag, startPoint x: 120, startPoint y: 267, endPoint x: 242, endPoint y: 289, distance: 123.9
click at [242, 289] on textarea "PA Budget Review" at bounding box center [245, 305] width 264 height 110
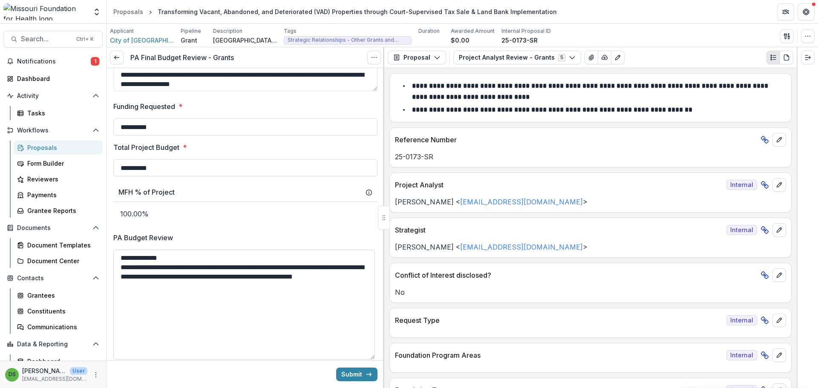
scroll to position [0, 0]
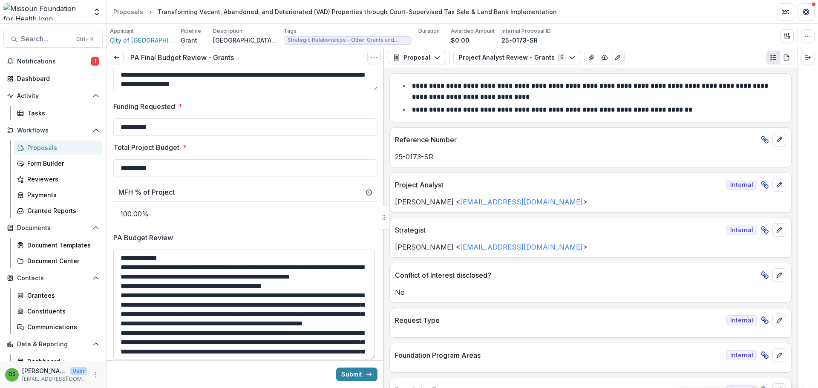
click at [174, 294] on textarea "PA Budget Review" at bounding box center [244, 305] width 262 height 110
drag, startPoint x: 119, startPoint y: 296, endPoint x: 345, endPoint y: 297, distance: 225.8
click at [345, 297] on textarea "PA Budget Review" at bounding box center [244, 305] width 262 height 110
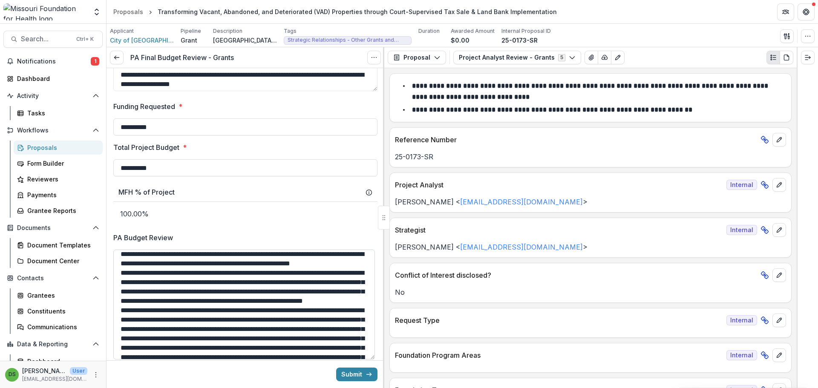
scroll to position [4, 0]
click at [282, 271] on textarea "PA Budget Review" at bounding box center [244, 305] width 262 height 110
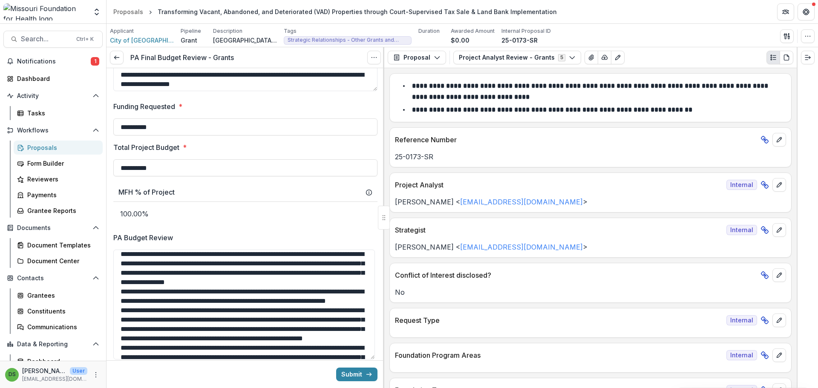
type textarea "**********"
click at [790, 31] on button "button" at bounding box center [787, 36] width 14 height 14
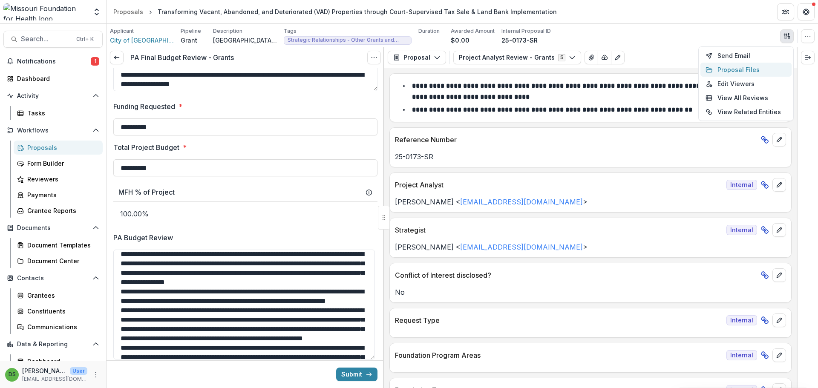
click at [758, 72] on button "Proposal Files" at bounding box center [745, 70] width 91 height 14
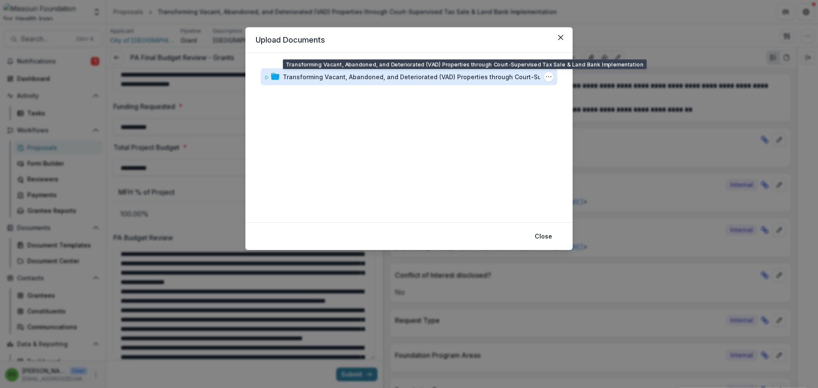
click at [493, 81] on div "Transforming Vacant, Abandoned, and Deteriorated (VAD) Properties through Court…" at bounding box center [423, 76] width 281 height 9
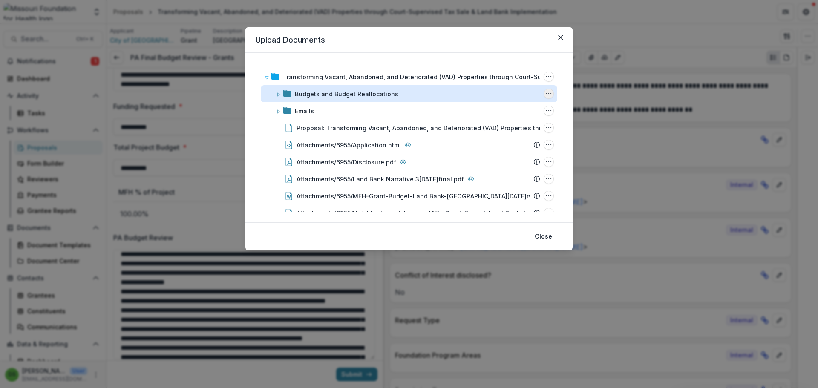
click at [546, 92] on icon "Budgets and Budget Reallocations Options" at bounding box center [548, 93] width 7 height 7
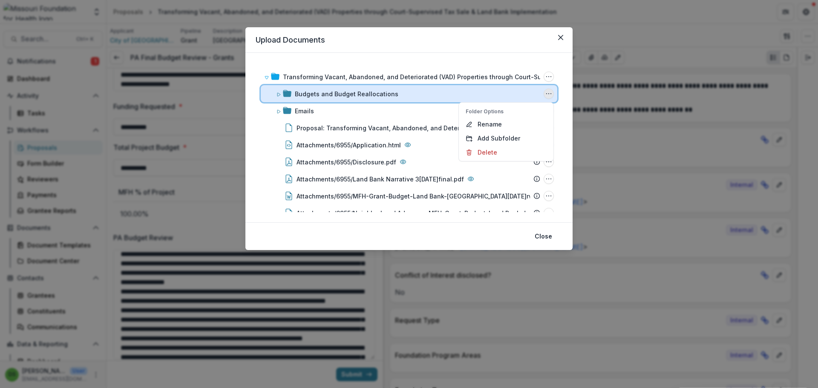
click at [521, 97] on div "Budgets and Budget Reallocations" at bounding box center [417, 93] width 245 height 9
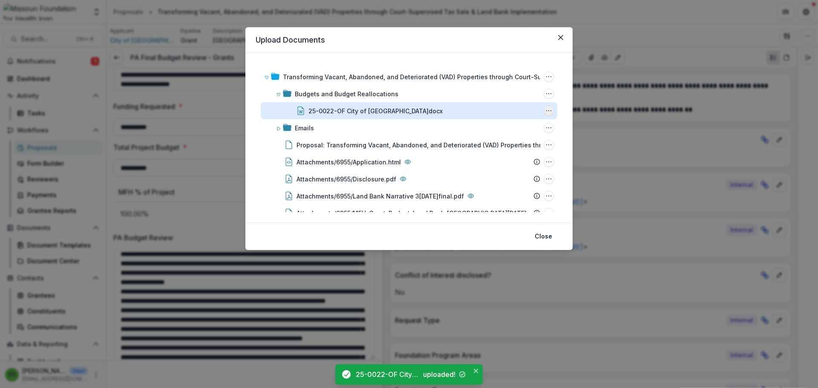
click at [546, 110] on icon "25-0022-OF City of Springfield.docx Options" at bounding box center [548, 110] width 7 height 7
click at [496, 154] on button "Rename" at bounding box center [506, 155] width 91 height 14
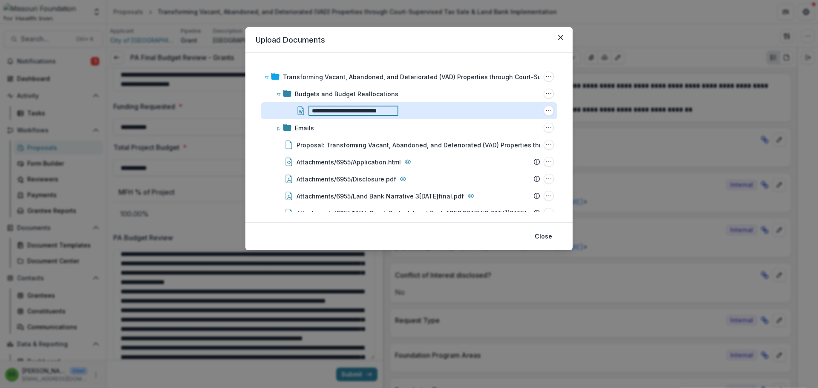
scroll to position [0, 0]
type input "**********"
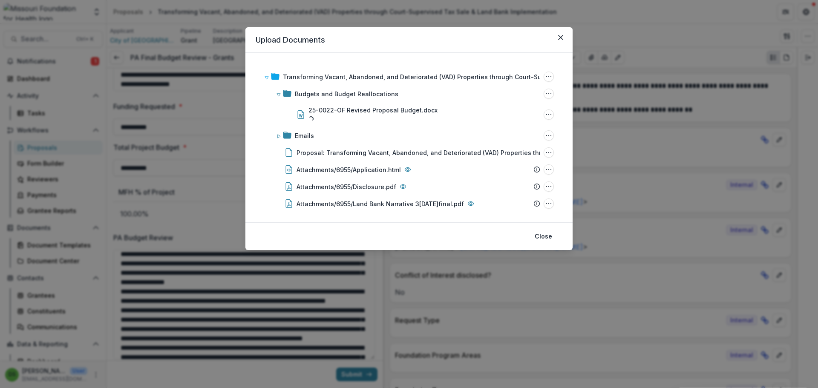
click at [369, 41] on header "Upload Documents" at bounding box center [408, 40] width 327 height 26
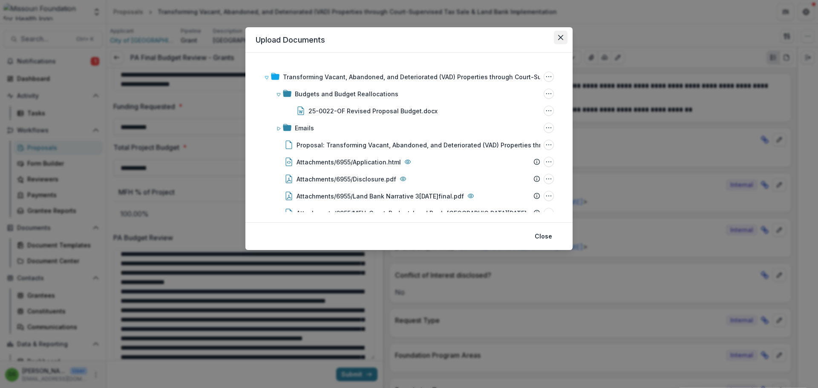
click at [559, 39] on icon "Close" at bounding box center [560, 37] width 5 height 5
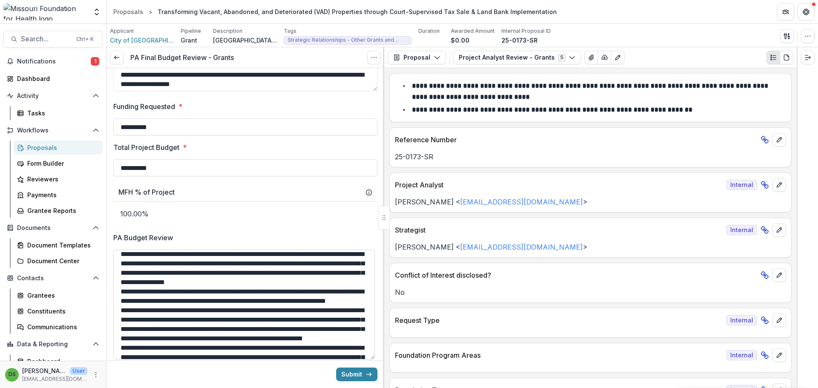
drag, startPoint x: 121, startPoint y: 264, endPoint x: 157, endPoint y: 292, distance: 45.8
click at [157, 292] on textarea "PA Budget Review" at bounding box center [244, 305] width 262 height 110
click at [53, 39] on span "Search..." at bounding box center [46, 39] width 50 height 8
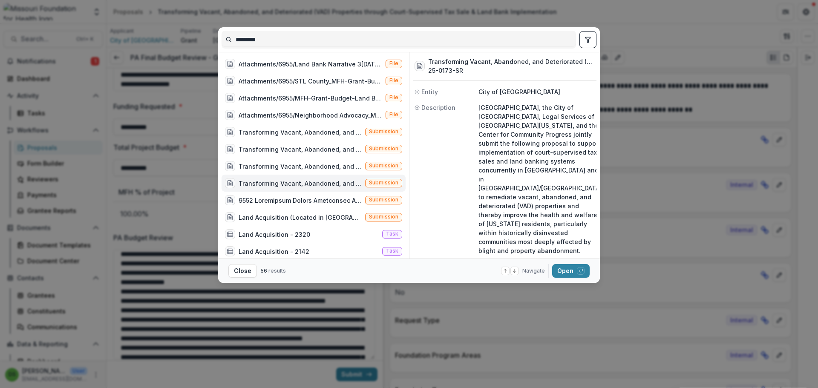
drag, startPoint x: 269, startPoint y: 40, endPoint x: 235, endPoint y: 44, distance: 34.8
click at [235, 44] on input "*********" at bounding box center [399, 40] width 354 height 14
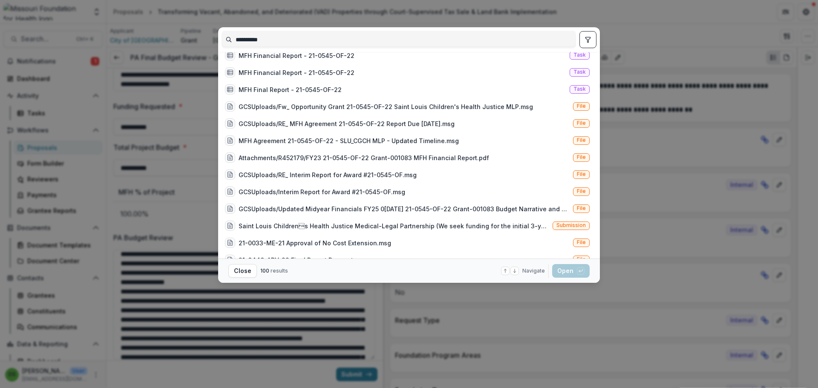
scroll to position [341, 0]
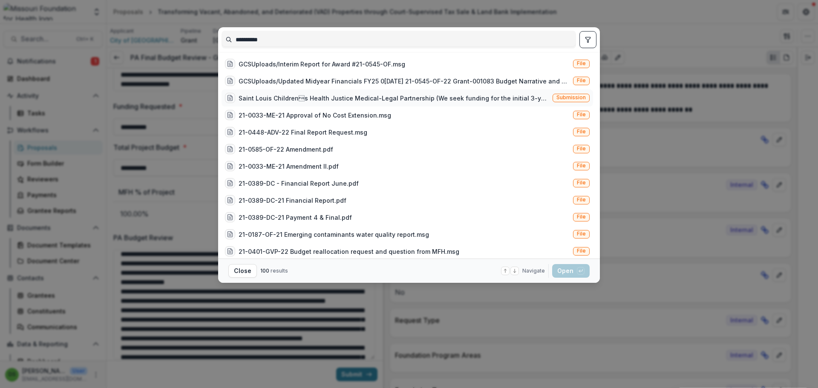
type input "**********"
click at [431, 98] on div "Saint Louis Childrens Health Justice Medical-Legal Partnership (We seek fundin…" at bounding box center [394, 98] width 311 height 9
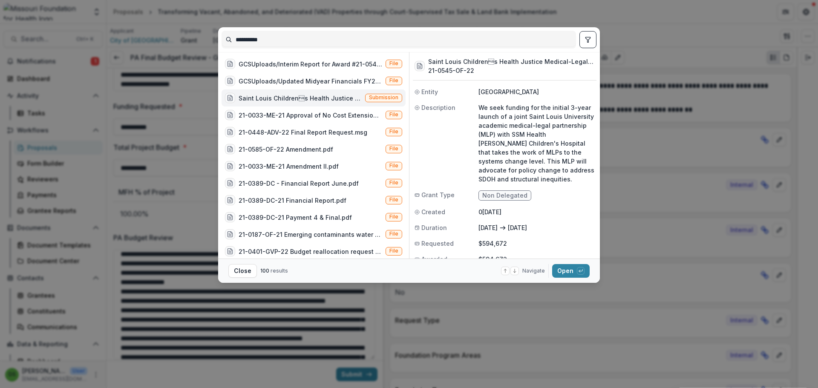
click at [343, 101] on div "Saint Louis Childrens Health Justice Medical-Legal Partnership (We seek fundin…" at bounding box center [300, 98] width 123 height 9
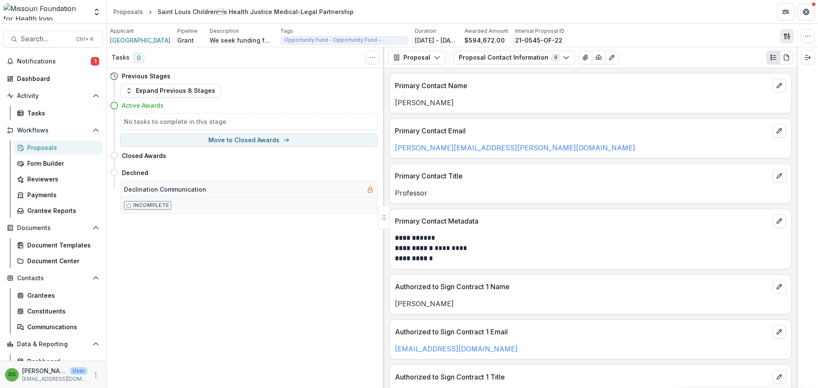
click at [784, 37] on icon "button" at bounding box center [787, 36] width 7 height 7
click at [738, 71] on button "Proposal Files" at bounding box center [745, 70] width 91 height 14
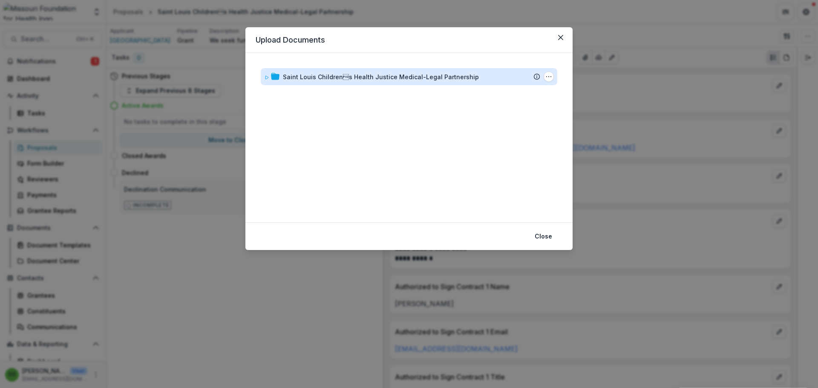
click at [464, 80] on div "Saint Louis Childrens Health Justice Medical-Legal Partnership" at bounding box center [381, 76] width 196 height 9
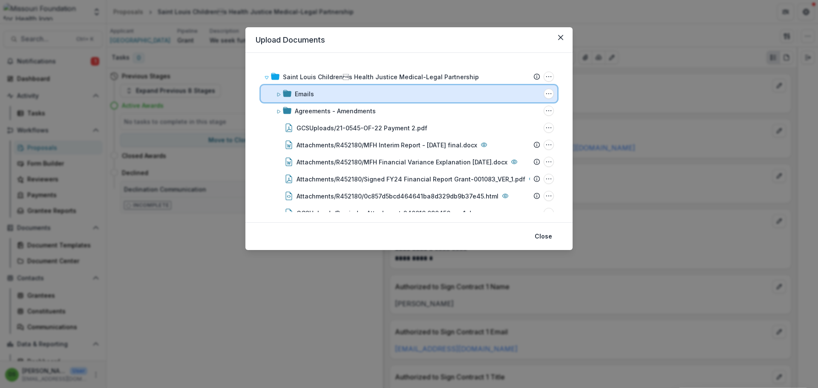
click at [437, 92] on div "Emails" at bounding box center [417, 93] width 245 height 9
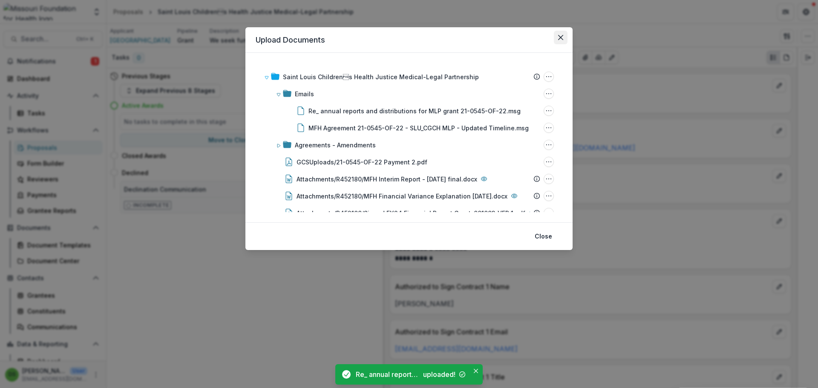
click at [561, 38] on icon "Close" at bounding box center [560, 37] width 5 height 5
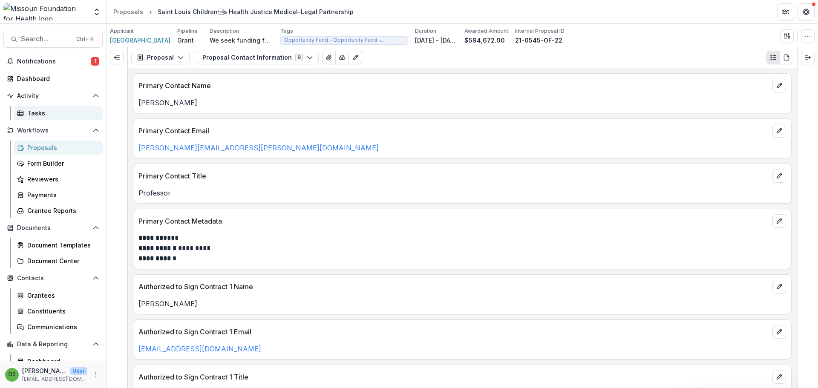
click at [31, 114] on div "Tasks" at bounding box center [61, 113] width 69 height 9
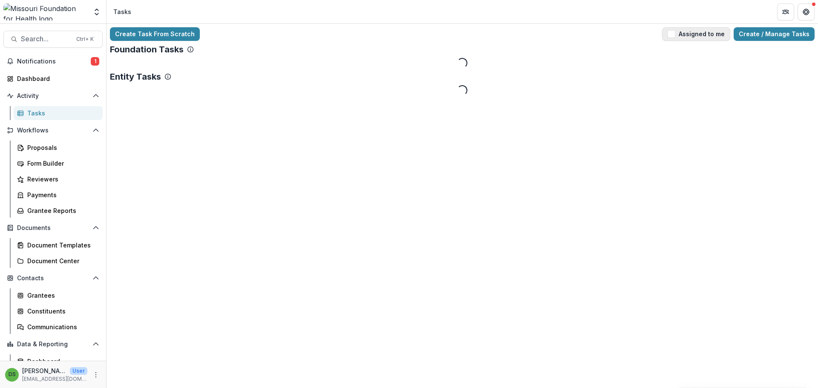
click at [694, 32] on button "Assigned to me" at bounding box center [696, 34] width 68 height 14
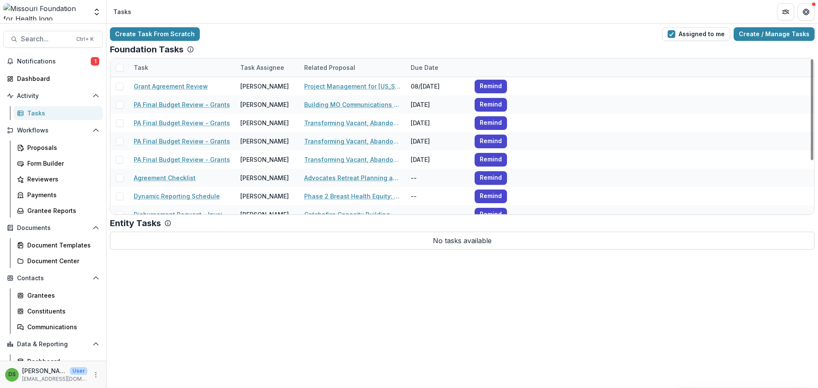
click at [143, 68] on div "Task" at bounding box center [141, 67] width 25 height 9
click at [158, 116] on span "Sort Descending" at bounding box center [170, 119] width 49 height 7
click at [341, 44] on div "Foundation Tasks" at bounding box center [462, 49] width 705 height 10
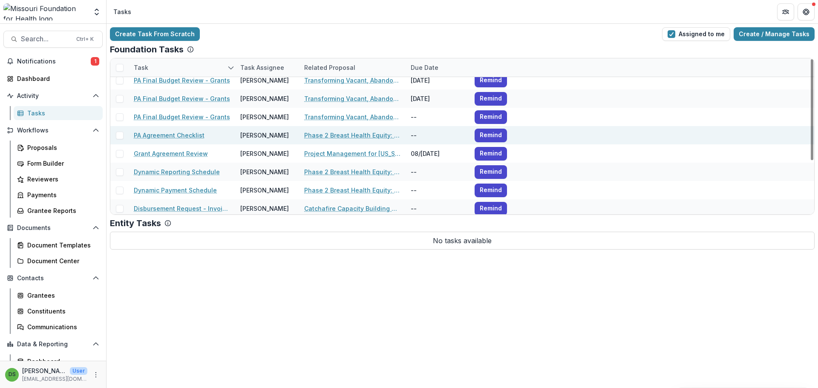
scroll to position [83, 0]
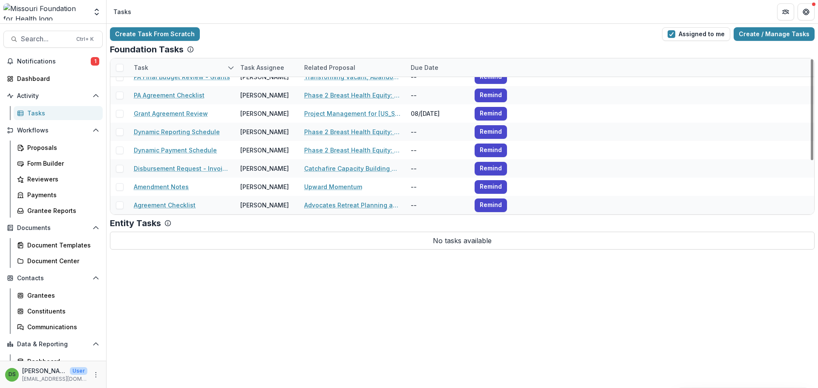
click at [316, 70] on div "Related Proposal" at bounding box center [329, 67] width 61 height 9
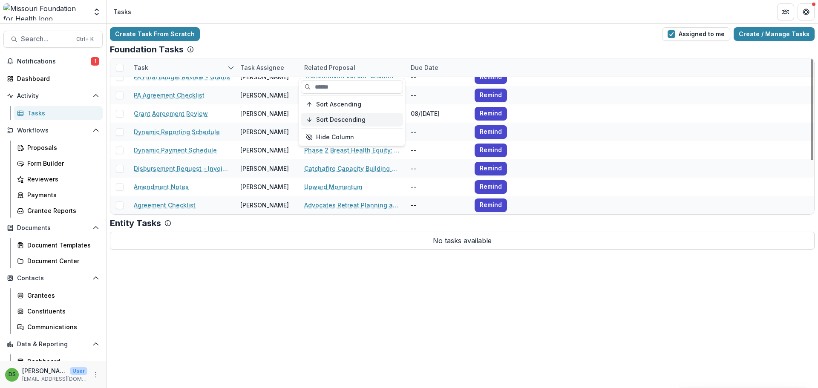
click at [330, 118] on span "Sort Descending" at bounding box center [340, 119] width 49 height 7
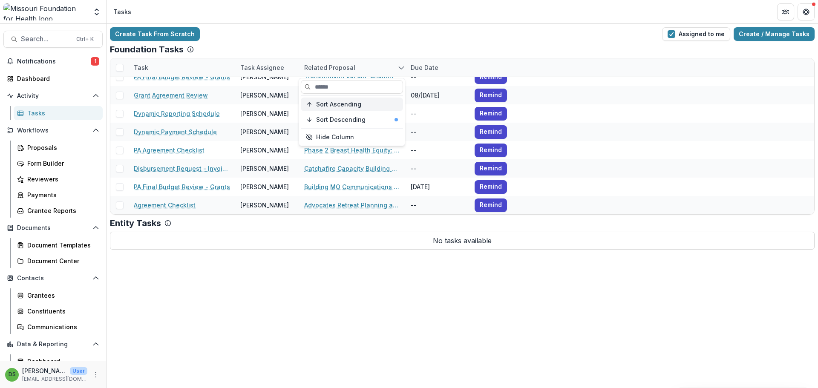
click at [339, 104] on span "Sort Ascending" at bounding box center [338, 104] width 45 height 7
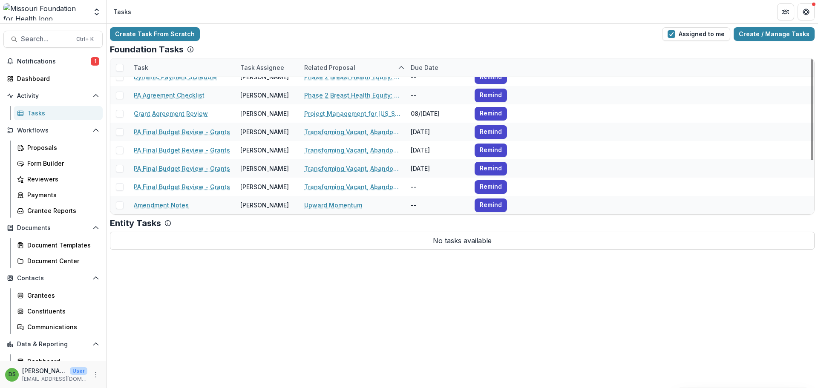
click at [362, 34] on div "Create Task From Scratch Assigned to me Create / Manage Tasks" at bounding box center [462, 34] width 705 height 14
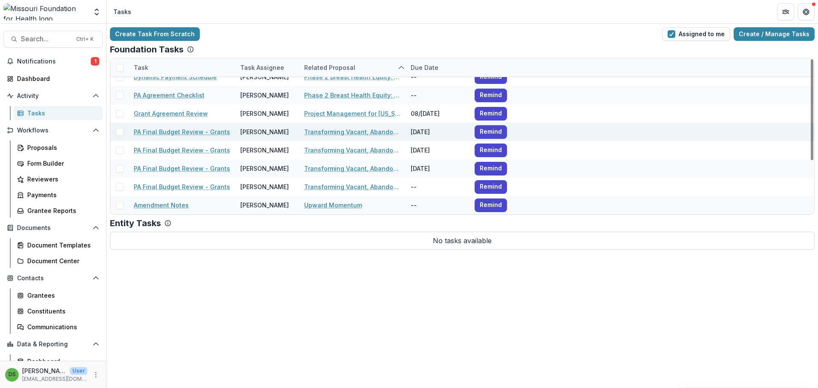
scroll to position [0, 0]
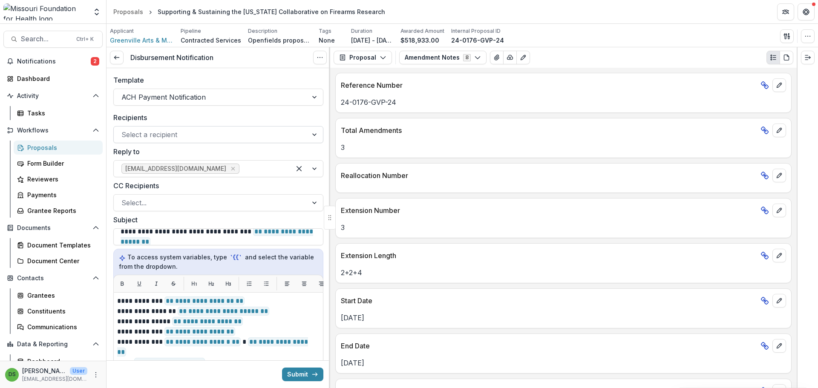
click at [206, 133] on div at bounding box center [210, 135] width 179 height 12
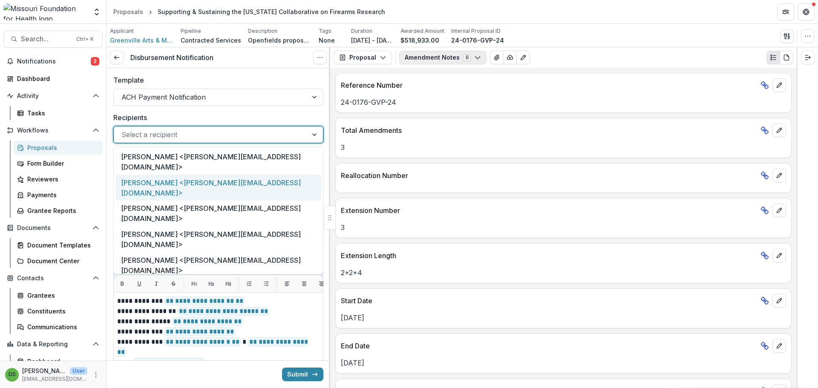
click at [458, 59] on button "Amendment Notes 8" at bounding box center [442, 58] width 87 height 14
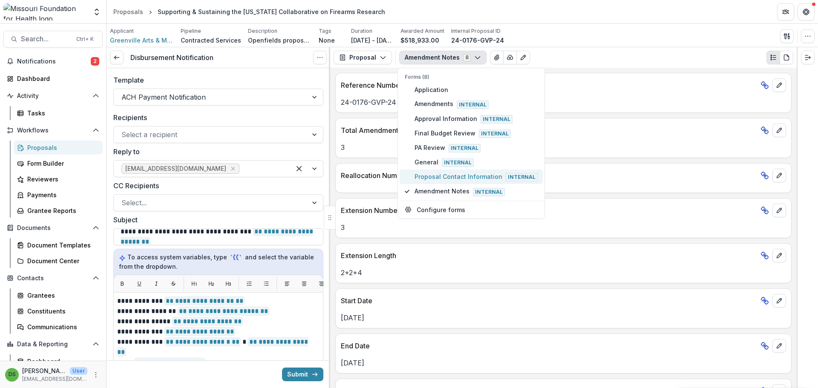
click at [453, 179] on span "Proposal Contact Information Internal" at bounding box center [476, 176] width 123 height 9
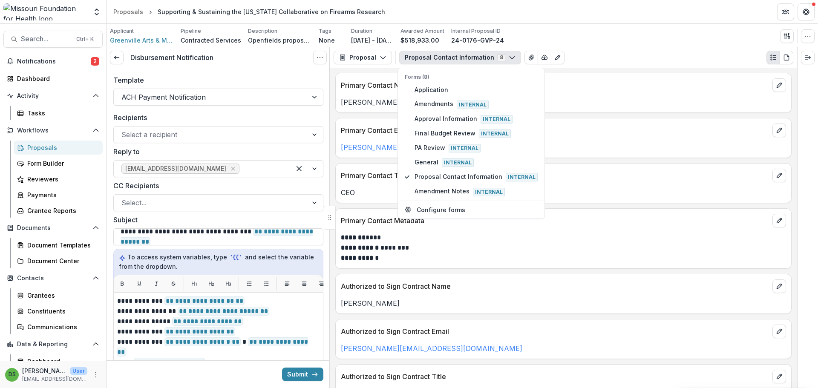
click at [412, 263] on p "**********" at bounding box center [562, 253] width 443 height 20
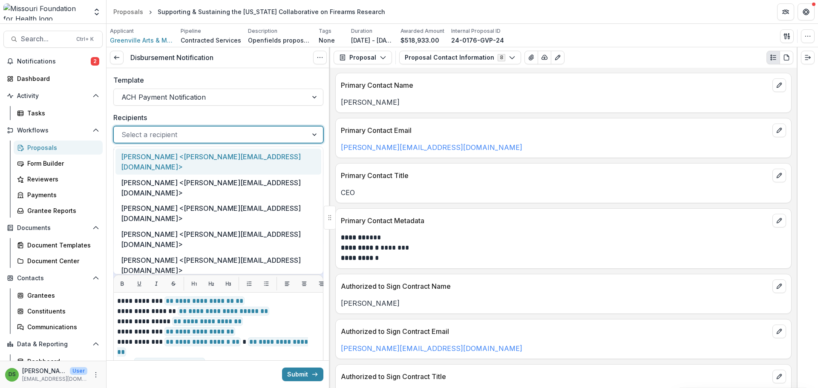
click at [167, 133] on div at bounding box center [210, 135] width 179 height 12
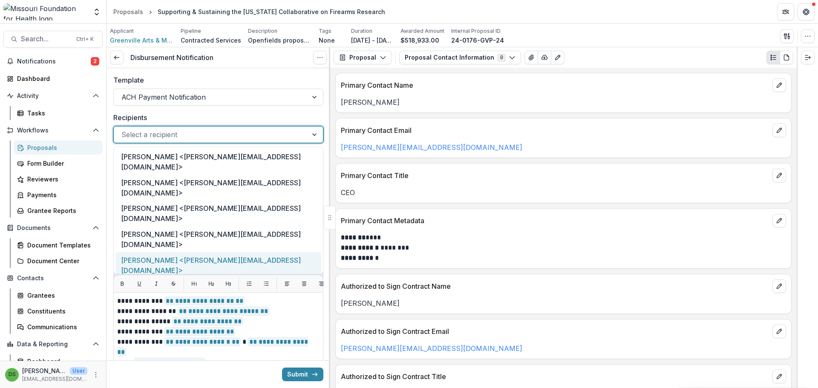
click at [171, 252] on div "[PERSON_NAME] <[PERSON_NAME][EMAIL_ADDRESS][DOMAIN_NAME]>" at bounding box center [218, 265] width 206 height 26
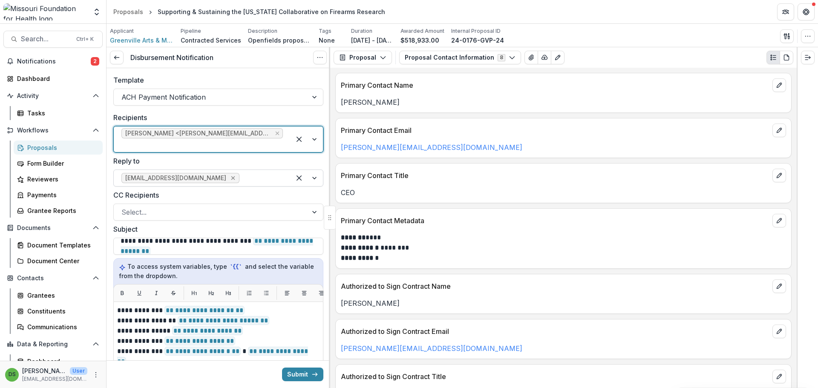
click at [231, 176] on icon "Remove lhuffstutler@mffh.org" at bounding box center [233, 178] width 4 height 4
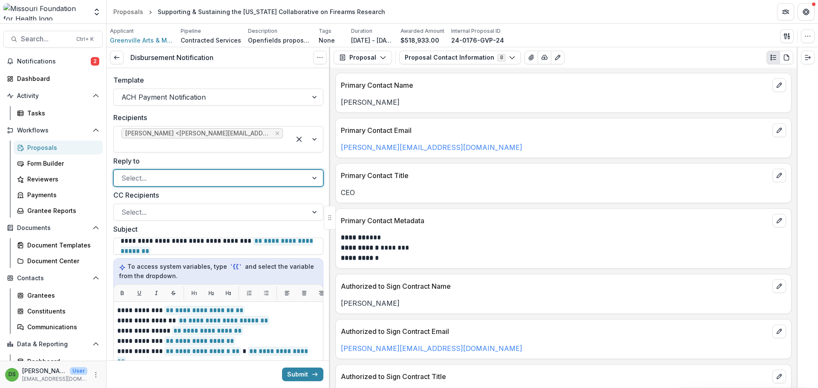
click at [198, 172] on div at bounding box center [210, 178] width 179 height 12
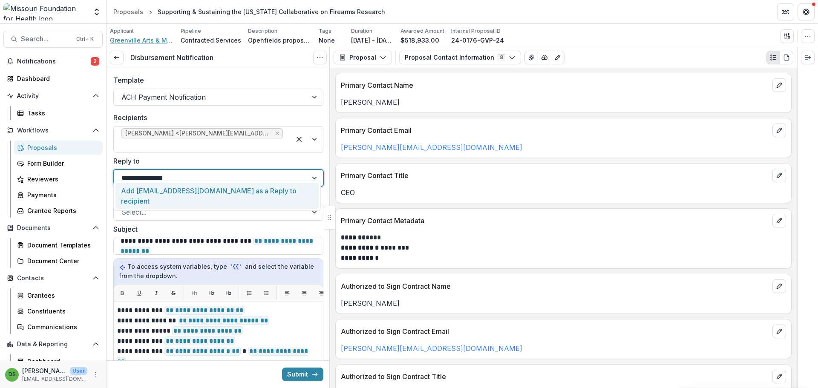
type input "**********"
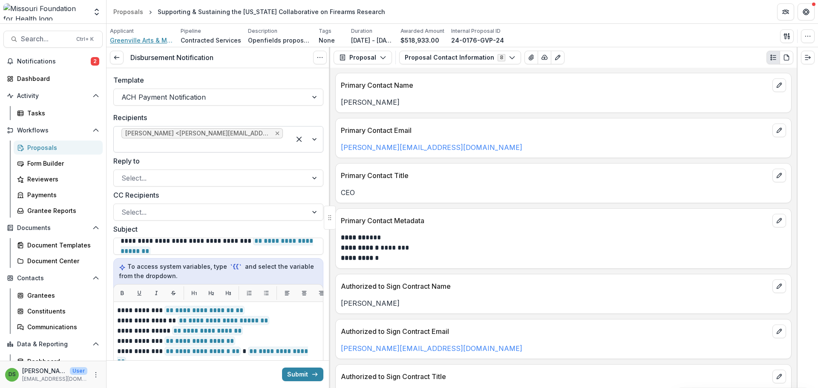
click at [276, 135] on icon "Remove Mr. Grady Powell <grady@openfields.com>" at bounding box center [278, 134] width 4 height 4
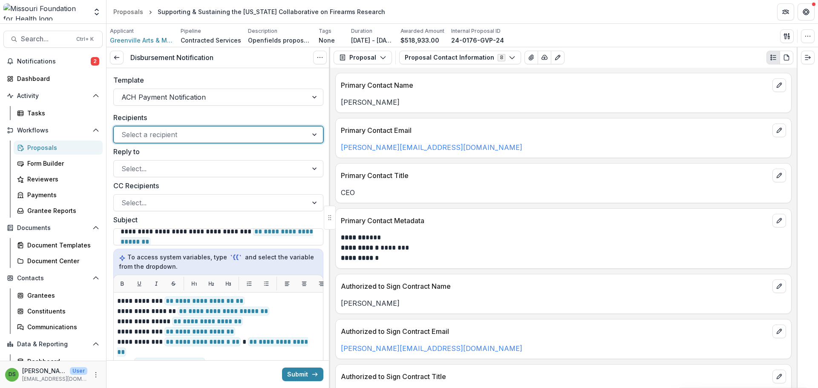
click at [234, 138] on div at bounding box center [210, 135] width 179 height 12
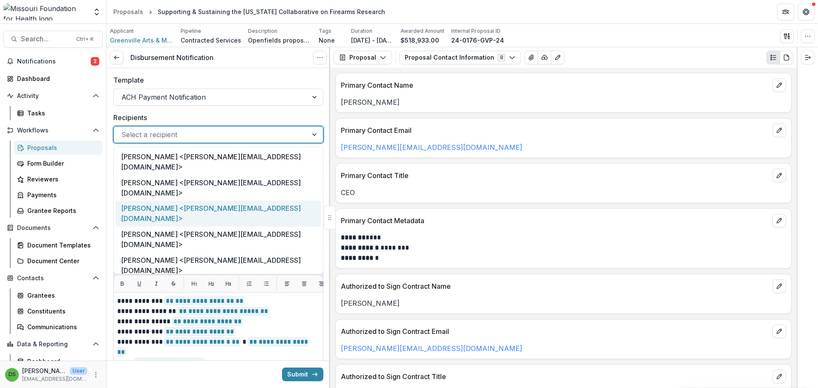
click at [190, 201] on div "[PERSON_NAME] <[PERSON_NAME][EMAIL_ADDRESS][DOMAIN_NAME]>" at bounding box center [218, 214] width 206 height 26
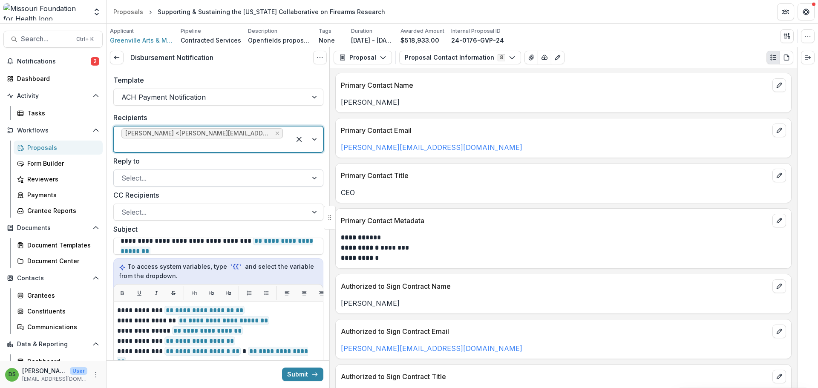
click at [219, 172] on div at bounding box center [210, 178] width 179 height 12
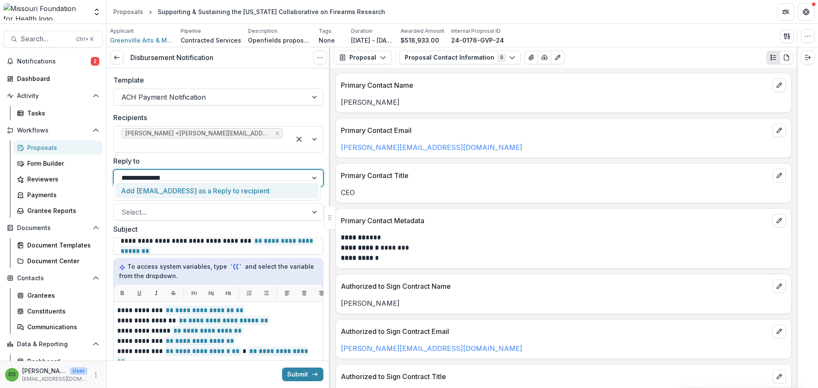
type input "**********"
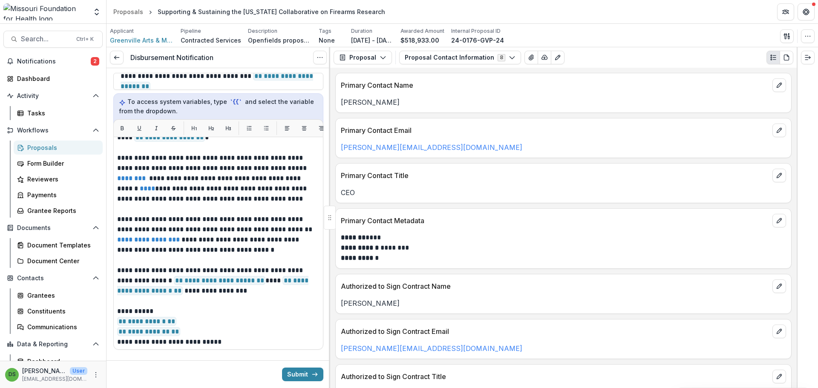
scroll to position [71, 0]
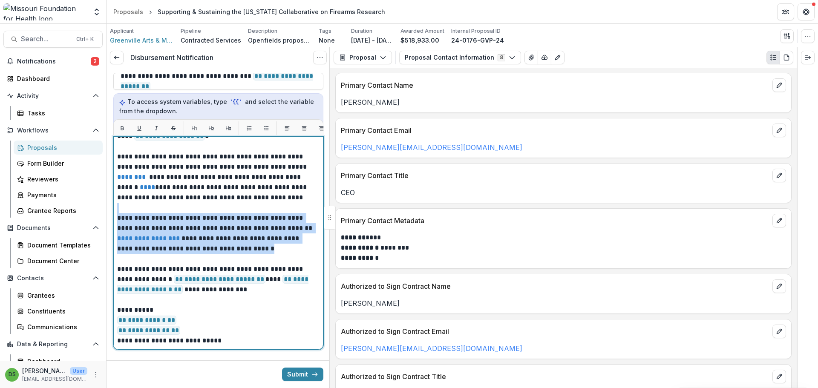
drag, startPoint x: 261, startPoint y: 236, endPoint x: 133, endPoint y: 195, distance: 133.8
click at [133, 195] on div "**********" at bounding box center [218, 208] width 202 height 276
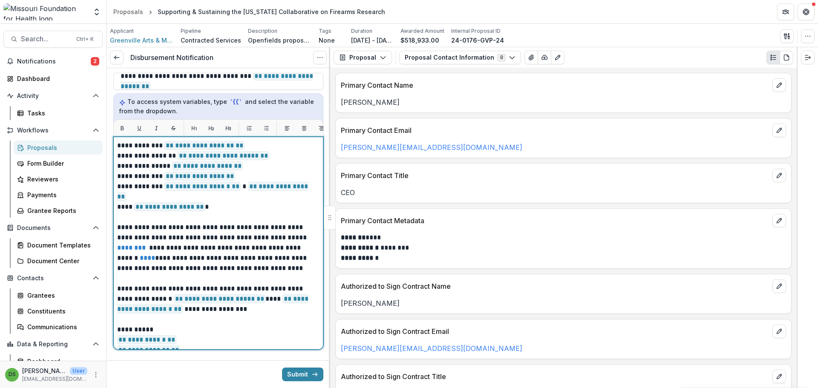
scroll to position [37, 0]
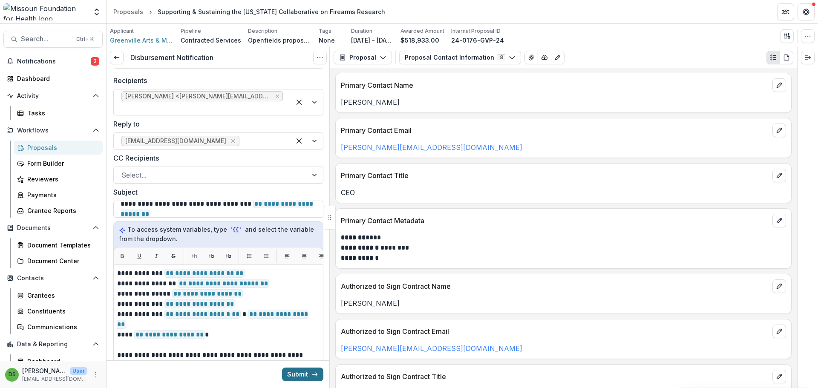
click at [299, 368] on button "Submit" at bounding box center [302, 375] width 41 height 14
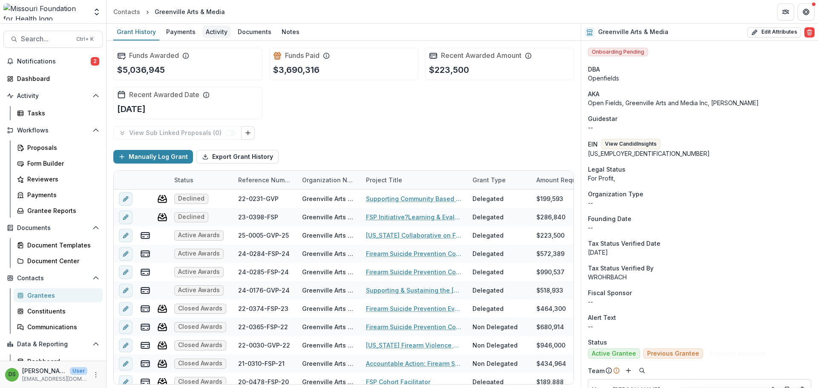
click at [204, 34] on div "Activity" at bounding box center [216, 32] width 29 height 12
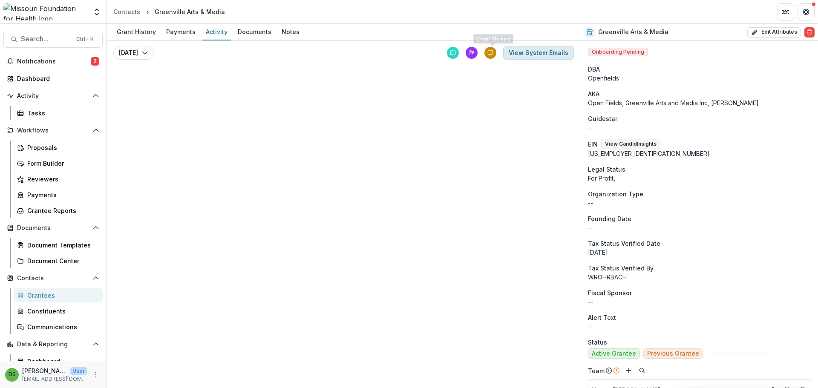
click at [527, 54] on button "View System Emails" at bounding box center [538, 53] width 71 height 14
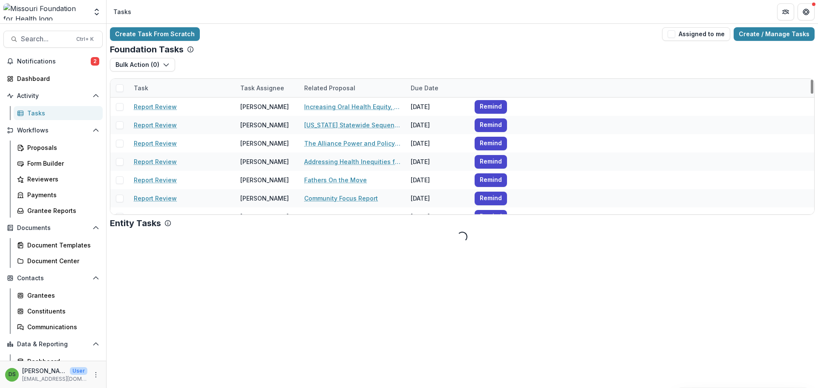
click at [277, 88] on div "Task Assignee" at bounding box center [262, 88] width 54 height 9
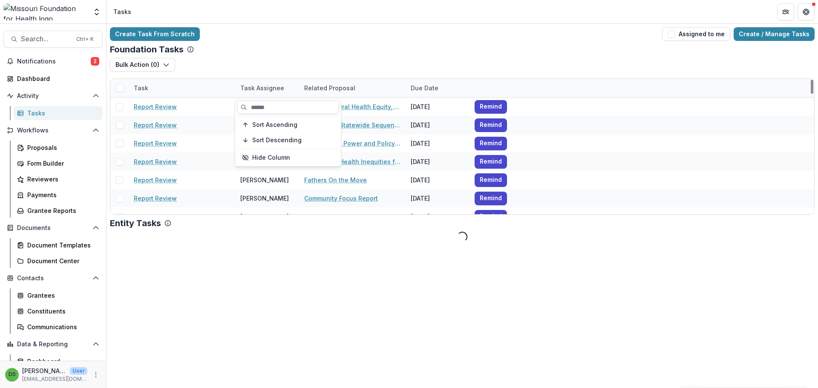
click at [262, 102] on input at bounding box center [288, 108] width 102 height 14
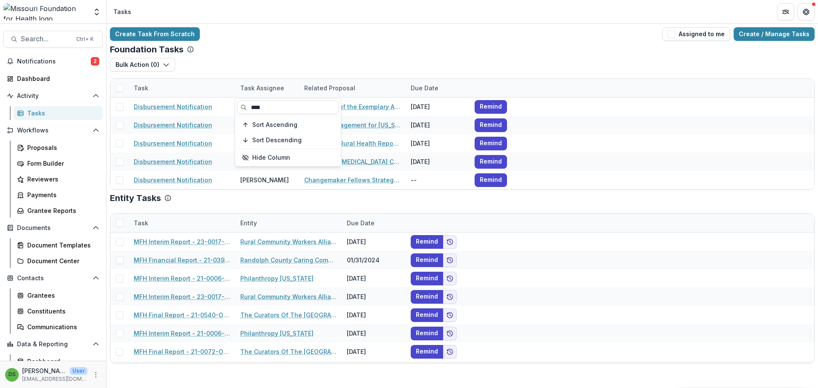
type input "****"
click at [317, 49] on div "Foundation Tasks" at bounding box center [462, 49] width 705 height 10
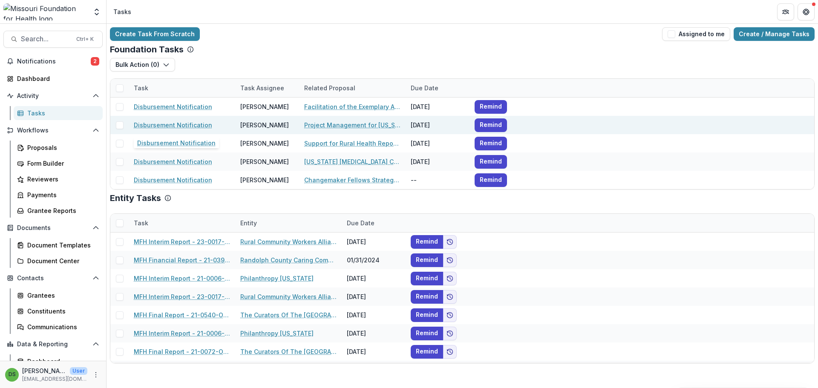
click at [171, 124] on link "Disbursement Notification" at bounding box center [173, 125] width 78 height 9
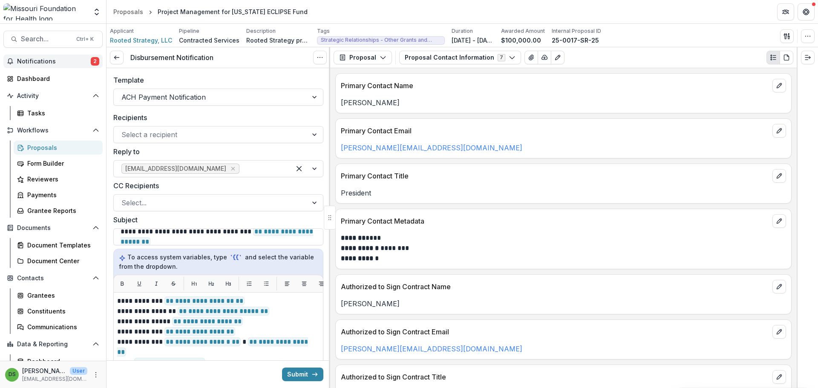
click at [43, 62] on span "Notifications" at bounding box center [54, 61] width 74 height 7
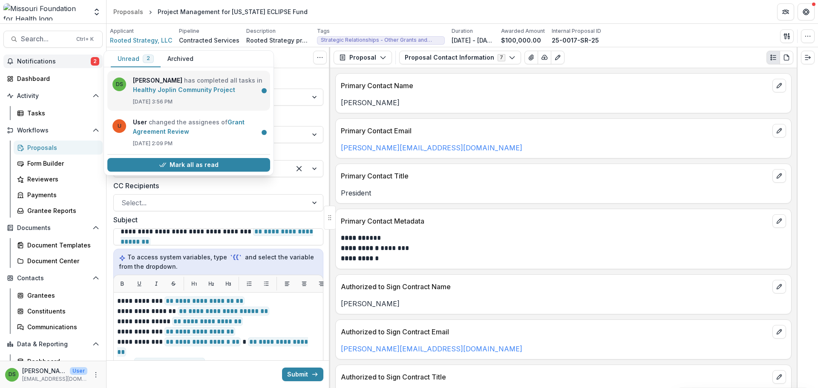
click at [207, 92] on link "Healthy Joplin Community Project" at bounding box center [184, 89] width 102 height 7
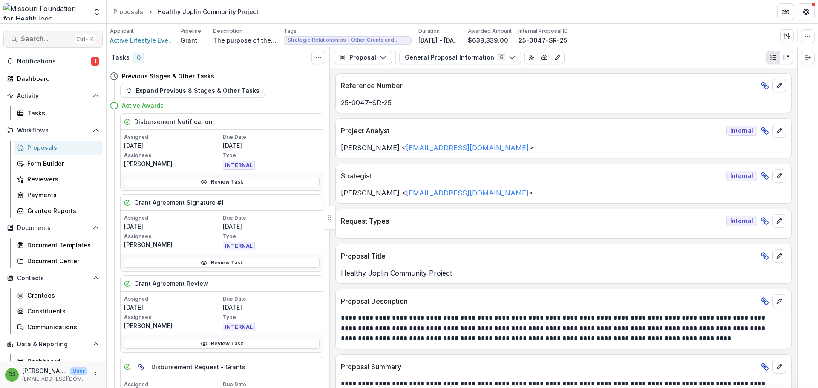
click at [60, 40] on span "Search..." at bounding box center [46, 39] width 50 height 8
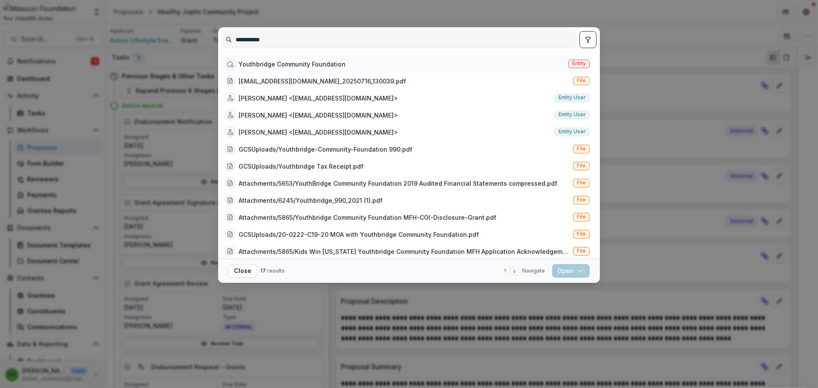
type input "**********"
click at [303, 66] on div "Youthbridge Community Foundation" at bounding box center [292, 64] width 107 height 9
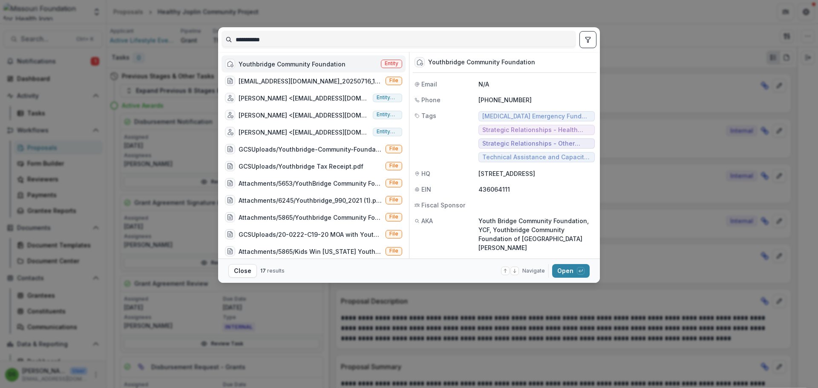
click at [303, 66] on div "Youthbridge Community Foundation" at bounding box center [292, 64] width 107 height 9
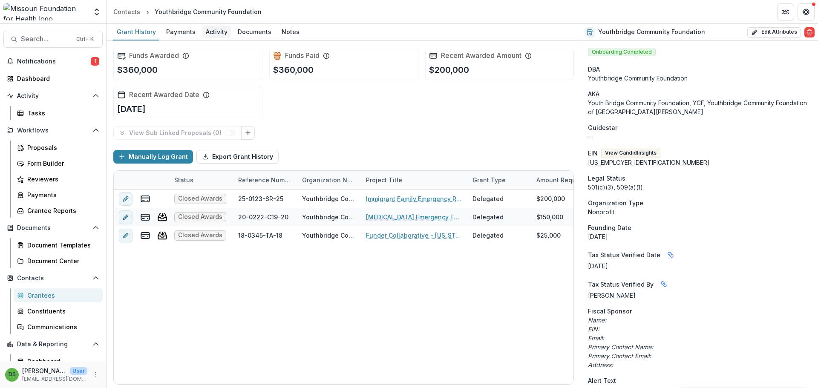
click at [213, 30] on div "Activity" at bounding box center [216, 32] width 29 height 12
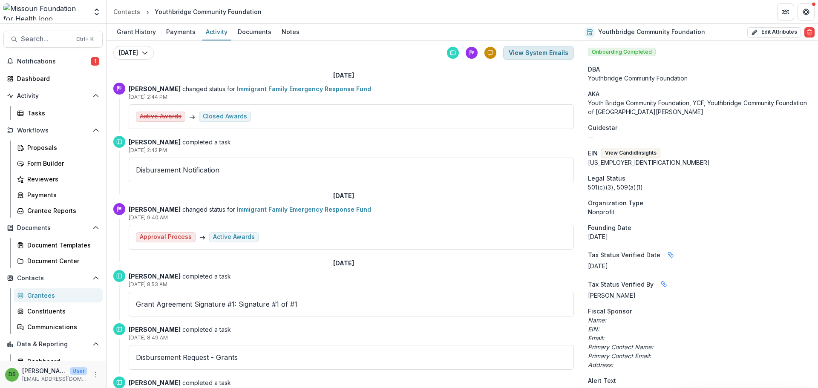
click at [532, 55] on button "View System Emails" at bounding box center [538, 53] width 71 height 14
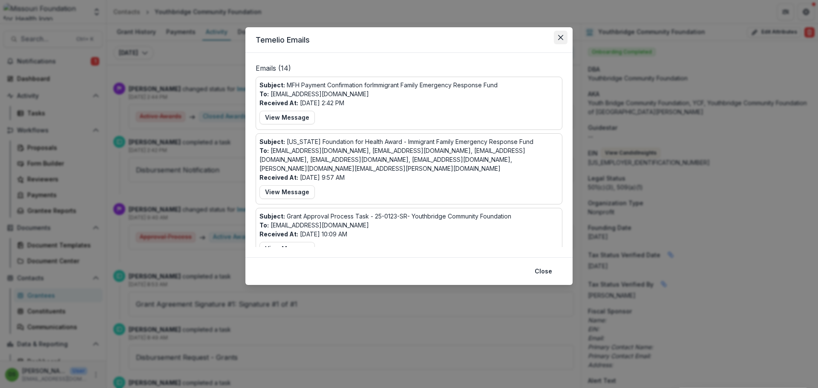
click at [560, 37] on icon "Close" at bounding box center [560, 37] width 5 height 5
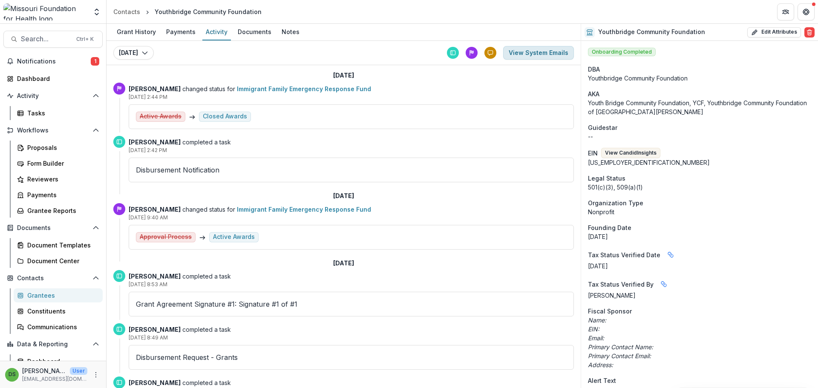
click at [534, 49] on button "View System Emails" at bounding box center [538, 53] width 71 height 14
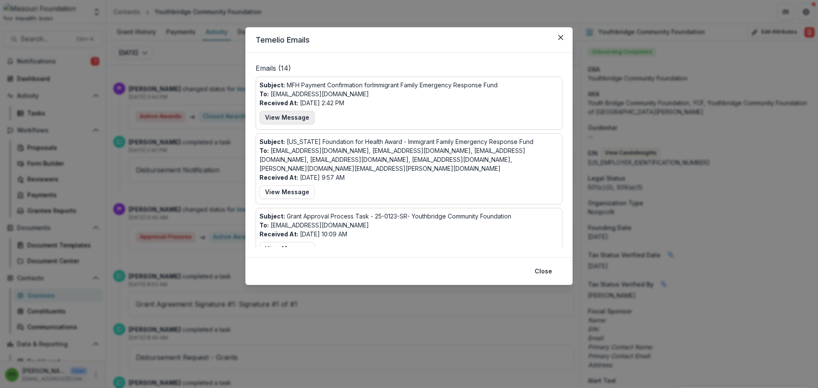
click at [300, 121] on button "View Message" at bounding box center [286, 118] width 55 height 14
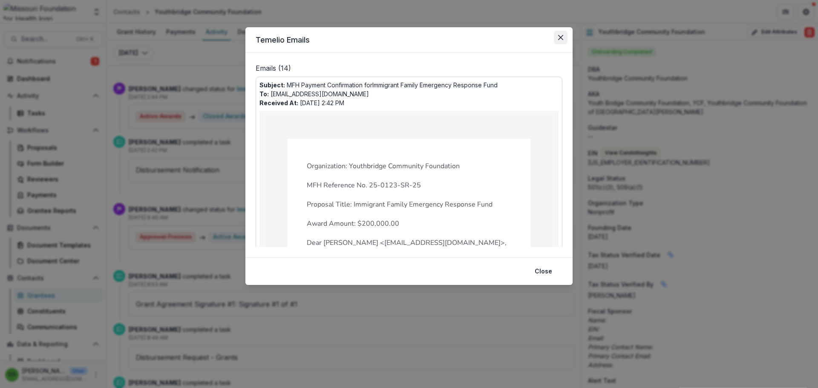
click at [565, 40] on button "Close" at bounding box center [561, 38] width 14 height 14
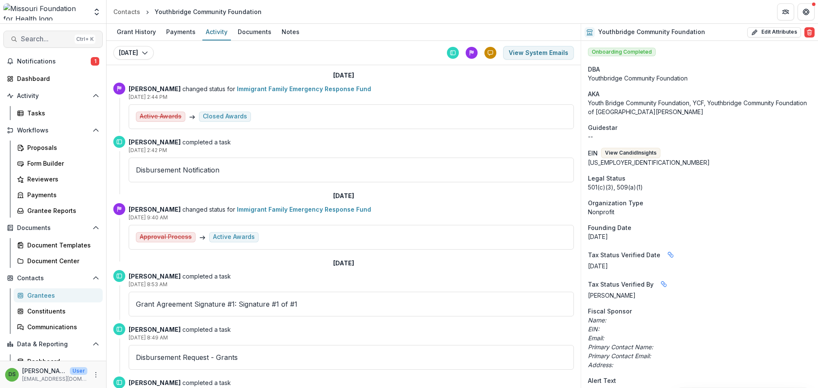
click at [75, 42] on div "Ctrl + K" at bounding box center [85, 39] width 21 height 9
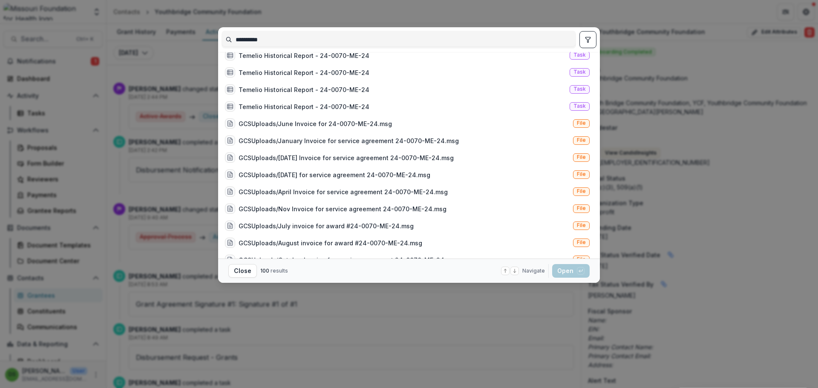
scroll to position [682, 0]
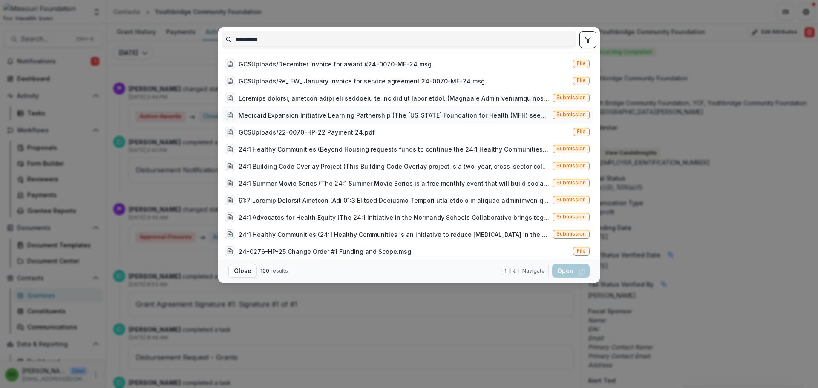
type input "**********"
click at [444, 111] on div "Medicaid Expansion Initiative Learning Partnership (The [US_STATE] Foundation f…" at bounding box center [394, 115] width 311 height 9
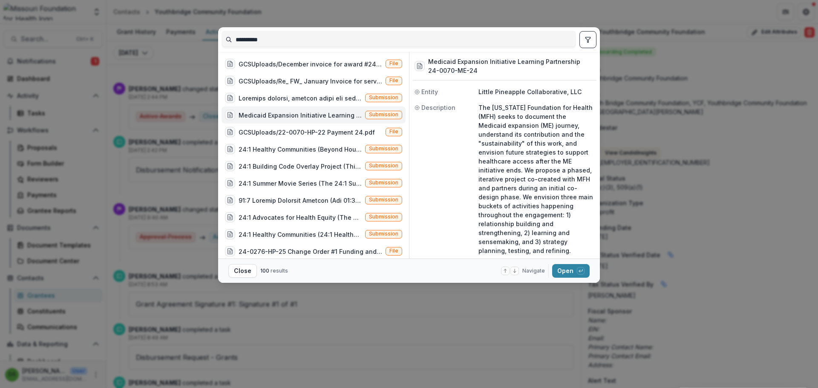
click at [352, 111] on div "Medicaid Expansion Initiative Learning Partnership (The [US_STATE] Foundation f…" at bounding box center [300, 115] width 123 height 9
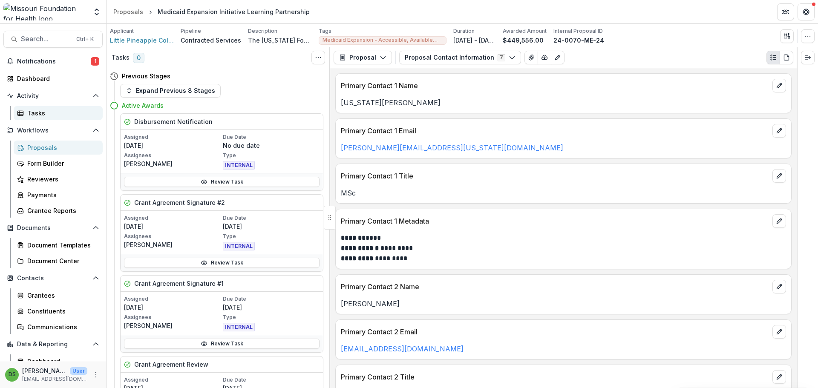
click at [44, 113] on div "Tasks" at bounding box center [61, 113] width 69 height 9
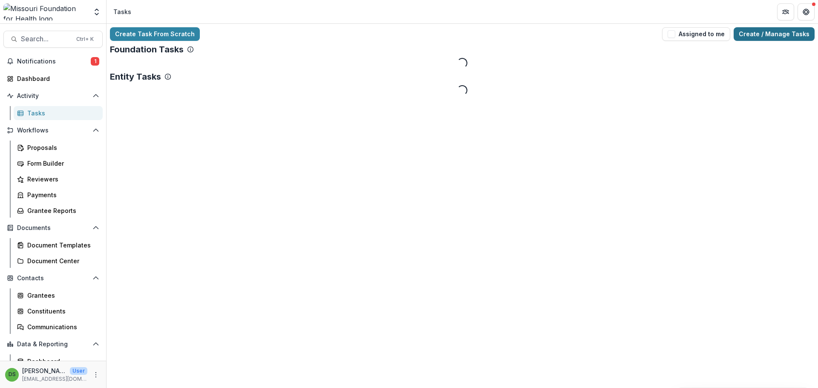
click at [747, 32] on link "Create / Manage Tasks" at bounding box center [774, 34] width 81 height 14
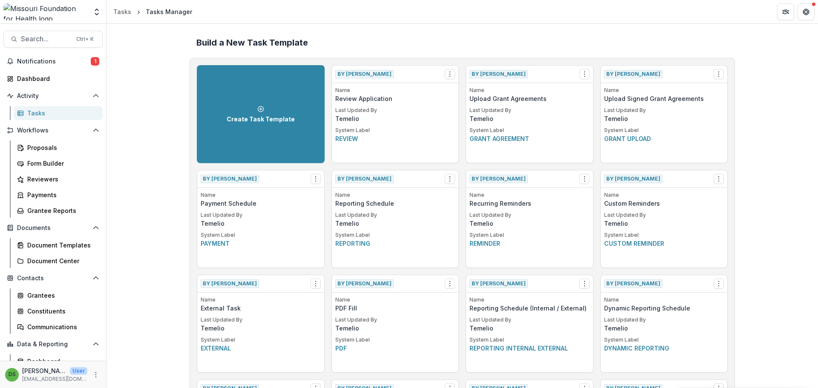
scroll to position [1674, 0]
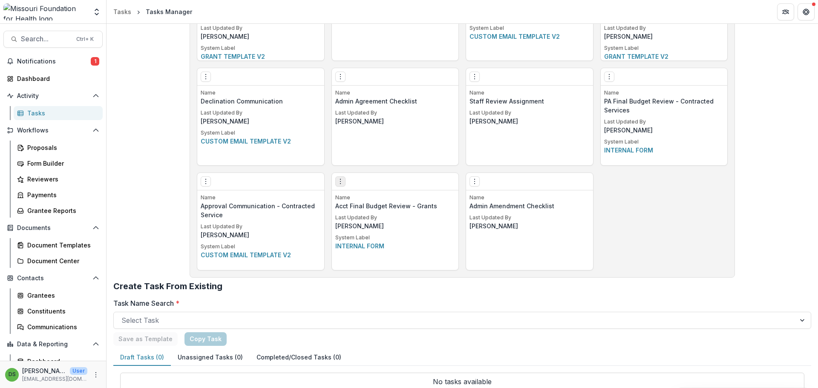
click at [335, 187] on div "Edit Make a Copy Create Task From Template Delete Task" at bounding box center [395, 181] width 127 height 17
click at [340, 185] on button "Options" at bounding box center [340, 181] width 10 height 10
click at [358, 199] on link "Edit" at bounding box center [388, 199] width 104 height 14
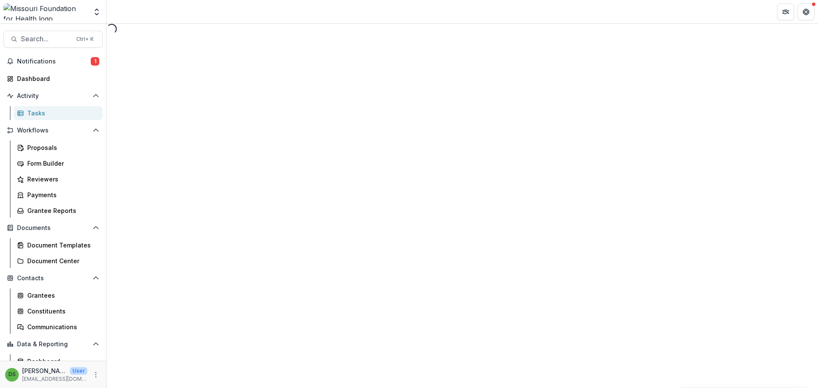
select select "********"
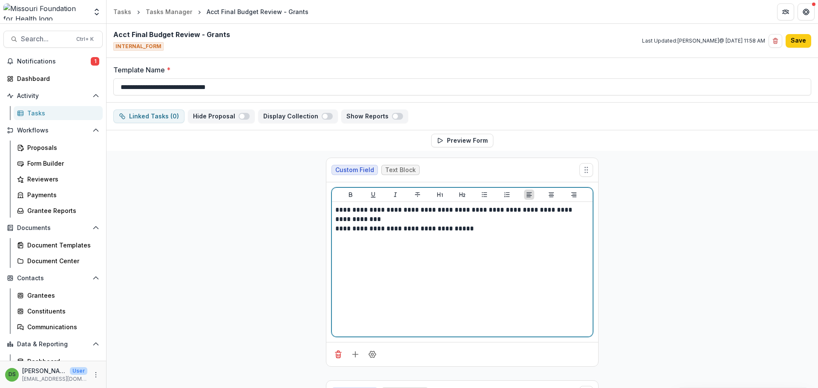
click at [469, 231] on p "**********" at bounding box center [462, 228] width 254 height 9
click at [469, 230] on p "**********" at bounding box center [462, 228] width 254 height 9
click at [335, 211] on p "**********" at bounding box center [462, 214] width 254 height 19
click at [337, 206] on p "**********" at bounding box center [462, 214] width 254 height 19
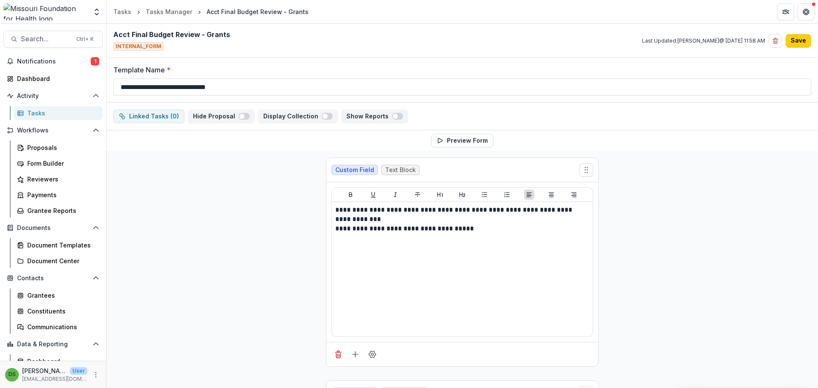
click at [334, 210] on div "**********" at bounding box center [462, 269] width 261 height 135
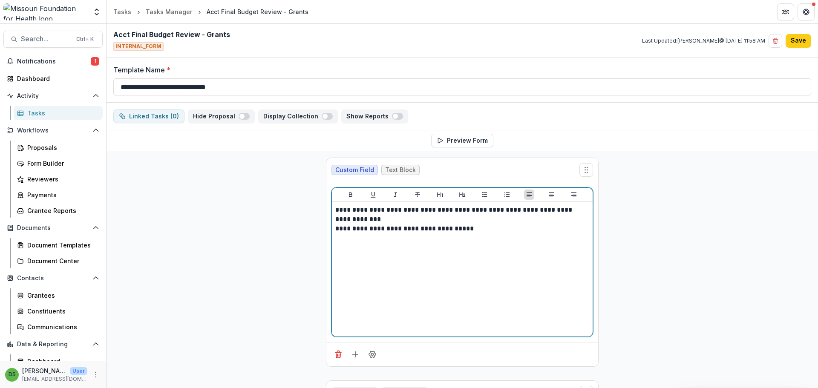
click at [335, 210] on p "**********" at bounding box center [462, 214] width 254 height 19
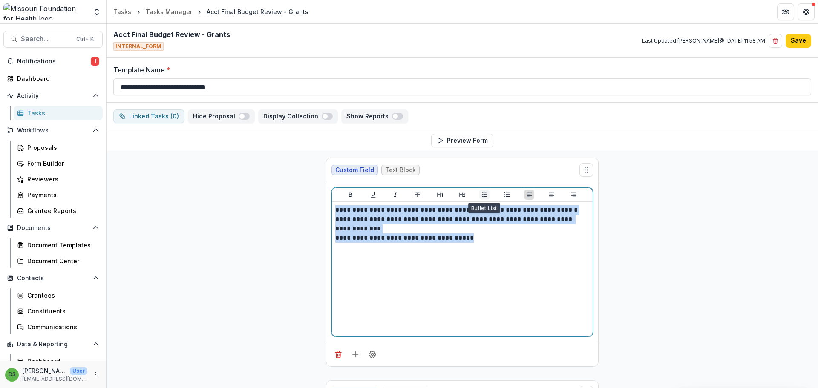
click at [482, 193] on icon "Bullet List" at bounding box center [484, 194] width 7 height 7
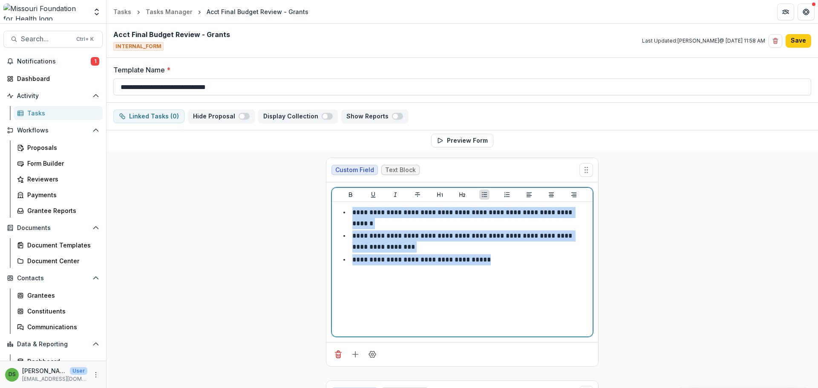
click at [420, 234] on li "**********" at bounding box center [468, 242] width 244 height 22
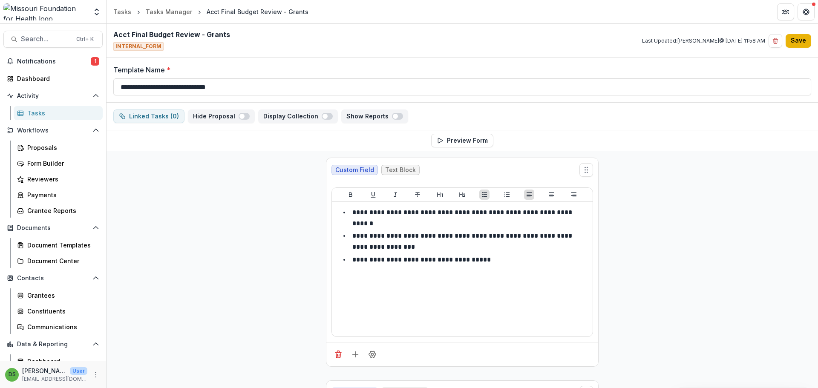
click at [798, 41] on button "Save" at bounding box center [799, 41] width 26 height 14
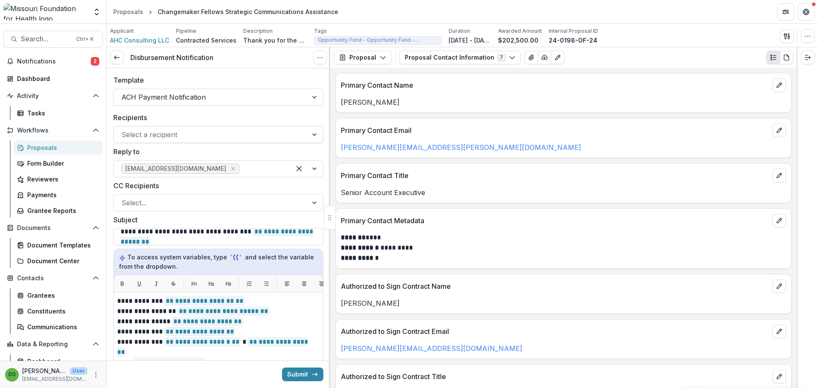
click at [209, 133] on div at bounding box center [210, 135] width 179 height 12
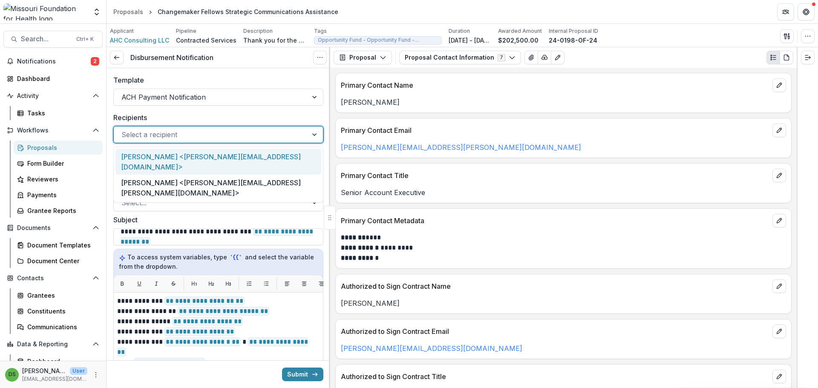
click at [210, 154] on div "[PERSON_NAME] <[PERSON_NAME][EMAIL_ADDRESS][DOMAIN_NAME]>" at bounding box center [218, 162] width 206 height 26
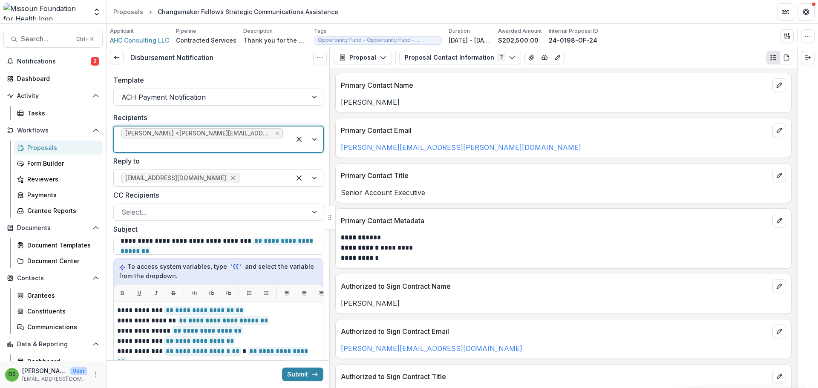
click at [231, 176] on icon "Remove lhuffstutler@mffh.org" at bounding box center [233, 178] width 4 height 4
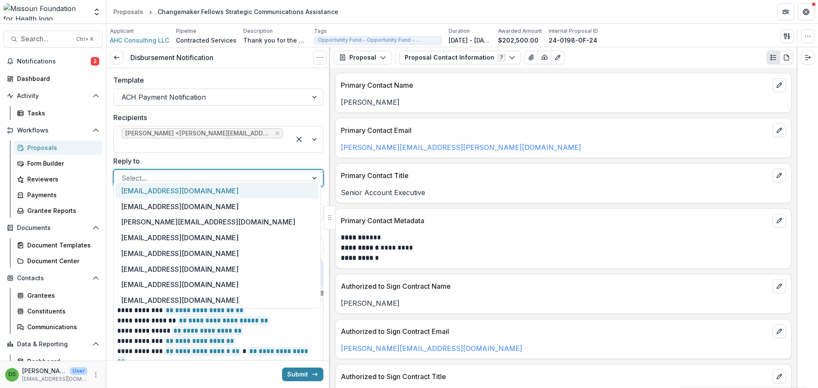
click at [208, 172] on div at bounding box center [210, 178] width 179 height 12
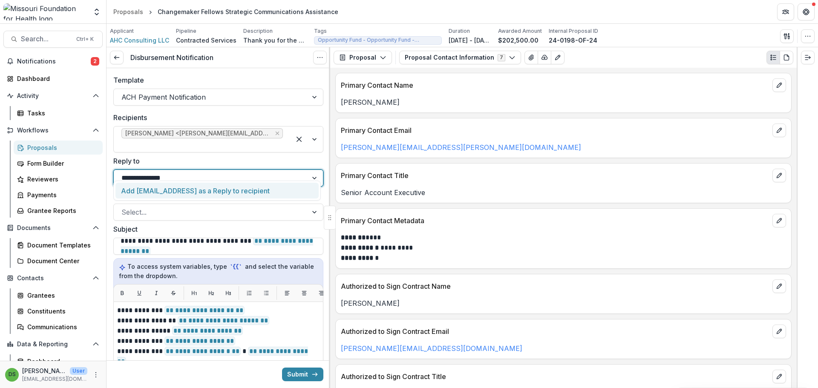
type input "**********"
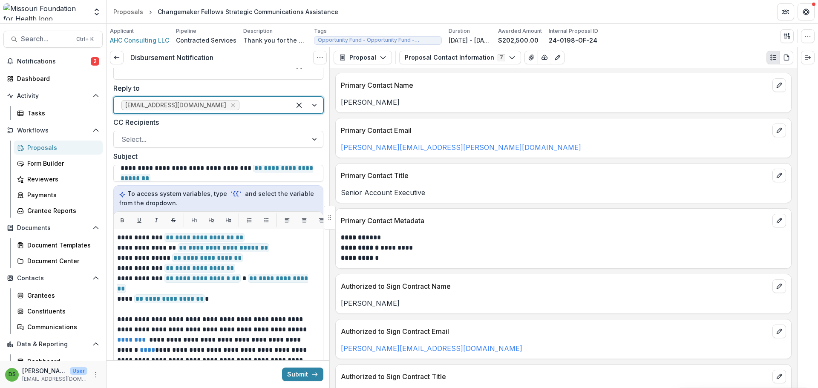
scroll to position [165, 0]
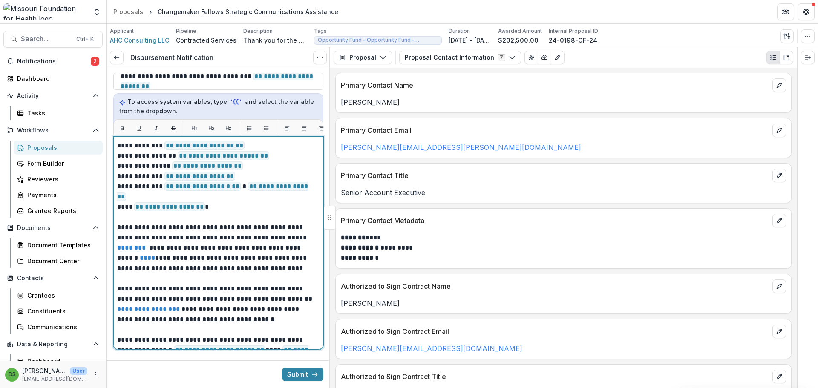
click at [261, 309] on p "**********" at bounding box center [215, 304] width 197 height 41
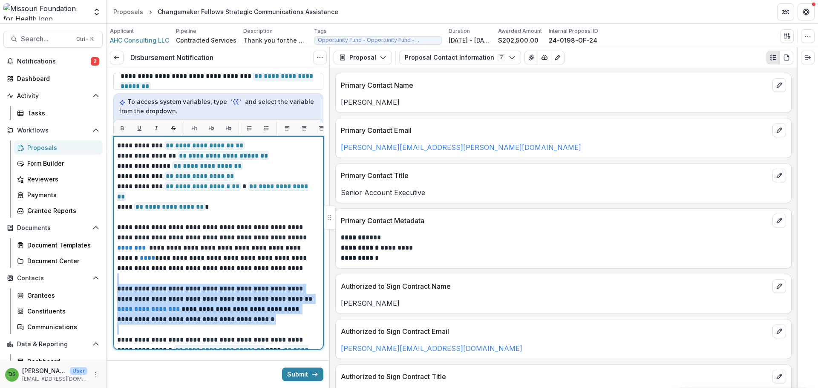
drag, startPoint x: 261, startPoint y: 309, endPoint x: 153, endPoint y: 271, distance: 114.3
click at [153, 271] on div "**********" at bounding box center [218, 279] width 202 height 276
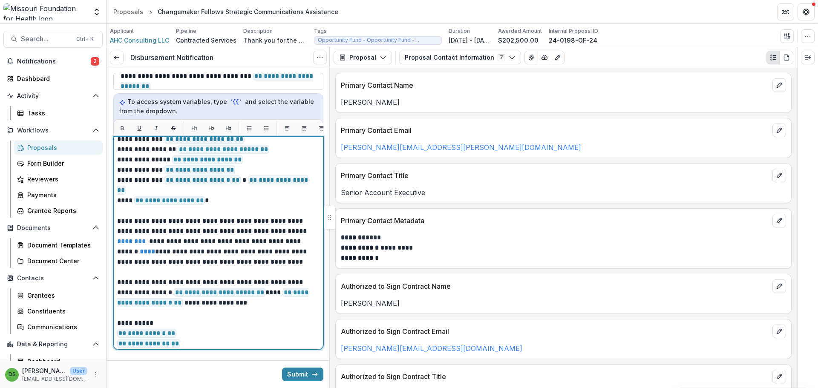
scroll to position [0, 0]
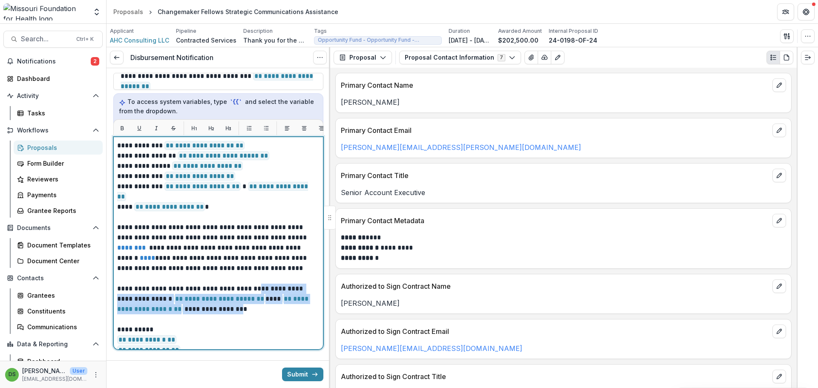
drag, startPoint x: 252, startPoint y: 280, endPoint x: 227, endPoint y: 303, distance: 33.8
click at [227, 303] on p "**********" at bounding box center [215, 299] width 197 height 31
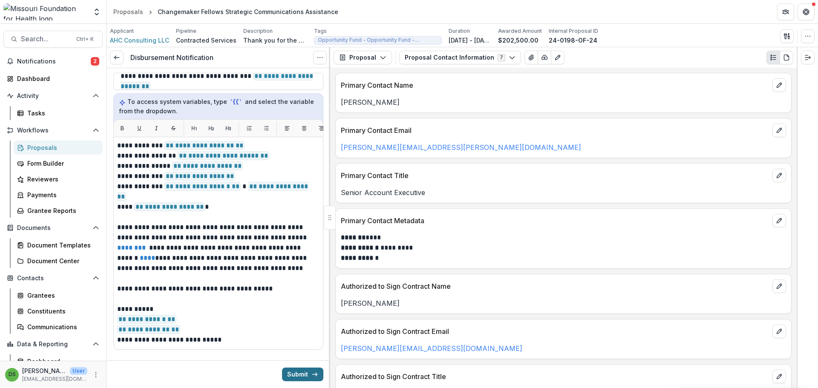
click at [303, 368] on button "Submit" at bounding box center [302, 375] width 41 height 14
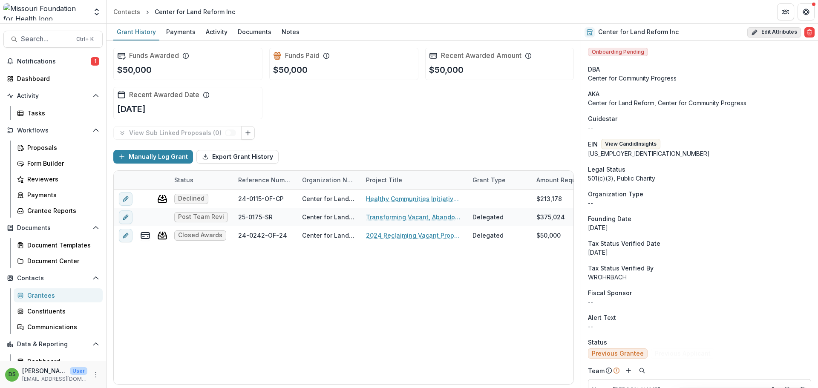
click at [757, 34] on button "Edit Attributes" at bounding box center [774, 32] width 54 height 10
select select
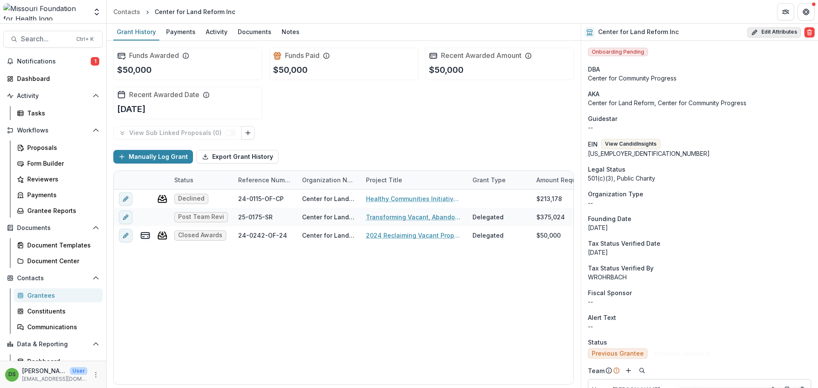
select select "***"
select select
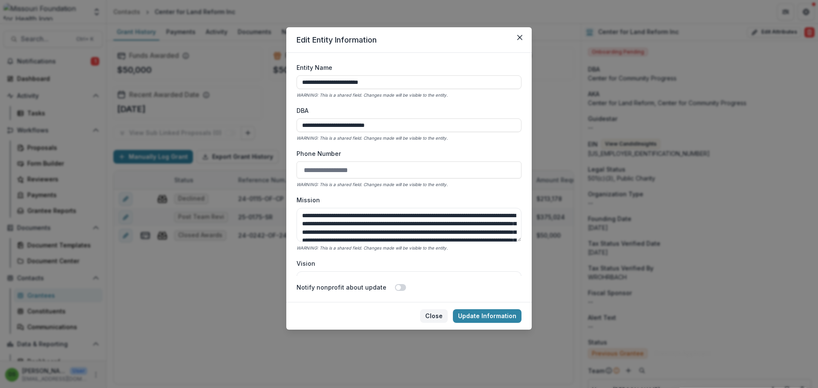
click at [437, 319] on button "Close" at bounding box center [434, 316] width 28 height 14
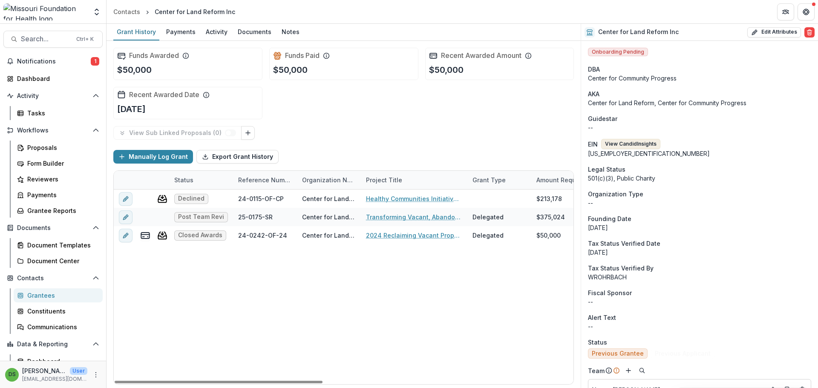
click at [628, 143] on button "View Candid Insights" at bounding box center [630, 144] width 59 height 10
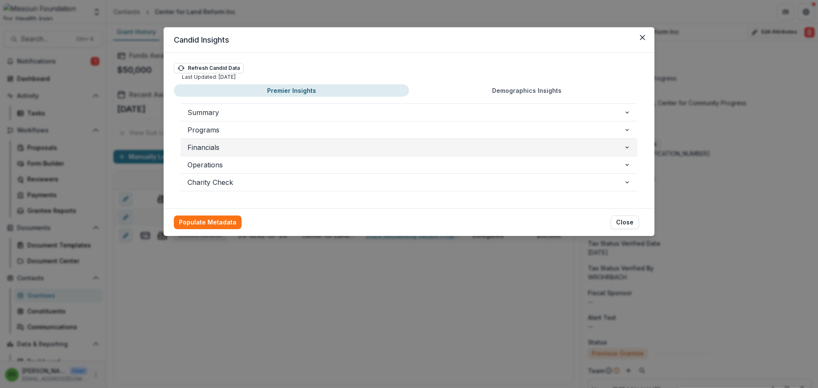
click at [217, 144] on span "Financials" at bounding box center [405, 147] width 436 height 10
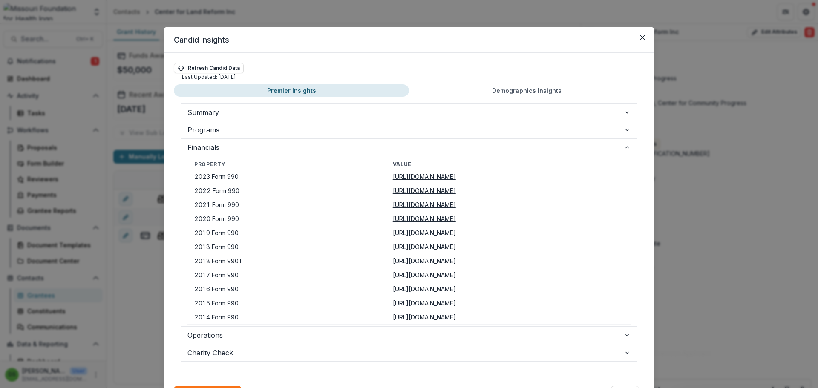
click at [393, 177] on u "[URL][DOMAIN_NAME]" at bounding box center [424, 176] width 63 height 7
click at [641, 38] on icon "Close" at bounding box center [642, 37] width 5 height 5
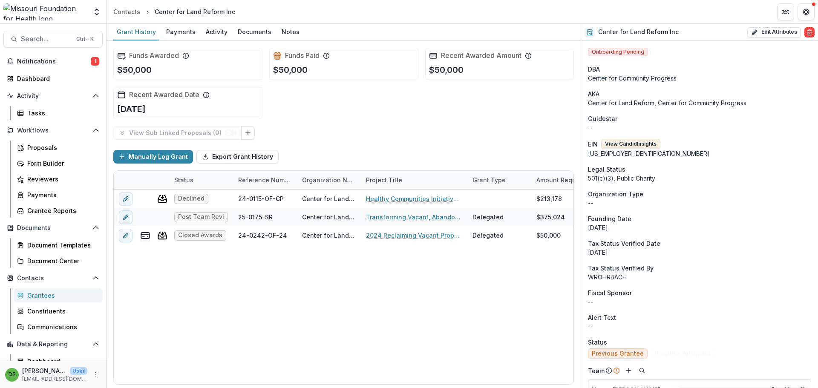
click at [636, 142] on button "View Candid Insights" at bounding box center [630, 144] width 59 height 10
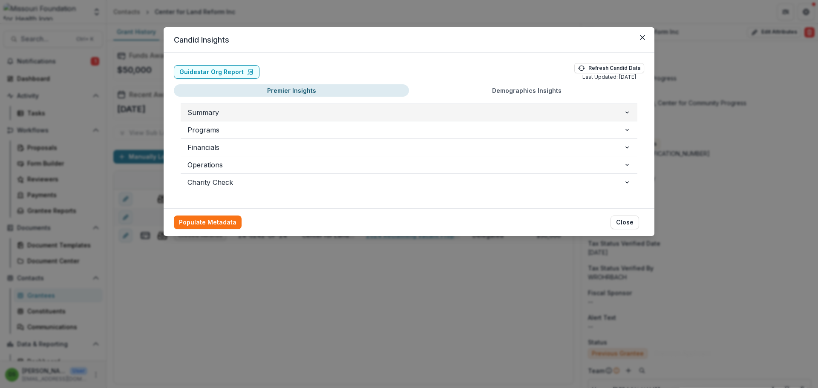
click at [230, 108] on span "Summary" at bounding box center [405, 112] width 436 height 10
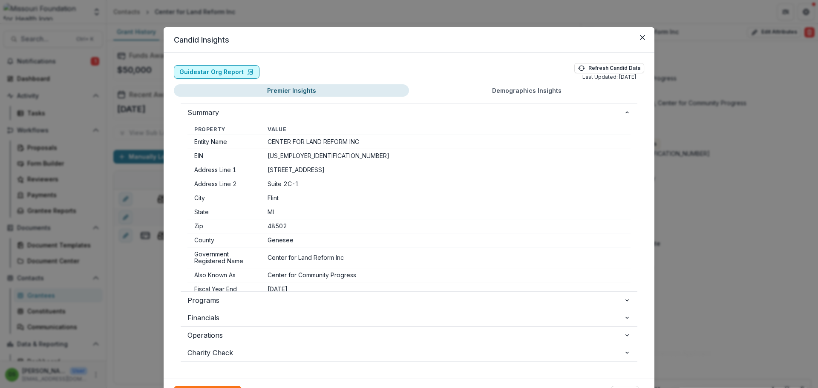
click at [231, 75] on link "Guidestar Org Report" at bounding box center [217, 72] width 86 height 14
click at [643, 39] on icon "Close" at bounding box center [642, 37] width 5 height 5
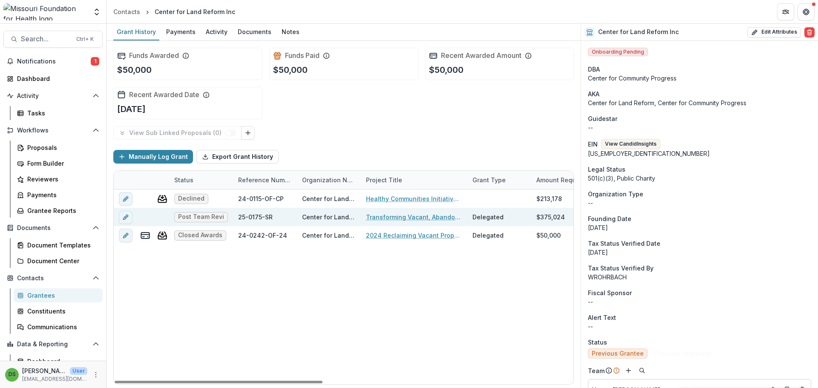
click at [413, 214] on link "Transforming Vacant, Abandoned, and Deteriorated (VAD) Properties through Court…" at bounding box center [414, 217] width 96 height 9
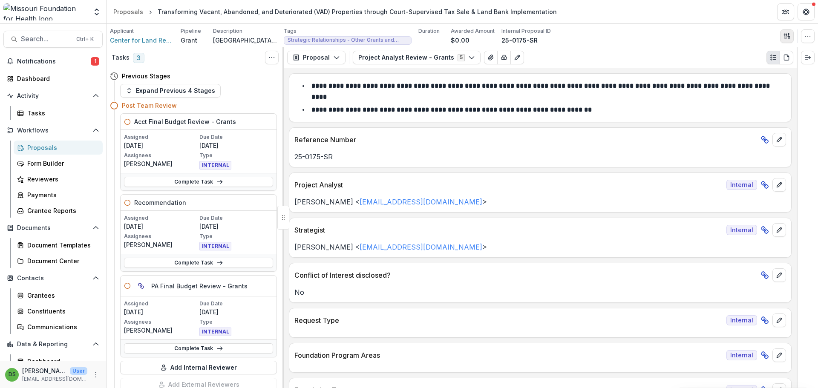
click at [790, 36] on icon "button" at bounding box center [787, 36] width 7 height 7
click at [747, 69] on button "Proposal Files" at bounding box center [745, 70] width 91 height 14
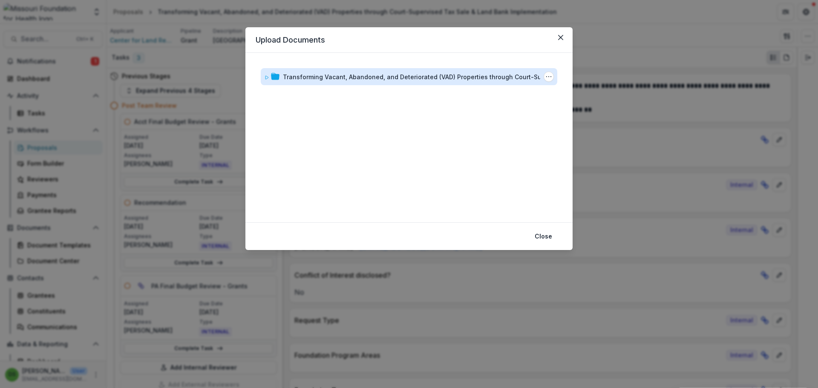
click at [413, 76] on div "Transforming Vacant, Abandoned, and Deteriorated (VAD) Properties through Court…" at bounding box center [423, 76] width 281 height 9
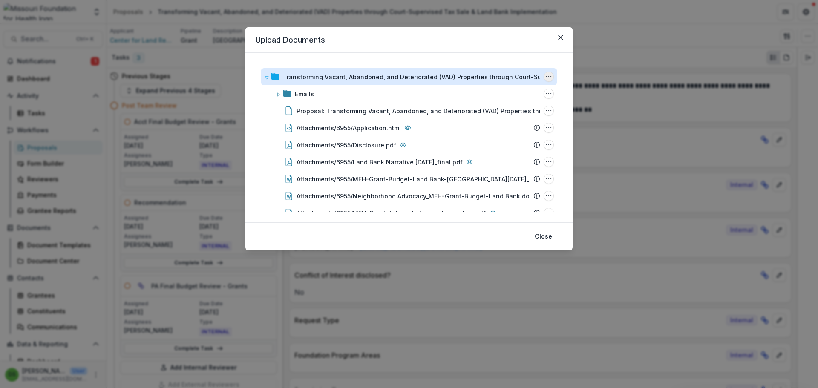
click at [548, 74] on icon "Transforming Vacant, Abandoned, and Deteriorated (VAD) Properties through Court…" at bounding box center [548, 76] width 7 height 7
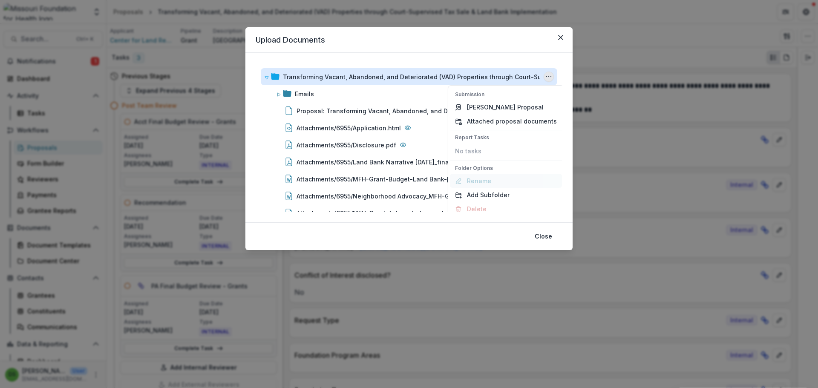
scroll to position [6, 0]
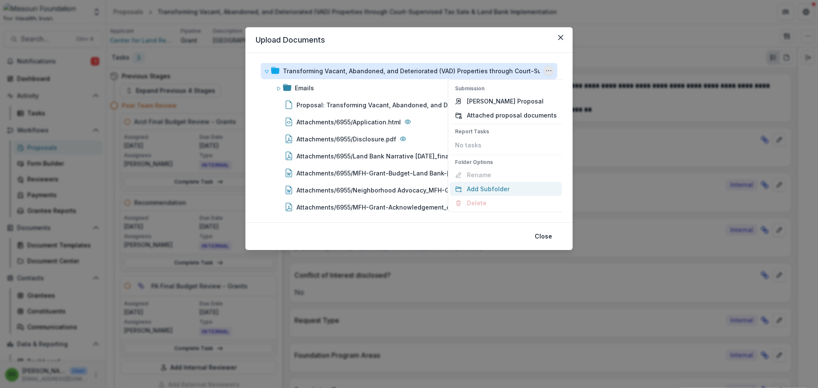
click at [482, 187] on button "Add Subfolder" at bounding box center [506, 189] width 112 height 14
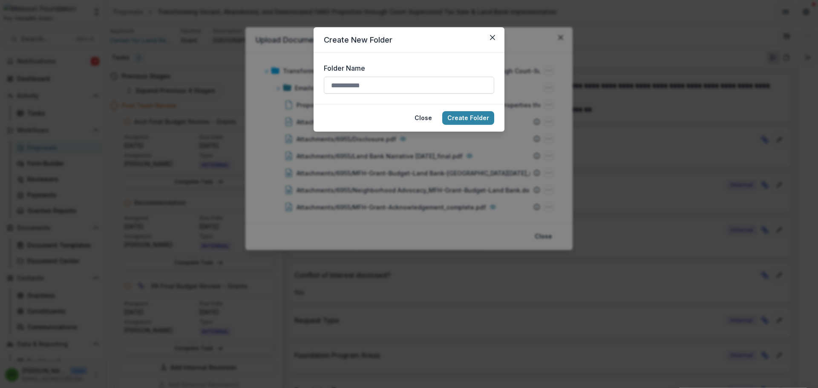
drag, startPoint x: 434, startPoint y: 84, endPoint x: 431, endPoint y: 79, distance: 5.5
click at [434, 84] on input "Folder Name" at bounding box center [409, 85] width 170 height 17
type input "**********"
click at [490, 120] on button "Create Folder" at bounding box center [468, 118] width 52 height 14
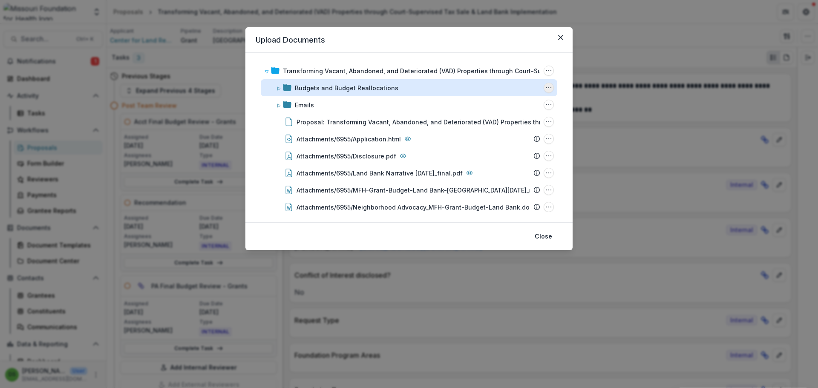
click at [549, 90] on icon "Budgets and Budget Reallocations Options" at bounding box center [548, 87] width 7 height 7
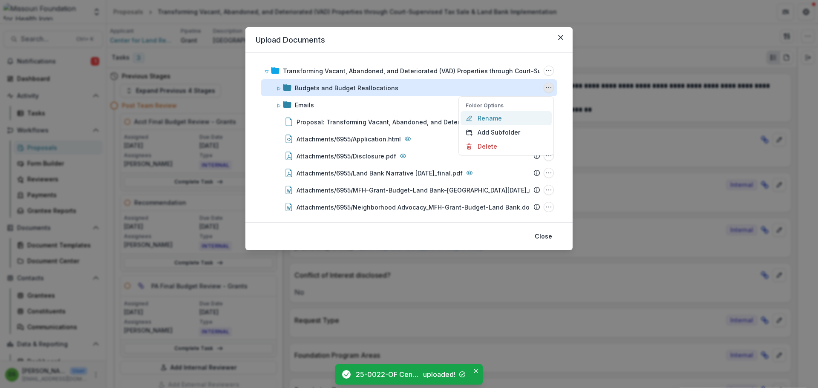
click at [493, 117] on button "Rename" at bounding box center [506, 118] width 91 height 14
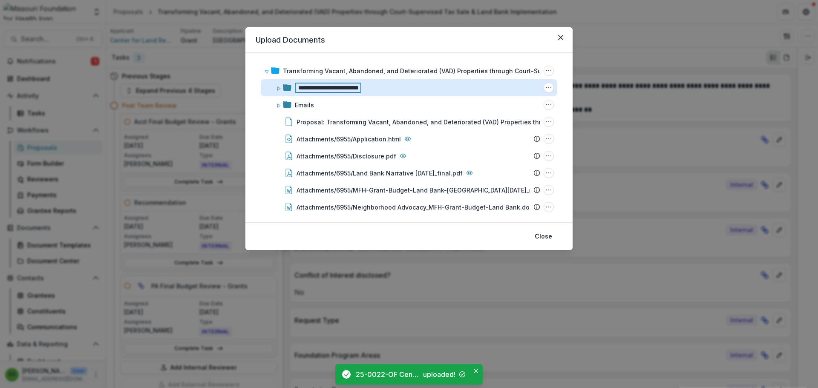
scroll to position [0, 16]
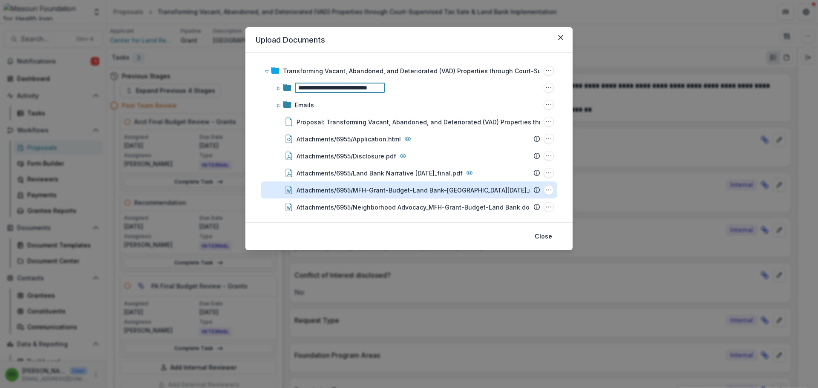
click at [378, 193] on div "Attachments/6955/MFH-Grant-Budget-Land Bank-[GEOGRAPHIC_DATA][DATE]_rw.docx" at bounding box center [424, 190] width 255 height 9
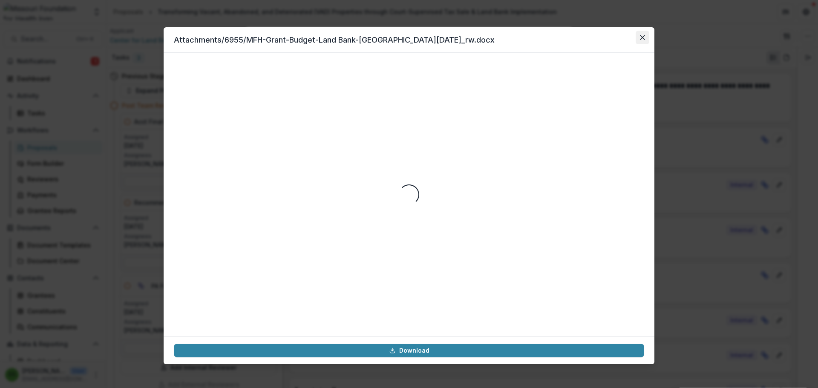
click at [636, 37] on button "Close" at bounding box center [643, 38] width 14 height 14
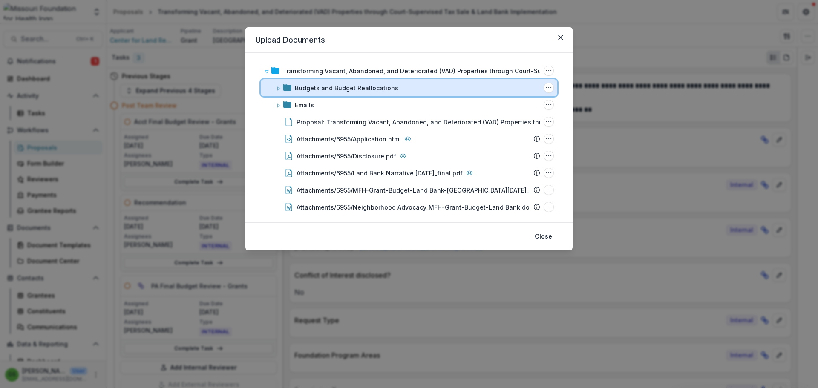
click at [407, 92] on div "Budgets and Budget Reallocations Folder Options Rename Add Subfolder Delete" at bounding box center [409, 87] width 297 height 17
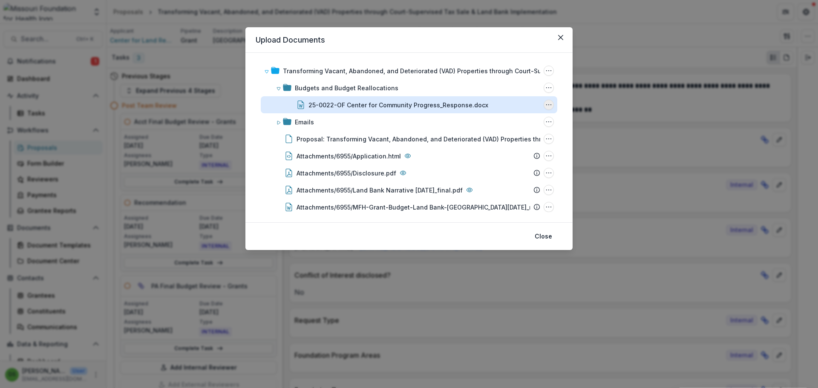
click at [547, 104] on icon "25-0022-OF Center for Community Progress_Response.docx Options" at bounding box center [548, 104] width 7 height 7
click at [488, 148] on button "Rename" at bounding box center [506, 149] width 91 height 14
type input "**********"
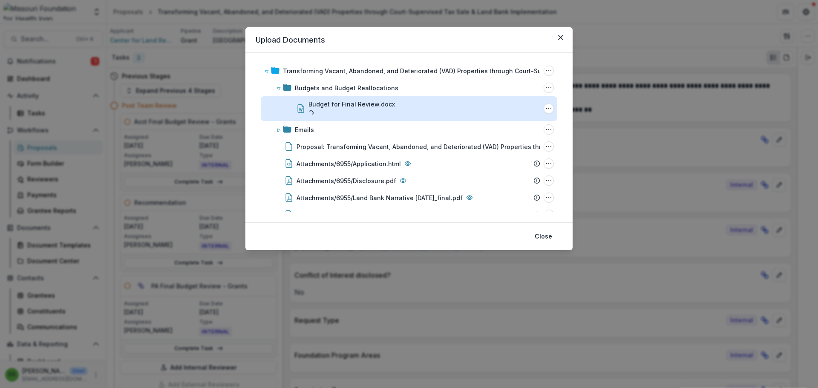
click at [523, 40] on header "Upload Documents" at bounding box center [408, 40] width 327 height 26
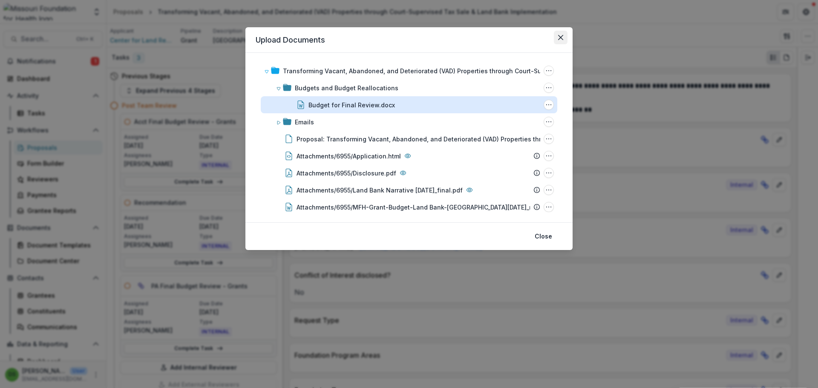
click at [557, 36] on button "Close" at bounding box center [561, 38] width 14 height 14
